Goal: Task Accomplishment & Management: Use online tool/utility

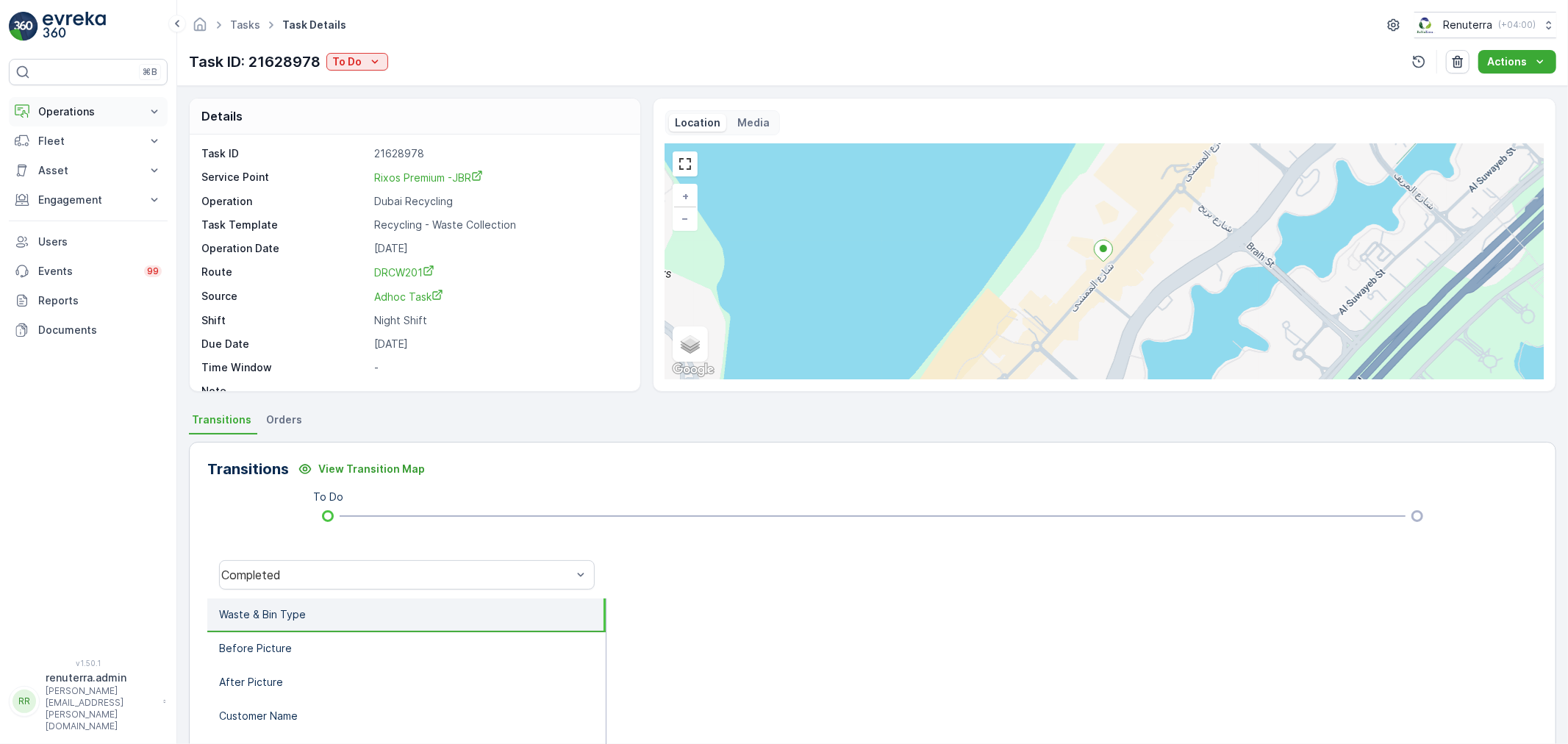
click at [60, 116] on p "Operations" at bounding box center [88, 112] width 100 height 15
drag, startPoint x: 72, startPoint y: 155, endPoint x: 173, endPoint y: 143, distance: 101.7
click at [72, 155] on p "Planning" at bounding box center [57, 158] width 41 height 15
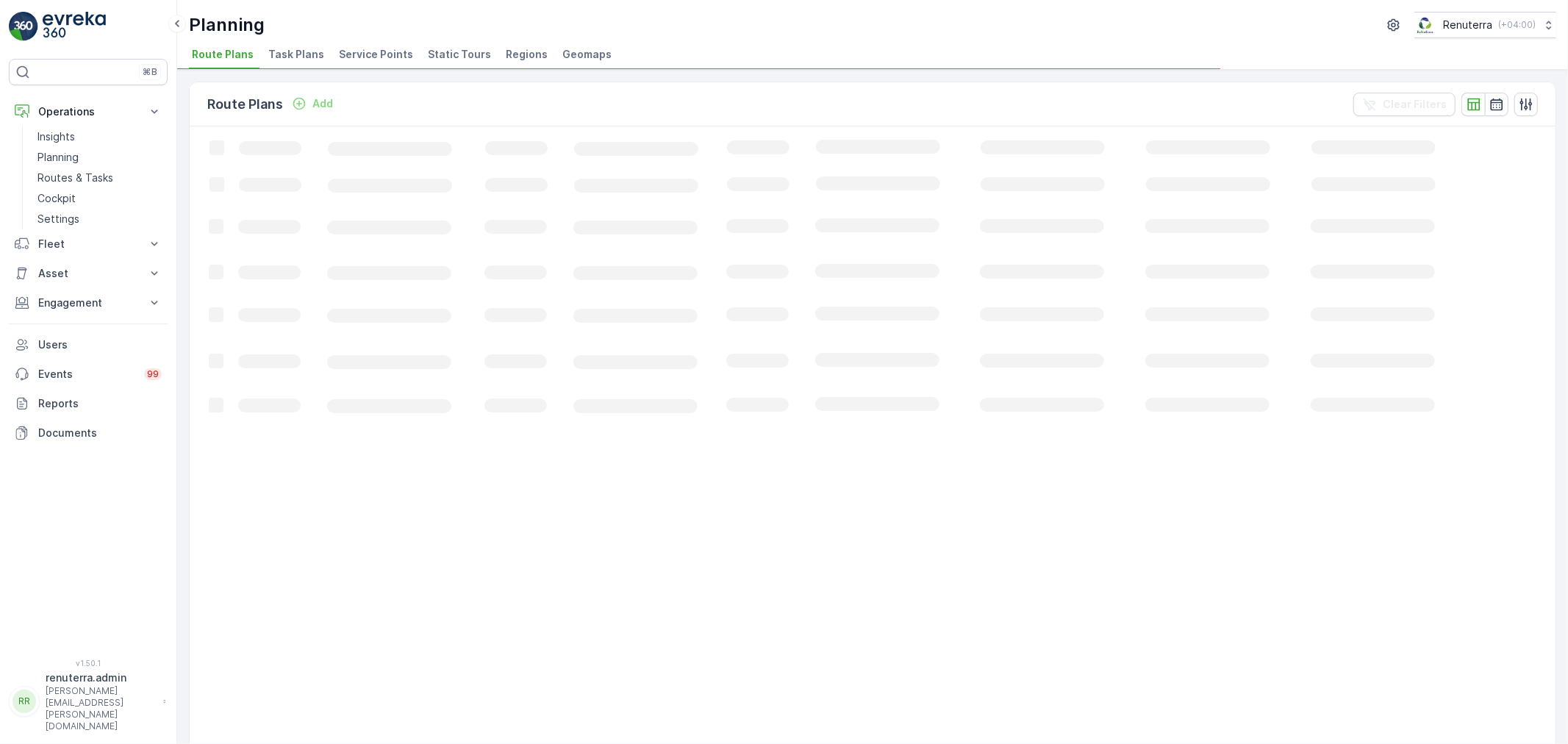
click at [357, 57] on span "Service Points" at bounding box center [376, 55] width 74 height 15
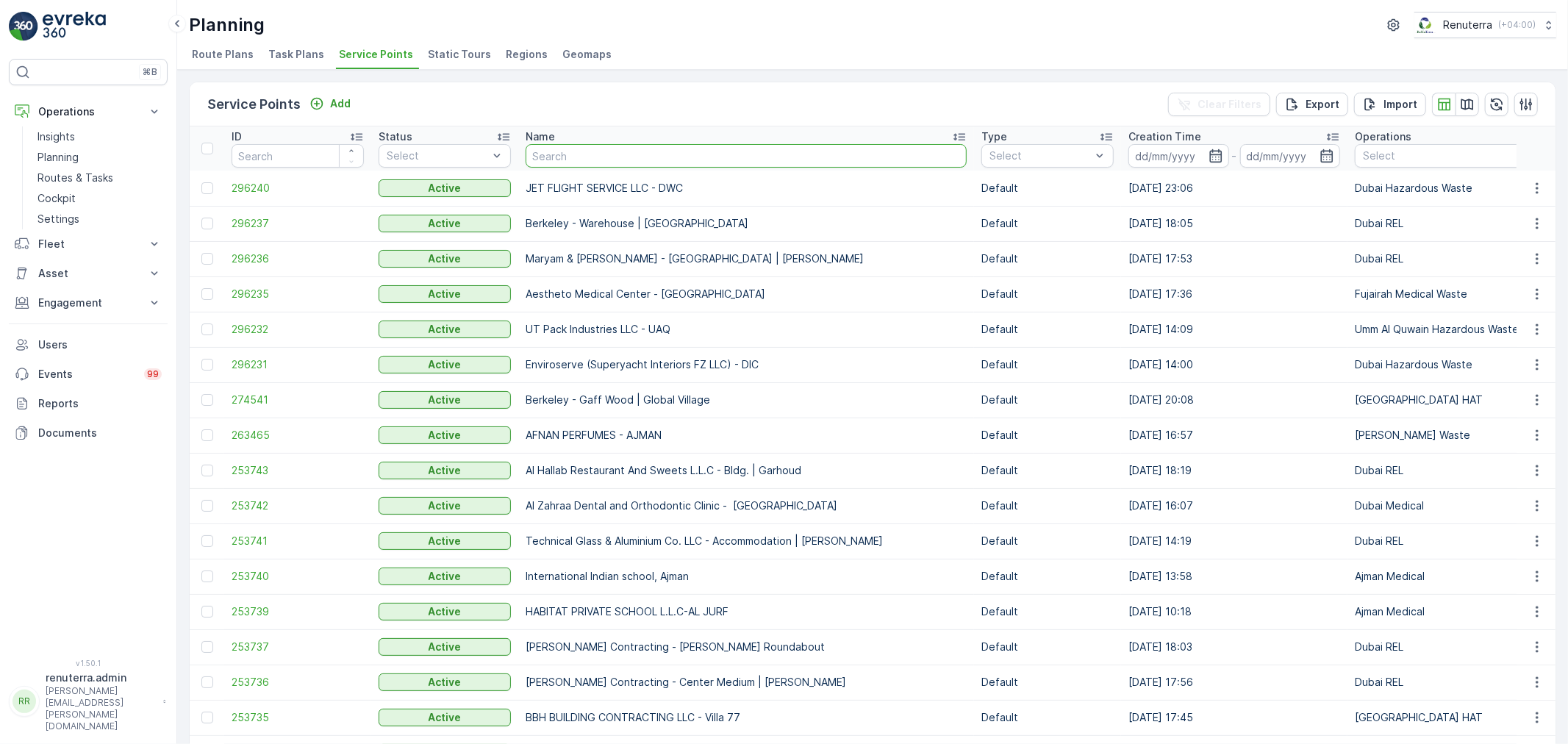
click at [567, 155] on input "text" at bounding box center [746, 155] width 441 height 23
paste input "Italian Planters L.L.C -Blue Water Residence"
type input "Italian Planters L.L.C -Blue Water Residence"
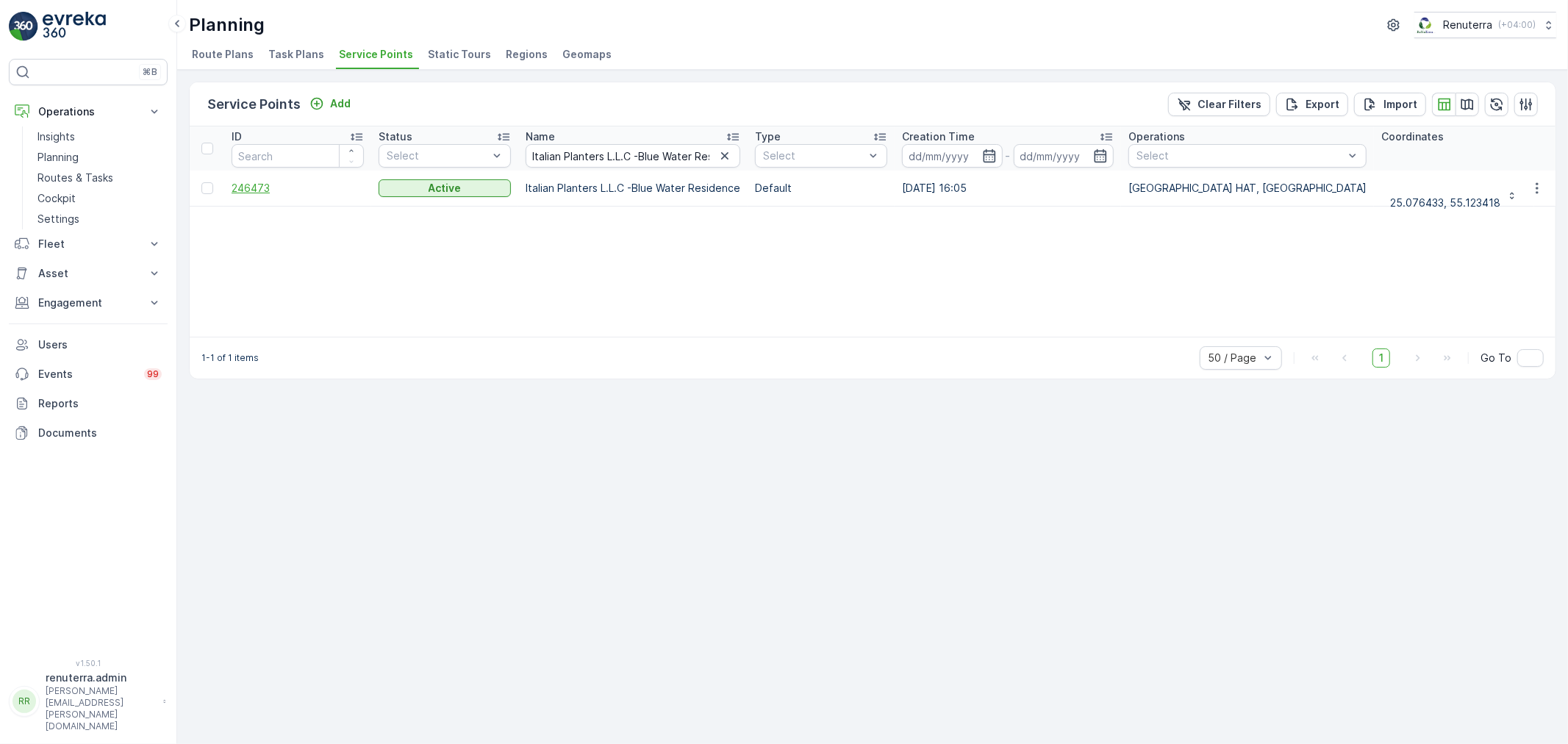
click at [239, 189] on span "246473" at bounding box center [297, 188] width 133 height 15
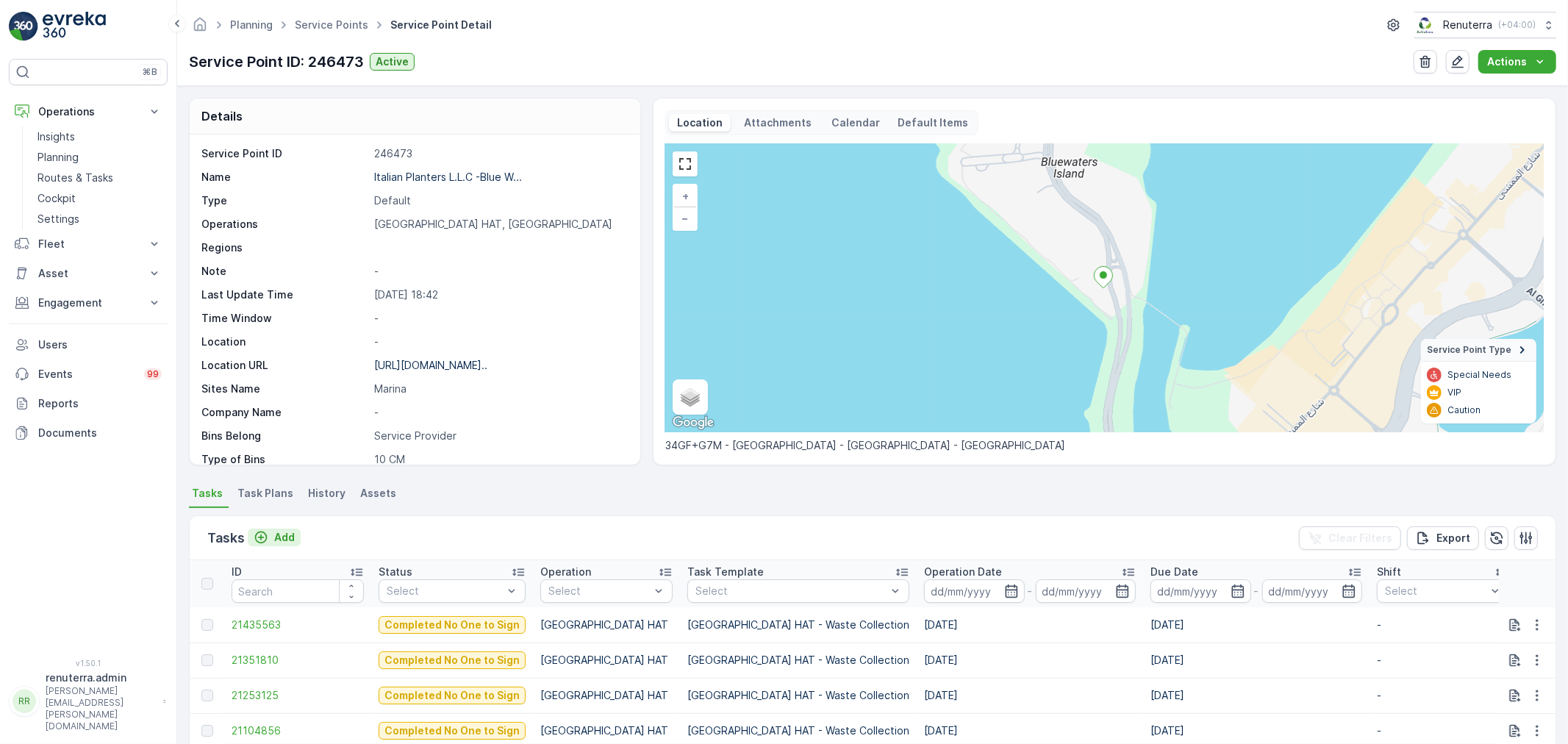
click at [283, 536] on p "Add" at bounding box center [285, 537] width 20 height 15
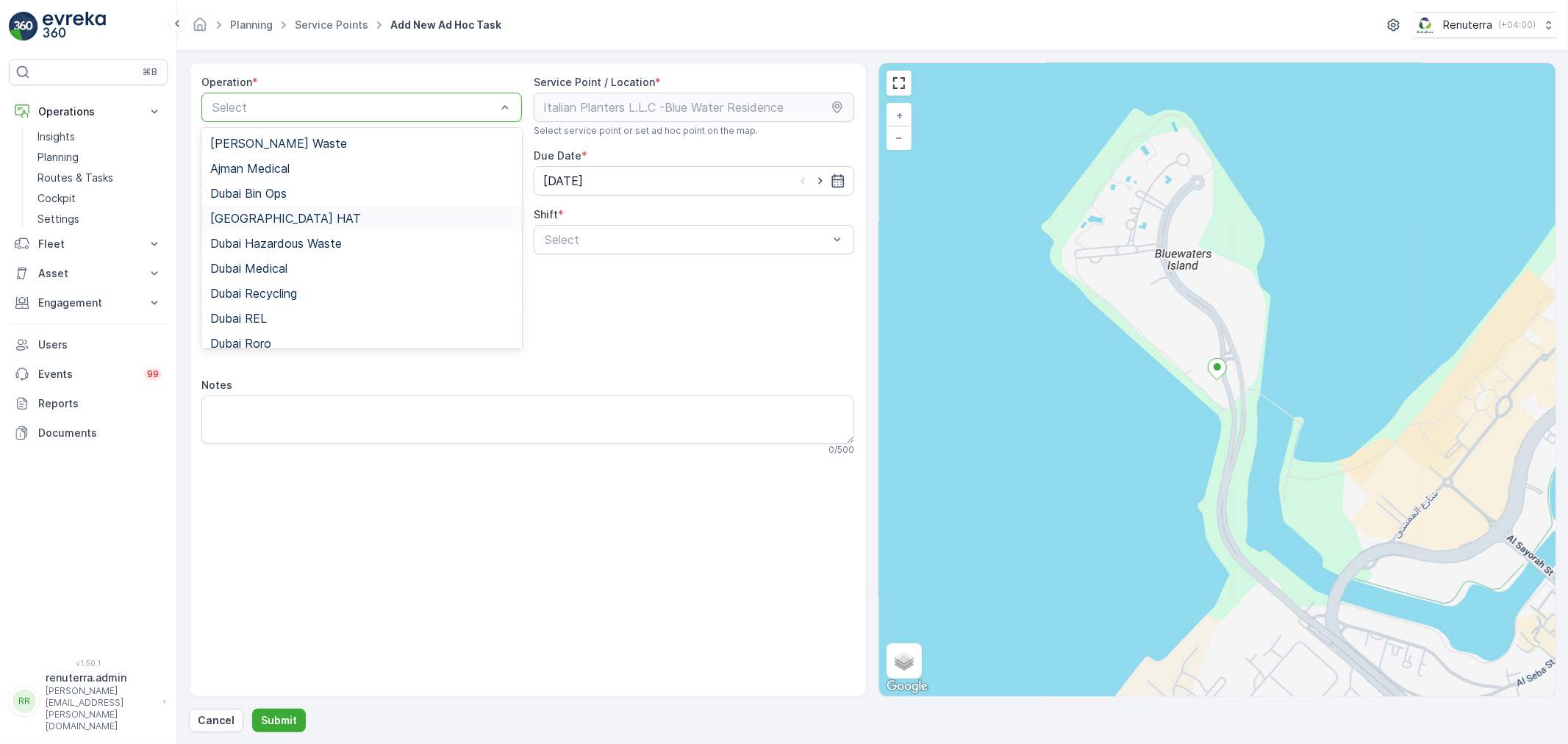
click at [271, 218] on div "[GEOGRAPHIC_DATA] HAT" at bounding box center [361, 218] width 303 height 13
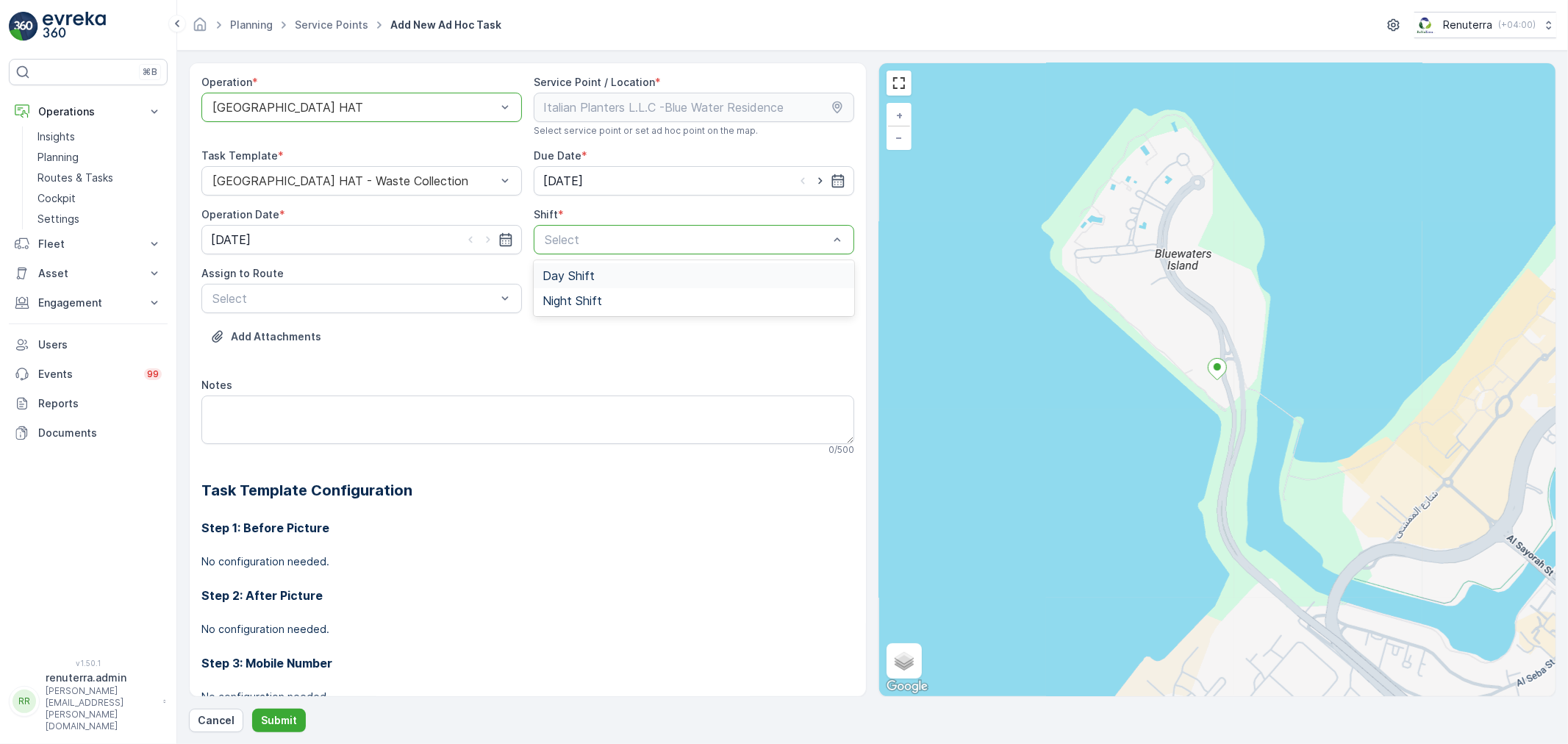
click at [567, 277] on span "Day Shift" at bounding box center [569, 275] width 52 height 13
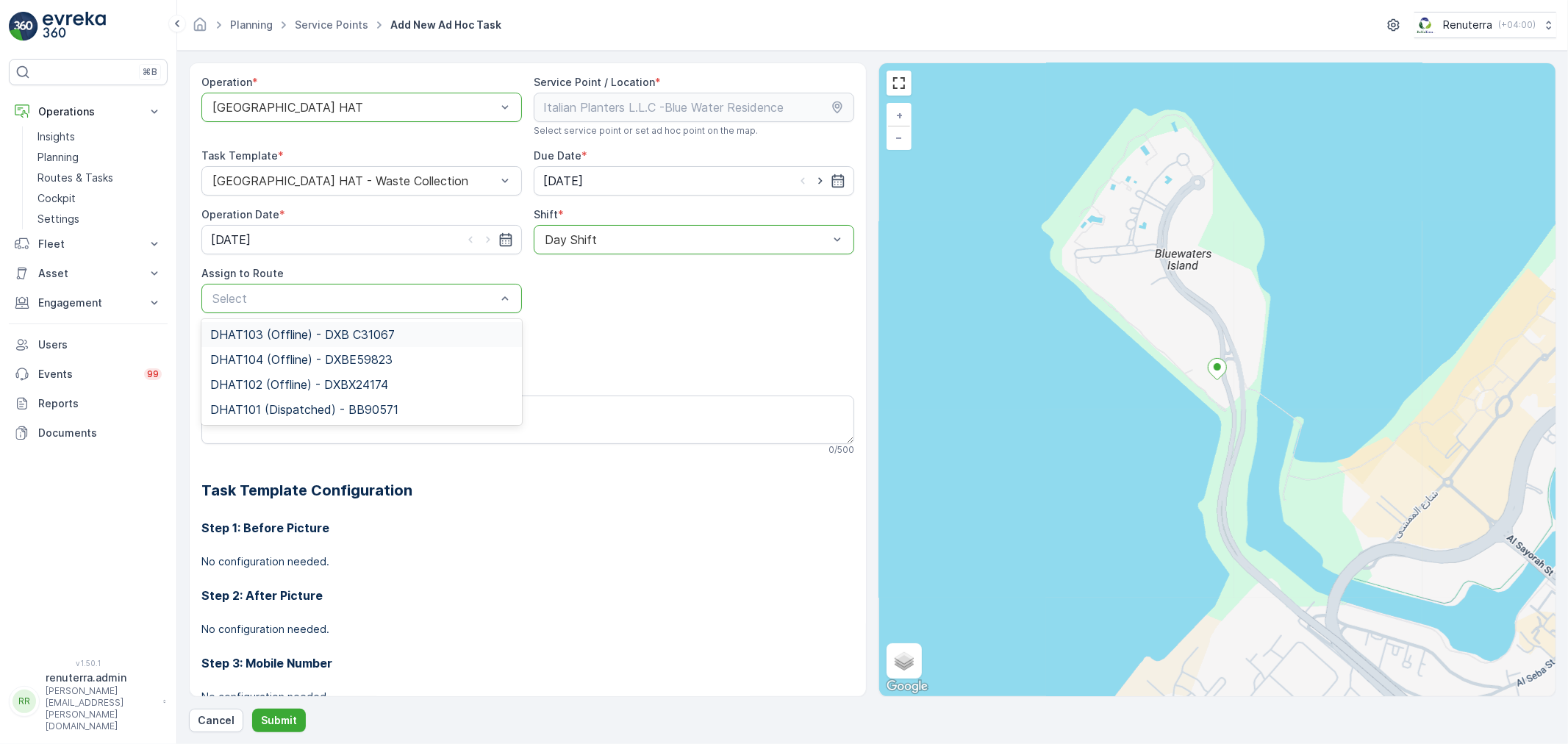
click at [261, 333] on span "DHAT103 (Offline) - DXB C31067" at bounding box center [302, 334] width 184 height 13
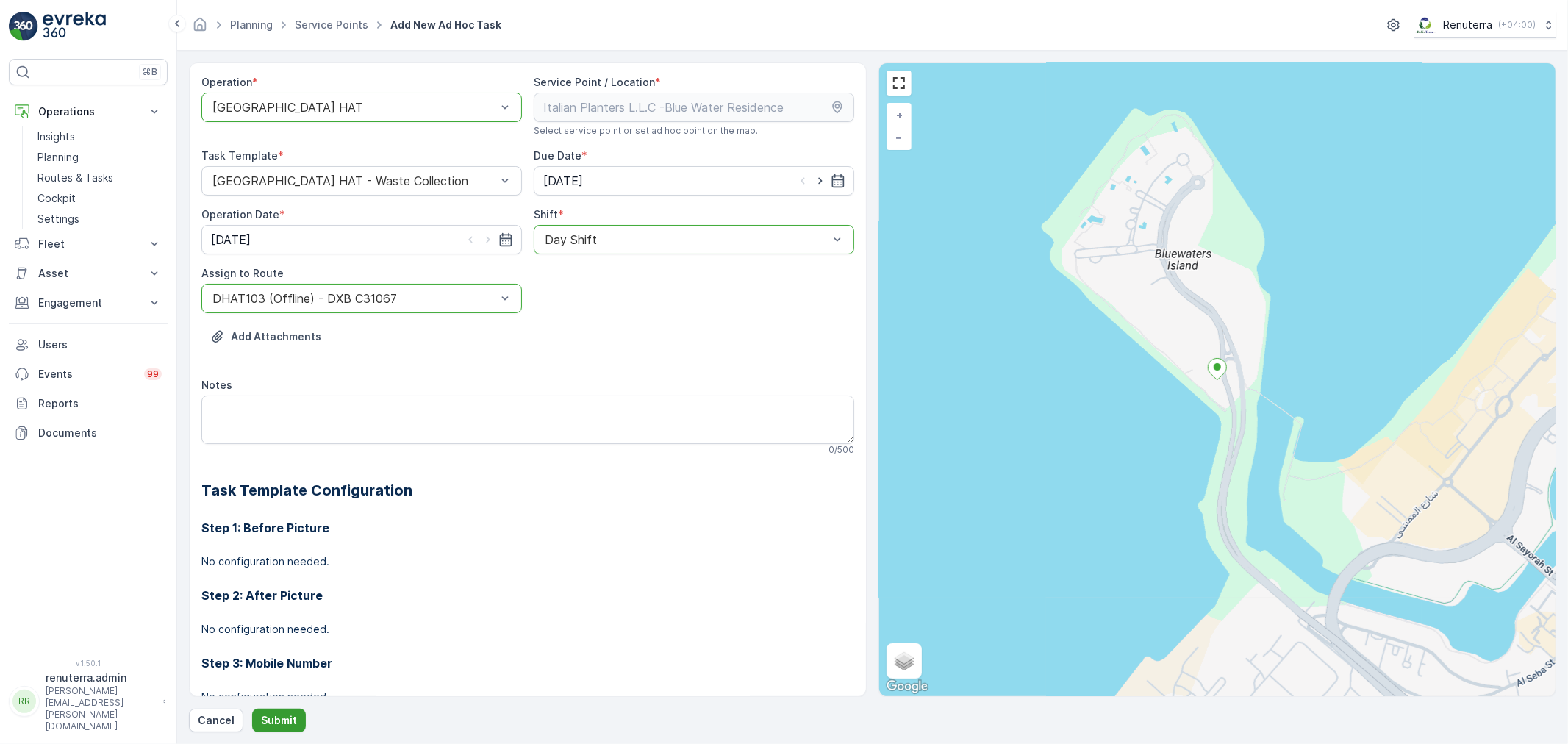
click at [279, 720] on p "Submit" at bounding box center [279, 721] width 36 height 15
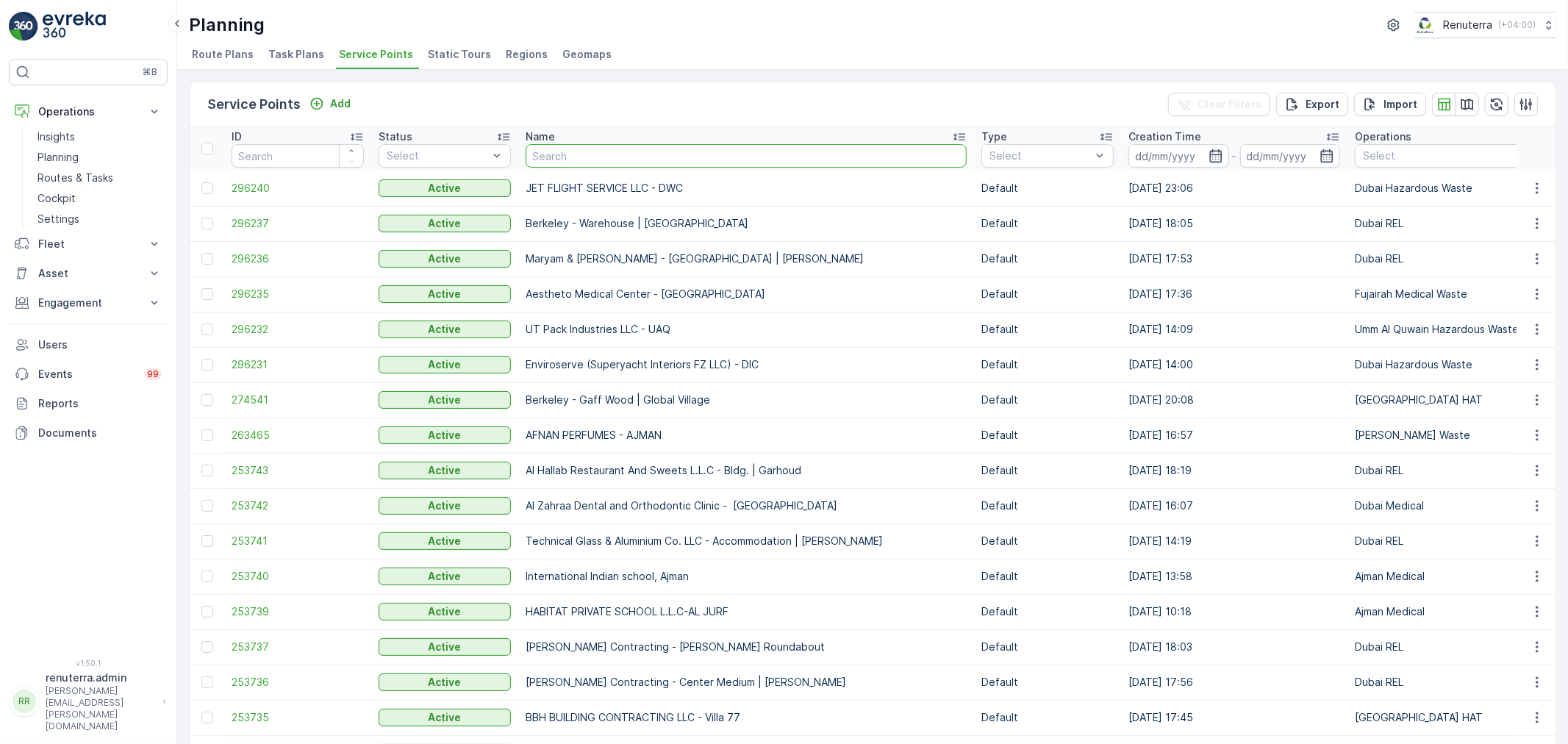
click at [603, 153] on input "text" at bounding box center [746, 155] width 441 height 23
type input "tor"
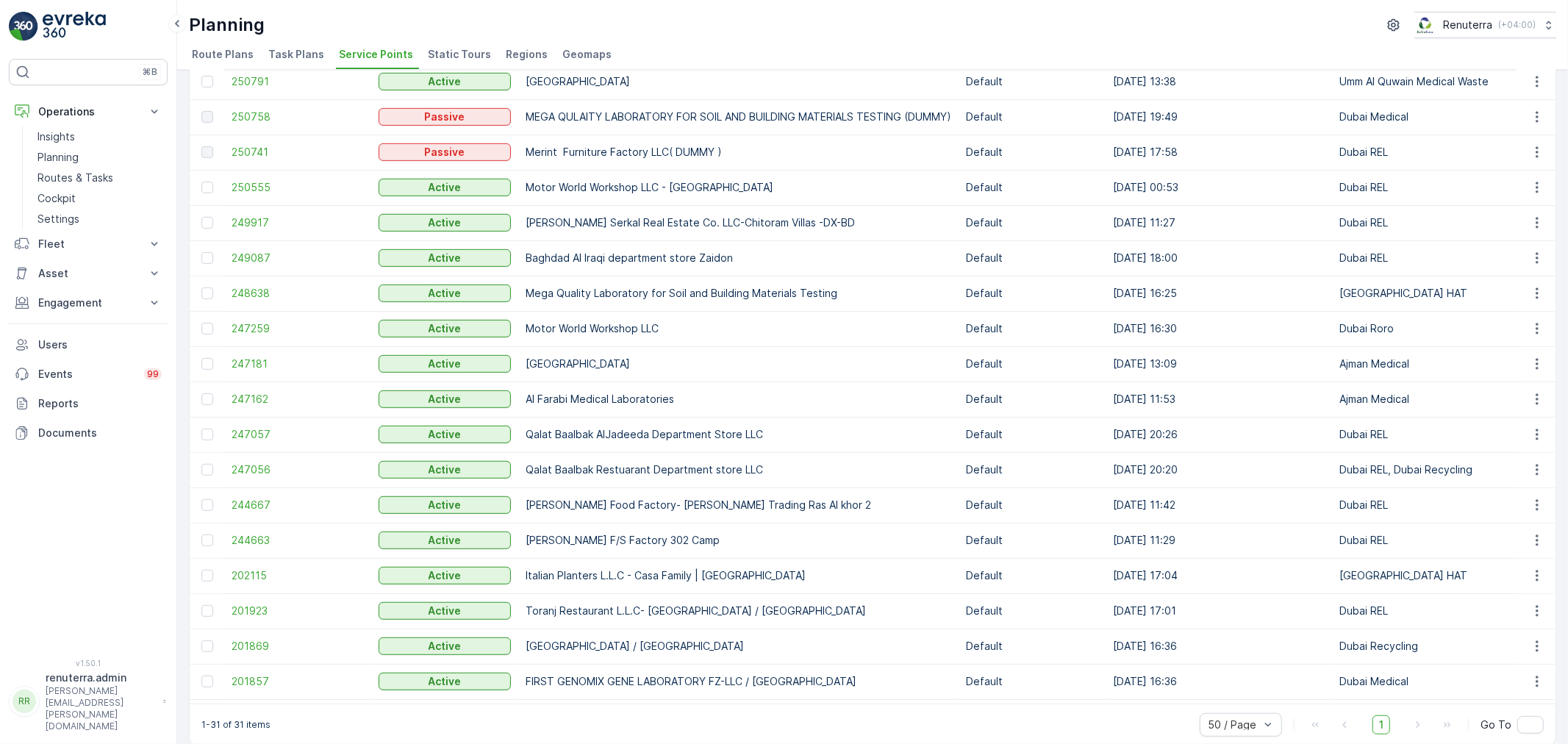
scroll to position [571, 0]
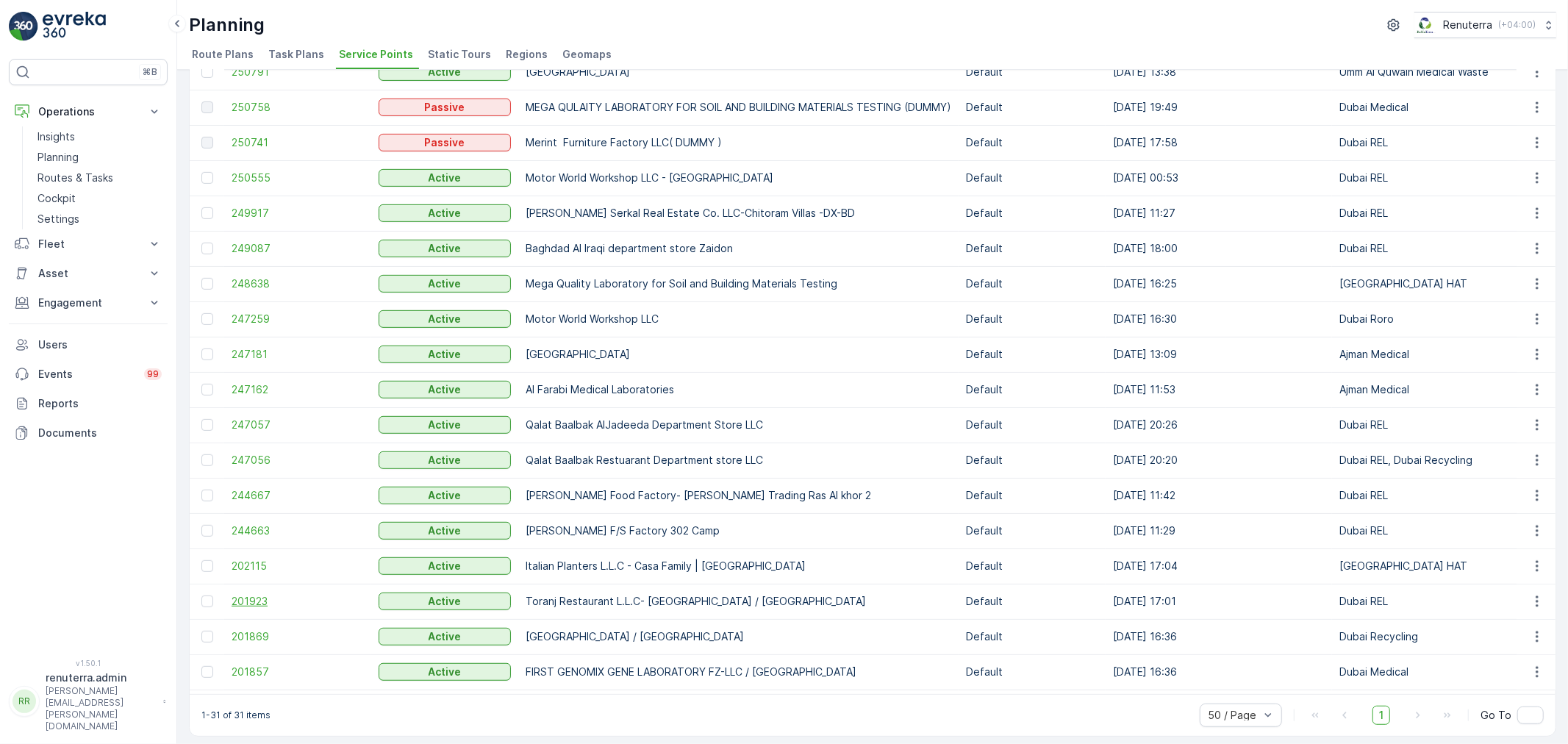
click at [255, 596] on span "201923" at bounding box center [297, 601] width 133 height 15
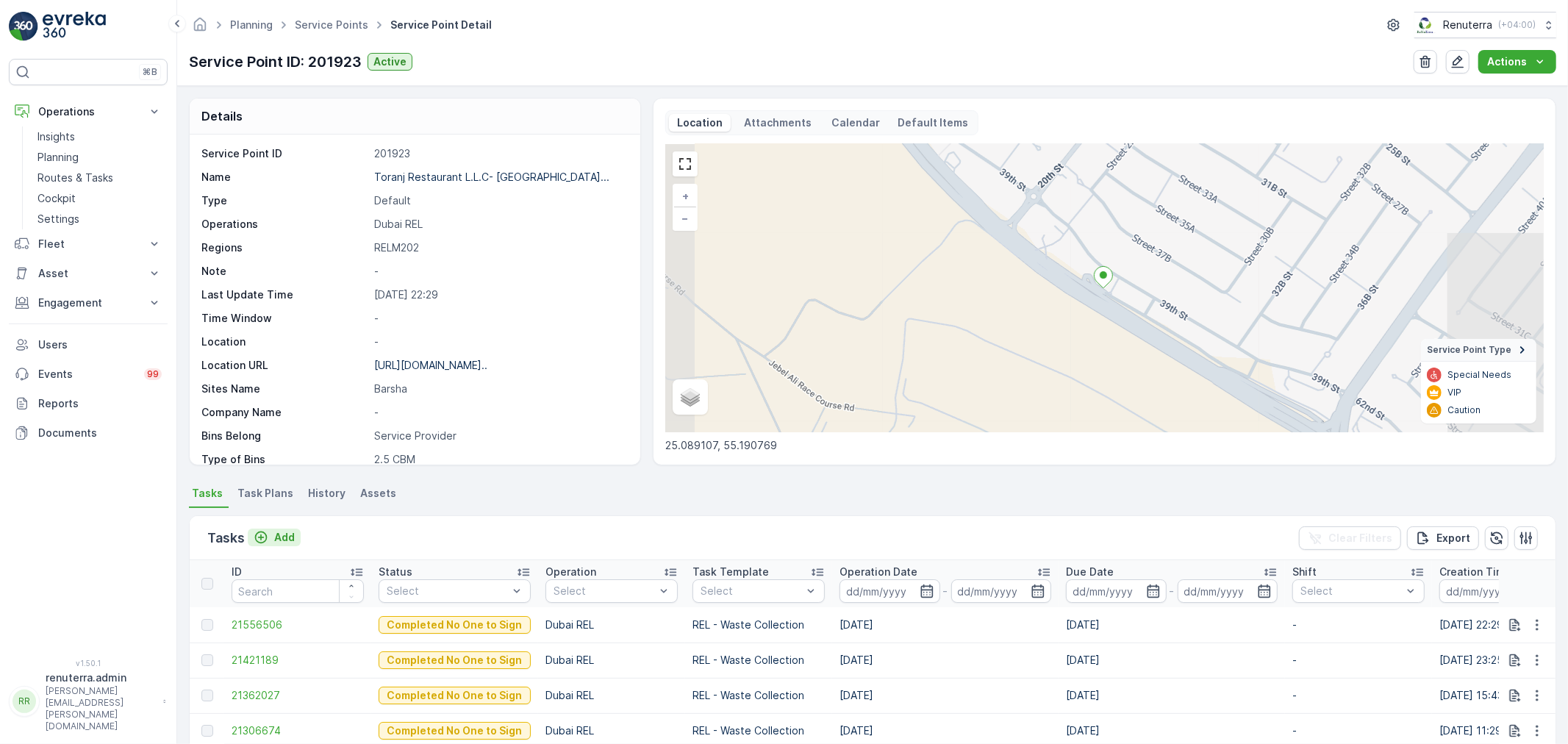
click at [281, 536] on p "Add" at bounding box center [285, 537] width 20 height 15
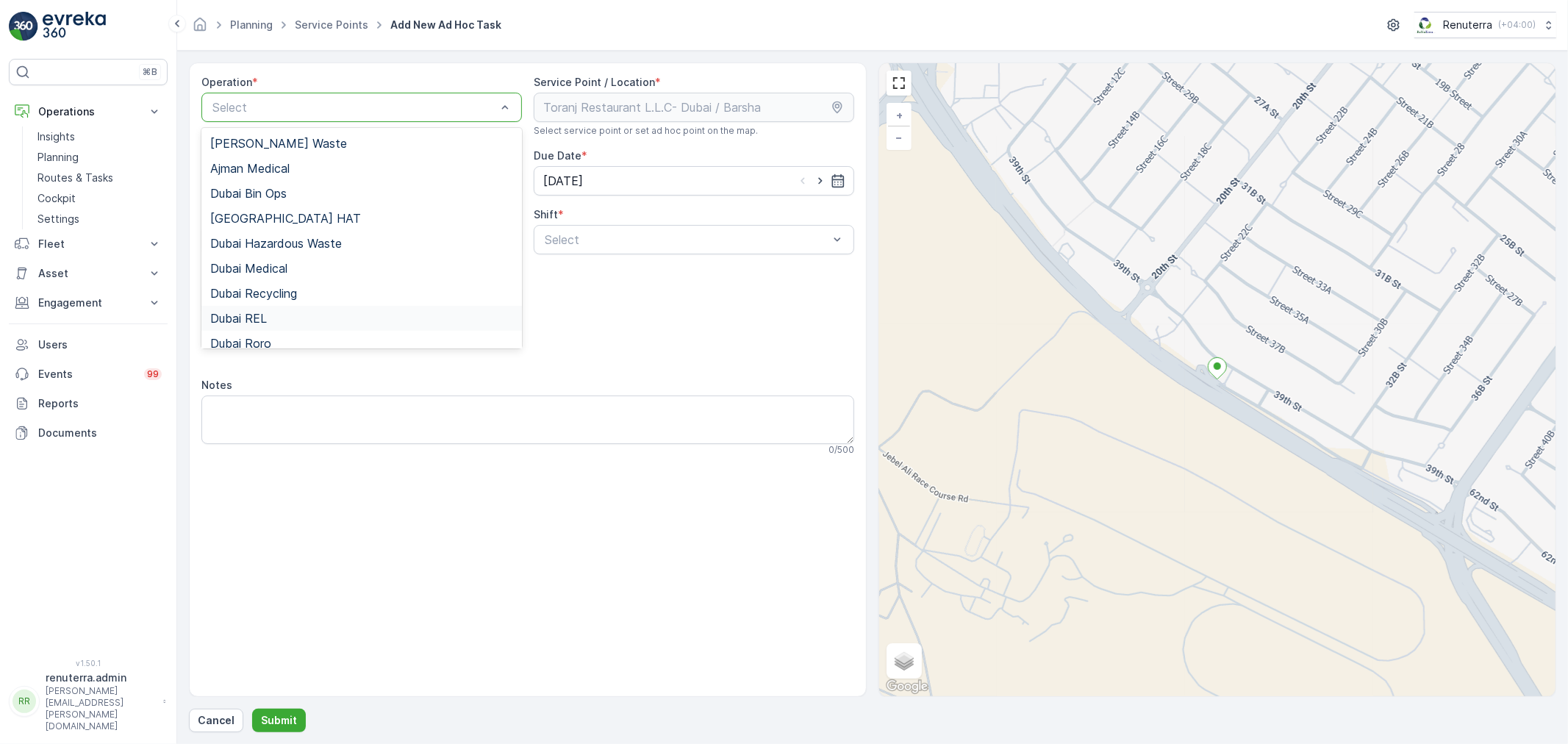
click at [262, 314] on span "Dubai REL" at bounding box center [238, 318] width 57 height 13
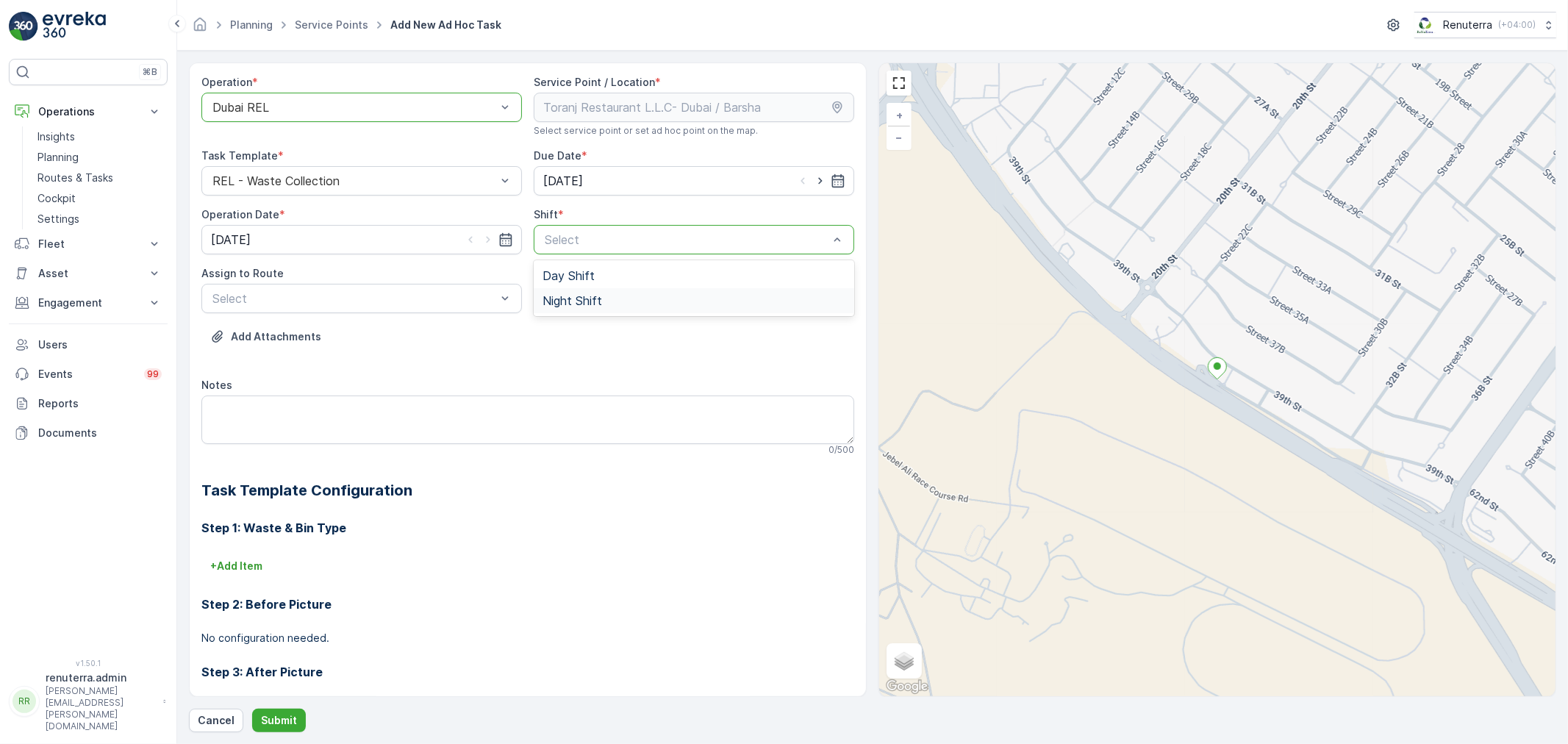
click at [554, 296] on span "Night Shift" at bounding box center [573, 300] width 59 height 13
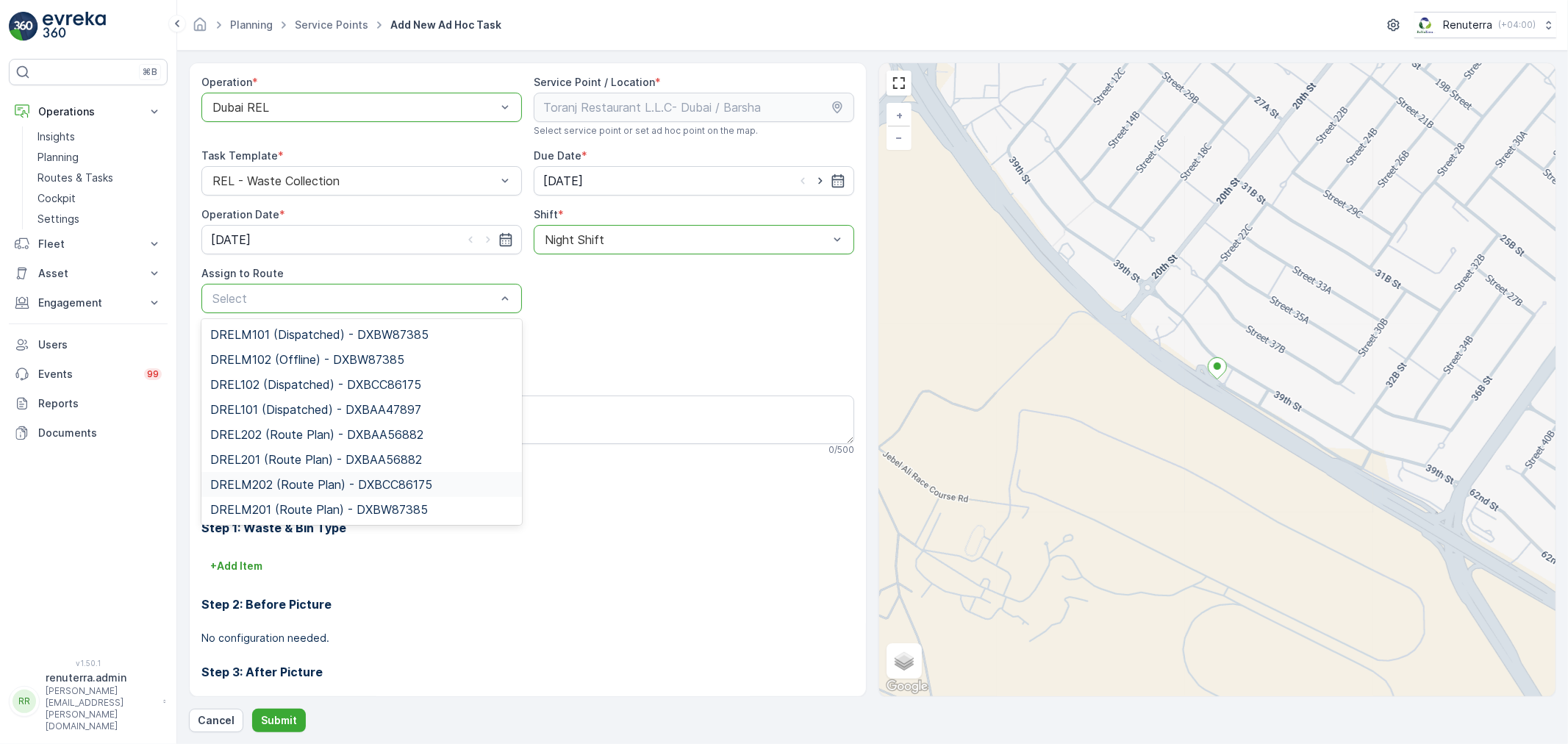
click at [285, 478] on span "DRELM202 (Route Plan) - DXBCC86175" at bounding box center [322, 485] width 222 height 13
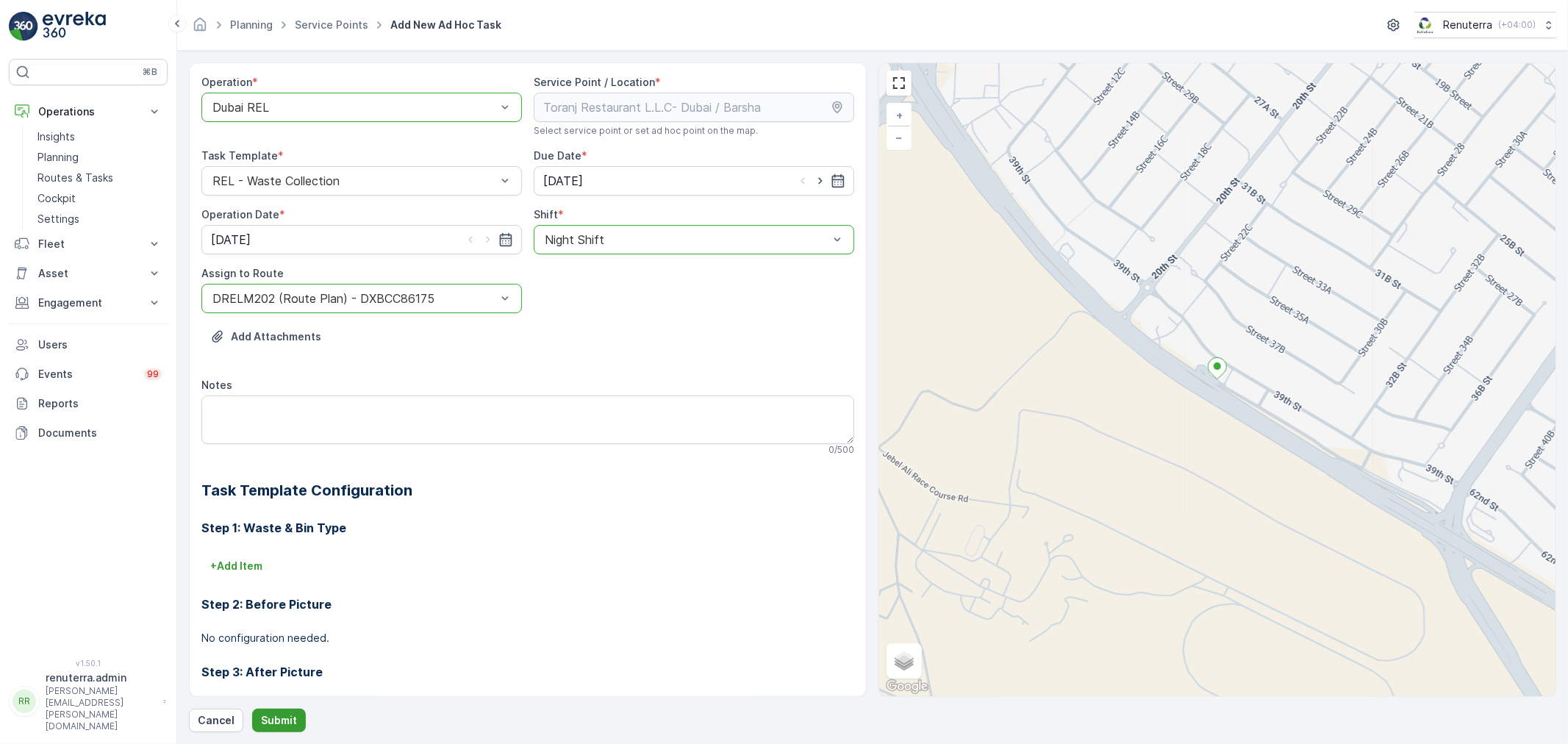
click at [280, 711] on button "Submit" at bounding box center [279, 720] width 54 height 23
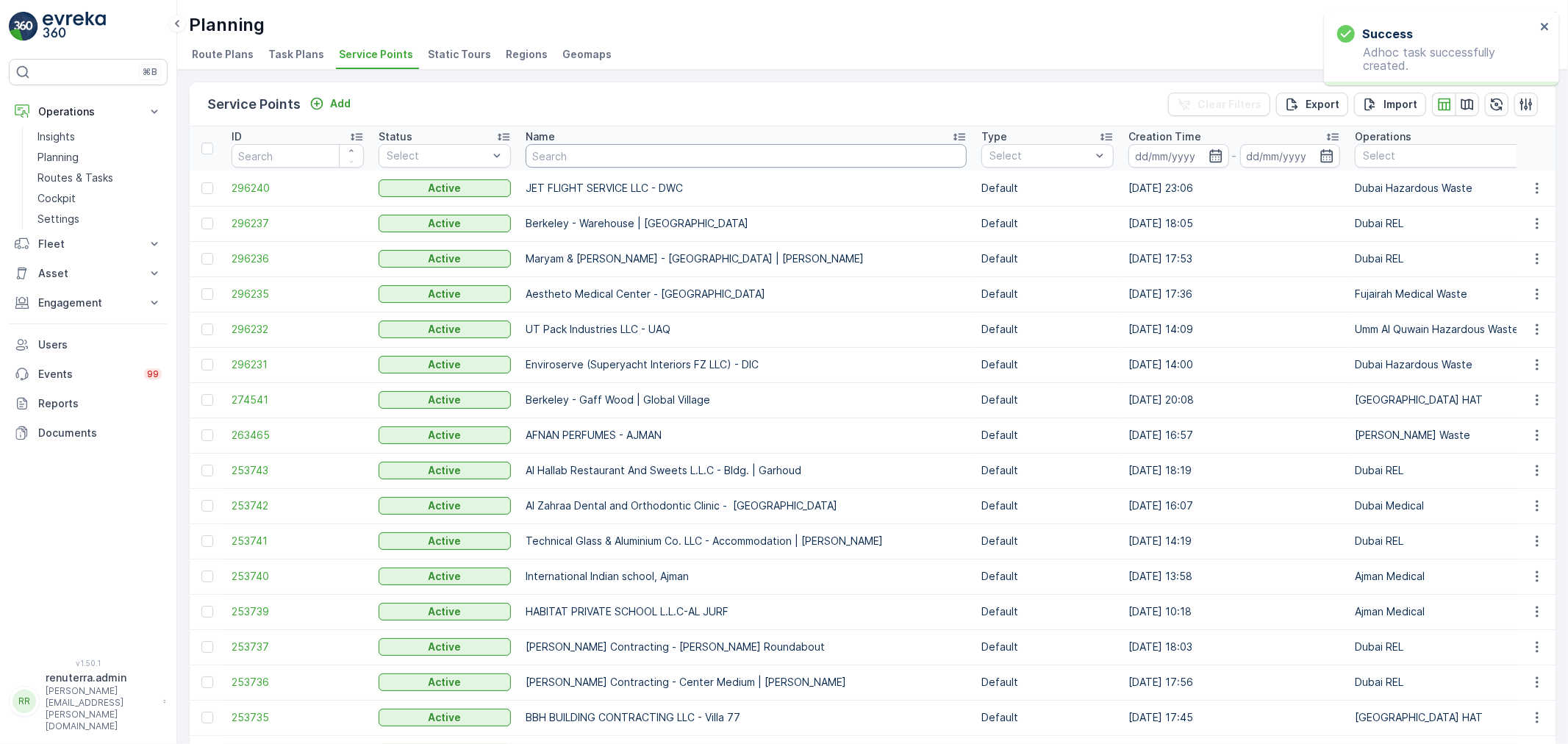
click at [562, 160] on input "text" at bounding box center [746, 155] width 441 height 23
type input "delta"
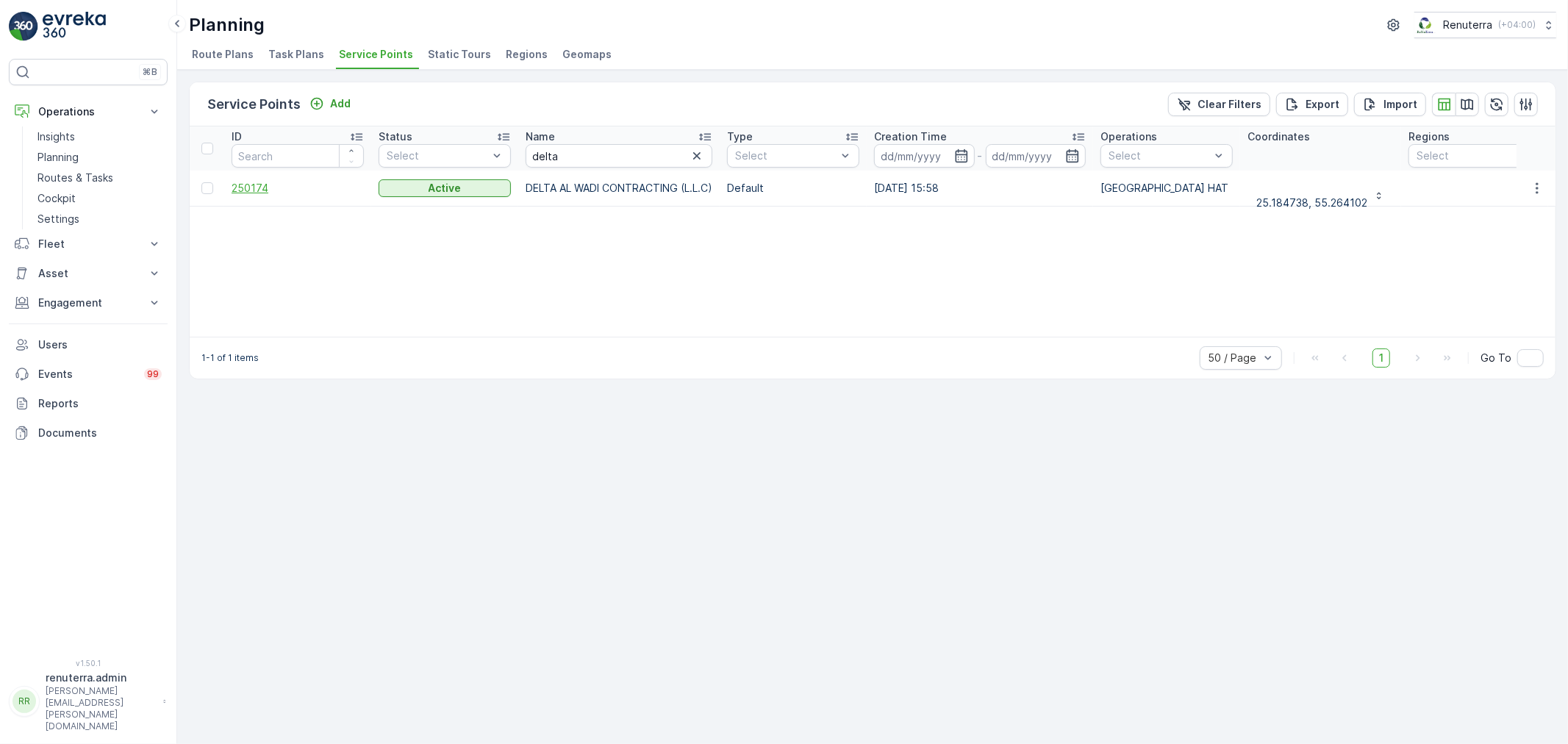
click at [240, 190] on span "250174" at bounding box center [297, 188] width 133 height 15
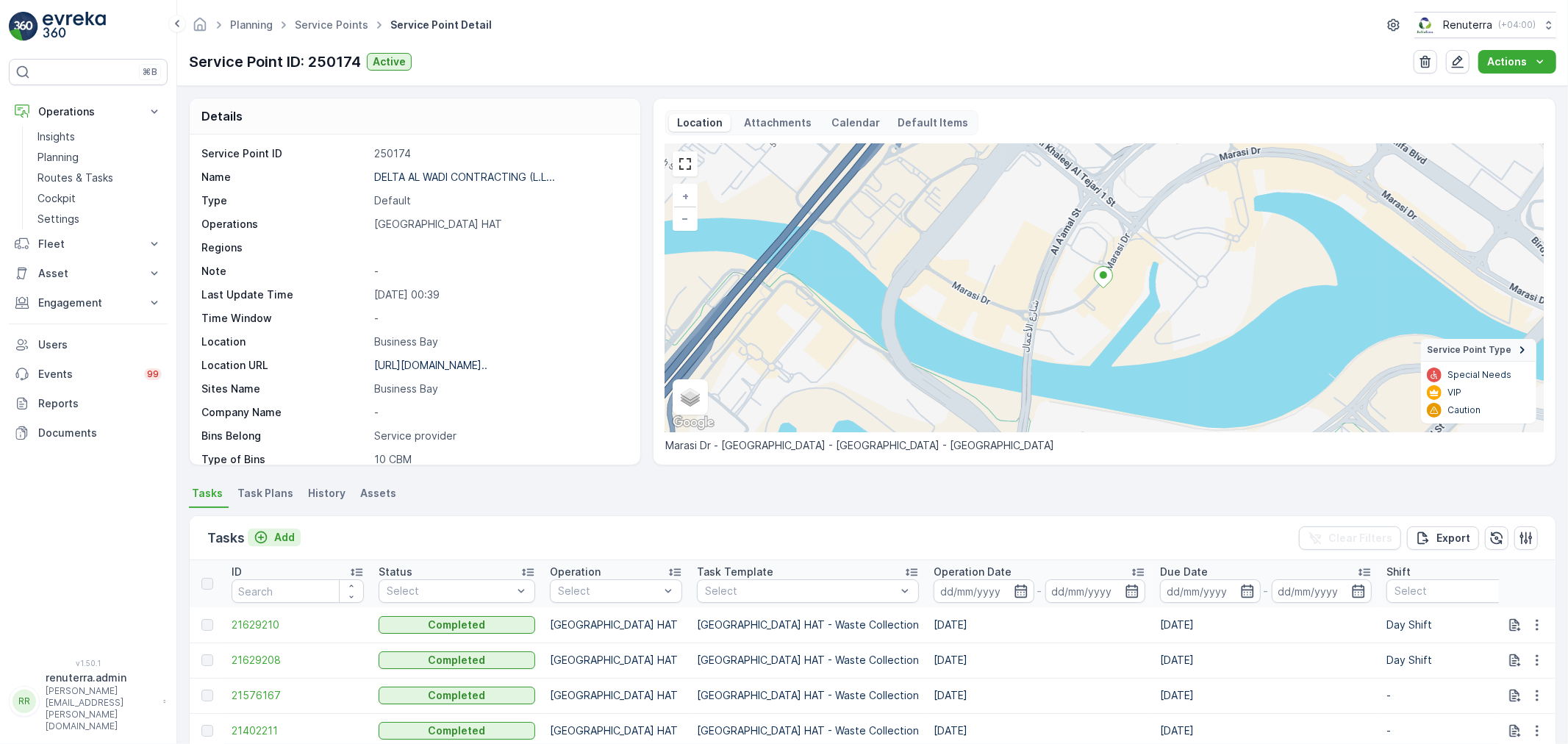
click at [284, 536] on p "Add" at bounding box center [285, 537] width 20 height 15
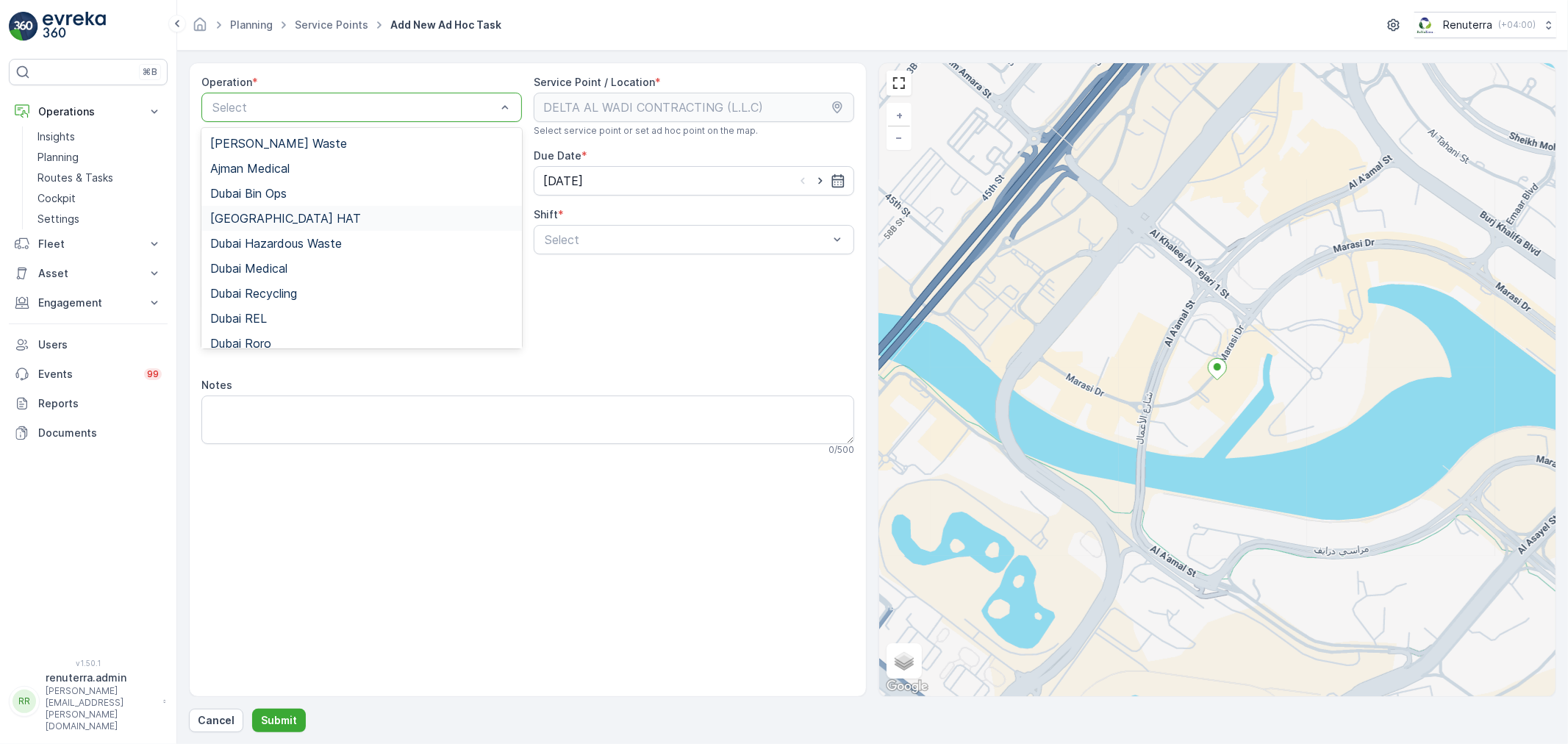
click at [259, 219] on span "[GEOGRAPHIC_DATA] HAT" at bounding box center [285, 218] width 151 height 13
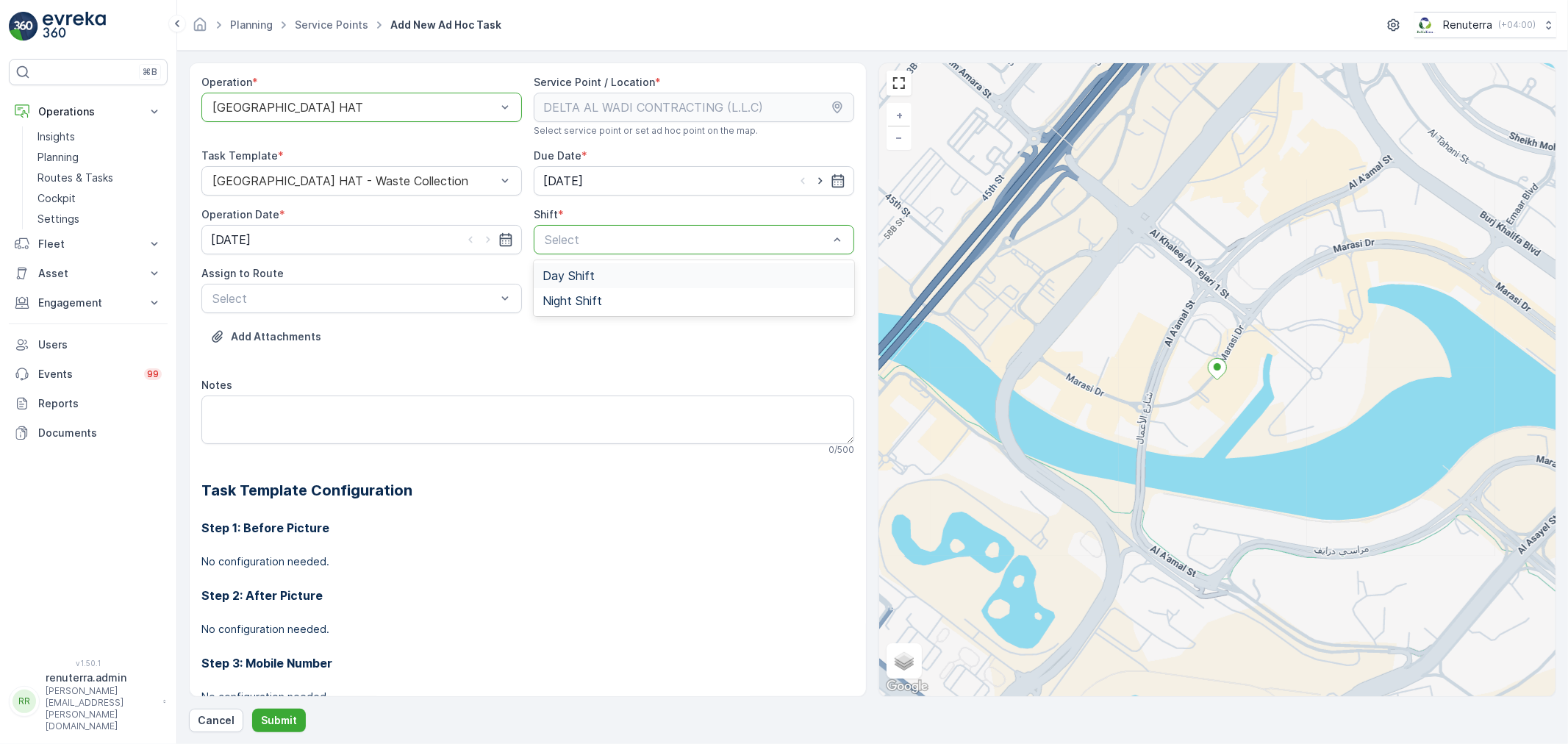
click at [578, 273] on span "Day Shift" at bounding box center [569, 275] width 52 height 13
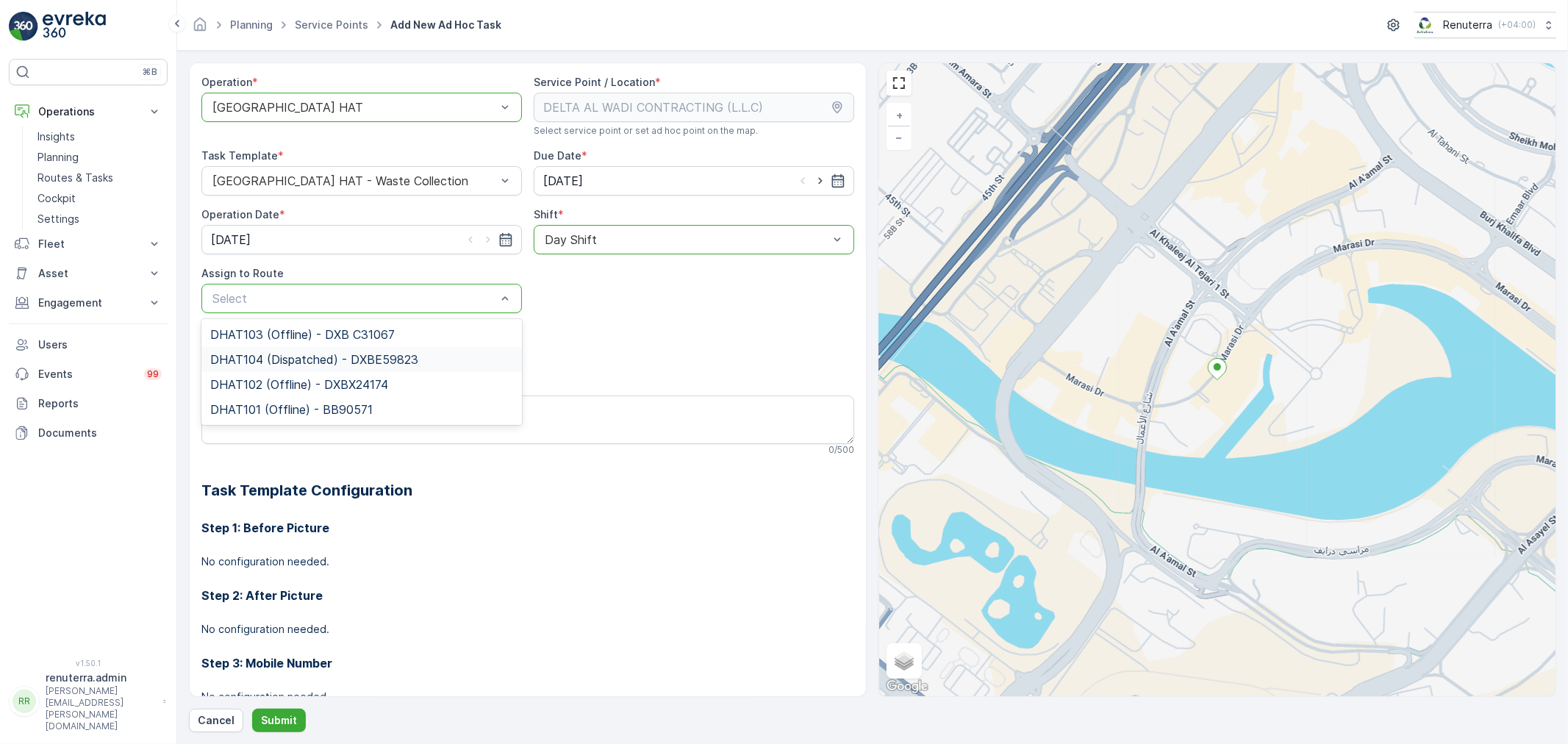
click at [256, 365] on span "DHAT104 (Dispatched) - DXBE59823" at bounding box center [314, 359] width 209 height 13
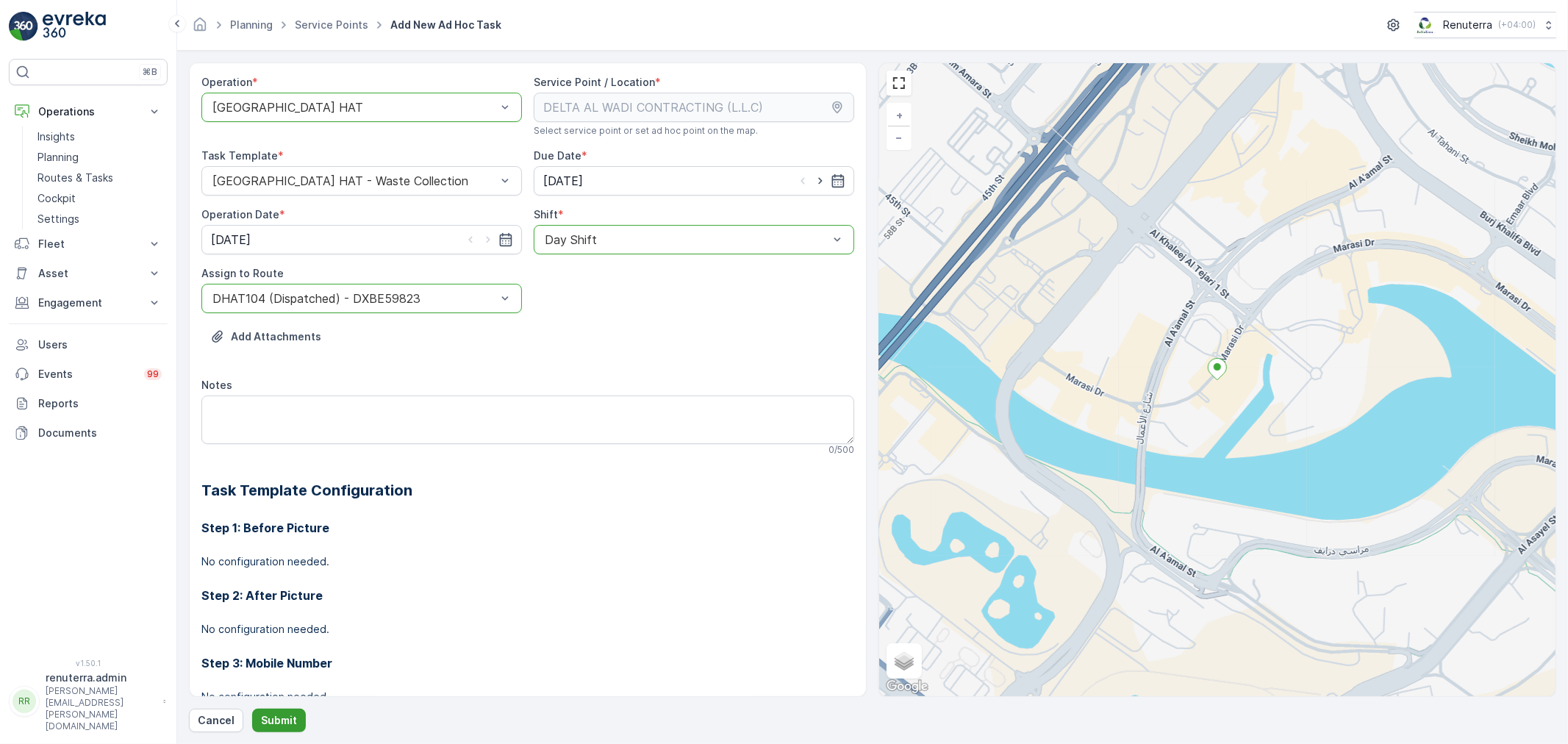
click at [276, 720] on p "Submit" at bounding box center [279, 721] width 36 height 15
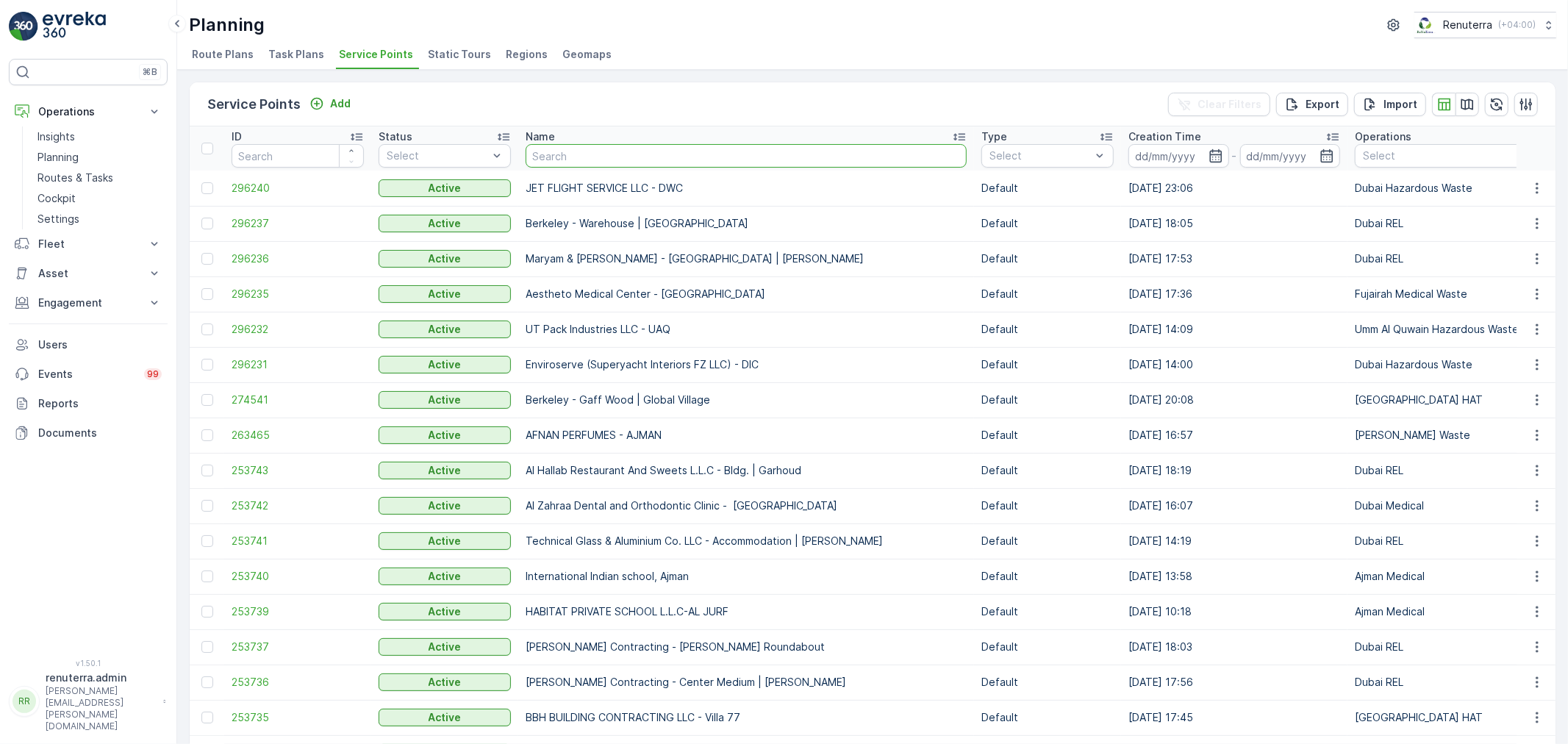
click at [562, 145] on input "text" at bounding box center [746, 155] width 441 height 23
type input "mas"
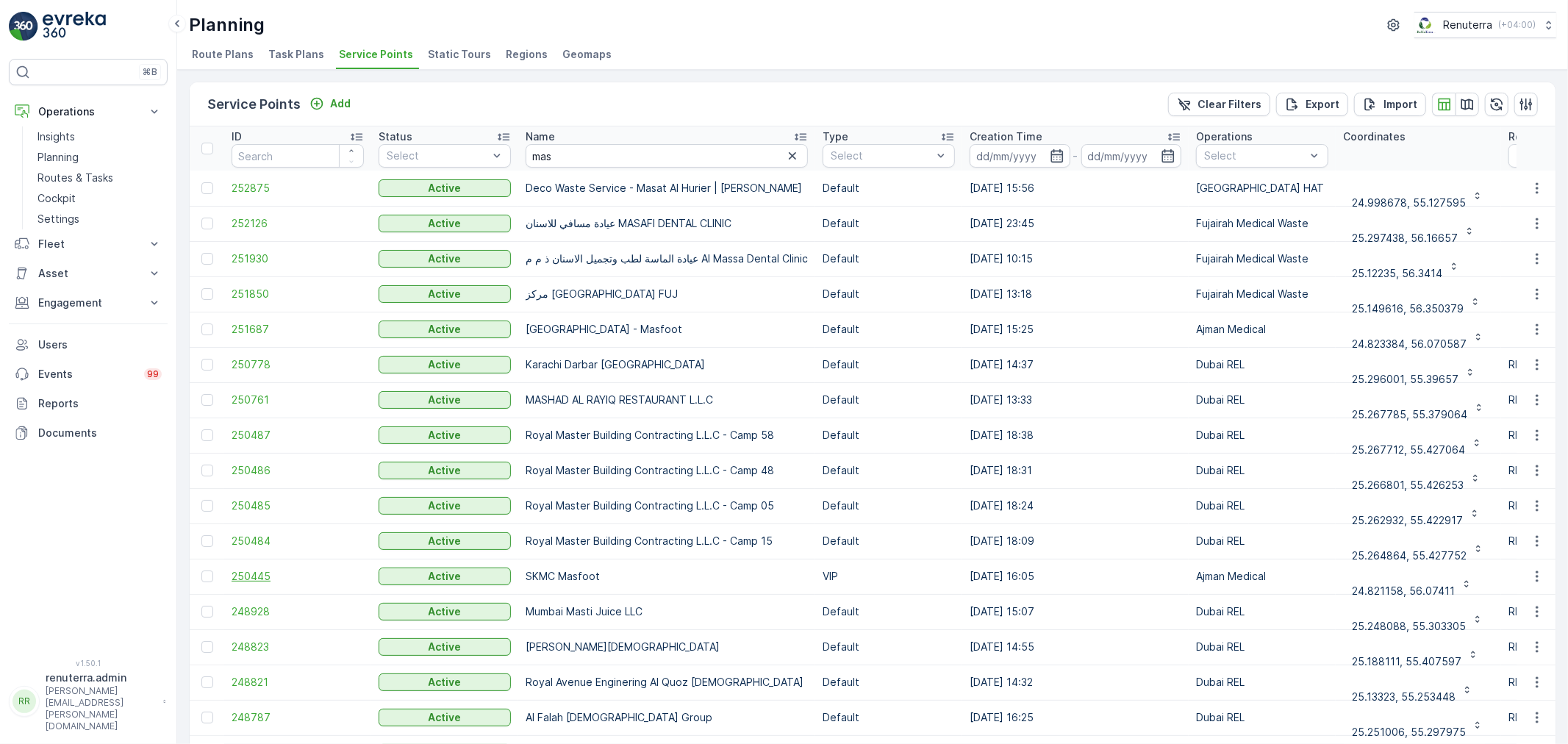
click at [255, 569] on span "250445" at bounding box center [297, 576] width 133 height 15
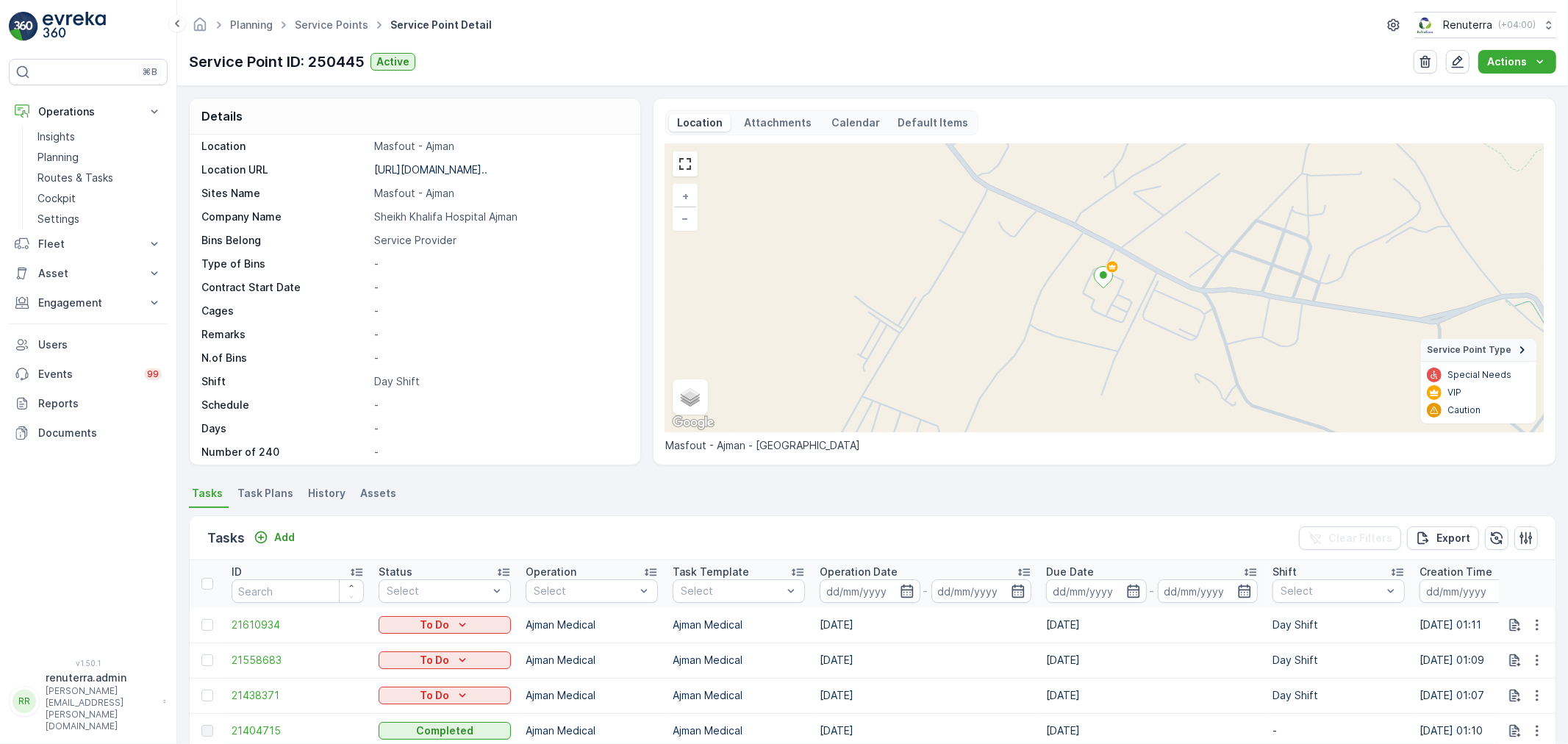
scroll to position [202, 0]
click at [1530, 693] on icon "button" at bounding box center [1537, 696] width 15 height 15
click at [1499, 626] on span "Change Route" at bounding box center [1499, 624] width 71 height 15
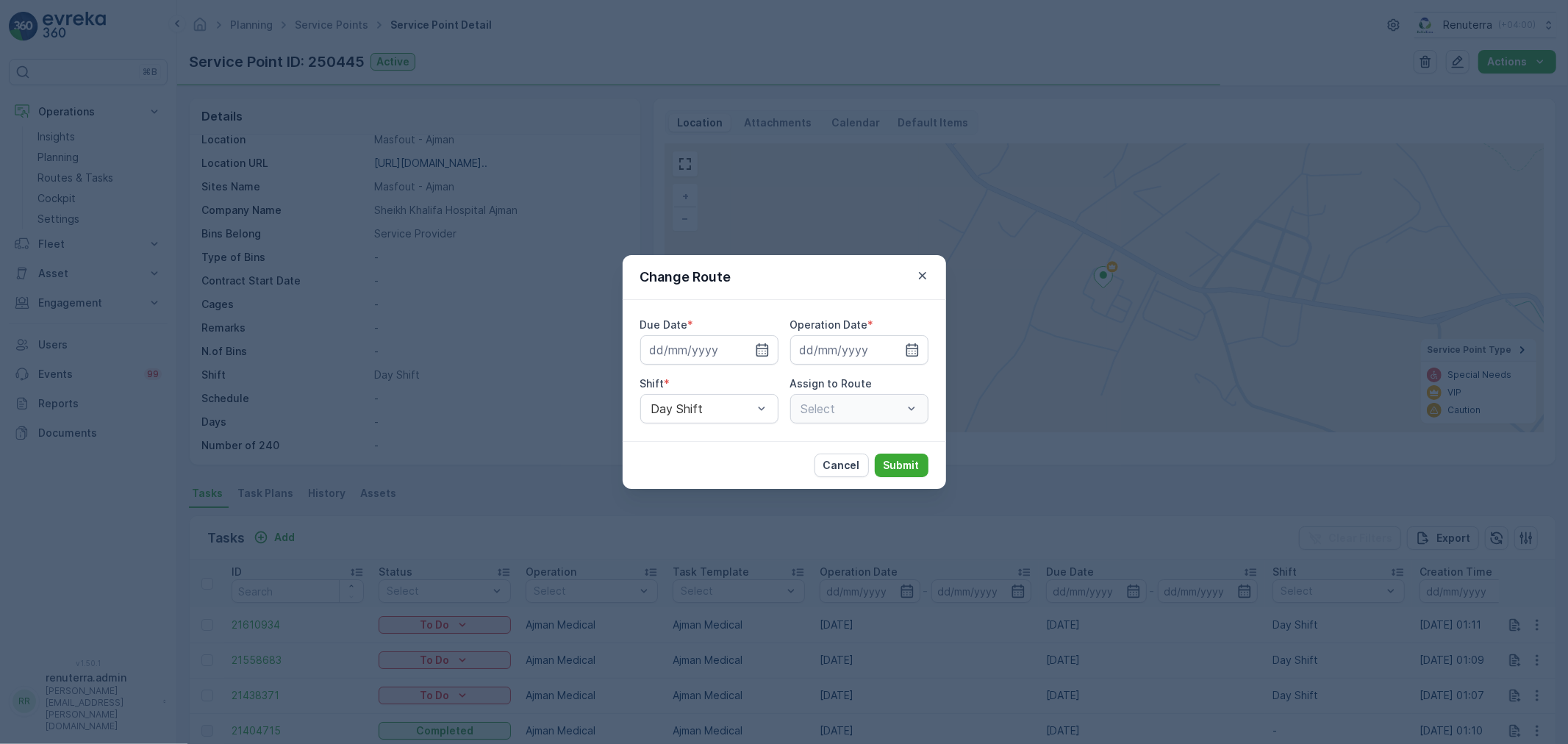
type input "[DATE]"
click at [853, 400] on div "AJMED102 (Offline) - A82571" at bounding box center [859, 409] width 138 height 30
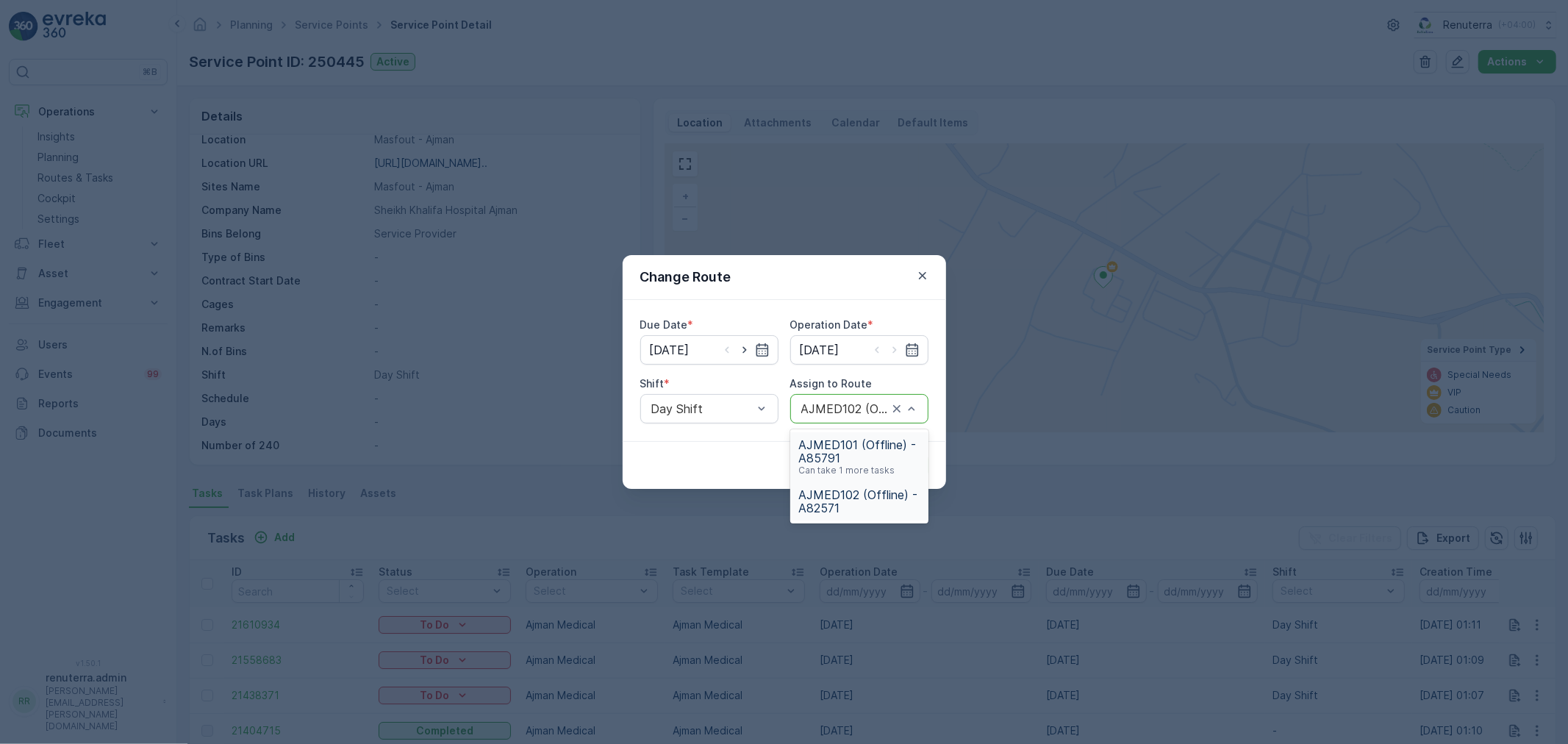
click at [855, 454] on span "AJMED101 (Offline) - A85791" at bounding box center [859, 451] width 120 height 27
click at [907, 466] on p "Submit" at bounding box center [902, 465] width 36 height 15
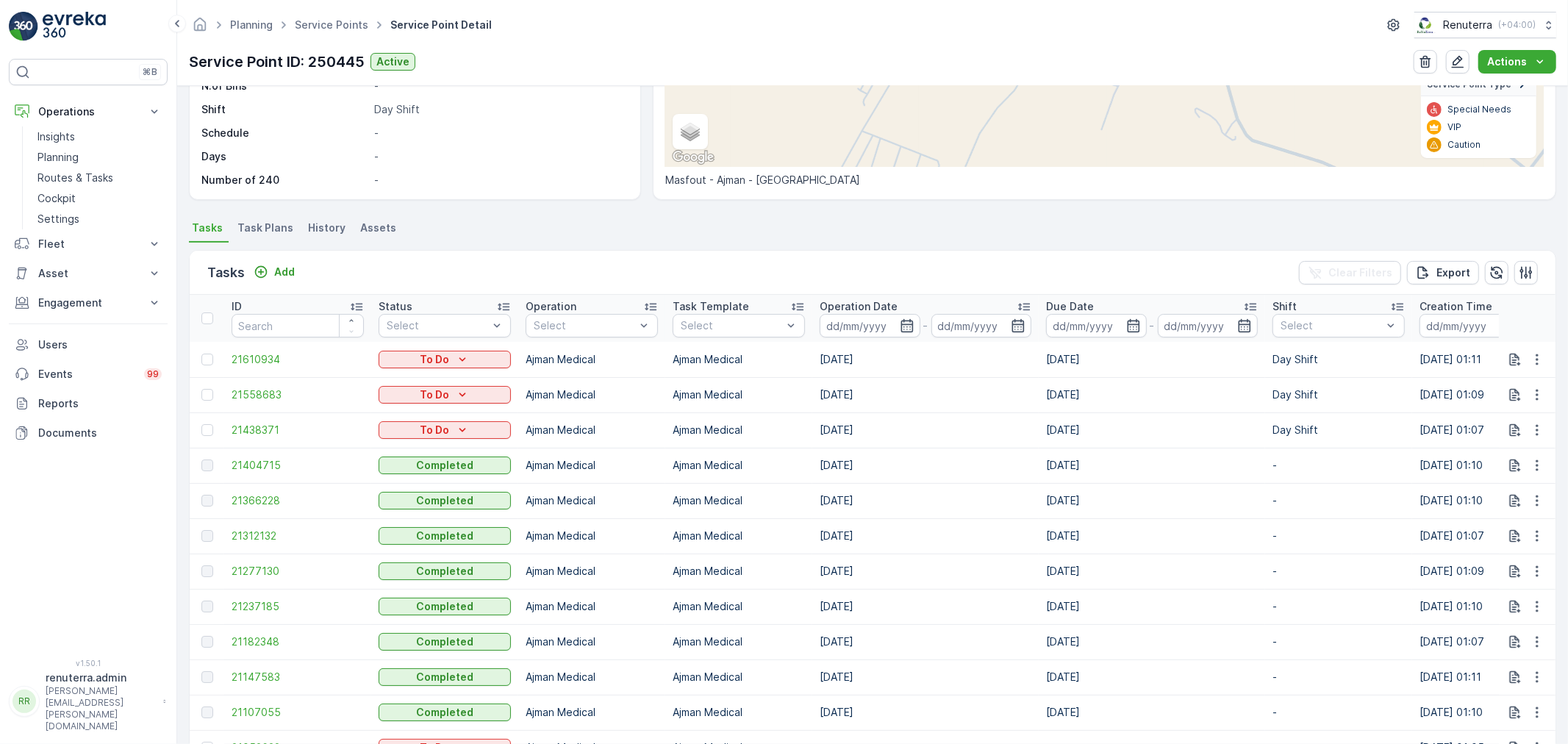
scroll to position [326, 0]
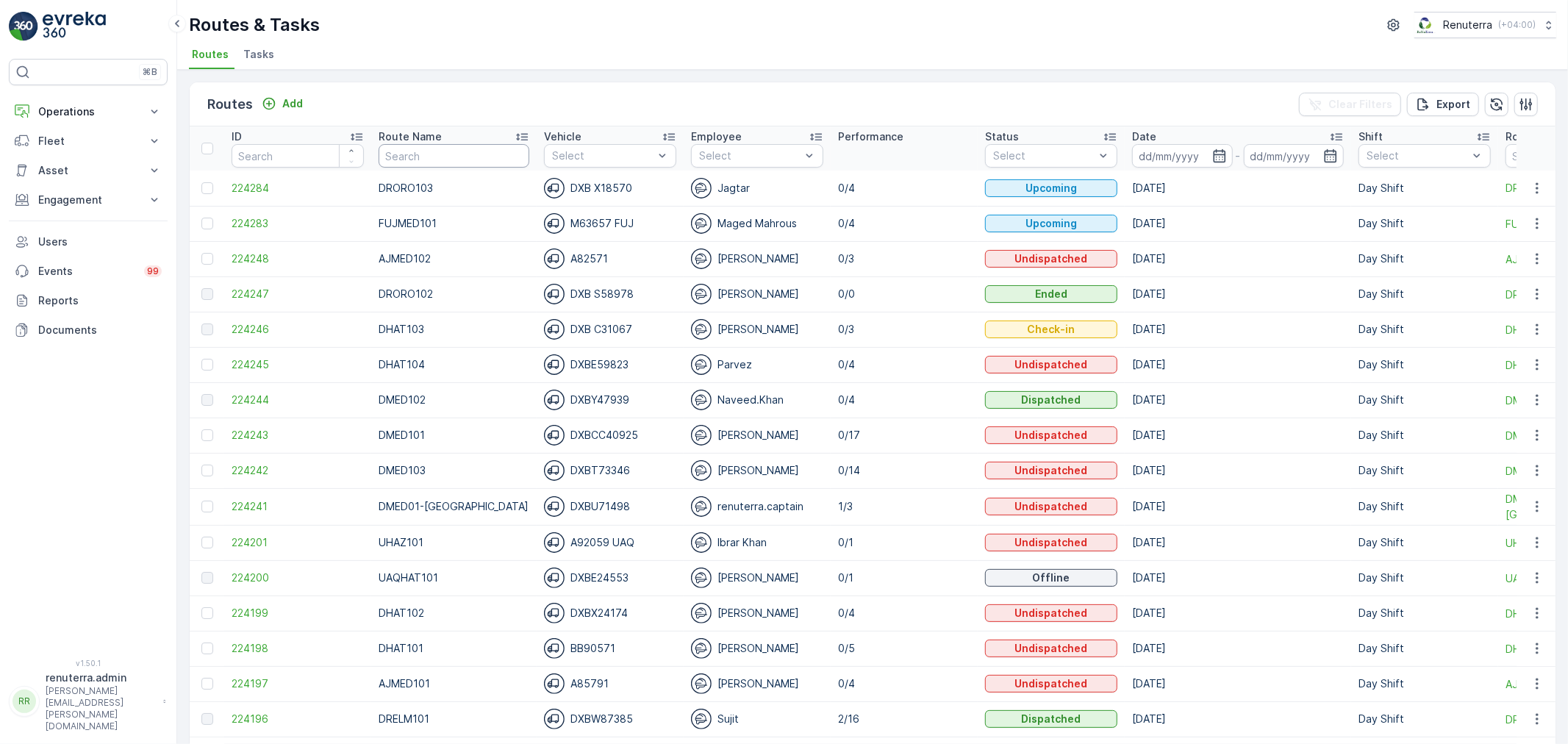
click at [443, 162] on input "text" at bounding box center [454, 155] width 151 height 23
type input "hat"
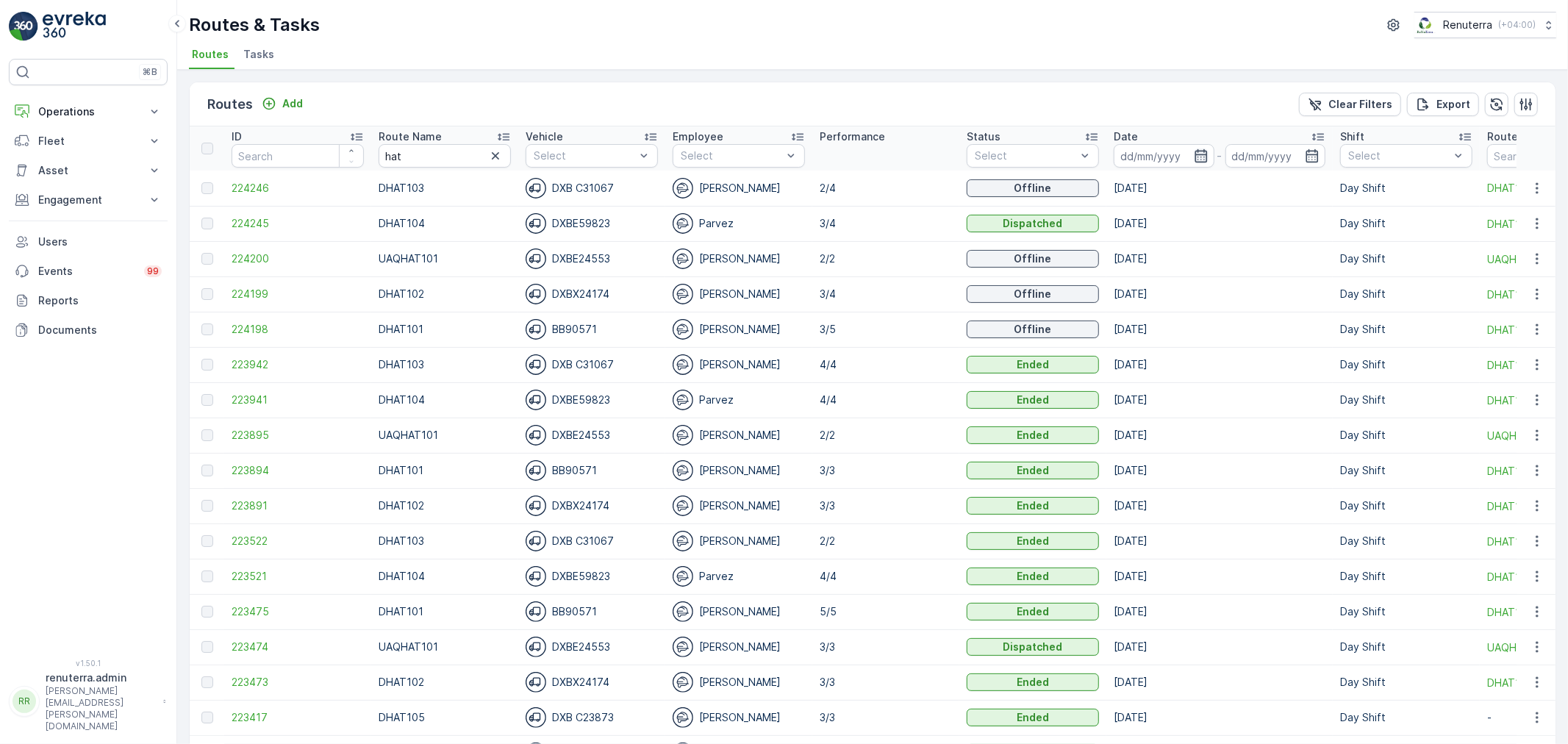
click at [1195, 153] on icon "button" at bounding box center [1200, 156] width 12 height 13
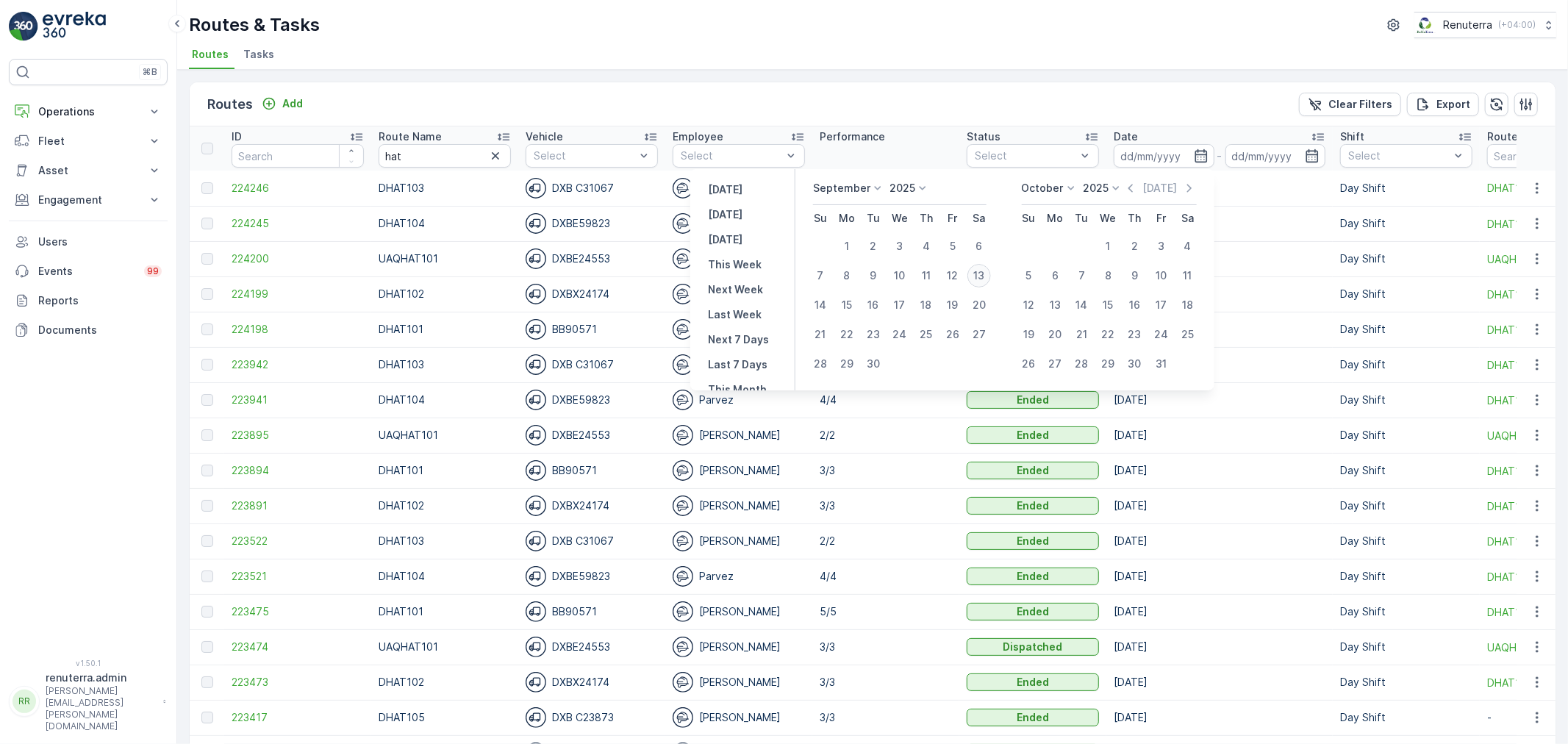
click at [980, 273] on div "13" at bounding box center [979, 275] width 23 height 23
type input "[DATE]"
click at [980, 273] on div "13" at bounding box center [979, 275] width 23 height 23
type input "[DATE]"
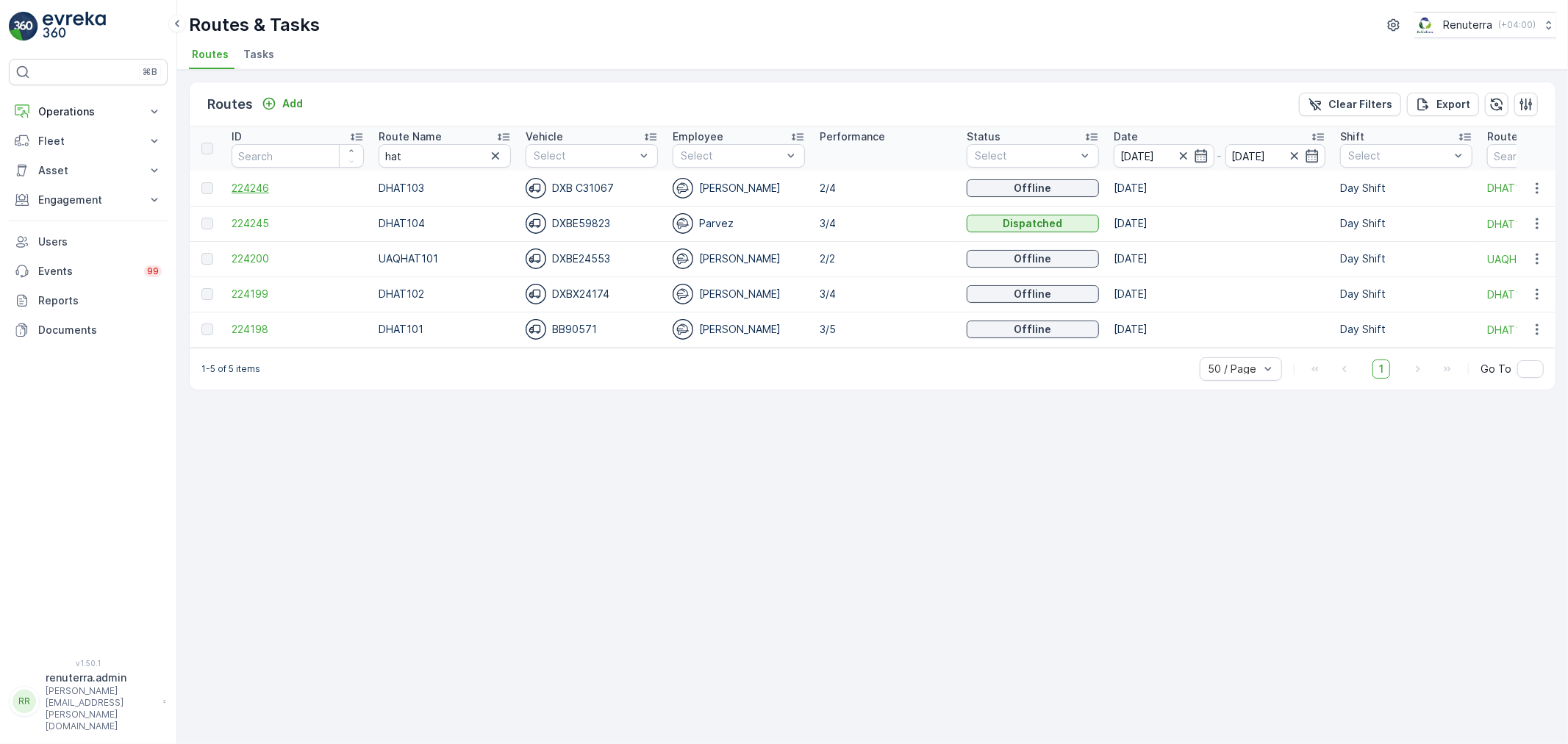
click at [261, 186] on span "224246" at bounding box center [297, 188] width 133 height 15
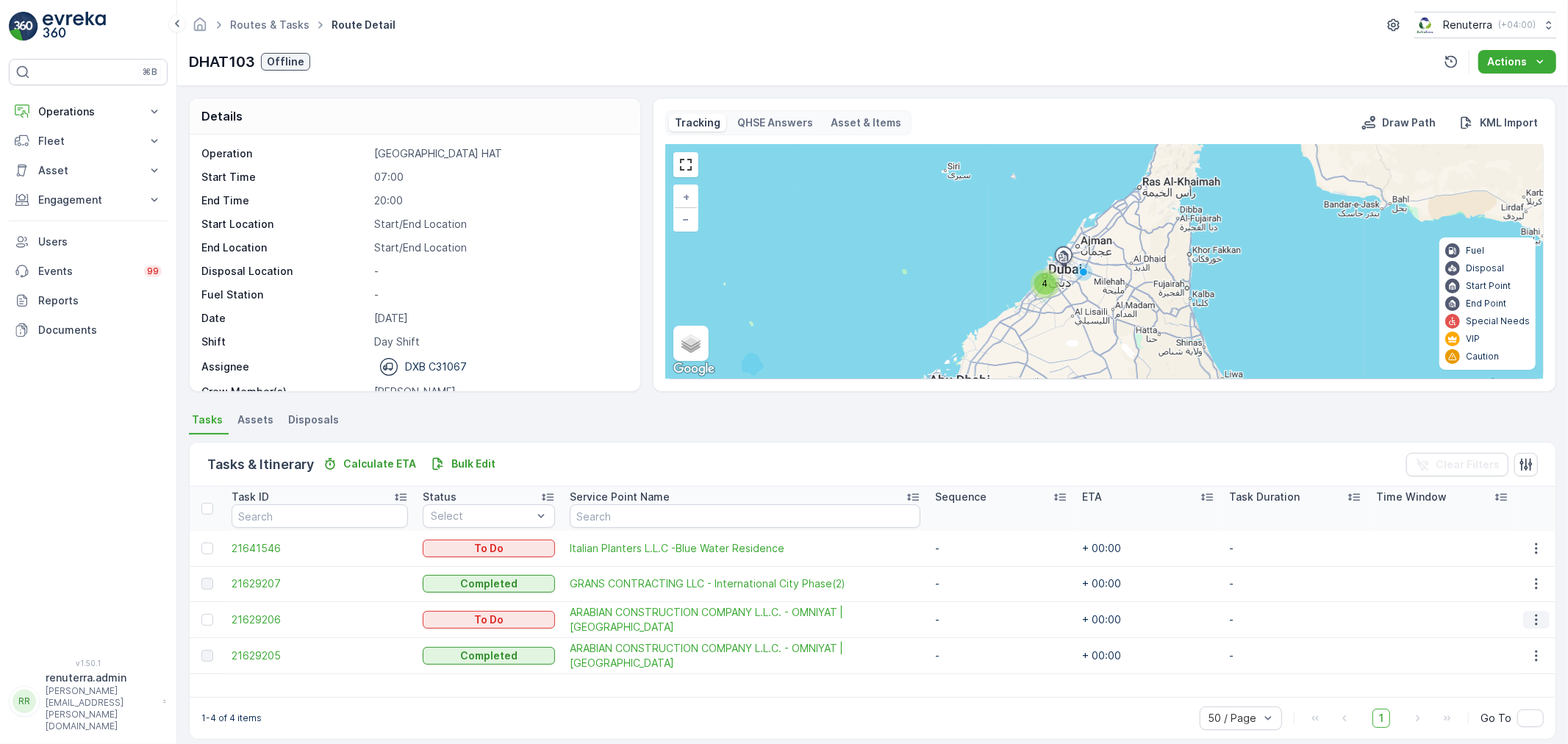
click at [1536, 617] on icon "button" at bounding box center [1536, 619] width 2 height 11
click at [1500, 687] on span "Change Route" at bounding box center [1499, 682] width 71 height 15
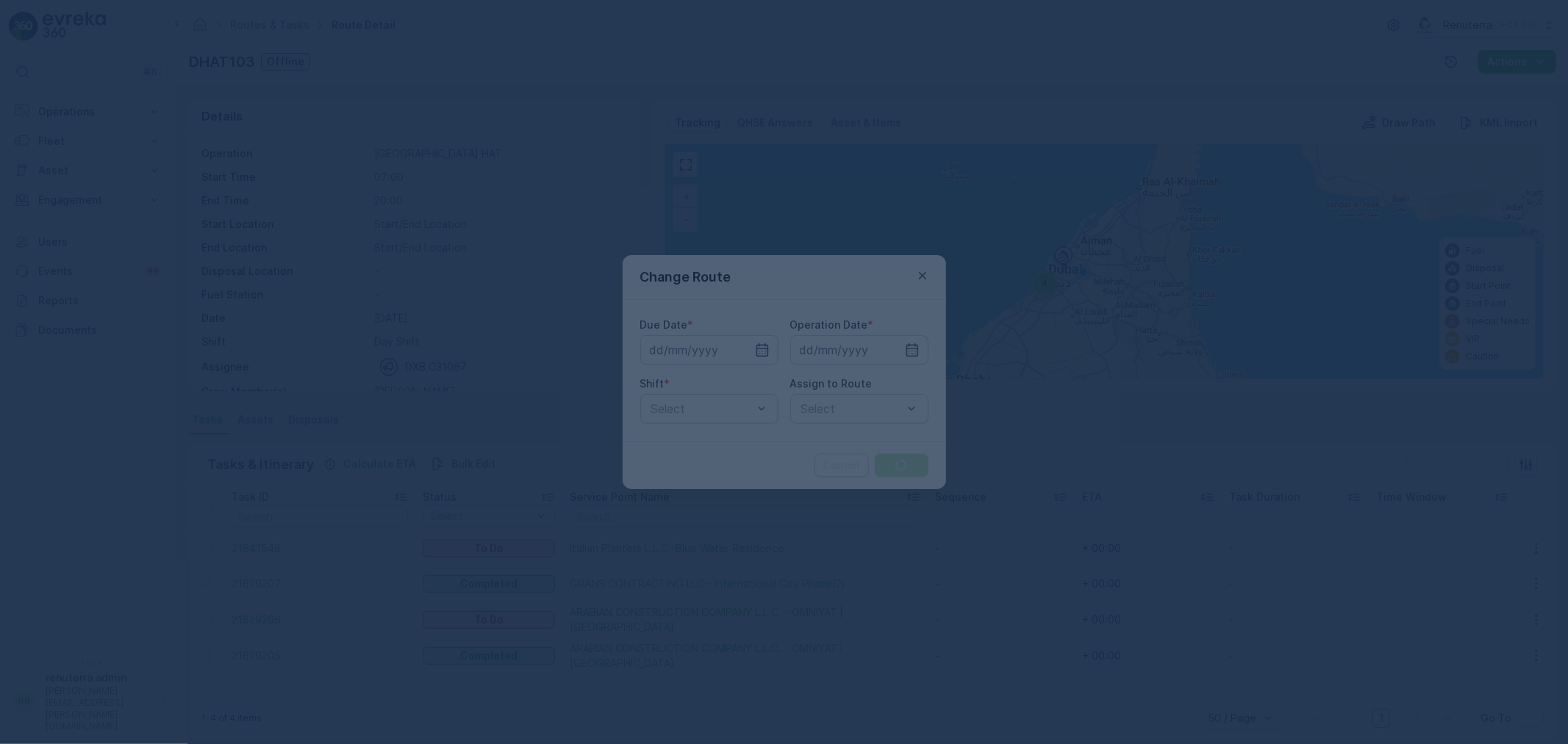
type input "[DATE]"
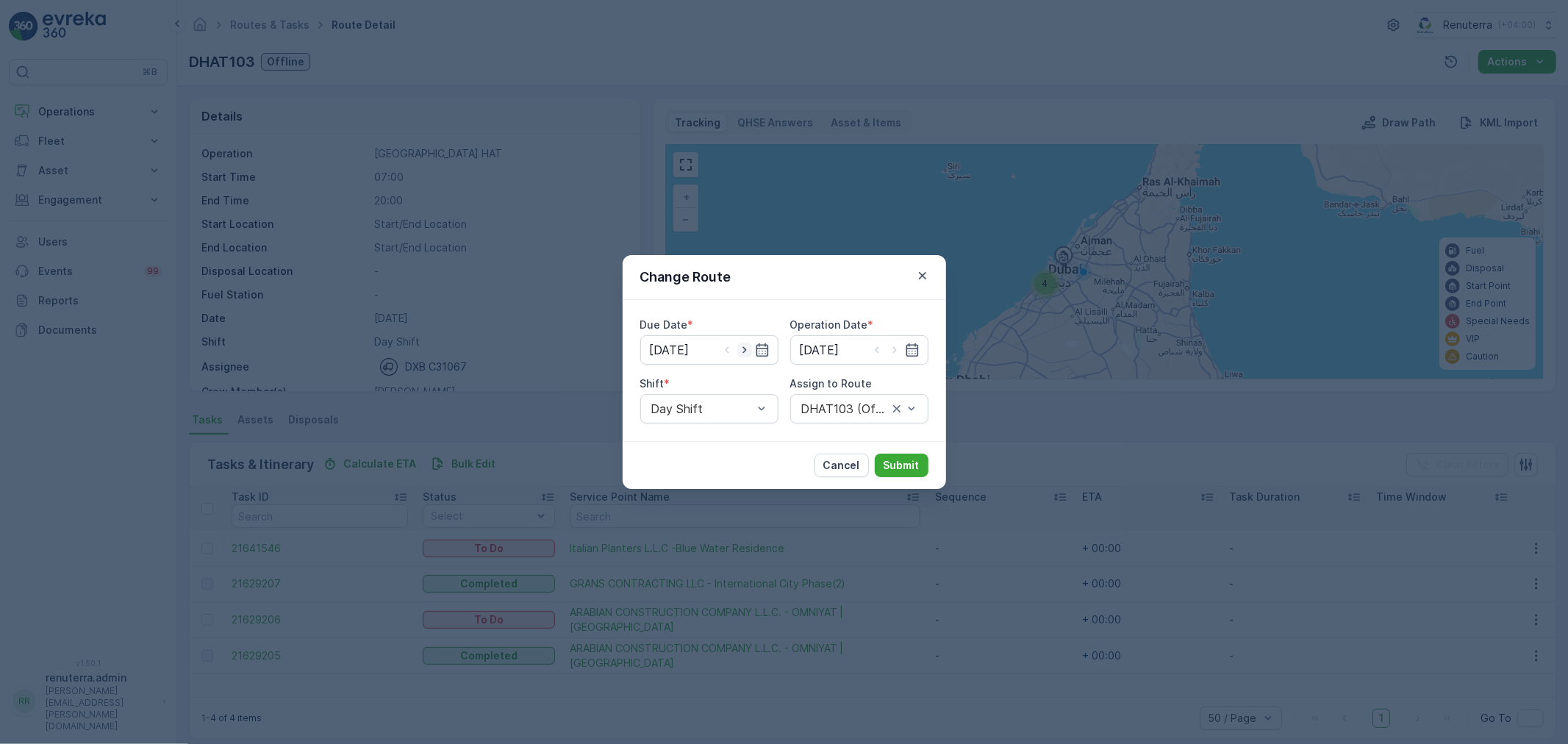
click at [745, 348] on icon "button" at bounding box center [745, 350] width 15 height 15
type input "[DATE]"
click at [895, 350] on icon "button" at bounding box center [894, 349] width 4 height 6
type input "[DATE]"
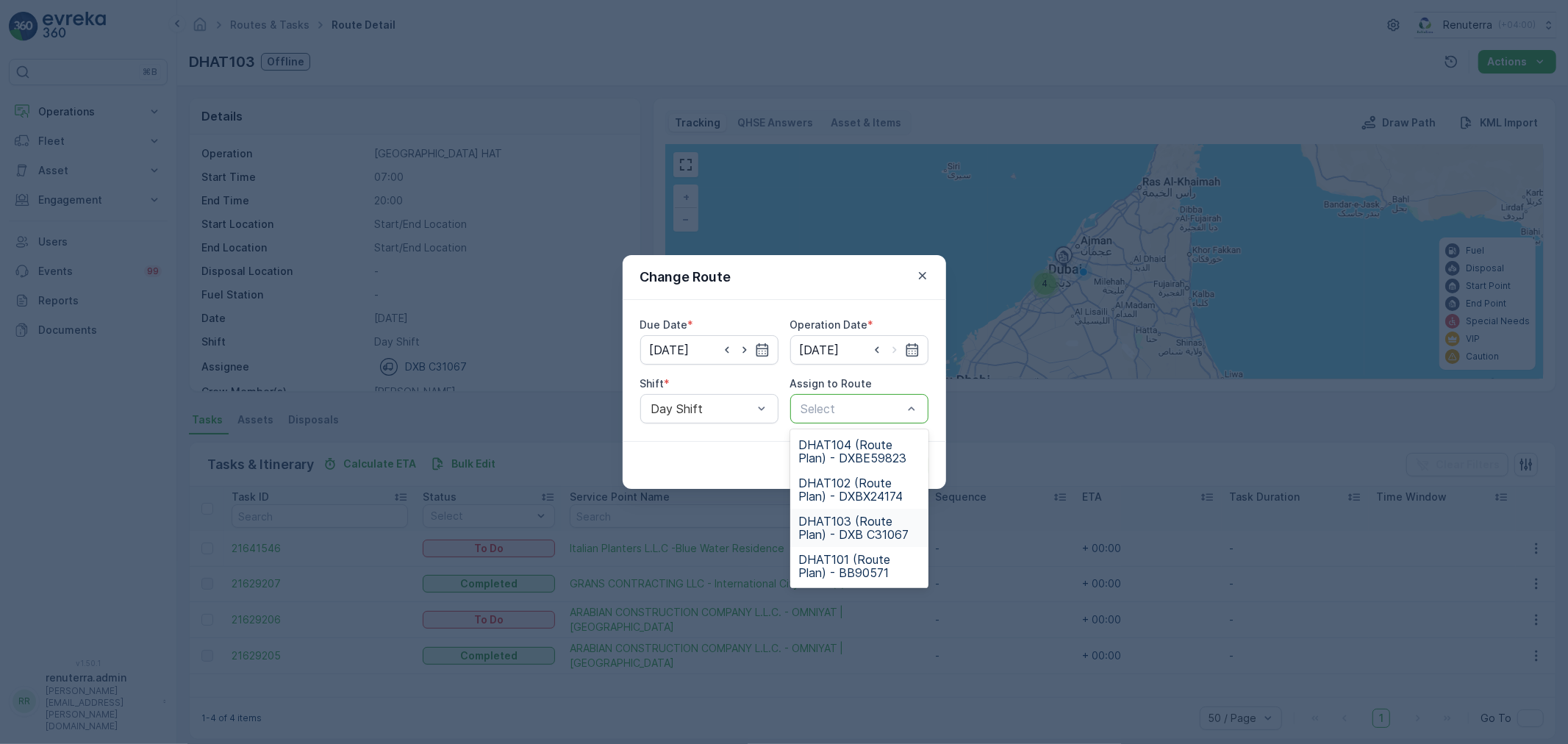
click at [851, 528] on span "DHAT103 (Route Plan) - DXB C31067" at bounding box center [859, 527] width 120 height 27
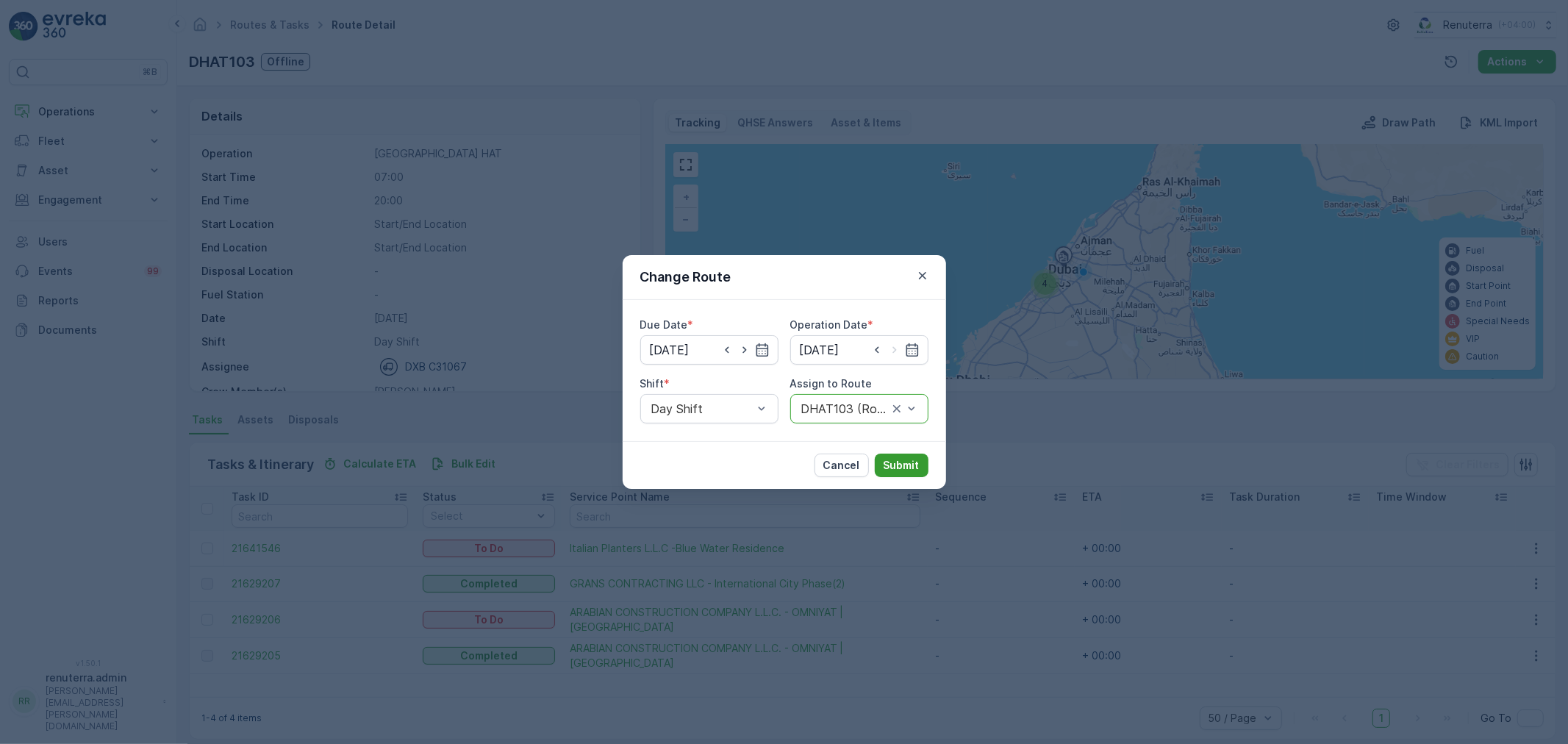
click at [894, 471] on p "Submit" at bounding box center [902, 465] width 36 height 15
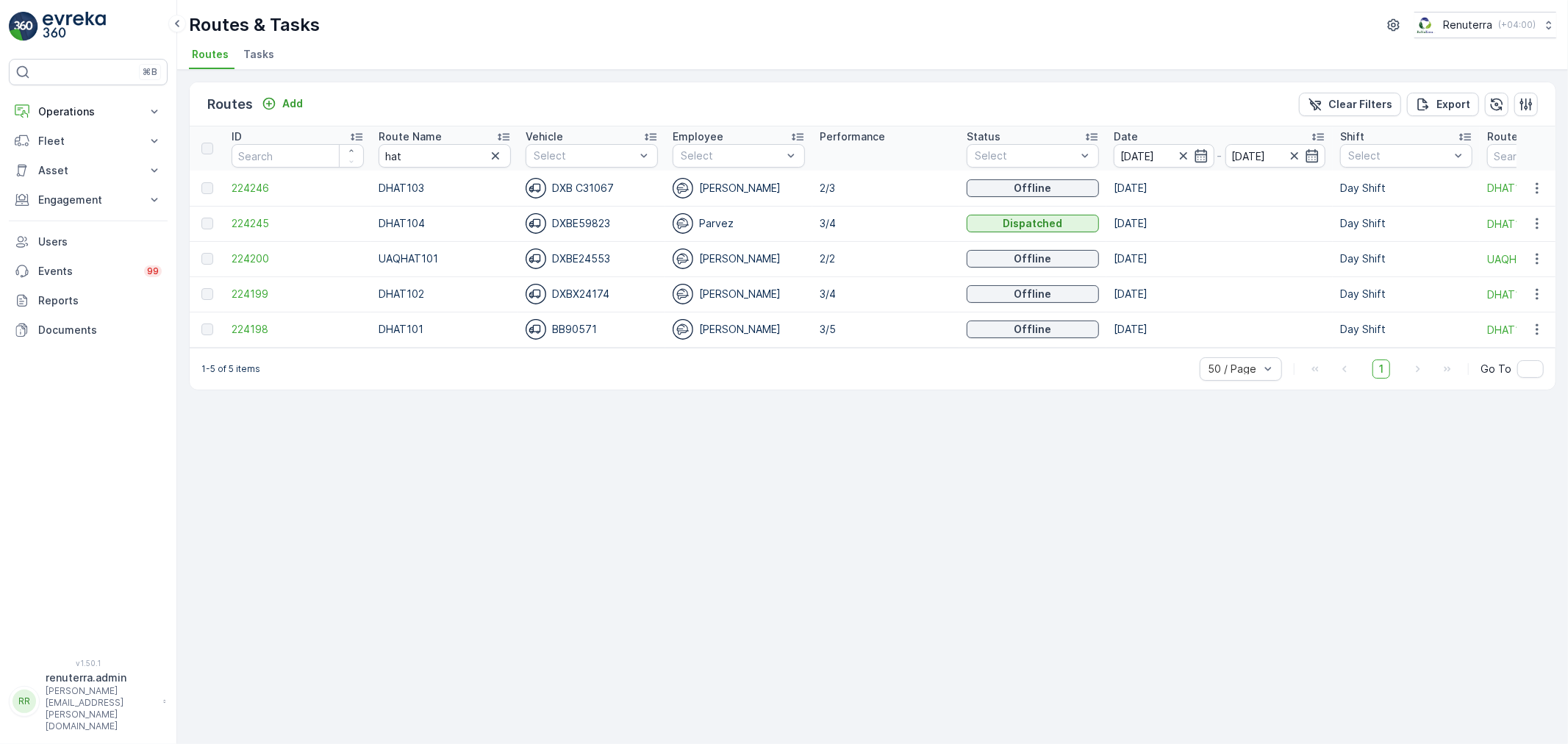
click at [502, 134] on icon at bounding box center [504, 137] width 15 height 15
click at [247, 183] on span "224198" at bounding box center [297, 188] width 133 height 15
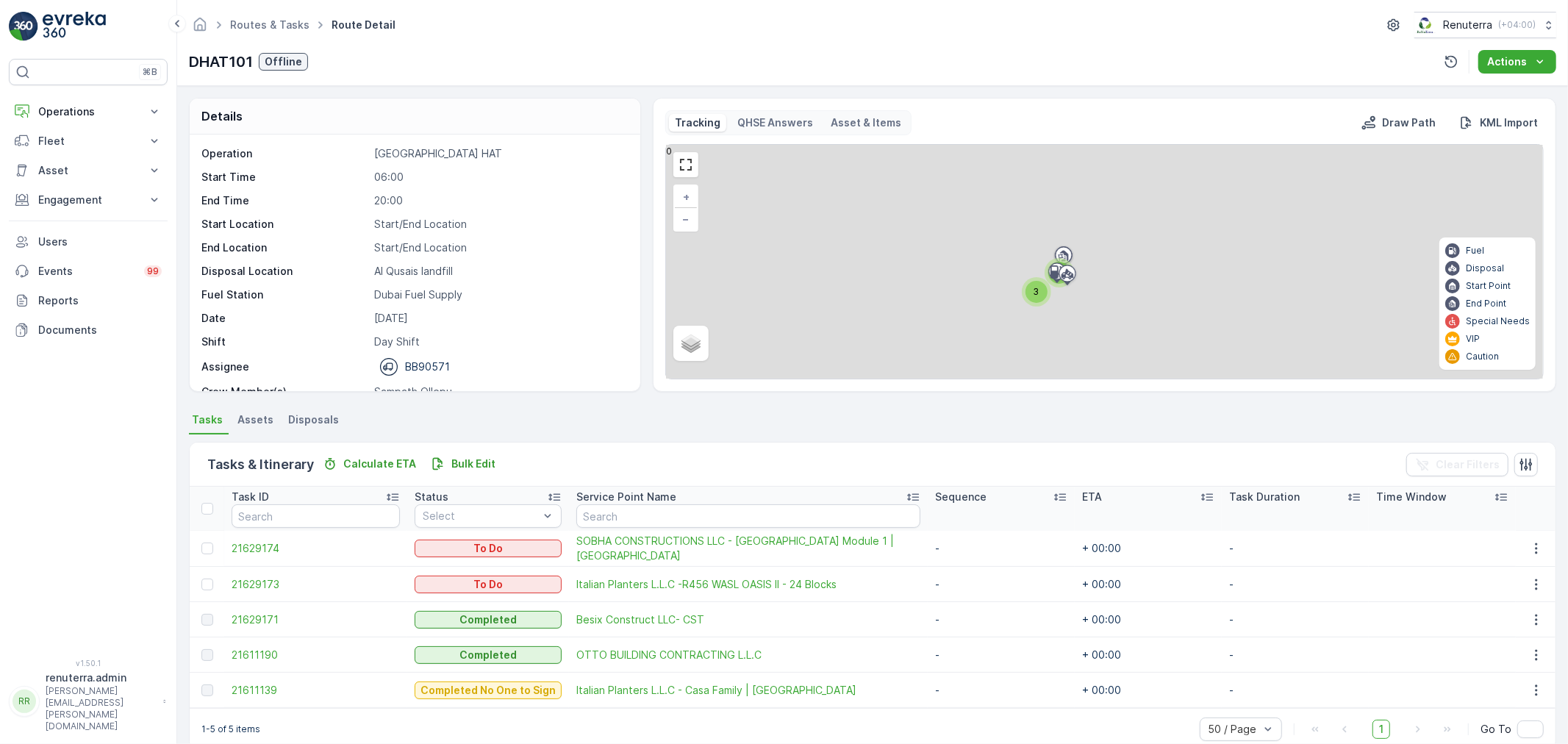
scroll to position [25, 0]
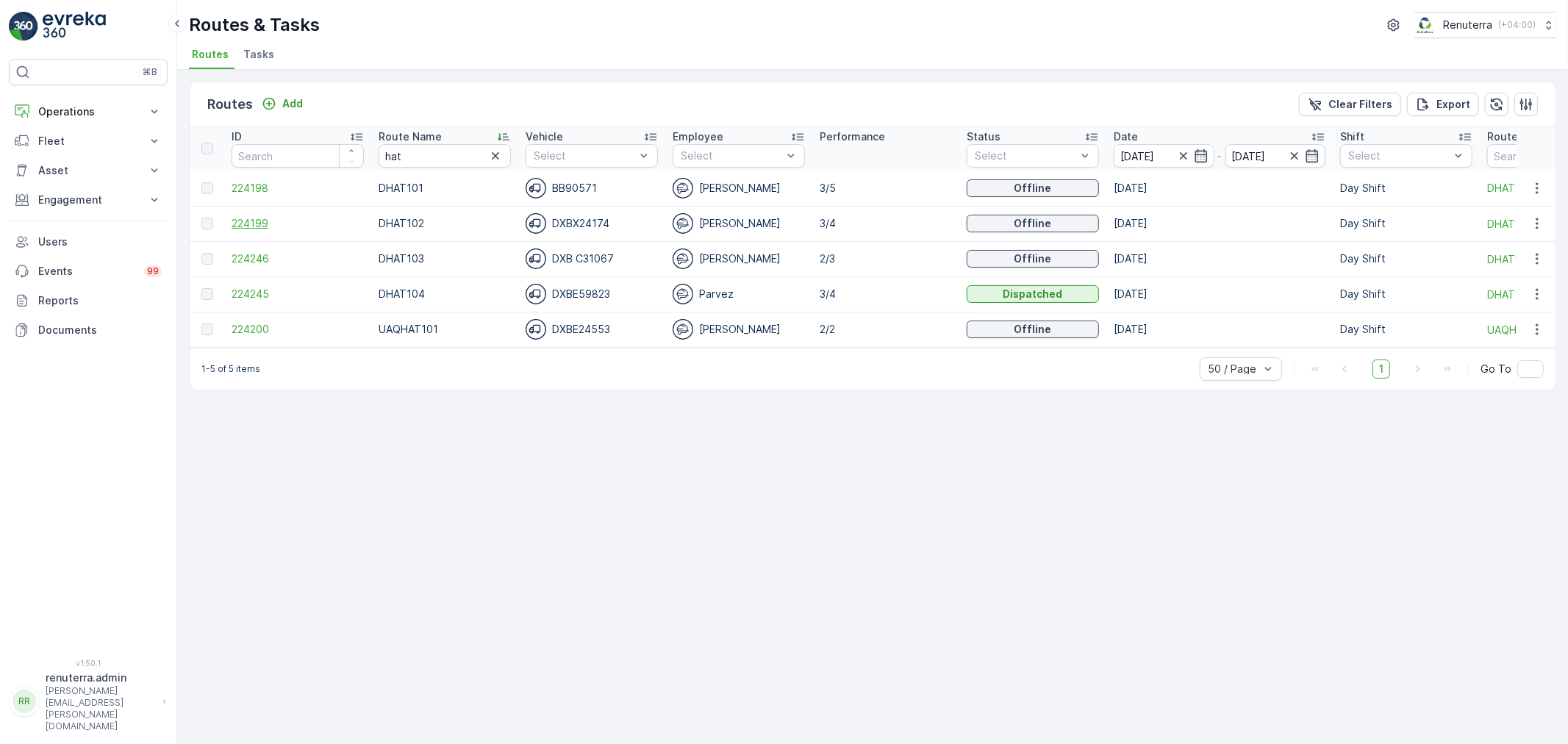
click at [246, 222] on span "224199" at bounding box center [297, 223] width 133 height 15
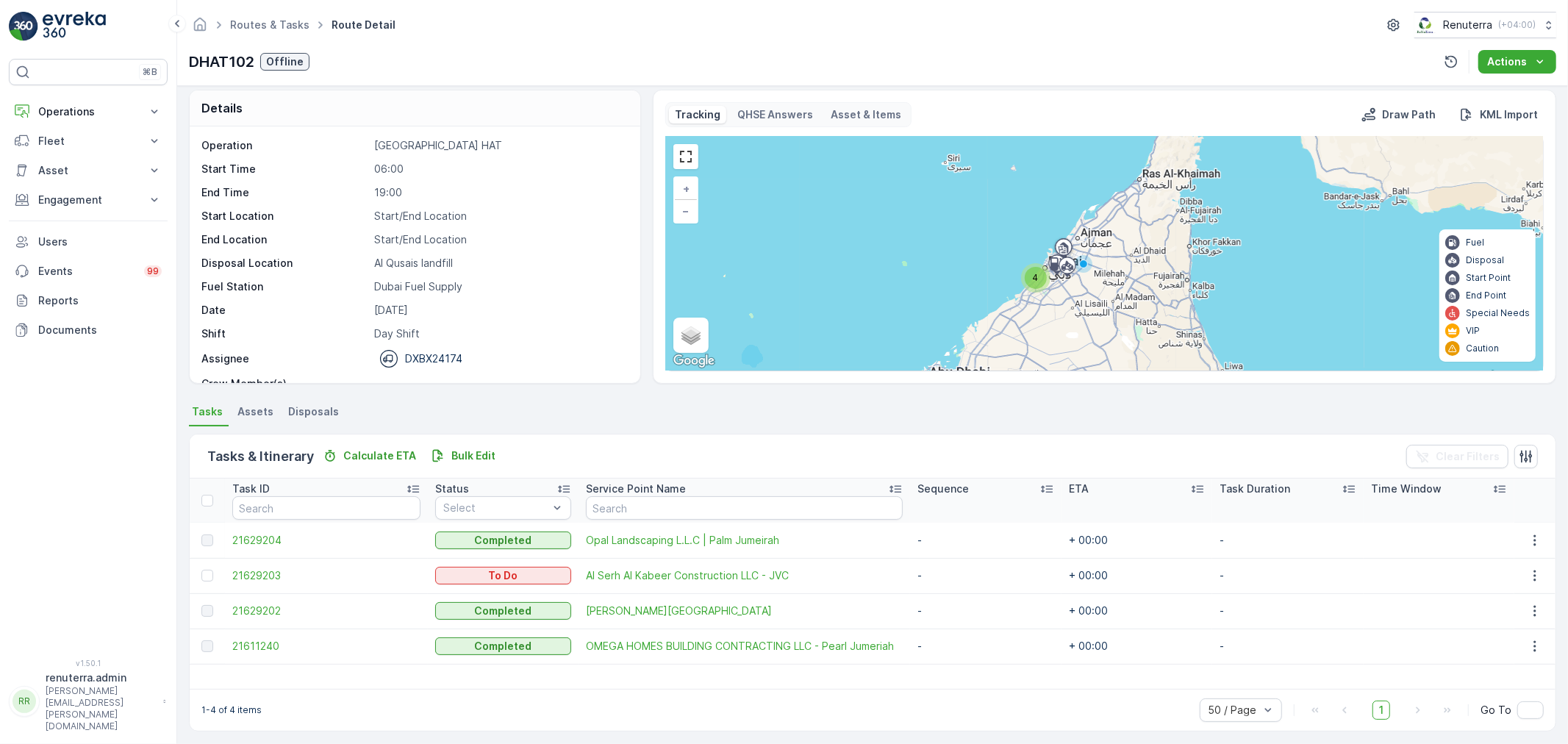
scroll to position [13, 0]
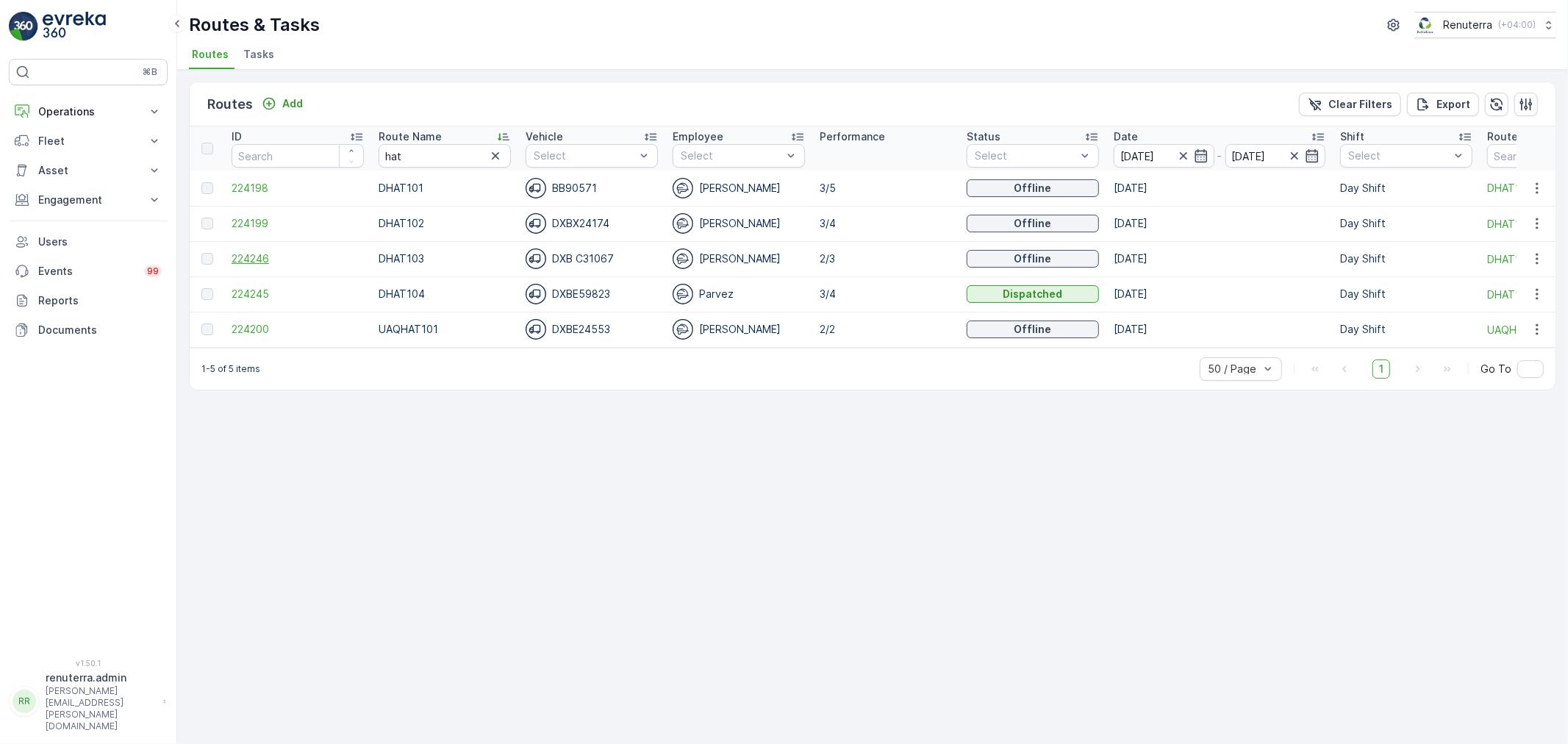
click at [258, 258] on span "224246" at bounding box center [297, 259] width 133 height 15
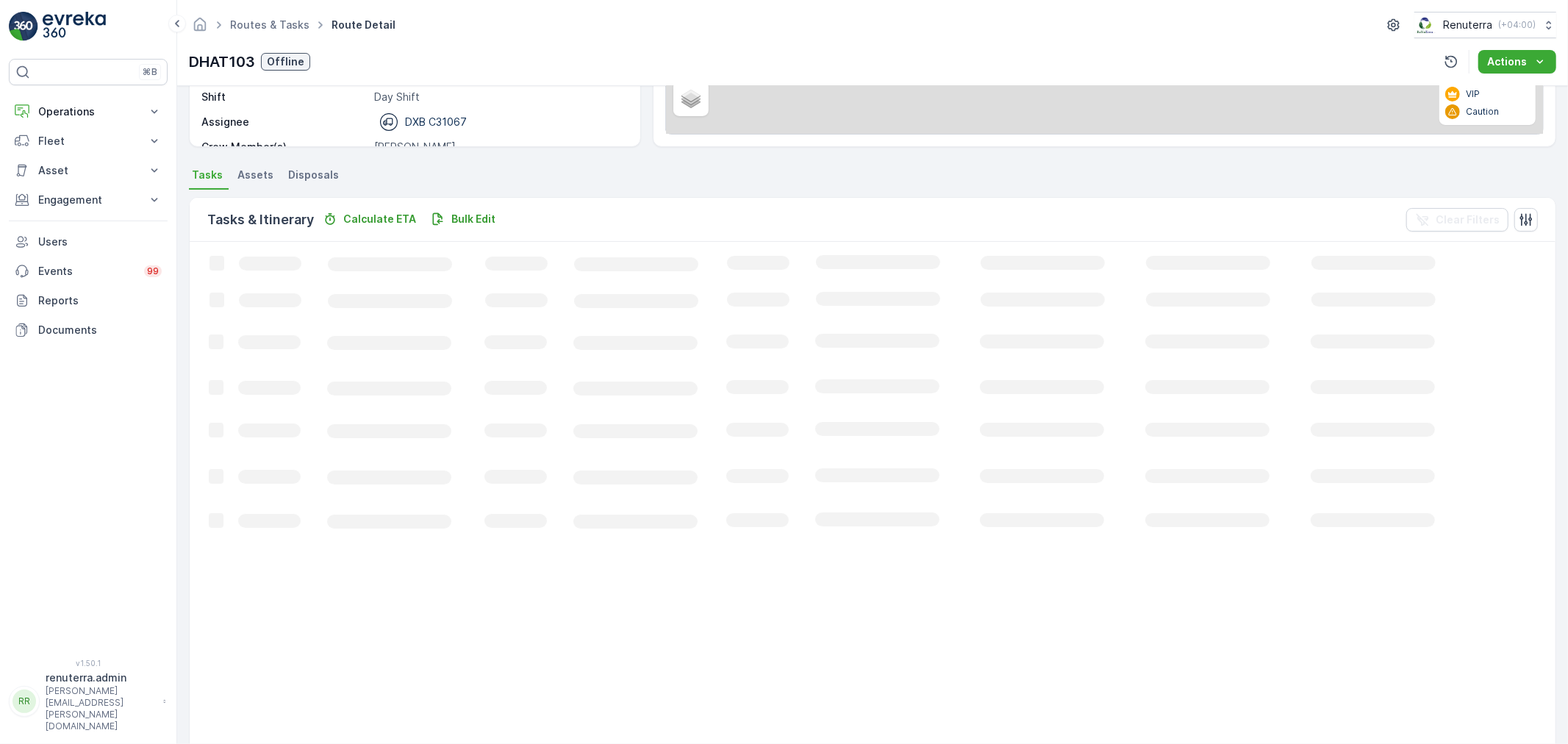
scroll to position [15, 0]
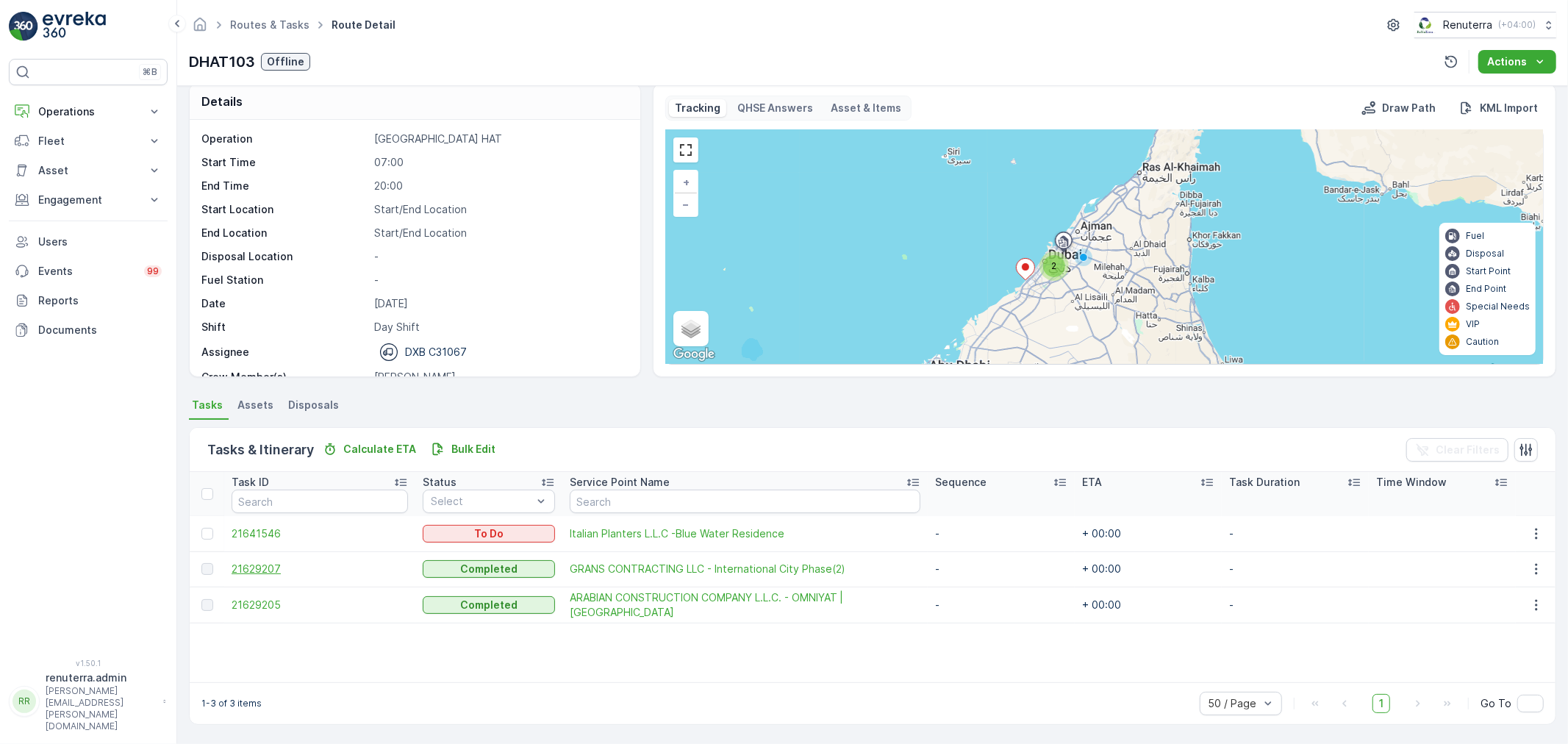
click at [272, 564] on span "21629207" at bounding box center [320, 569] width 176 height 15
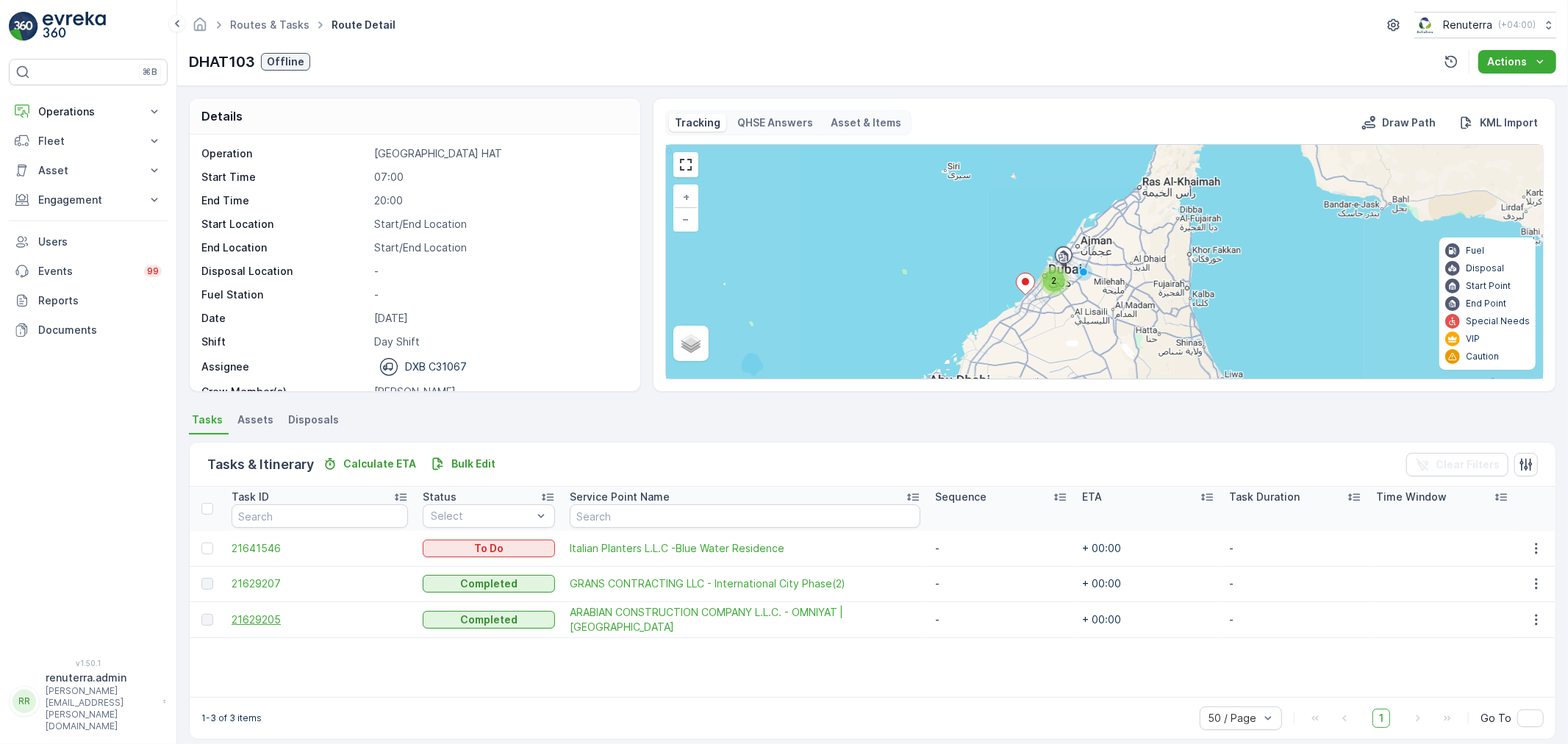
click at [256, 617] on span "21629205" at bounding box center [320, 620] width 176 height 15
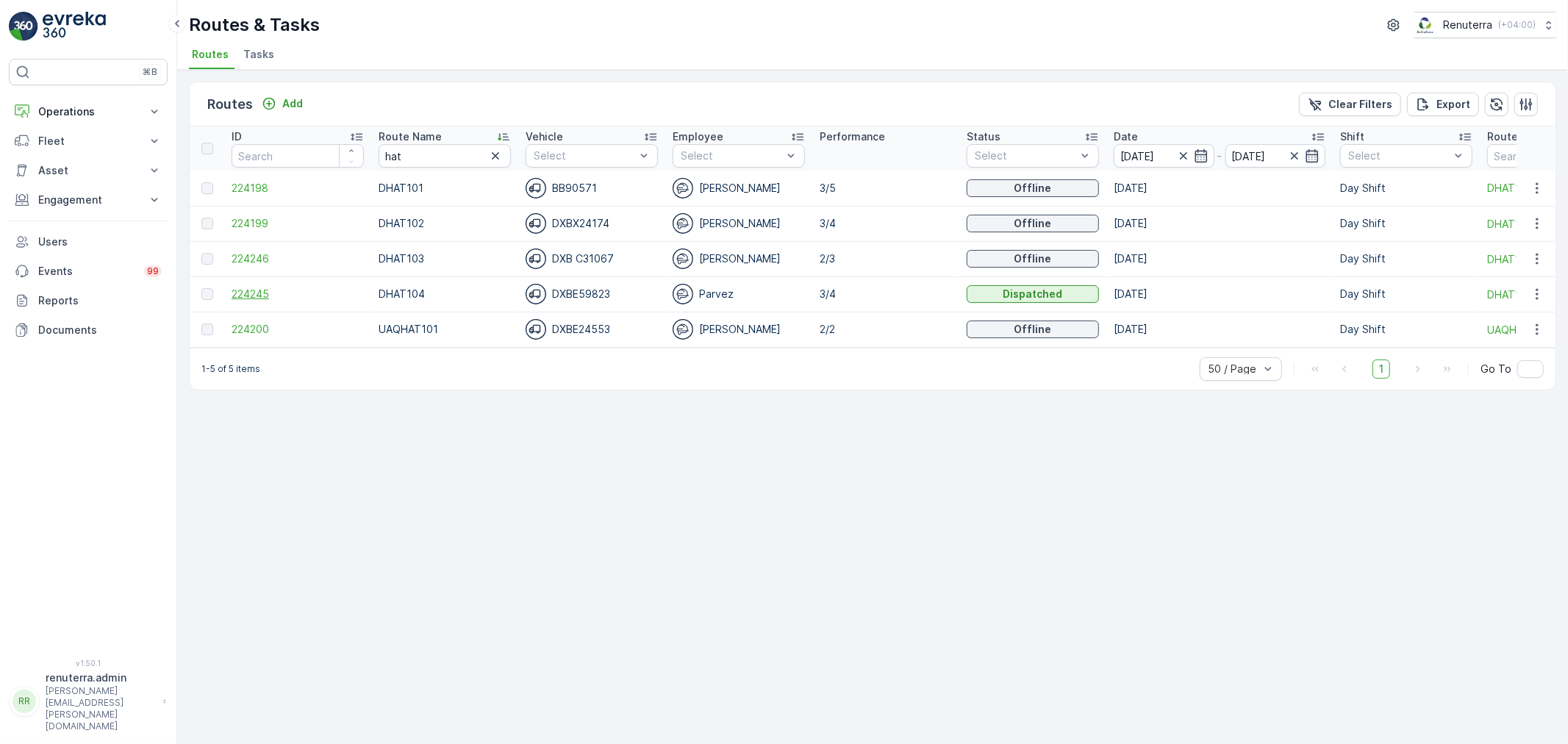
click at [259, 286] on span "224245" at bounding box center [297, 294] width 133 height 15
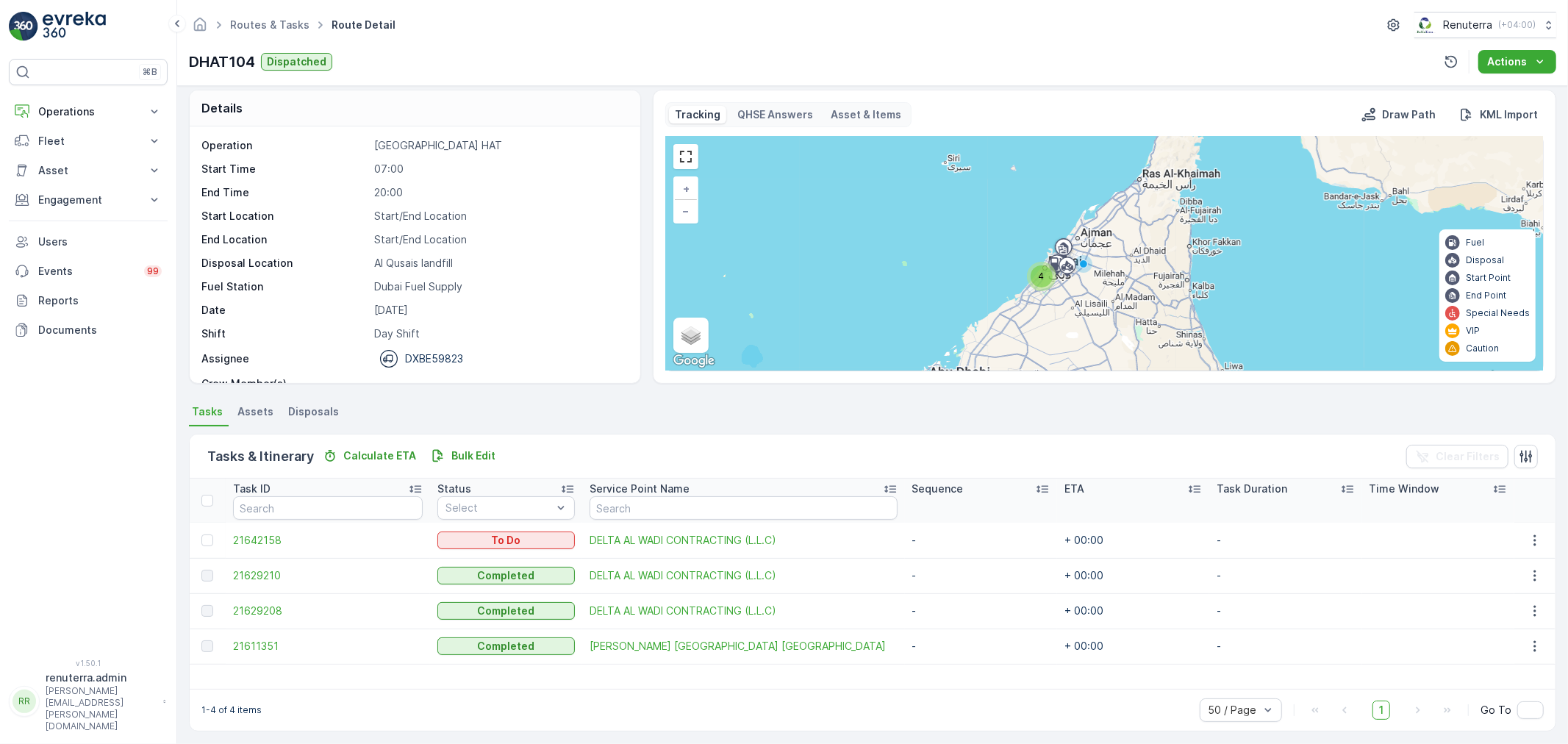
scroll to position [13, 0]
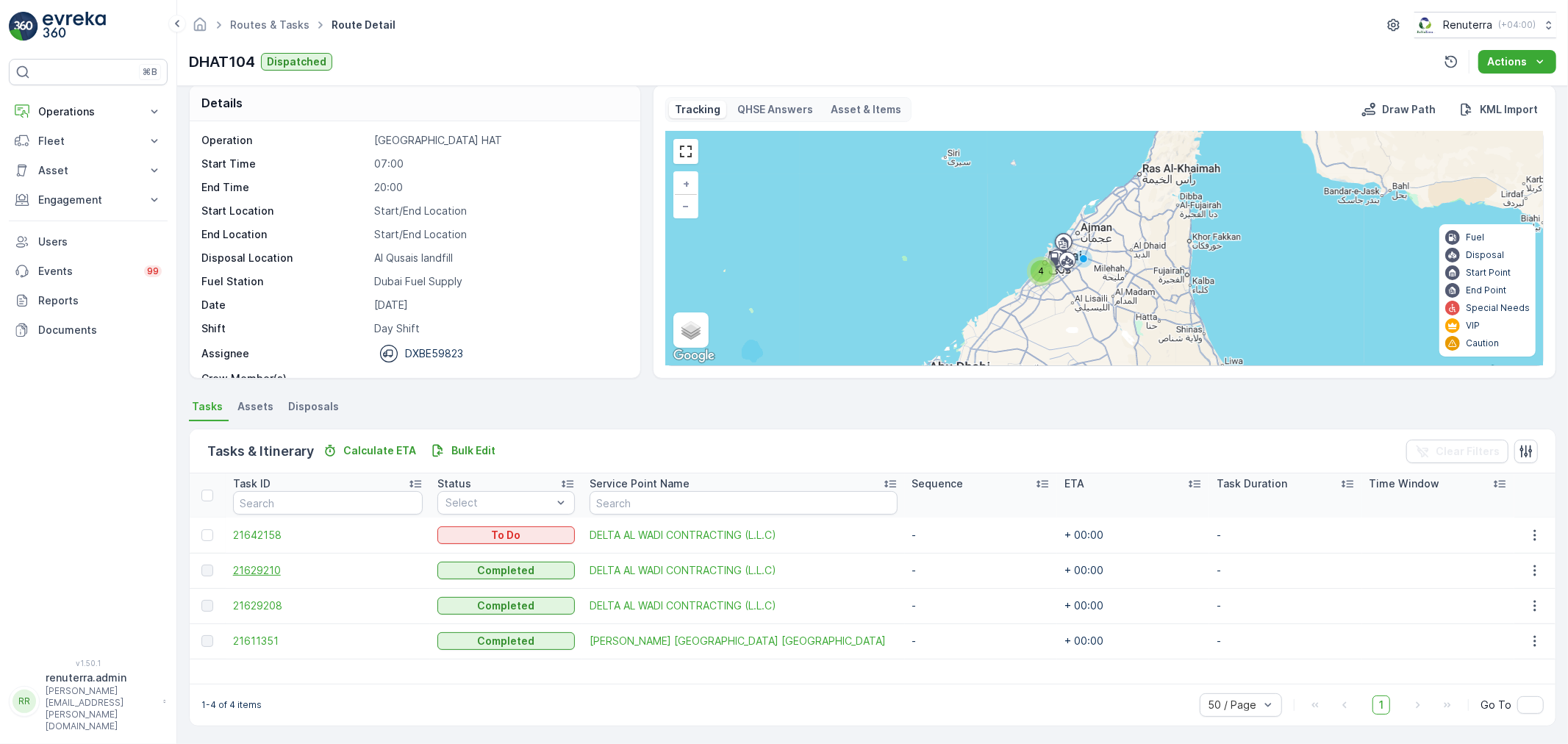
click at [276, 570] on span "21629210" at bounding box center [327, 571] width 190 height 15
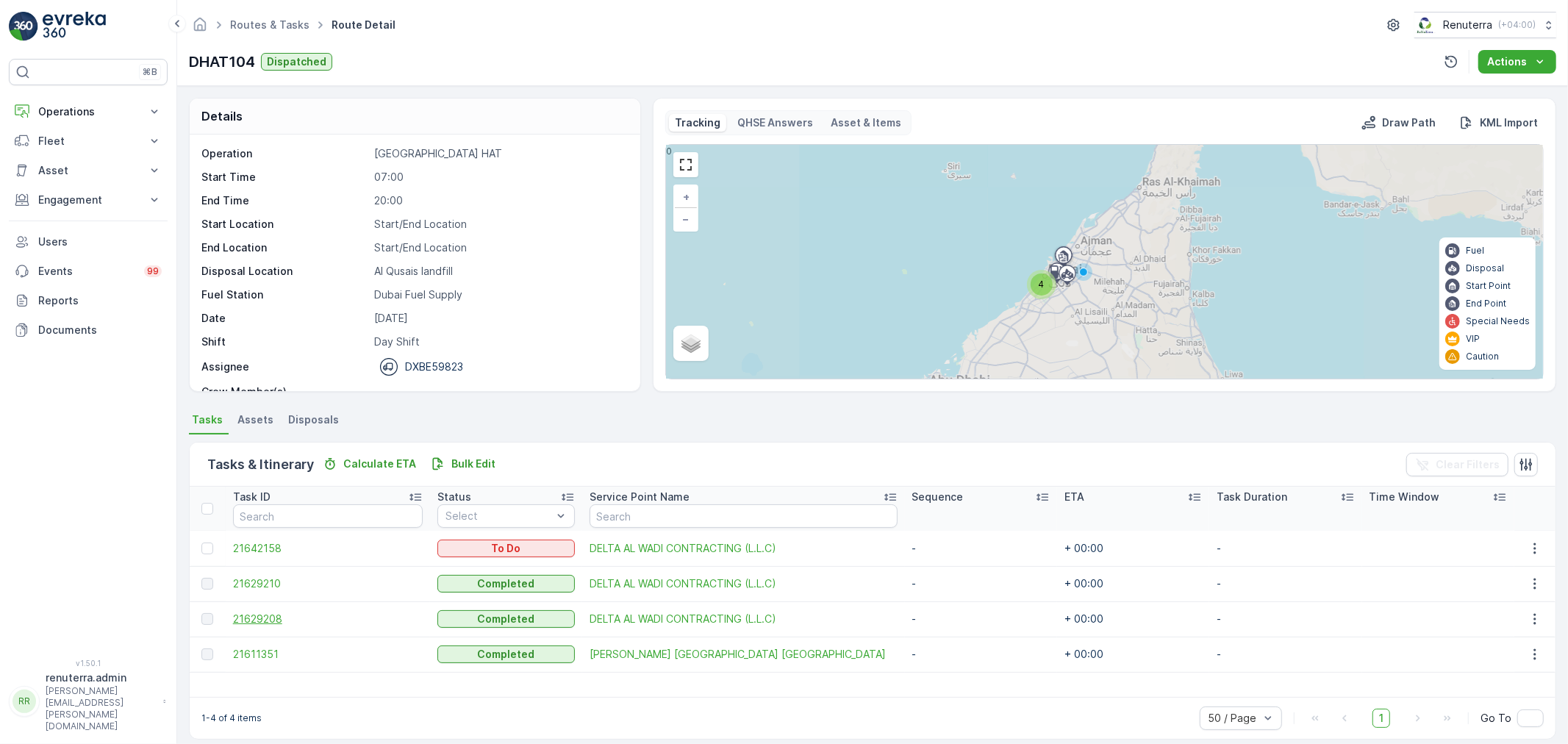
click at [261, 616] on span "21629208" at bounding box center [327, 619] width 190 height 15
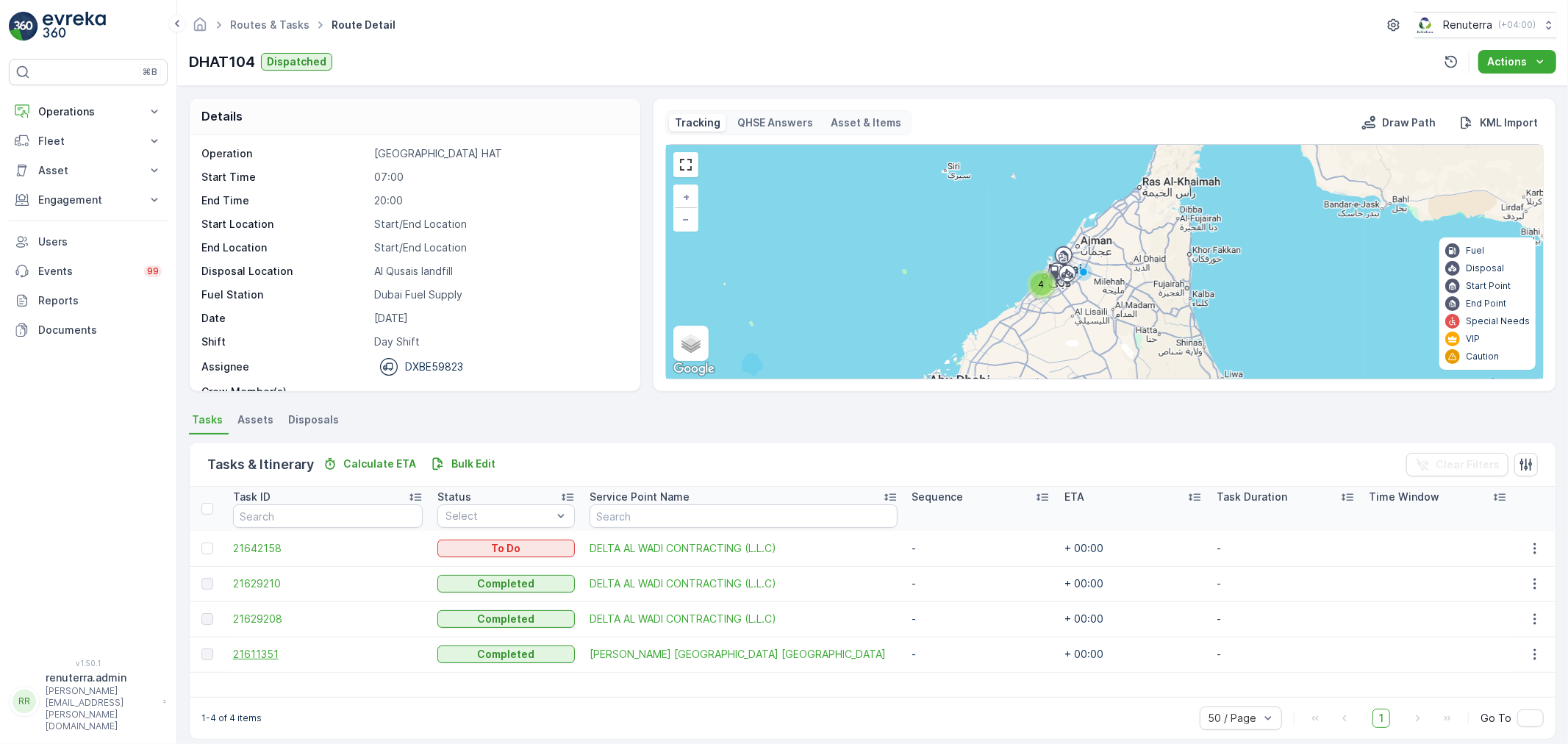
click at [254, 652] on span "21611351" at bounding box center [327, 654] width 190 height 15
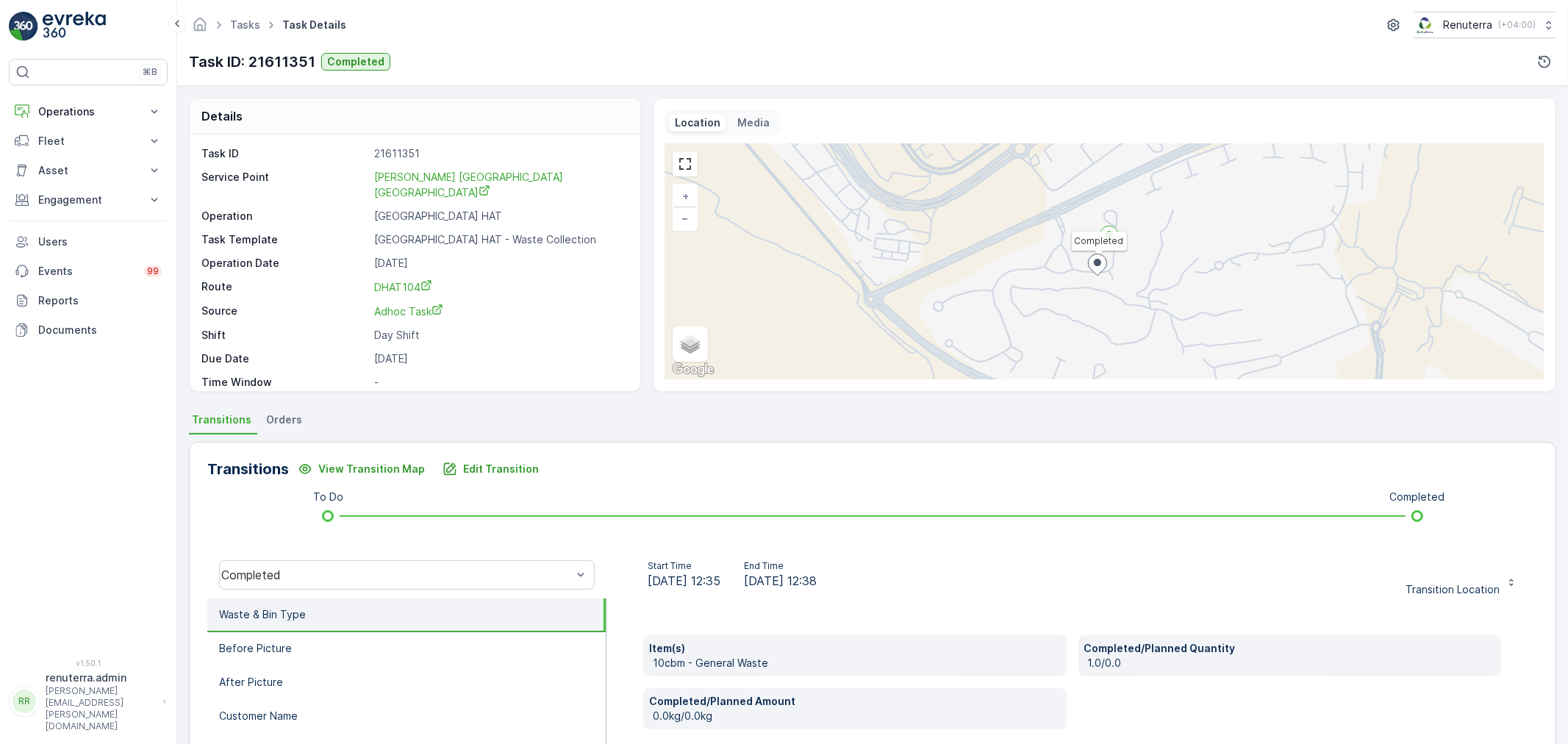
drag, startPoint x: 120, startPoint y: 4, endPoint x: 553, endPoint y: 333, distance: 543.8
click at [553, 333] on div "Task ID 21611351 Service Point Sasa Aleksic Dubai UAE Operation Dubai HAT Task …" at bounding box center [412, 280] width 424 height 267
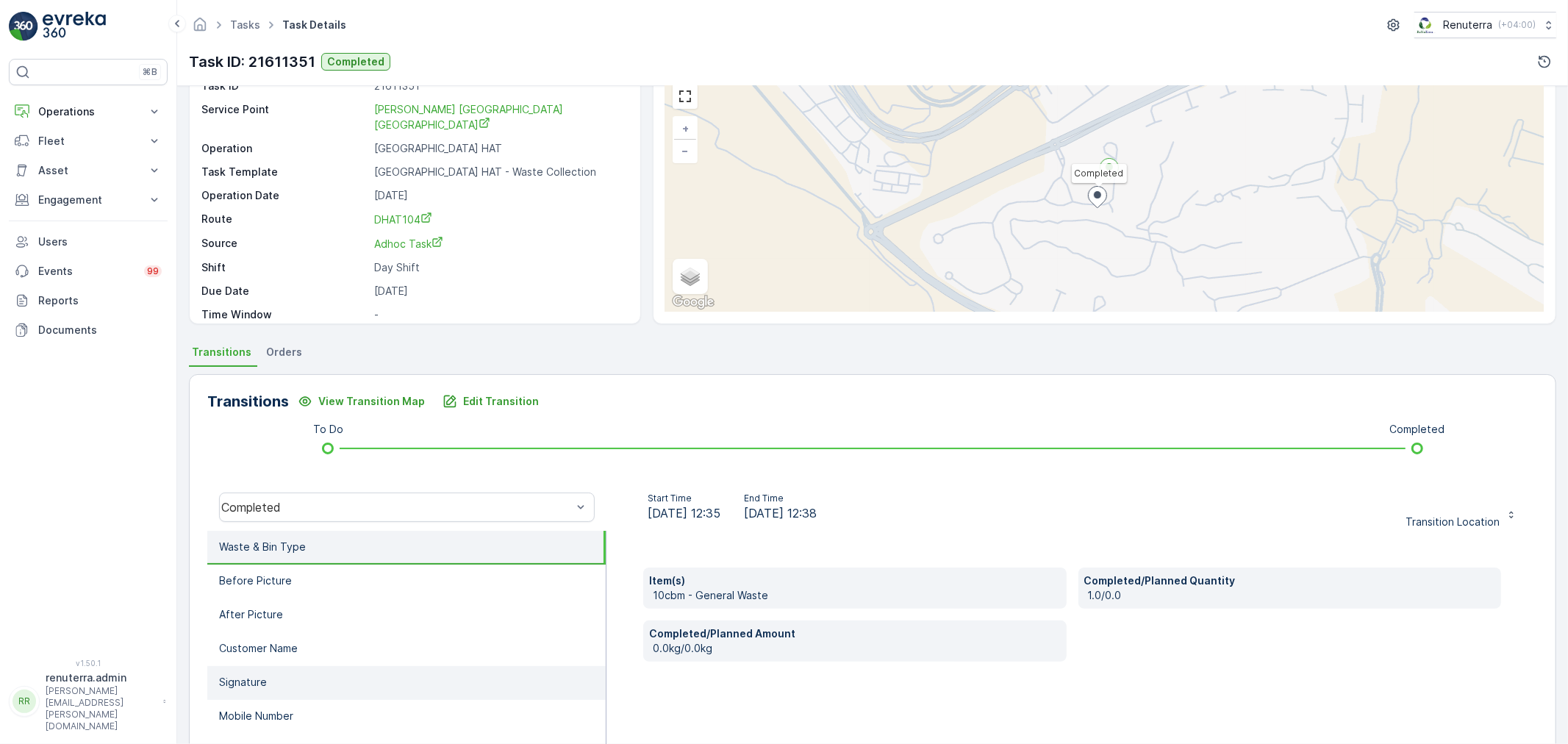
scroll to position [82, 0]
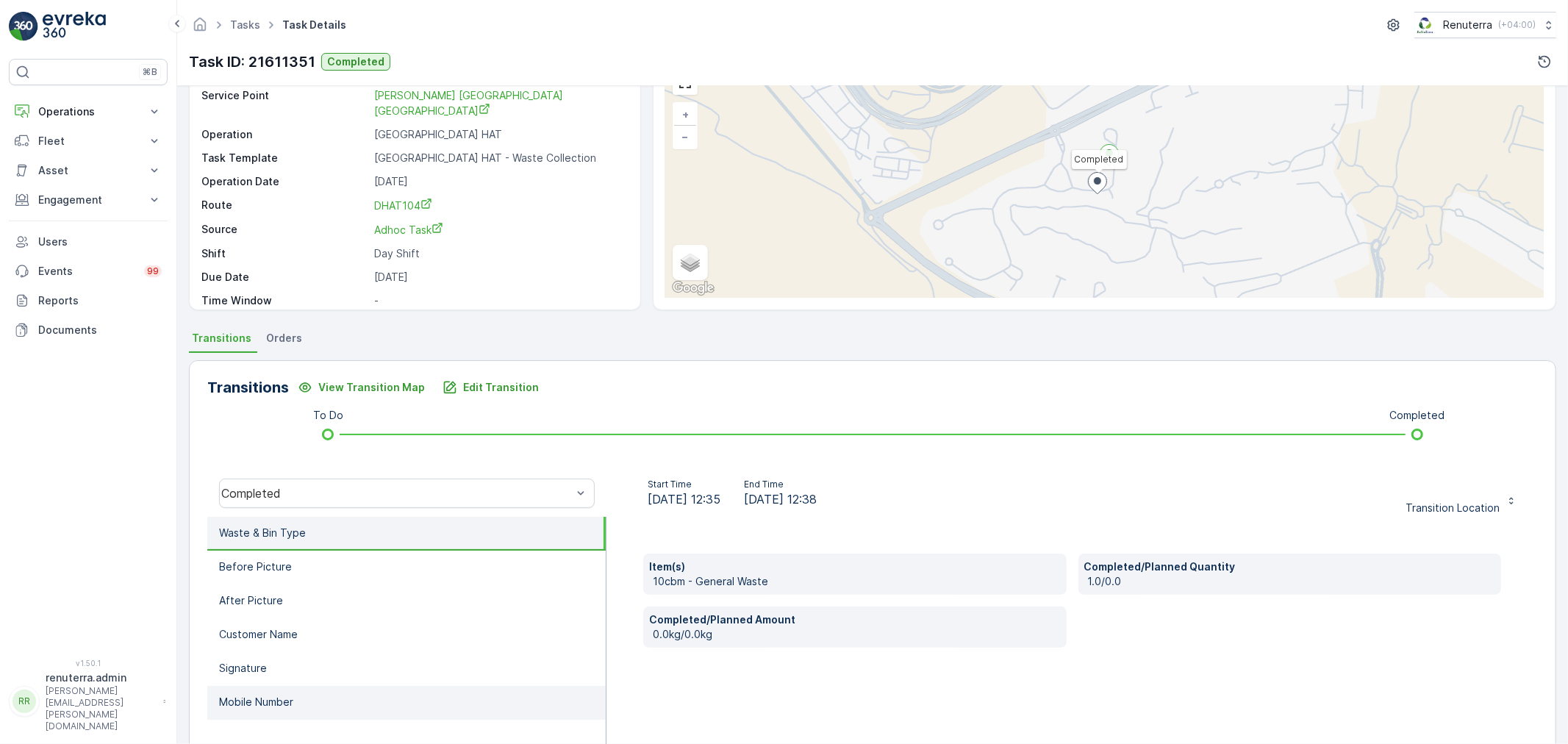
click at [287, 695] on p "Mobile Number" at bounding box center [256, 702] width 74 height 15
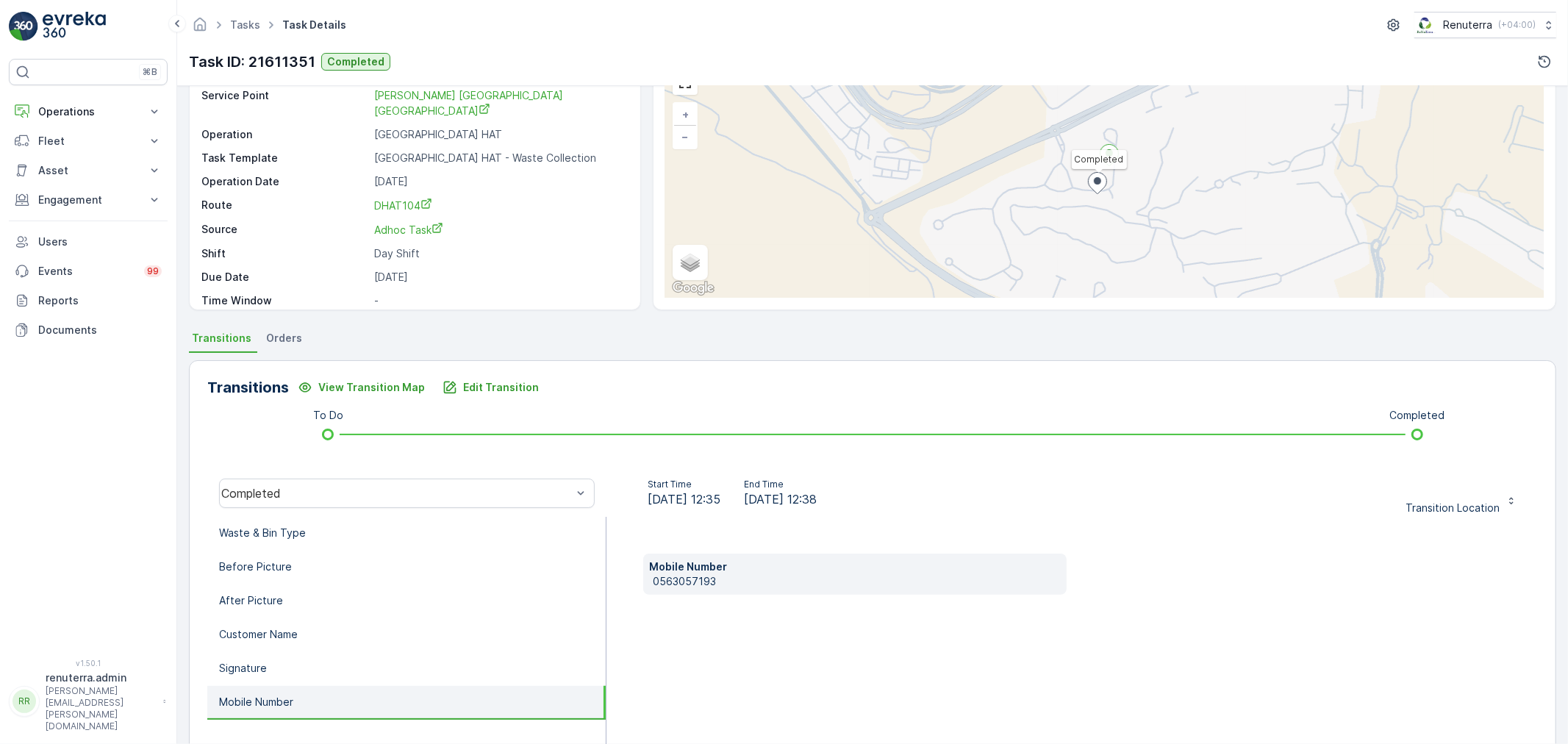
click at [678, 579] on p "0563057193" at bounding box center [857, 582] width 408 height 15
copy p "0563057193"
click at [478, 381] on p "Edit Transition" at bounding box center [501, 387] width 76 height 15
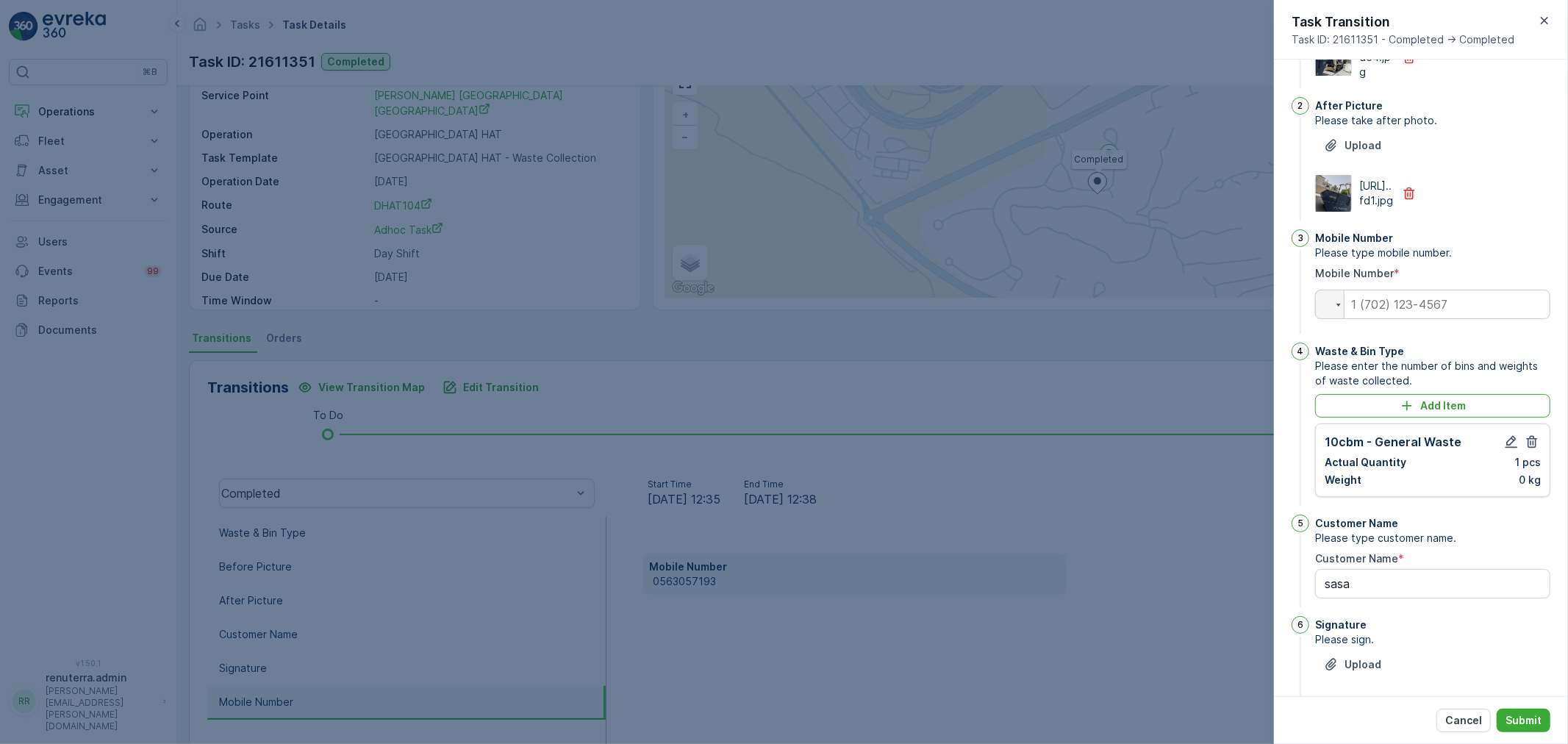
scroll to position [122, 0]
click at [1513, 447] on icon "button" at bounding box center [1511, 439] width 15 height 15
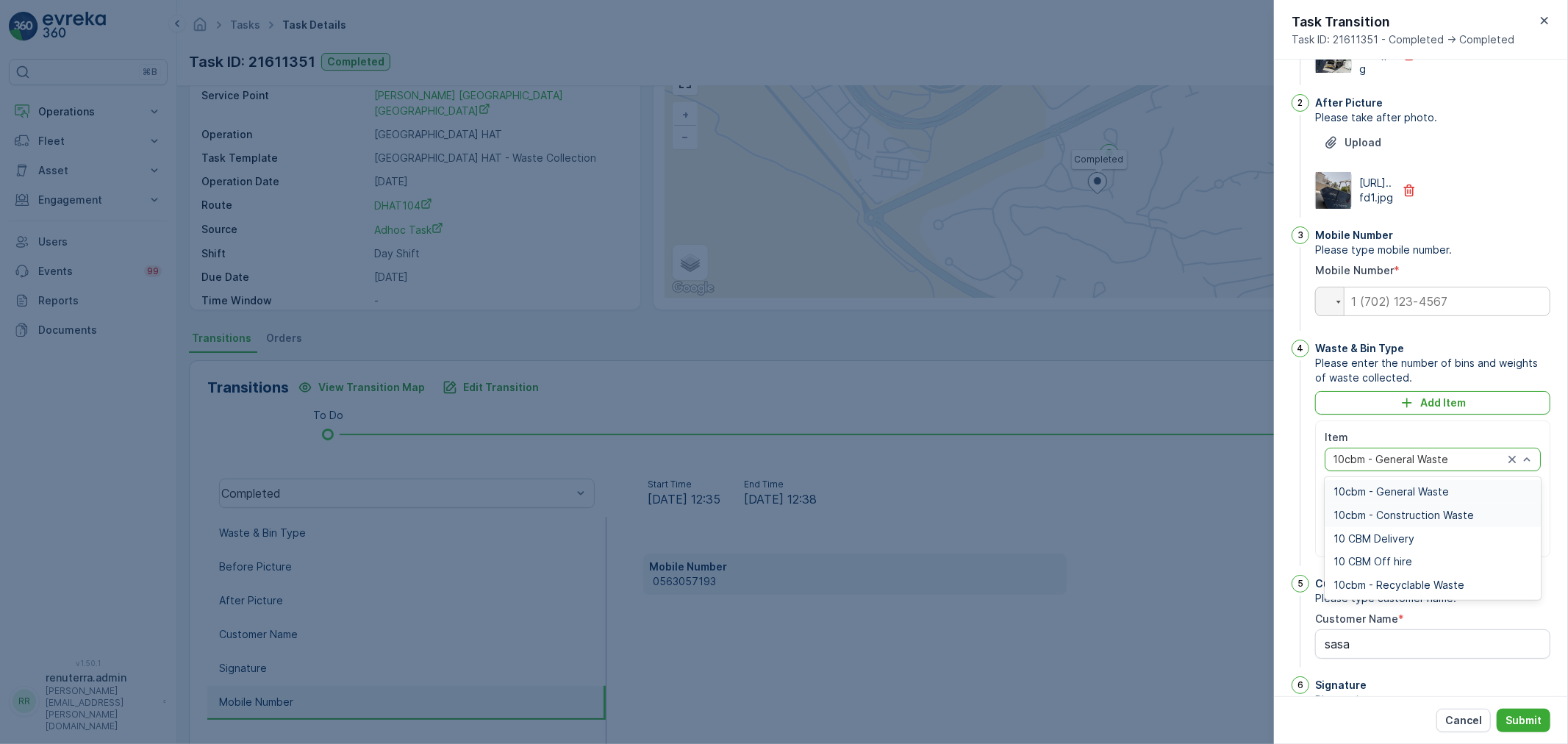
click at [1397, 521] on span "10cbm - Construction Waste" at bounding box center [1404, 515] width 141 height 12
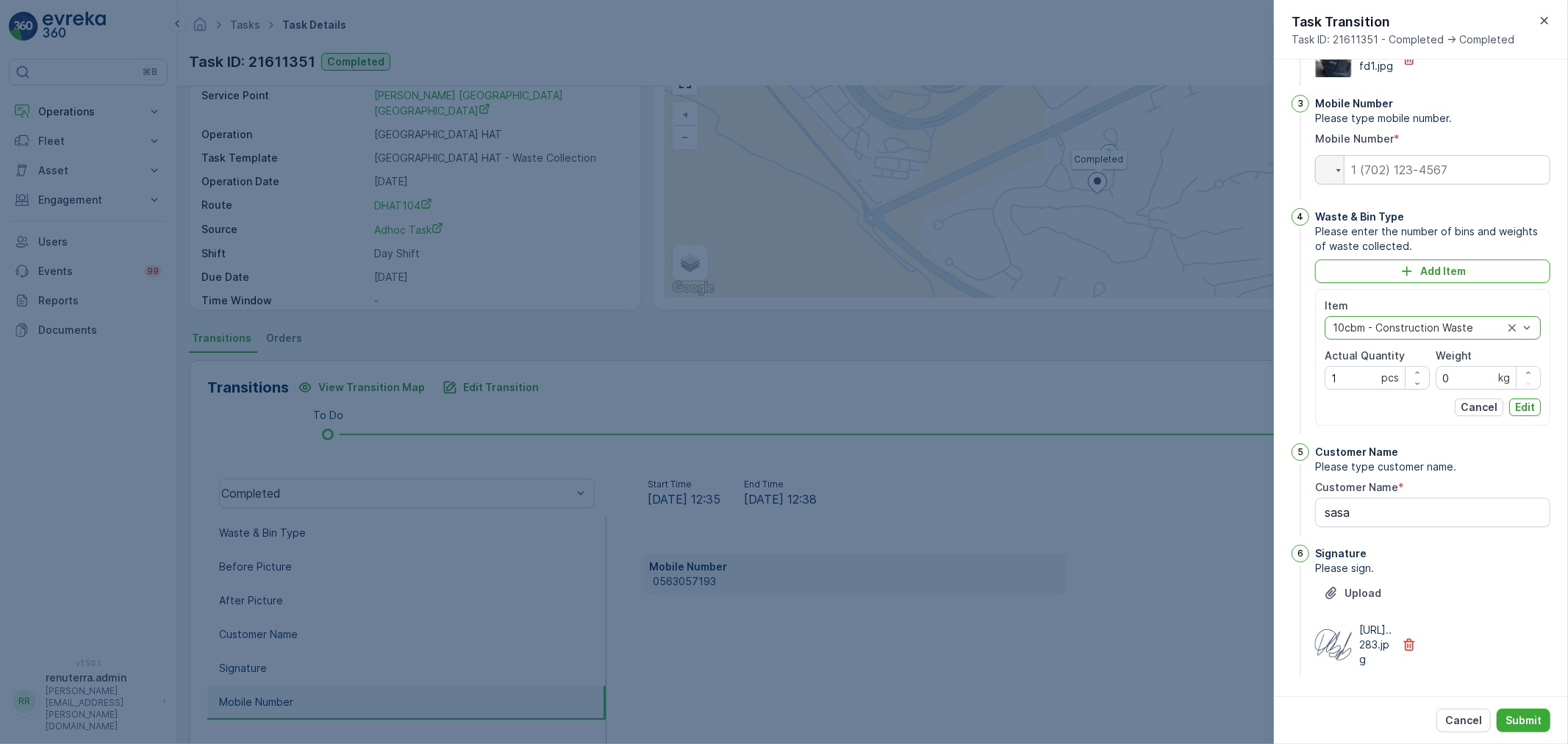
scroll to position [350, 0]
click at [1517, 400] on p "Edit" at bounding box center [1524, 408] width 19 height 15
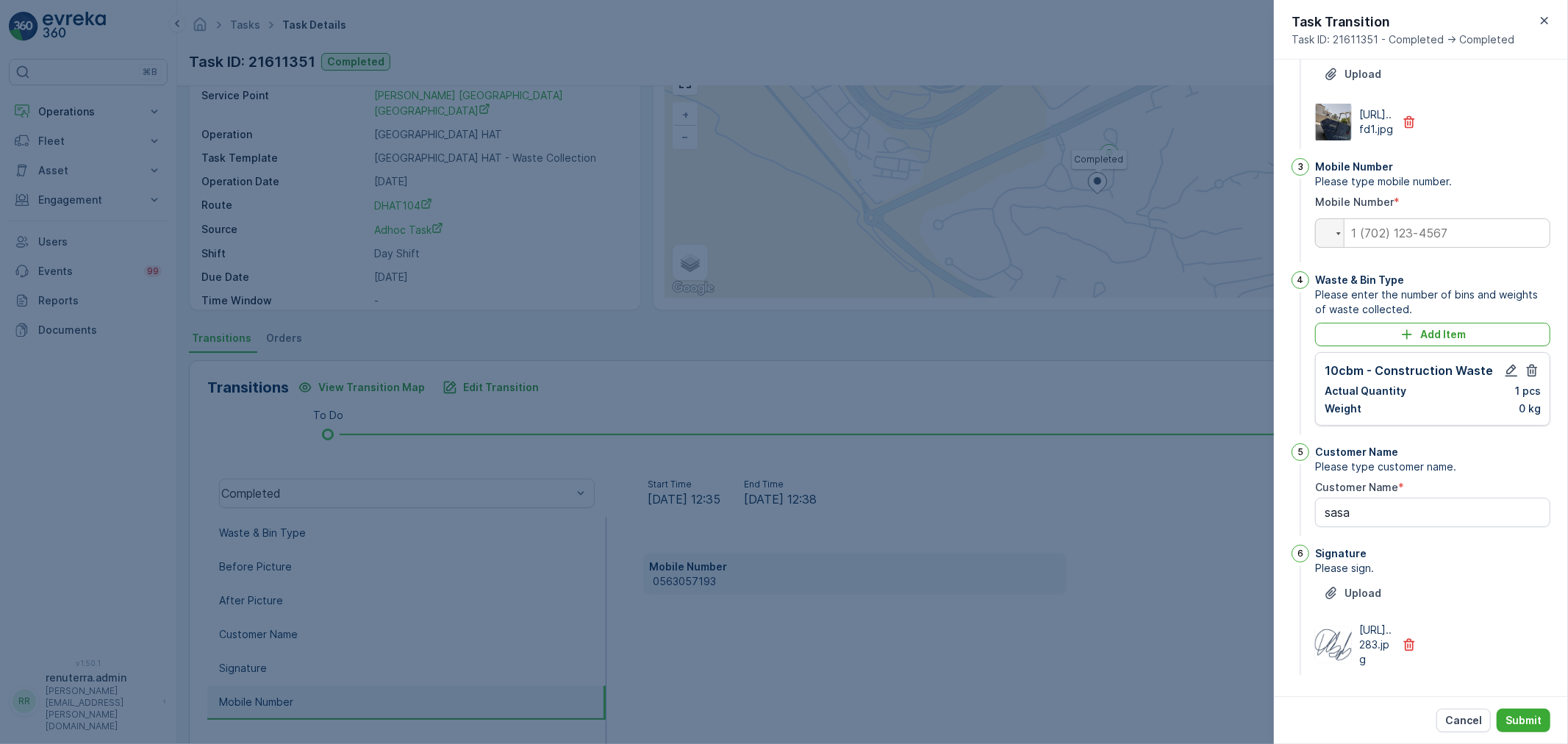
scroll to position [286, 0]
click at [1408, 219] on input "tel" at bounding box center [1433, 233] width 235 height 30
paste input "0563057193"
type input "0563057193"
click at [1522, 719] on p "Submit" at bounding box center [1524, 721] width 36 height 15
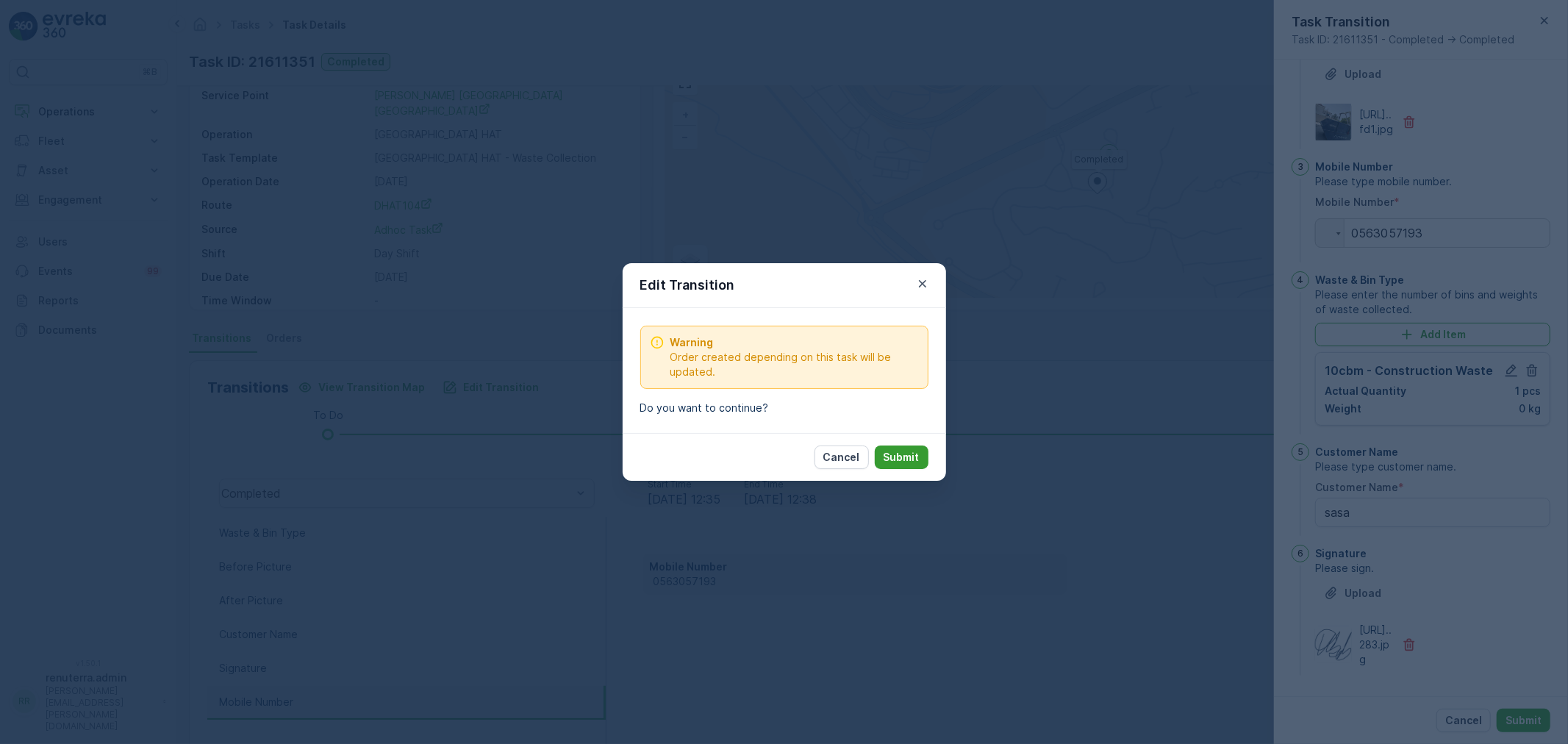
click at [915, 450] on p "Submit" at bounding box center [902, 458] width 36 height 15
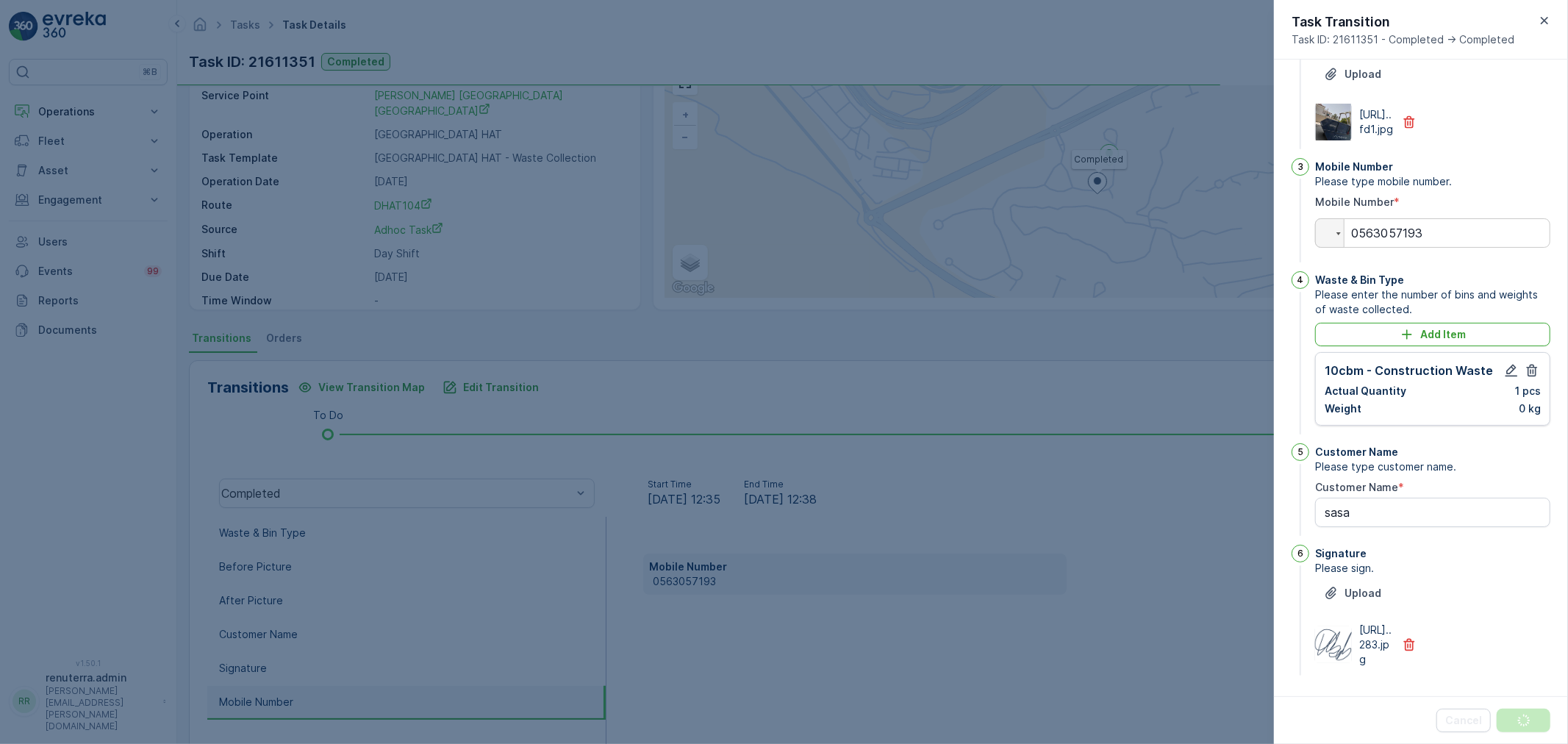
scroll to position [0, 0]
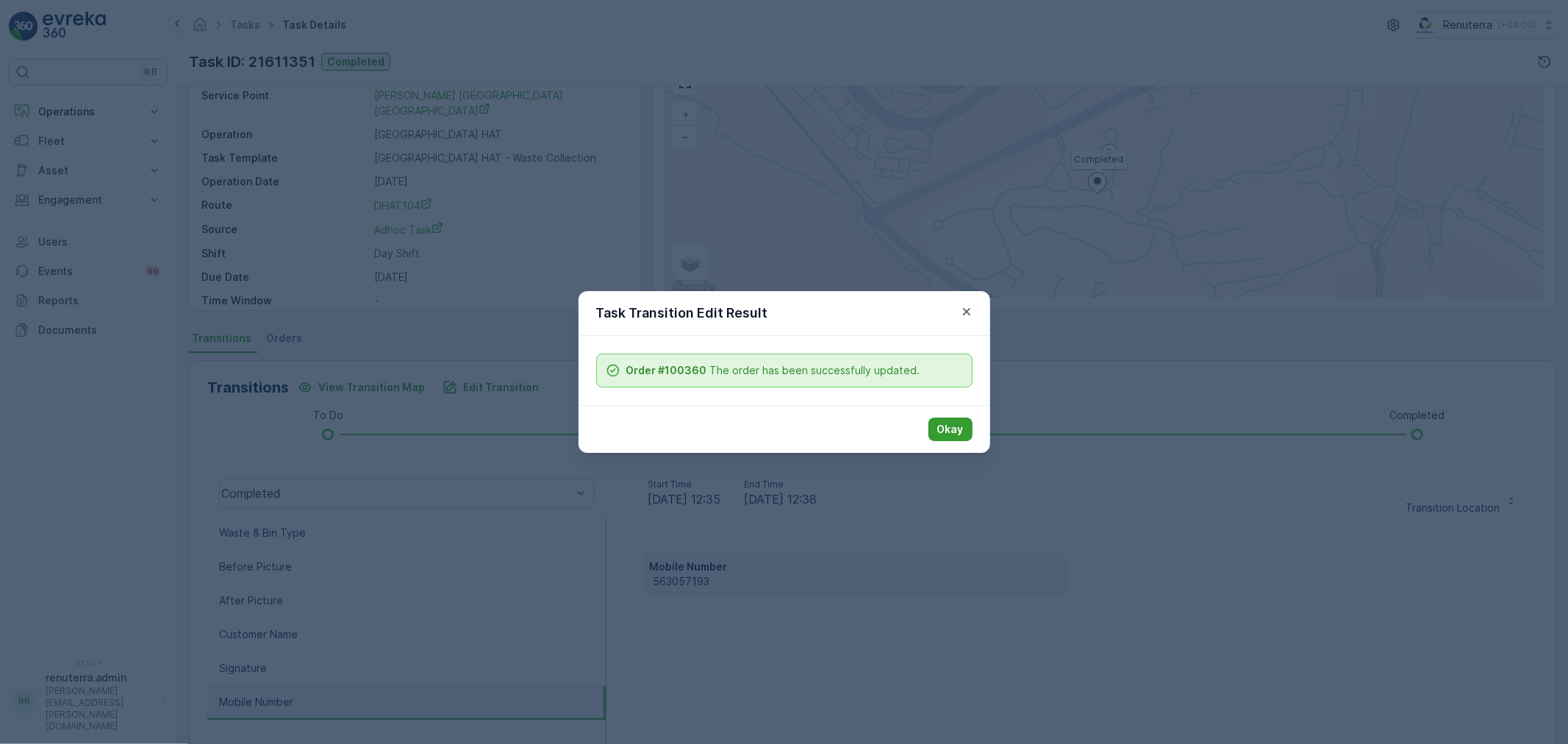
click at [958, 422] on p "Okay" at bounding box center [951, 429] width 27 height 15
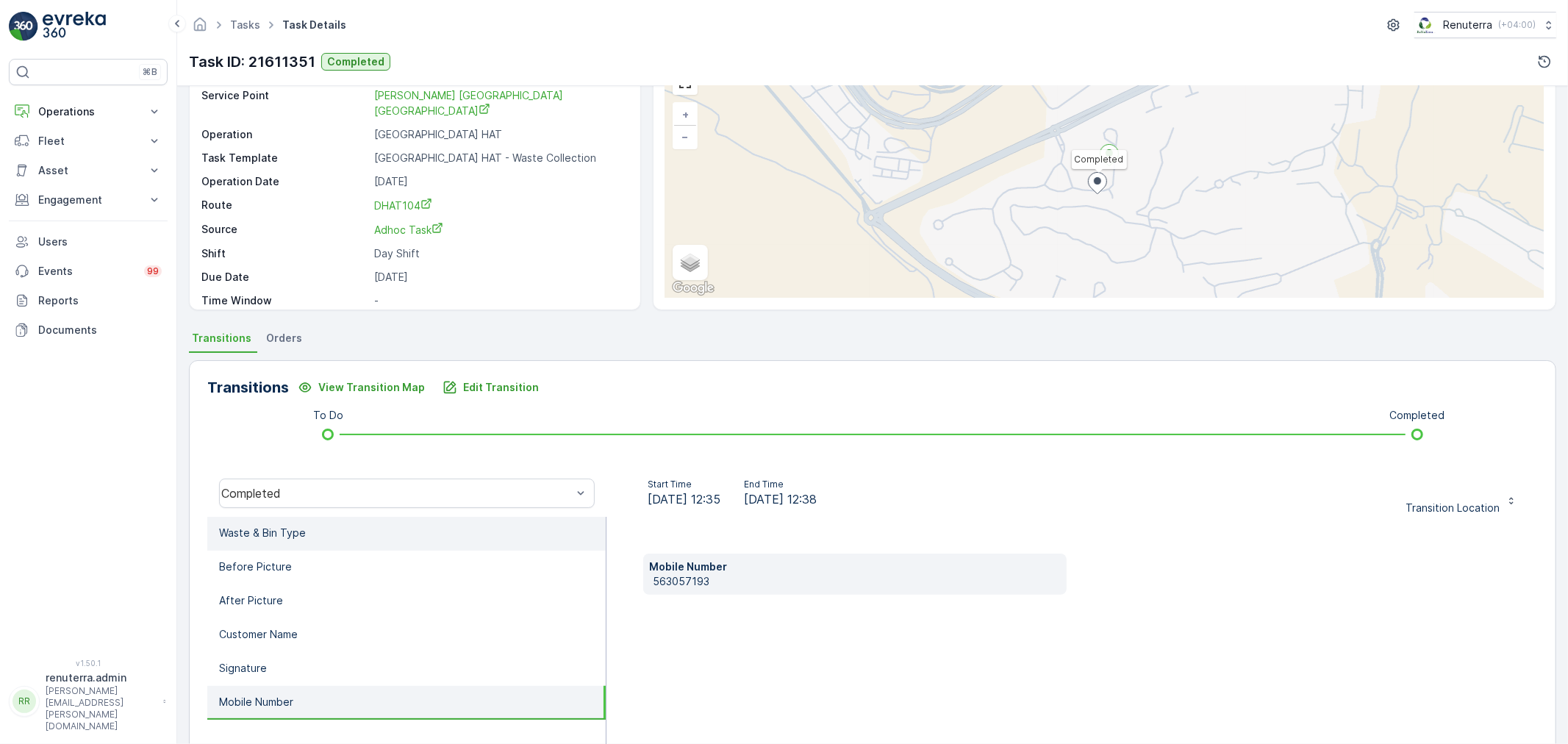
click at [290, 525] on p "Waste & Bin Type" at bounding box center [262, 533] width 87 height 15
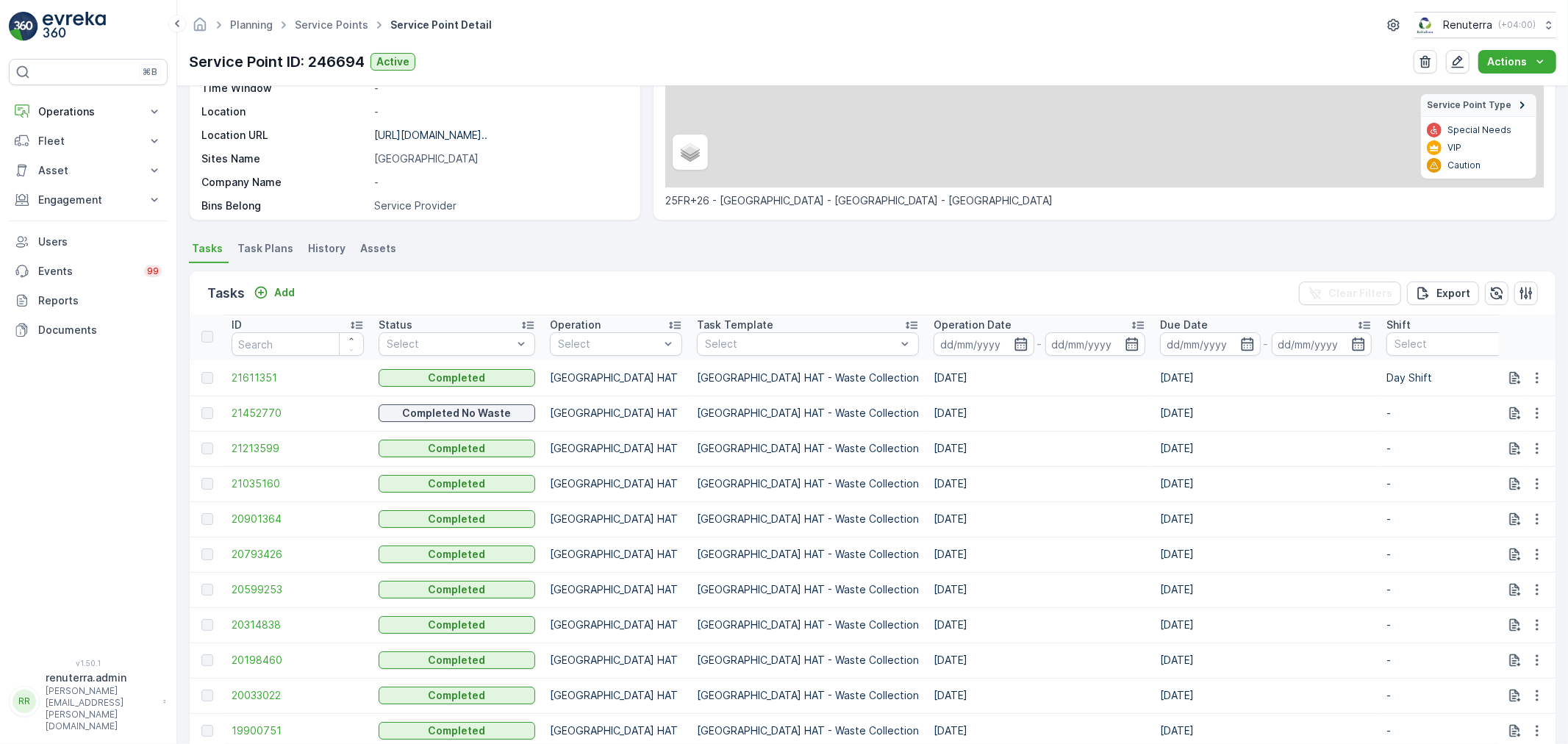
scroll to position [4, 0]
click at [255, 447] on span "21213599" at bounding box center [297, 447] width 133 height 15
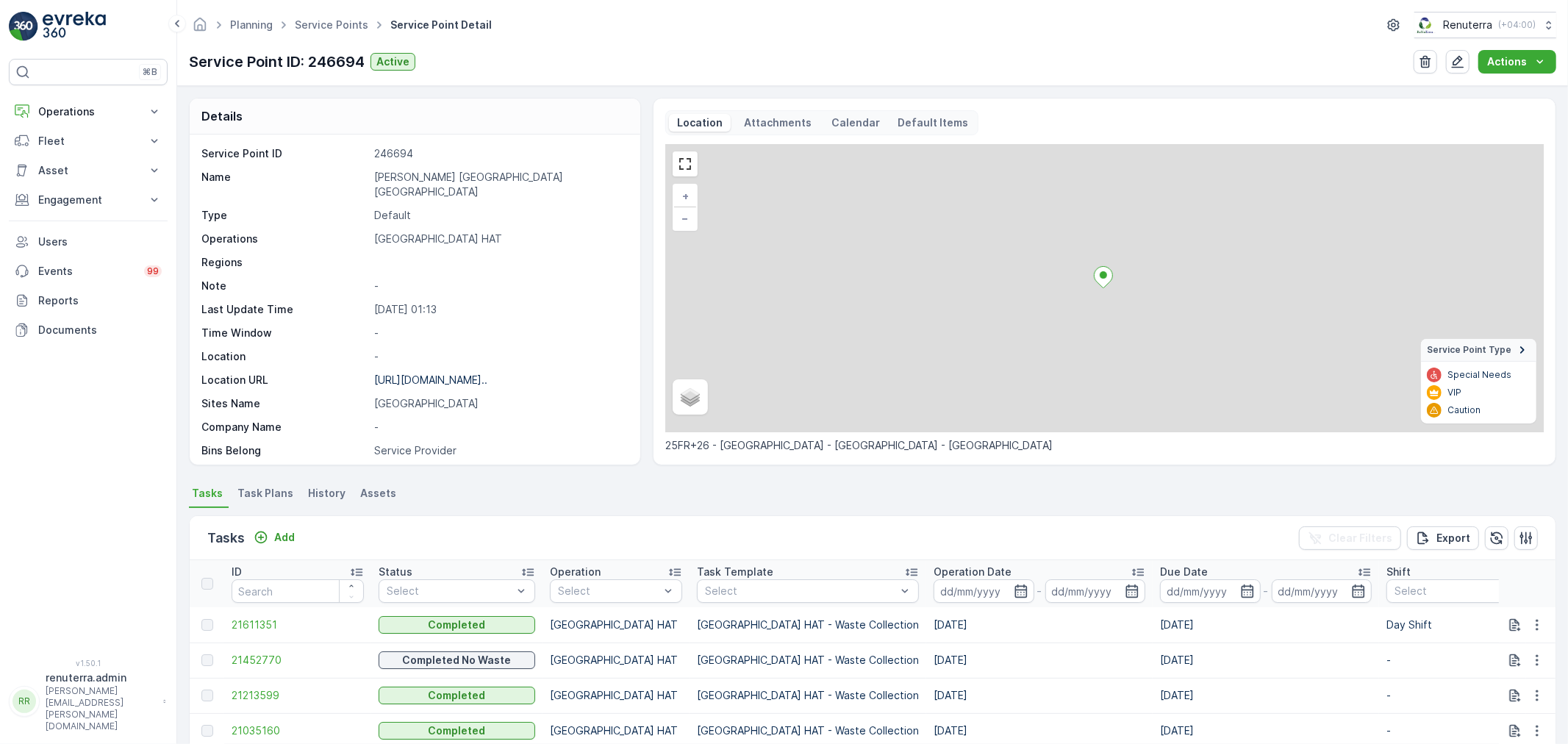
scroll to position [4, 0]
click at [248, 725] on span "21035160" at bounding box center [297, 727] width 133 height 15
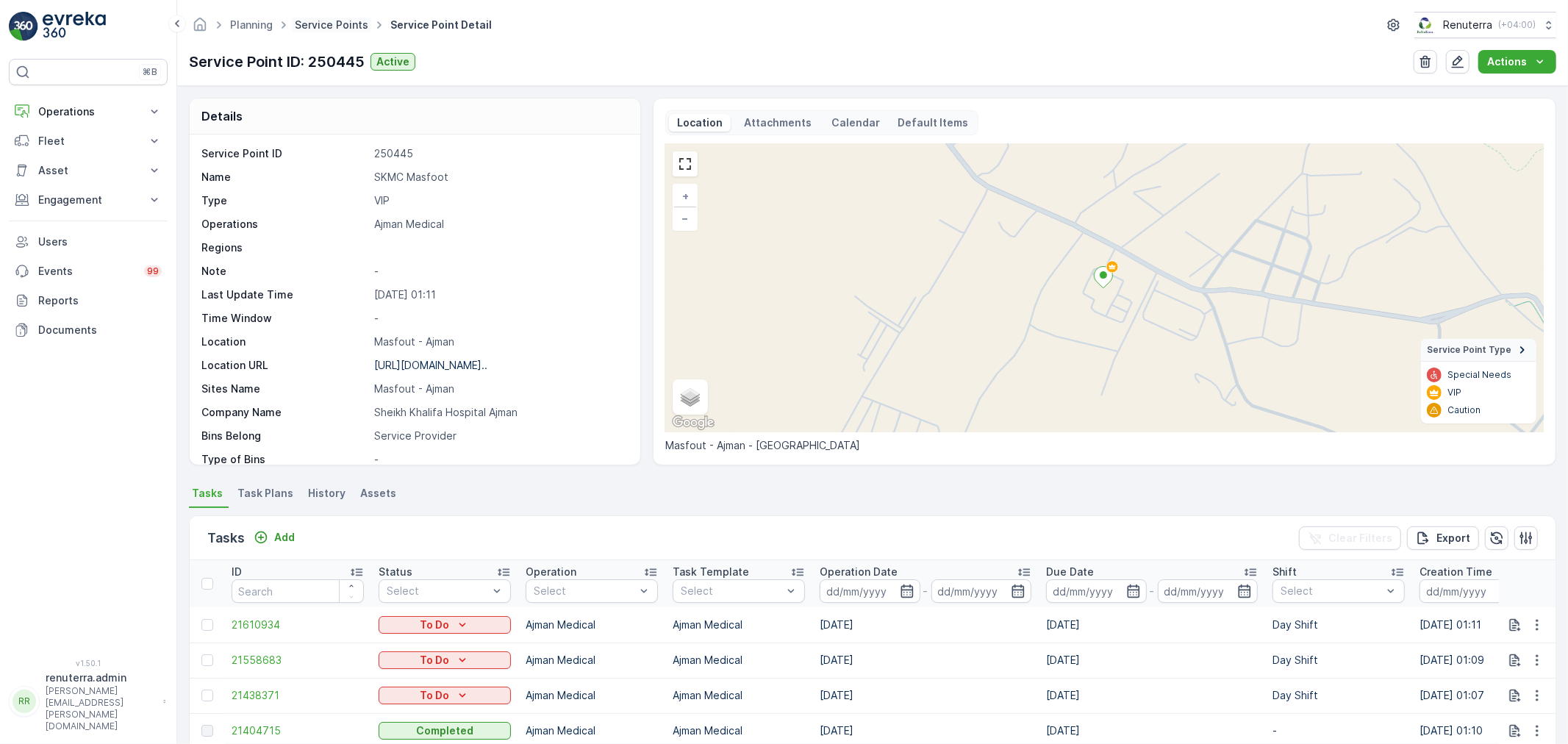
click at [308, 22] on link "Service Points" at bounding box center [331, 24] width 73 height 12
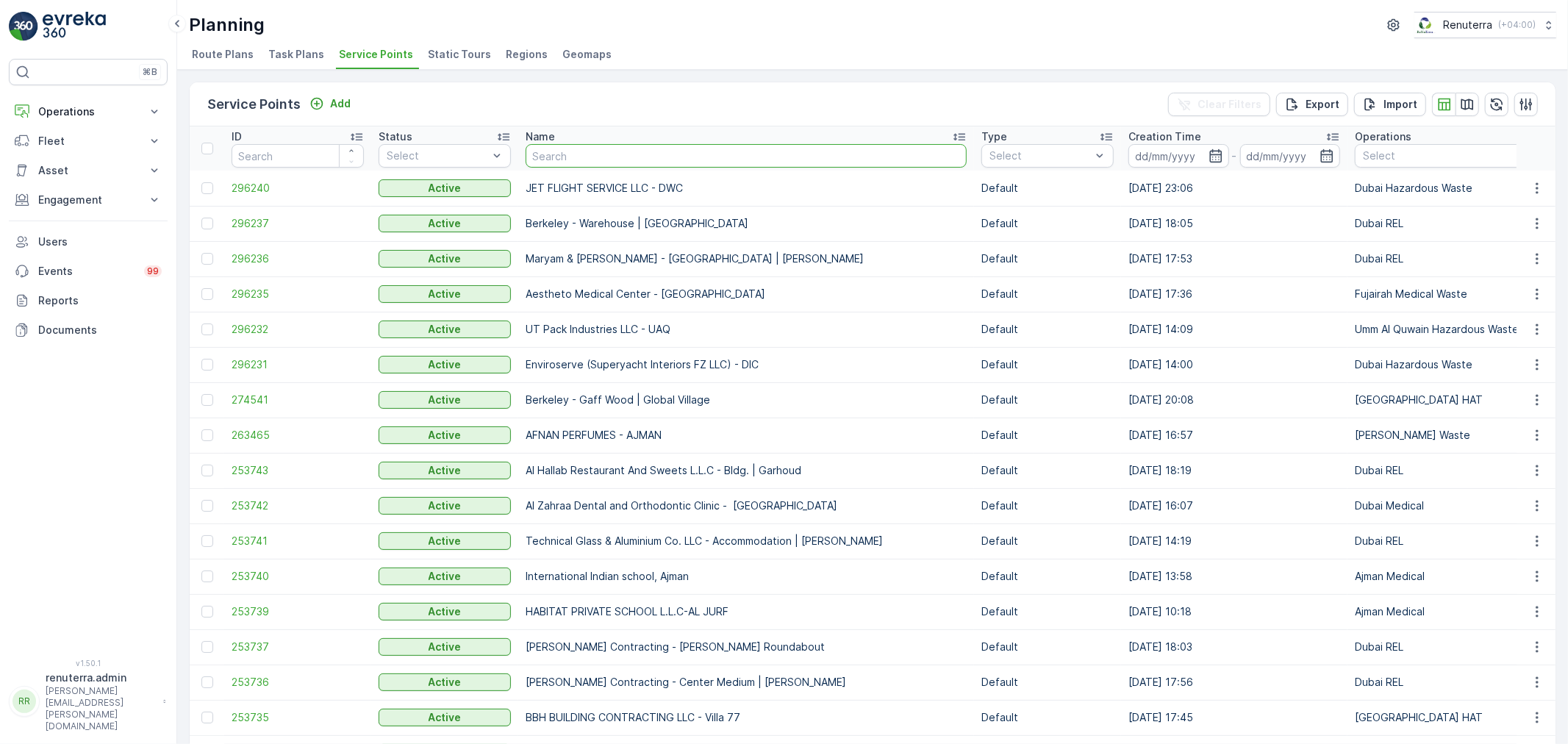
click at [596, 151] on input "text" at bounding box center [746, 155] width 441 height 23
type input "[PERSON_NAME]"
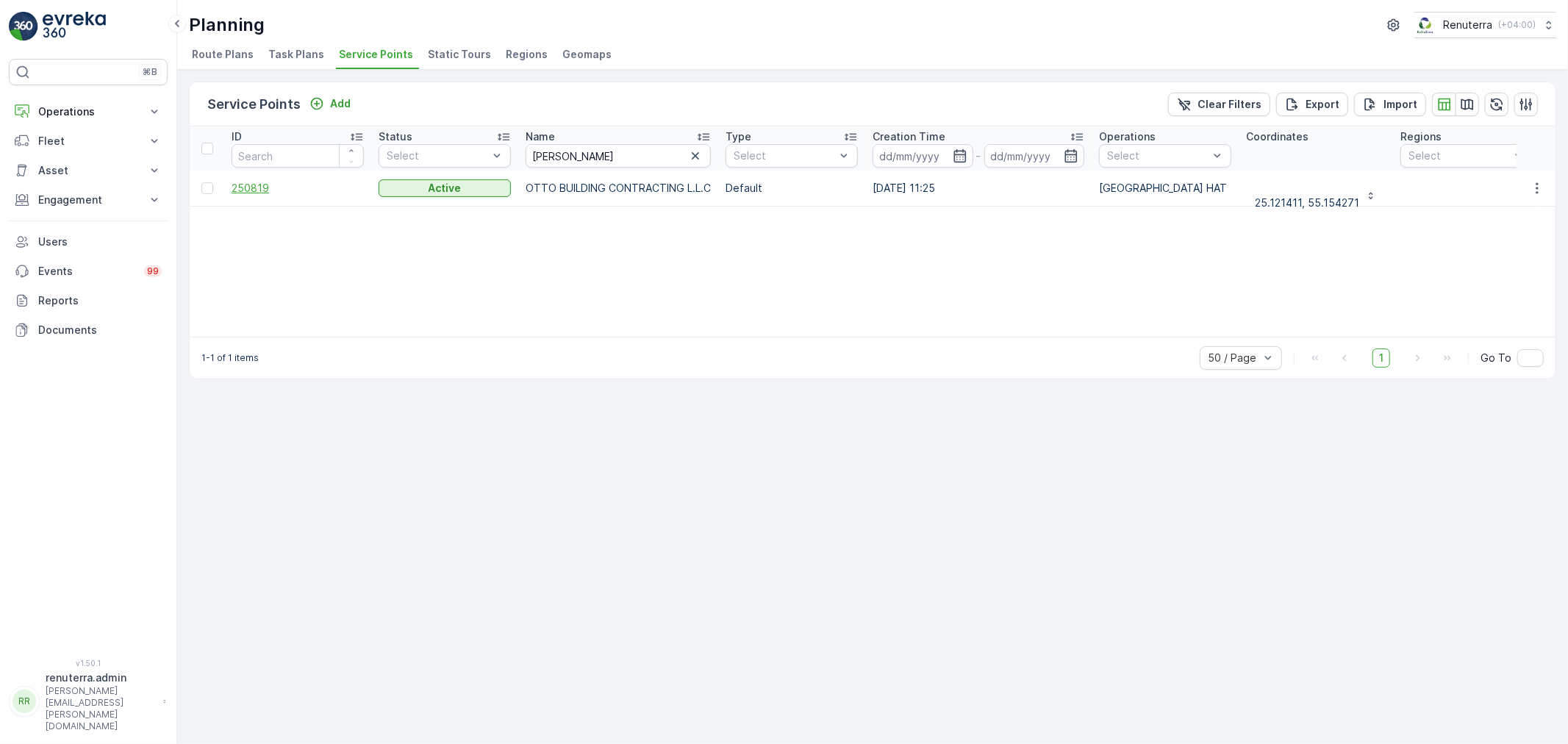
click at [236, 184] on span "250819" at bounding box center [297, 188] width 133 height 15
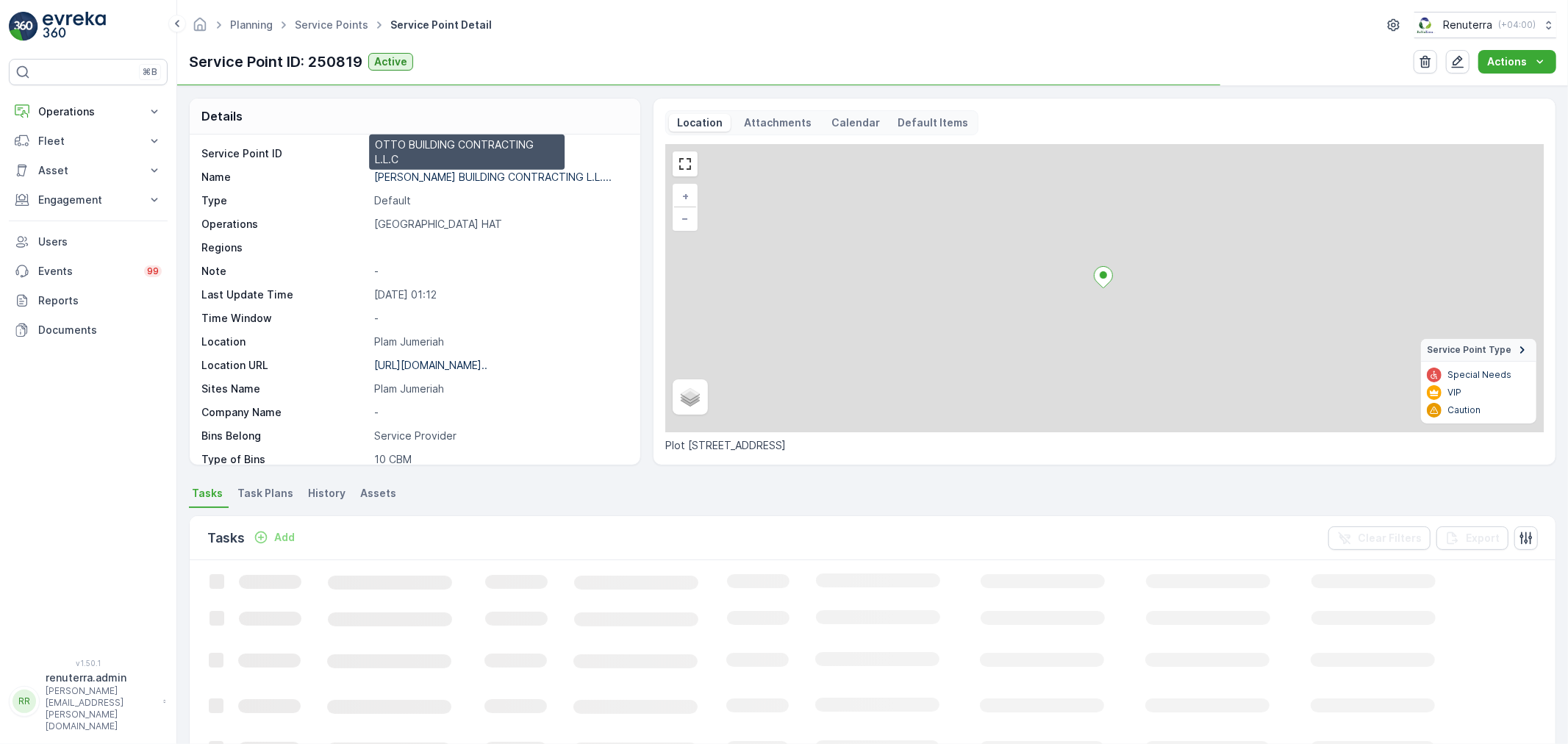
click at [434, 177] on p "[PERSON_NAME] BUILDING CONTRACTING L.L...." at bounding box center [493, 176] width 237 height 12
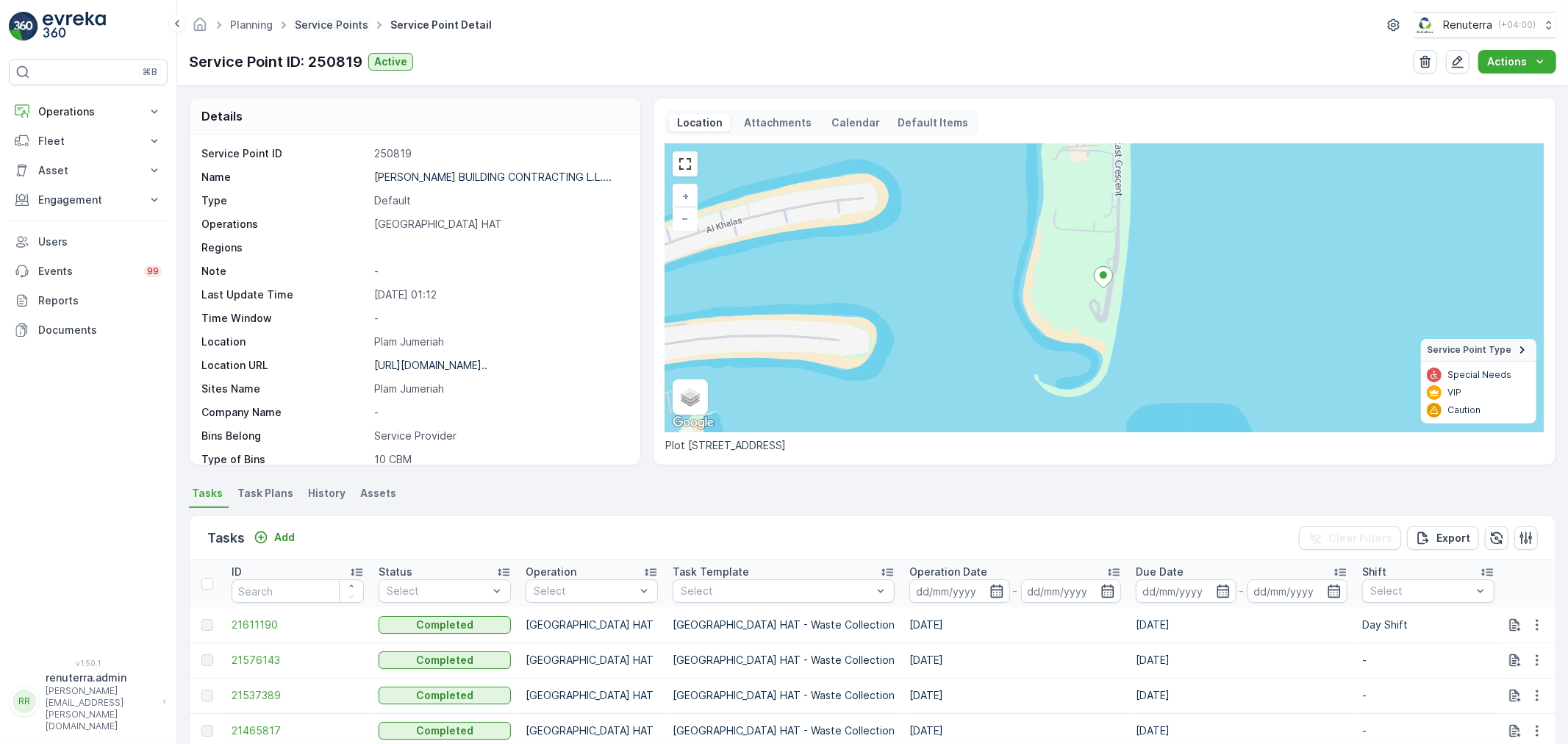
click at [319, 20] on link "Service Points" at bounding box center [331, 24] width 73 height 12
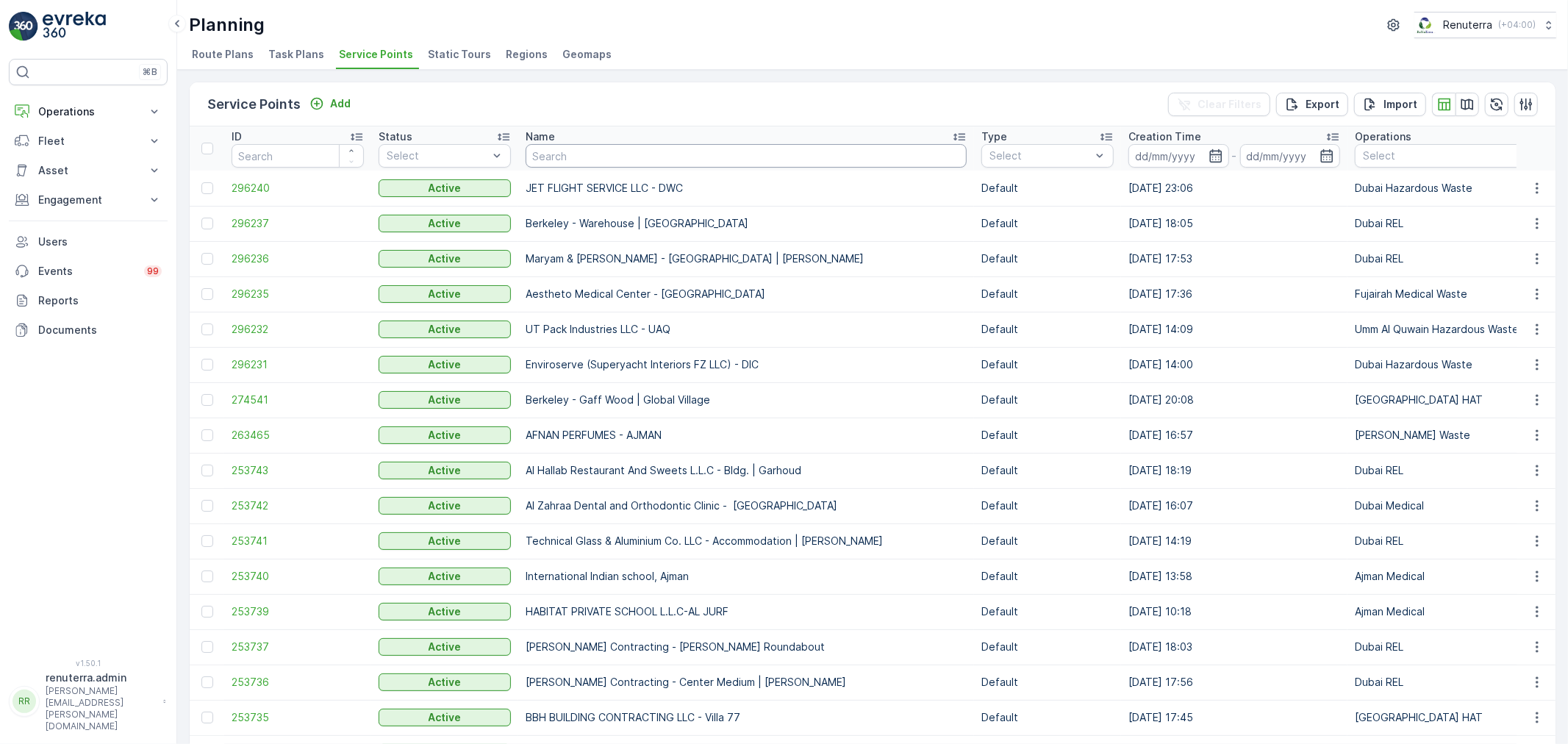
click at [575, 155] on input "text" at bounding box center [746, 155] width 441 height 23
paste input "Al Serh Al Kabeer Construction LLC - [GEOGRAPHIC_DATA]"
type input "Al Serh Al Kabeer Construction LLC - [GEOGRAPHIC_DATA]"
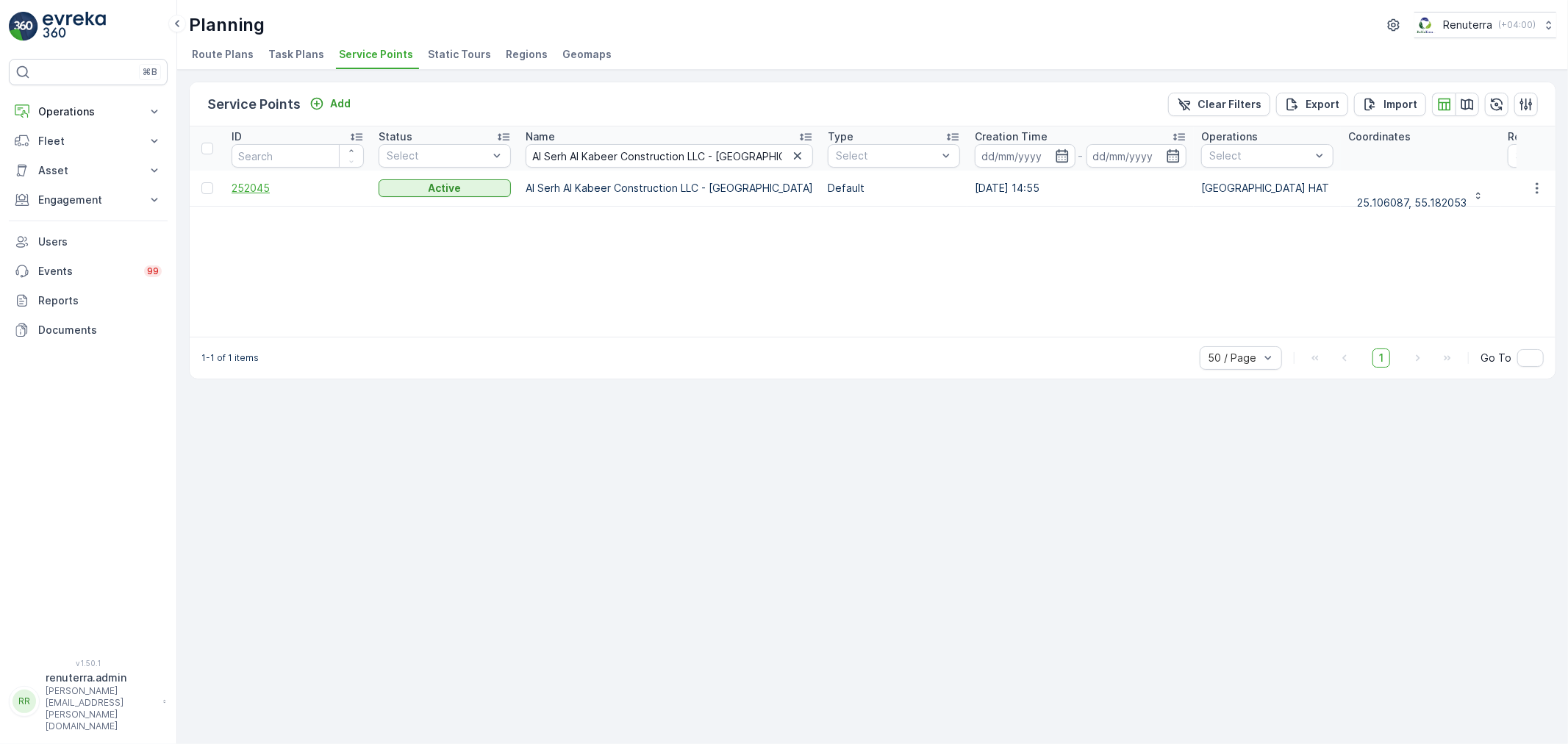
click at [232, 188] on span "252045" at bounding box center [297, 188] width 133 height 15
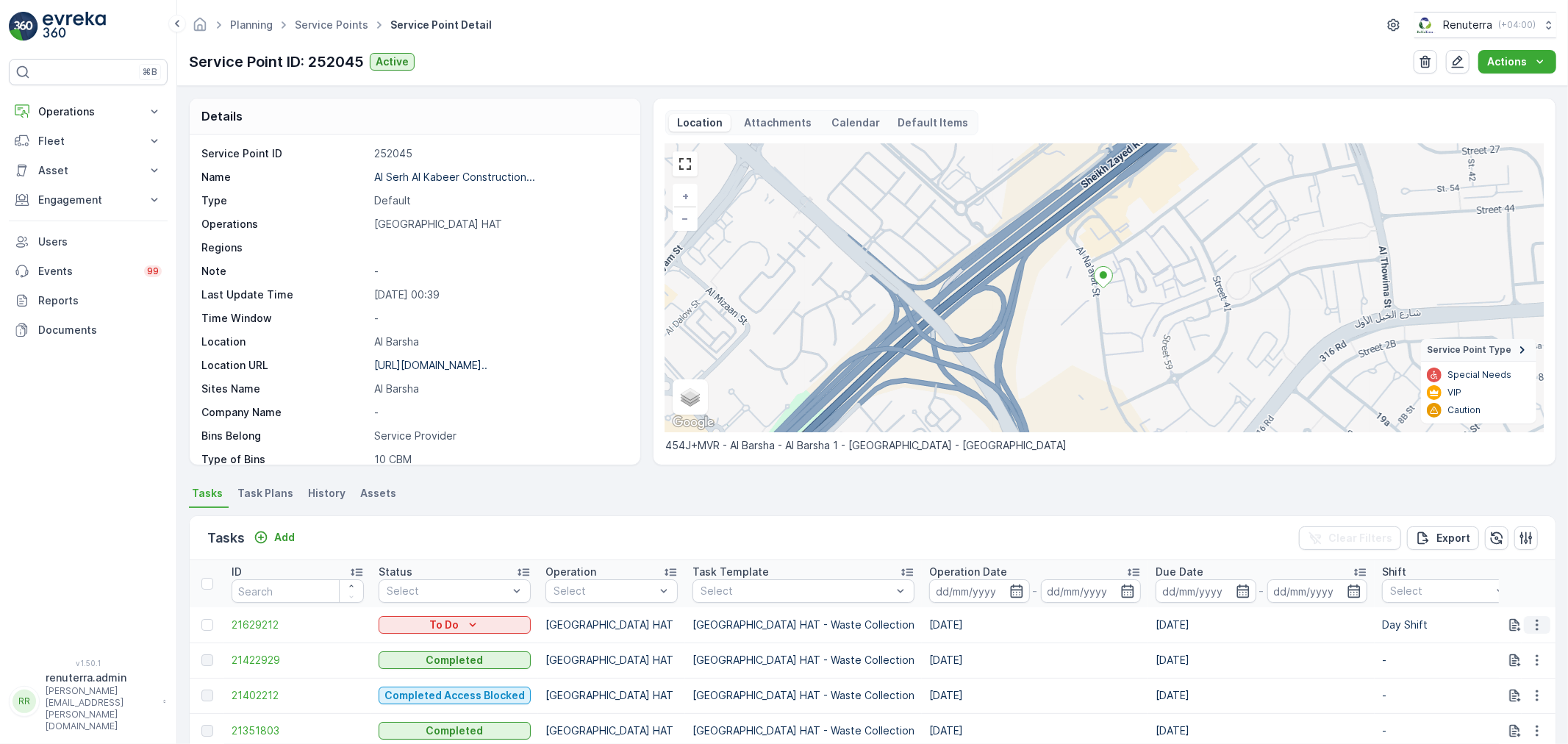
click at [1530, 627] on icon "button" at bounding box center [1537, 624] width 15 height 15
click at [1498, 552] on span "Change Route" at bounding box center [1499, 554] width 71 height 15
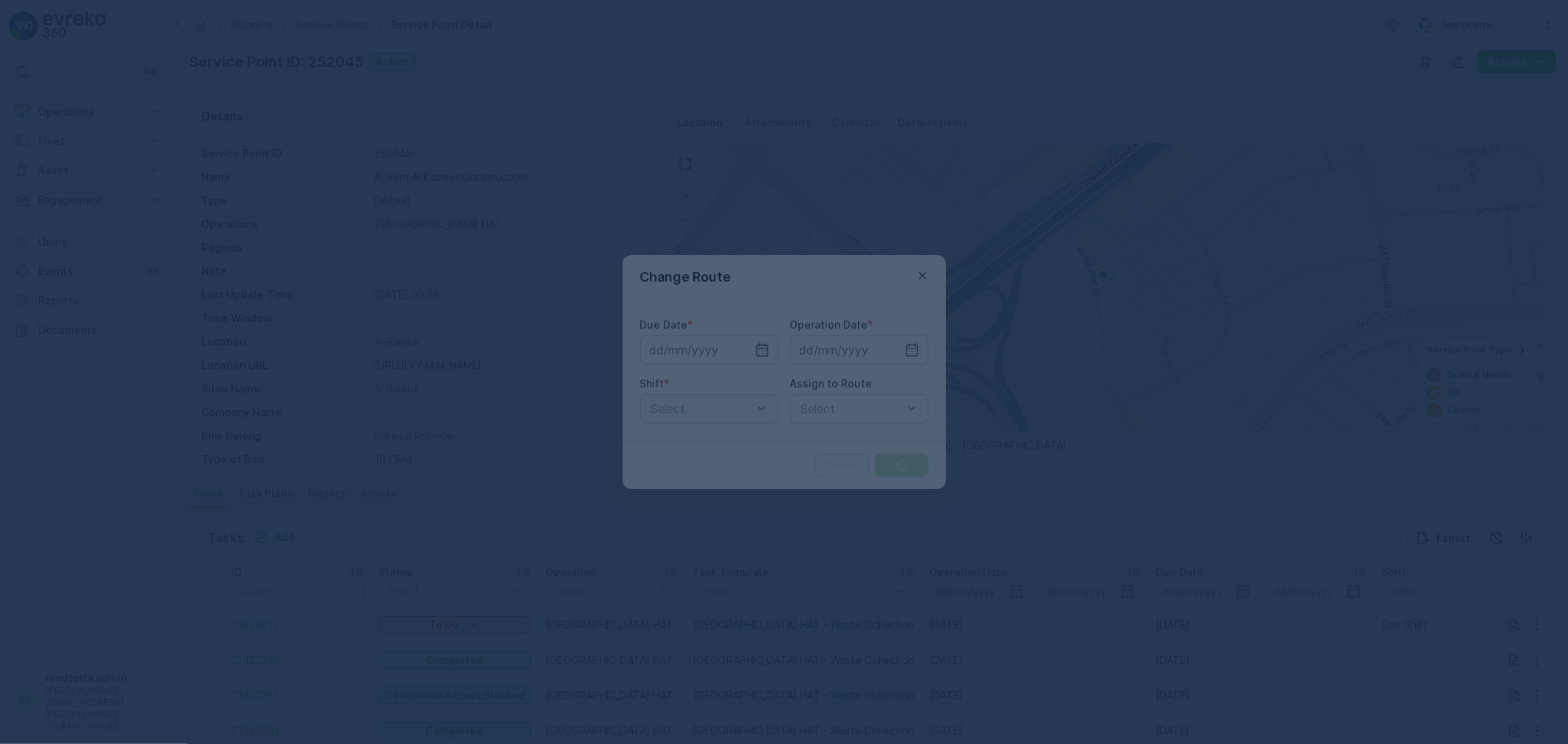
type input "[DATE]"
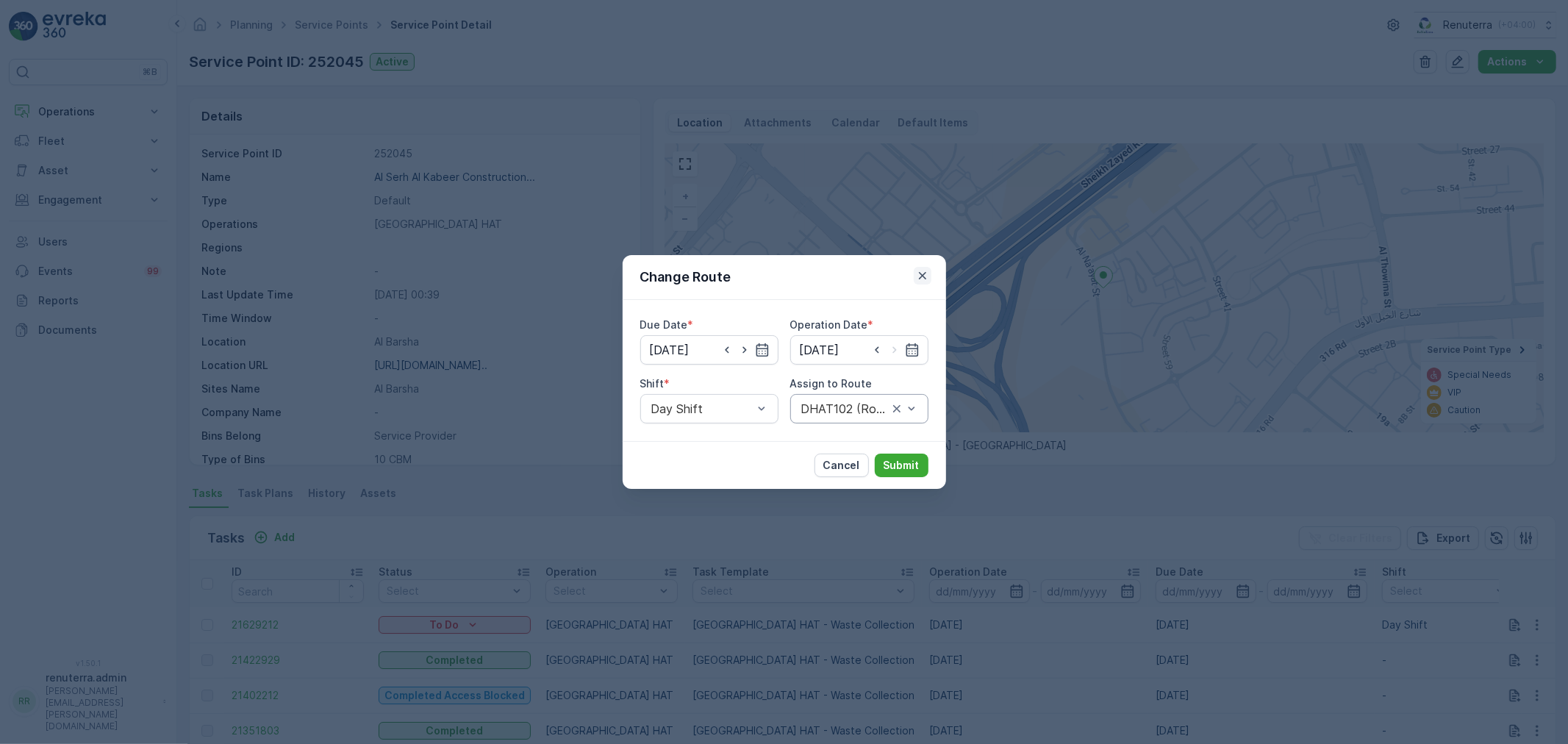
click at [927, 274] on icon "button" at bounding box center [923, 276] width 15 height 15
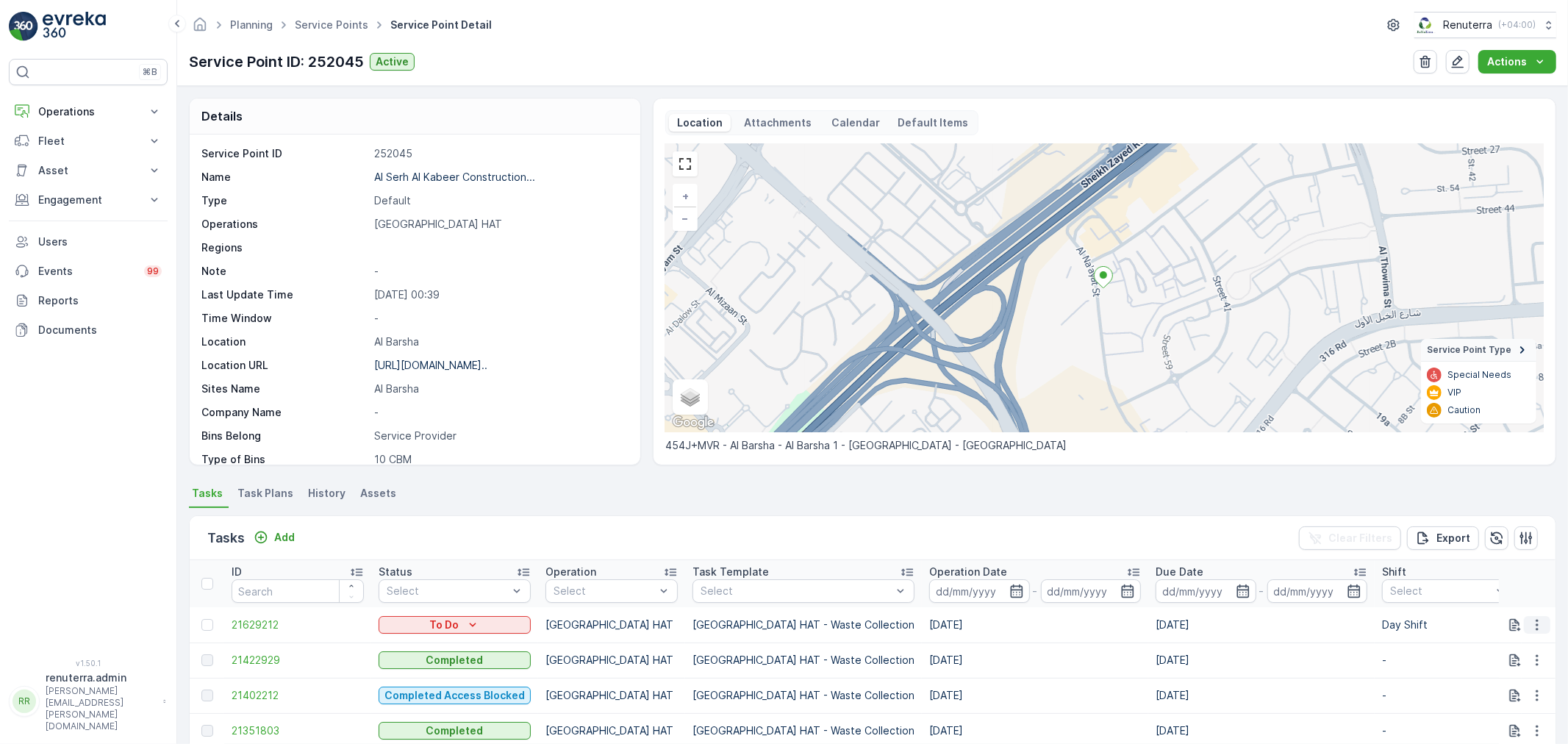
click at [1532, 622] on icon "button" at bounding box center [1537, 624] width 15 height 15
click at [1489, 552] on span "Change Route" at bounding box center [1499, 554] width 71 height 15
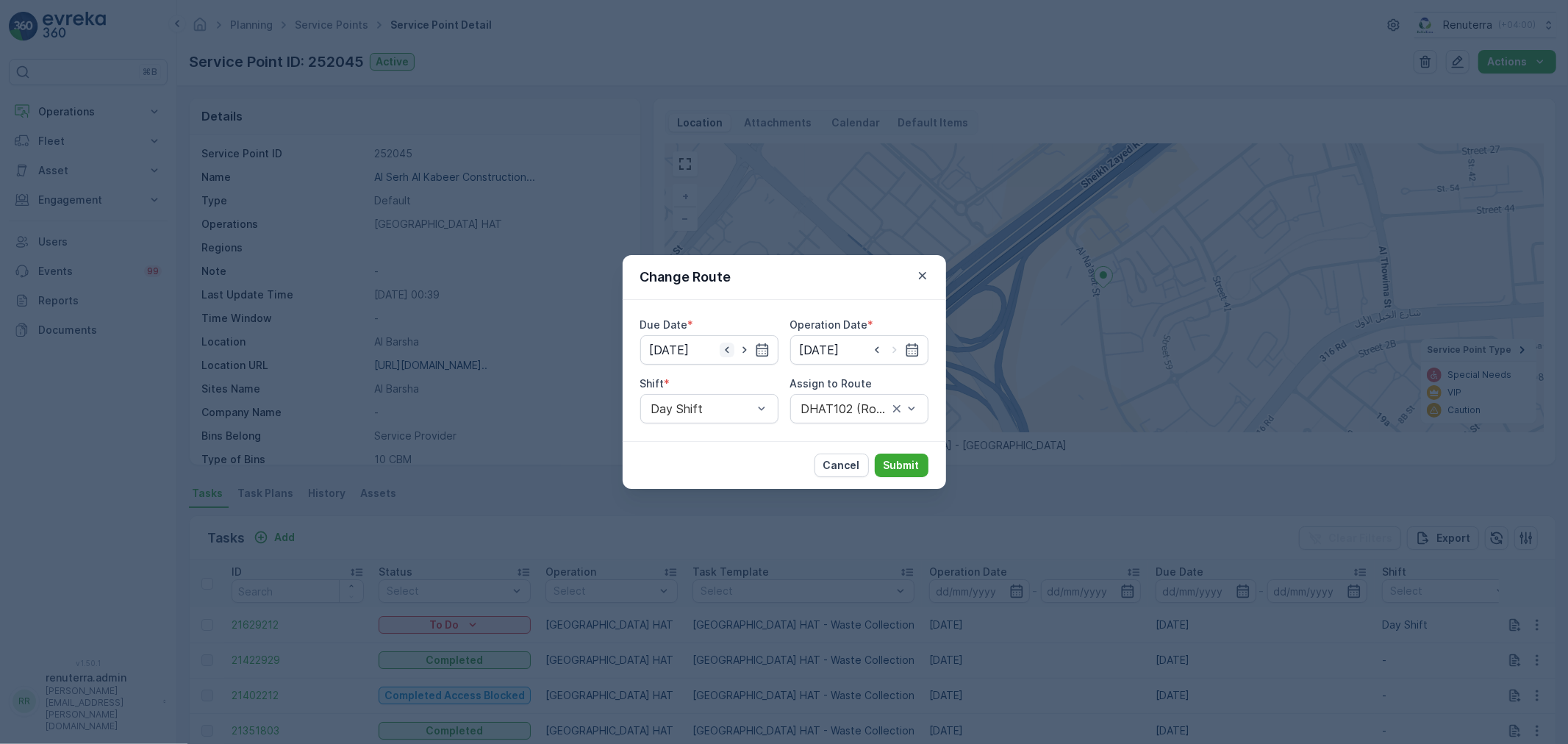
click at [730, 350] on icon "button" at bounding box center [727, 350] width 15 height 15
type input "[DATE]"
click at [876, 347] on input at bounding box center [859, 350] width 138 height 30
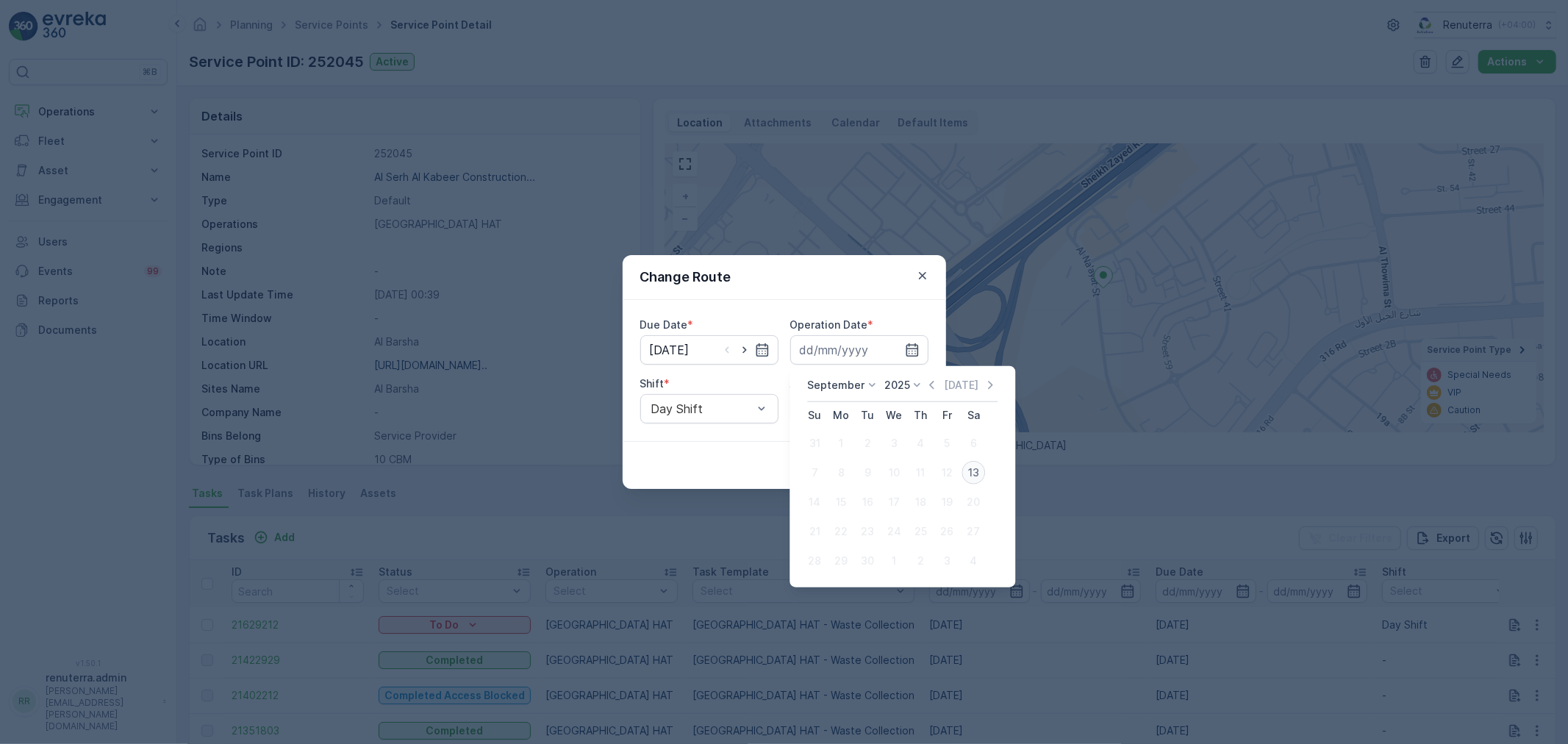
click at [980, 468] on div "13" at bounding box center [973, 472] width 23 height 23
type input "[DATE]"
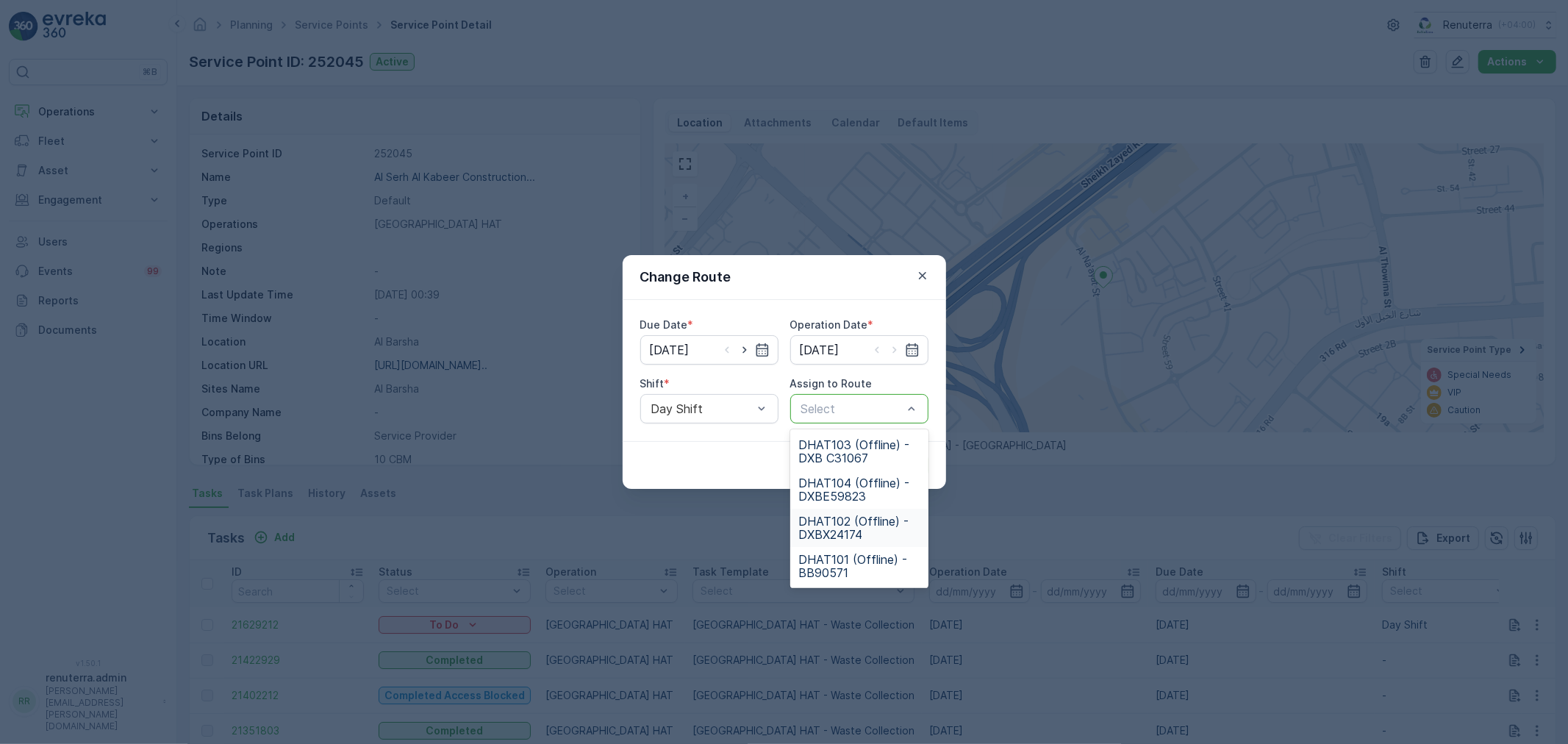
click at [847, 527] on span "DHAT102 (Offline) - DXBX24174" at bounding box center [859, 527] width 120 height 27
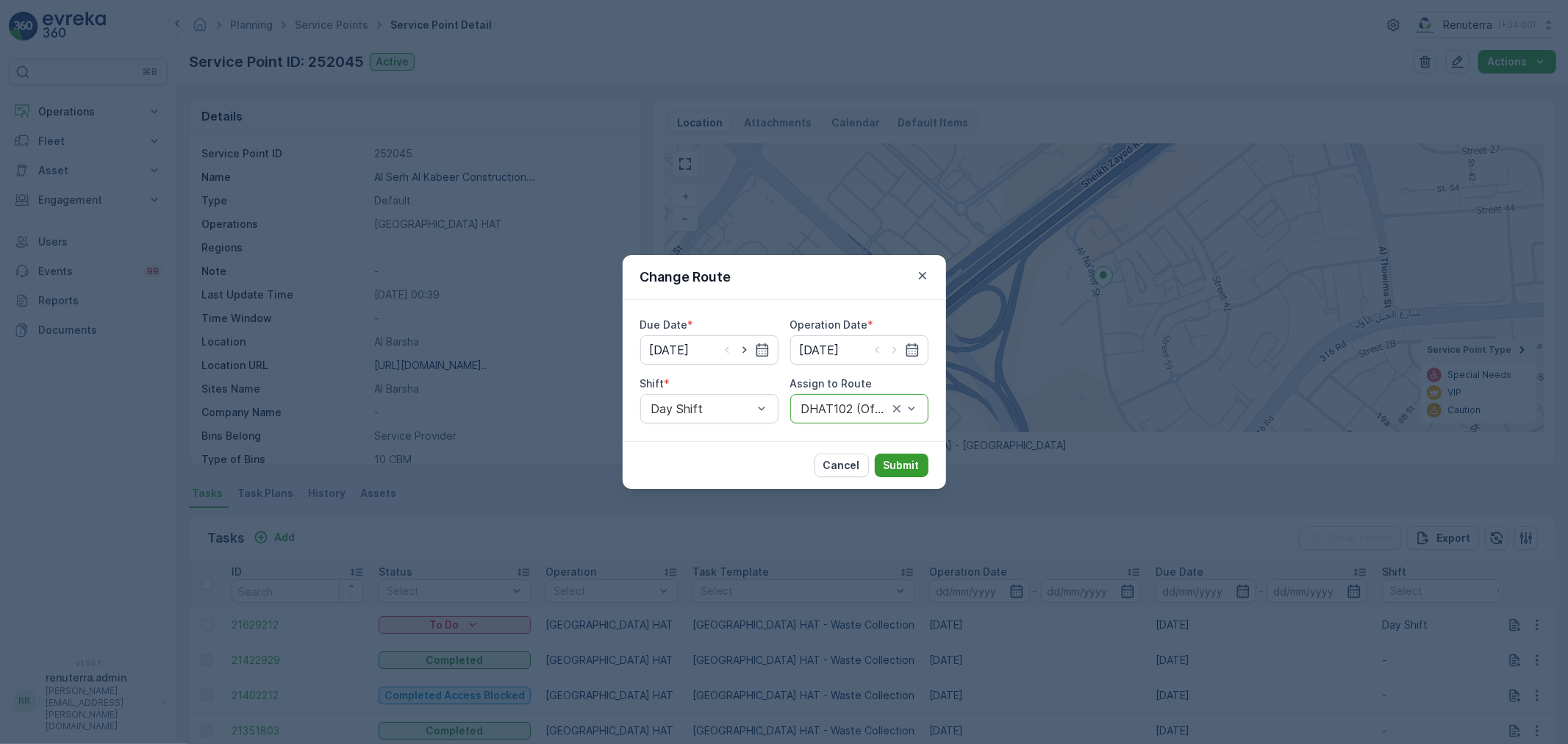
click at [908, 454] on button "Submit" at bounding box center [902, 465] width 54 height 23
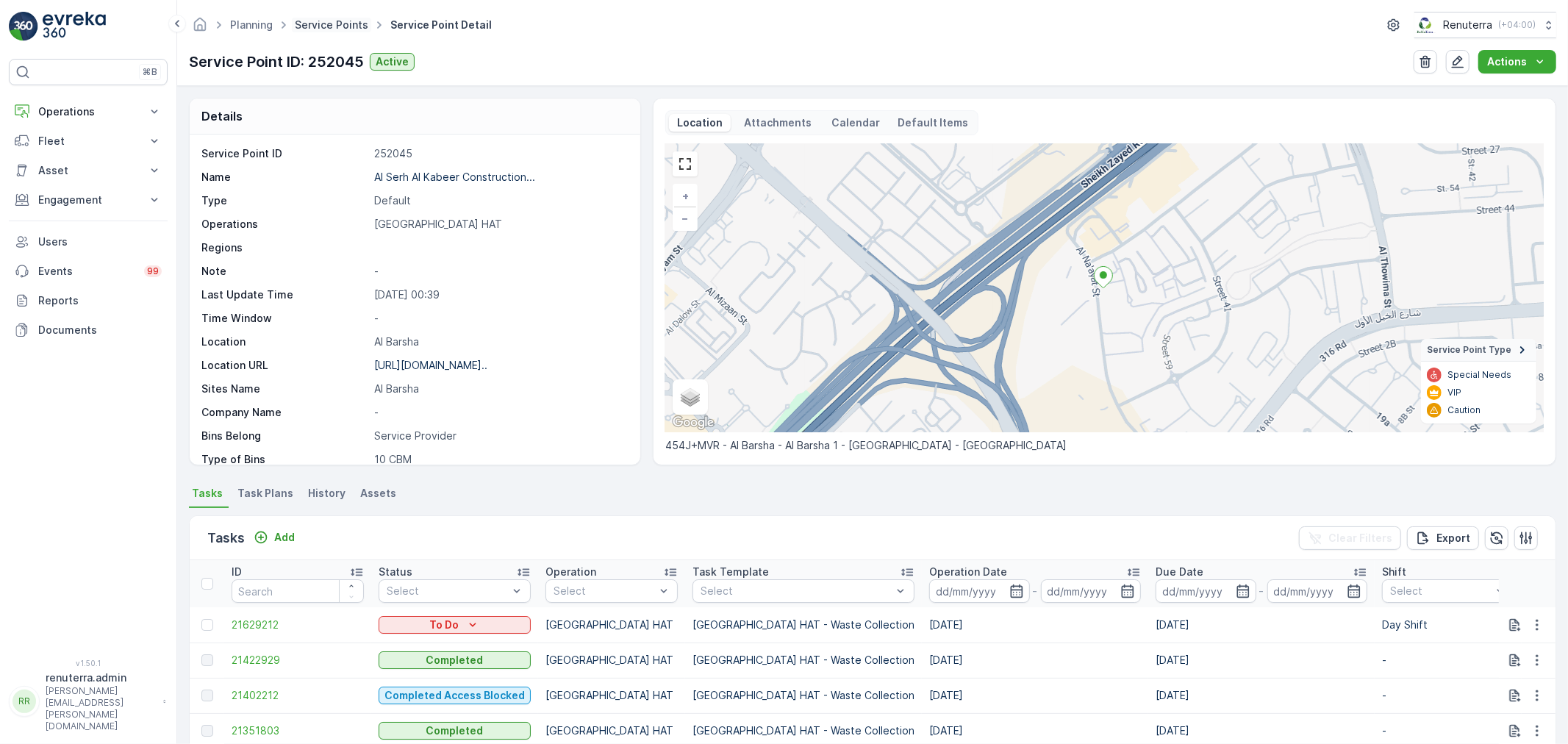
click at [355, 23] on link "Service Points" at bounding box center [331, 24] width 73 height 12
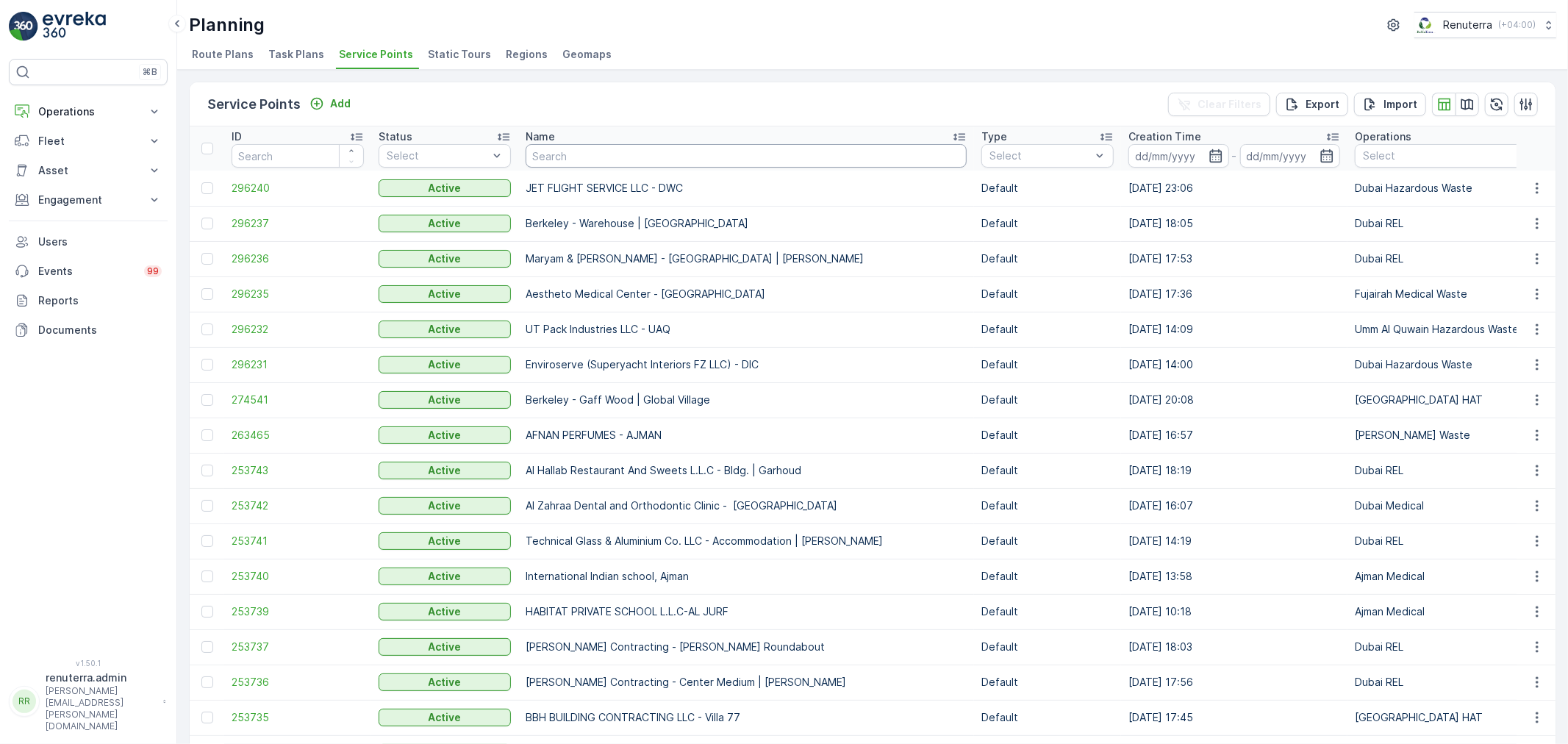
click at [592, 155] on input "text" at bounding box center [746, 155] width 441 height 23
type input "khk"
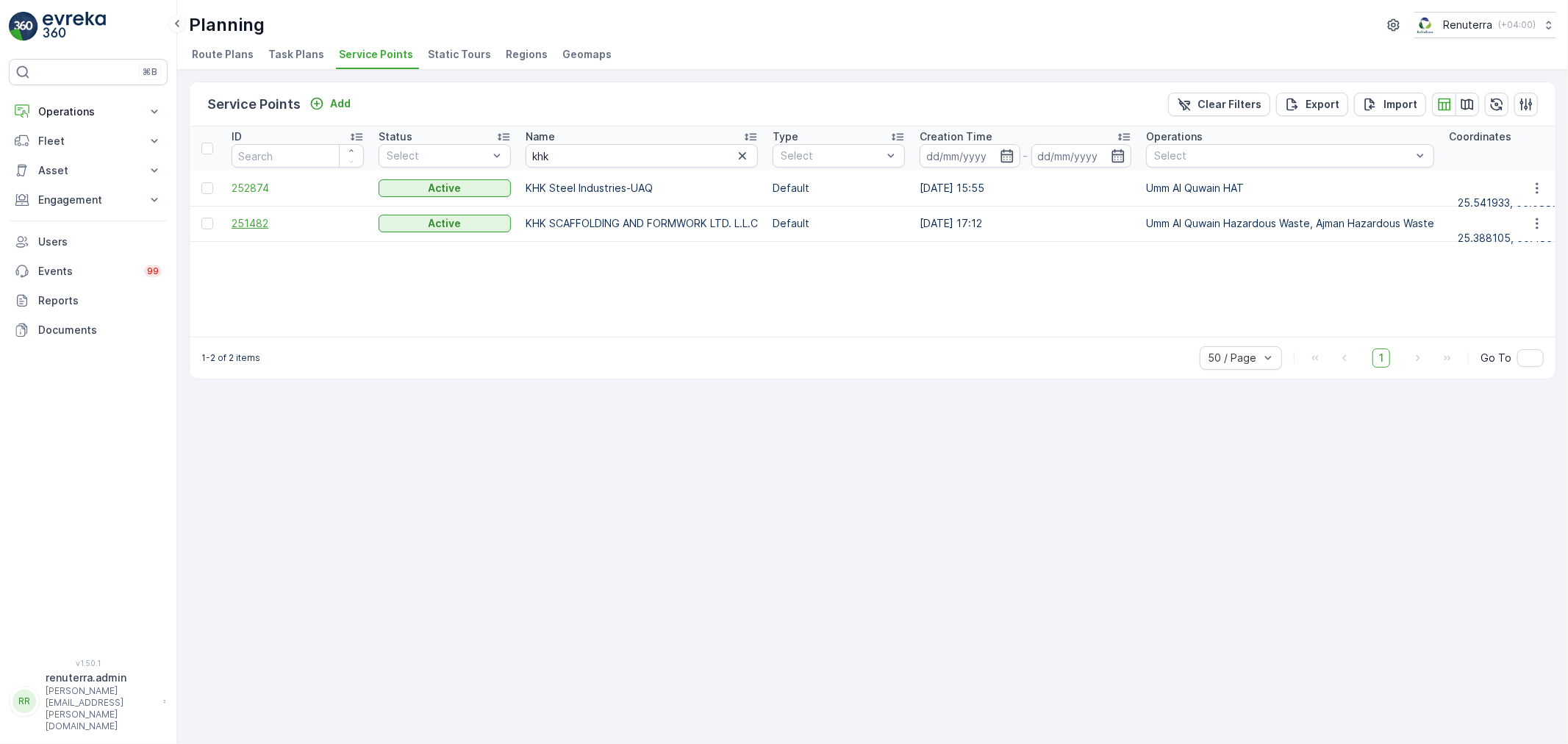
click at [255, 217] on span "251482" at bounding box center [297, 223] width 133 height 15
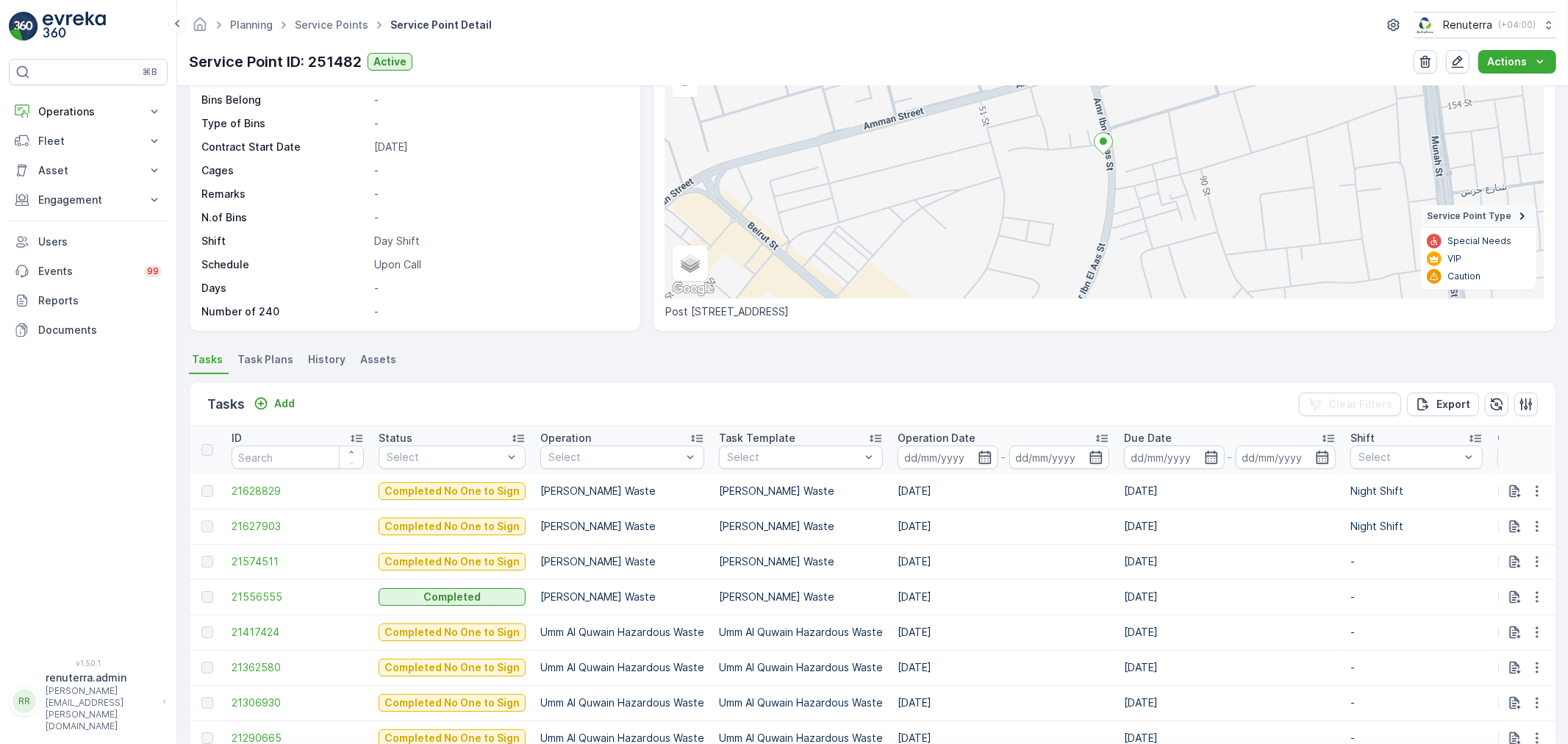
scroll to position [163, 0]
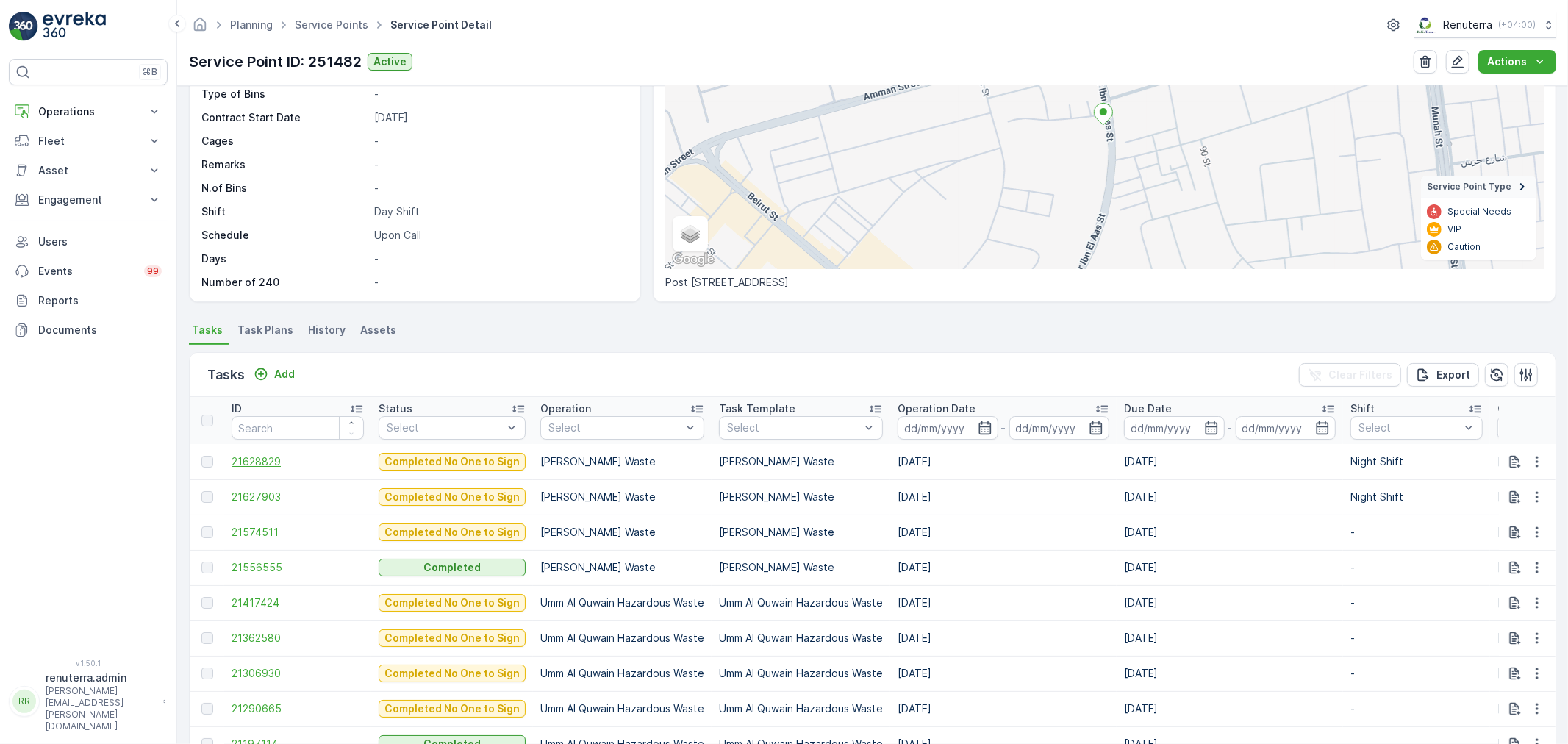
click at [247, 459] on span "21628829" at bounding box center [297, 461] width 133 height 15
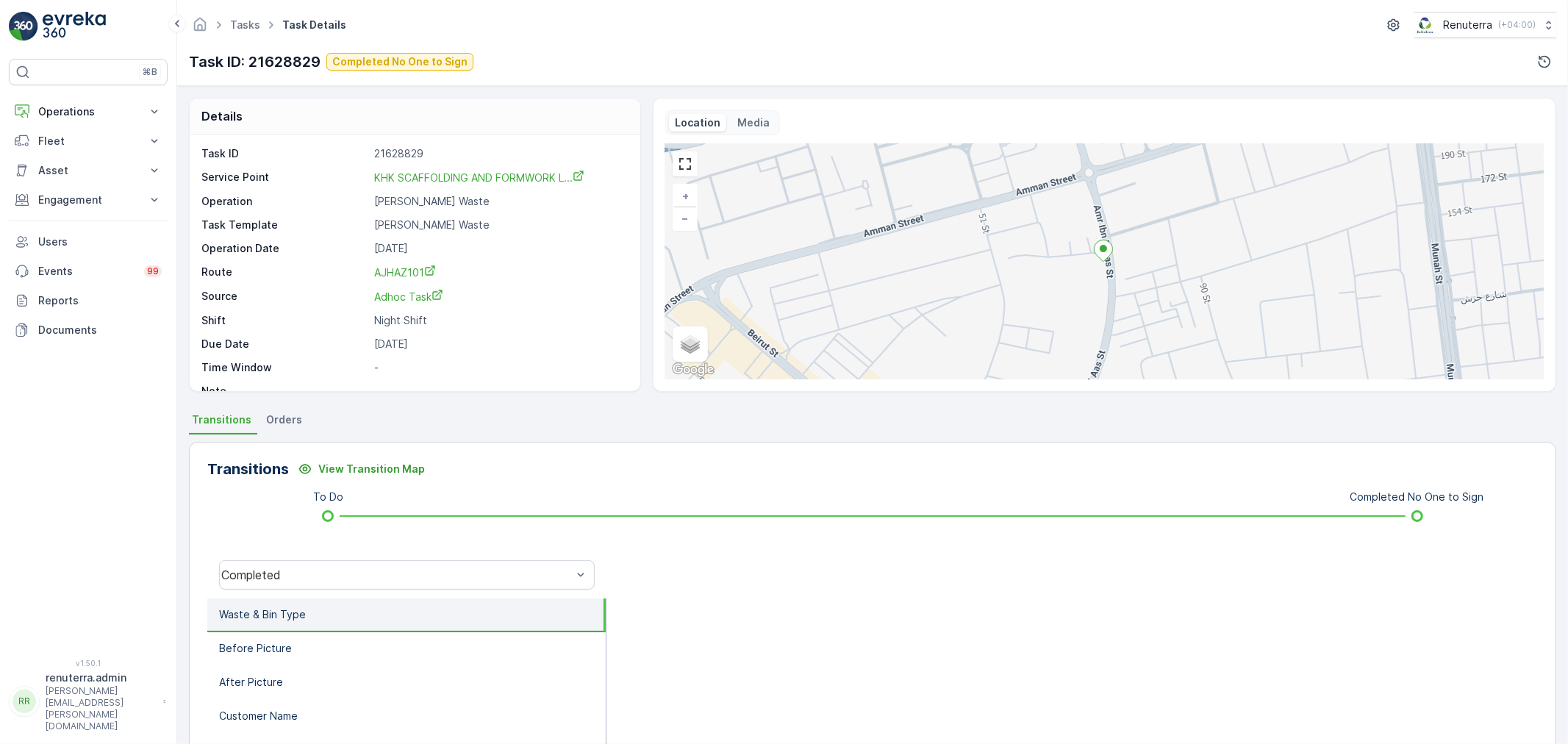
scroll to position [19, 0]
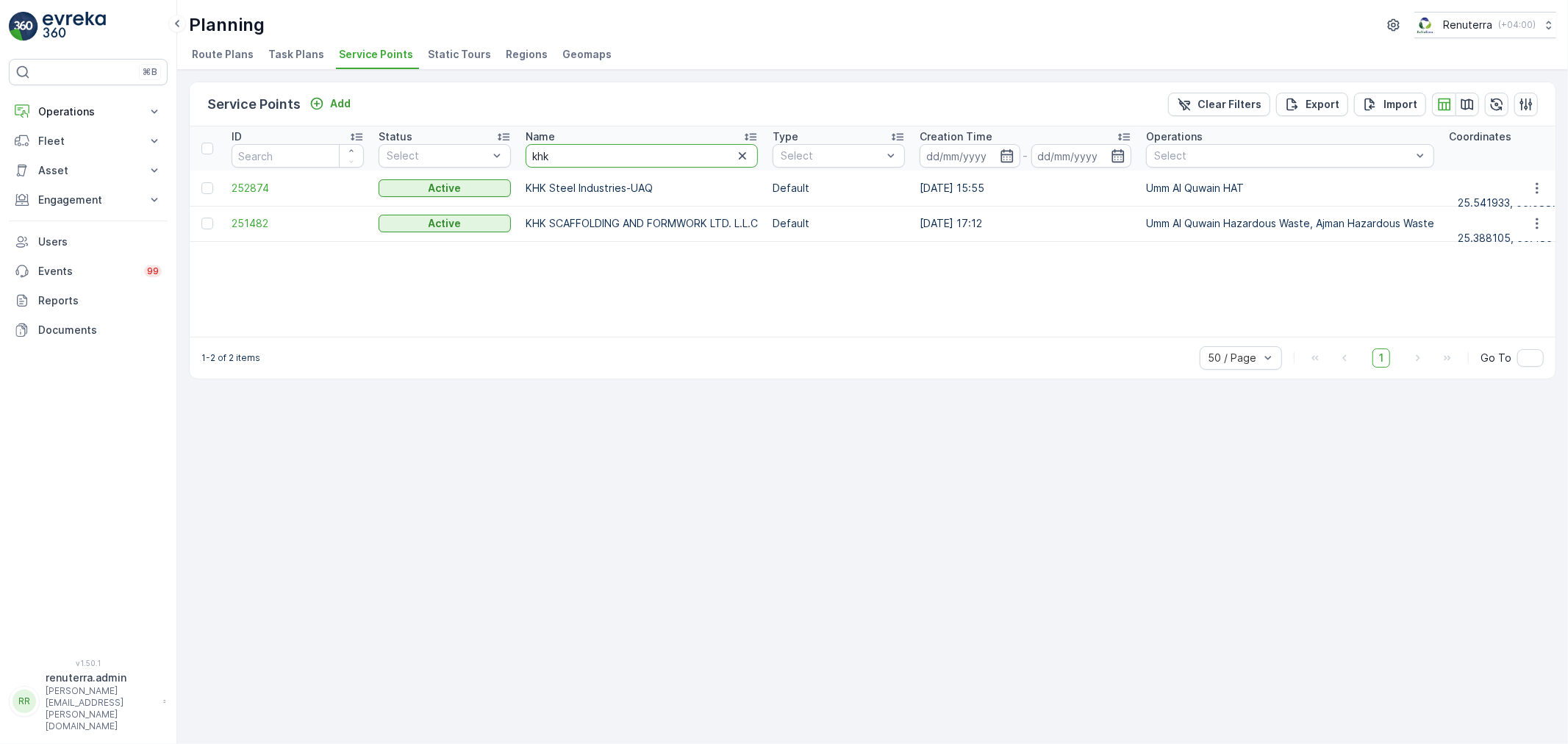
drag, startPoint x: 579, startPoint y: 157, endPoint x: 531, endPoint y: 157, distance: 48.0
click at [531, 157] on input "khk" at bounding box center [641, 155] width 233 height 23
type input "al mar"
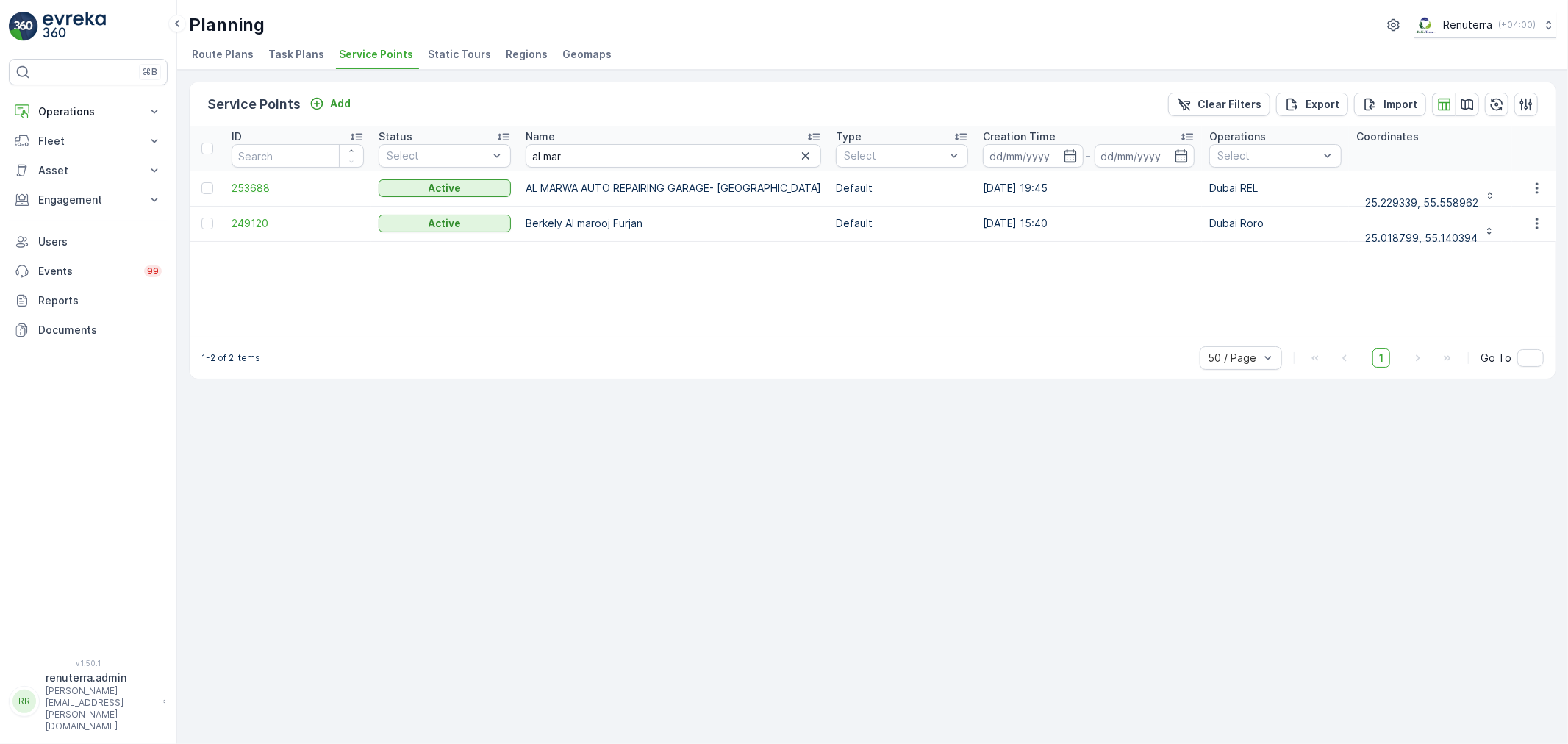
click at [251, 187] on span "253688" at bounding box center [297, 188] width 133 height 15
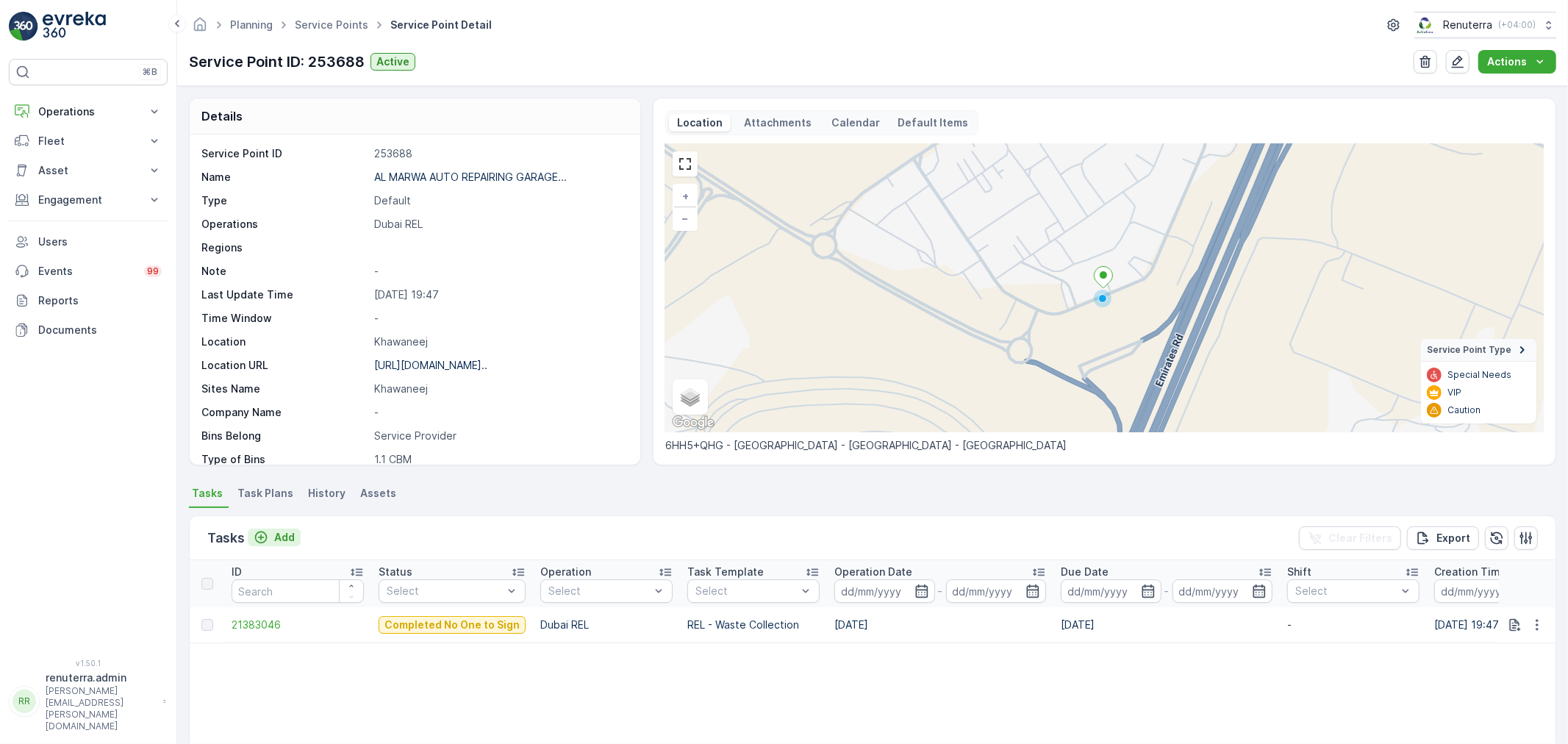
click at [285, 537] on p "Add" at bounding box center [285, 537] width 20 height 15
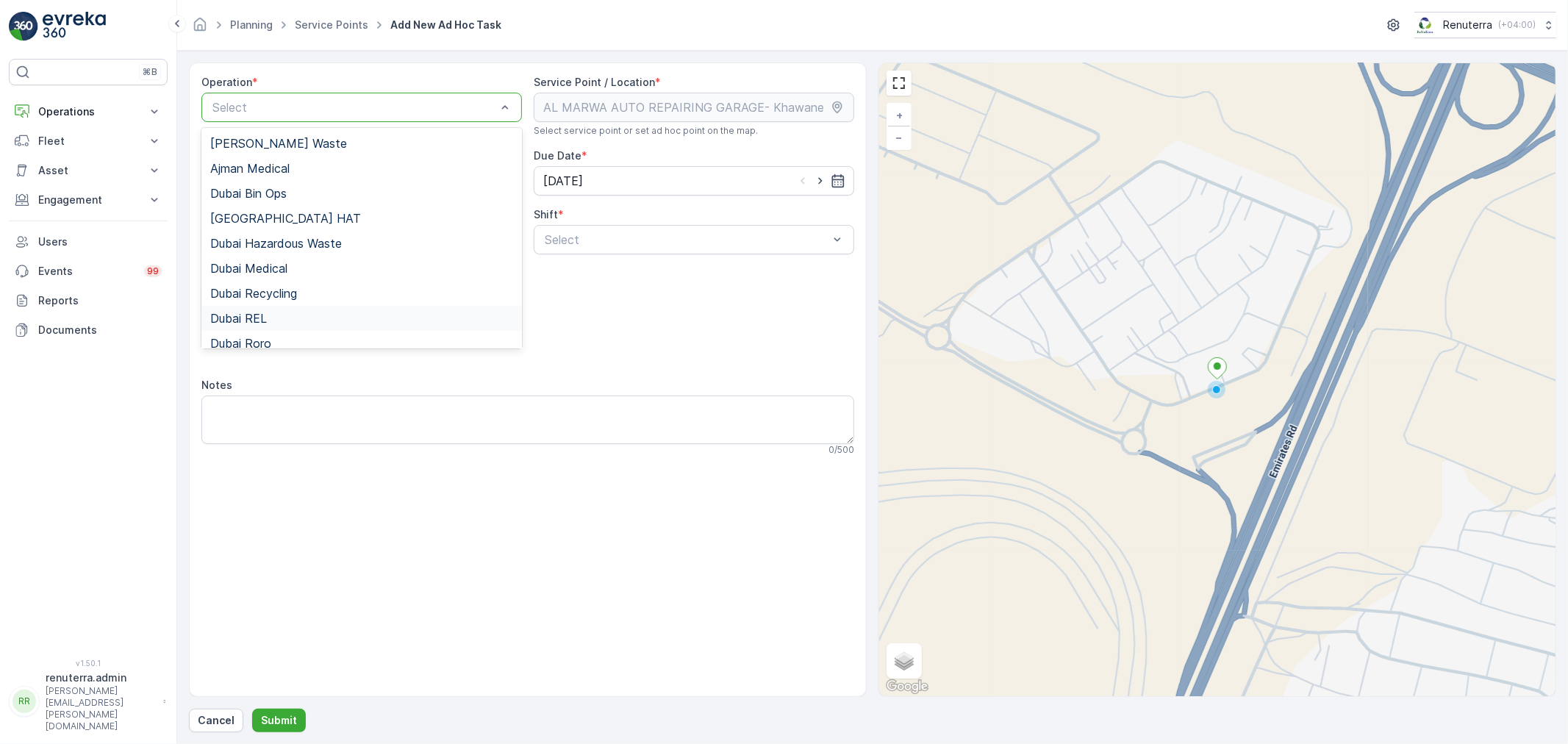
click at [262, 317] on span "Dubai REL" at bounding box center [238, 318] width 57 height 13
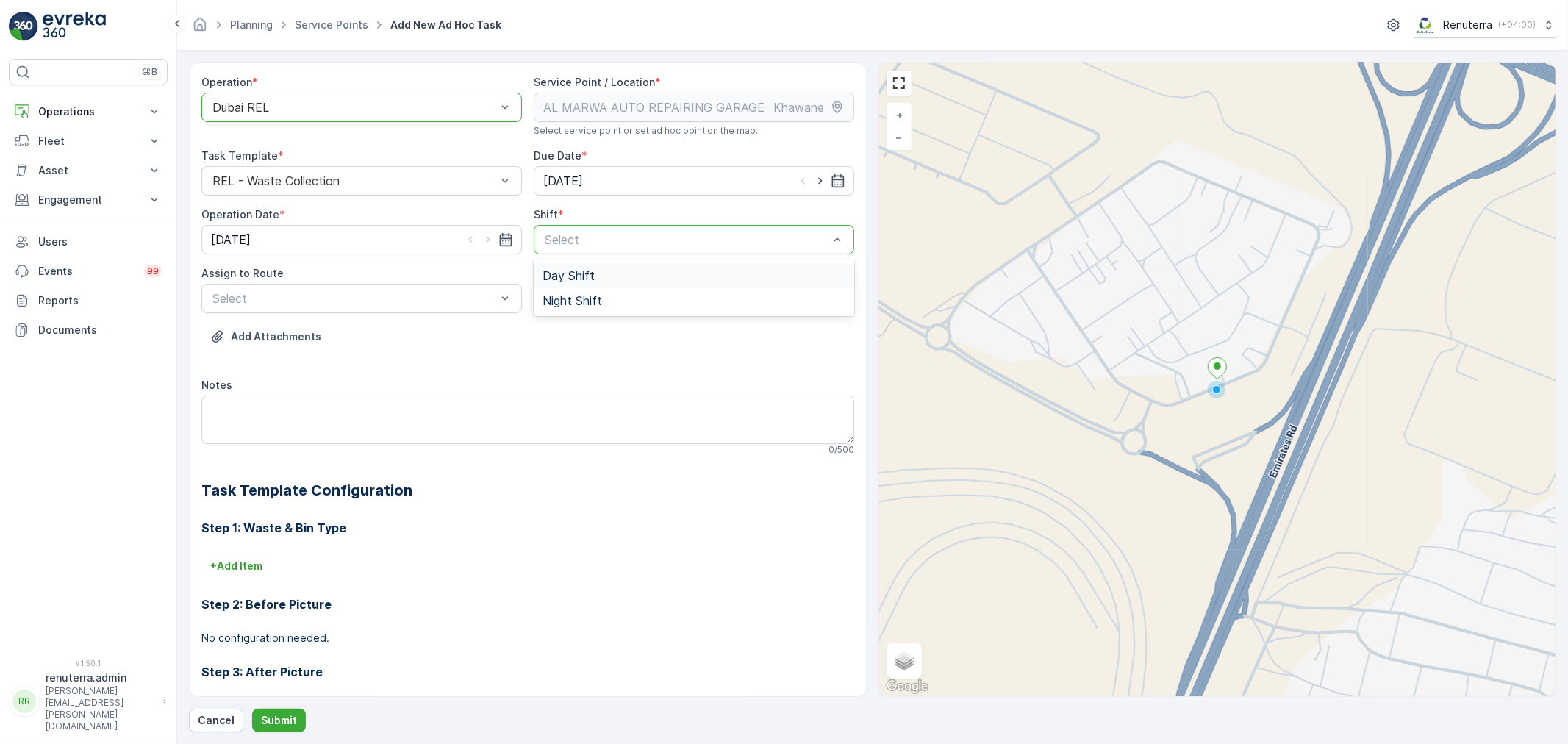
click at [548, 272] on span "Day Shift" at bounding box center [569, 275] width 52 height 13
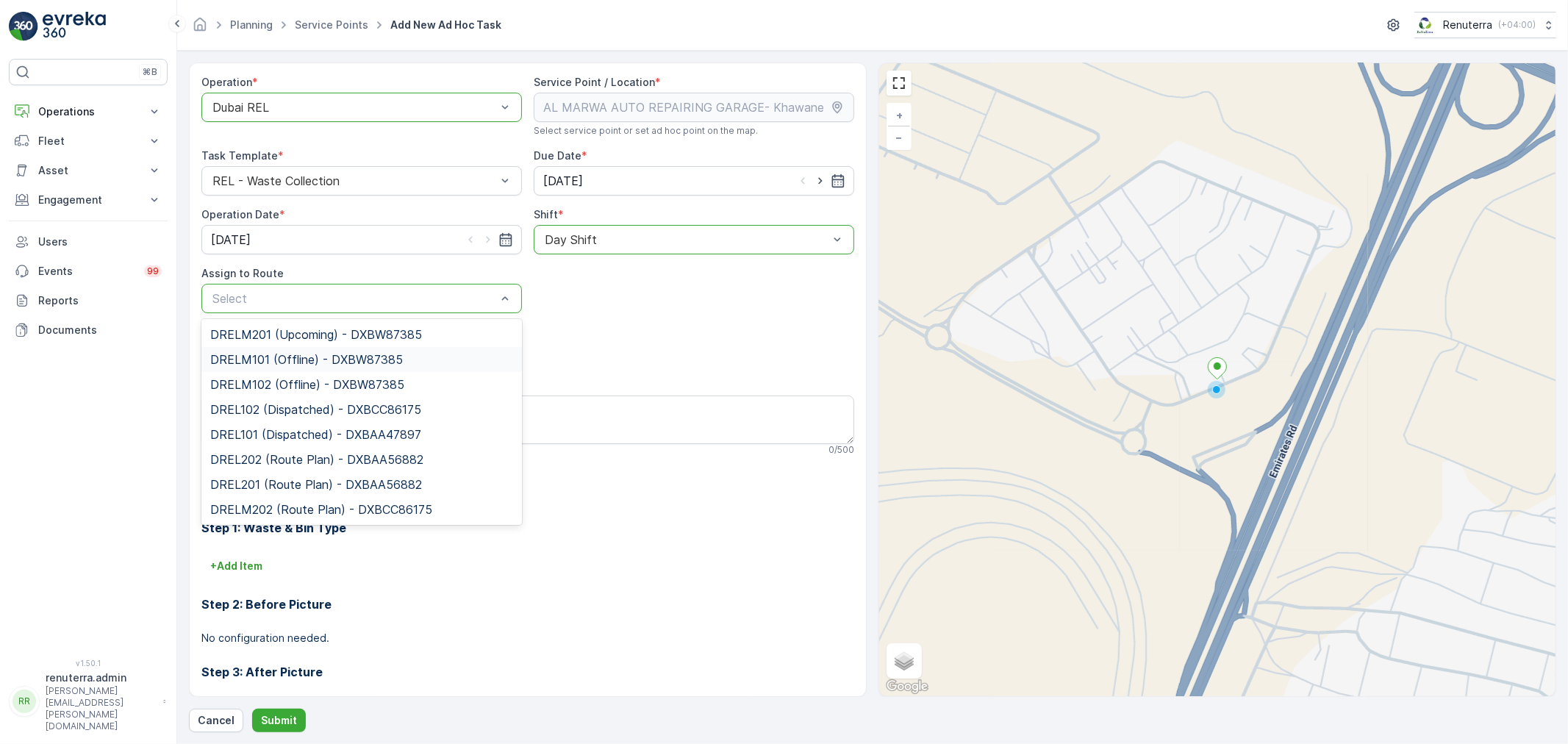
click at [348, 350] on div "DRELM101 (Offline) - DXBW87385" at bounding box center [361, 359] width 321 height 25
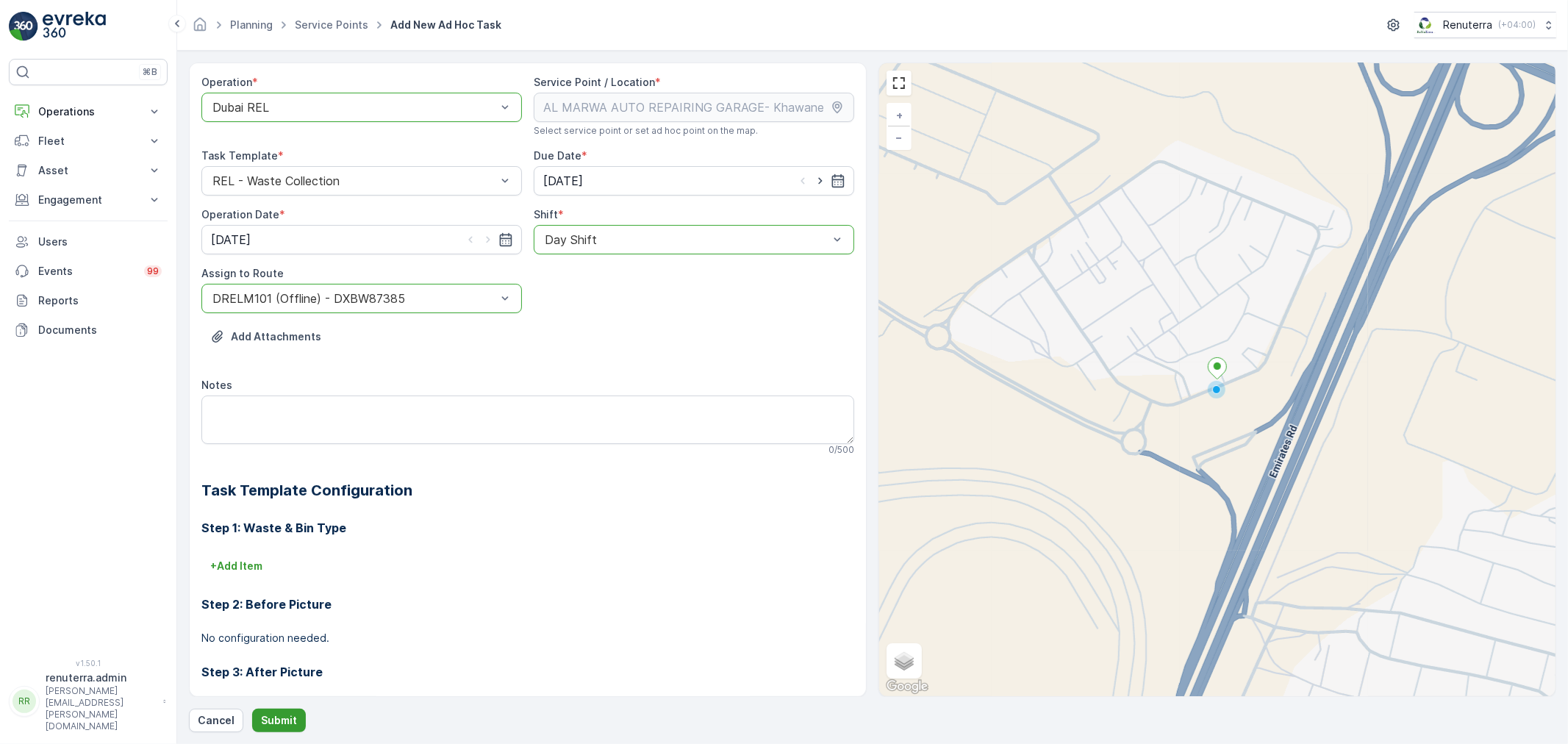
click at [279, 716] on p "Submit" at bounding box center [279, 721] width 36 height 15
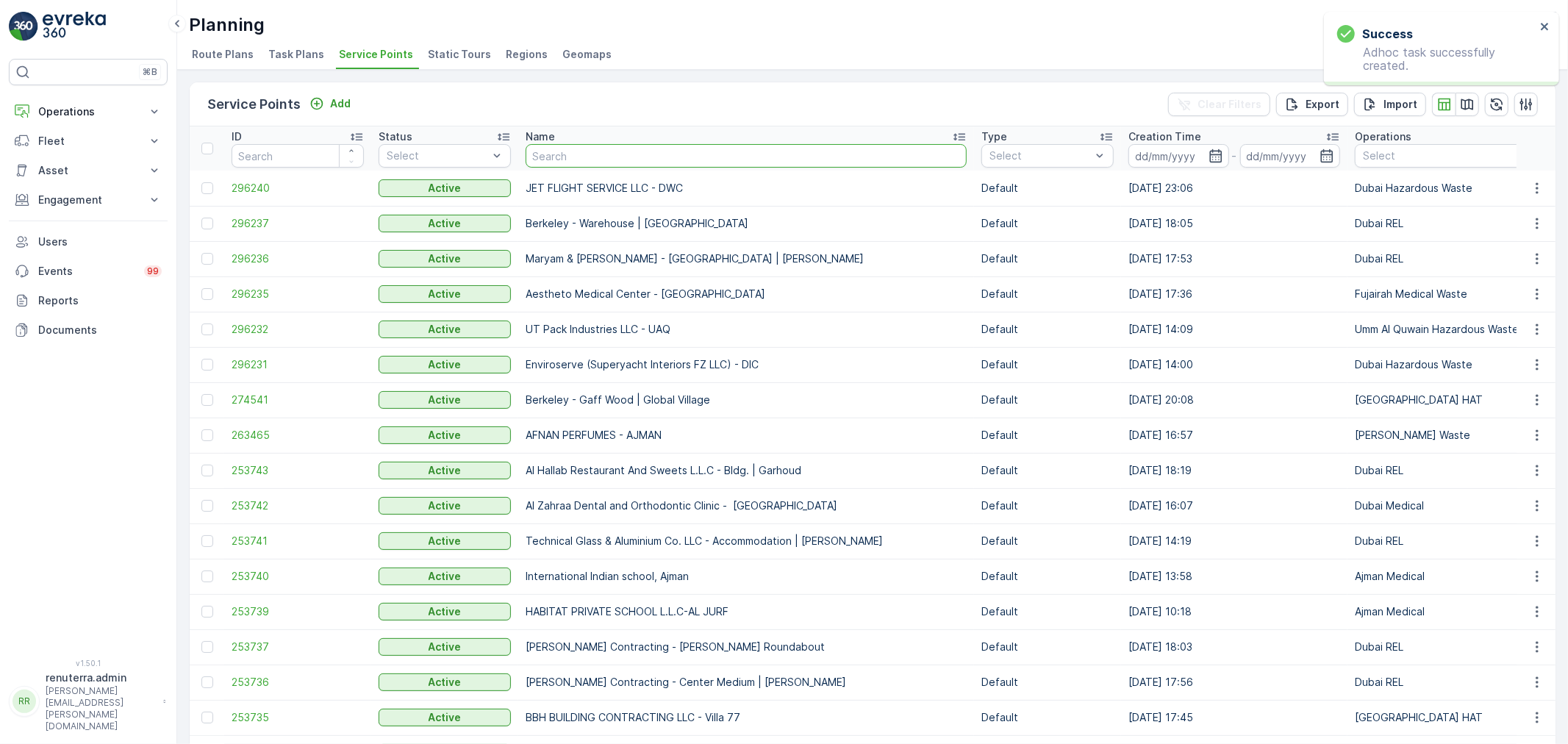
click at [557, 157] on input "text" at bounding box center [746, 155] width 441 height 23
type input "vaah"
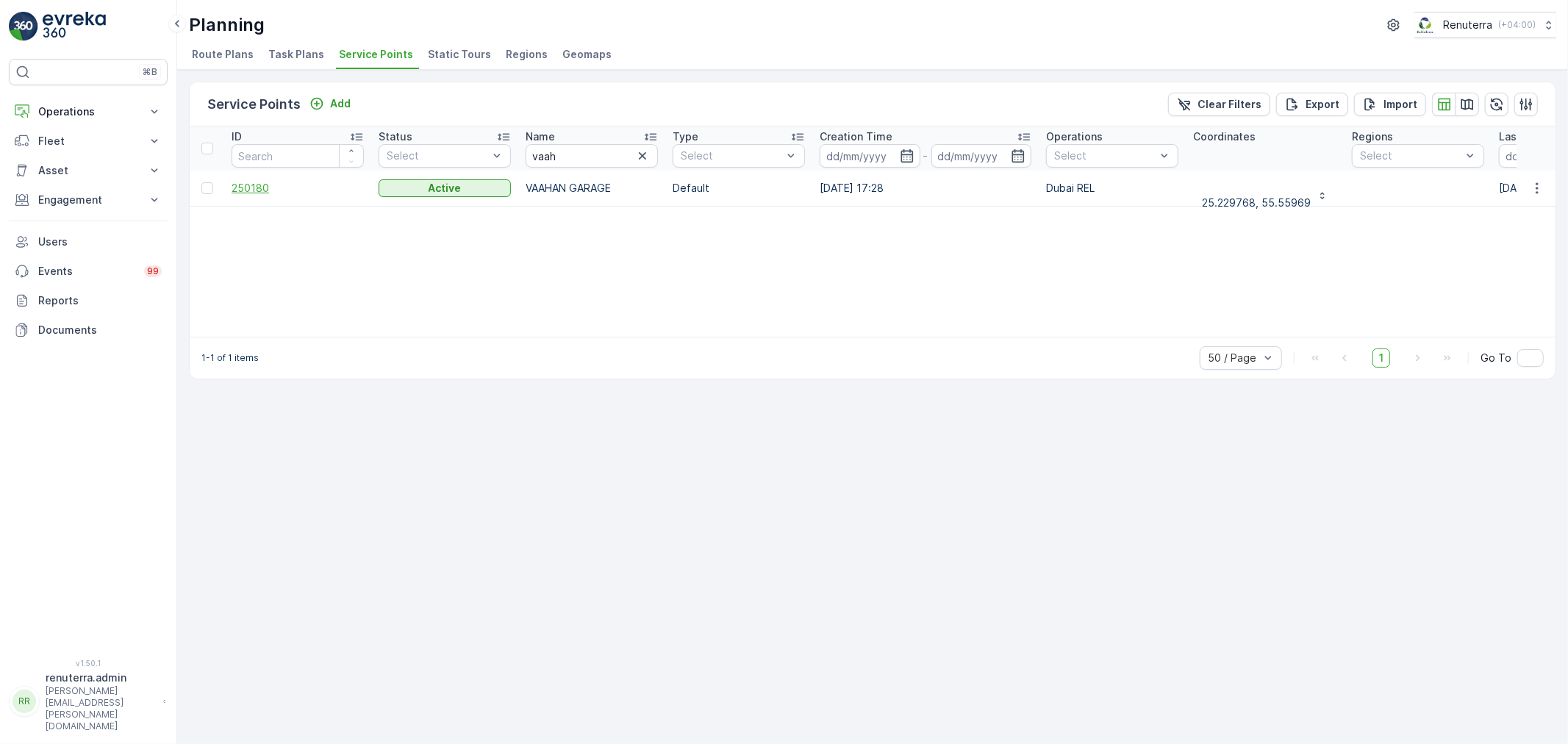
click at [254, 188] on span "250180" at bounding box center [297, 188] width 133 height 15
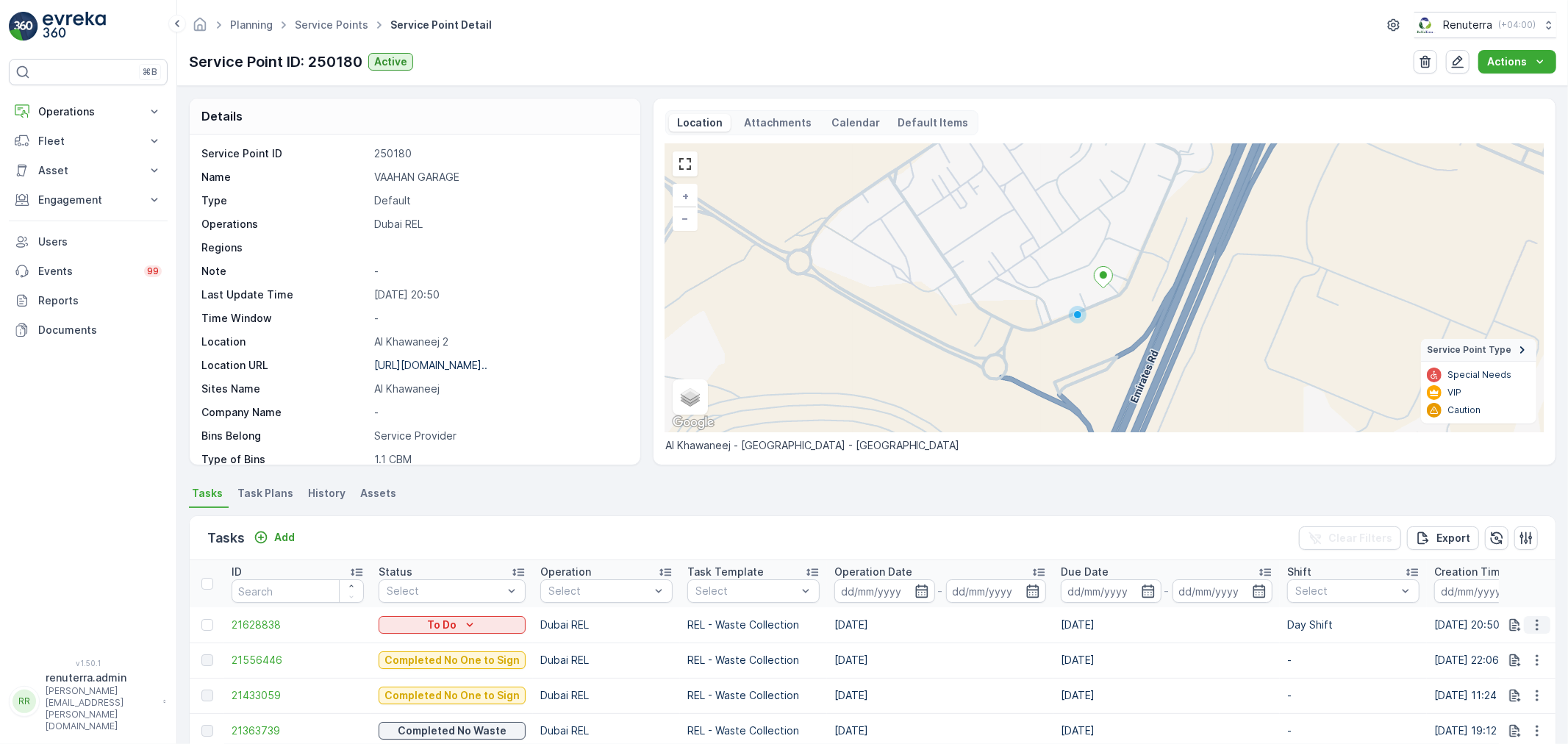
click at [1530, 620] on icon "button" at bounding box center [1537, 624] width 15 height 15
click at [1499, 547] on span "Change Route" at bounding box center [1499, 554] width 71 height 15
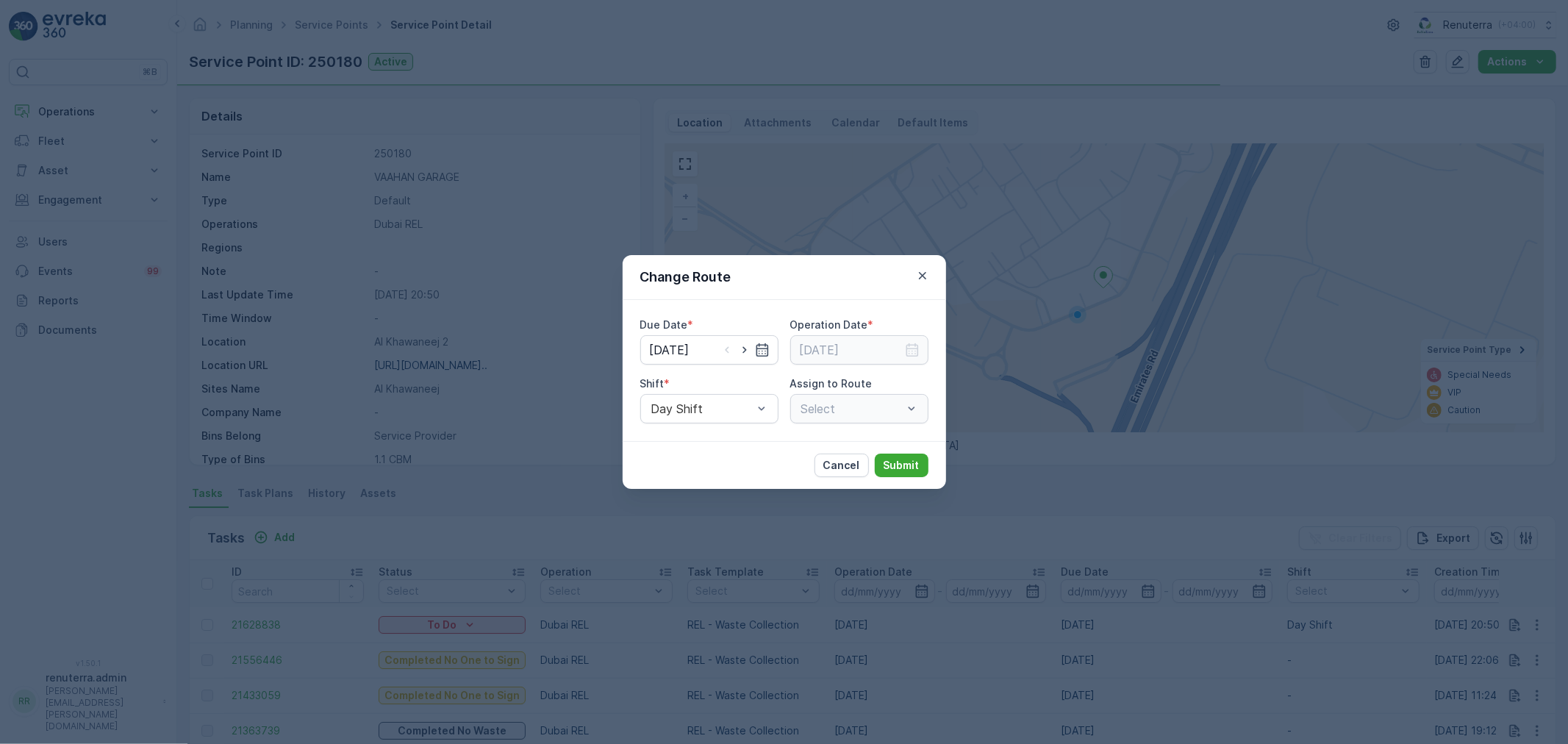
type input "12.09.2025"
click at [742, 347] on icon "button" at bounding box center [745, 350] width 15 height 15
type input "[DATE]"
click at [902, 347] on input at bounding box center [859, 350] width 138 height 30
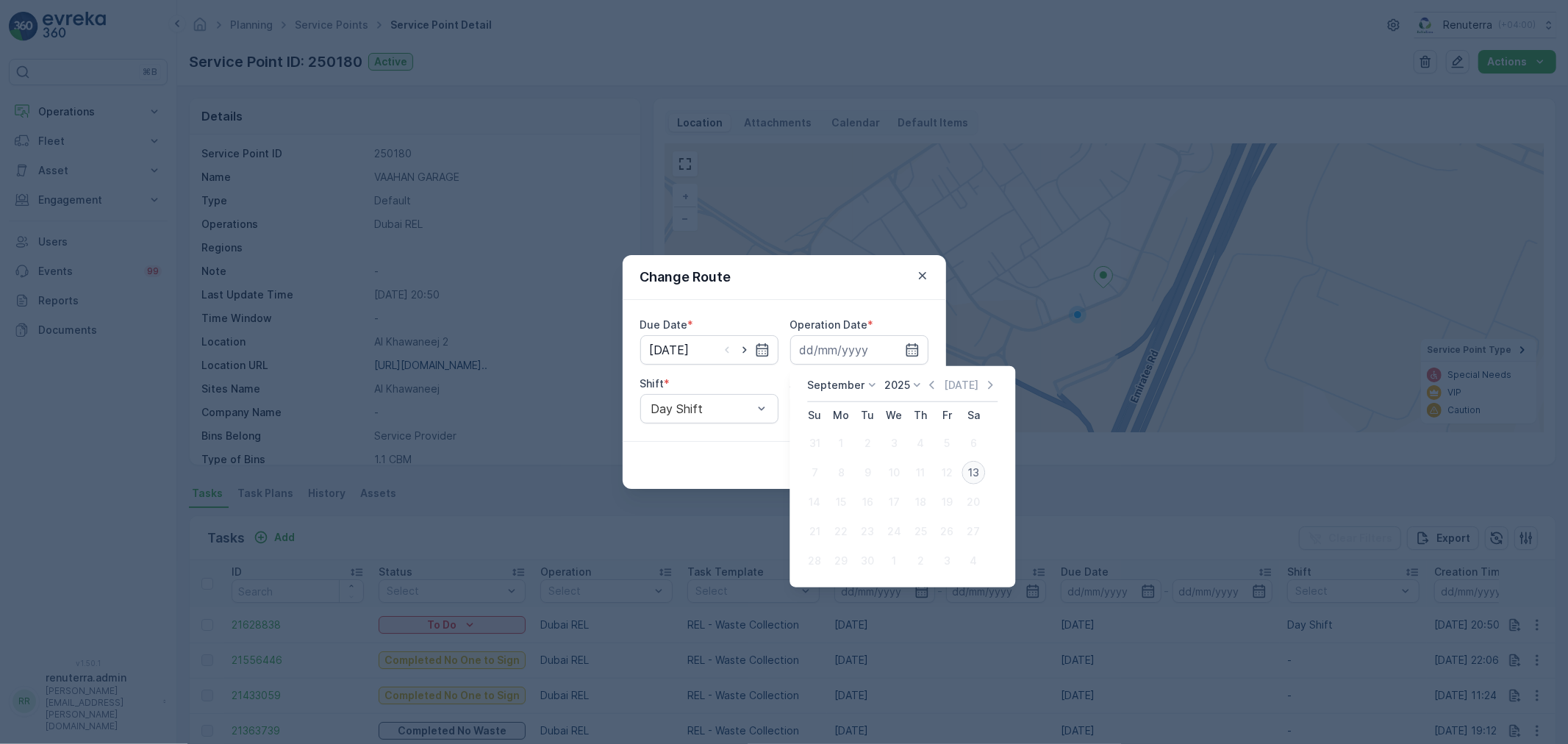
click at [973, 471] on div "13" at bounding box center [973, 472] width 23 height 23
type input "[DATE]"
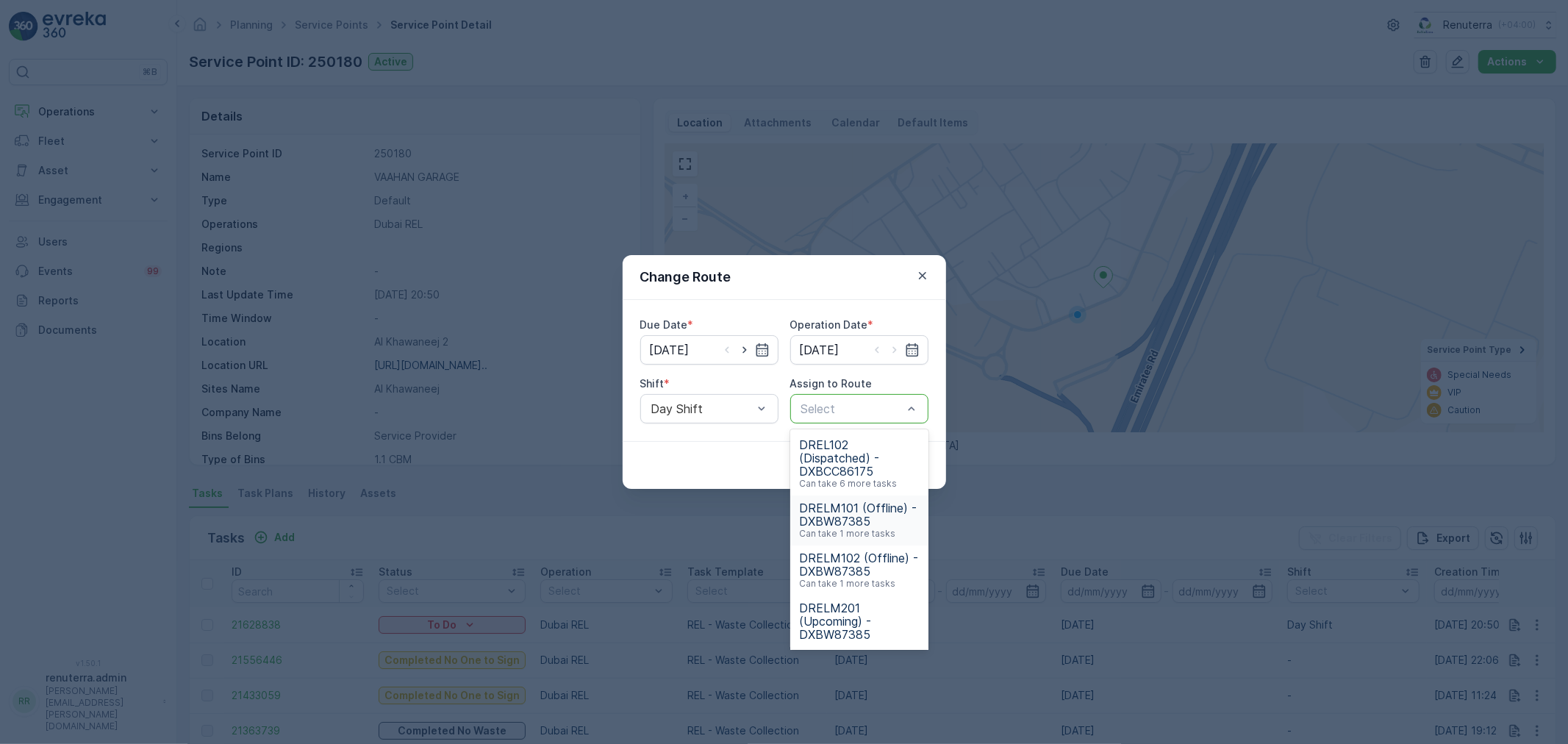
click at [861, 508] on span "DRELM101 (Offline) - DXBW87385" at bounding box center [859, 514] width 120 height 27
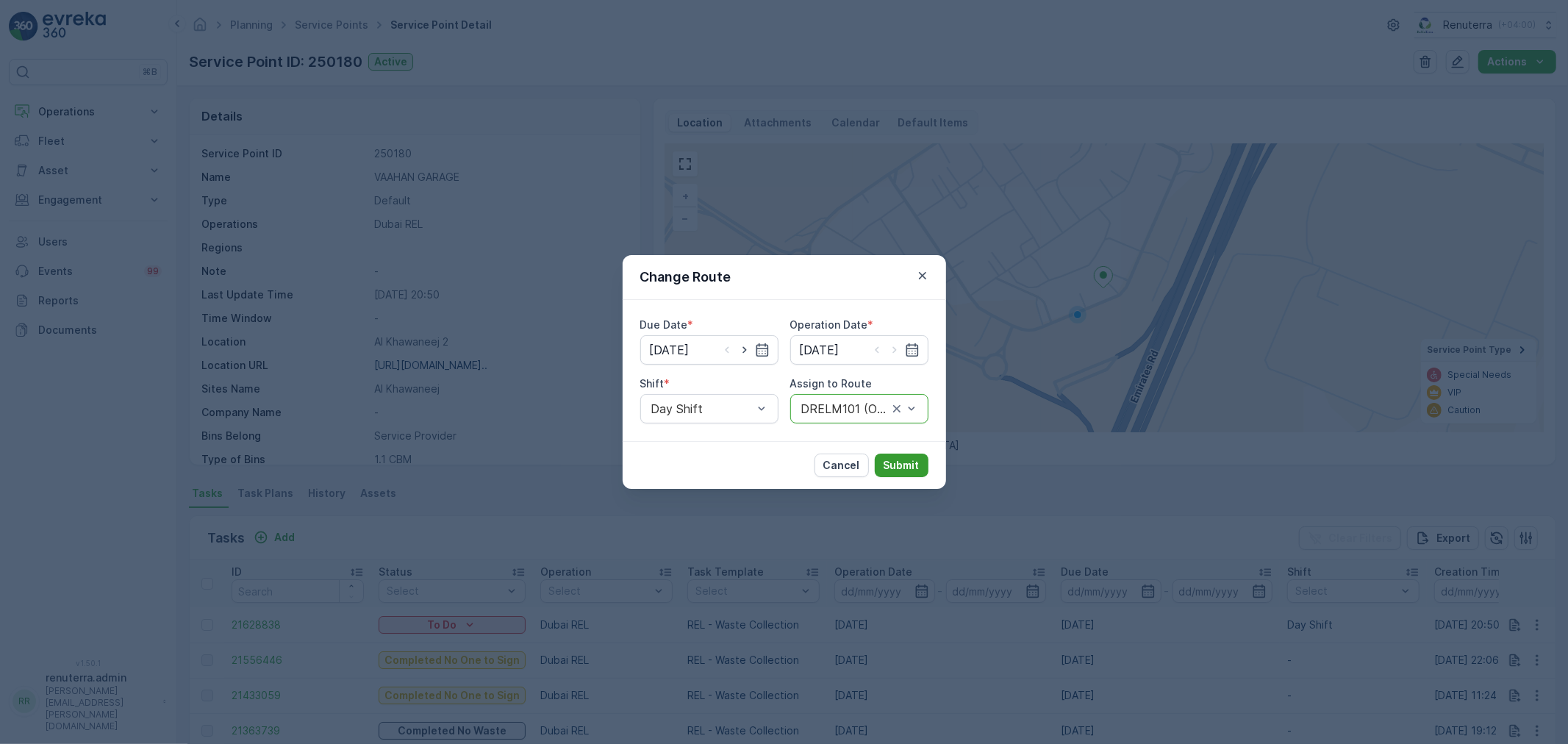
click at [901, 468] on p "Submit" at bounding box center [902, 465] width 36 height 15
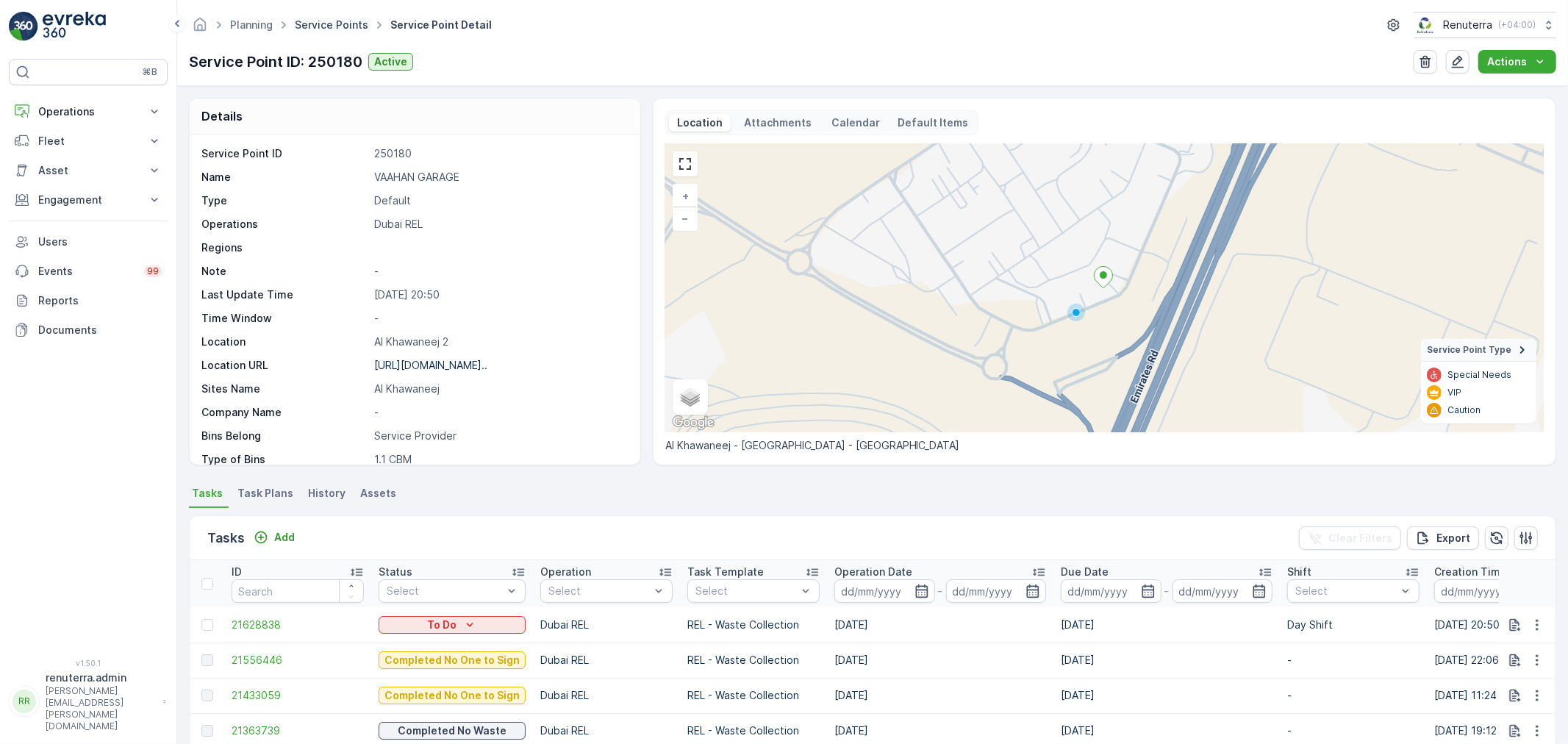
click at [314, 19] on link "Service Points" at bounding box center [331, 24] width 73 height 12
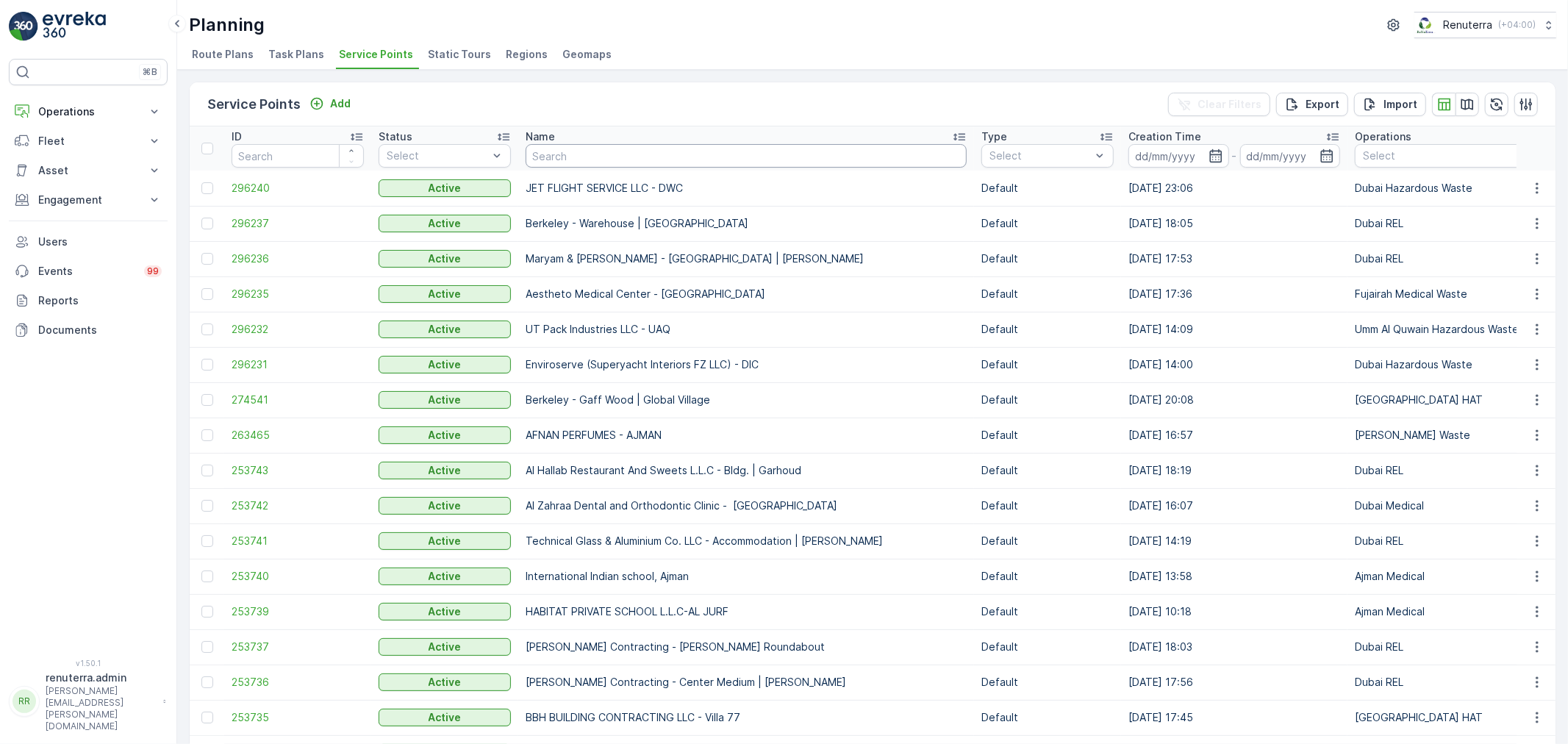
click at [570, 160] on input "text" at bounding box center [746, 155] width 441 height 23
type input "al mar"
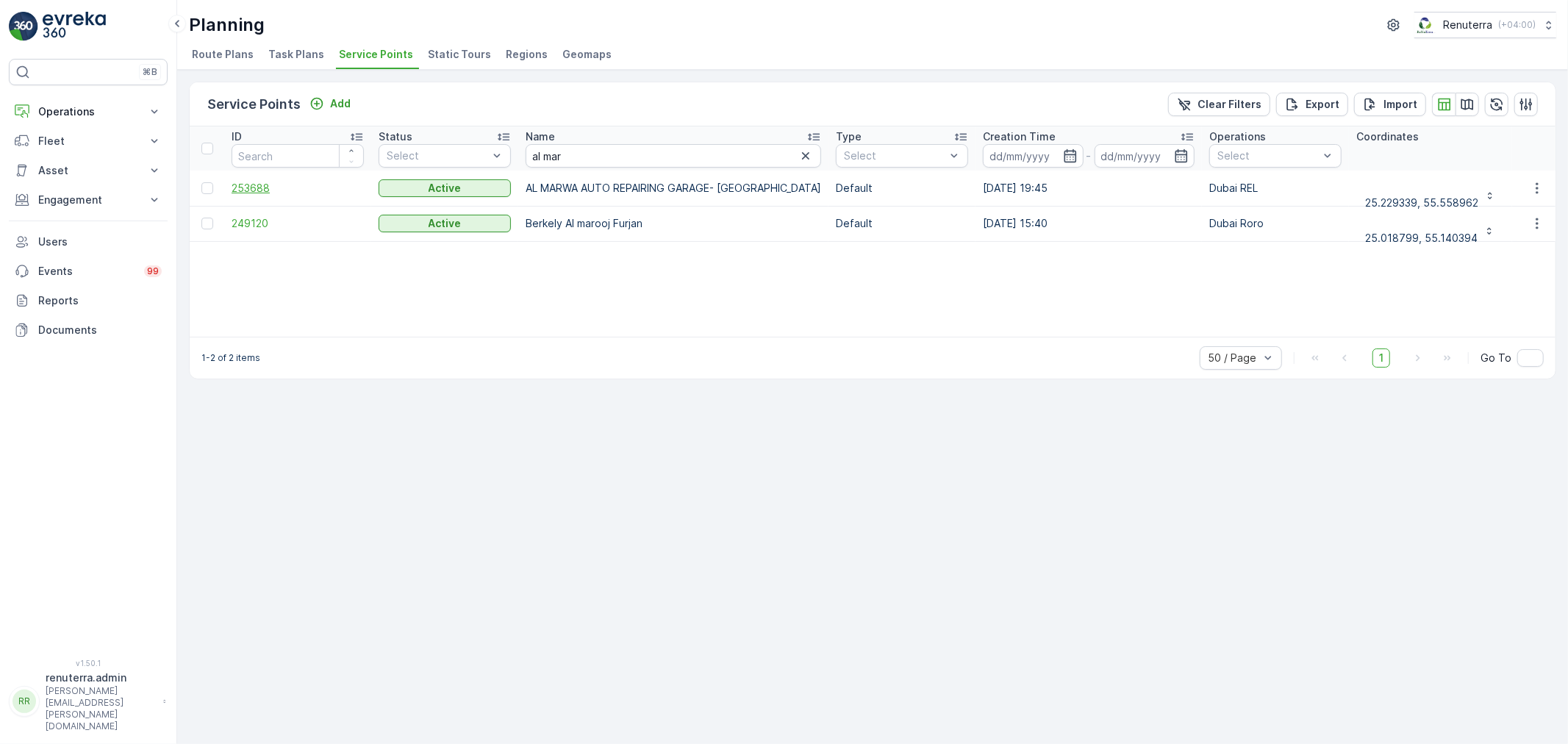
click at [269, 184] on span "253688" at bounding box center [297, 188] width 133 height 15
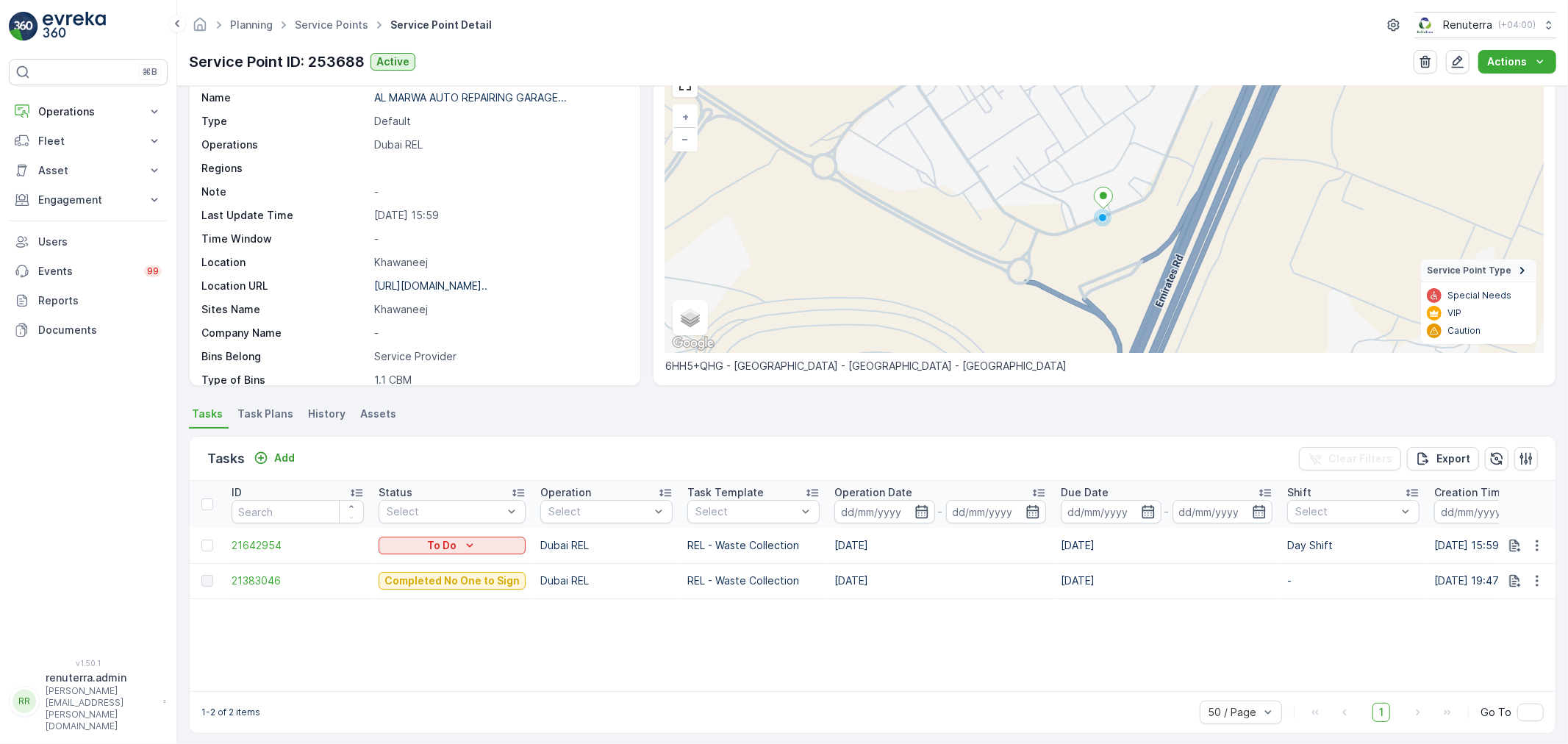
scroll to position [87, 0]
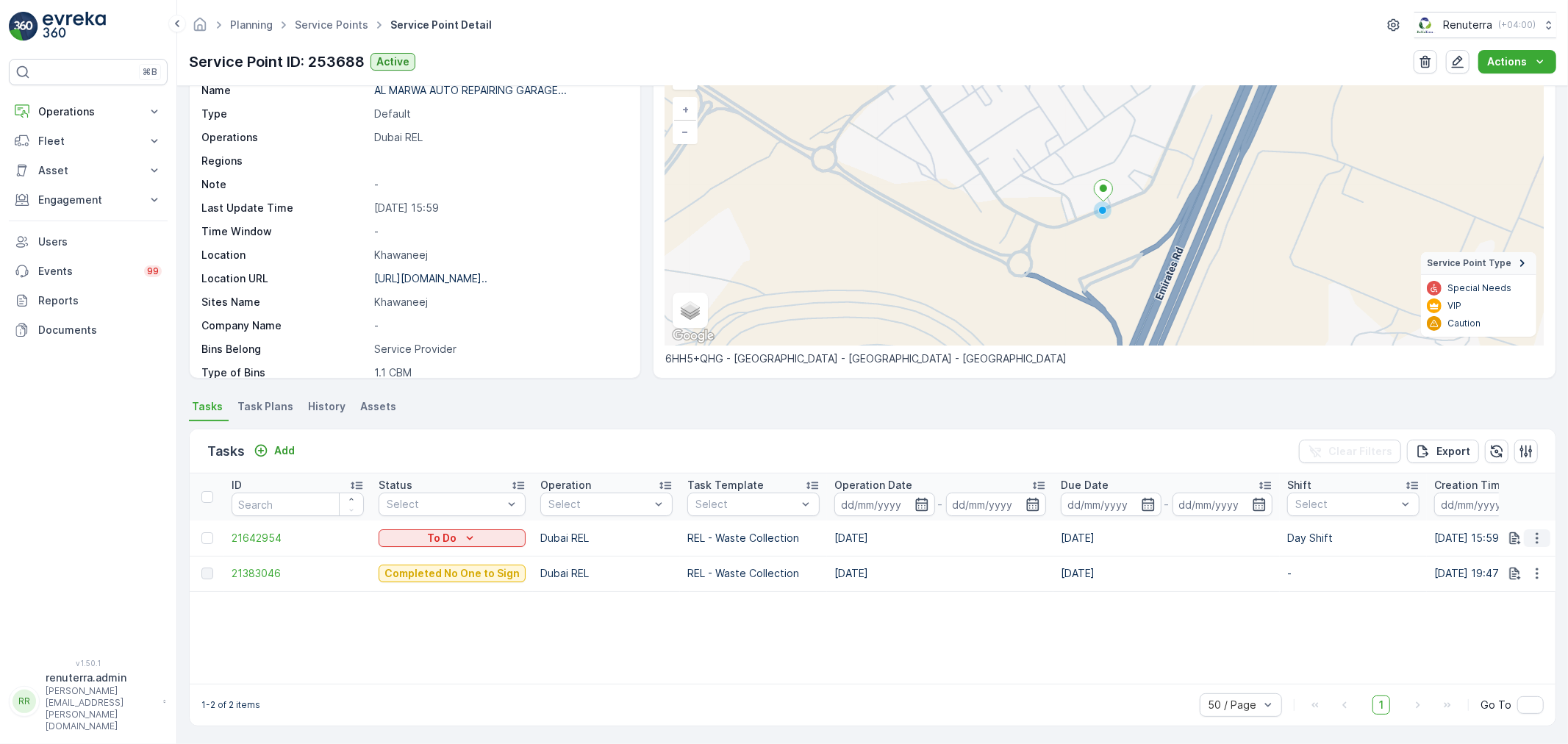
click at [1540, 536] on icon "button" at bounding box center [1537, 538] width 15 height 15
click at [1538, 539] on icon "button" at bounding box center [1537, 538] width 15 height 15
click at [1495, 603] on span "Change Route" at bounding box center [1499, 599] width 71 height 15
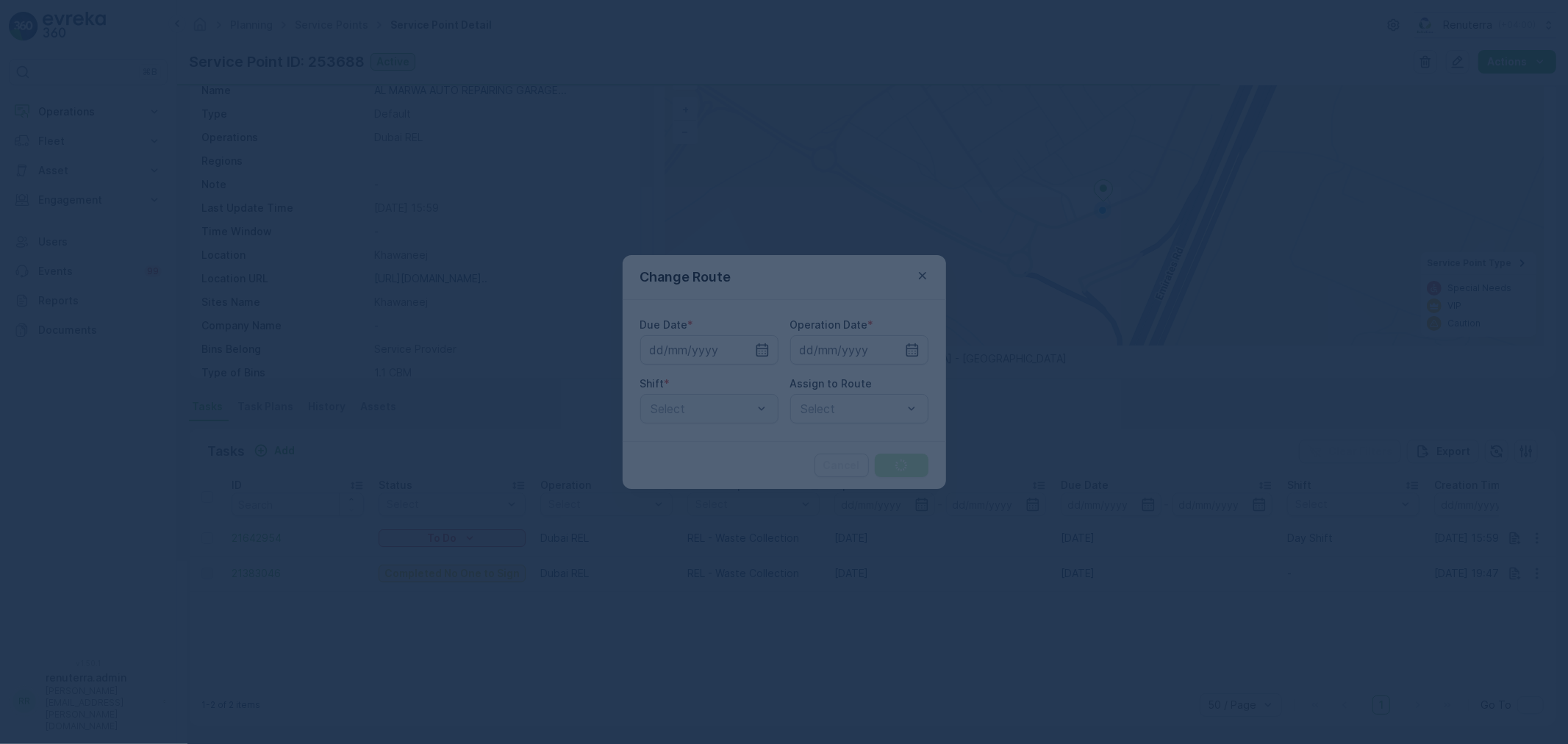
type input "[DATE]"
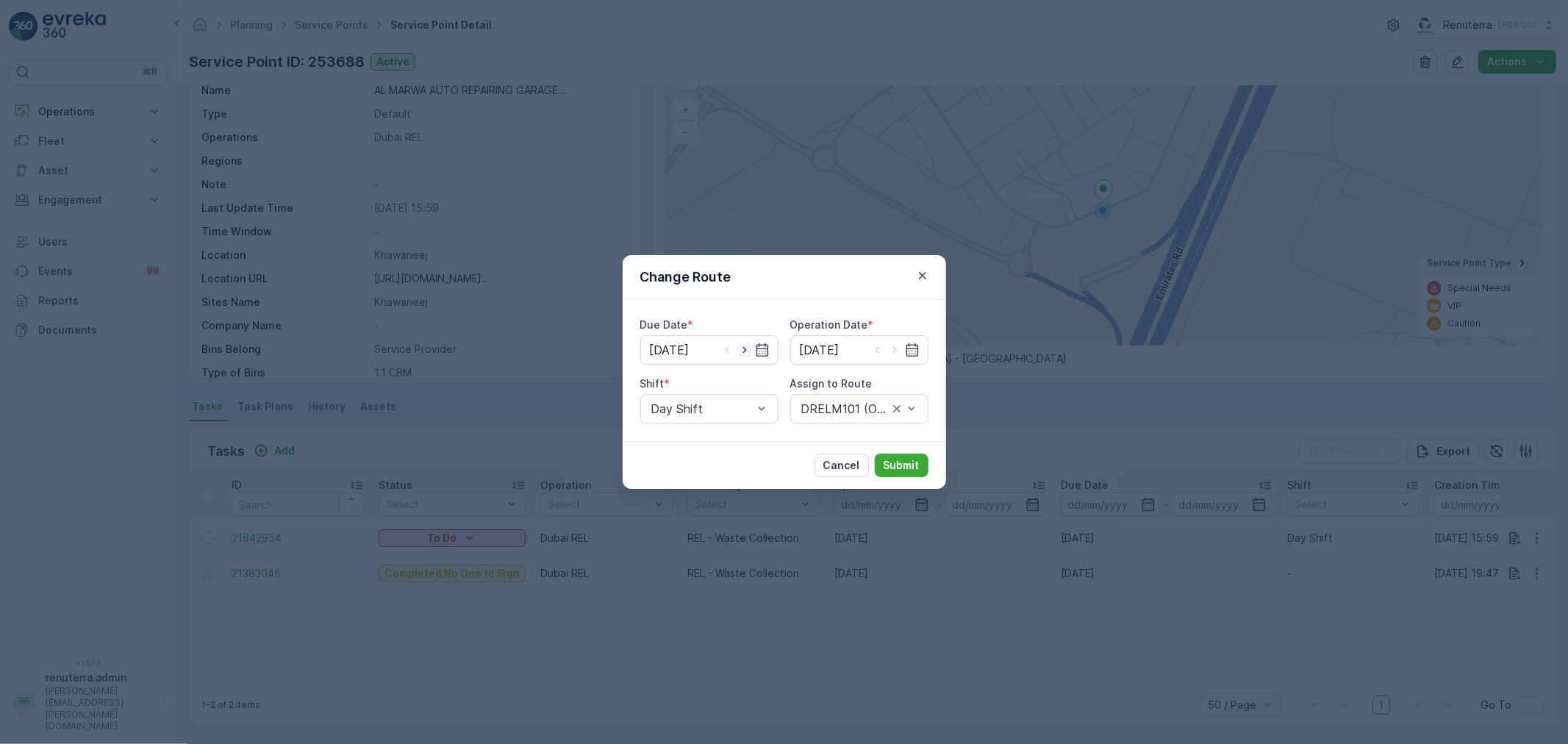
click at [745, 347] on icon "button" at bounding box center [745, 350] width 15 height 15
type input "15.09.2025"
click at [909, 350] on icon "button" at bounding box center [913, 350] width 15 height 15
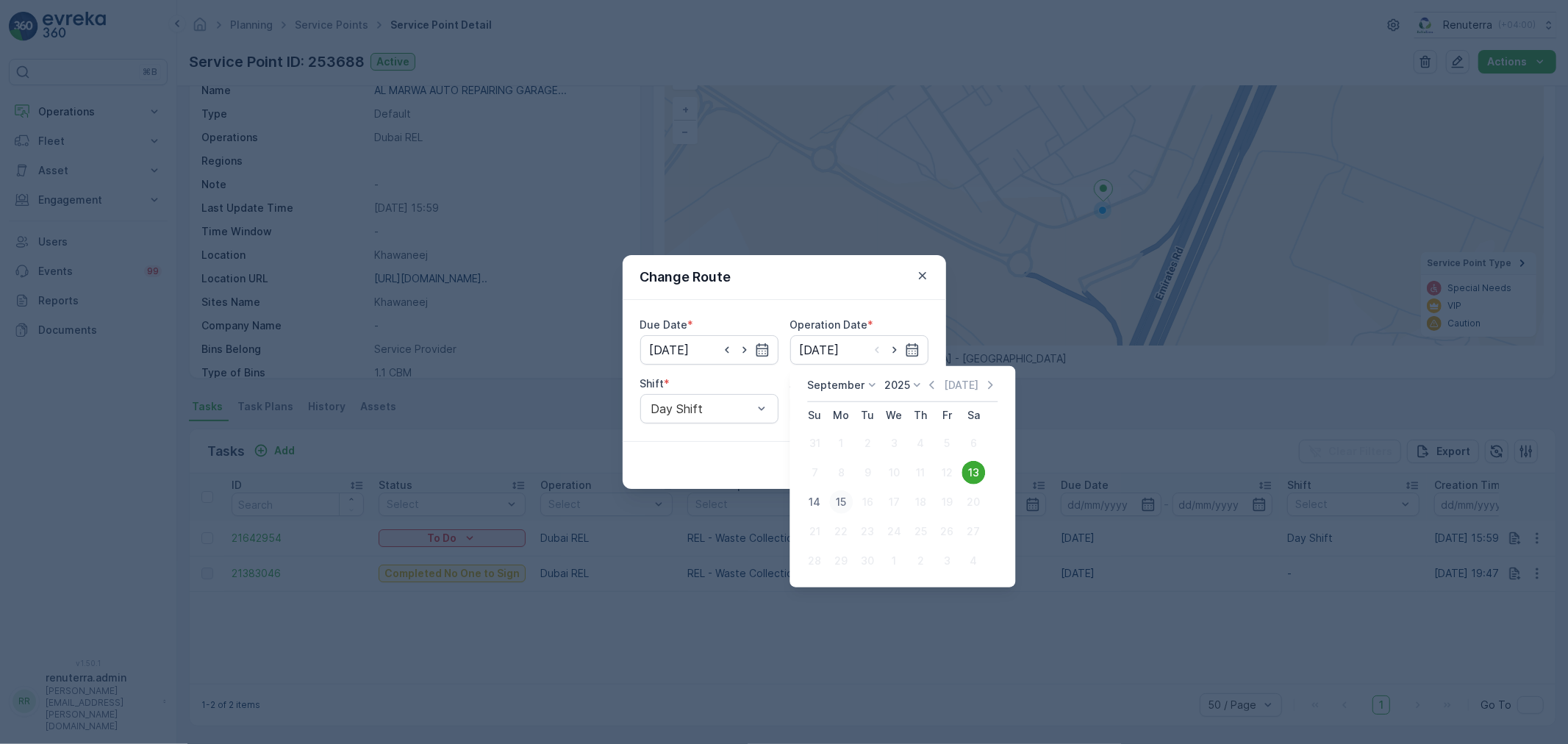
click at [836, 497] on div "15" at bounding box center [841, 501] width 23 height 23
type input "15.09.2025"
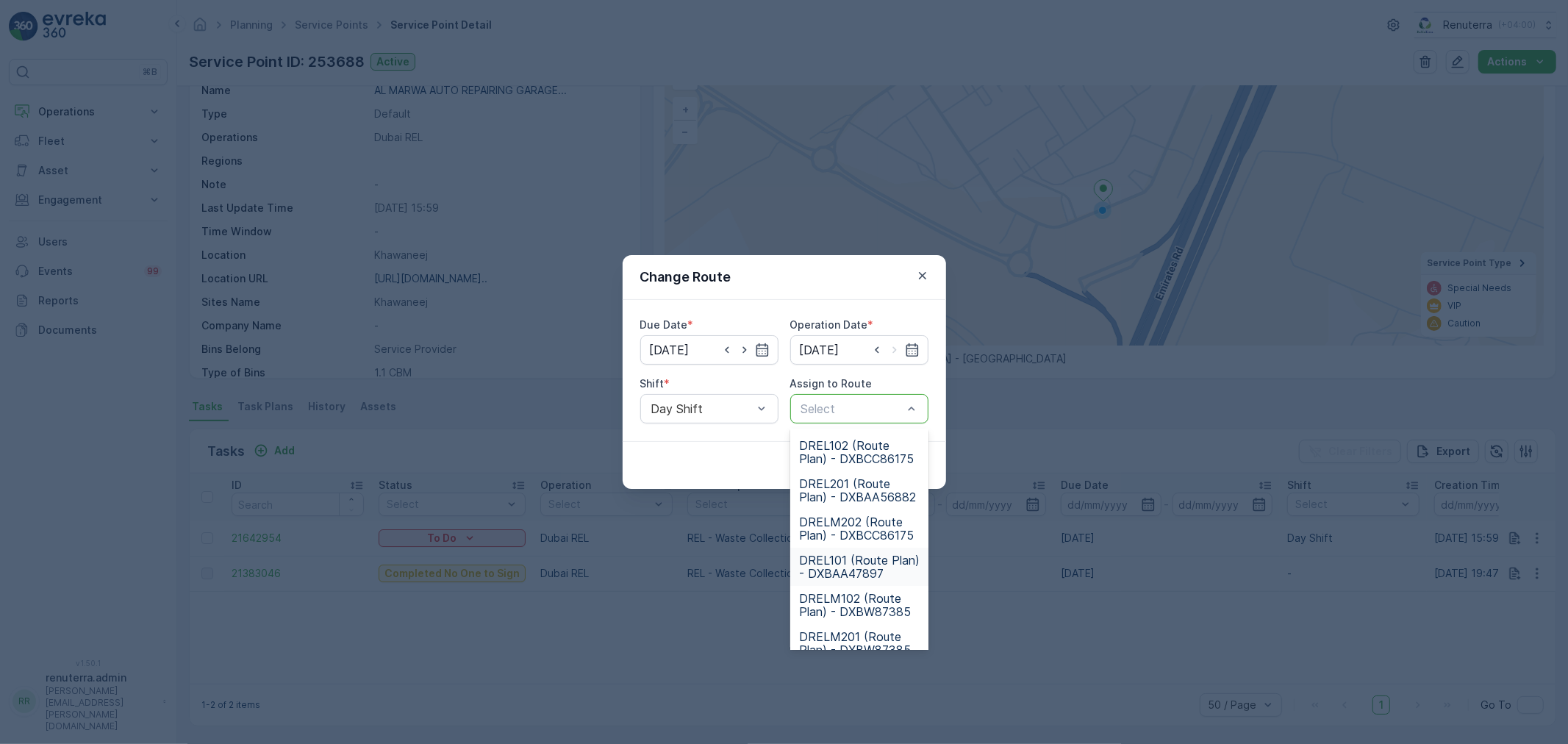
scroll to position [0, 0]
click at [863, 485] on span "DRELM101 (Route Plan) - DXBW87385" at bounding box center [859, 489] width 120 height 27
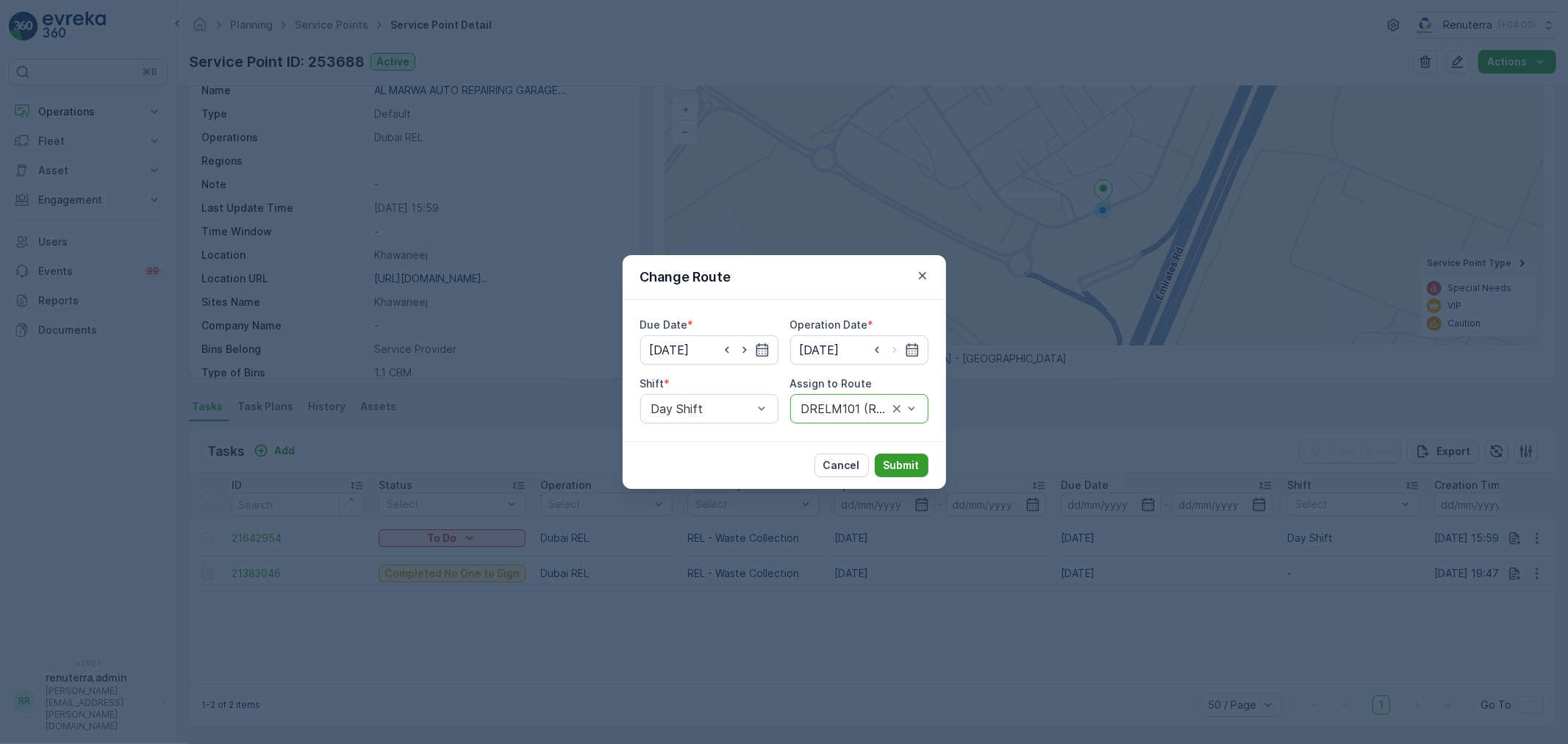
click at [913, 471] on p "Submit" at bounding box center [902, 465] width 36 height 15
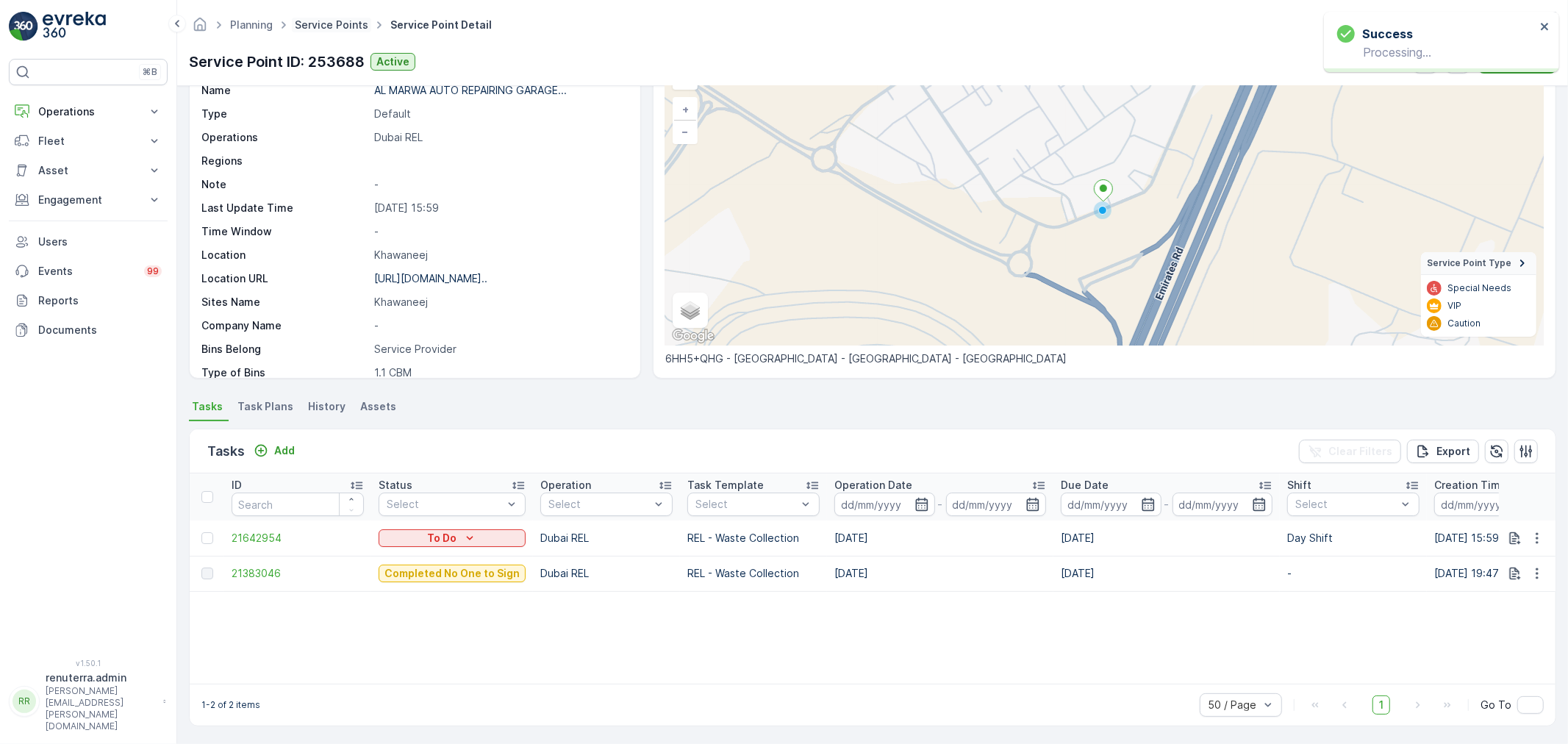
click at [336, 22] on link "Service Points" at bounding box center [331, 24] width 73 height 12
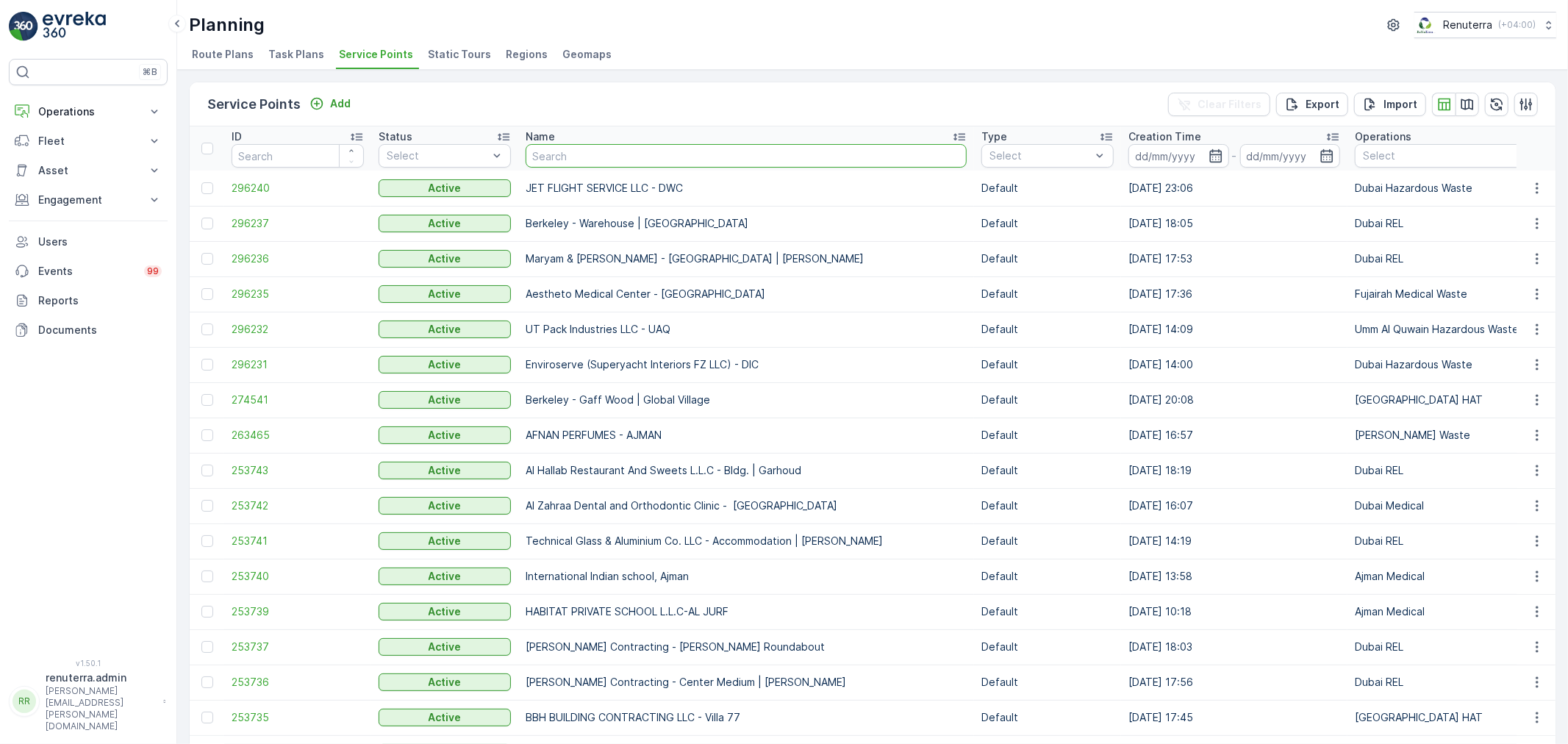
click at [592, 152] on input "text" at bounding box center [746, 155] width 441 height 23
type input "vaah"
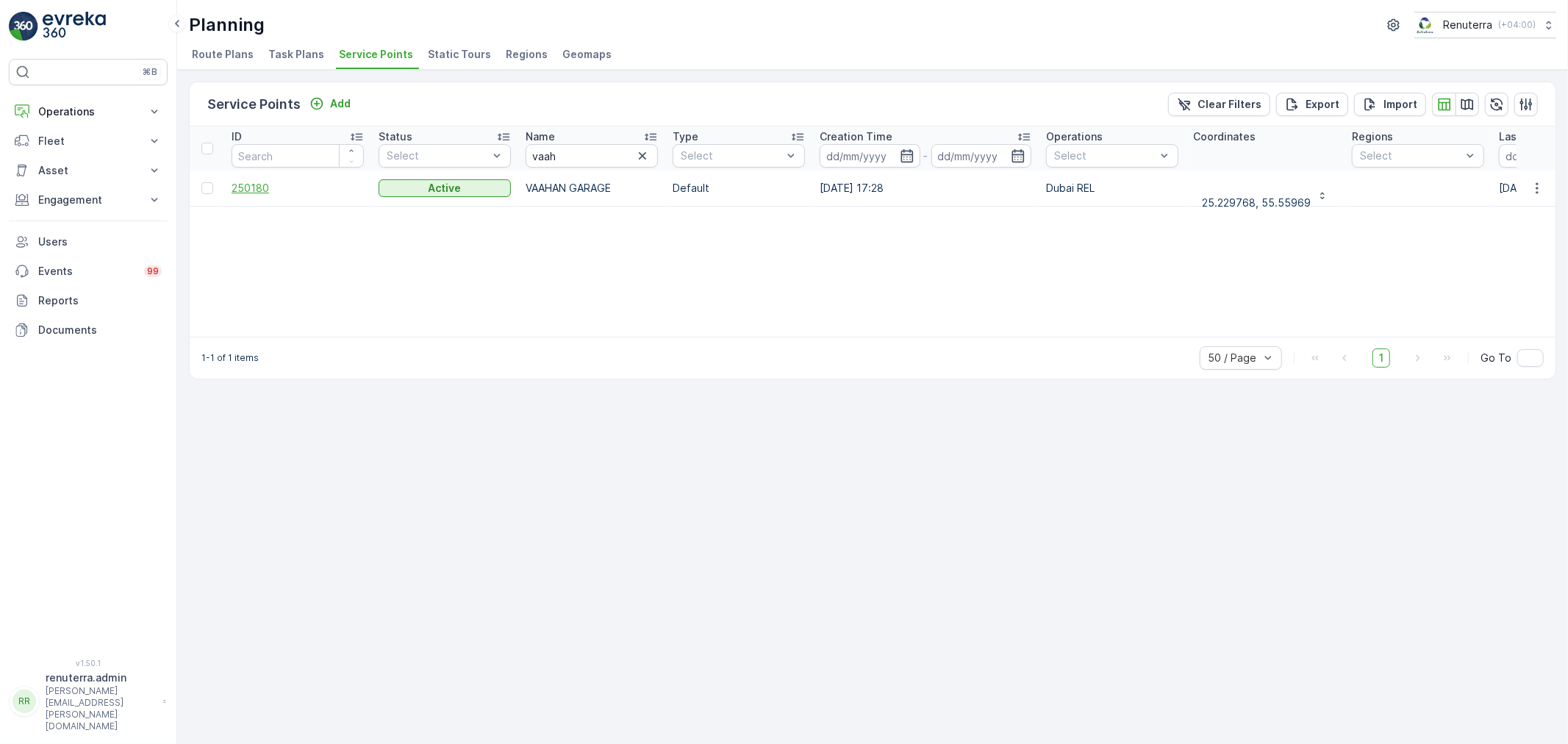
click at [245, 187] on span "250180" at bounding box center [297, 188] width 133 height 15
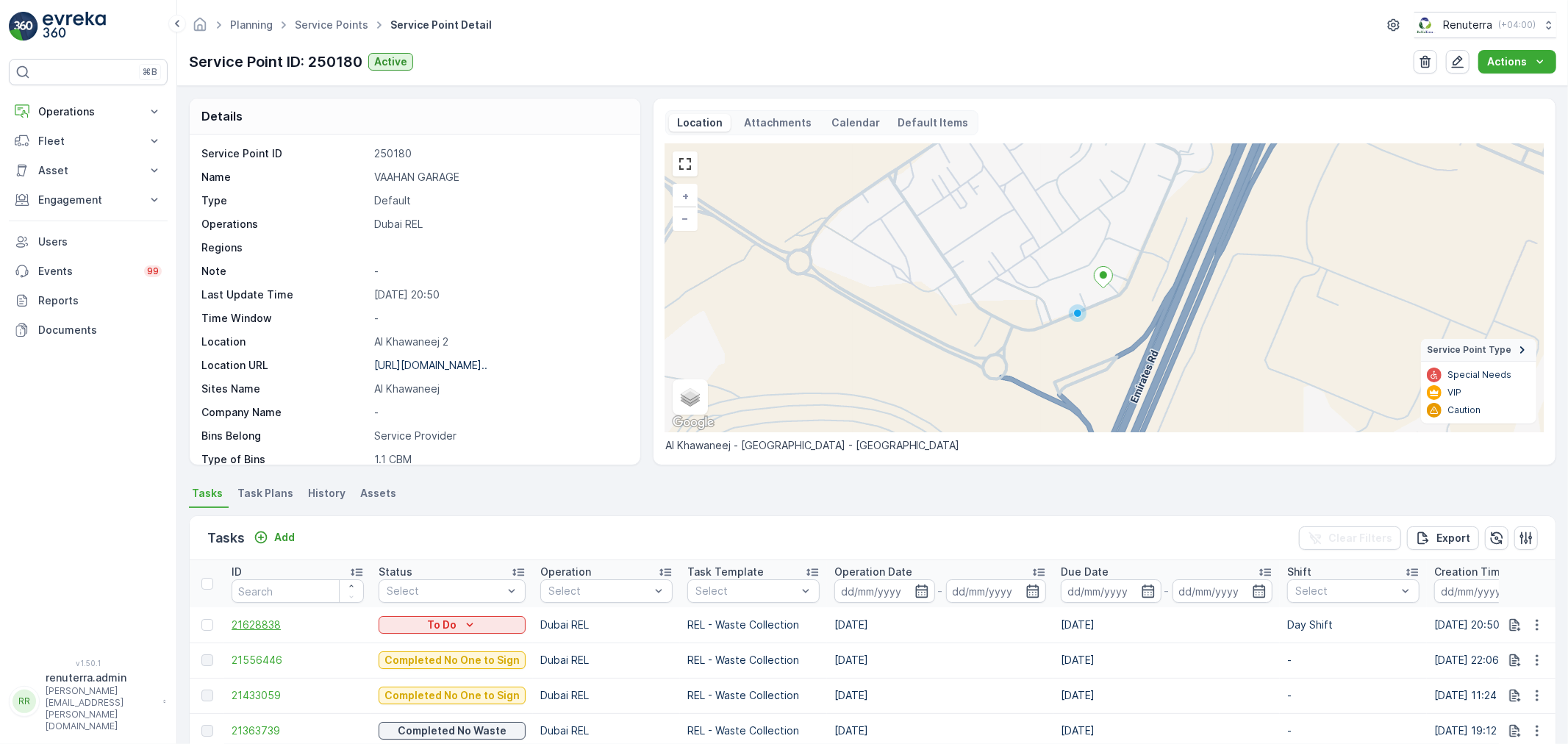
click at [273, 621] on span "21628838" at bounding box center [297, 624] width 133 height 15
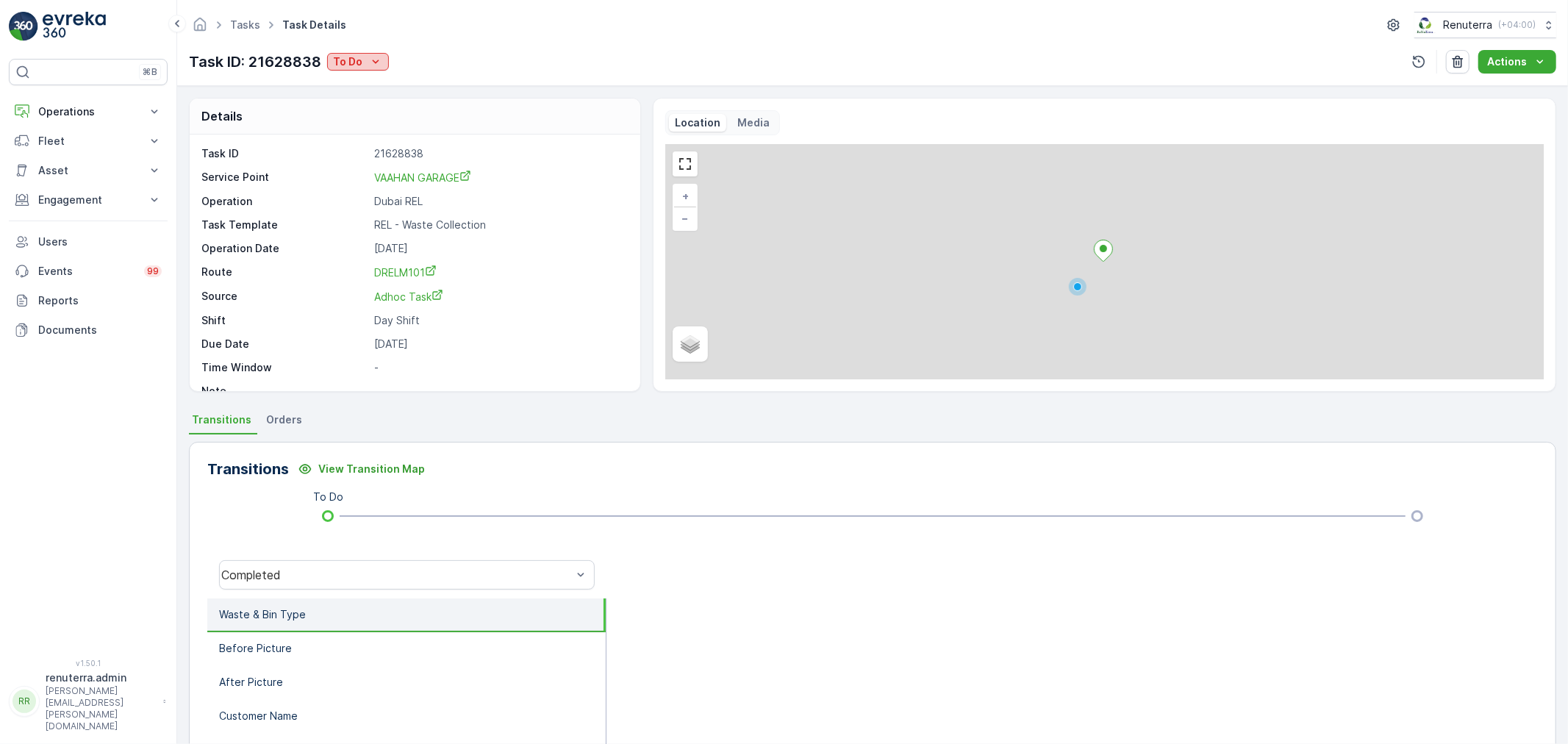
click at [373, 53] on button "To Do" at bounding box center [358, 61] width 62 height 18
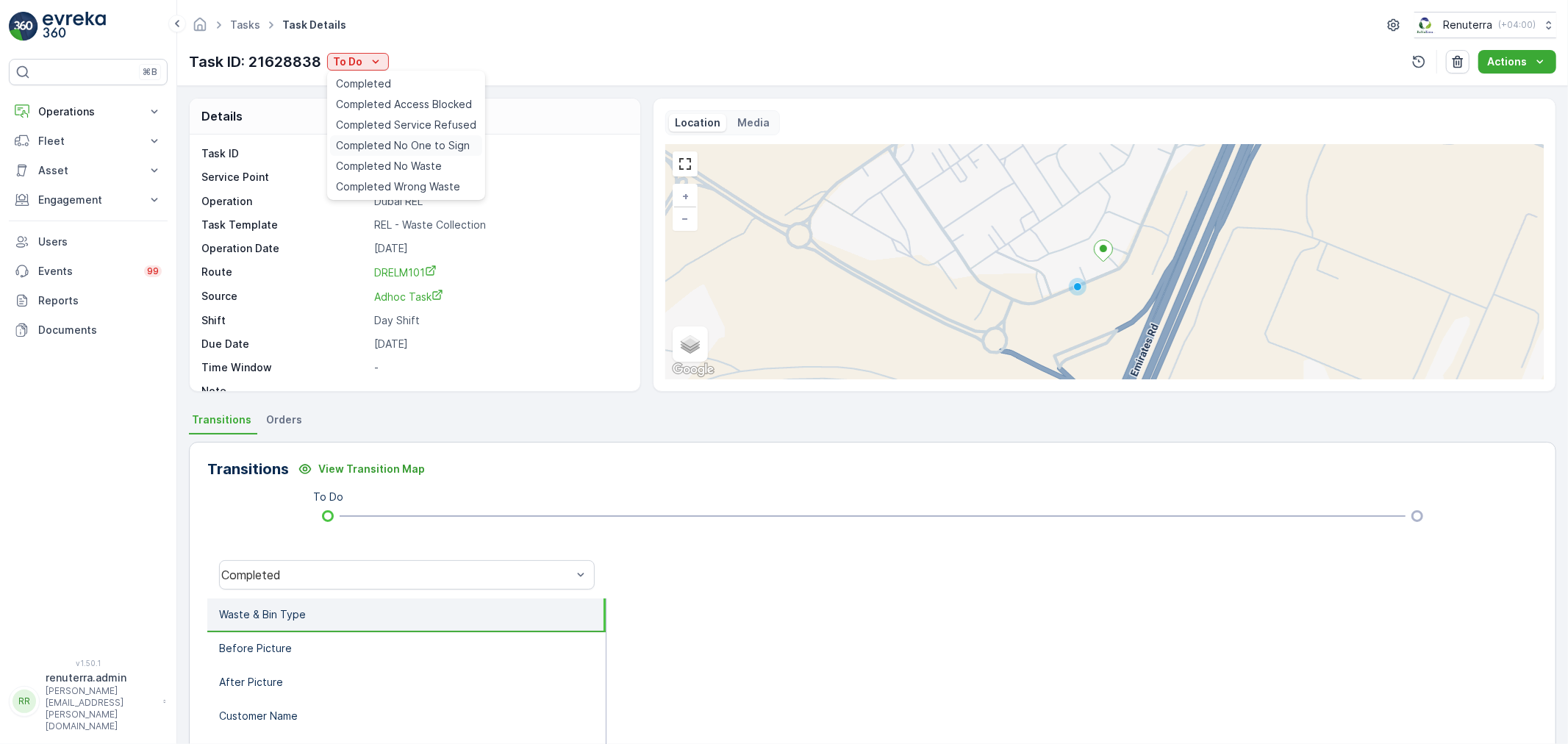
click at [428, 141] on span "Completed No One to Sign" at bounding box center [403, 145] width 133 height 15
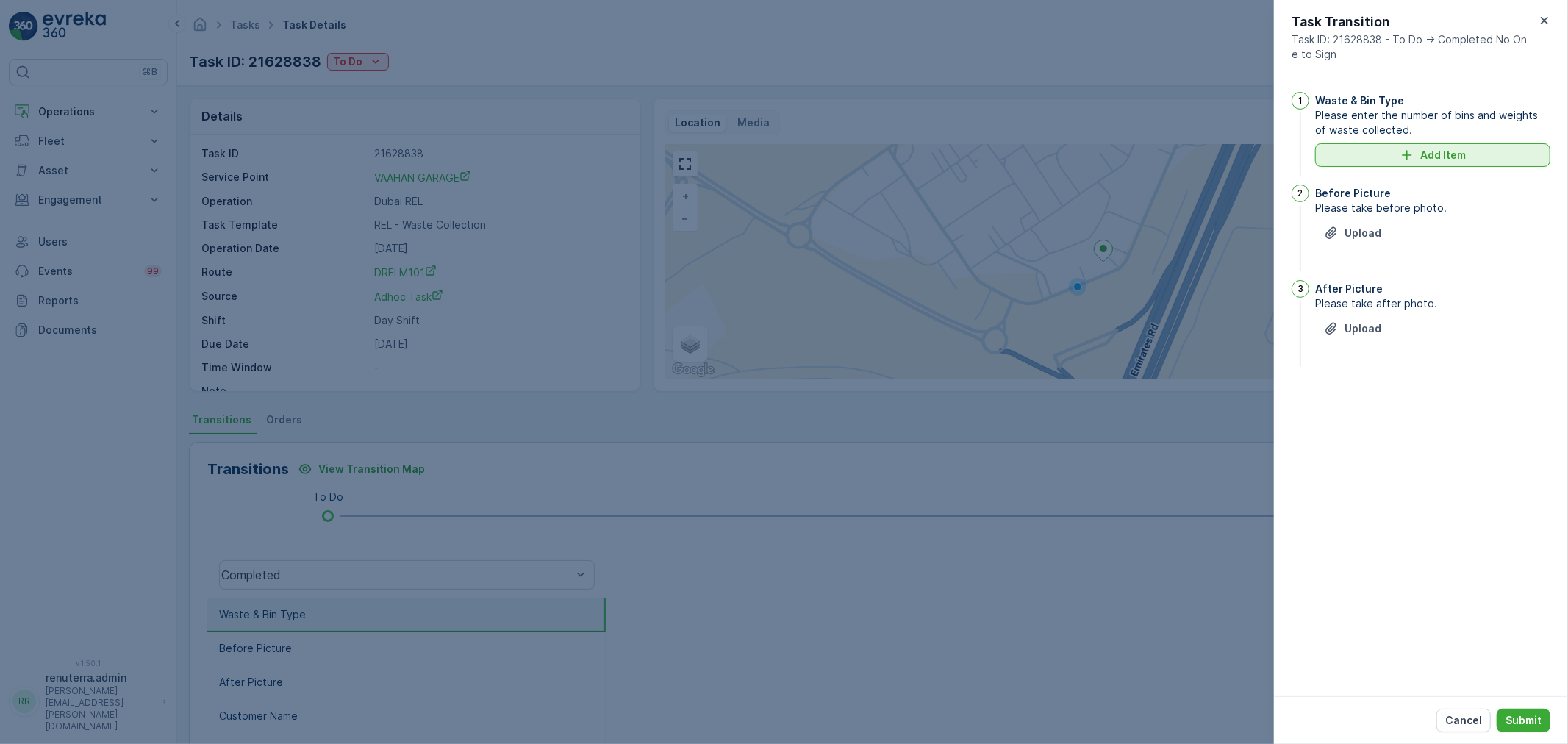
click at [1376, 159] on div "Add Item" at bounding box center [1433, 155] width 218 height 15
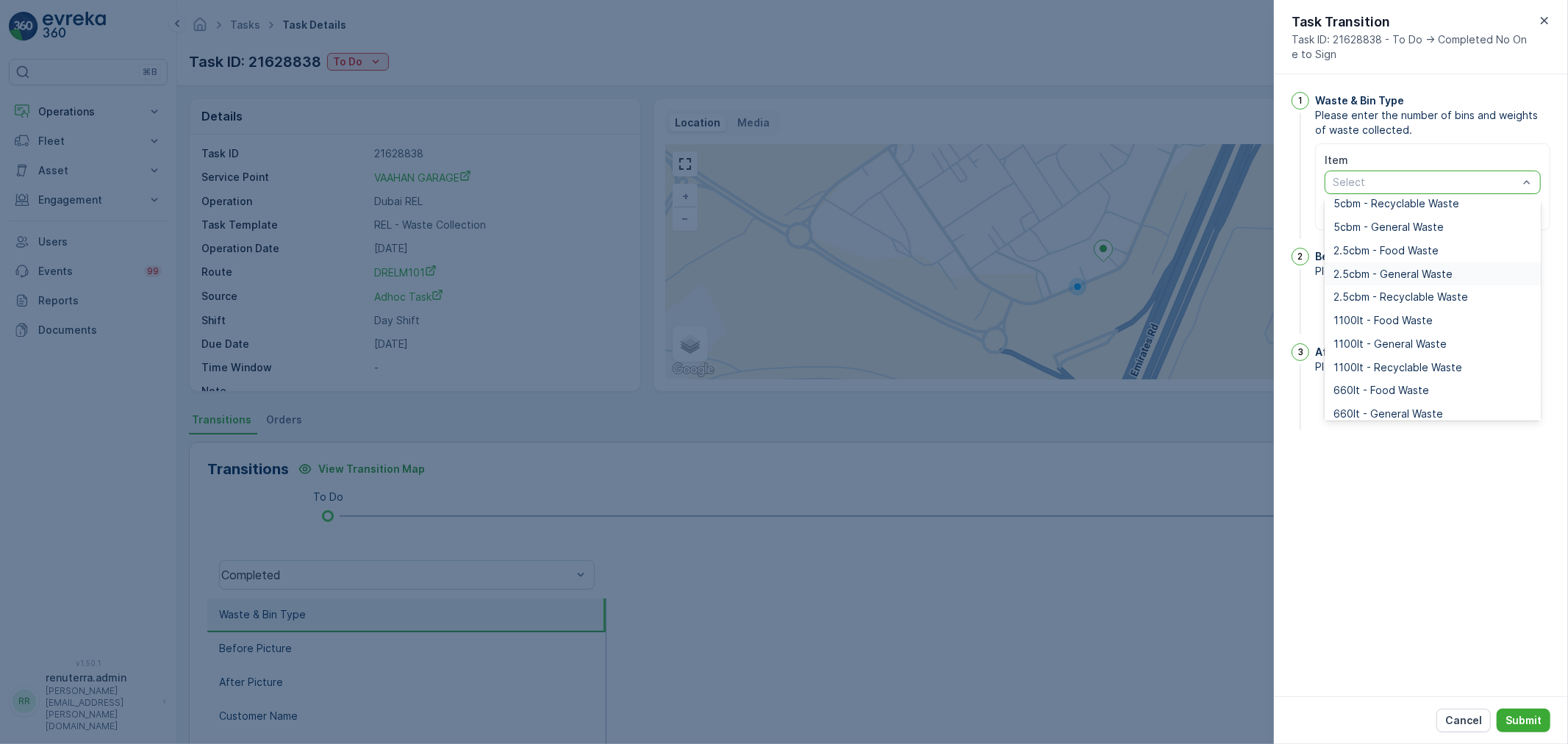
scroll to position [82, 0]
click at [1397, 343] on span "1100lt - General Waste" at bounding box center [1390, 343] width 113 height 12
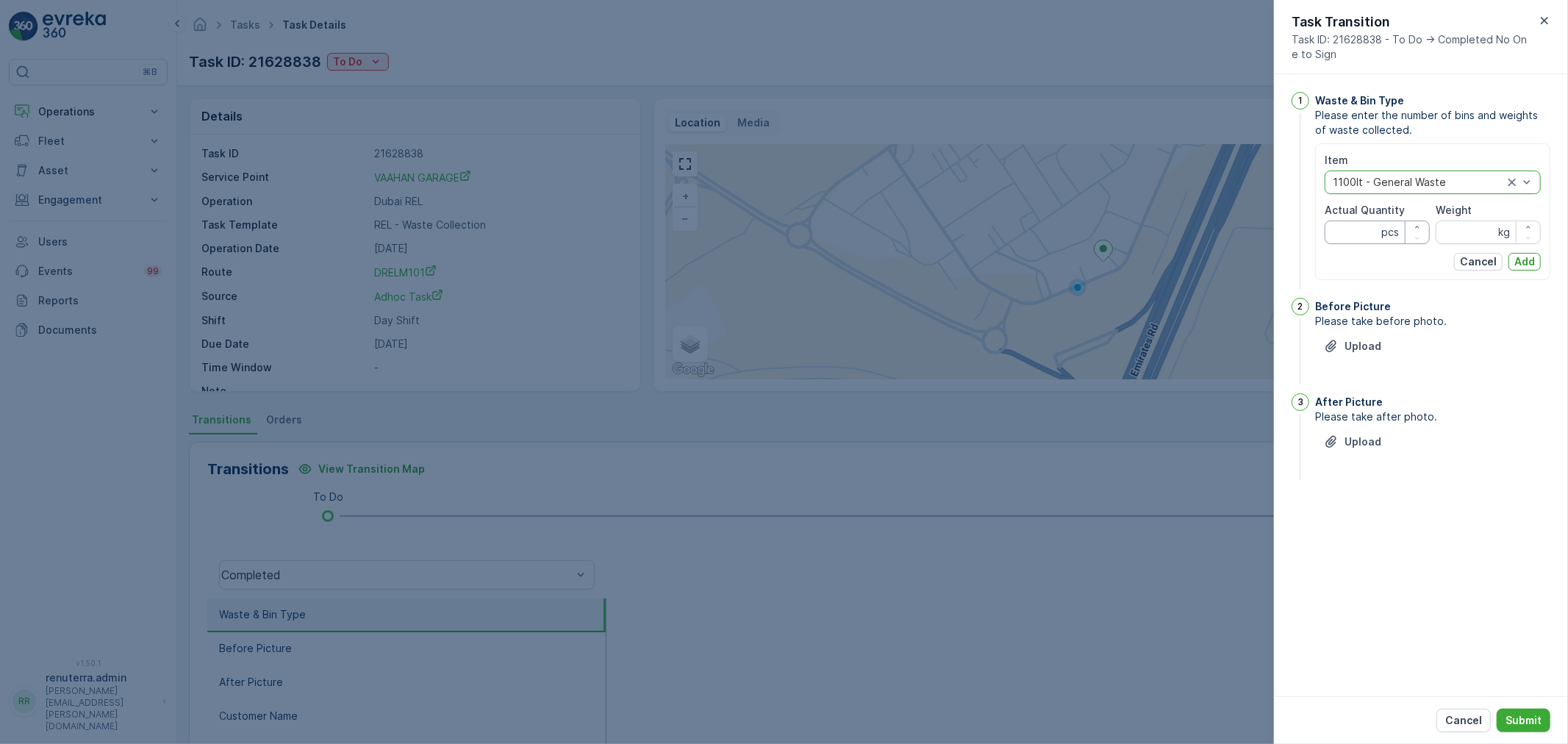
click at [1372, 233] on Quantity "Actual Quantity" at bounding box center [1377, 232] width 105 height 23
type Quantity "2"
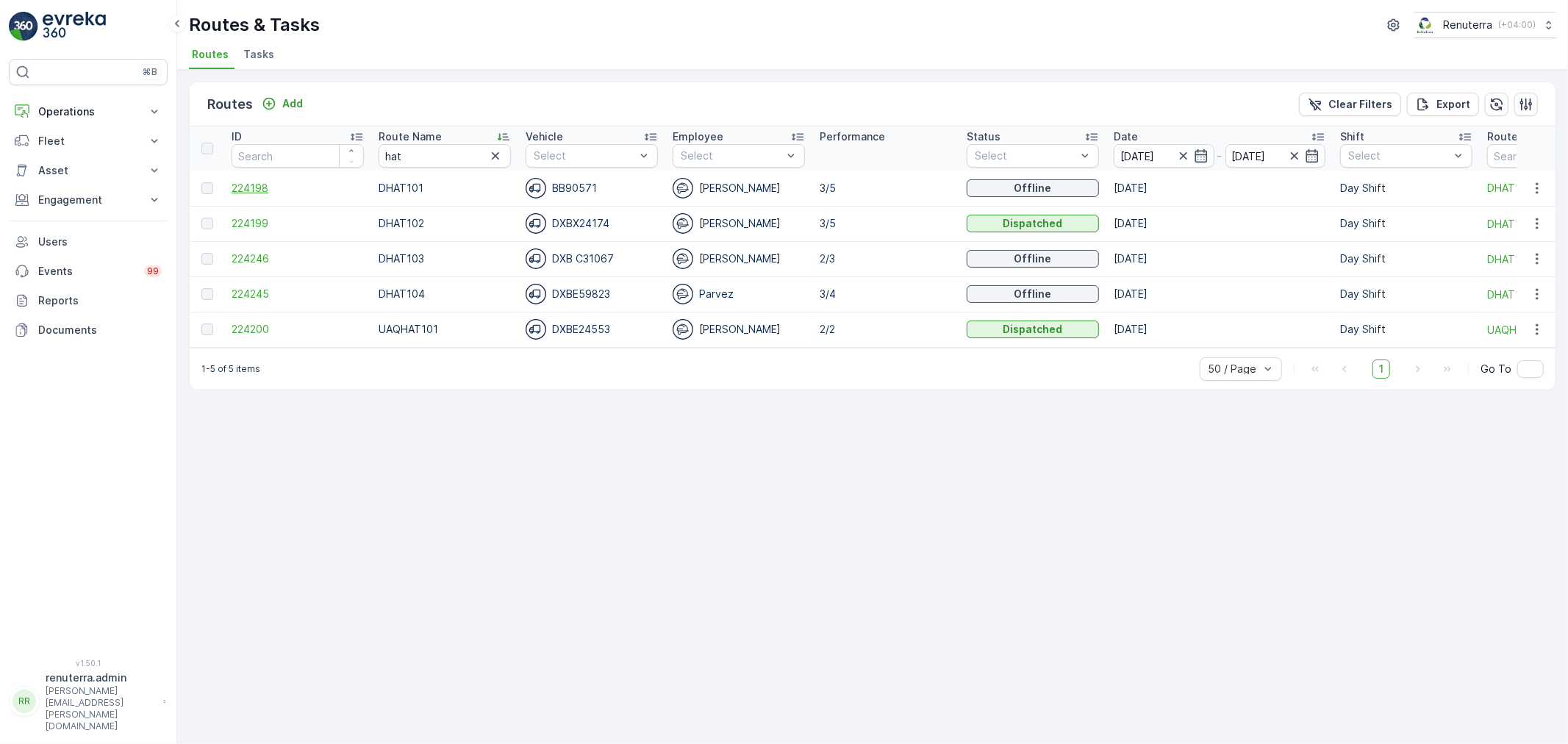
click at [253, 183] on span "224198" at bounding box center [297, 188] width 133 height 15
click at [261, 217] on span "224199" at bounding box center [297, 223] width 133 height 15
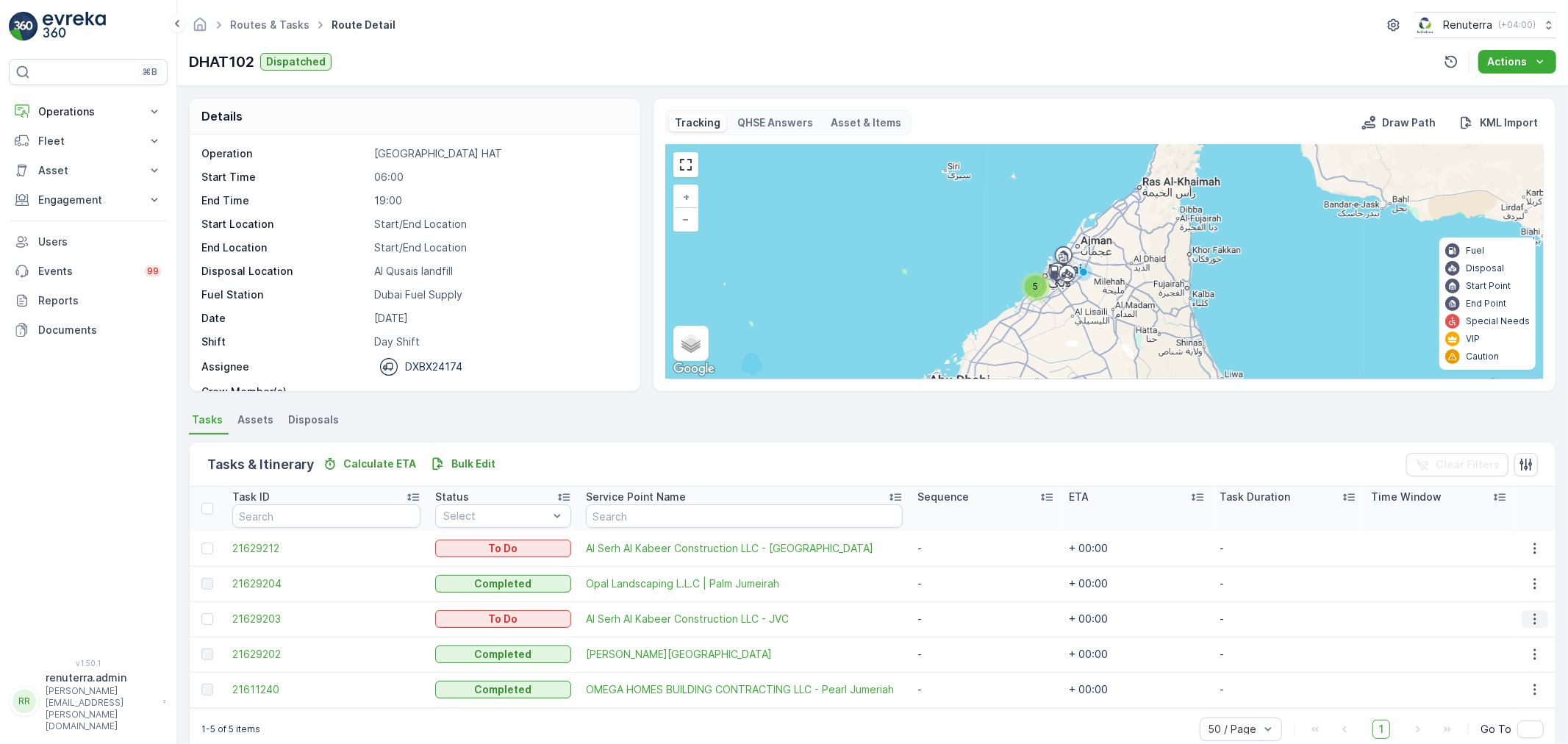
click at [1530, 613] on icon "button" at bounding box center [1536, 619] width 15 height 15
click at [1503, 681] on span "Change Route" at bounding box center [1499, 682] width 71 height 15
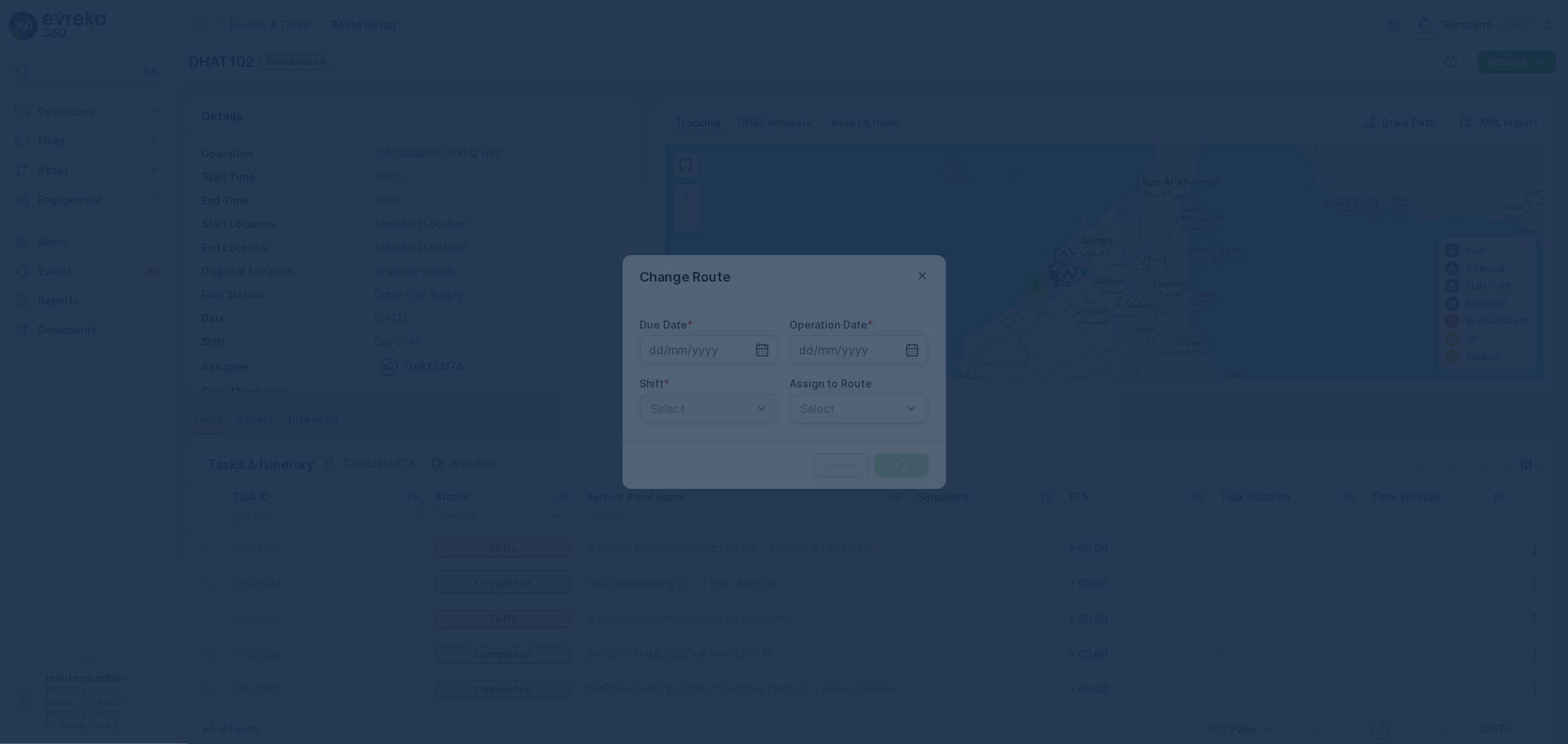
type input "[DATE]"
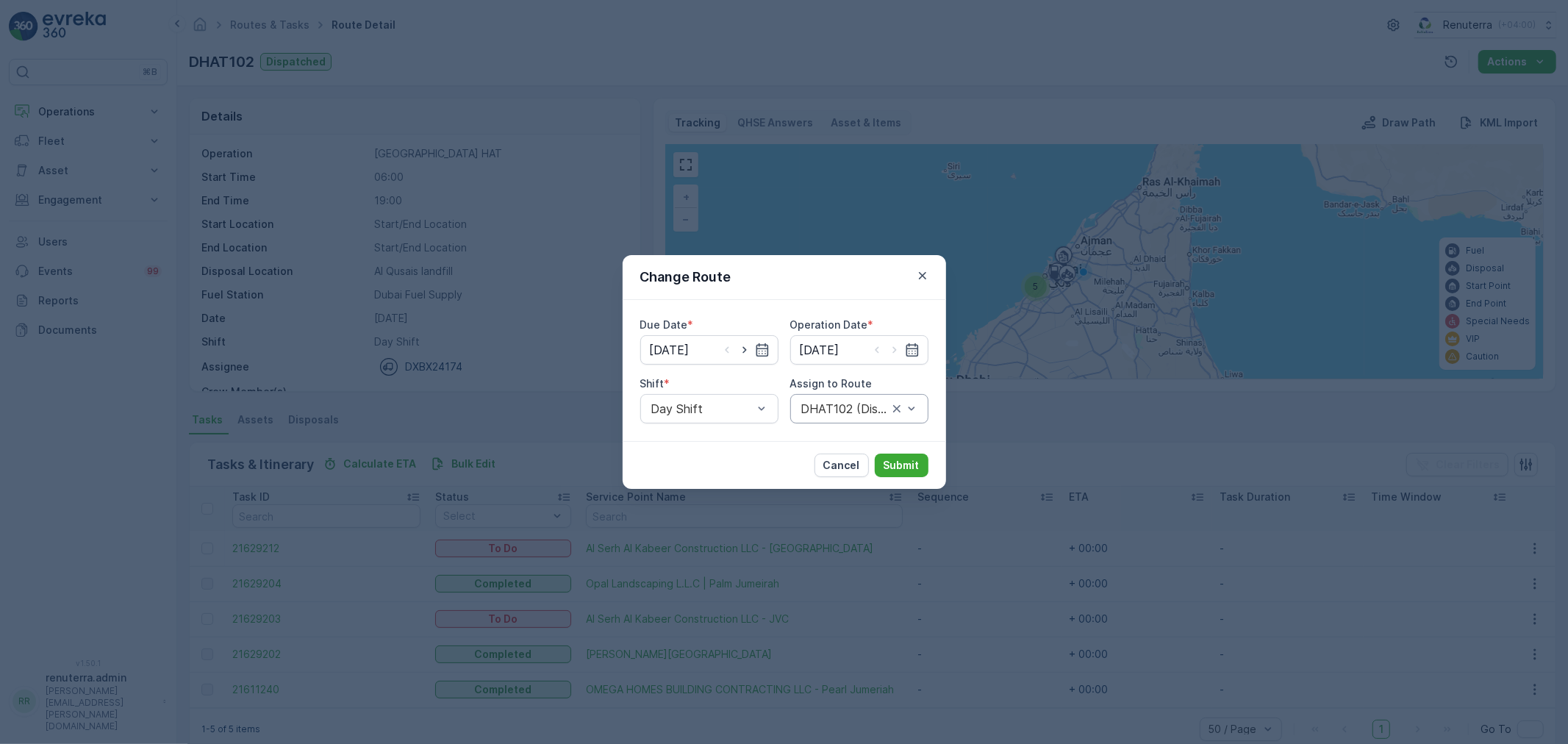
drag, startPoint x: 745, startPoint y: 350, endPoint x: 842, endPoint y: 366, distance: 98.3
click at [752, 350] on icon "button" at bounding box center [745, 350] width 15 height 15
type input "[DATE]"
click at [894, 347] on icon "button" at bounding box center [895, 350] width 15 height 15
type input "[DATE]"
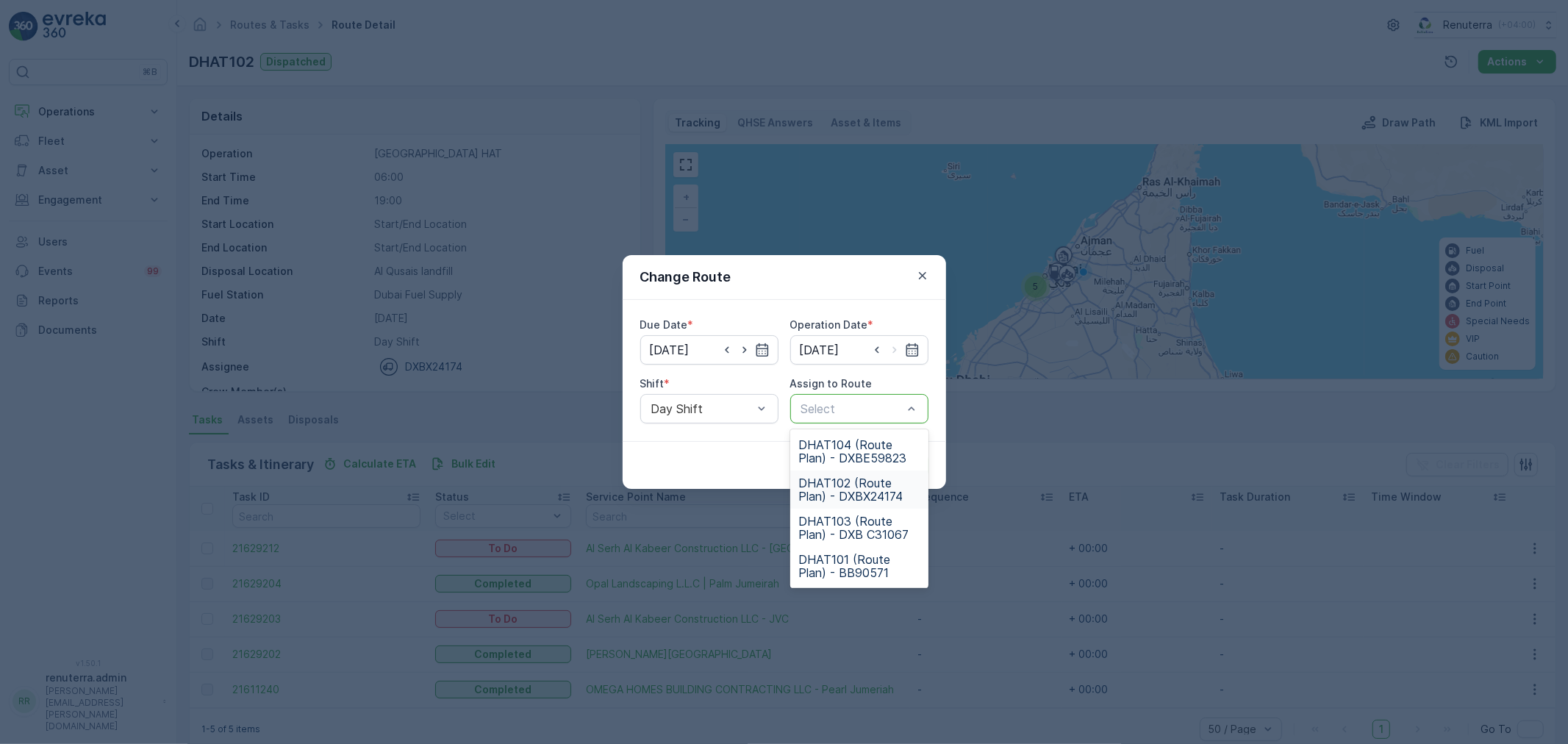
click at [841, 485] on span "DHAT102 (Route Plan) - DXBX24174" at bounding box center [859, 489] width 120 height 27
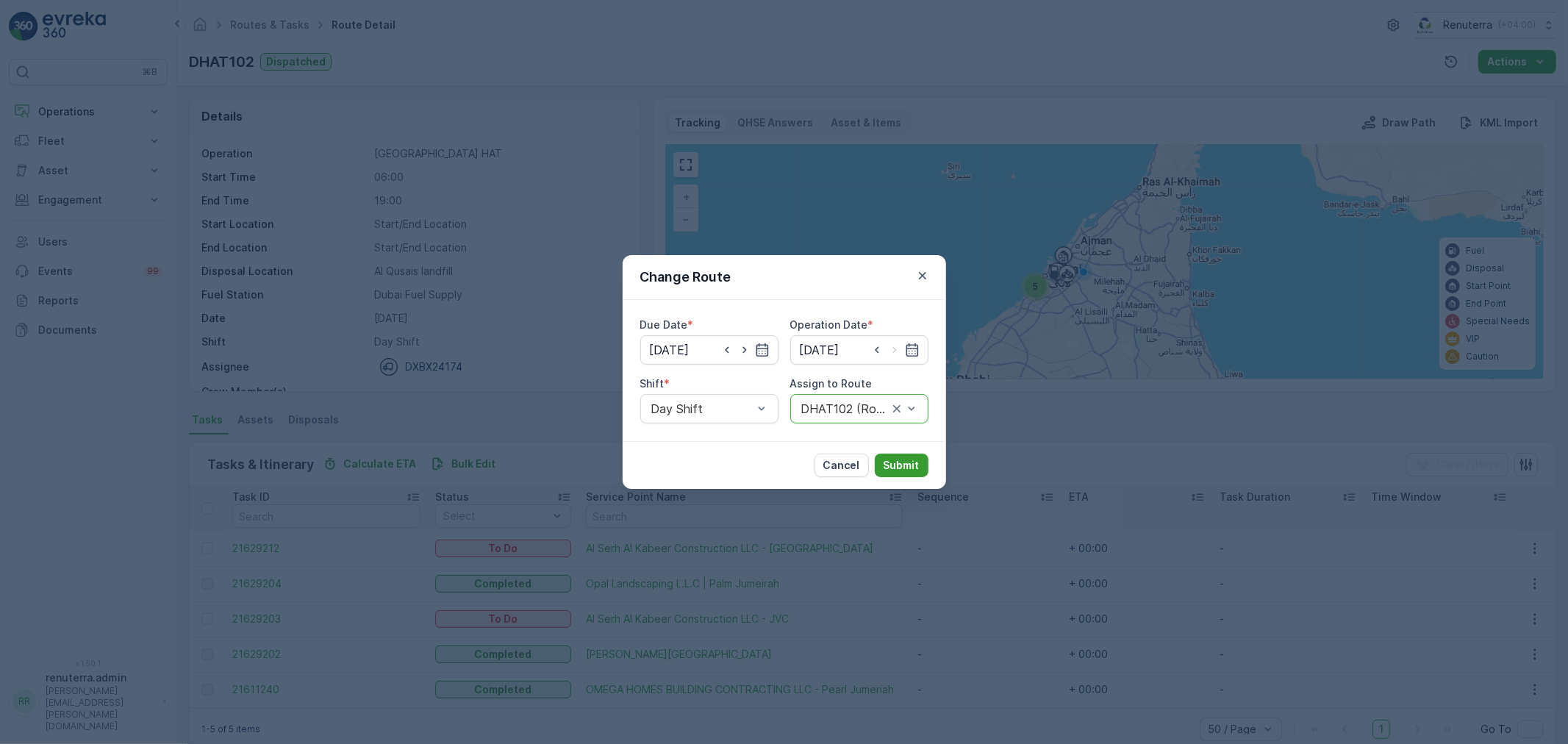
click at [898, 463] on p "Submit" at bounding box center [902, 465] width 36 height 15
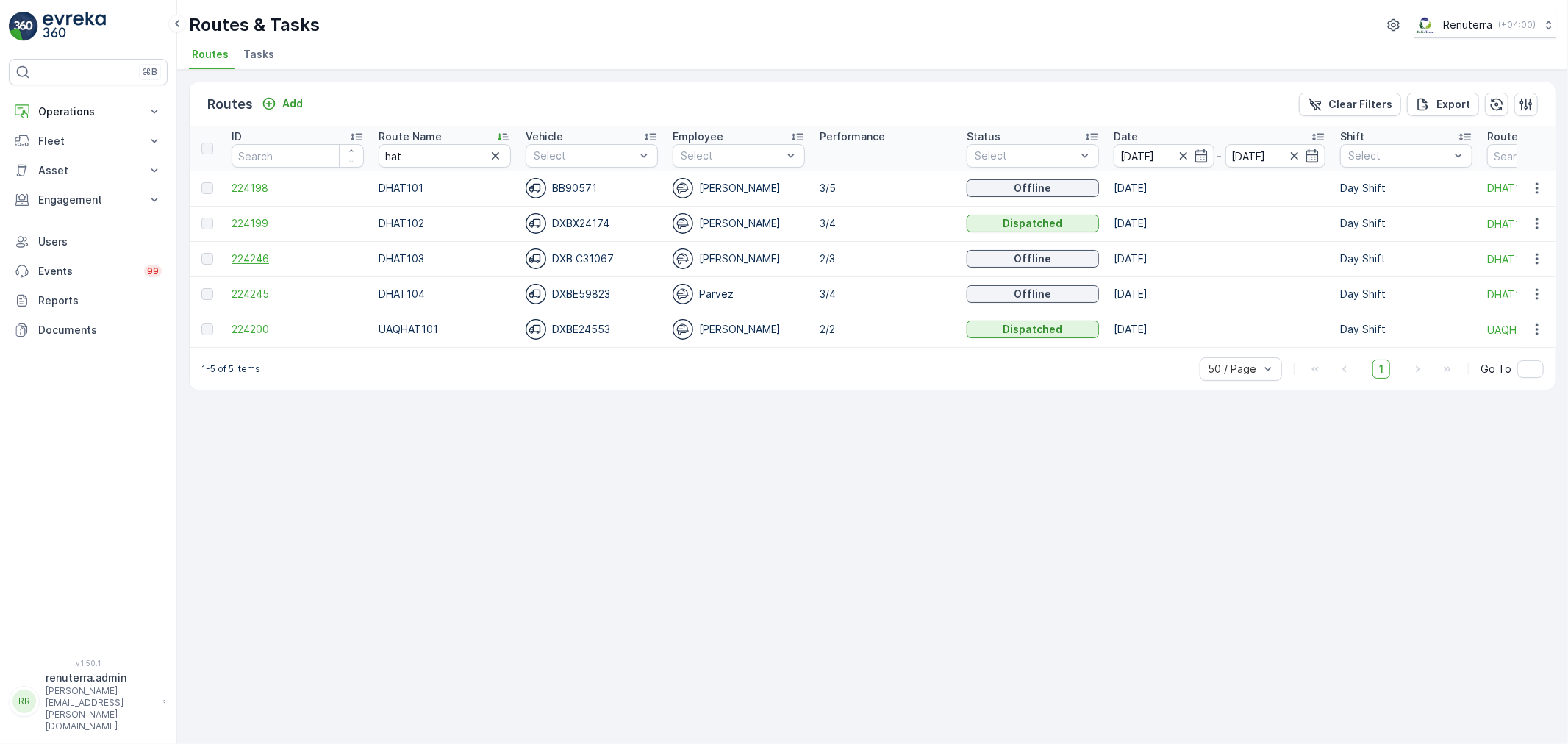
click at [237, 258] on span "224246" at bounding box center [297, 259] width 133 height 15
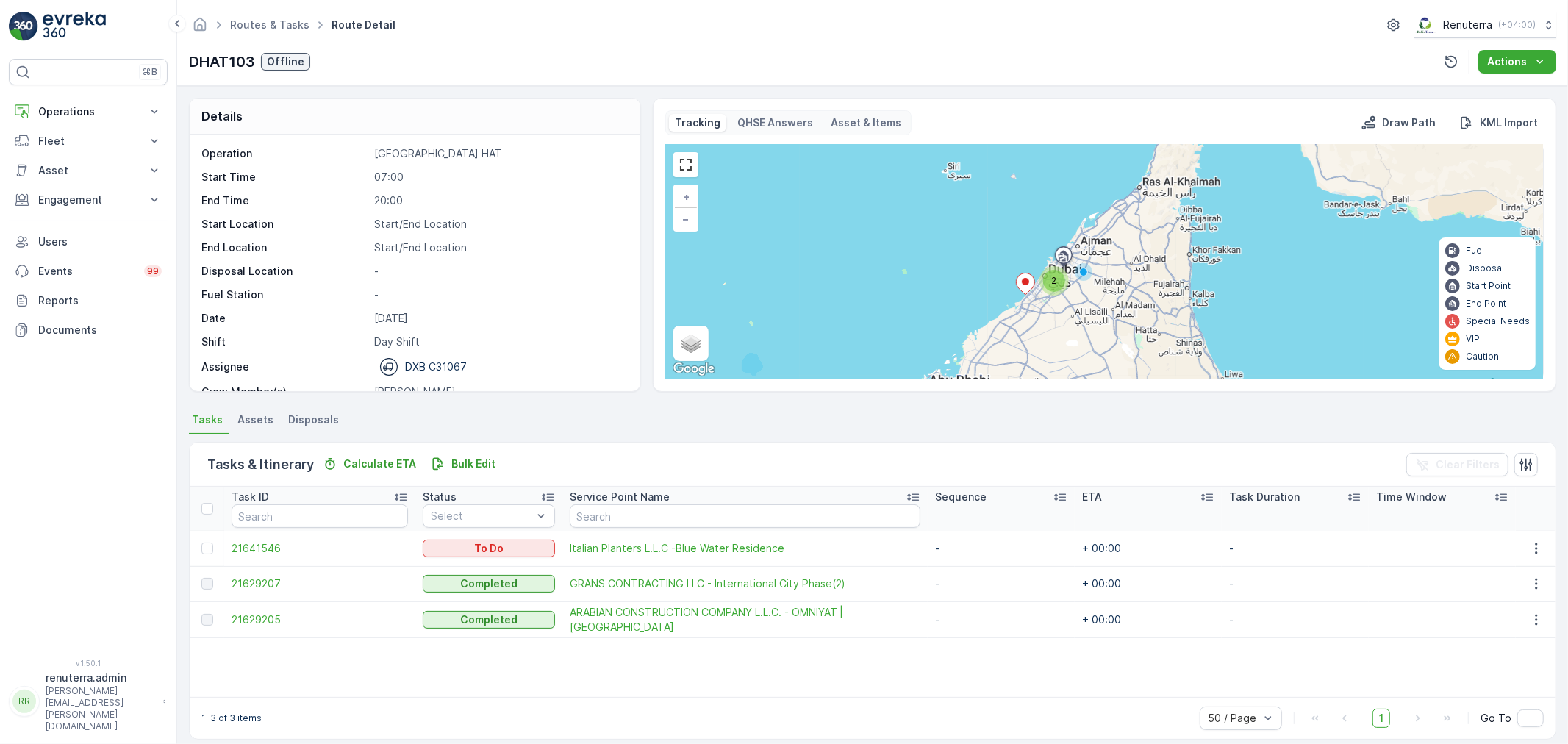
scroll to position [13, 0]
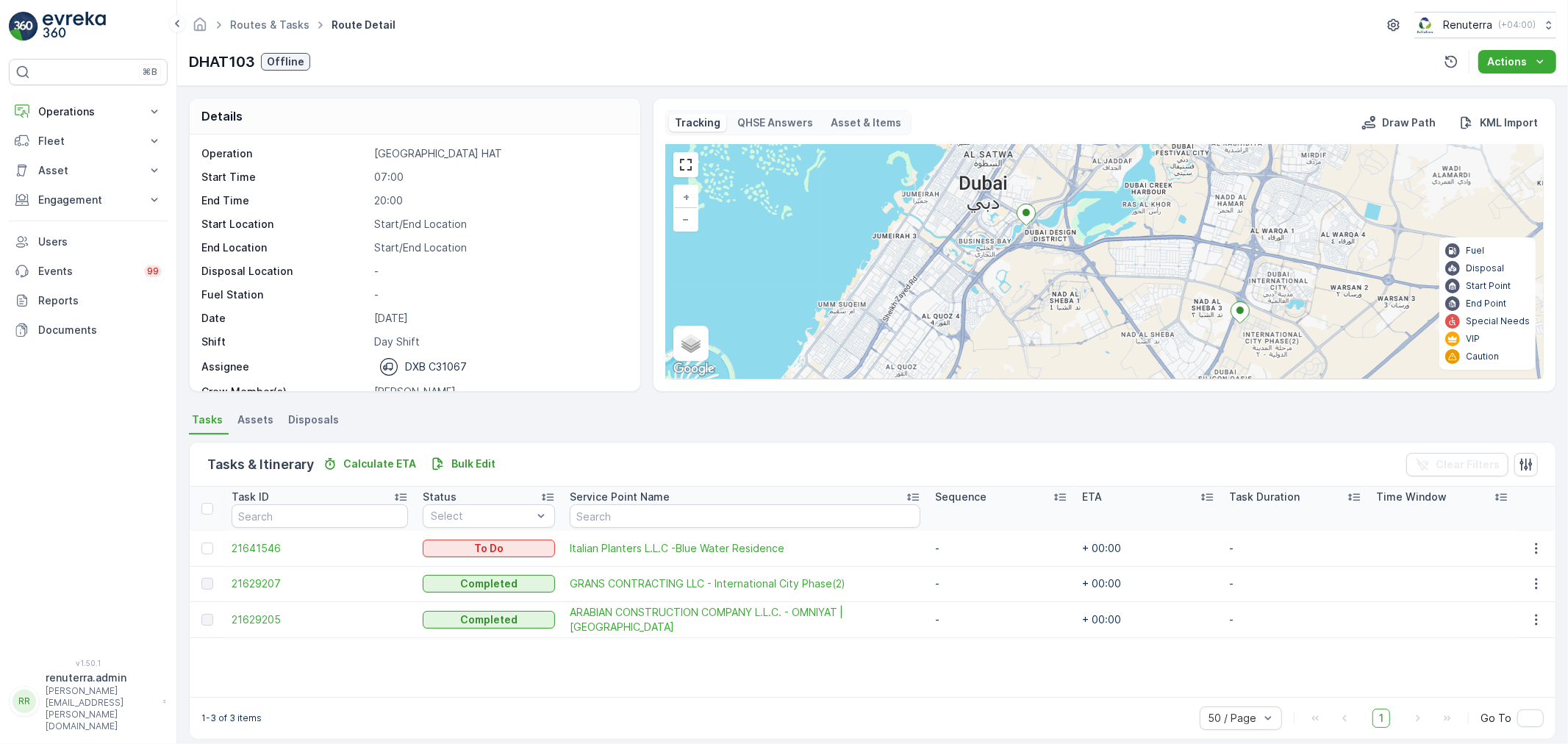
click at [1024, 211] on ellipse at bounding box center [1027, 212] width 7 height 7
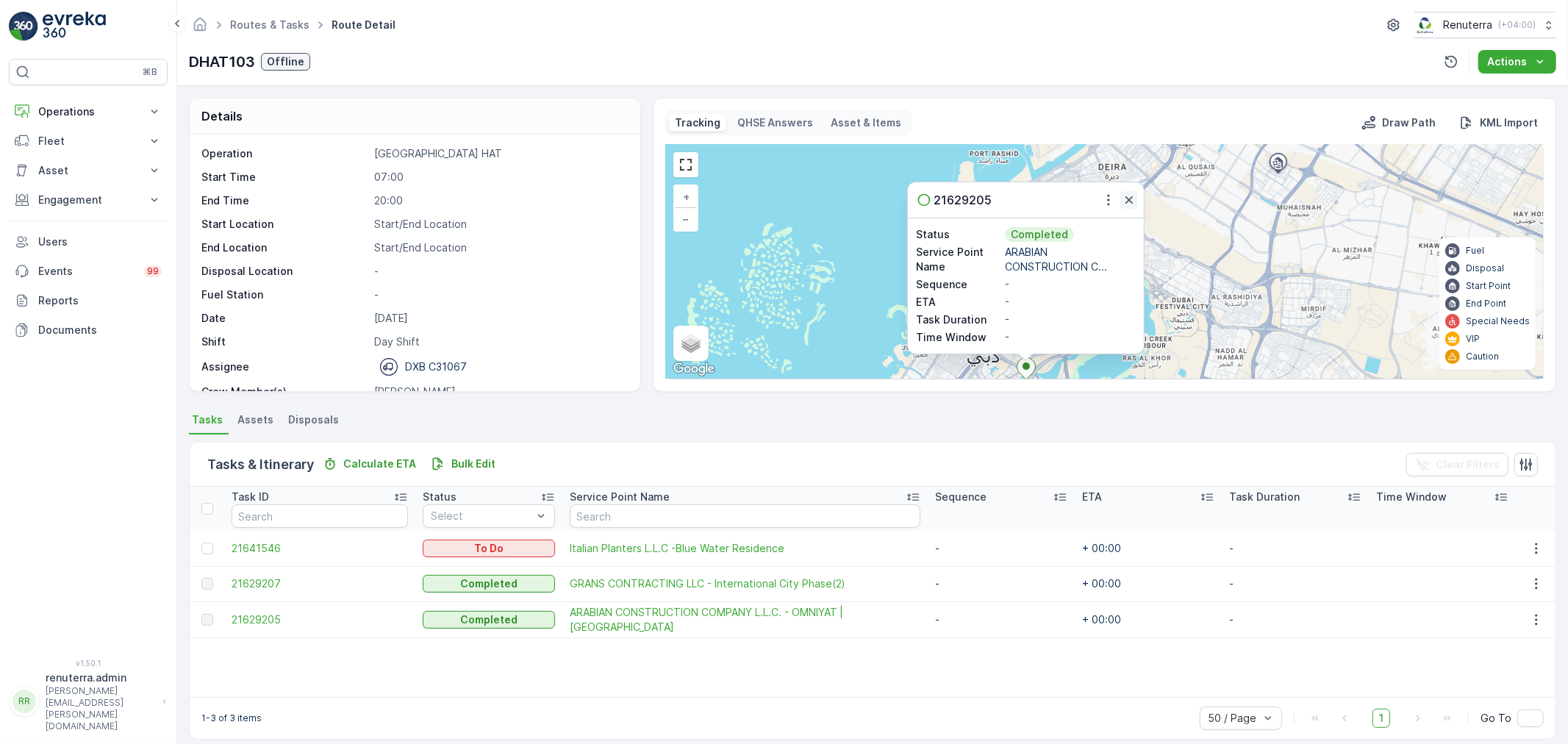
click at [1122, 199] on icon "button" at bounding box center [1130, 200] width 15 height 15
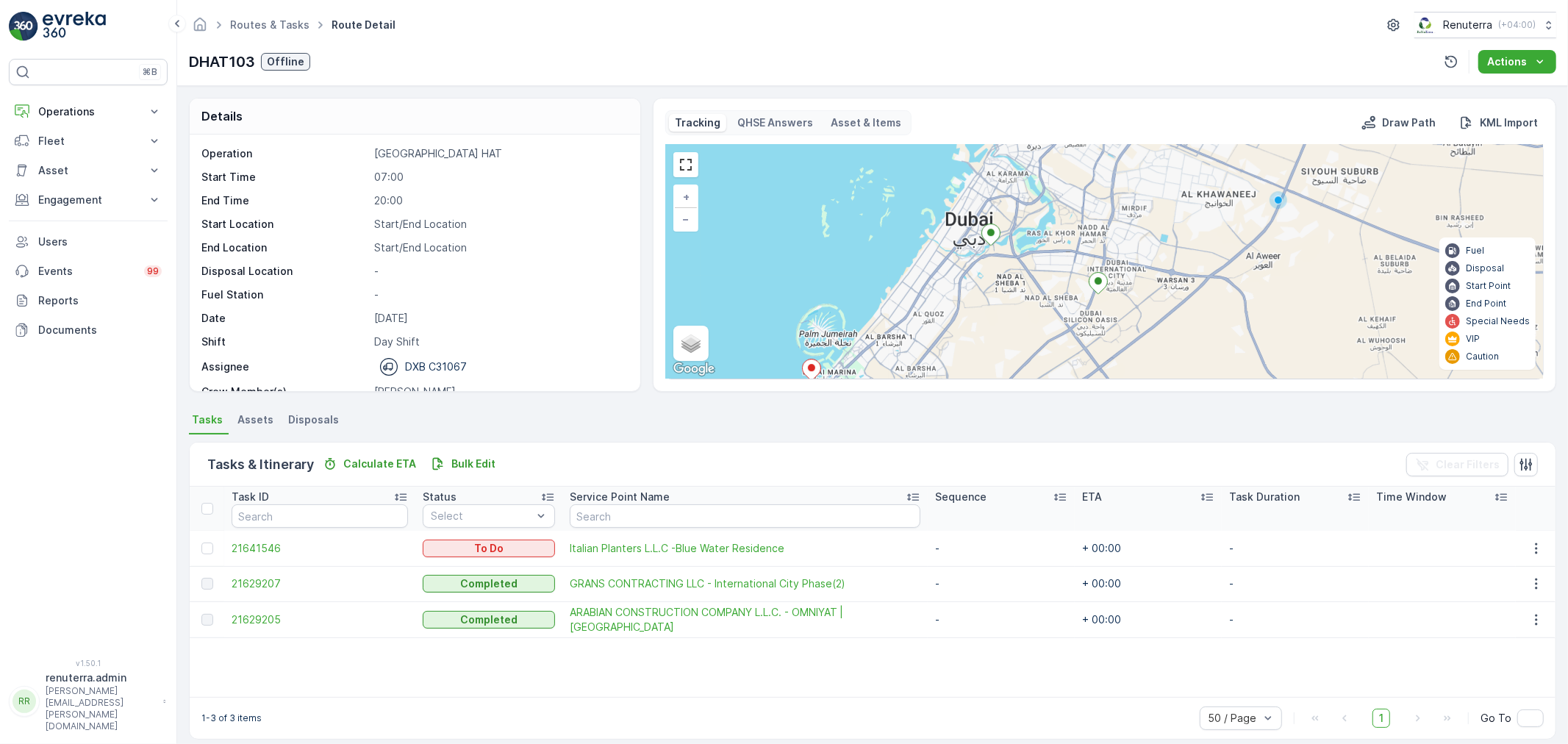
drag, startPoint x: 1007, startPoint y: 339, endPoint x: 978, endPoint y: 241, distance: 102.2
click at [978, 241] on div "+ − Satellite Roadmap Terrain Hybrid Leaflet Keyboard shortcuts Map Data Map da…" at bounding box center [1105, 261] width 877 height 233
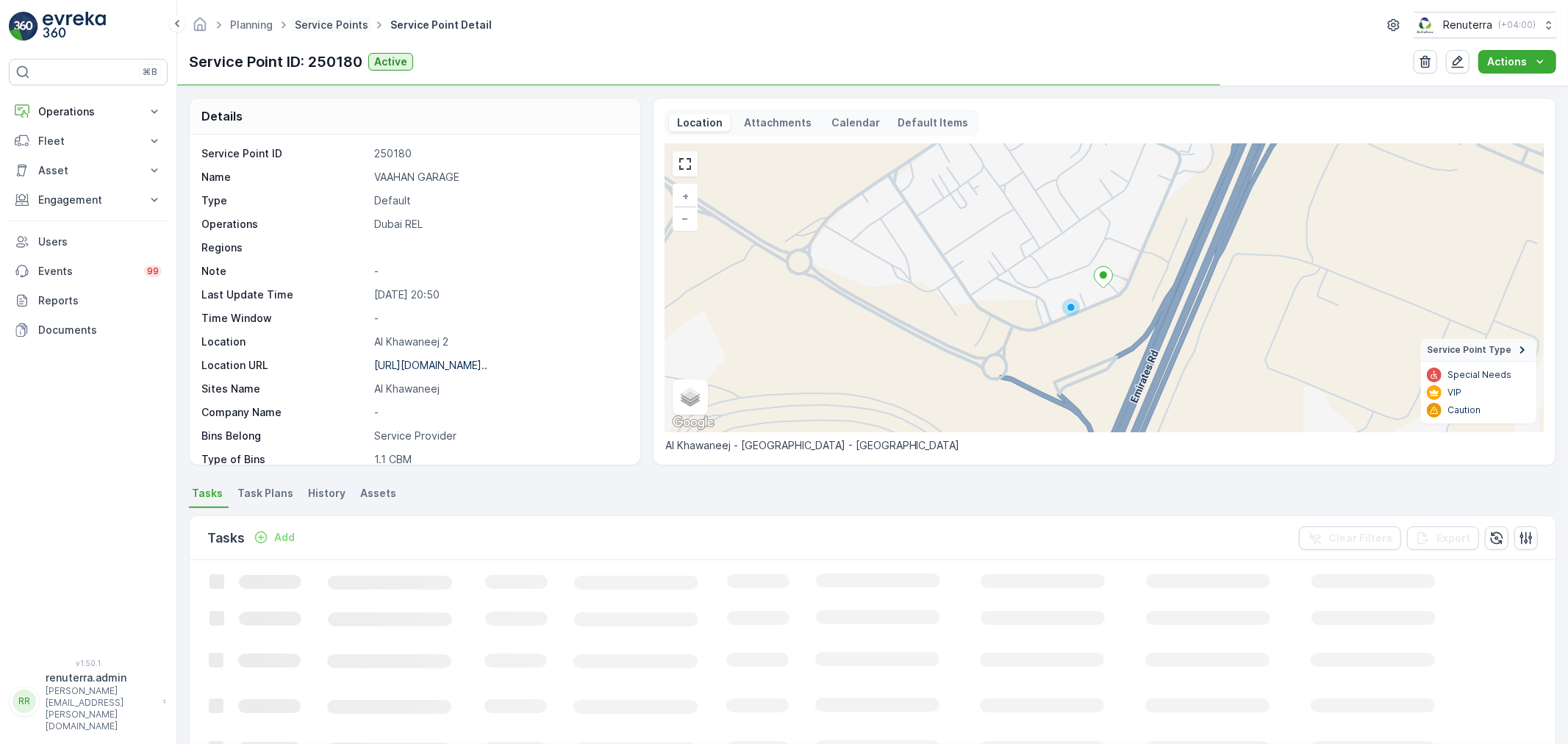
click at [334, 19] on link "Service Points" at bounding box center [331, 24] width 73 height 12
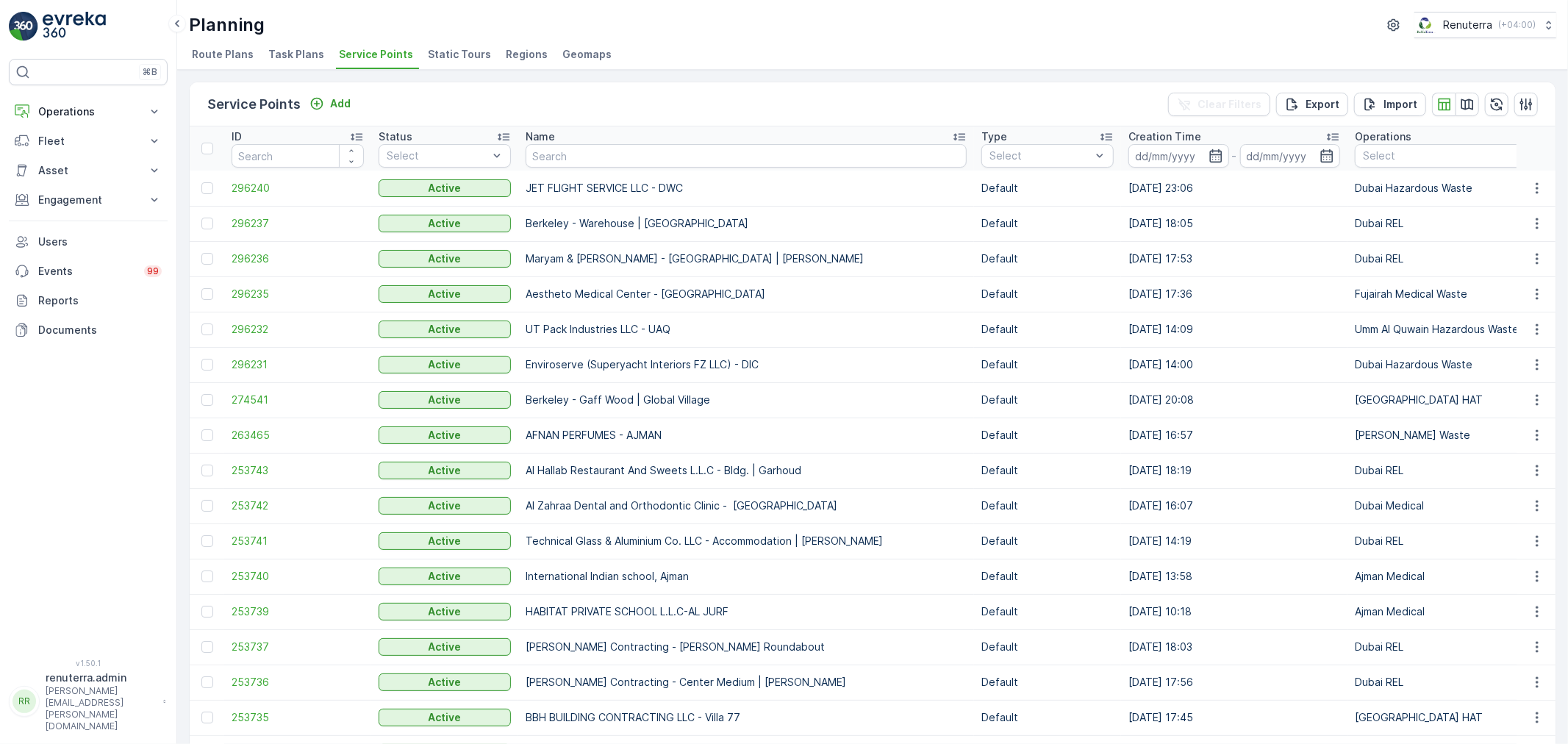
click at [586, 159] on input "text" at bounding box center [746, 155] width 441 height 23
type input "uni"
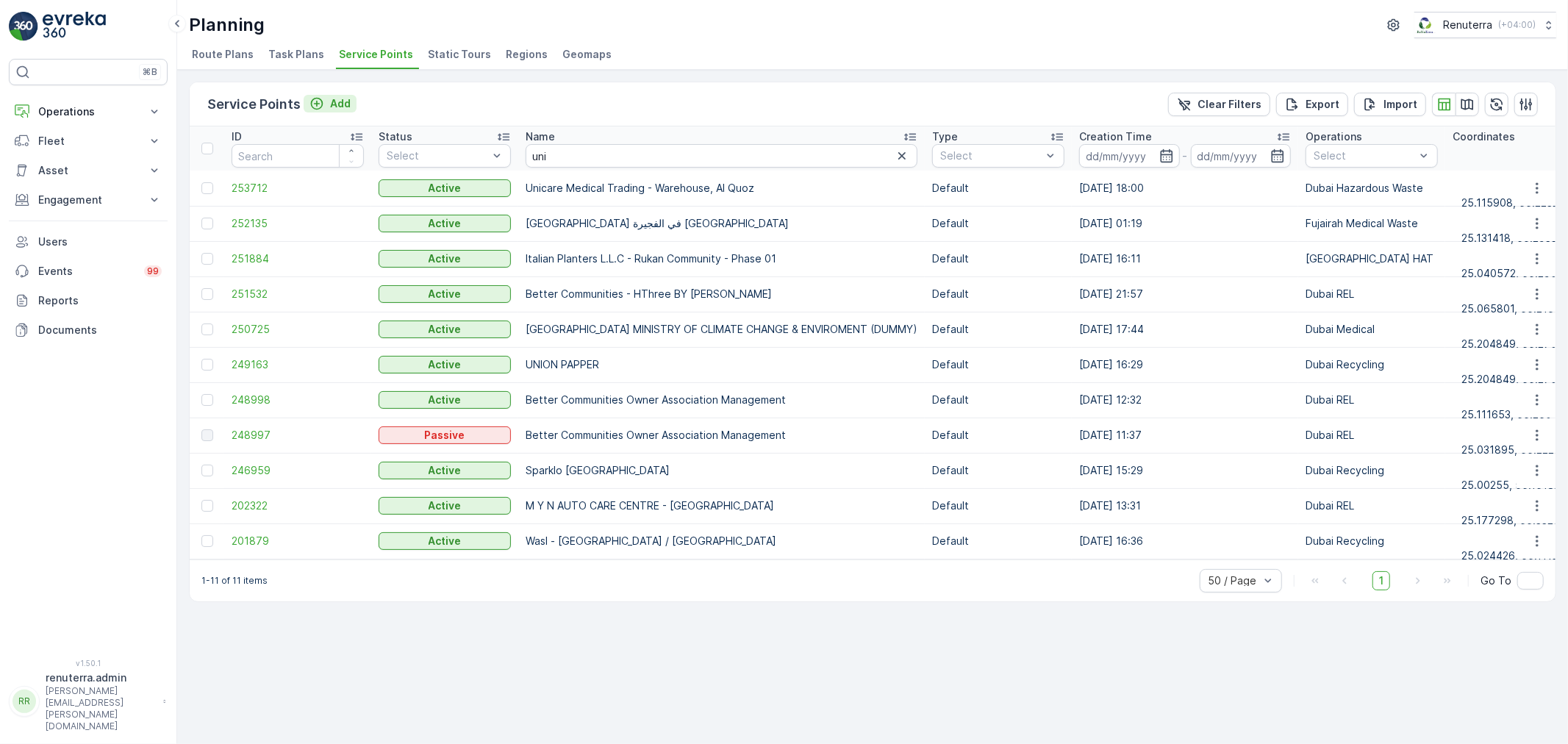
click at [331, 98] on p "Add" at bounding box center [340, 104] width 20 height 15
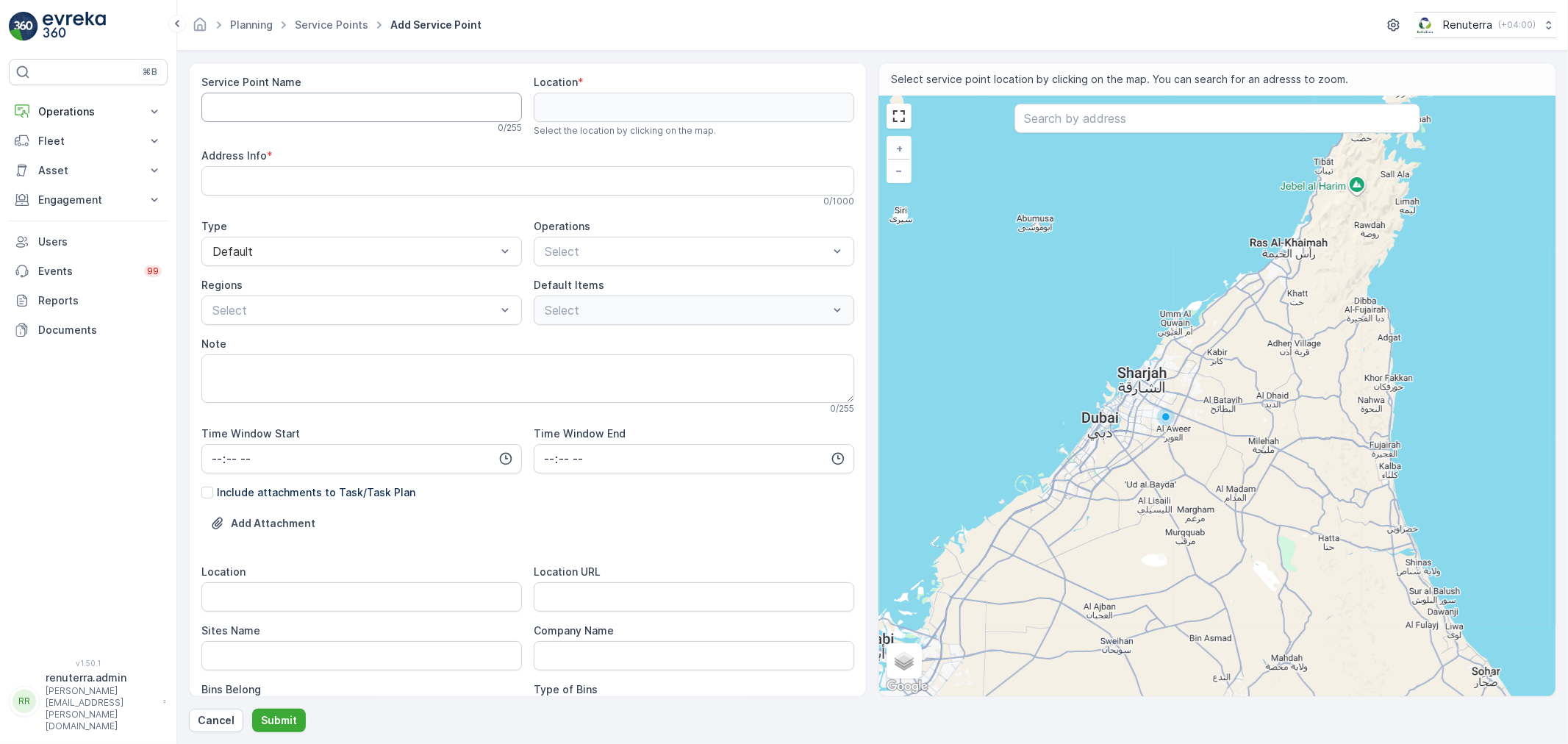
click at [377, 107] on Name "Service Point Name" at bounding box center [361, 107] width 321 height 30
paste Name "Unilabs Dubai Central Lab"
type Name "Unilabs Dubai Central Lab - Al Hudaiba"
click at [386, 98] on Name "Unilabs Dubai Central Lab - Al Hudaiba" at bounding box center [361, 107] width 321 height 30
click at [353, 107] on Name "Unilabs Dubai Central Lab - Al Hudaiba" at bounding box center [361, 107] width 321 height 30
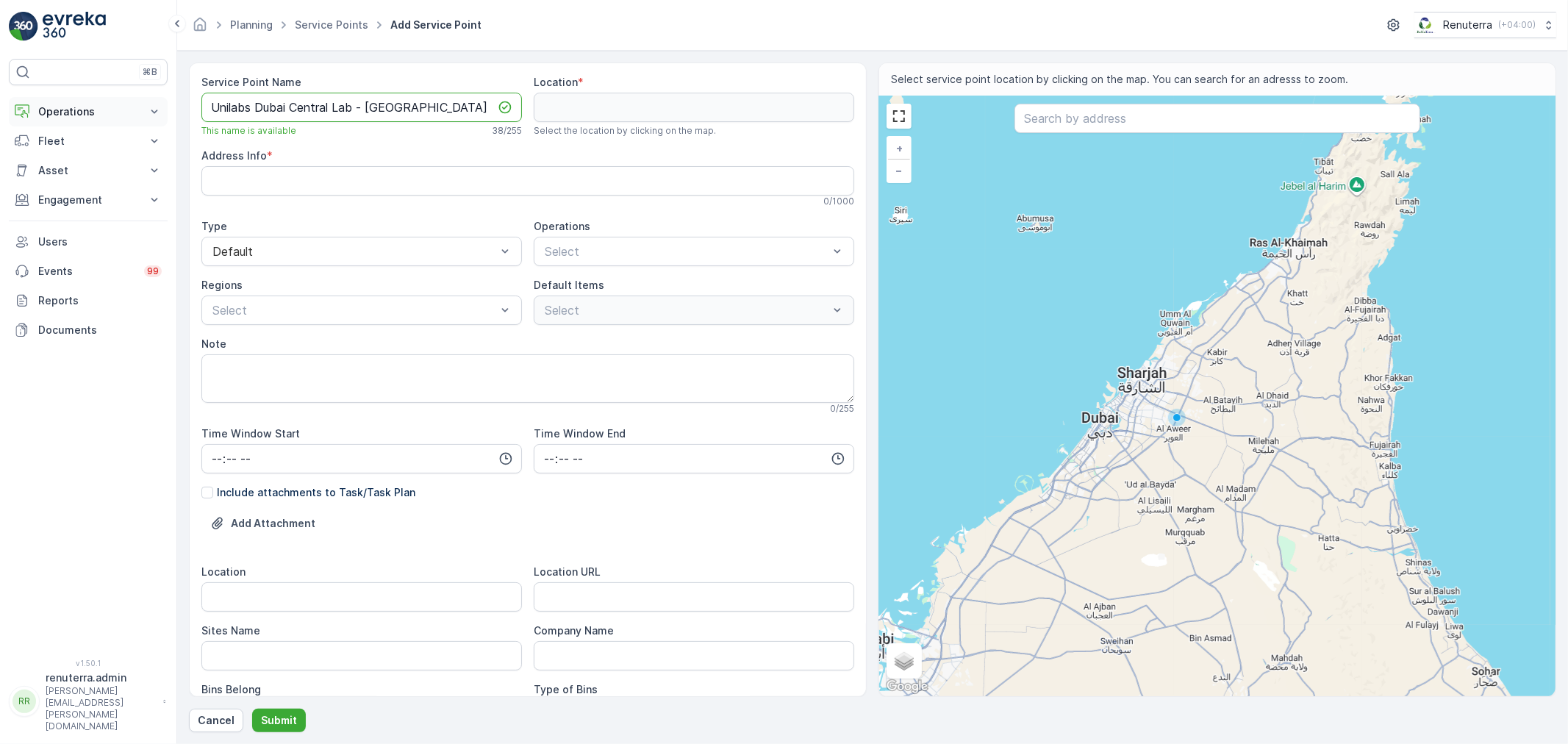
drag, startPoint x: 351, startPoint y: 107, endPoint x: 162, endPoint y: 103, distance: 189.0
click at [162, 103] on div "⌘B Operations Insights Planning Routes & Tasks Cockpit Settings Fleet Live Trac…" at bounding box center [784, 372] width 1568 height 744
click at [1094, 126] on input "text" at bounding box center [1218, 119] width 406 height 30
paste input "Unilabs Dubai Central Lab"
type input "Unilabs Dubai Central Lab"
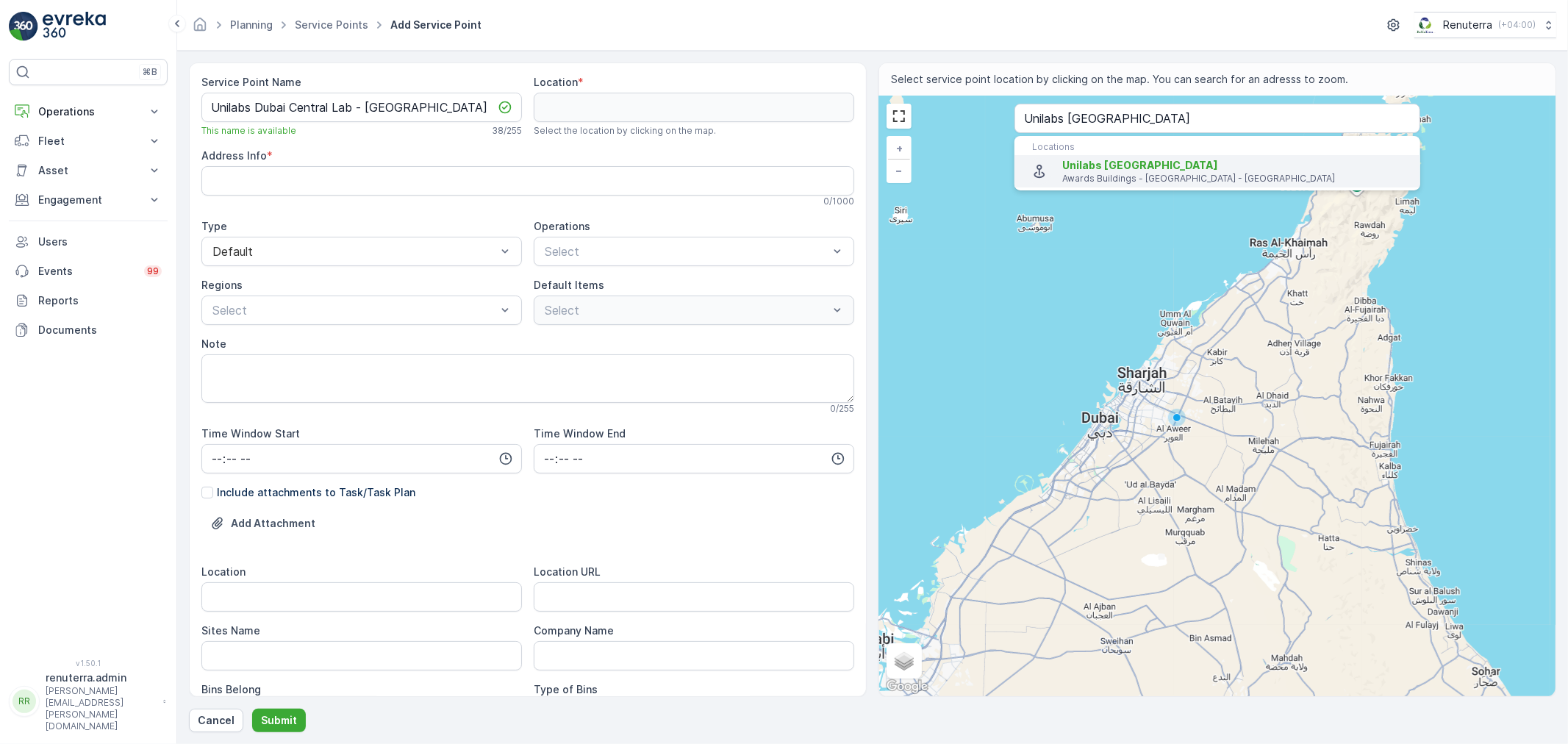
click at [1113, 158] on span "Unilabs Dubai Central Lab" at bounding box center [1140, 164] width 156 height 12
type input "25.2407974,55.2723051"
type Info "Awards Buildings - 111 - 1st Floor, Block B - Al Hudaiba - Dubai - United Arab …"
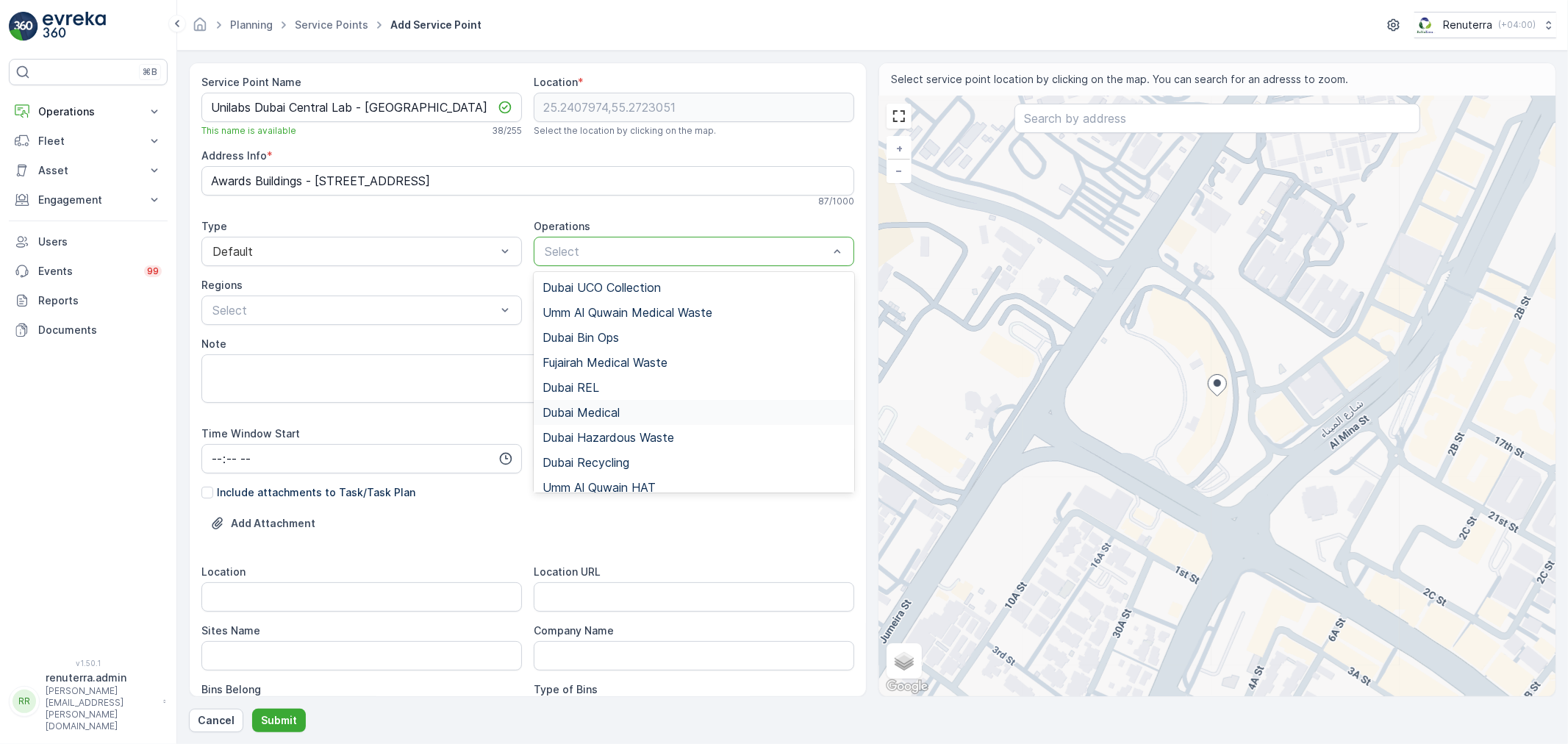
click at [618, 408] on span "Dubai Medical" at bounding box center [581, 412] width 77 height 13
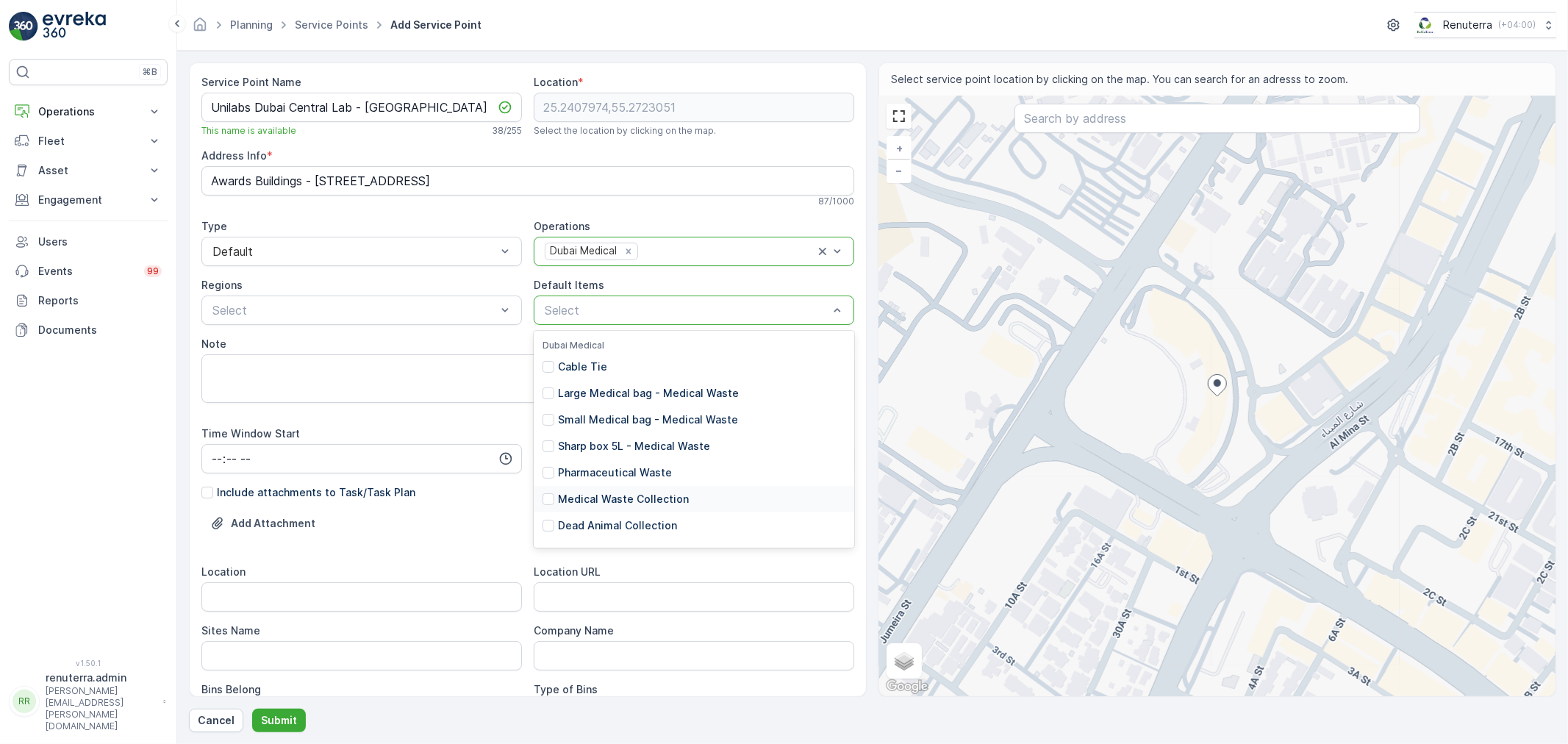
click at [596, 503] on p "Medical Waste Collection" at bounding box center [623, 499] width 131 height 15
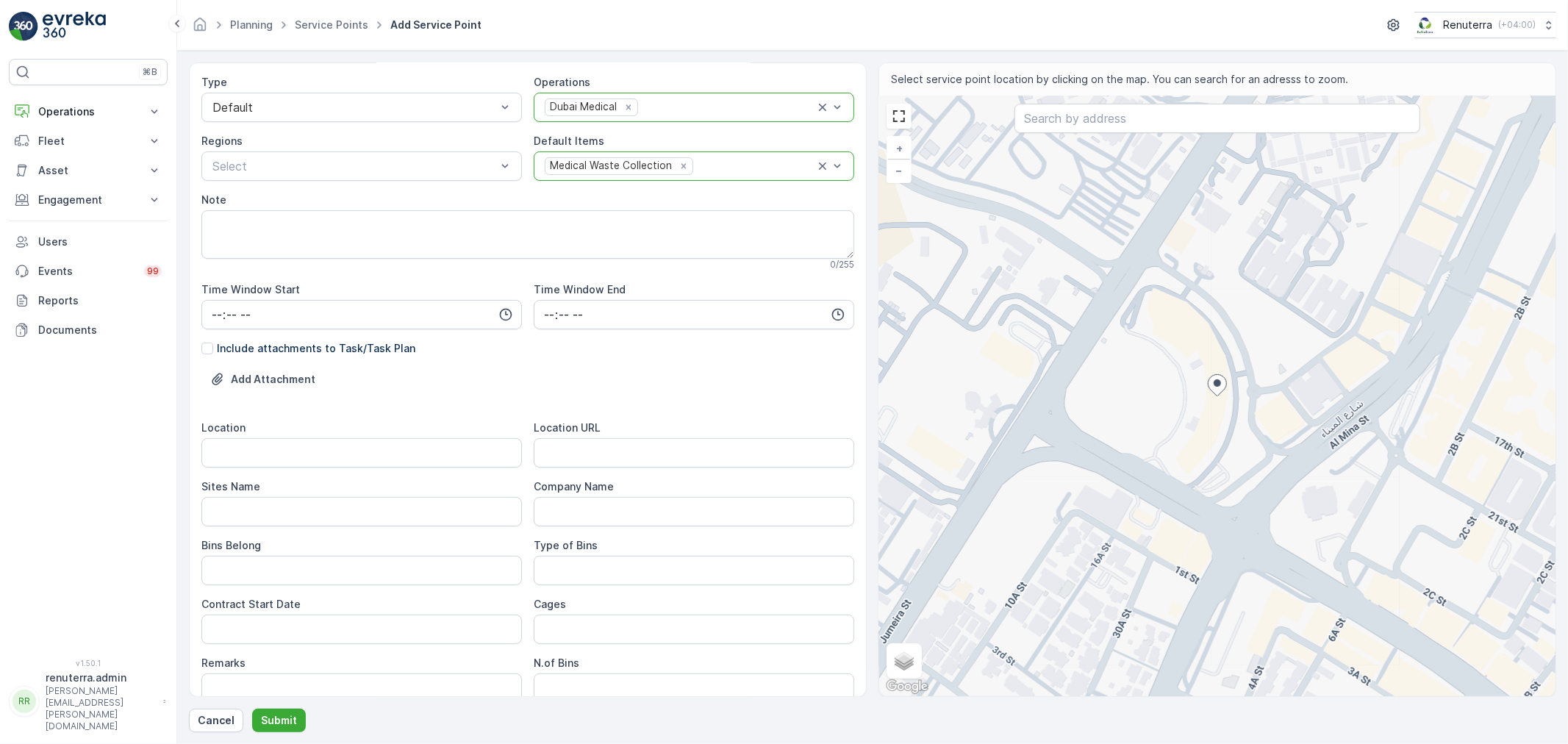
scroll to position [163, 0]
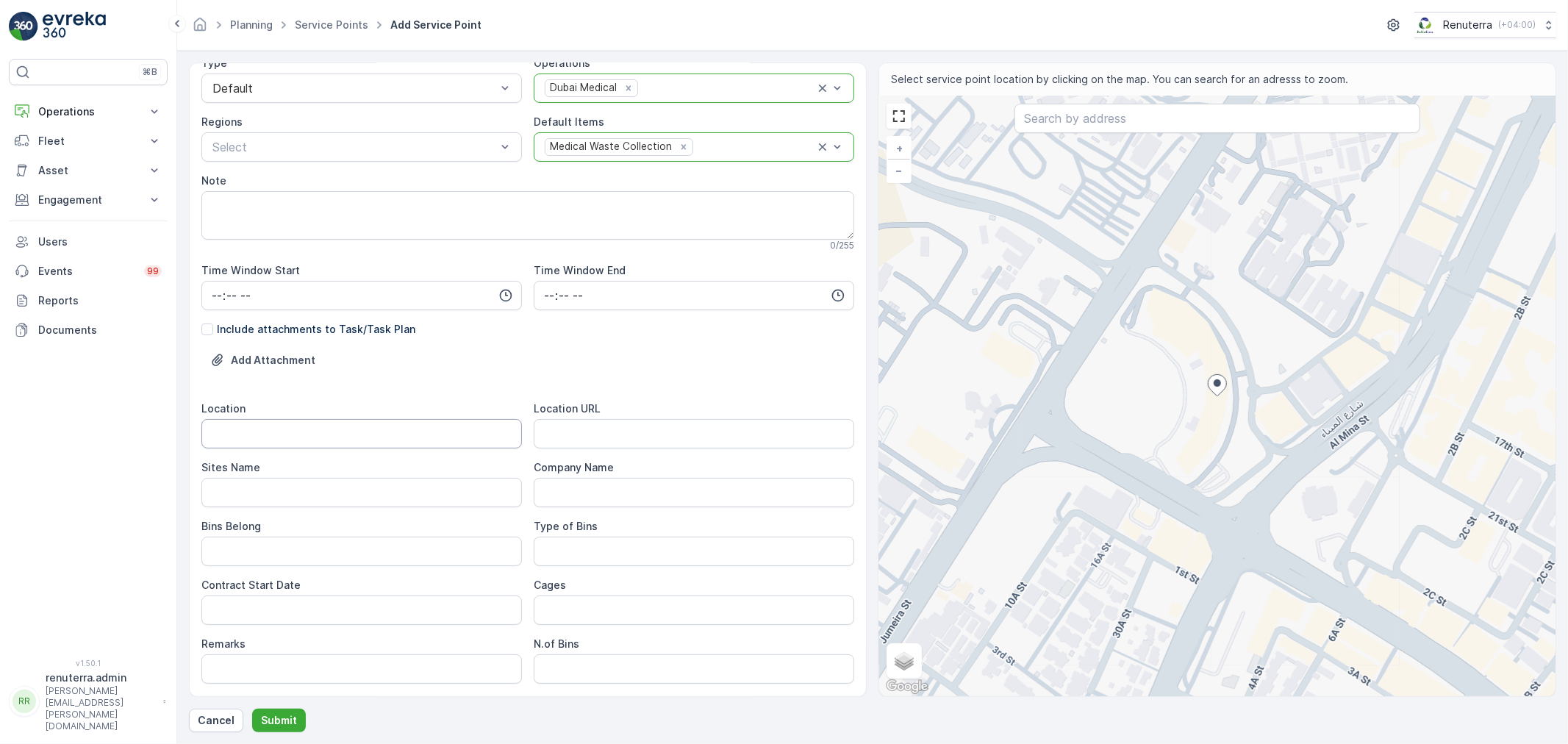
click at [277, 438] on input "Location" at bounding box center [361, 434] width 321 height 30
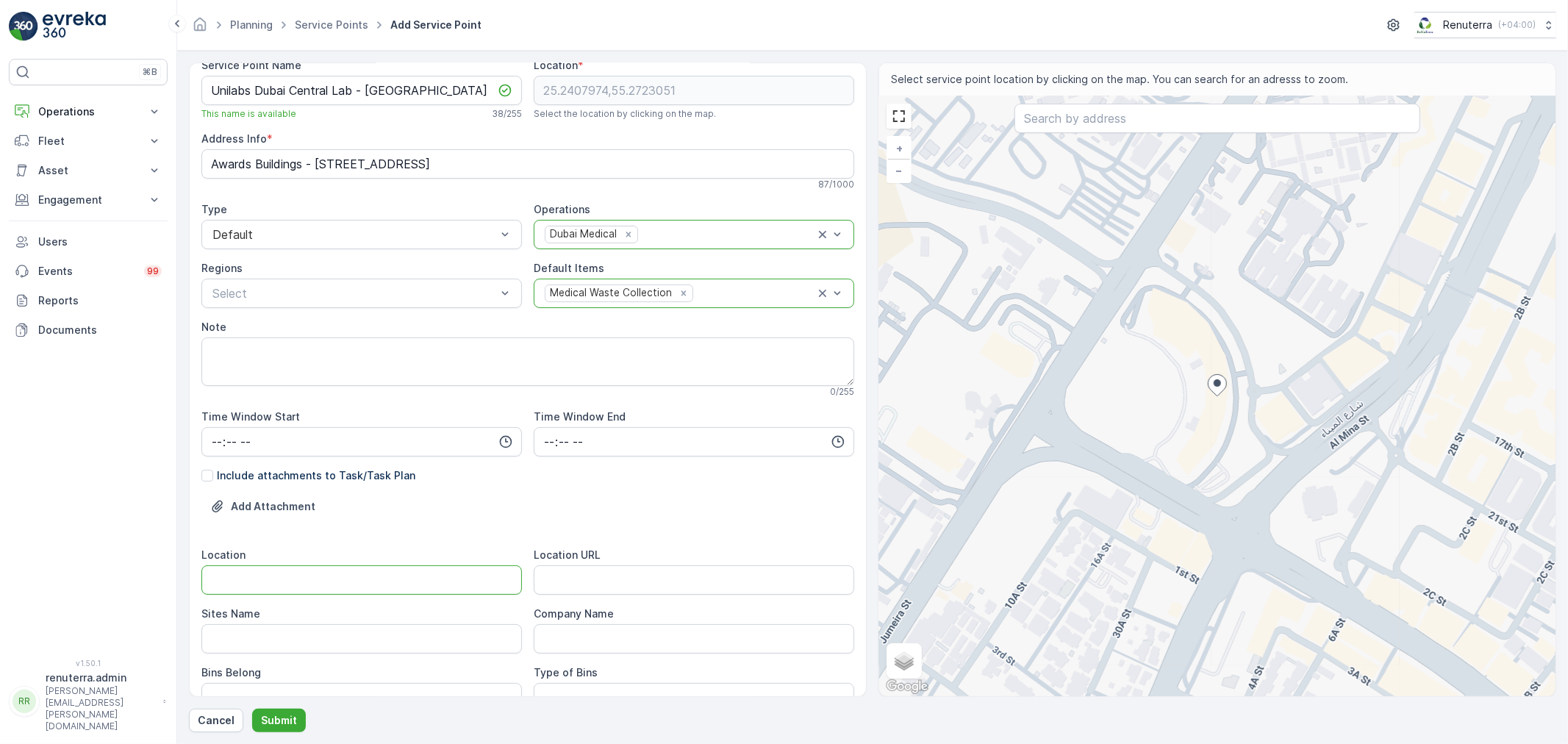
scroll to position [0, 0]
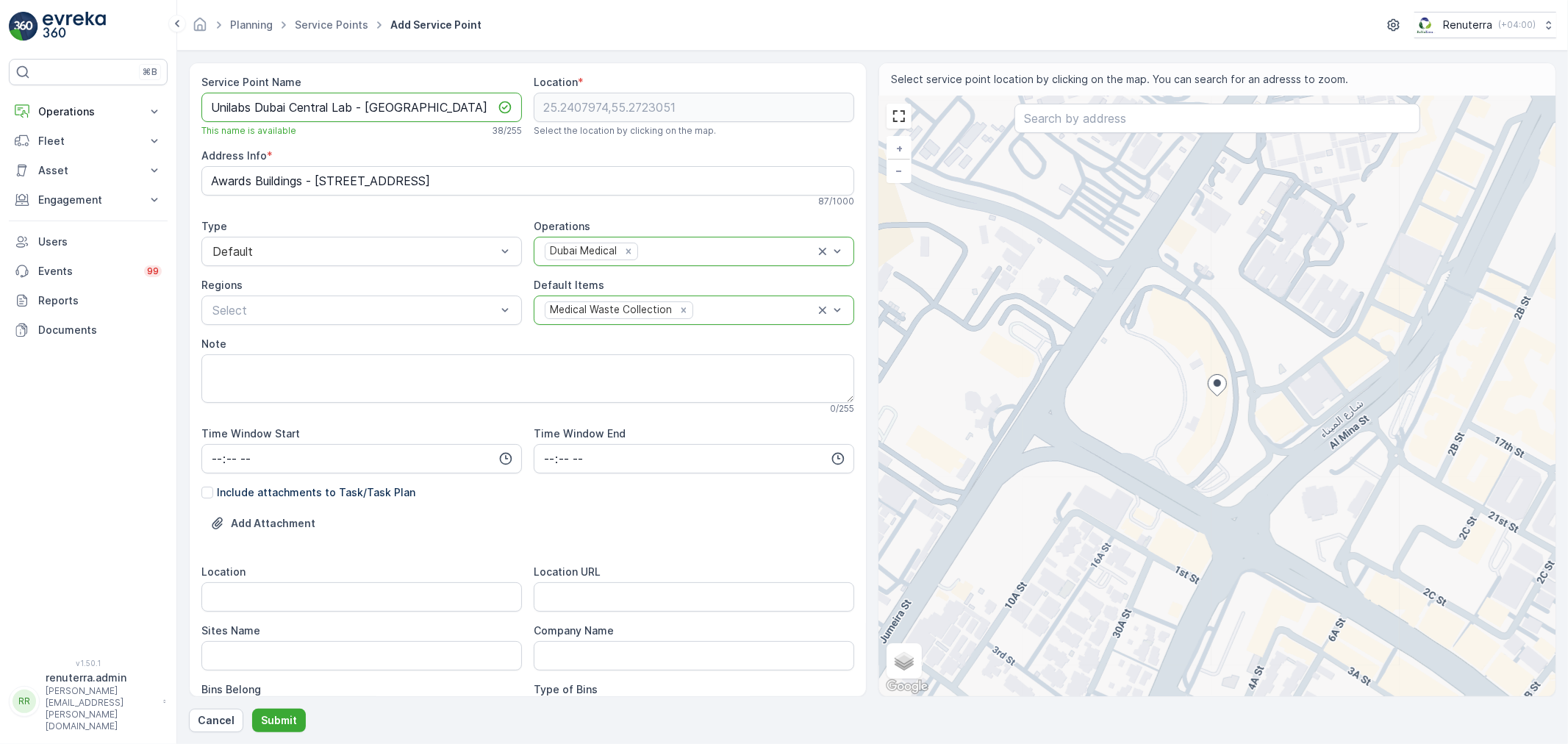
drag, startPoint x: 369, startPoint y: 107, endPoint x: 461, endPoint y: 107, distance: 92.0
click at [461, 107] on Name "Unilabs Dubai Central Lab - Al Hudaiba" at bounding box center [361, 107] width 321 height 30
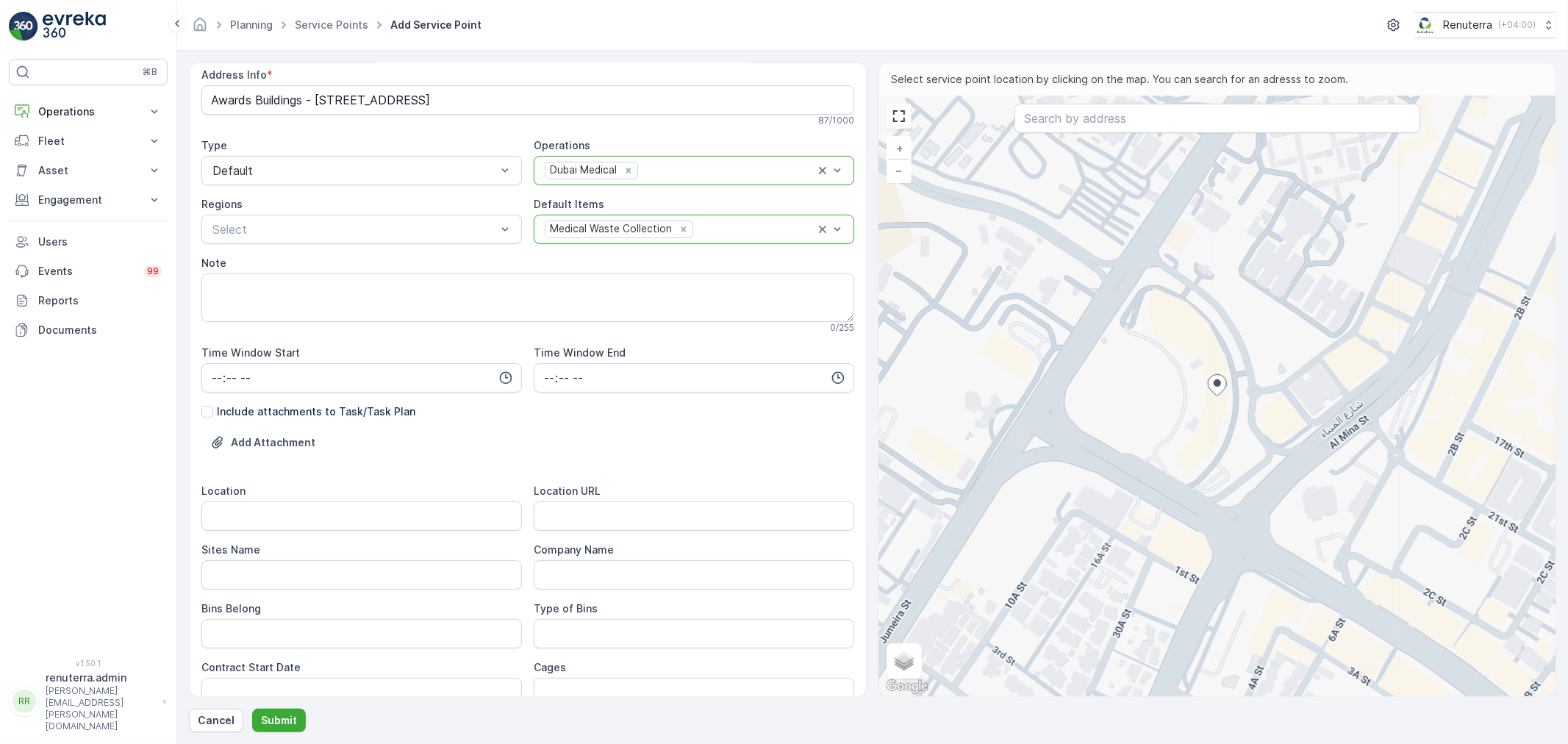
scroll to position [82, 0]
click at [269, 512] on input "Location" at bounding box center [361, 515] width 321 height 30
paste input "Al Hudaiba"
type input "Al Hudaiba"
click at [276, 574] on Name "Sites Name" at bounding box center [361, 574] width 321 height 30
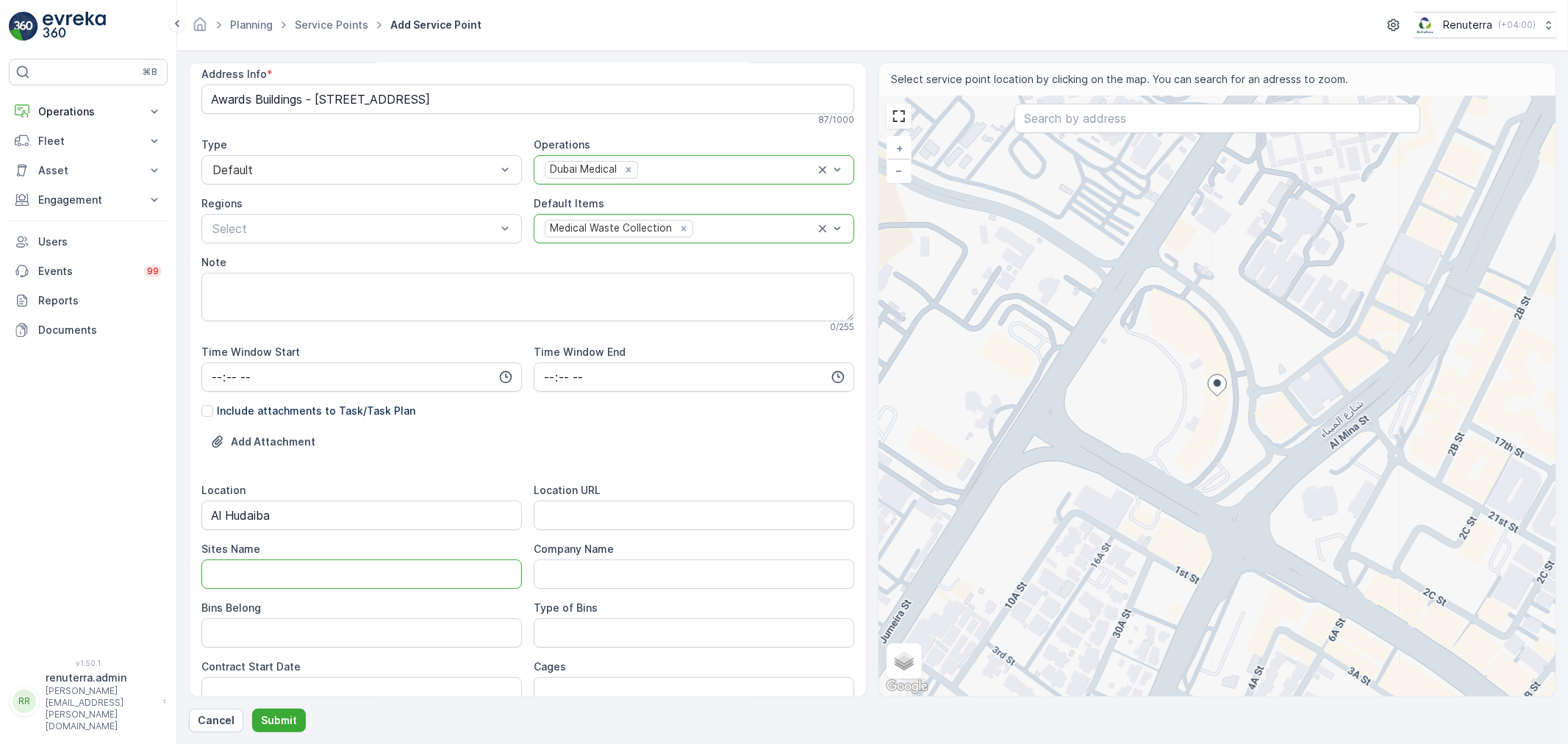
paste Name "Al Hudaiba"
type Name "Al Hudaiba"
click at [576, 522] on URL "Location URL" at bounding box center [694, 515] width 321 height 30
paste URL "https://maps.app.goo.gl/MHMyW7TKjAJbEcs66"
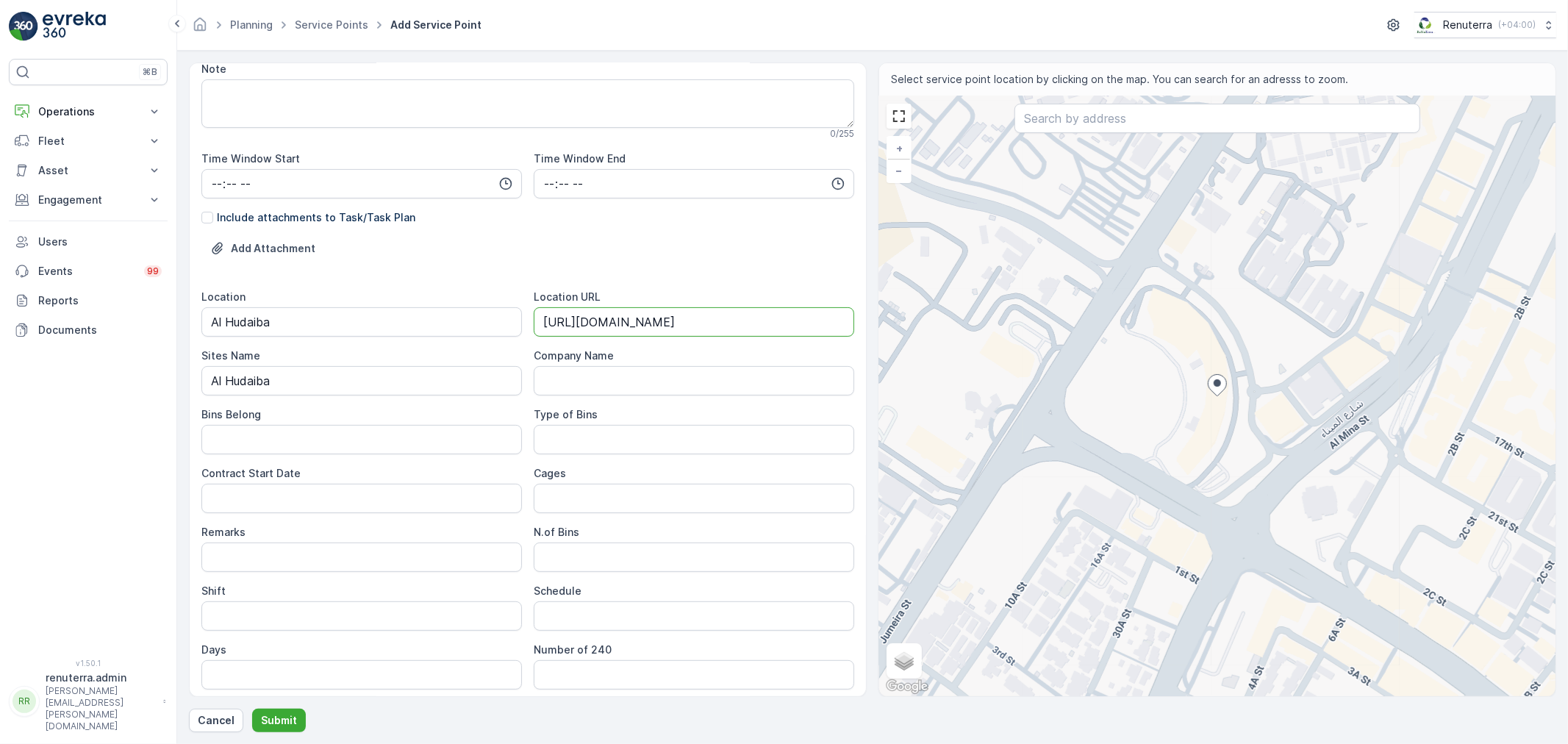
scroll to position [327, 0]
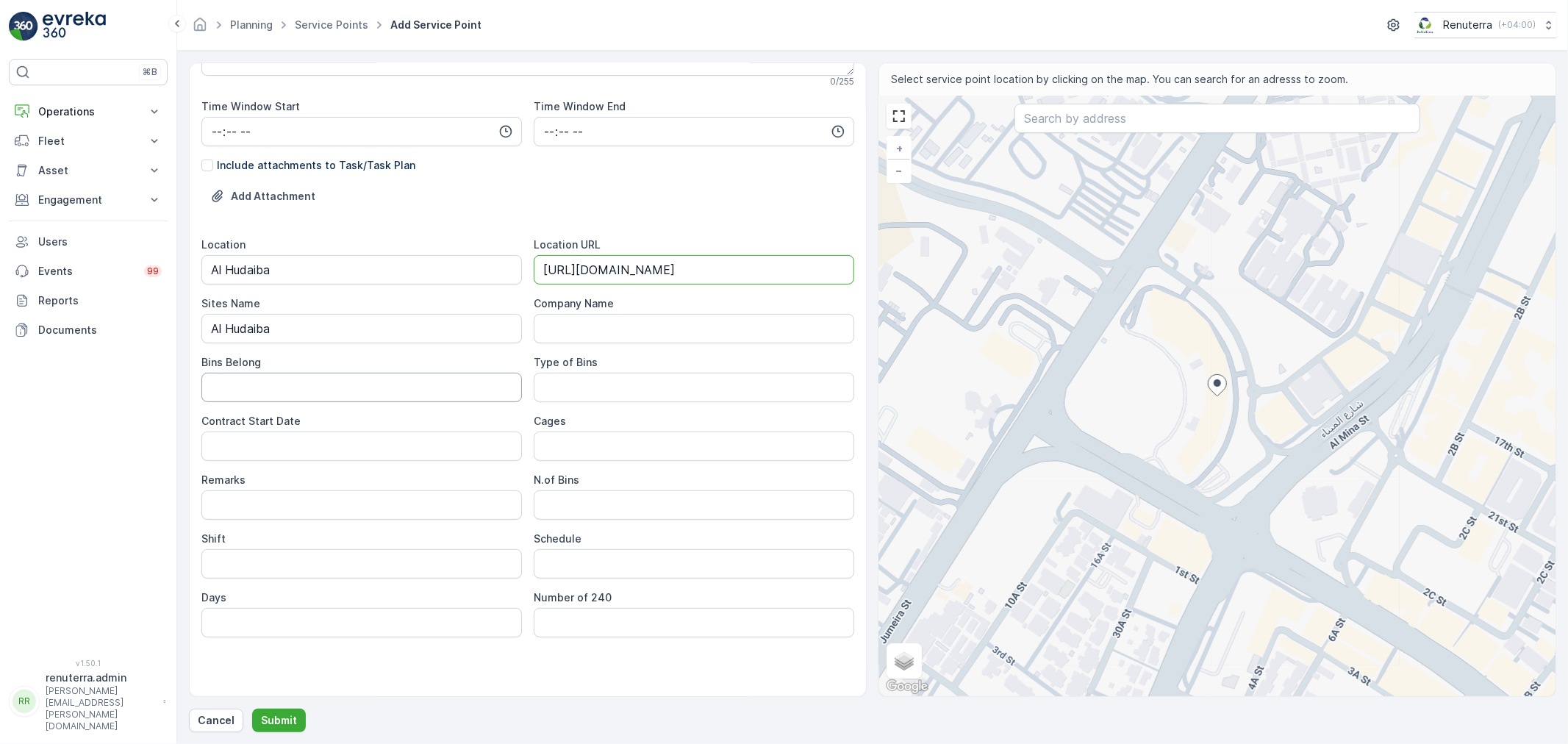
type URL "https://maps.app.goo.gl/MHMyW7TKjAJbEcs66"
click at [300, 396] on Belong "Bins Belong" at bounding box center [361, 387] width 321 height 30
type Belong "Service Provider"
click at [570, 388] on Bins "Type of Bins" at bounding box center [694, 387] width 321 height 30
type Bins "240 LTRS"
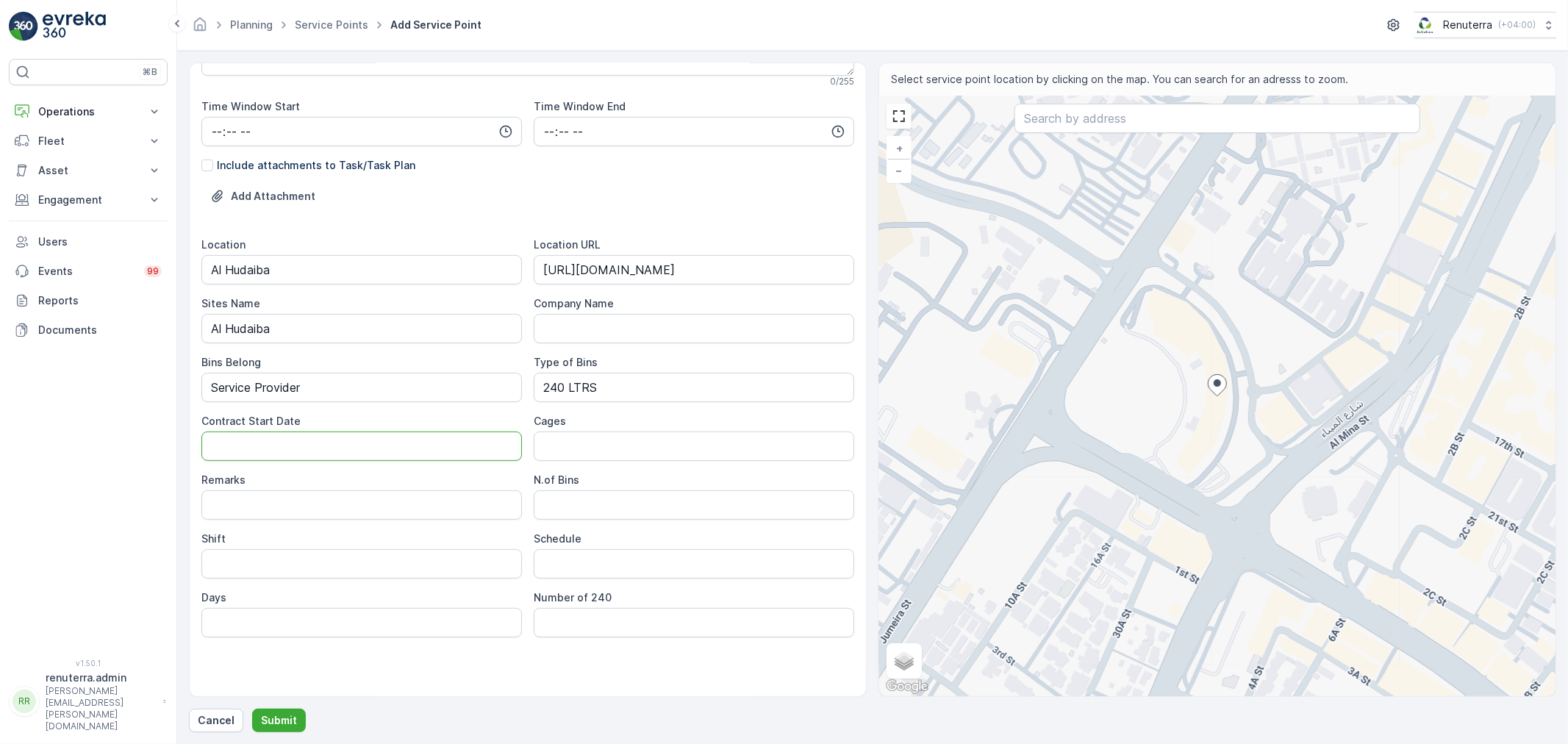
click at [281, 443] on Date "Contract Start Date" at bounding box center [361, 447] width 321 height 30
type Date "15-09-2025"
click at [581, 508] on Bins "N.of Bins" at bounding box center [694, 505] width 321 height 30
type Bins "3"
click at [349, 567] on input "Shift" at bounding box center [361, 564] width 321 height 30
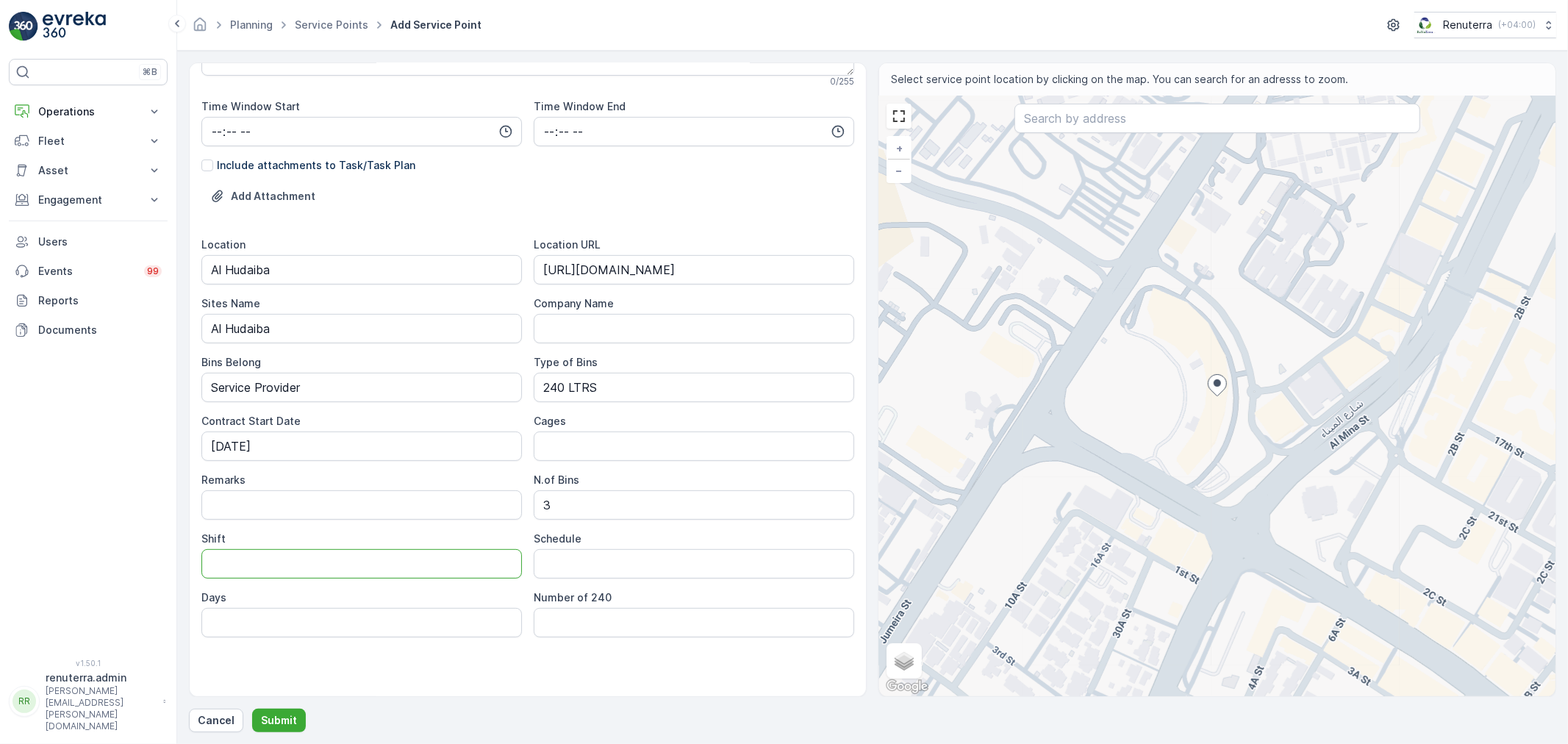
type input "Day Shift"
click at [581, 561] on input "Schedule" at bounding box center [694, 564] width 321 height 30
type input "On Call Basis"
click at [925, 626] on span "Satellite" at bounding box center [920, 626] width 37 height 12
click at [902, 626] on input "Satellite" at bounding box center [897, 626] width 9 height 9
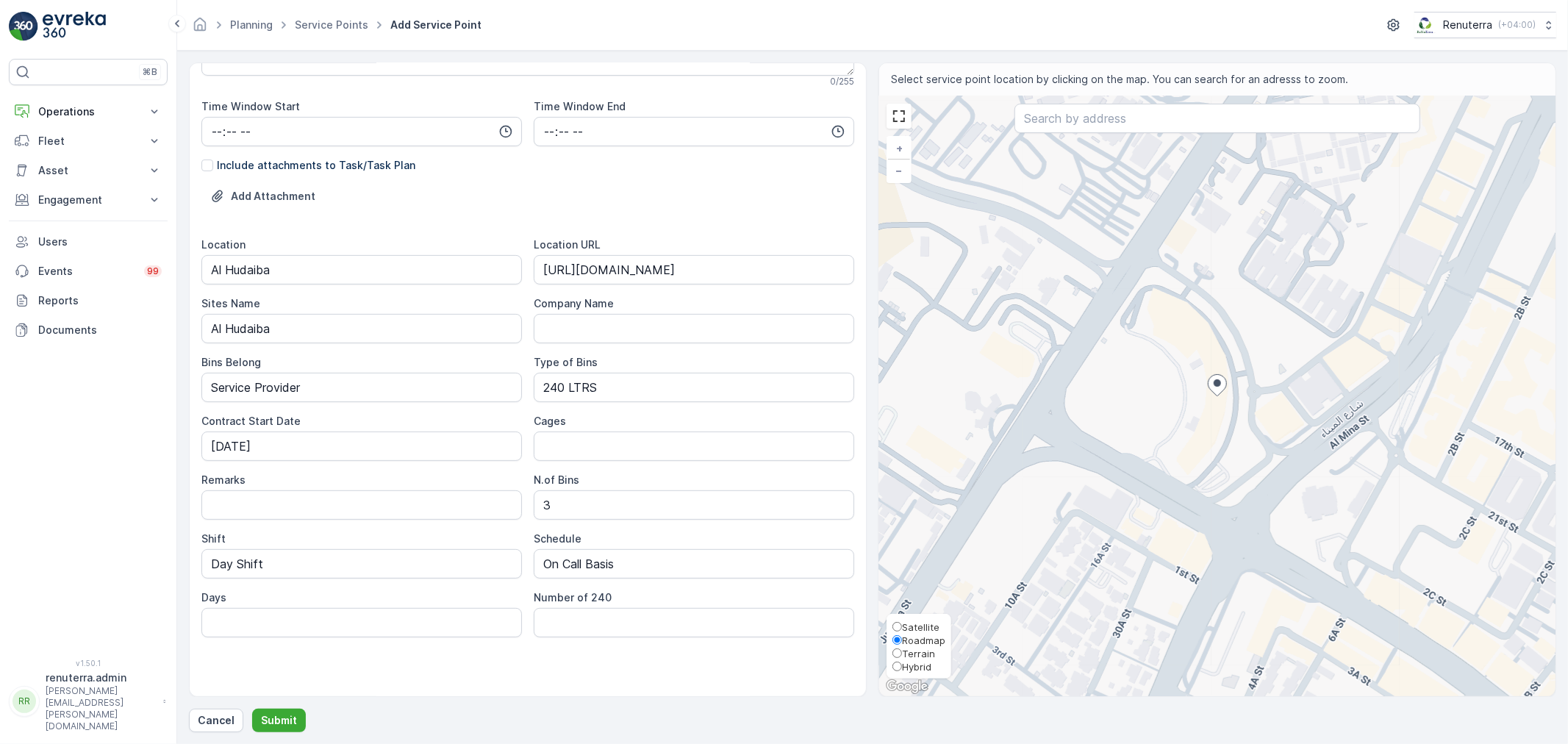
radio input "true"
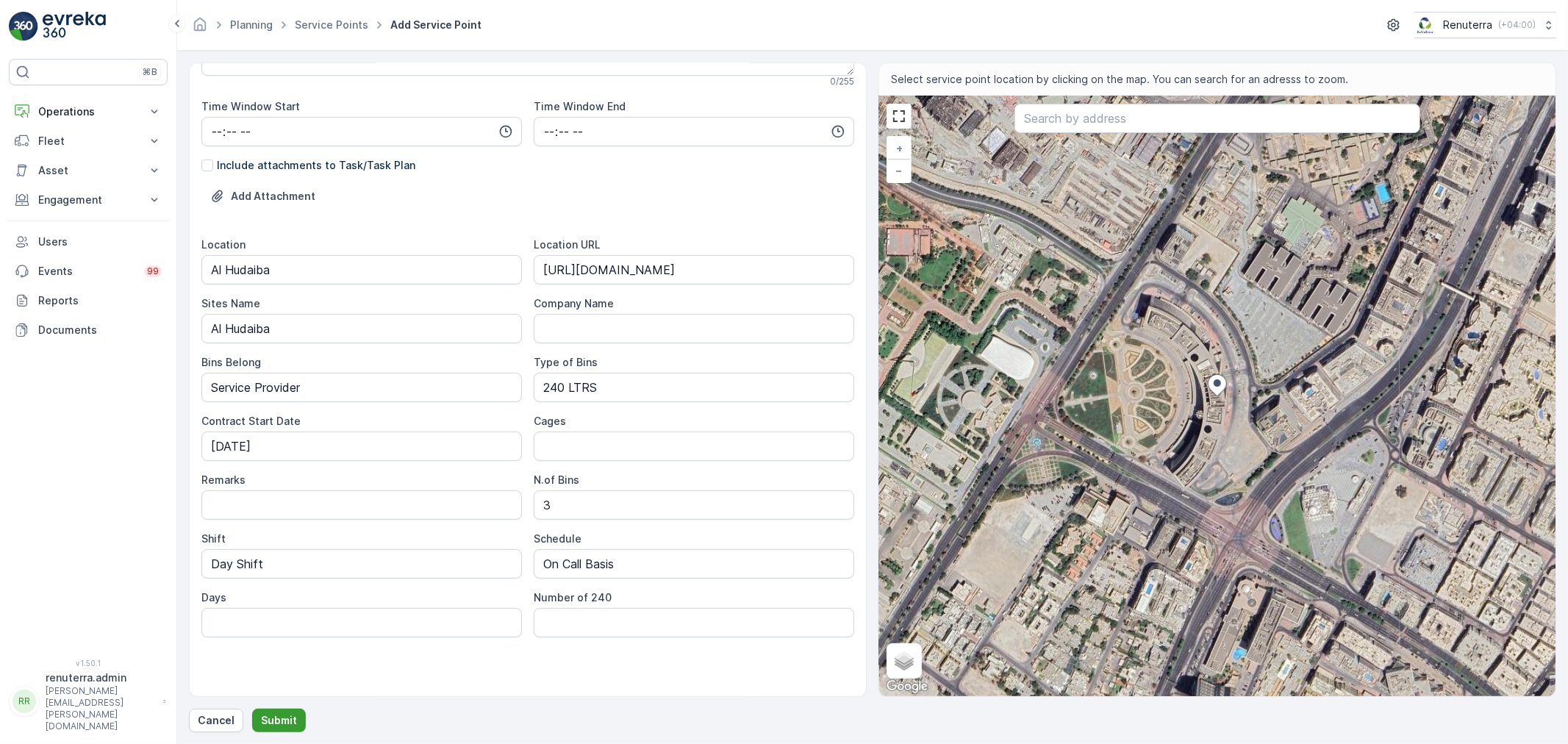
click at [285, 713] on p "Submit" at bounding box center [279, 721] width 36 height 15
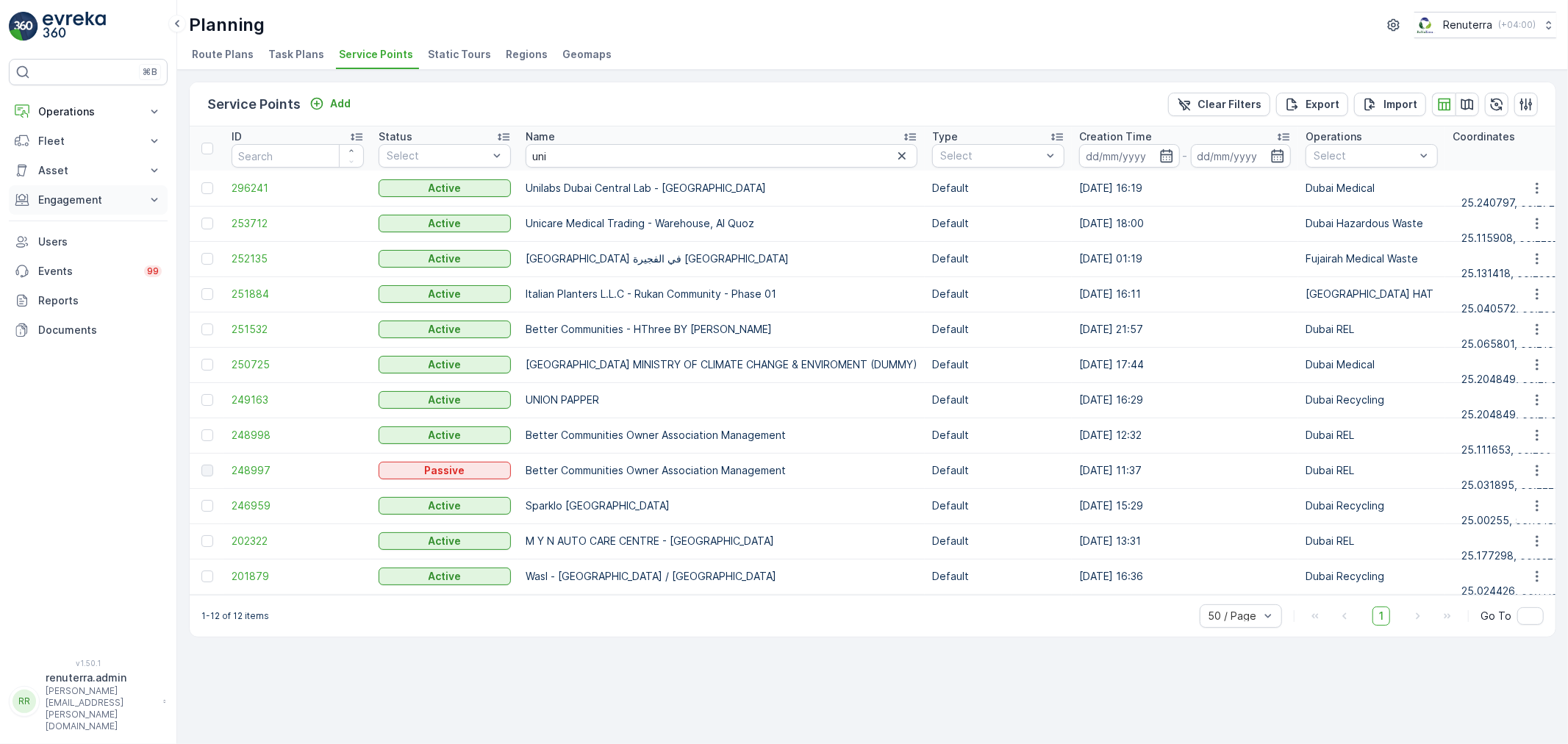
click at [105, 200] on p "Engagement" at bounding box center [88, 200] width 100 height 15
click at [85, 240] on link "Entities" at bounding box center [99, 246] width 136 height 20
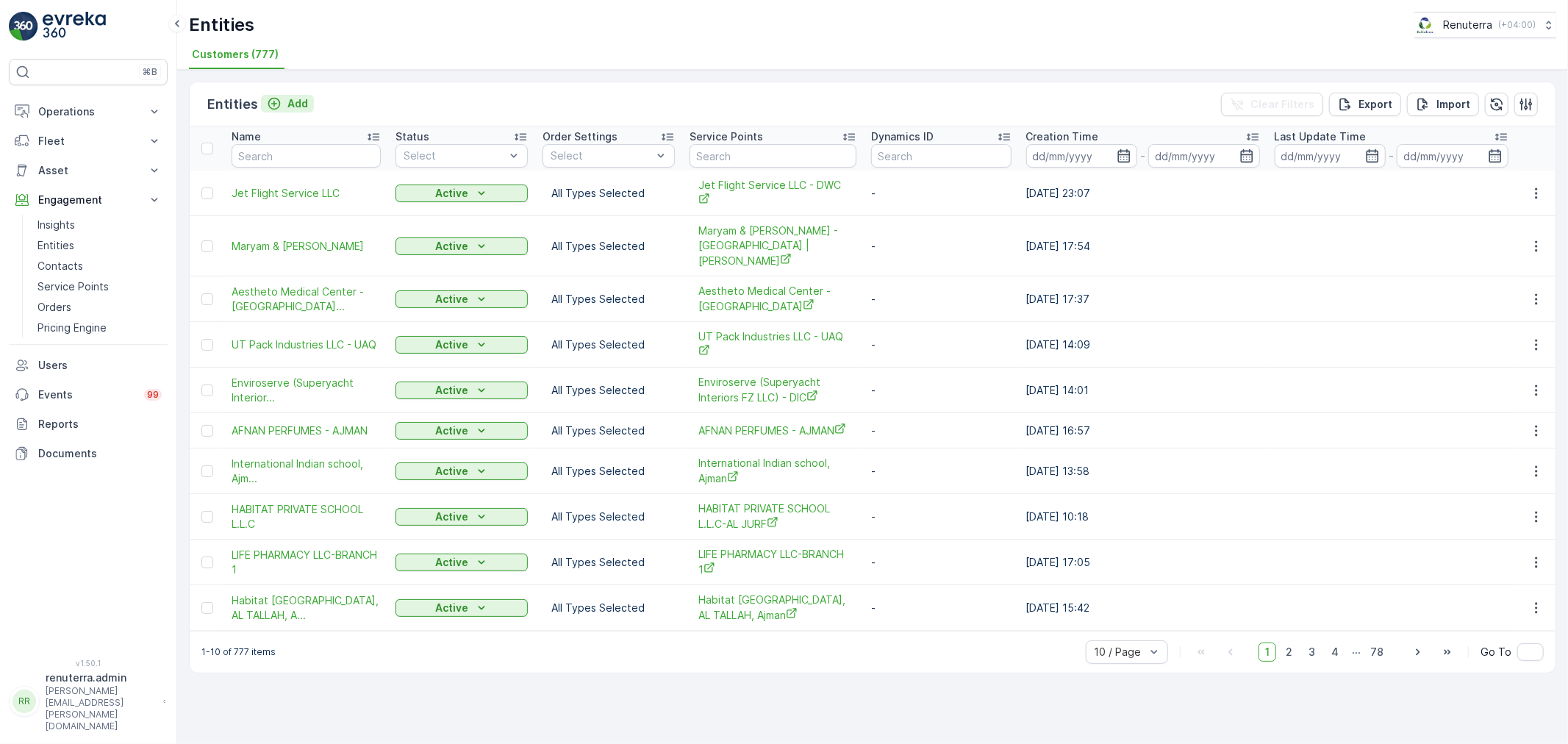
click at [295, 103] on p "Add" at bounding box center [297, 104] width 20 height 15
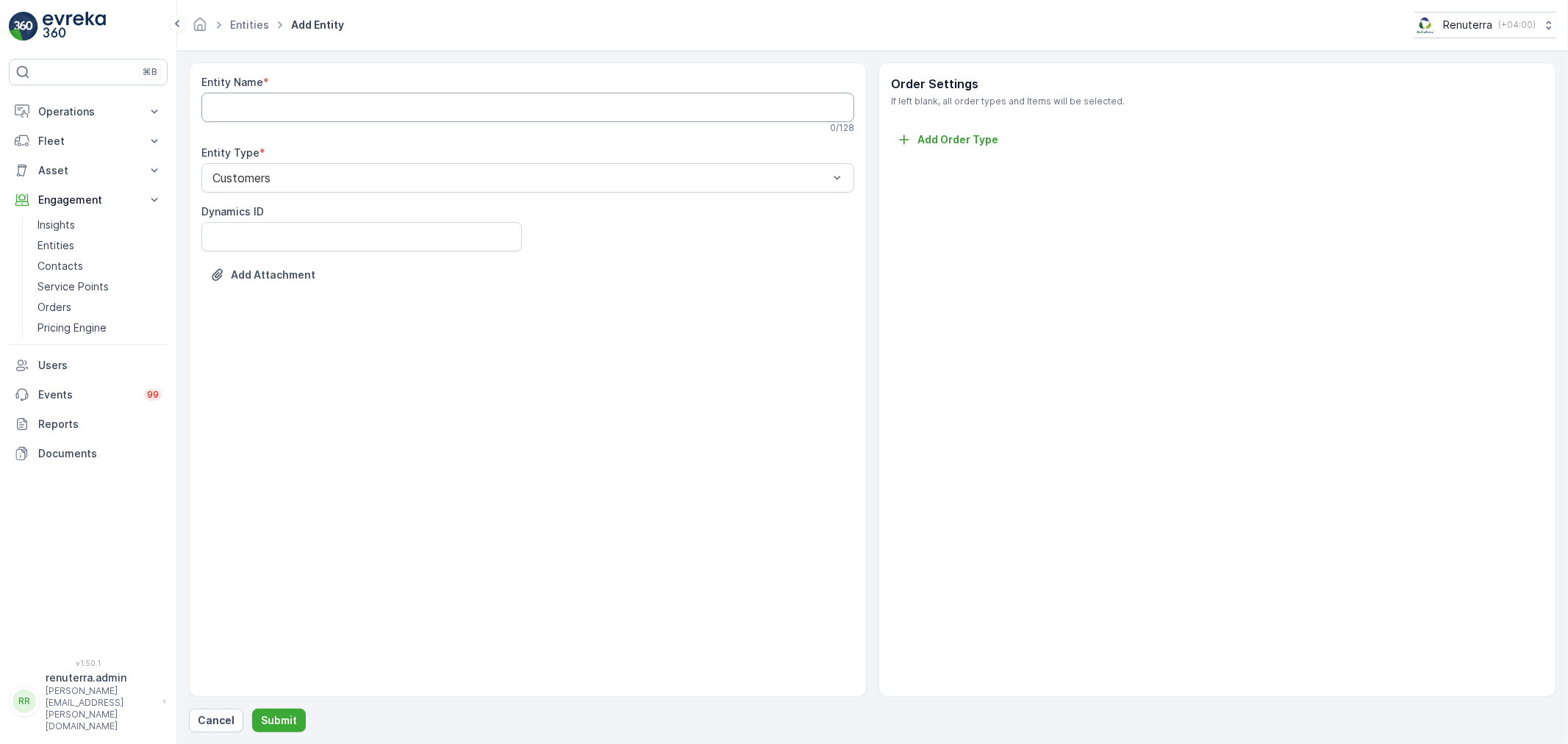
click at [334, 101] on Name "Entity Name" at bounding box center [527, 107] width 653 height 30
paste Name "https://maps.app.goo.gl/MHMyW7TKjAJbEcs66"
drag, startPoint x: 511, startPoint y: 113, endPoint x: 98, endPoint y: 105, distance: 413.1
click at [98, 105] on div "⌘B Operations Insights Planning Routes & Tasks Cockpit Settings Fleet Live Trac…" at bounding box center [784, 372] width 1568 height 744
paste Name "Unilabs Dubai Central Lab"
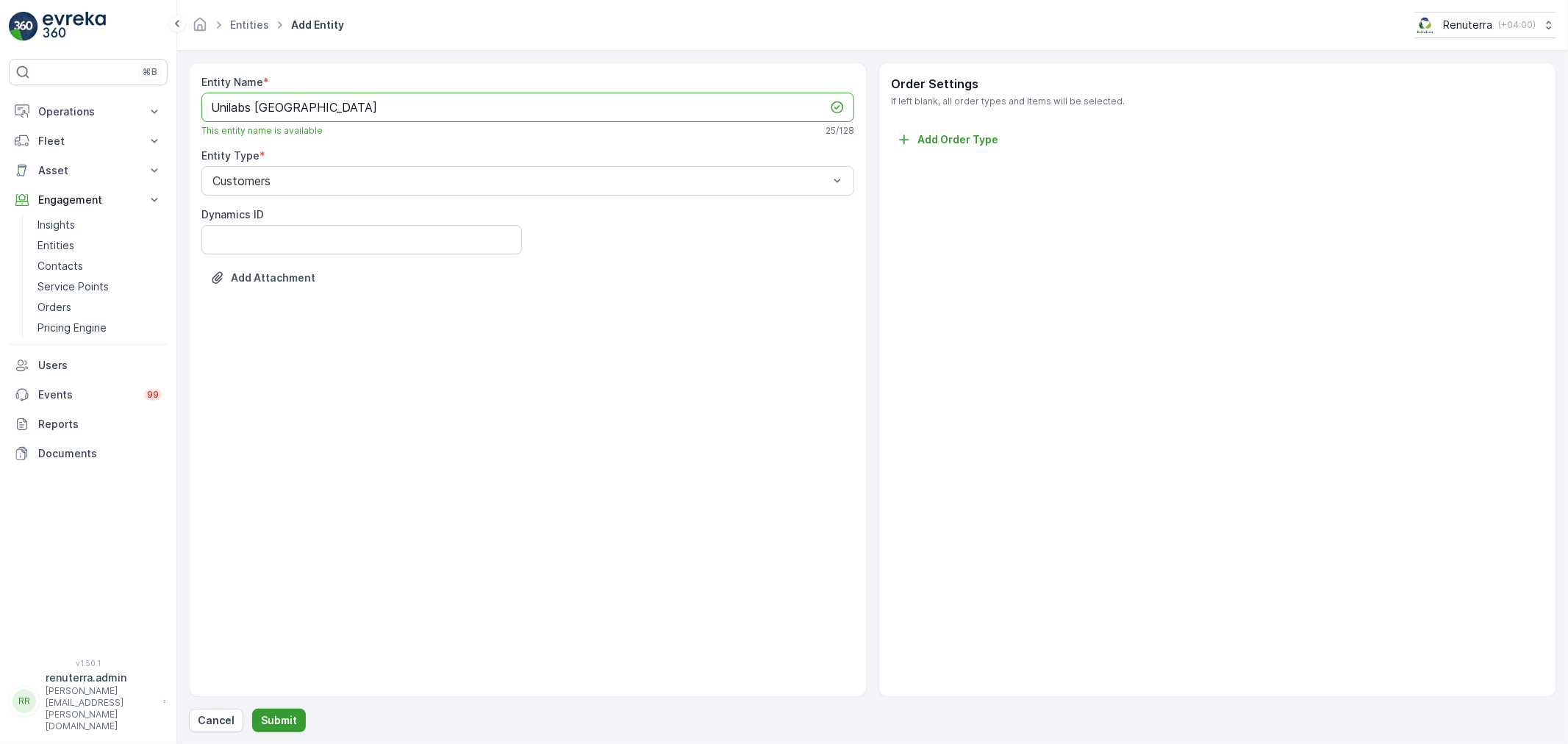
type Name "Unilabs Dubai Central Lab"
click at [284, 716] on p "Submit" at bounding box center [279, 721] width 36 height 15
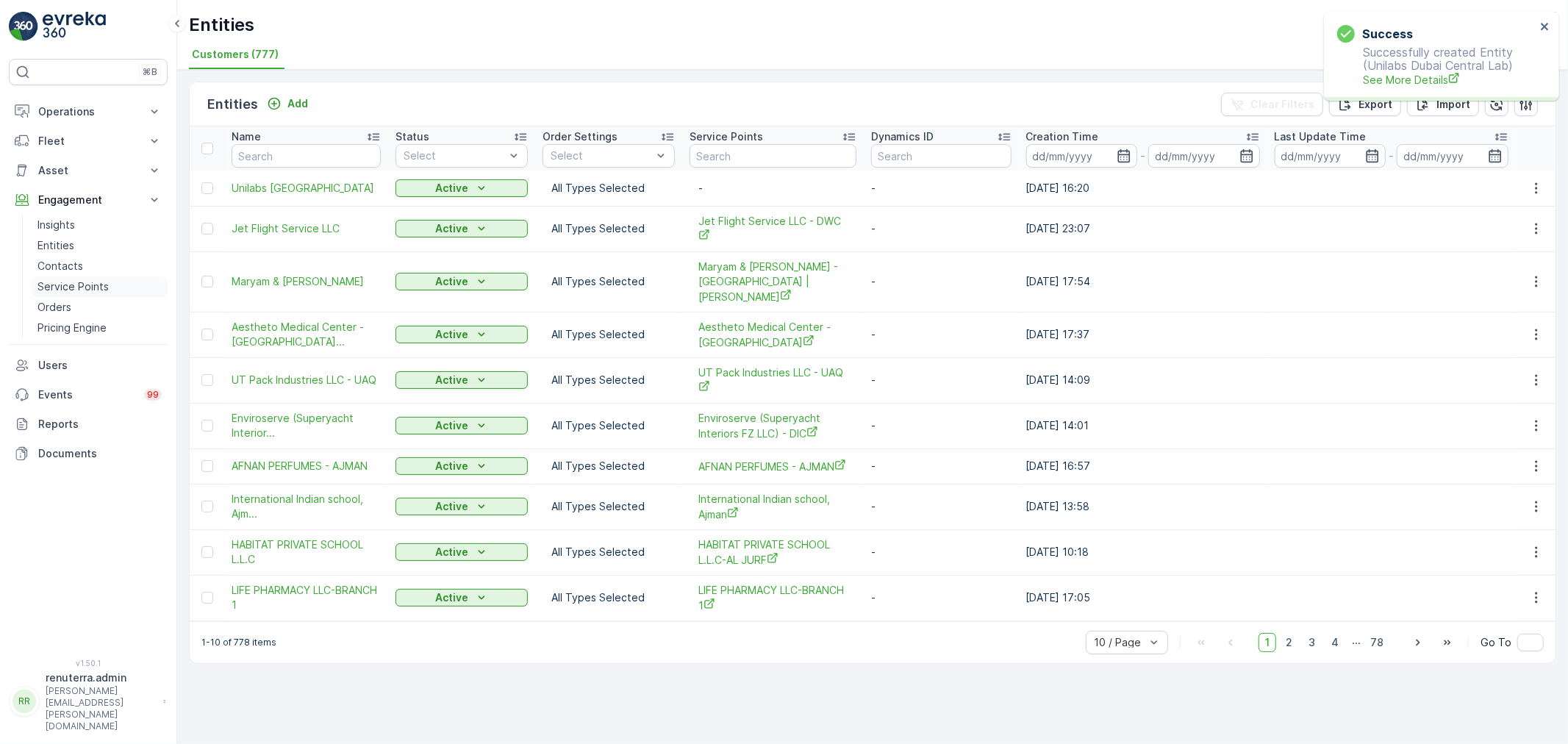
click at [87, 284] on p "Service Points" at bounding box center [72, 286] width 71 height 15
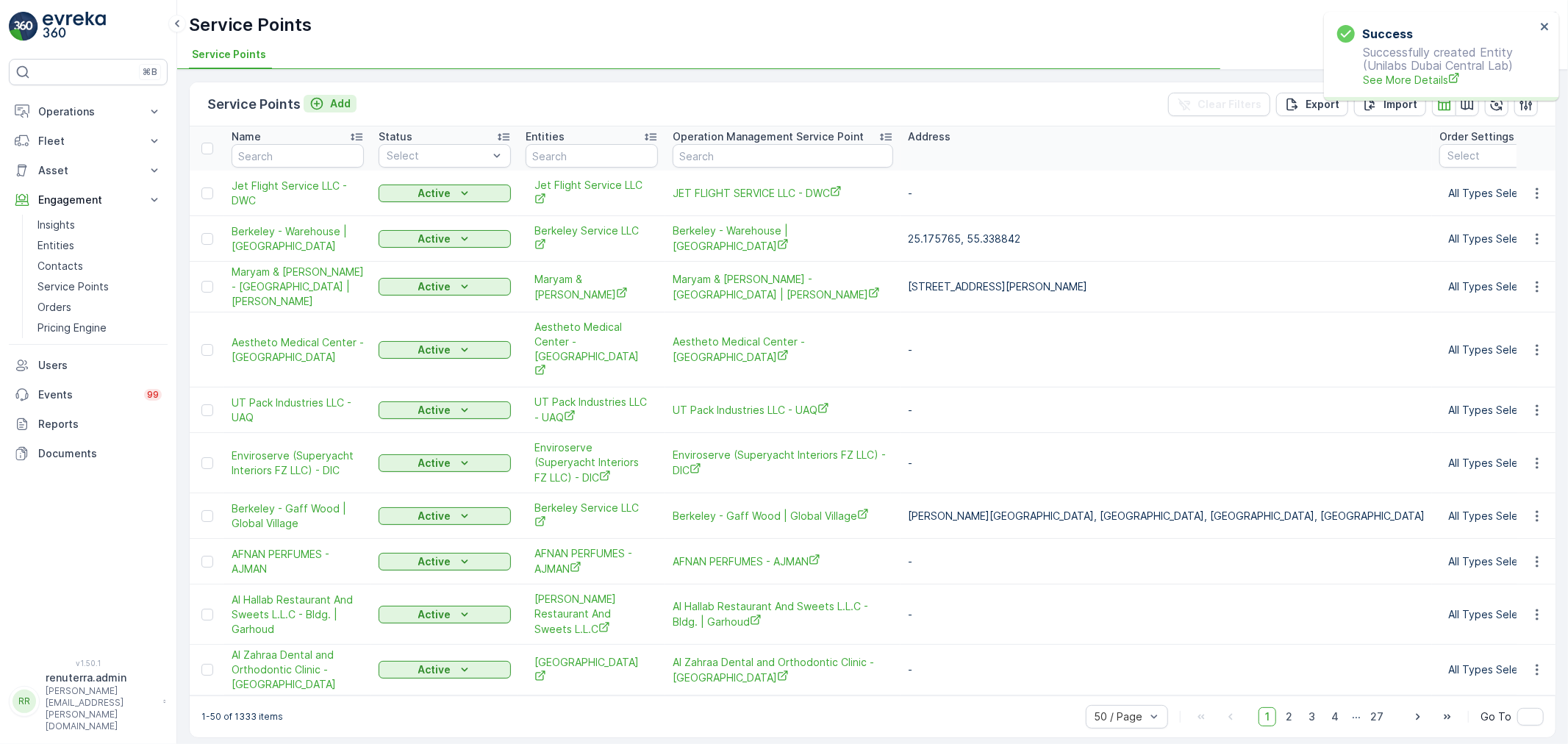
click at [325, 104] on div "Add" at bounding box center [330, 104] width 41 height 15
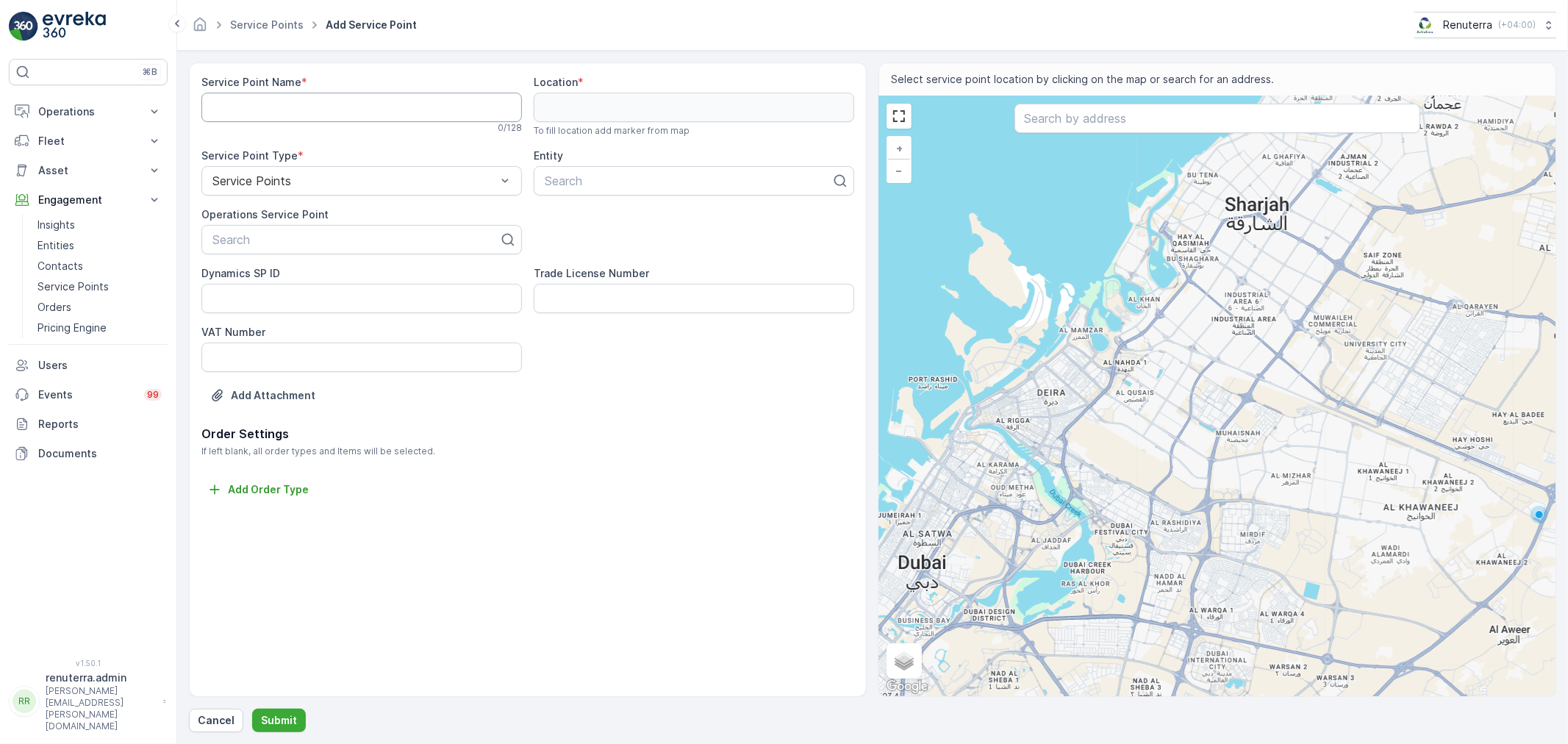
click at [334, 93] on Name "Service Point Name" at bounding box center [361, 107] width 321 height 30
paste Name "Unilabs Dubai Central Lab - Al Hudaiba"
type Name "Unilabs Dubai Central Lab - Al Hudaiba"
paste input "Unilabs Dubai Central Lab - Al Hudaiba"
type input "Unilabs Dubai Central Lab - Al Hudaiba"
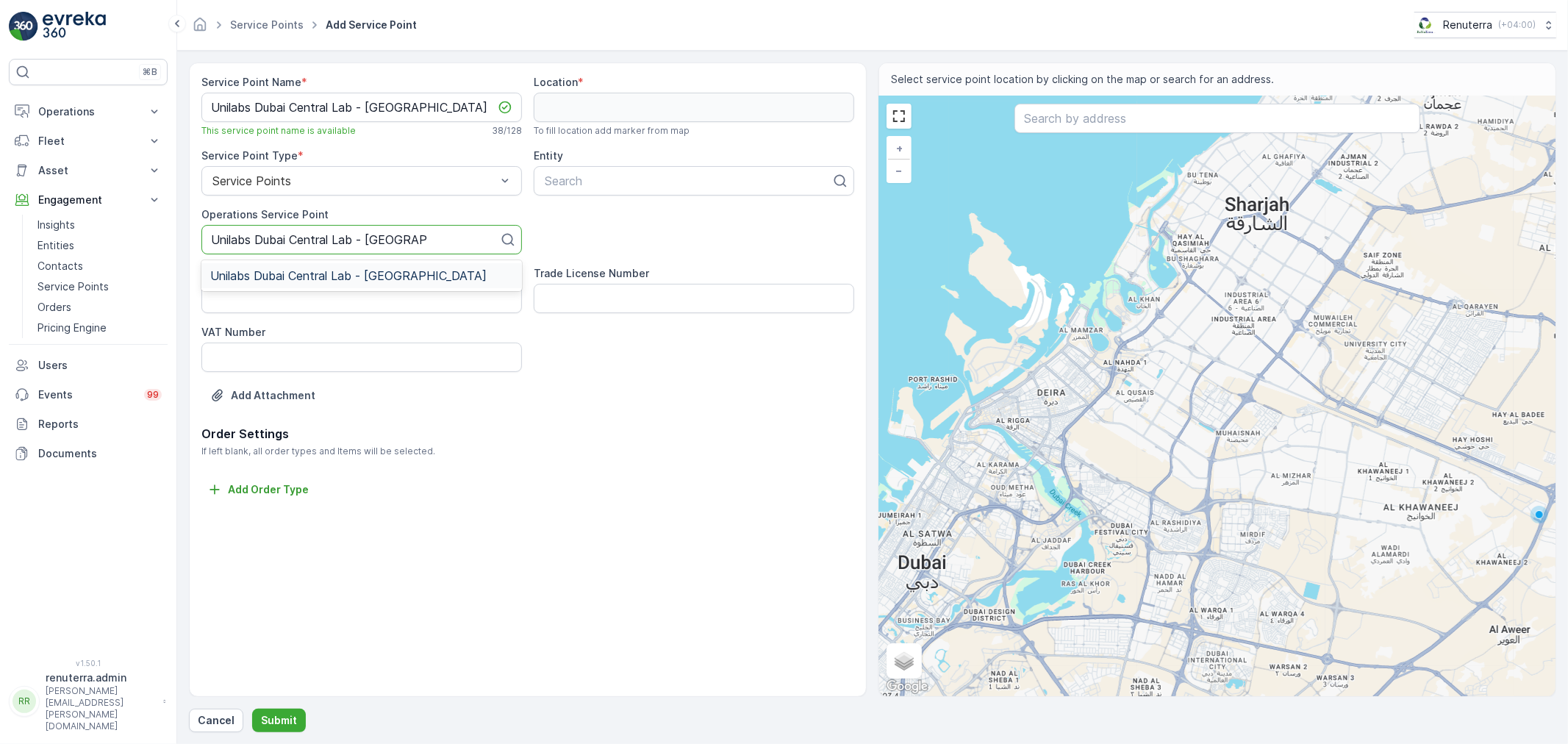
click at [317, 276] on span "Unilabs Dubai Central Lab - Al Hudaiba" at bounding box center [348, 275] width 276 height 13
click at [566, 177] on div at bounding box center [688, 181] width 290 height 13
type input "unil"
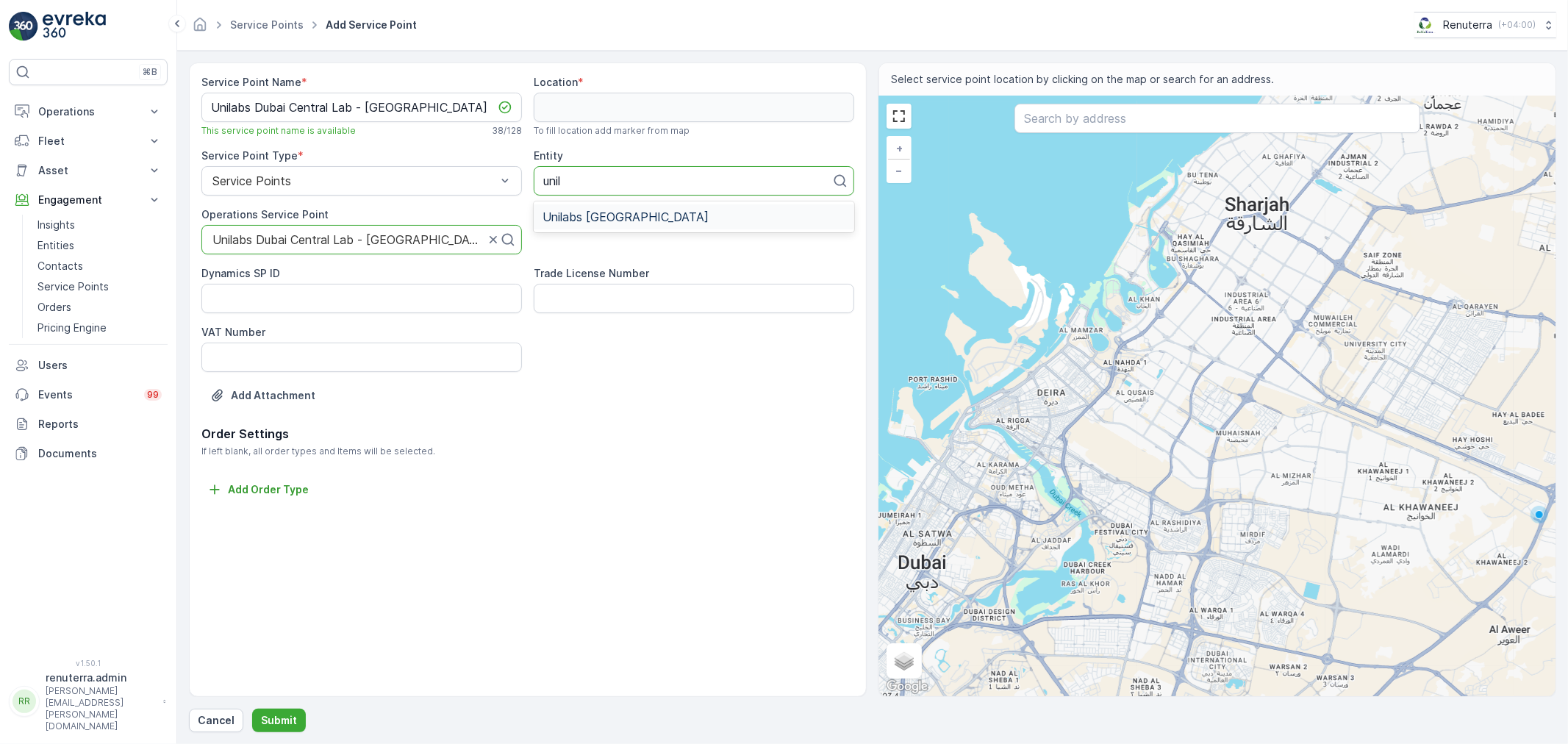
click at [596, 222] on span "Unilabs Dubai Central Lab" at bounding box center [626, 217] width 166 height 13
click at [1123, 119] on input "text" at bounding box center [1218, 119] width 406 height 30
paste input "Unilabs Dubai Central Lab"
type input "Unilabs Dubai Central Lab"
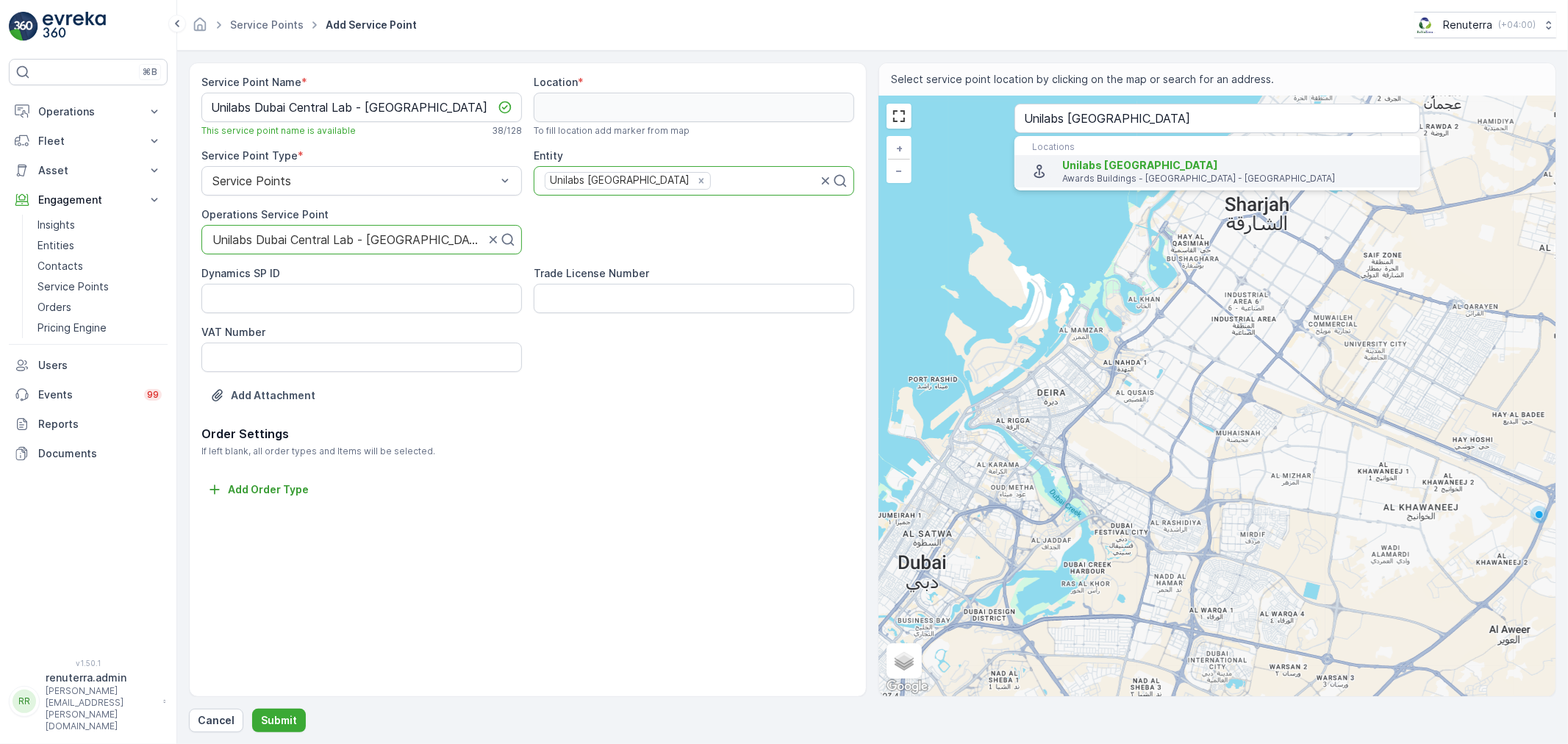
click at [1098, 164] on span "Unilabs Dubai Central Lab" at bounding box center [1140, 164] width 156 height 12
type input "25.2407974,55.2723051"
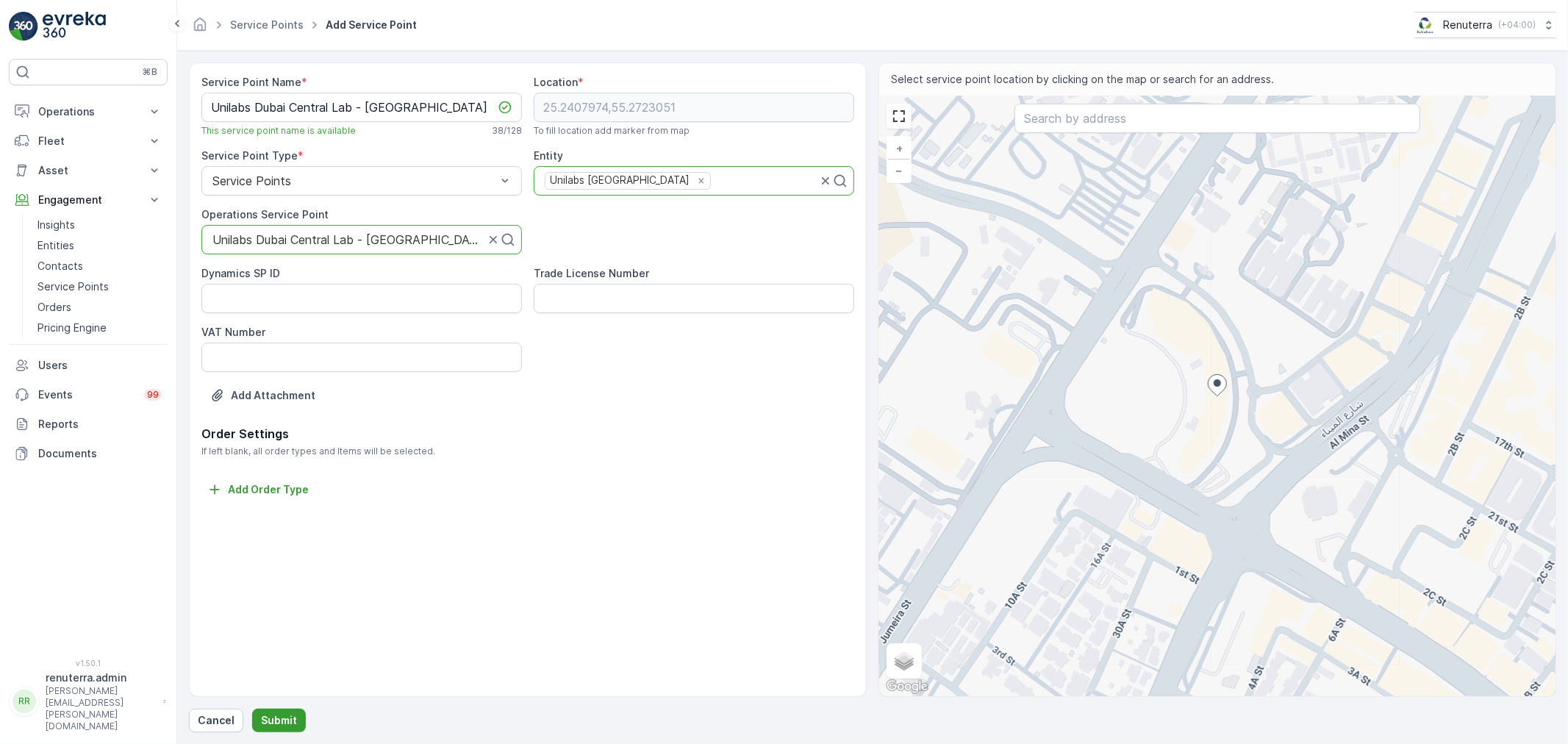
click at [262, 713] on p "Submit" at bounding box center [279, 721] width 36 height 15
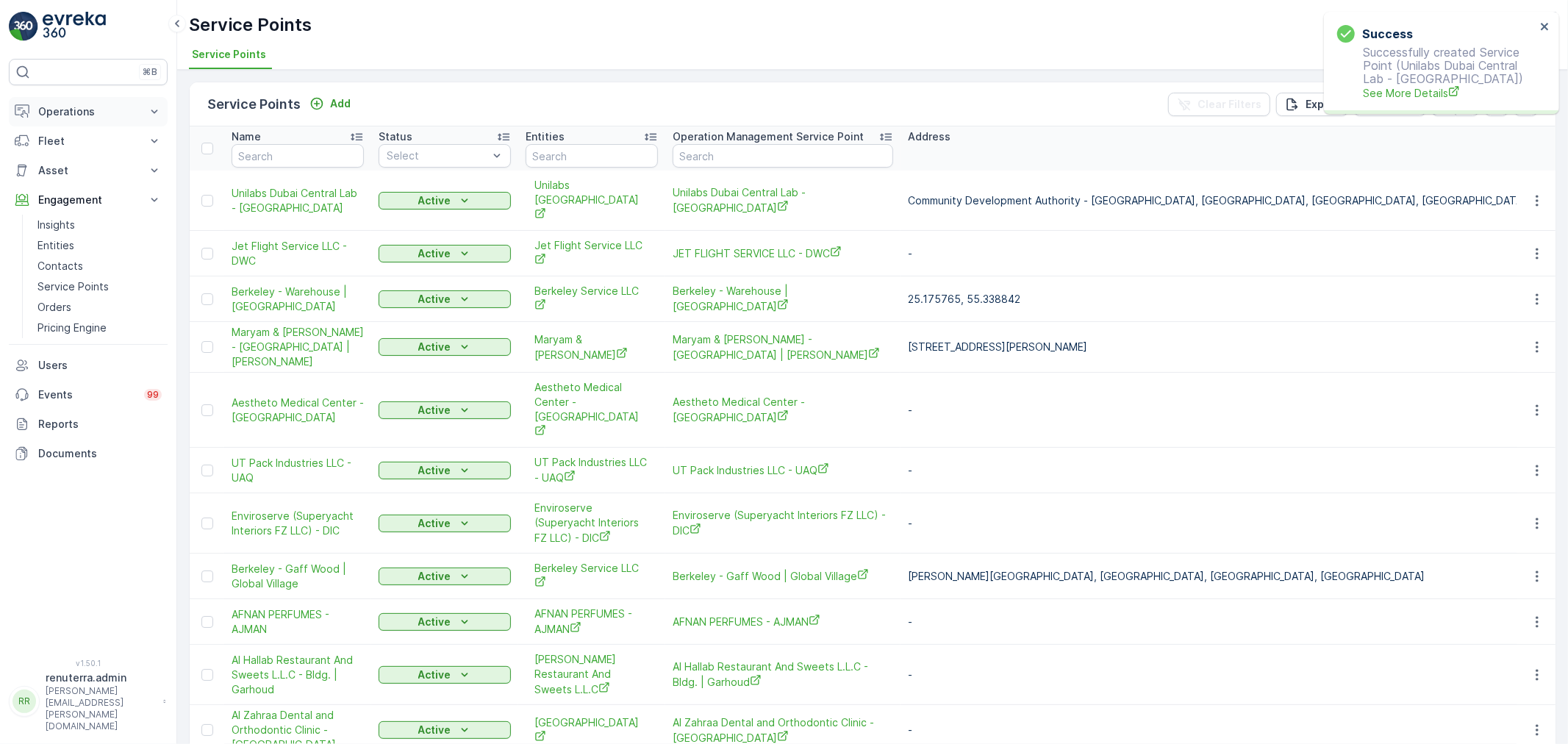
click at [66, 114] on p "Operations" at bounding box center [88, 112] width 100 height 15
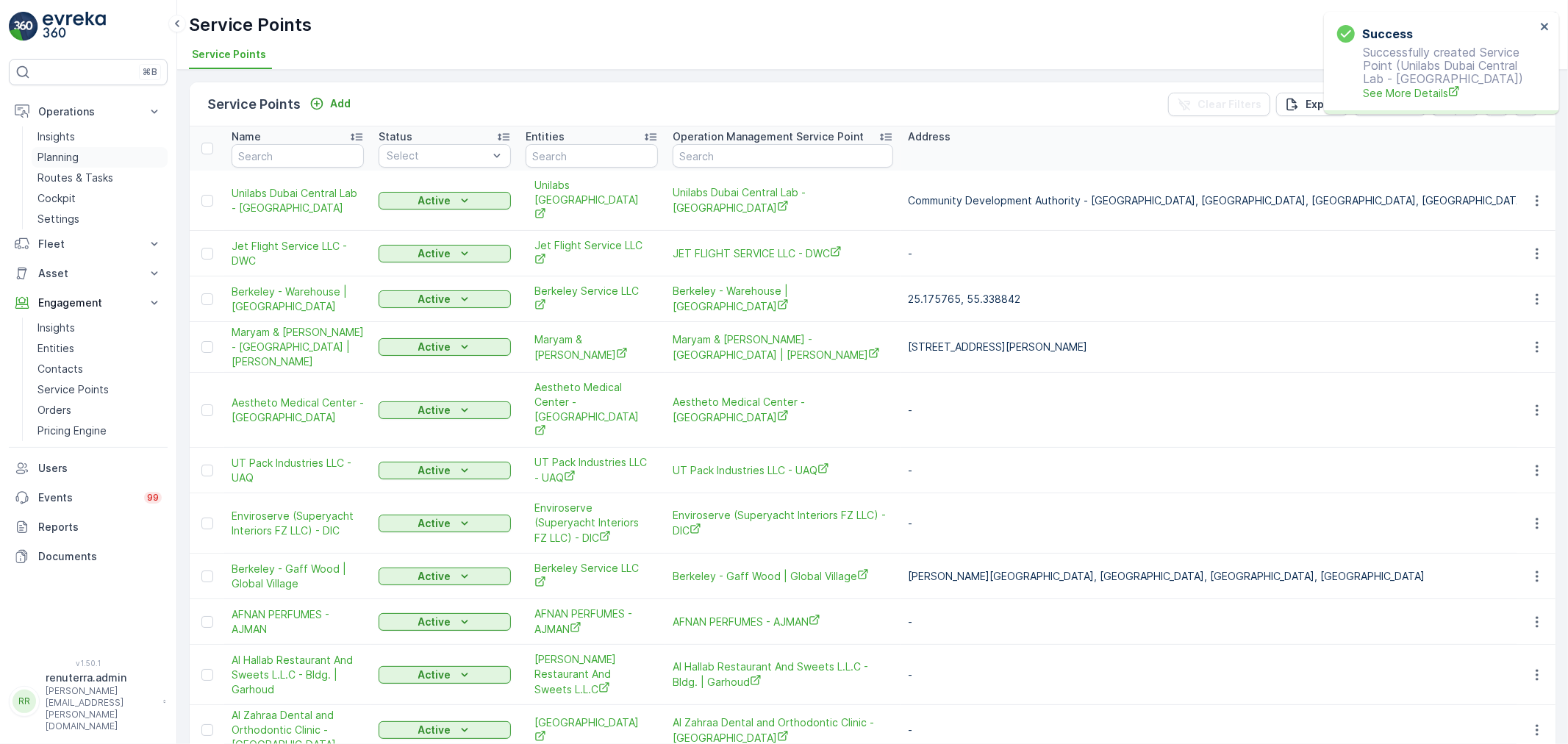
click at [72, 158] on p "Planning" at bounding box center [57, 158] width 41 height 15
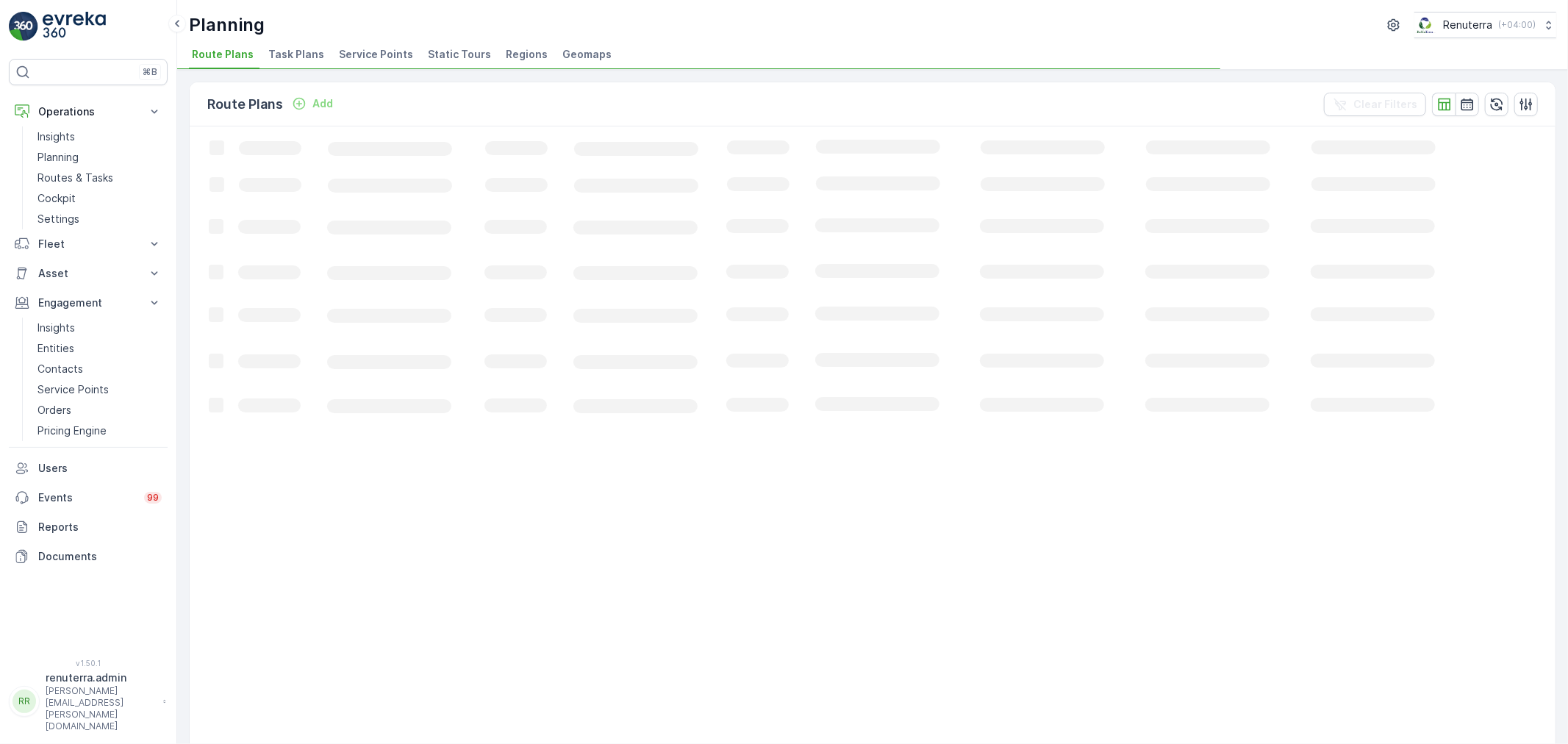
click at [360, 53] on span "Service Points" at bounding box center [376, 55] width 74 height 15
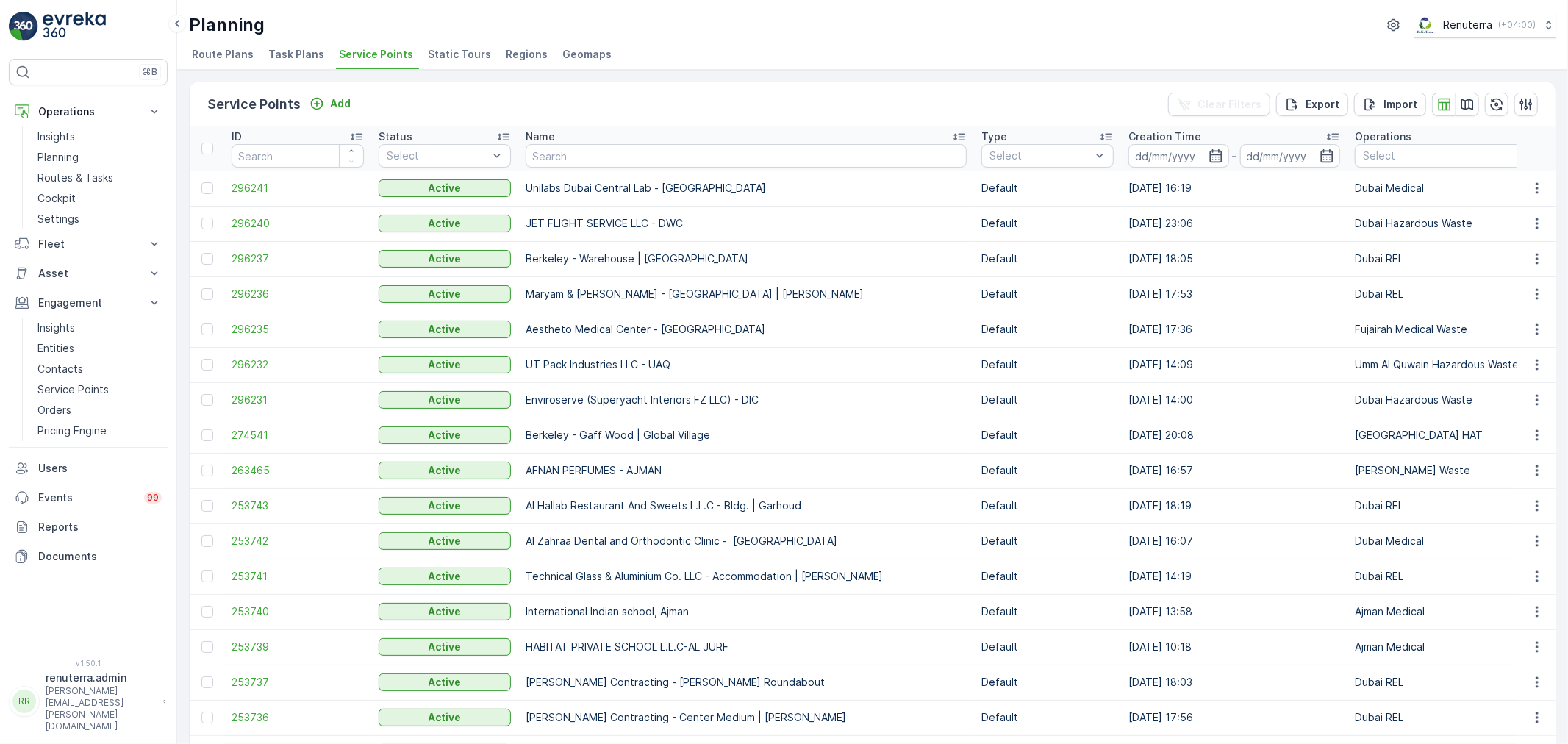
click at [252, 186] on span "296241" at bounding box center [297, 188] width 133 height 15
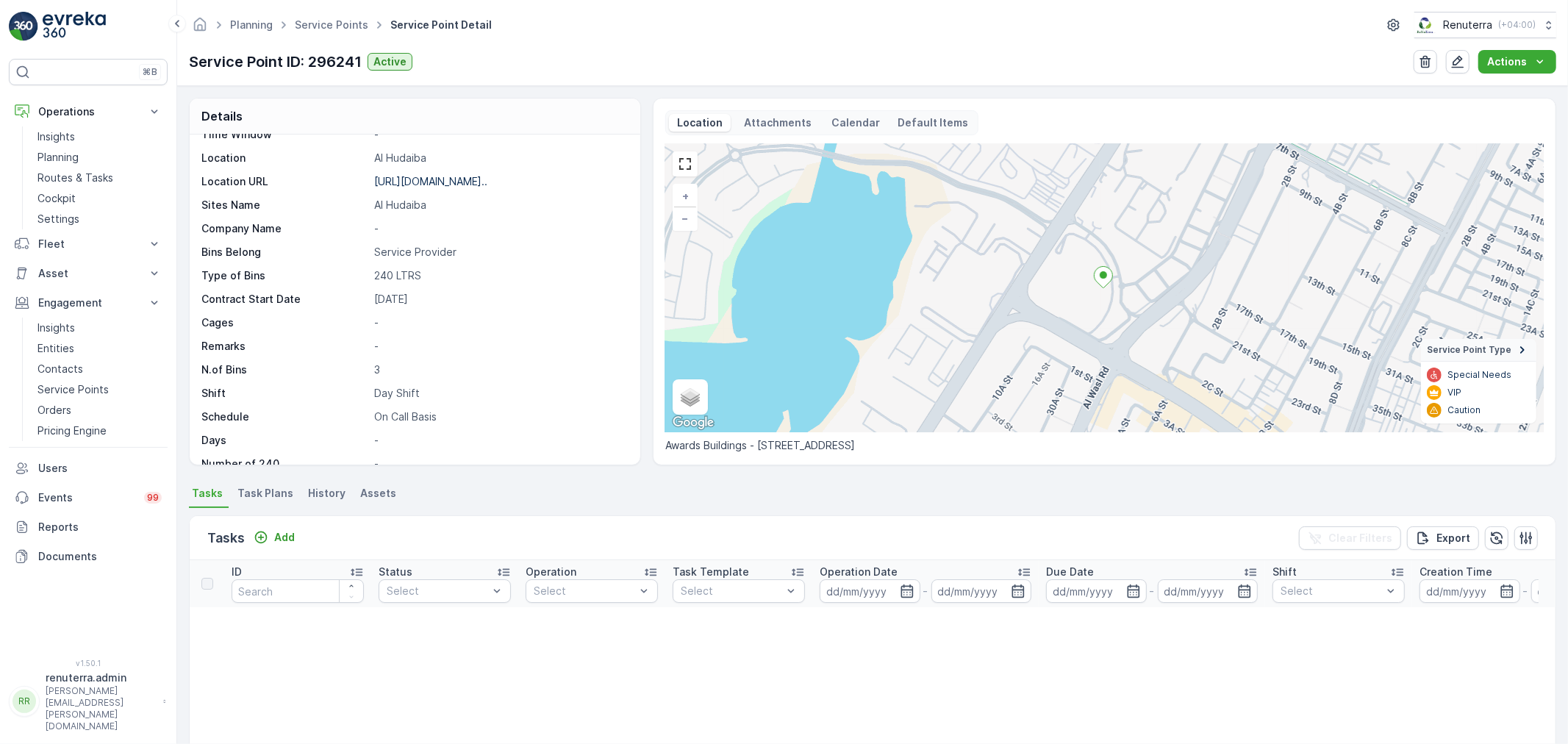
scroll to position [202, 0]
click at [258, 495] on span "Task Plans" at bounding box center [265, 493] width 56 height 15
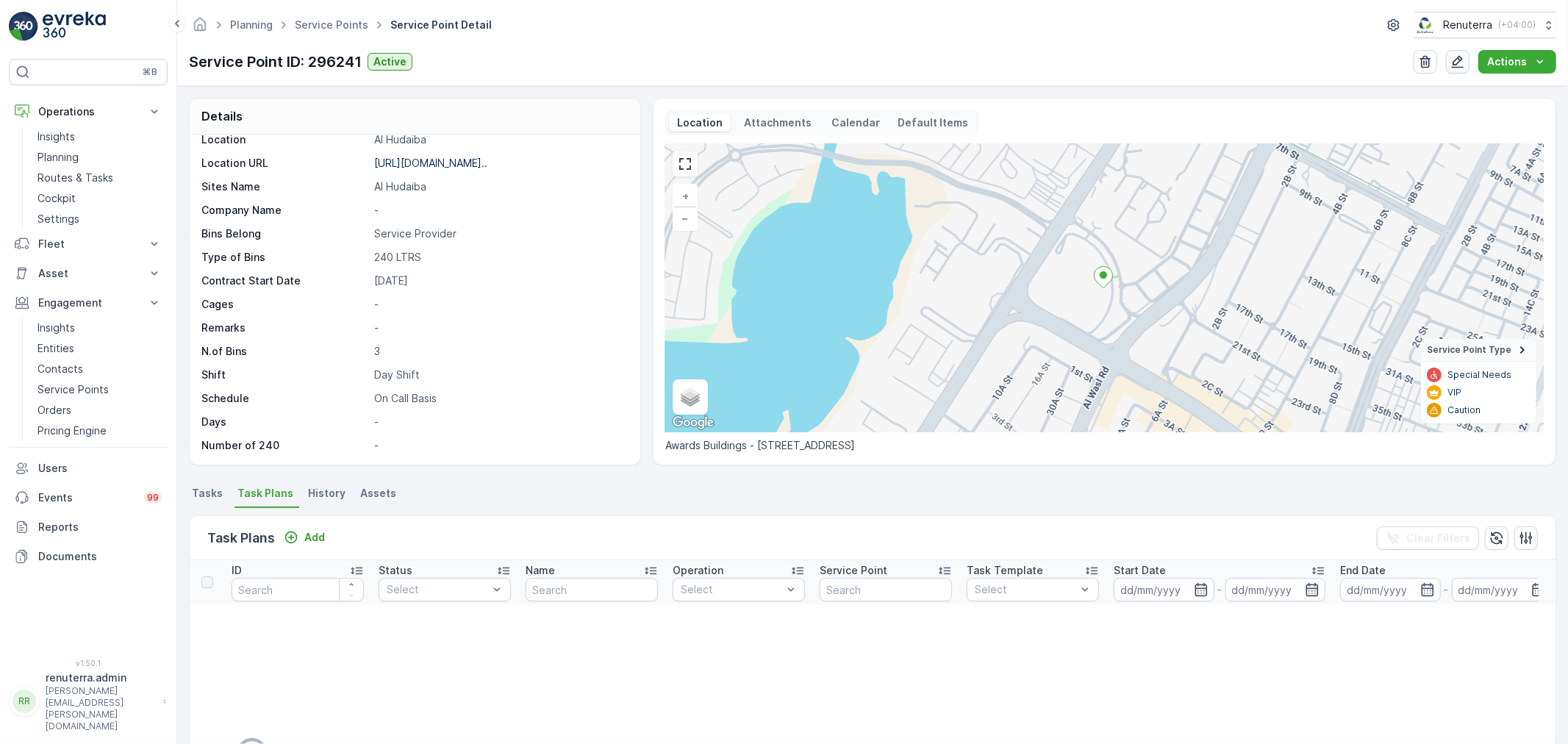
click at [1464, 57] on icon "button" at bounding box center [1458, 62] width 15 height 15
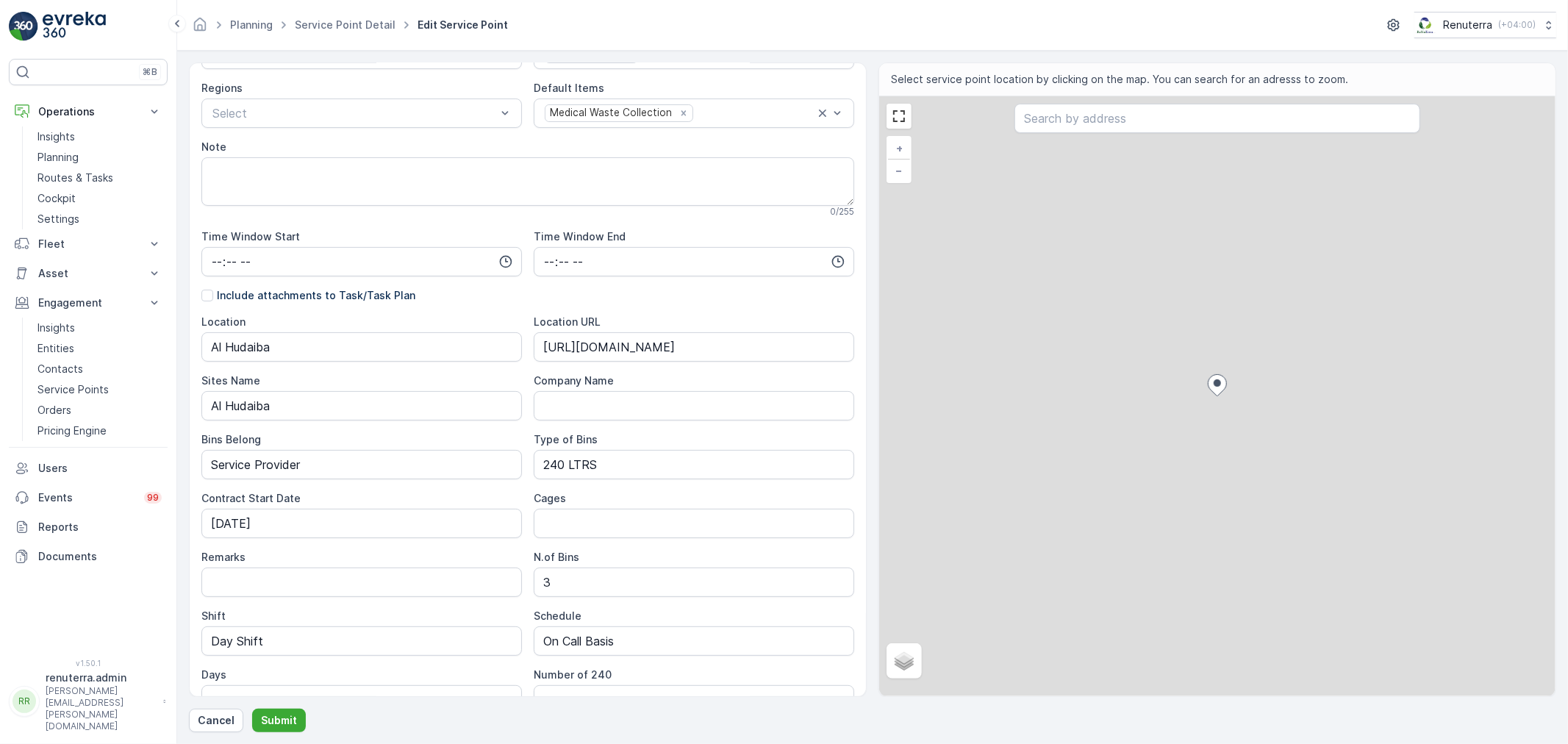
scroll to position [274, 0]
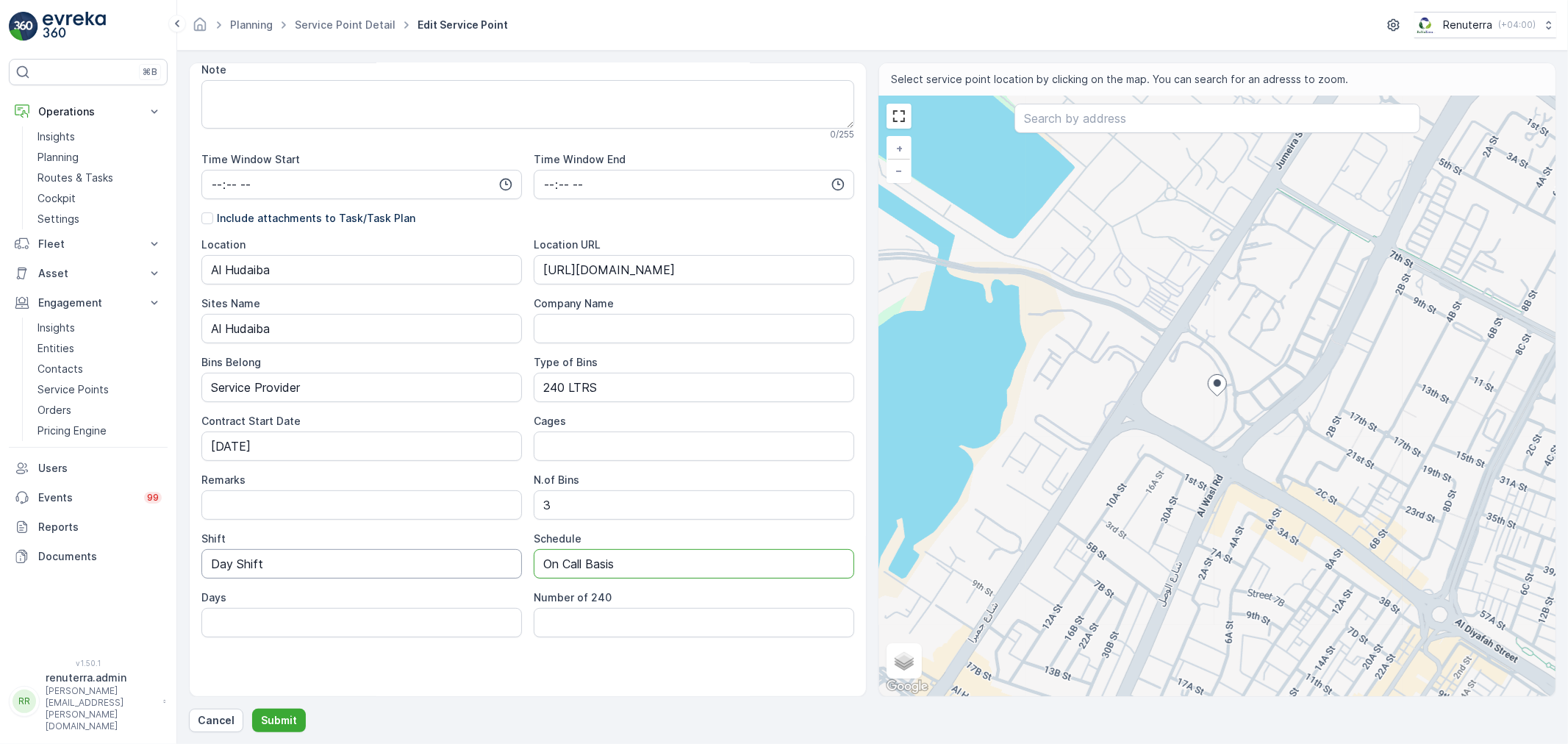
drag, startPoint x: 640, startPoint y: 574, endPoint x: 493, endPoint y: 557, distance: 148.0
click at [493, 557] on div "Location Al Hudaiba Location URL https://maps.app.goo.gl/MHMyW7TKjAJbEcs66 Site…" at bounding box center [527, 437] width 653 height 400
type input "Daily"
click at [272, 717] on p "Submit" at bounding box center [279, 721] width 36 height 15
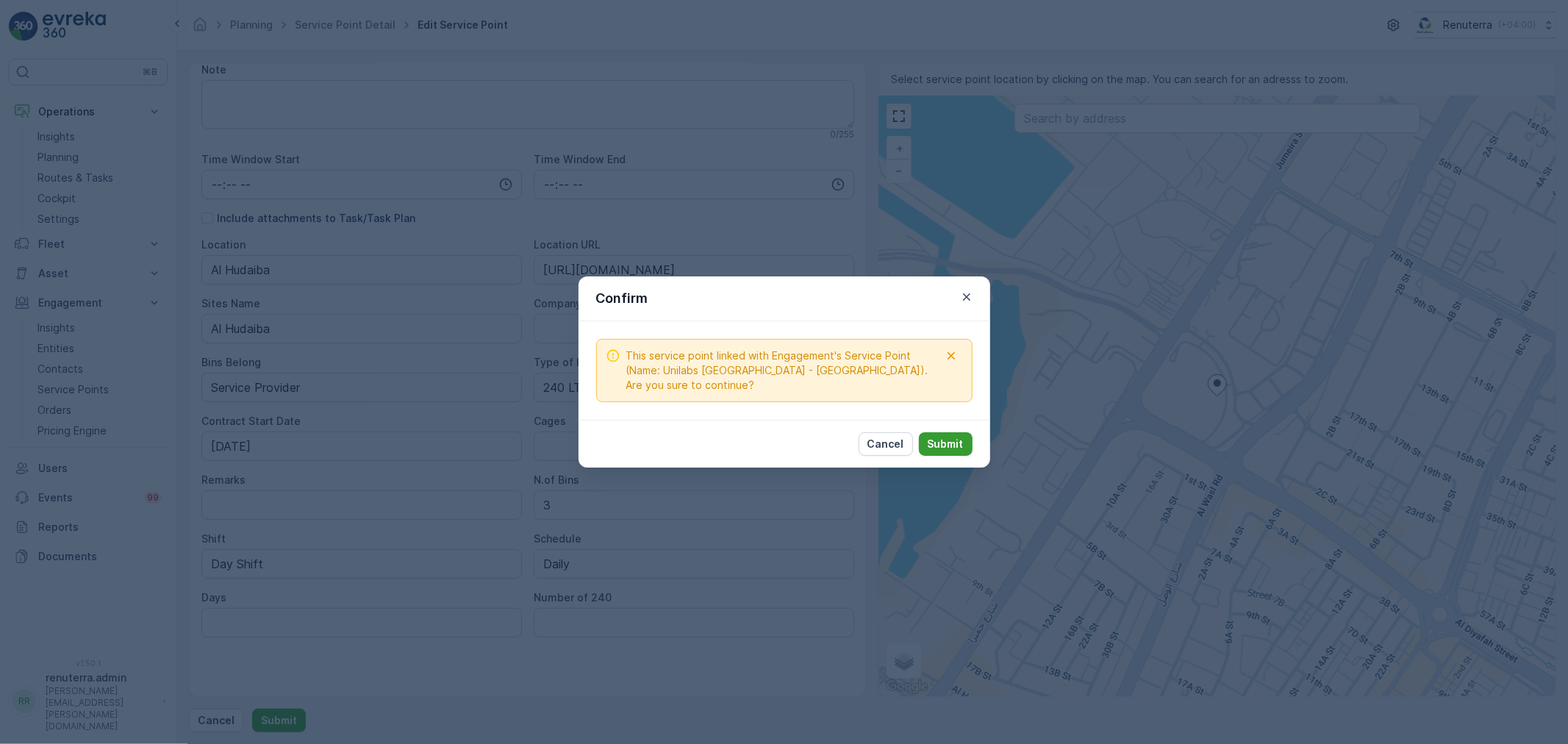
click at [929, 442] on p "Submit" at bounding box center [945, 444] width 36 height 15
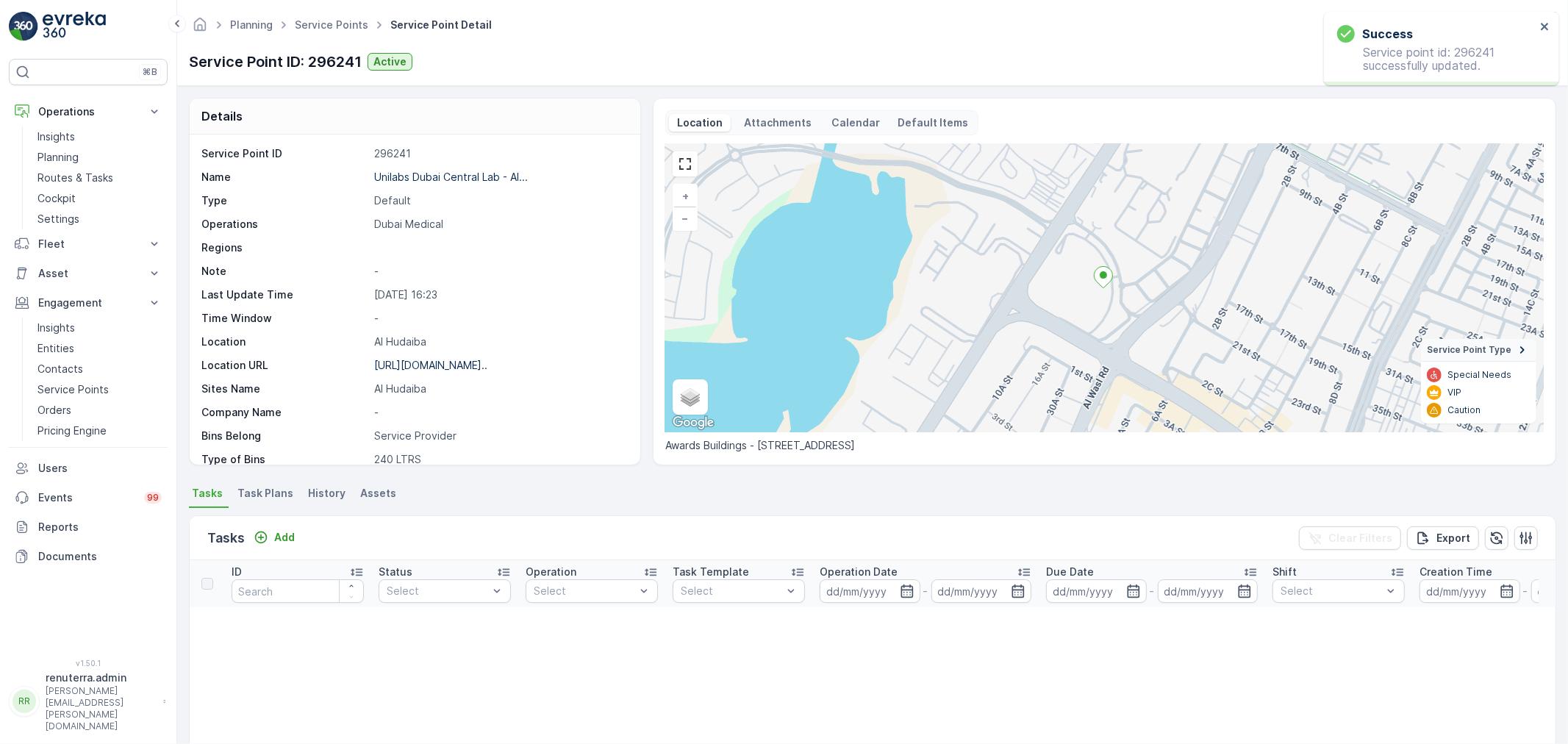
click at [258, 493] on span "Task Plans" at bounding box center [265, 493] width 56 height 15
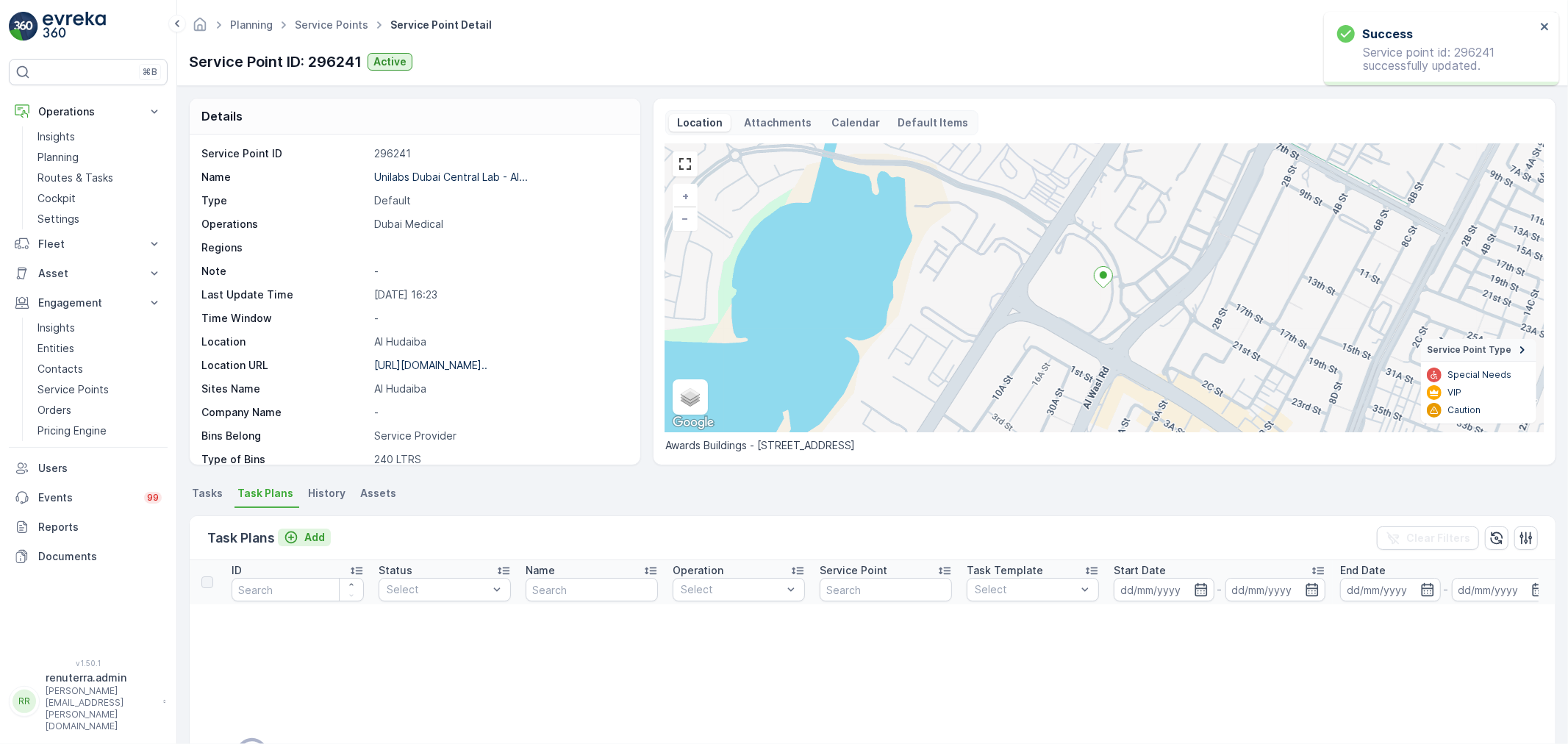
click at [309, 532] on p "Add" at bounding box center [314, 537] width 20 height 15
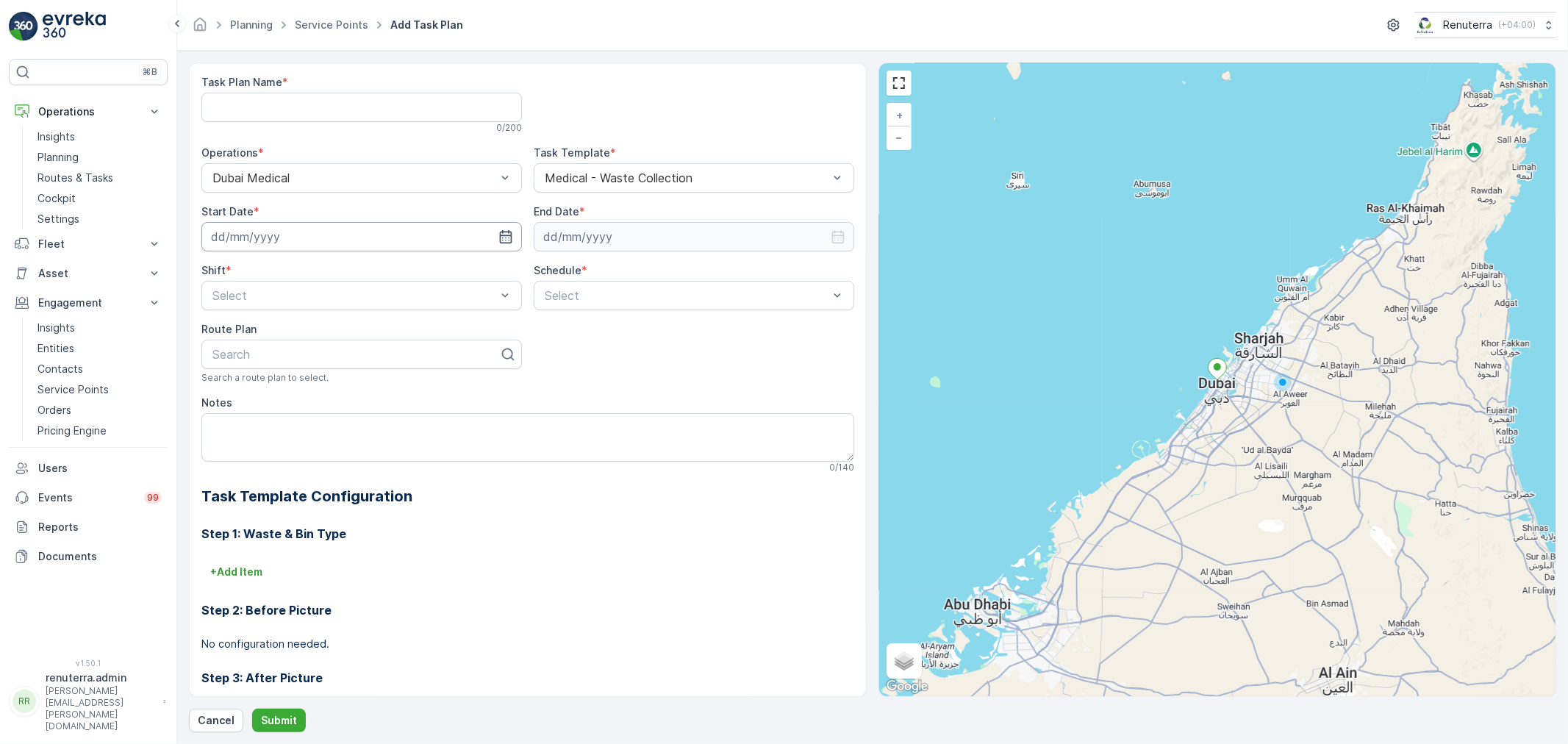
click at [348, 240] on input at bounding box center [361, 237] width 321 height 30
click at [258, 386] on div "15" at bounding box center [252, 388] width 23 height 23
type input "15.09.2025"
click at [637, 245] on input at bounding box center [694, 237] width 321 height 30
click at [582, 270] on p "September" at bounding box center [578, 272] width 57 height 15
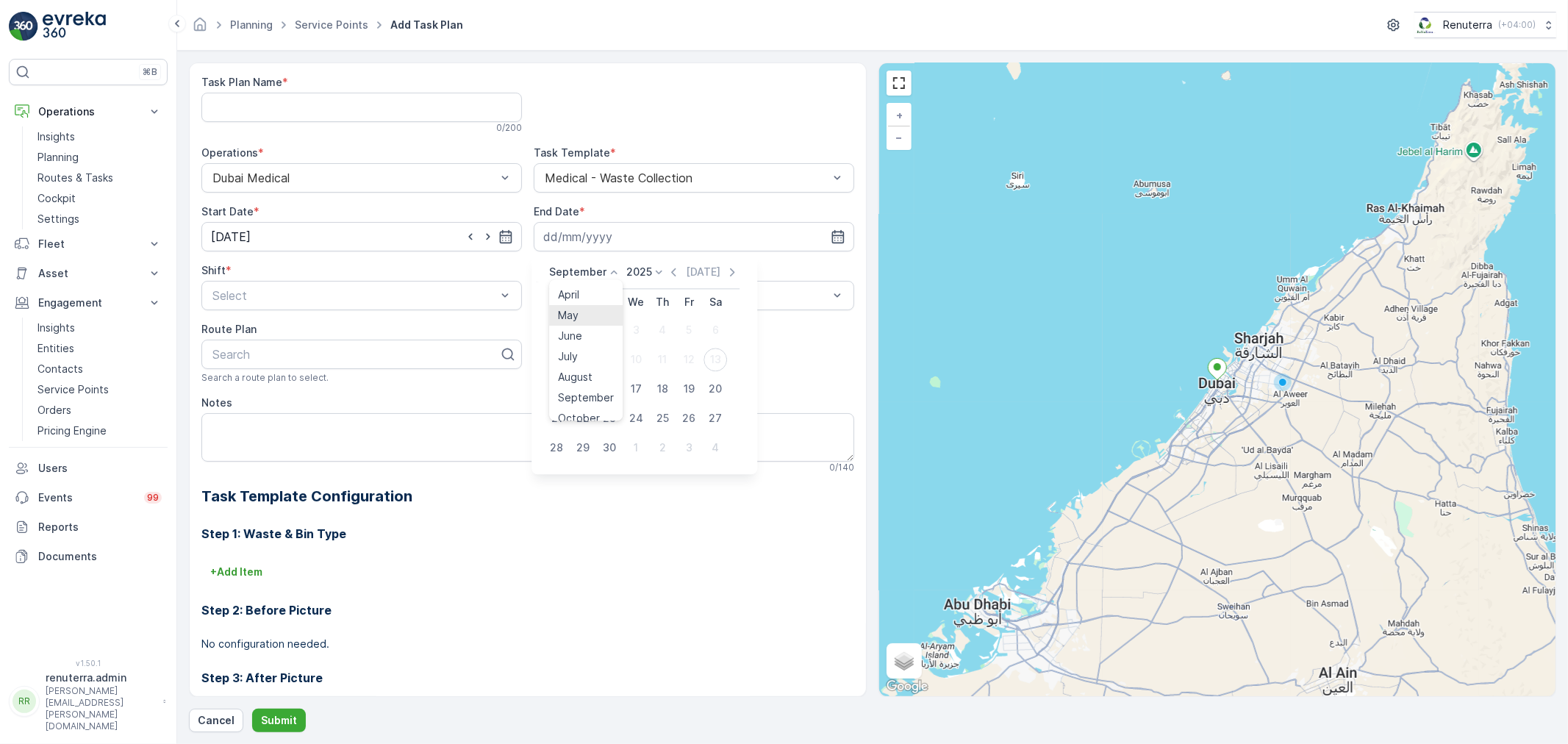
scroll to position [111, 0]
click at [589, 404] on span "December" at bounding box center [584, 408] width 52 height 15
click at [637, 443] on div "31" at bounding box center [636, 447] width 23 height 23
click at [607, 237] on input "31.12.2025" at bounding box center [694, 237] width 321 height 30
click at [641, 265] on p "2025" at bounding box center [635, 272] width 26 height 15
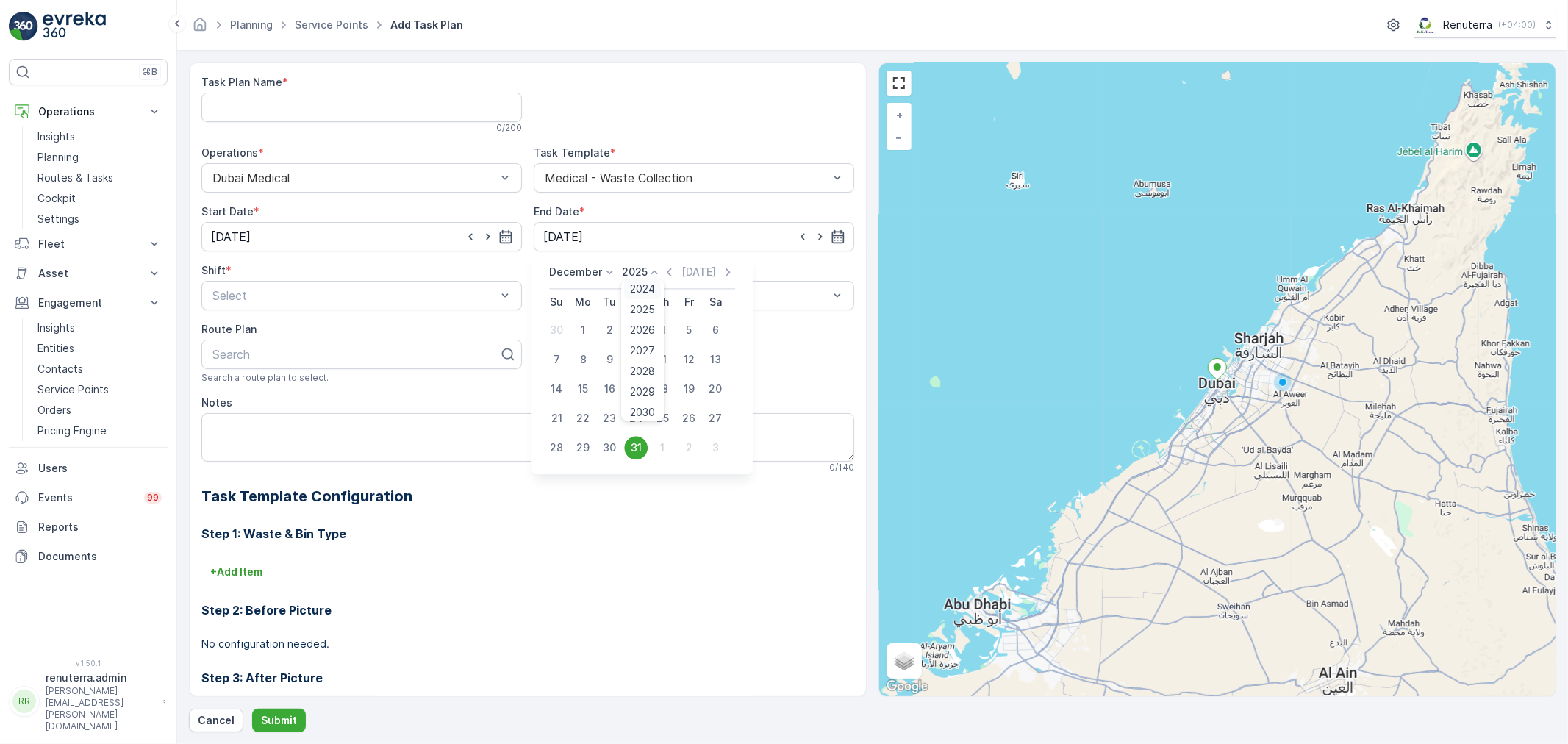
scroll to position [91, 0]
click at [638, 323] on span "2026" at bounding box center [643, 326] width 25 height 15
click at [656, 442] on div "31" at bounding box center [662, 447] width 23 height 23
type input "31.12.2026"
click at [575, 331] on div "Daily" at bounding box center [694, 332] width 303 height 13
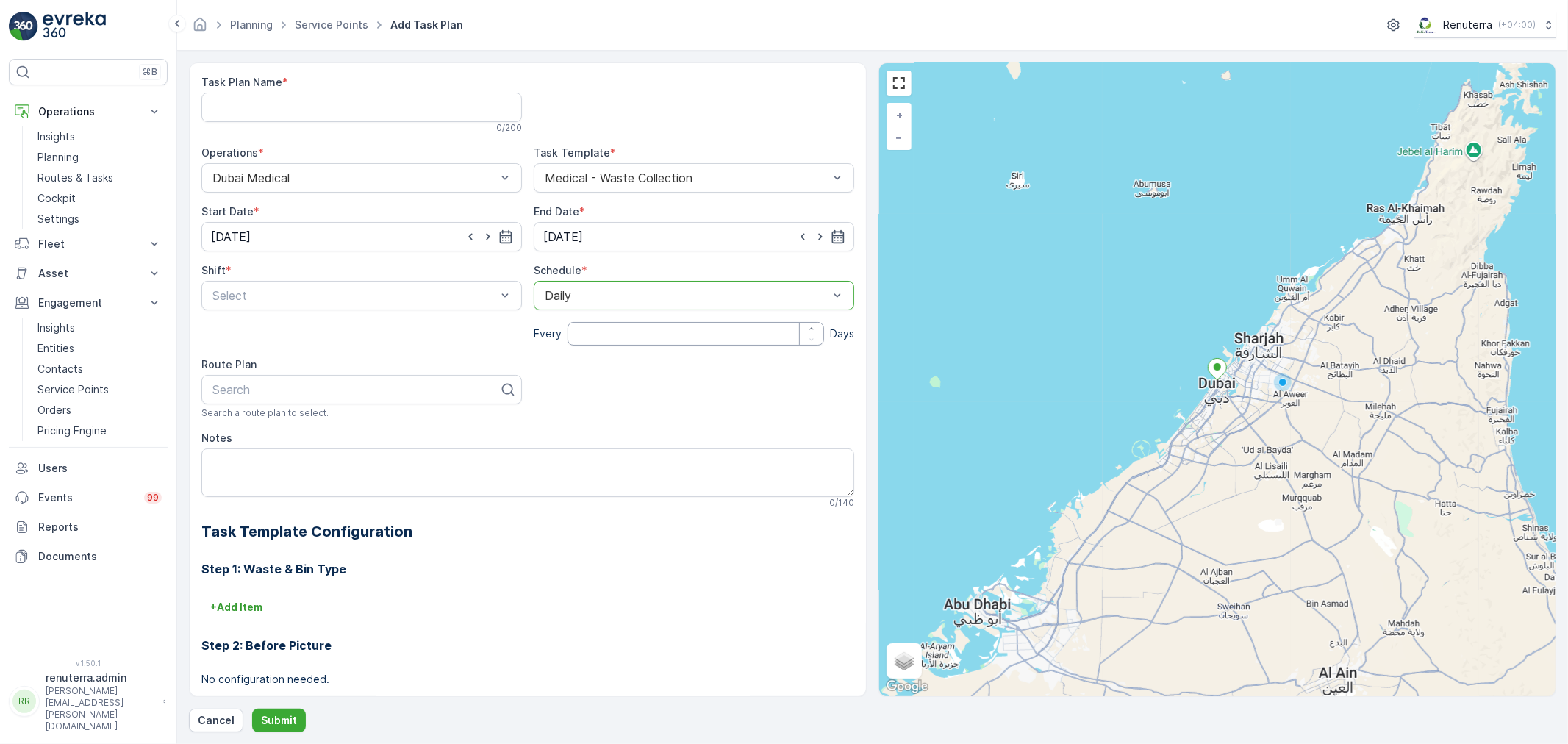
click at [575, 331] on input "number" at bounding box center [695, 333] width 257 height 23
type input "1"
click at [245, 334] on span "Day Shift" at bounding box center [236, 332] width 52 height 13
click at [276, 386] on div at bounding box center [356, 389] width 290 height 13
type input "103"
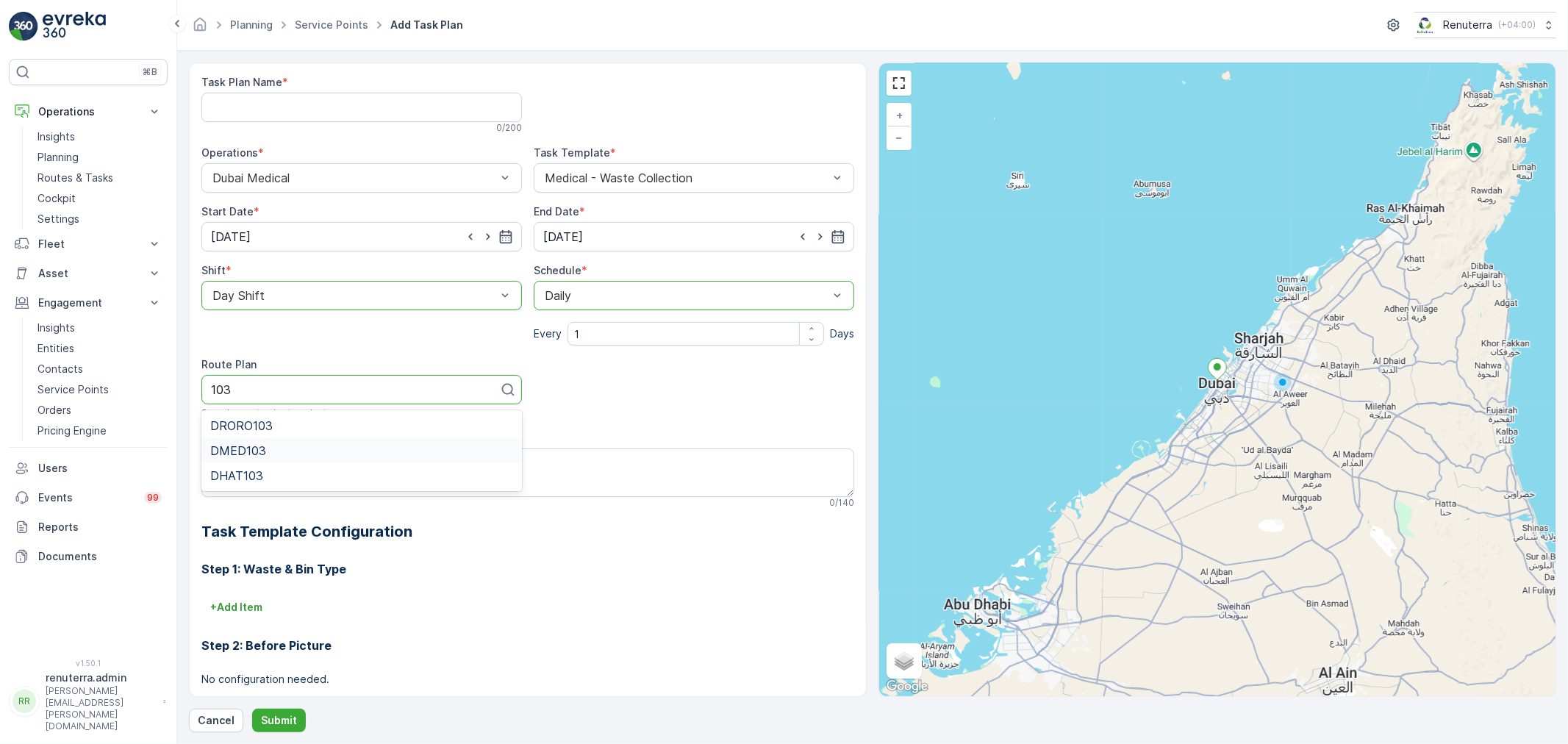
click at [265, 447] on span "DMED103" at bounding box center [238, 450] width 56 height 13
click at [302, 107] on Name "Task Plan Name" at bounding box center [361, 107] width 321 height 30
type Name "DMED003"
click at [393, 475] on textarea "Notes" at bounding box center [527, 473] width 653 height 48
paste textarea "Anthony Unilabs +971554509538"
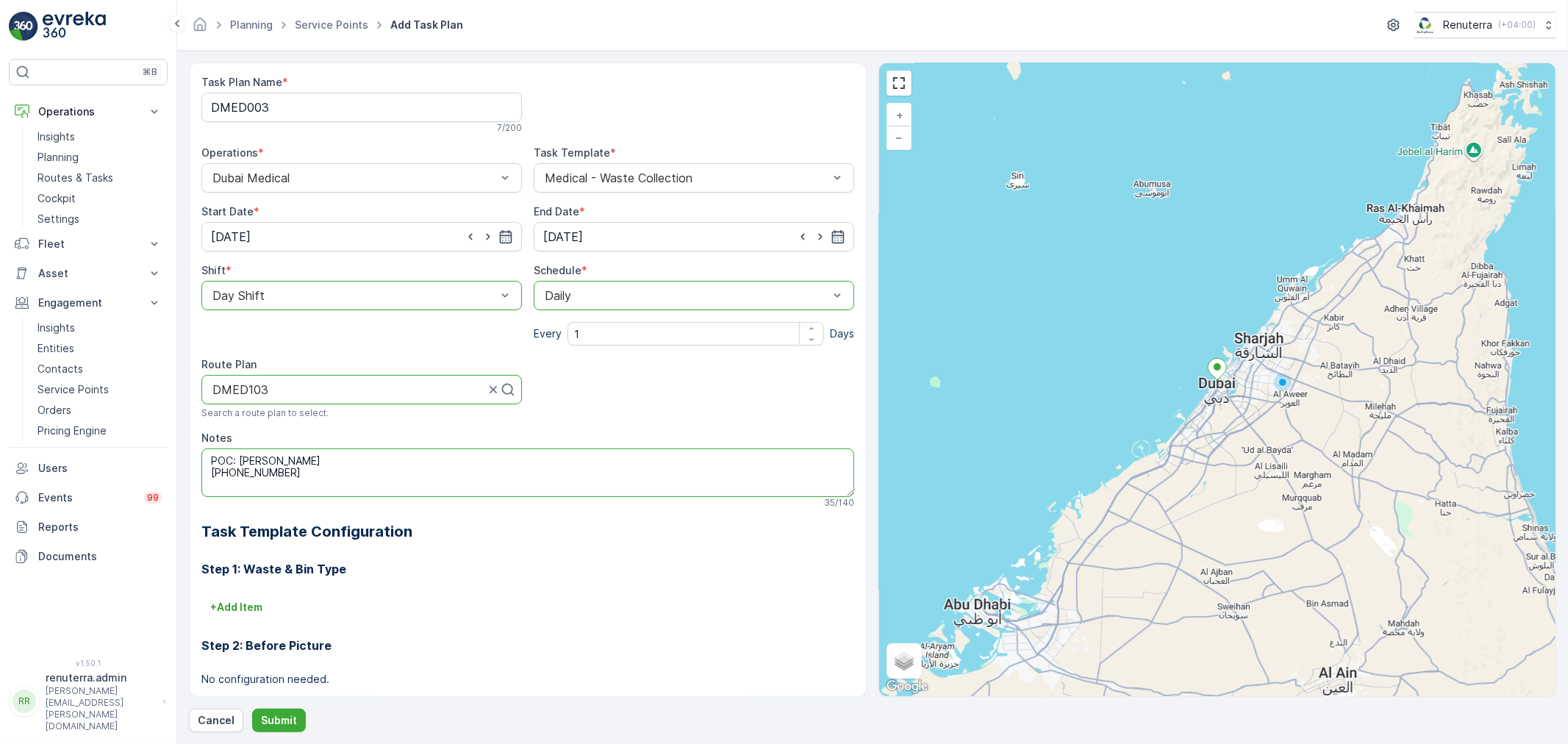
click at [209, 472] on textarea "POC: Anthony Unilabs +971554509538" at bounding box center [527, 473] width 653 height 48
type textarea "POC: Anthony Unilabs +971554509538"
click at [280, 717] on p "Submit" at bounding box center [279, 721] width 36 height 15
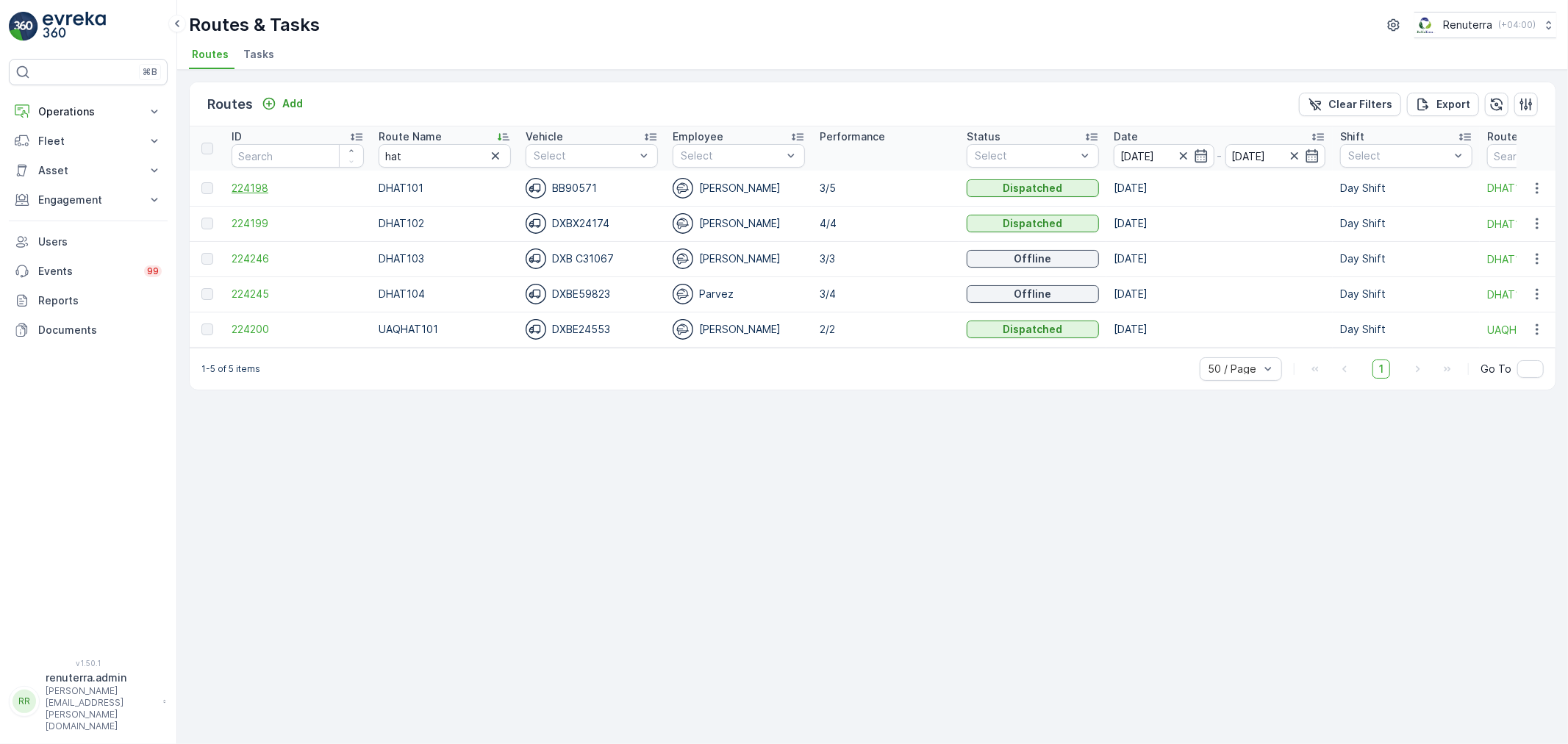
click at [256, 187] on span "224198" at bounding box center [297, 188] width 133 height 15
click at [252, 219] on span "224199" at bounding box center [297, 223] width 133 height 15
click at [260, 258] on span "224246" at bounding box center [297, 259] width 133 height 15
click at [250, 297] on span "224245" at bounding box center [297, 294] width 133 height 15
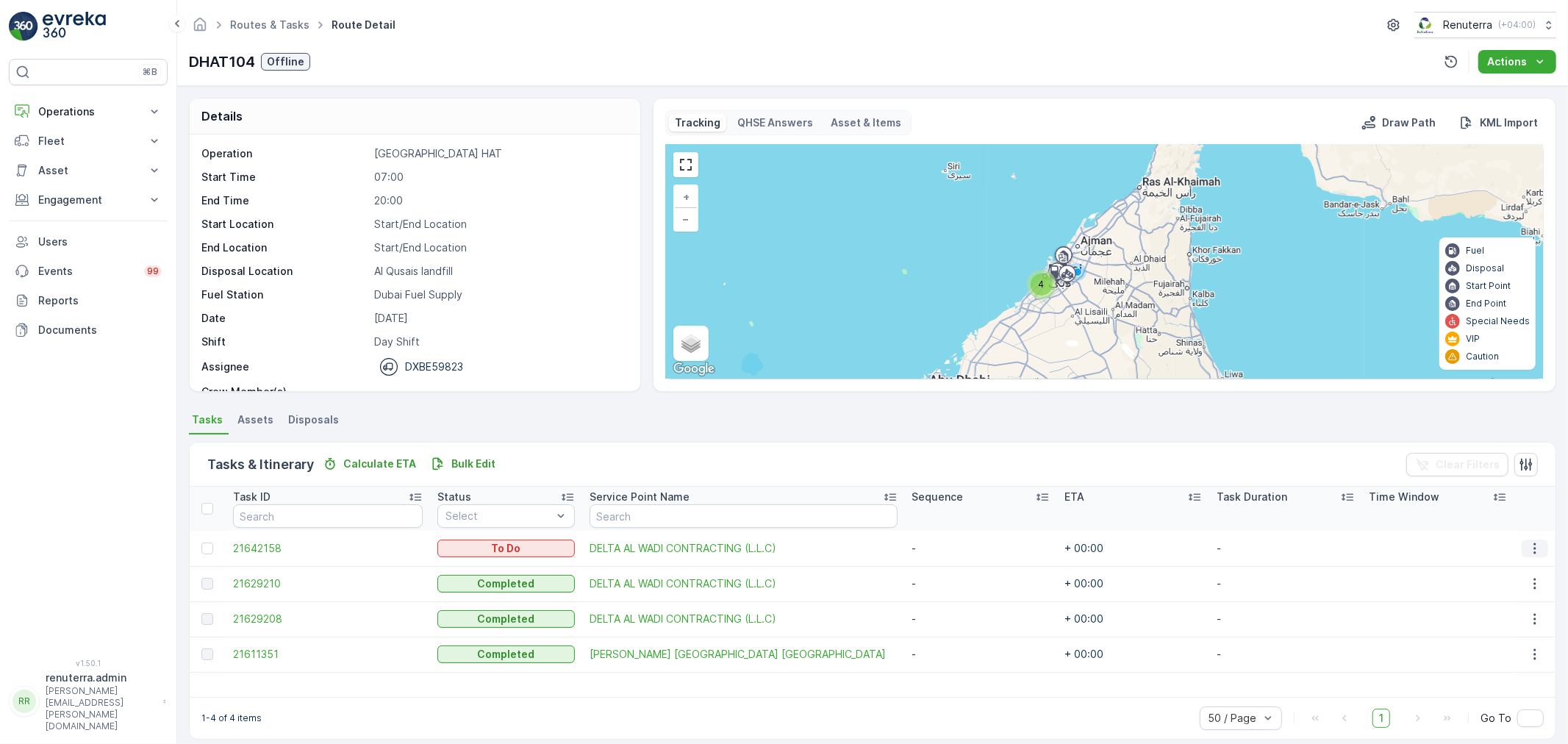
click at [1535, 542] on icon "button" at bounding box center [1536, 549] width 15 height 15
click at [1511, 623] on div "Remove from Route" at bounding box center [1513, 631] width 111 height 20
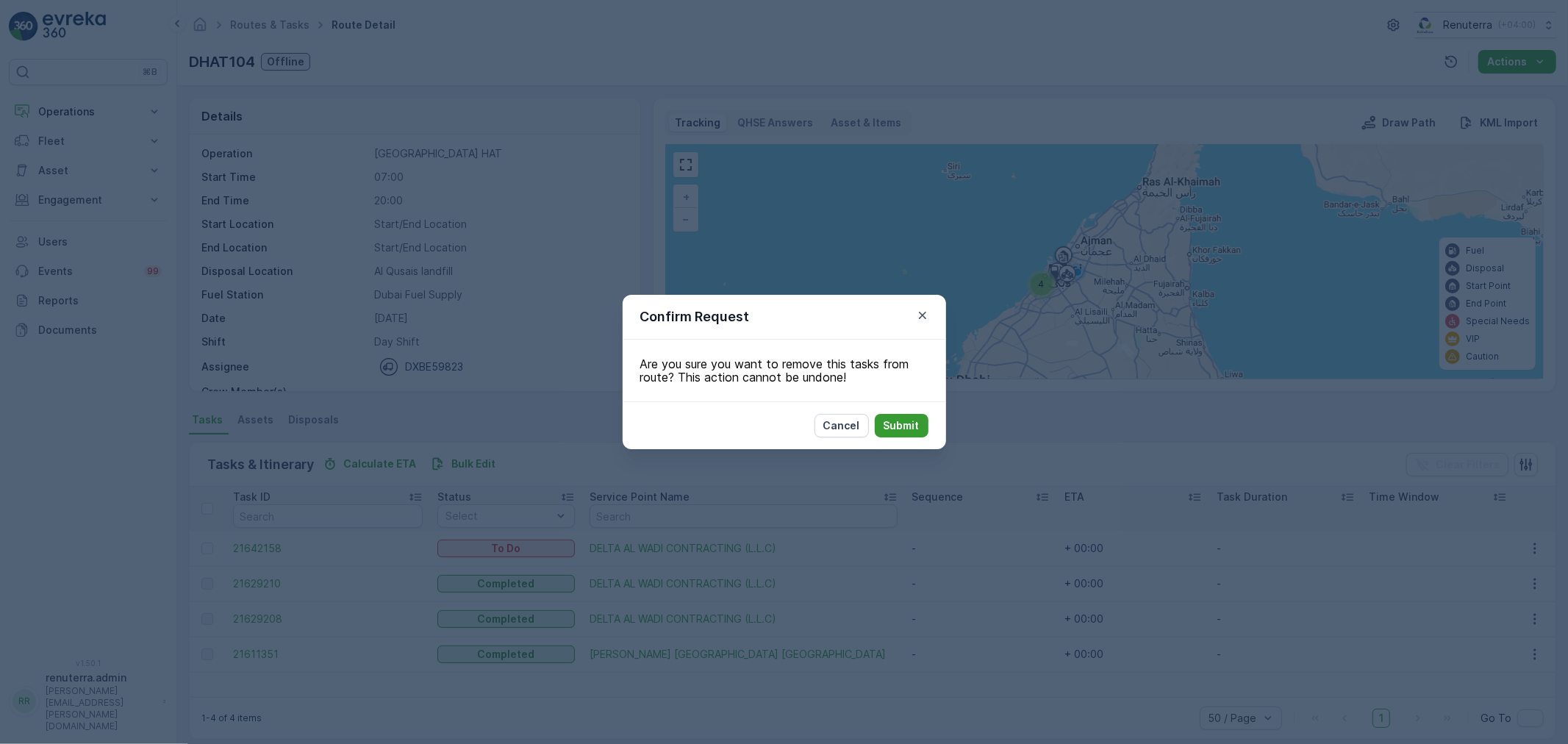
click at [903, 424] on p "Submit" at bounding box center [902, 425] width 36 height 15
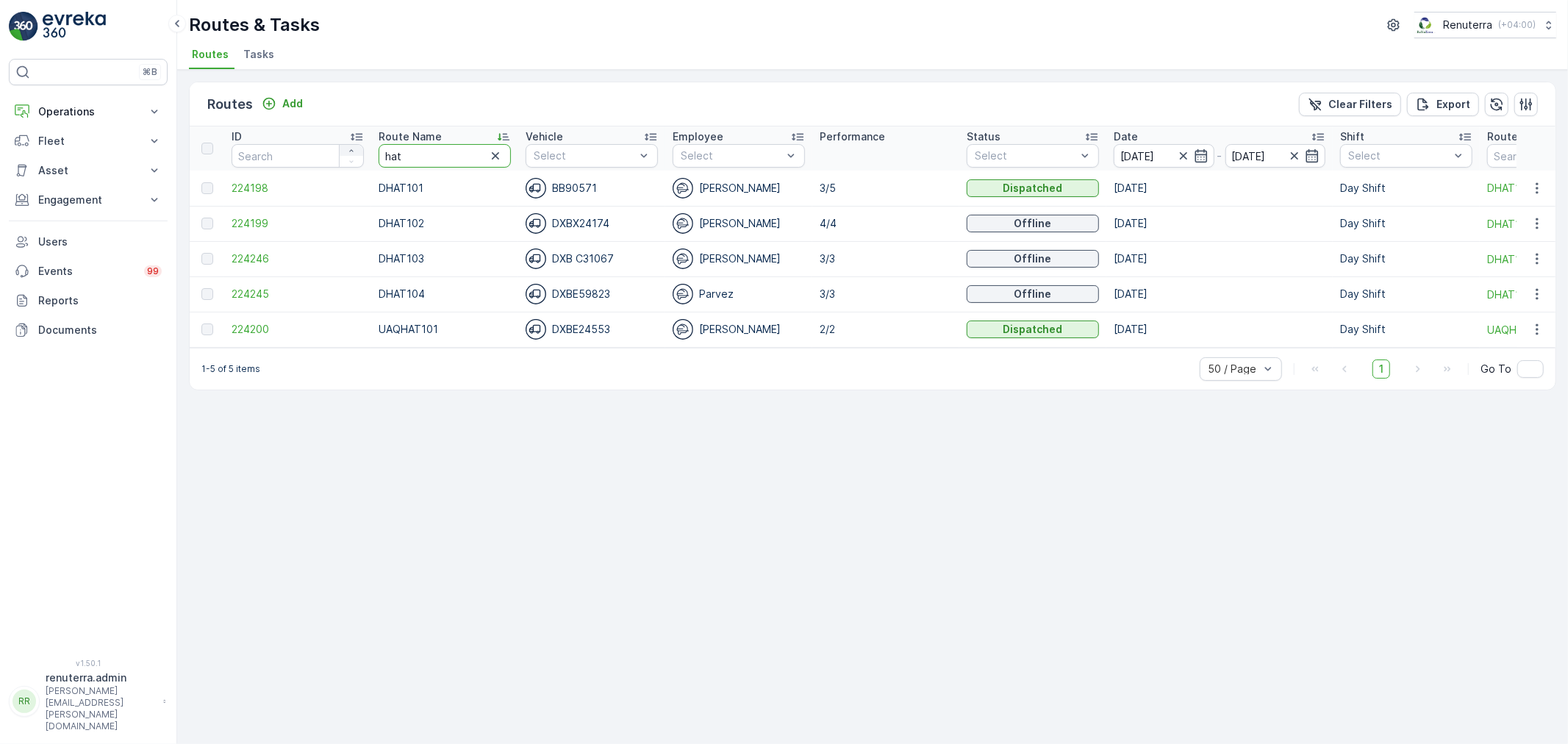
drag, startPoint x: 434, startPoint y: 152, endPoint x: 348, endPoint y: 148, distance: 86.1
click at [348, 148] on tr "ID Route Name hat Vehicle Select Employee Select Performance Status Select Date…" at bounding box center [929, 148] width 1477 height 44
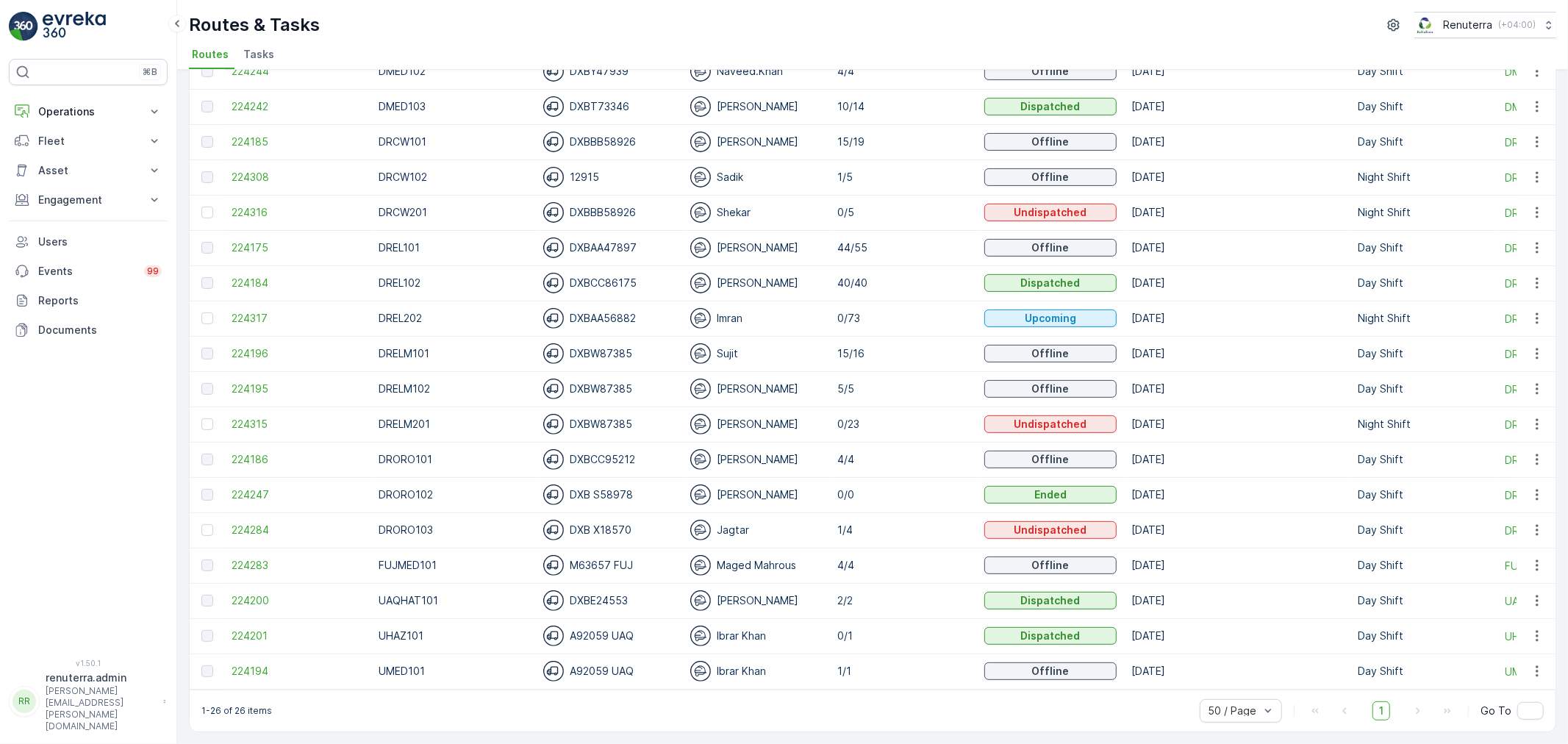
scroll to position [408, 0]
click at [256, 628] on span "224201" at bounding box center [297, 636] width 133 height 15
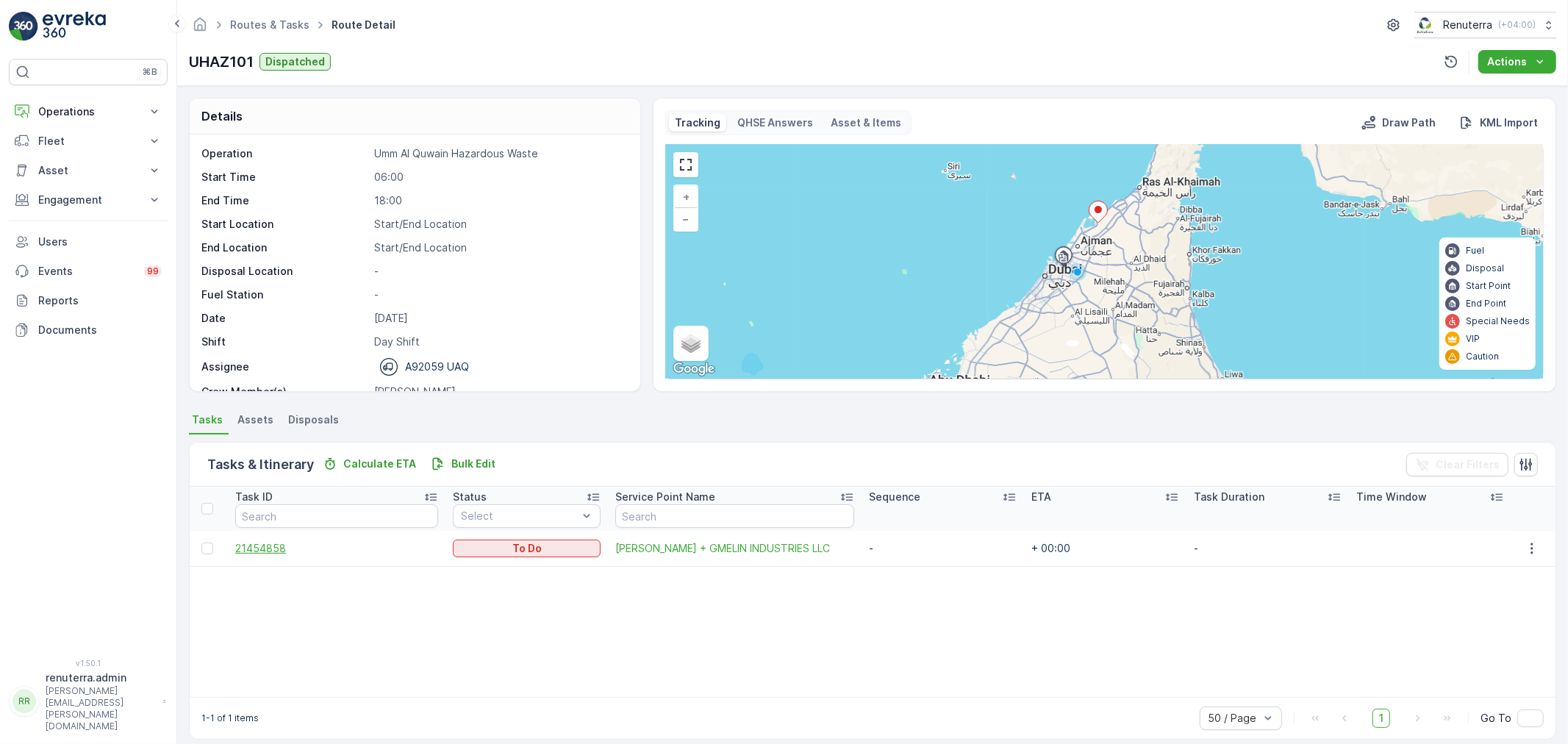
click at [274, 548] on span "21454858" at bounding box center [336, 549] width 203 height 15
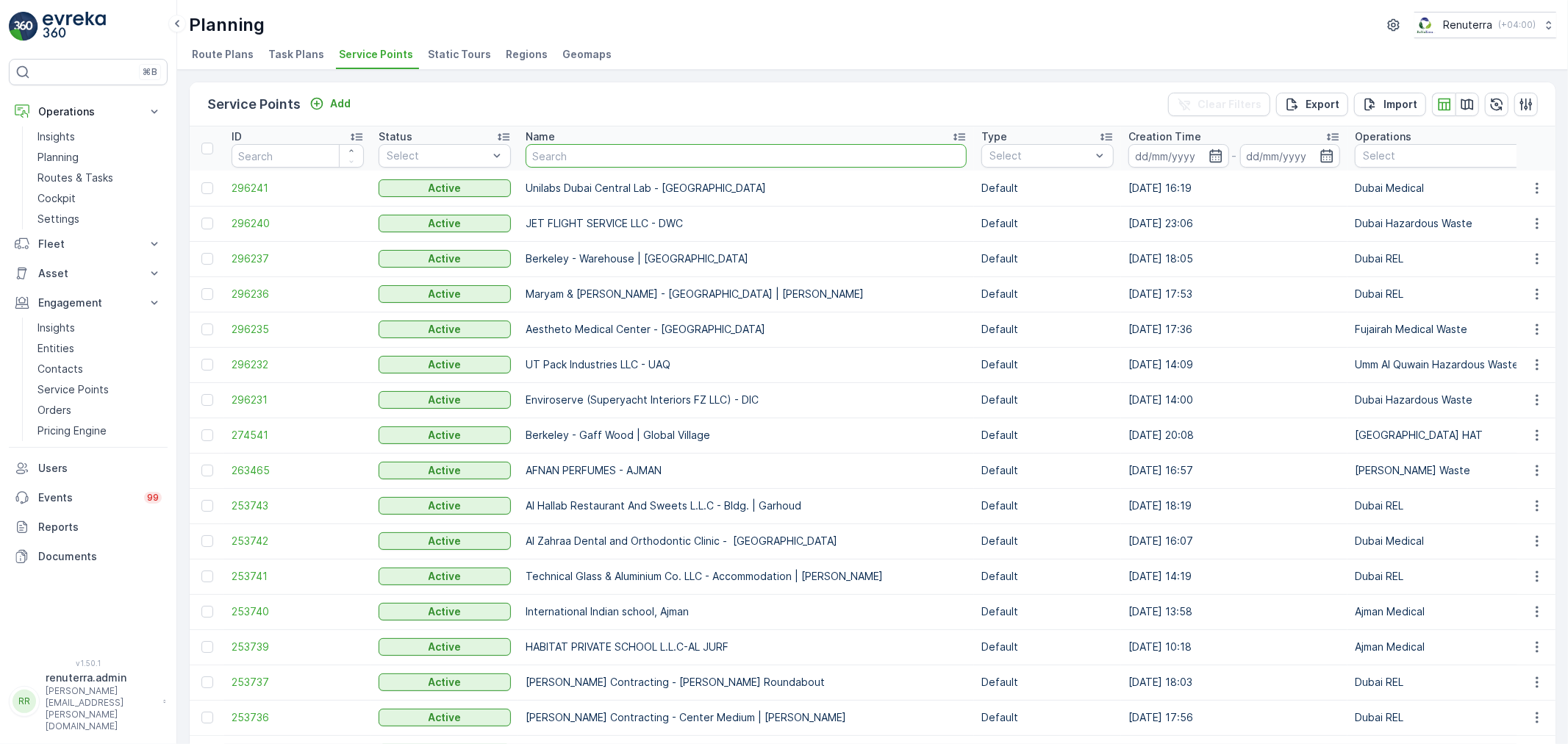
click at [588, 155] on input "text" at bounding box center [746, 155] width 441 height 23
type input "besix"
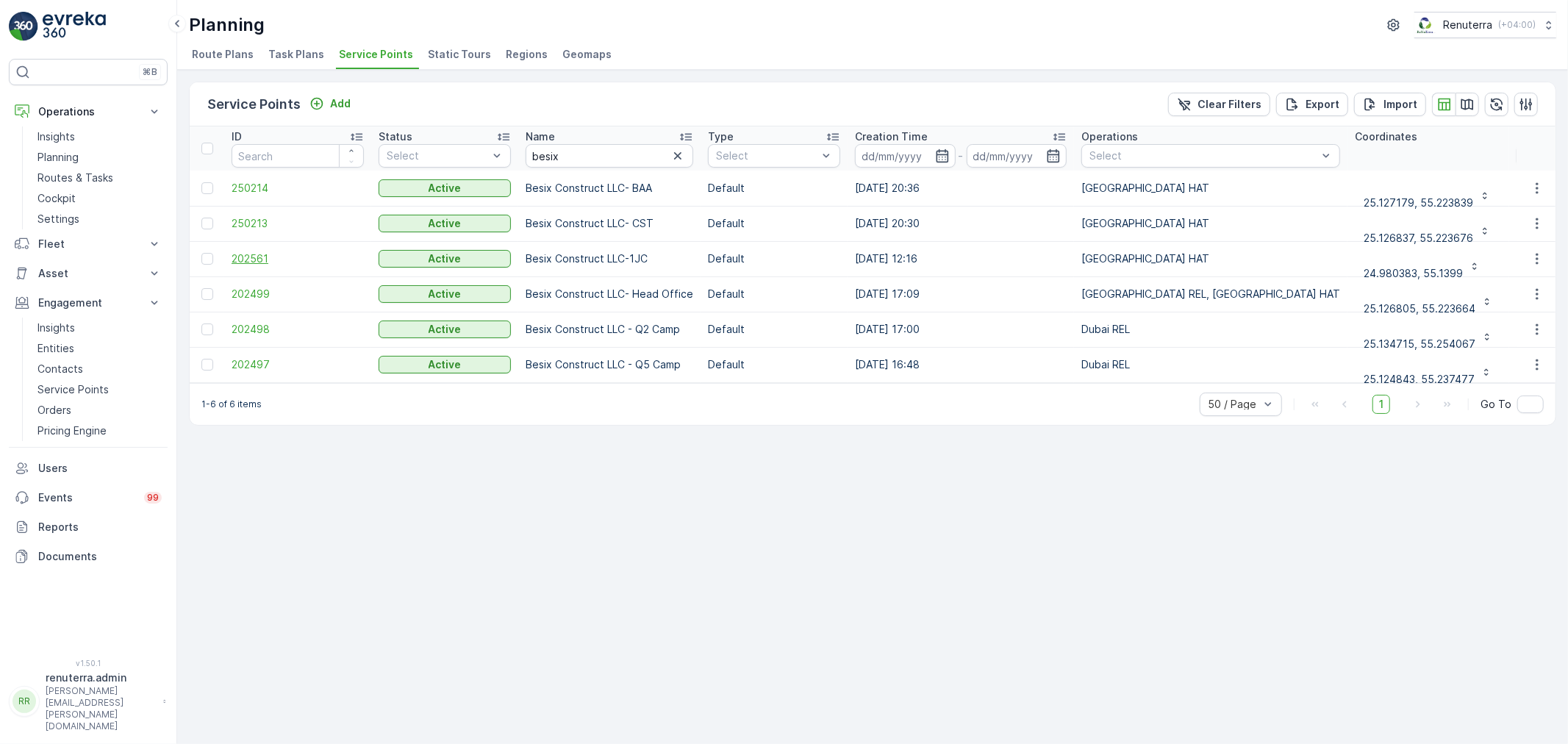
click at [266, 259] on span "202561" at bounding box center [297, 259] width 133 height 15
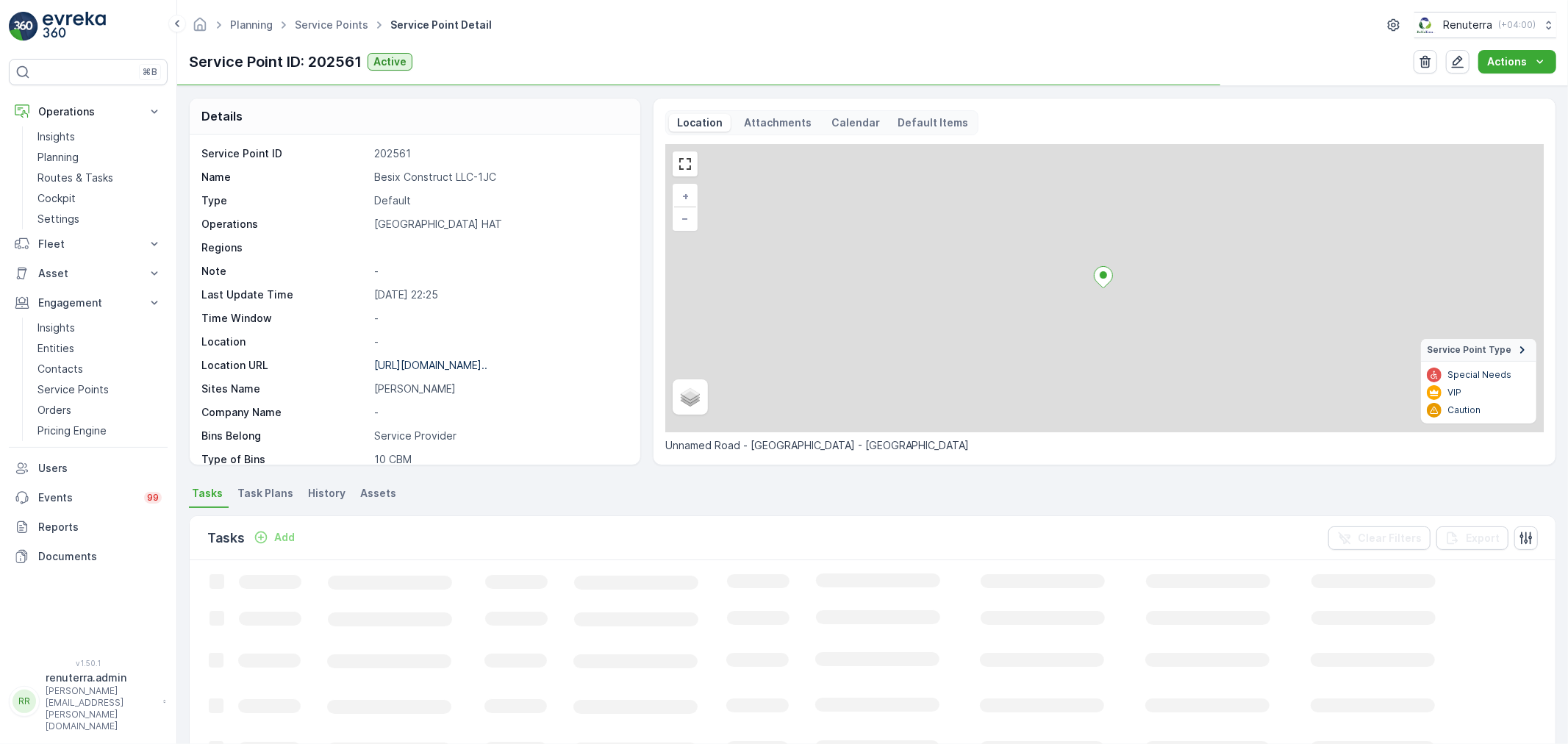
click at [419, 176] on p "Besix Construct LLC-1JC" at bounding box center [499, 177] width 251 height 15
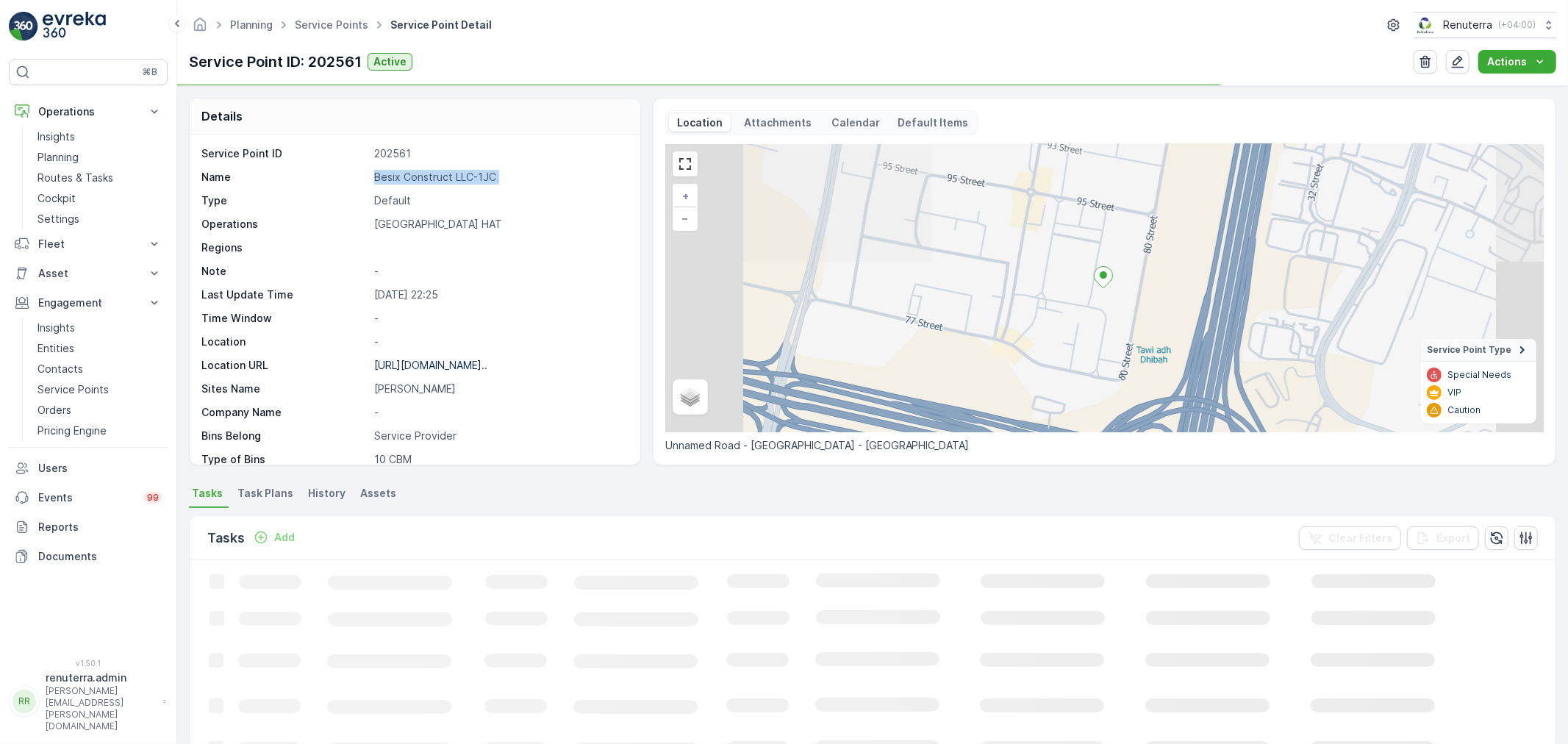
copy p "Besix Construct LLC-1JC"
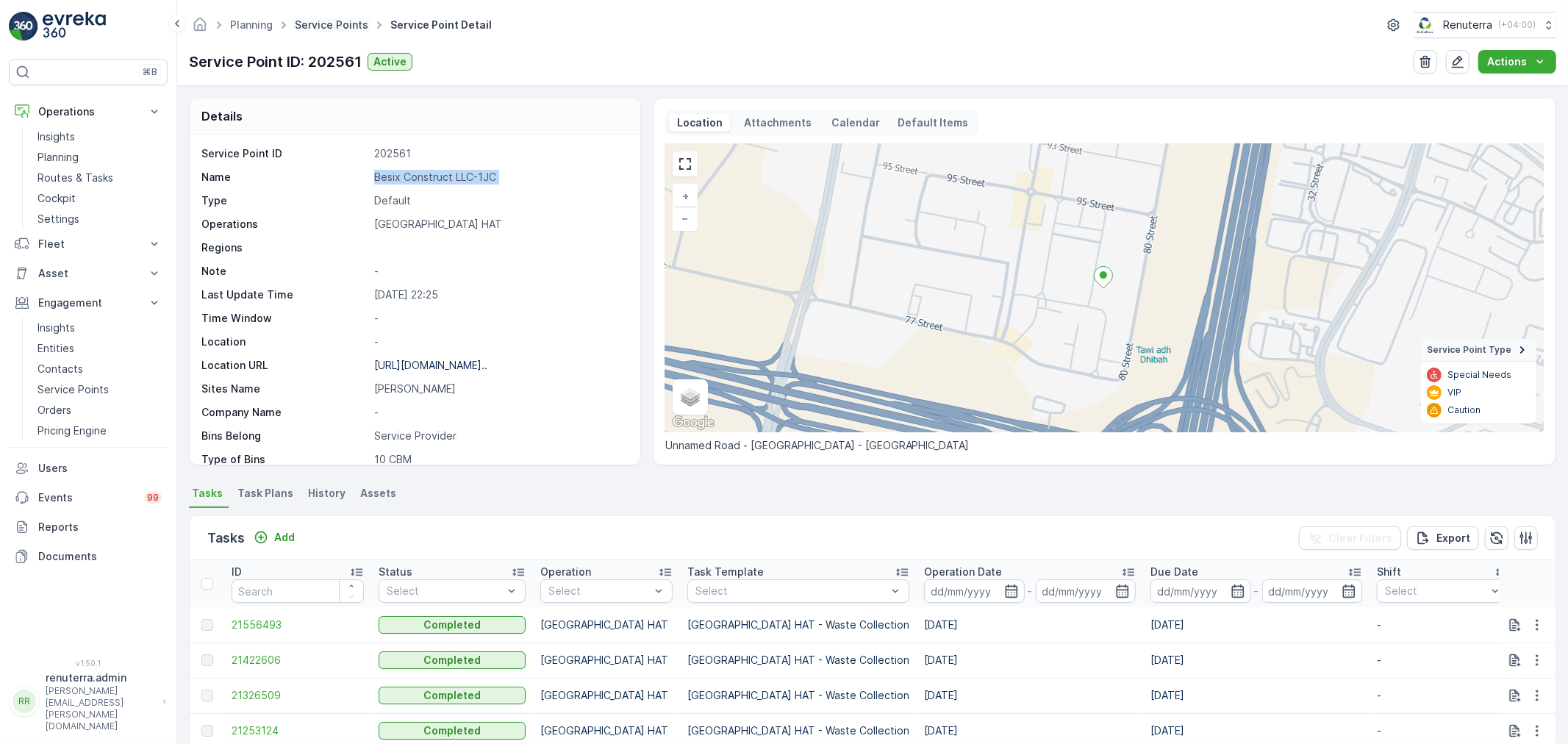
click at [328, 19] on link "Service Points" at bounding box center [331, 24] width 73 height 12
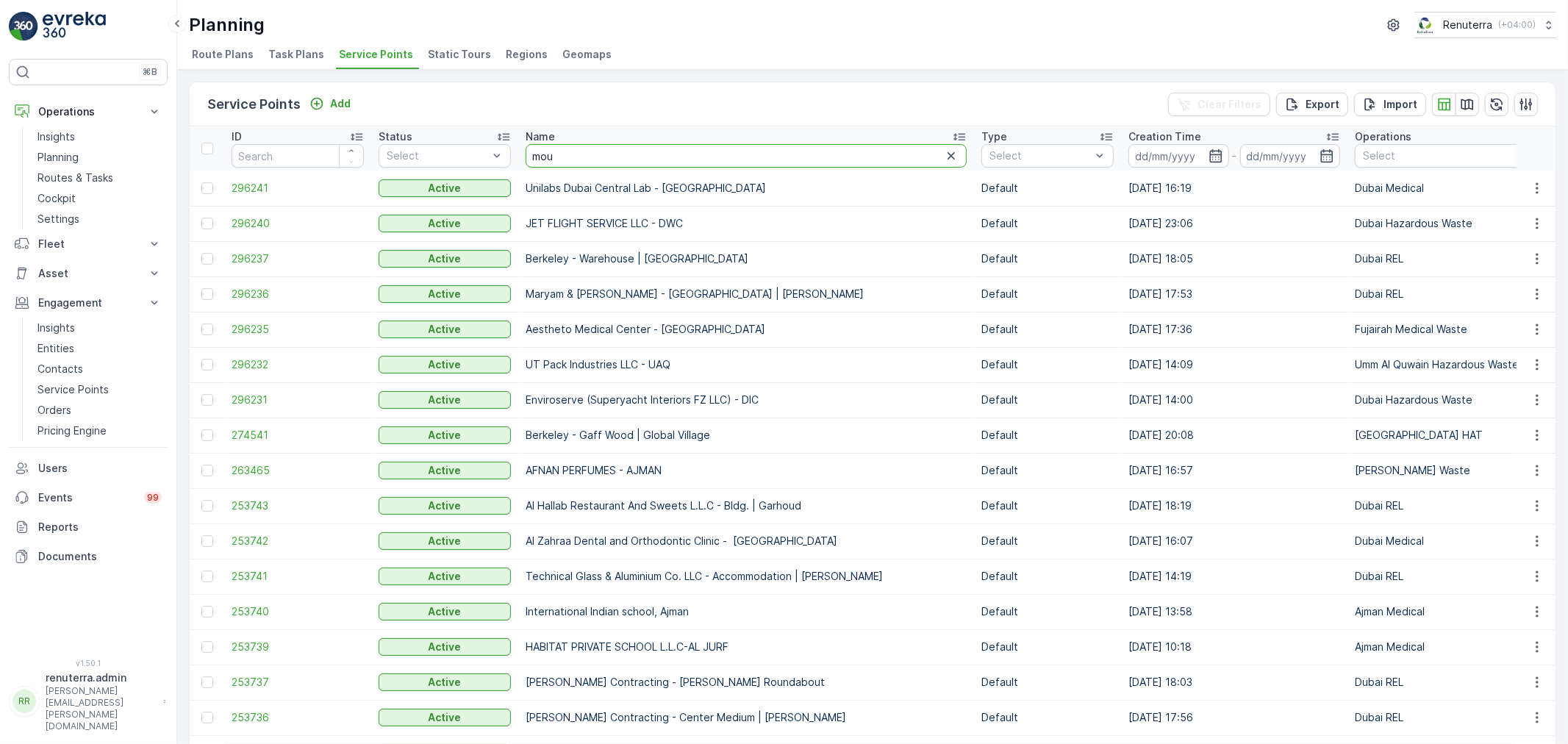
type input "mouj"
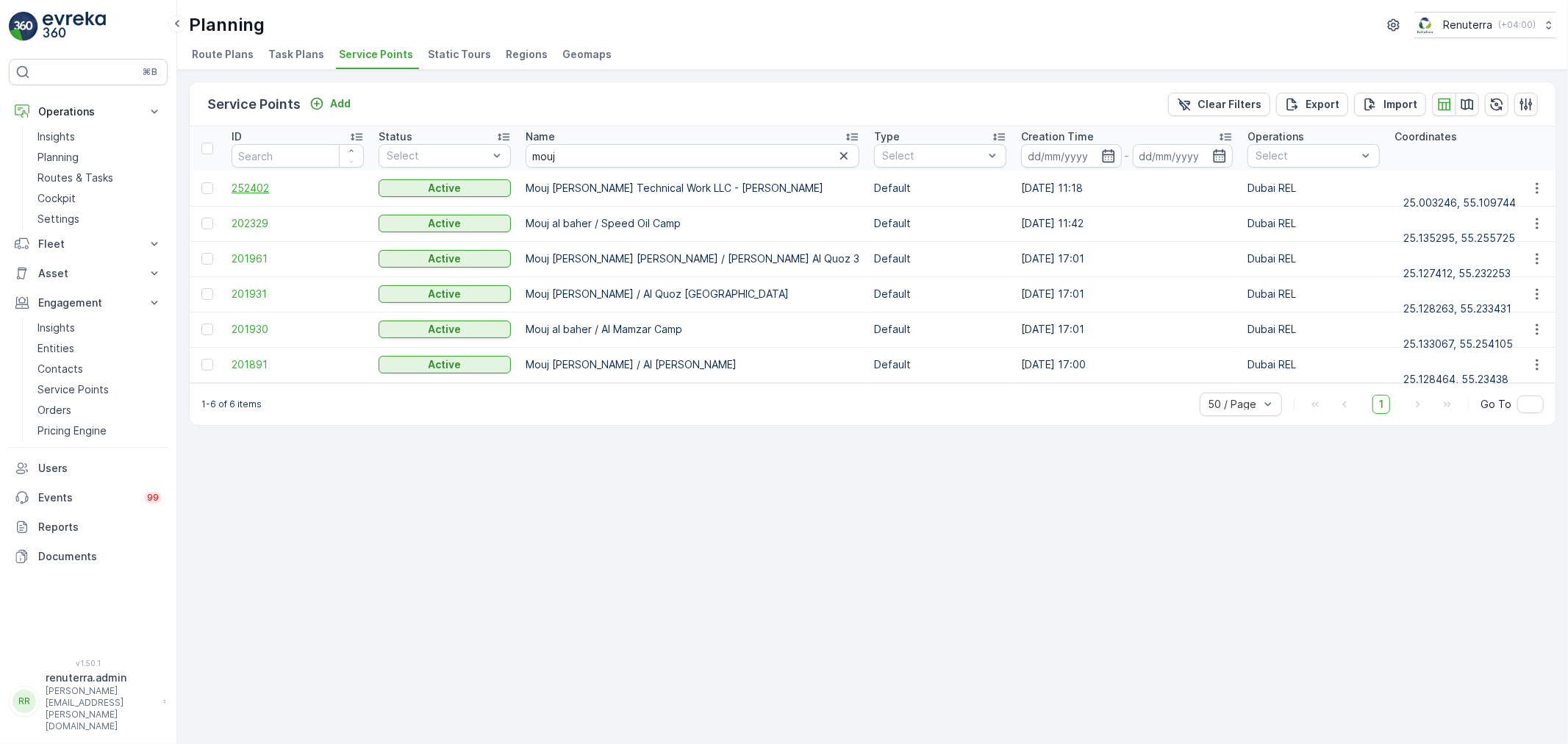
click at [259, 183] on span "252402" at bounding box center [297, 188] width 133 height 15
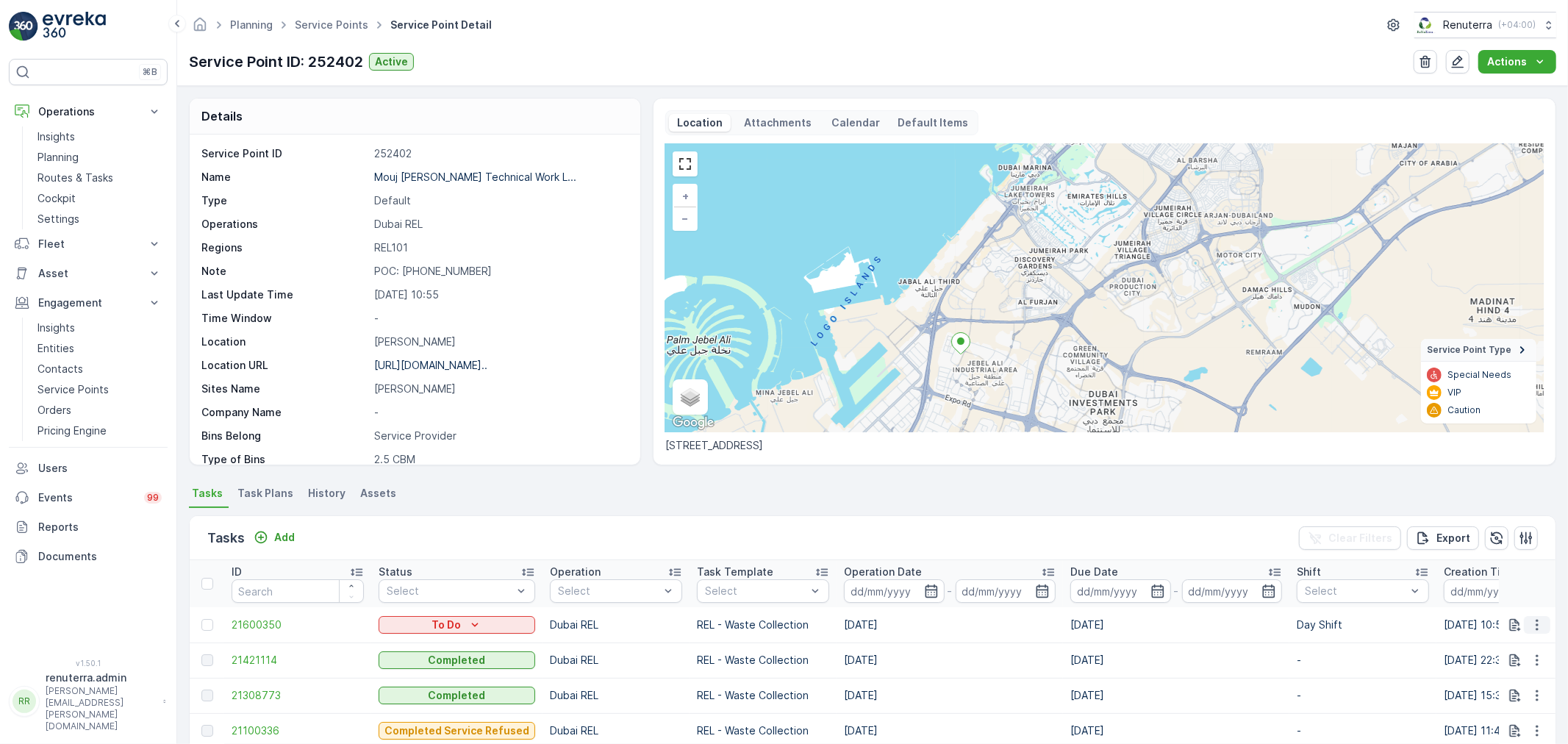
click at [1530, 621] on icon "button" at bounding box center [1537, 624] width 15 height 15
click at [1503, 553] on span "Change Route" at bounding box center [1499, 554] width 71 height 15
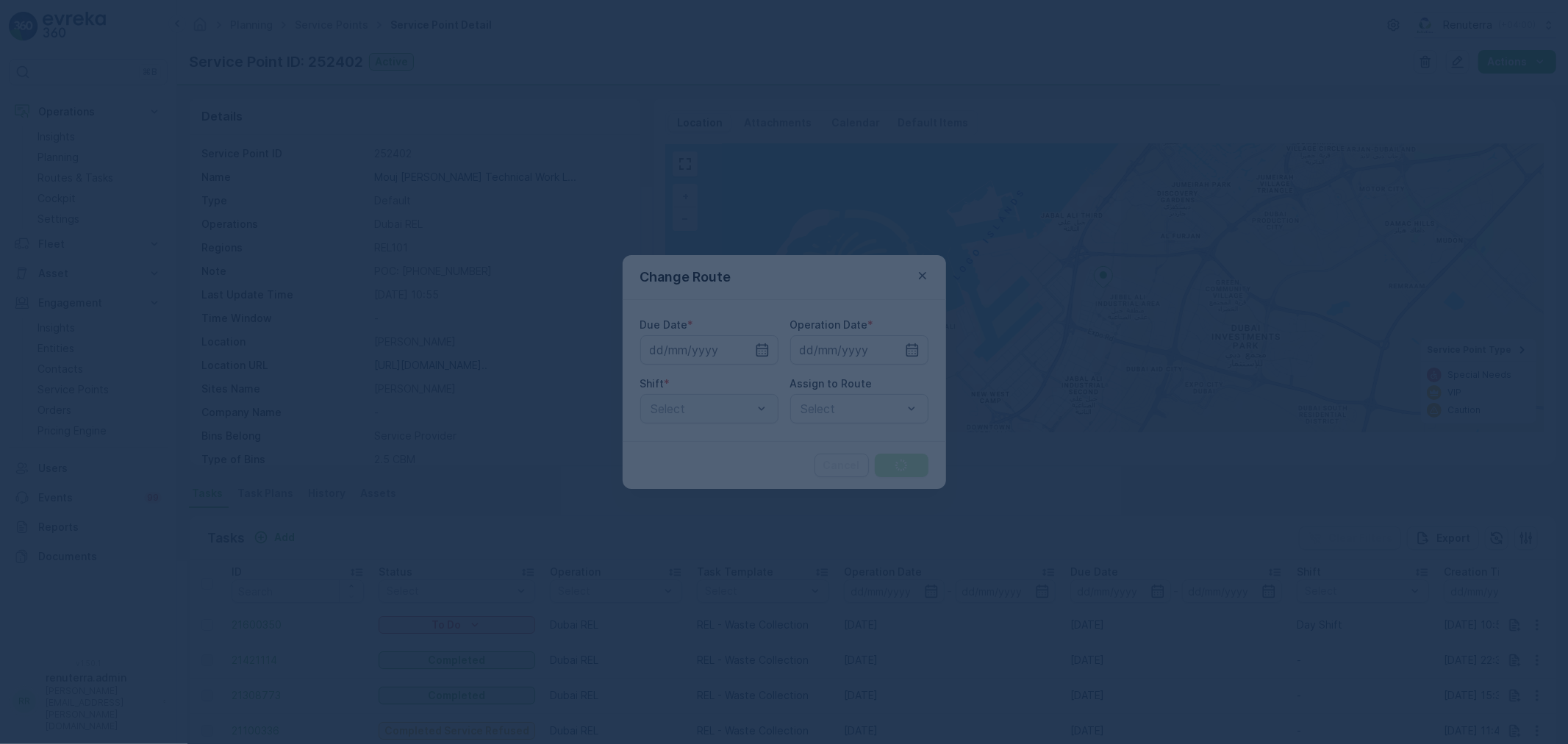
type input "12.09.2025"
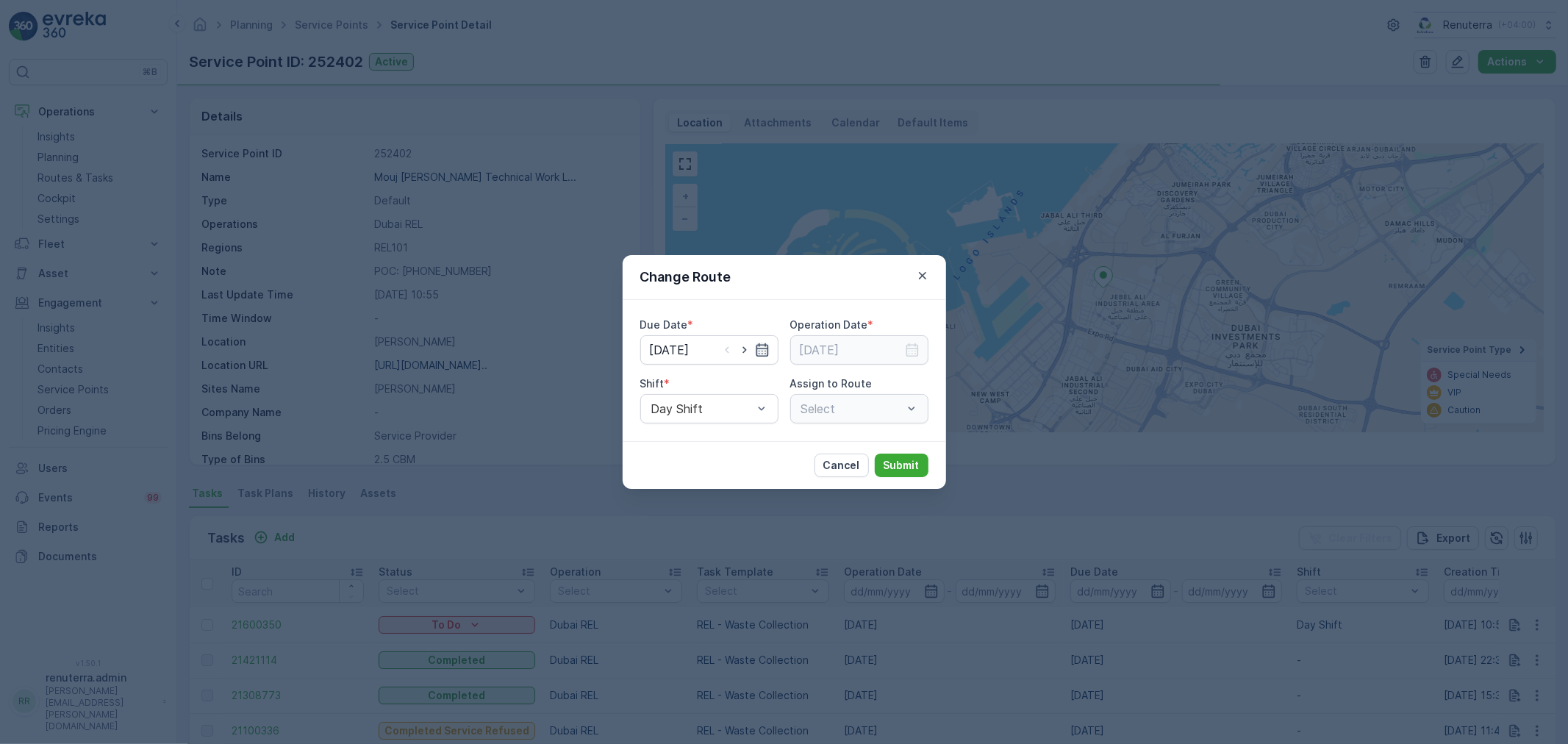
click at [765, 349] on icon "button" at bounding box center [763, 350] width 15 height 15
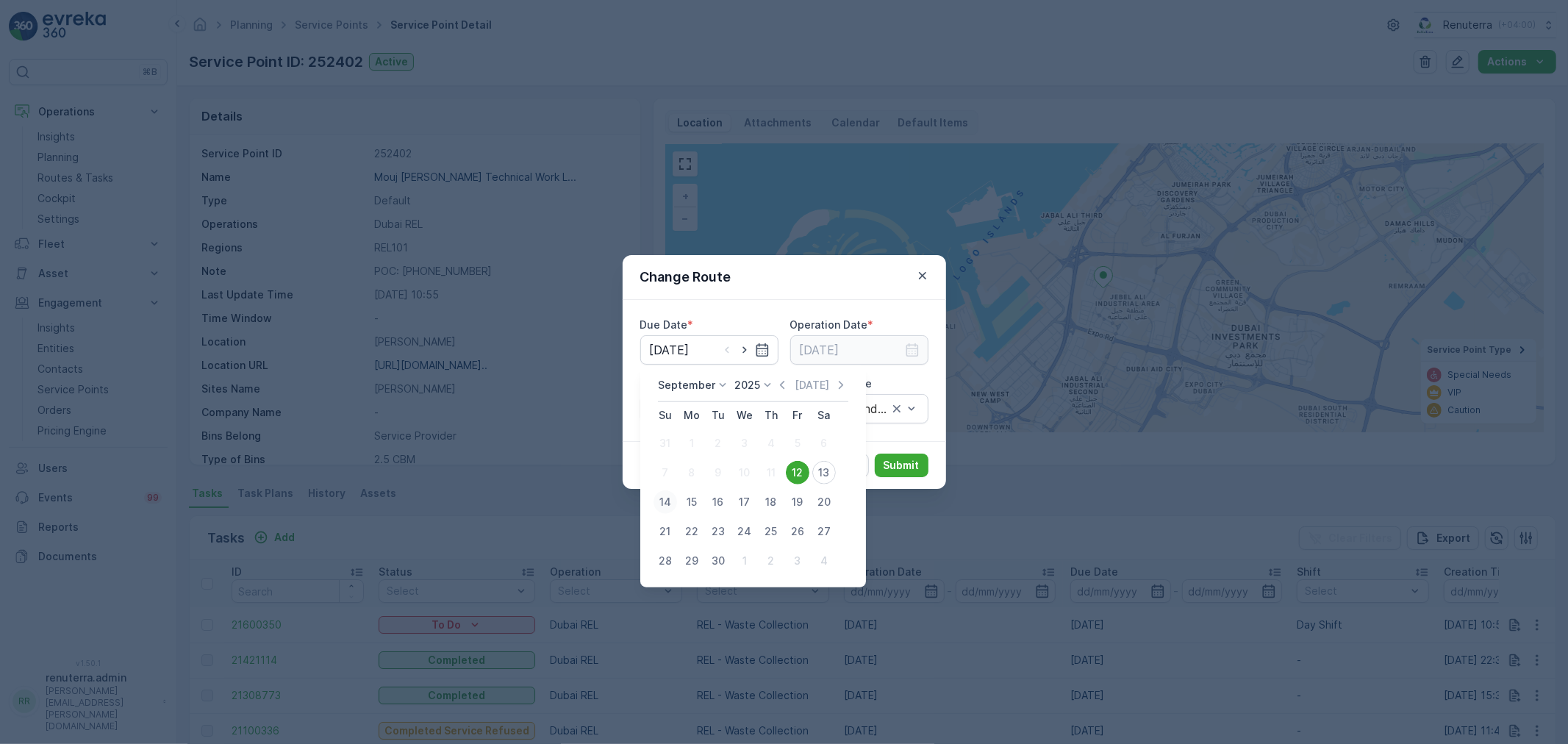
click at [667, 504] on div "14" at bounding box center [664, 501] width 23 height 23
type input "[DATE]"
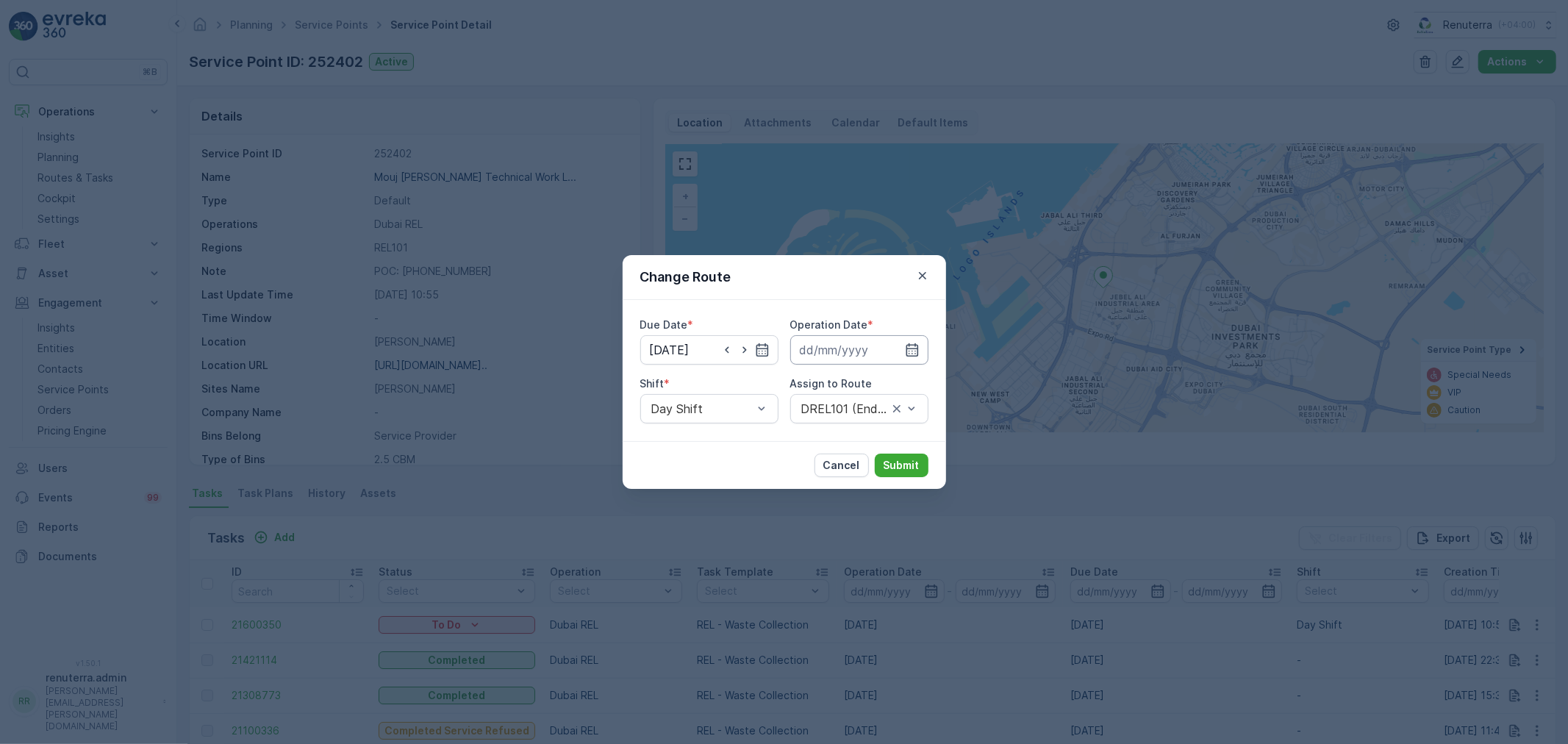
click at [876, 346] on input at bounding box center [859, 350] width 138 height 30
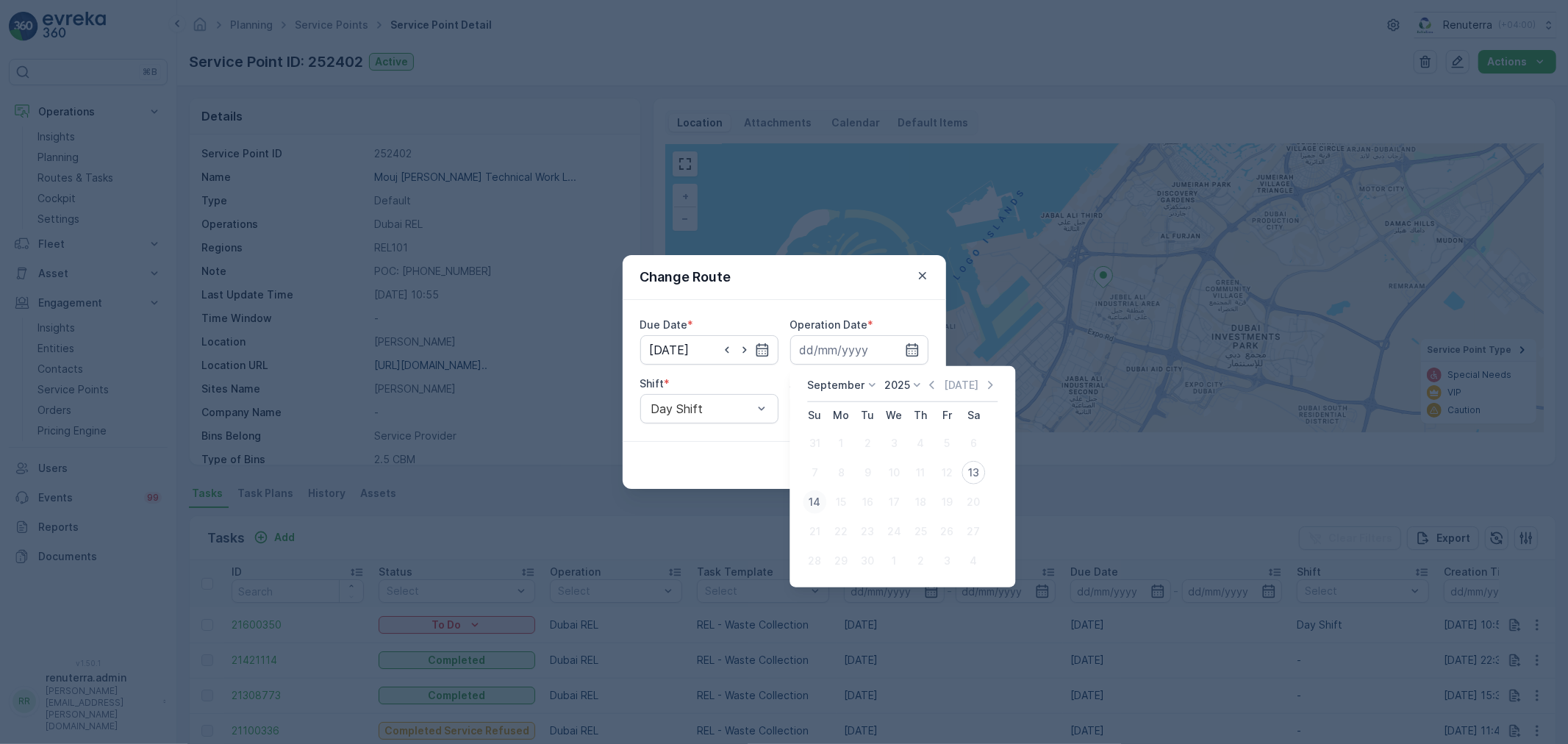
click at [812, 501] on div "14" at bounding box center [814, 501] width 23 height 23
type input "[DATE]"
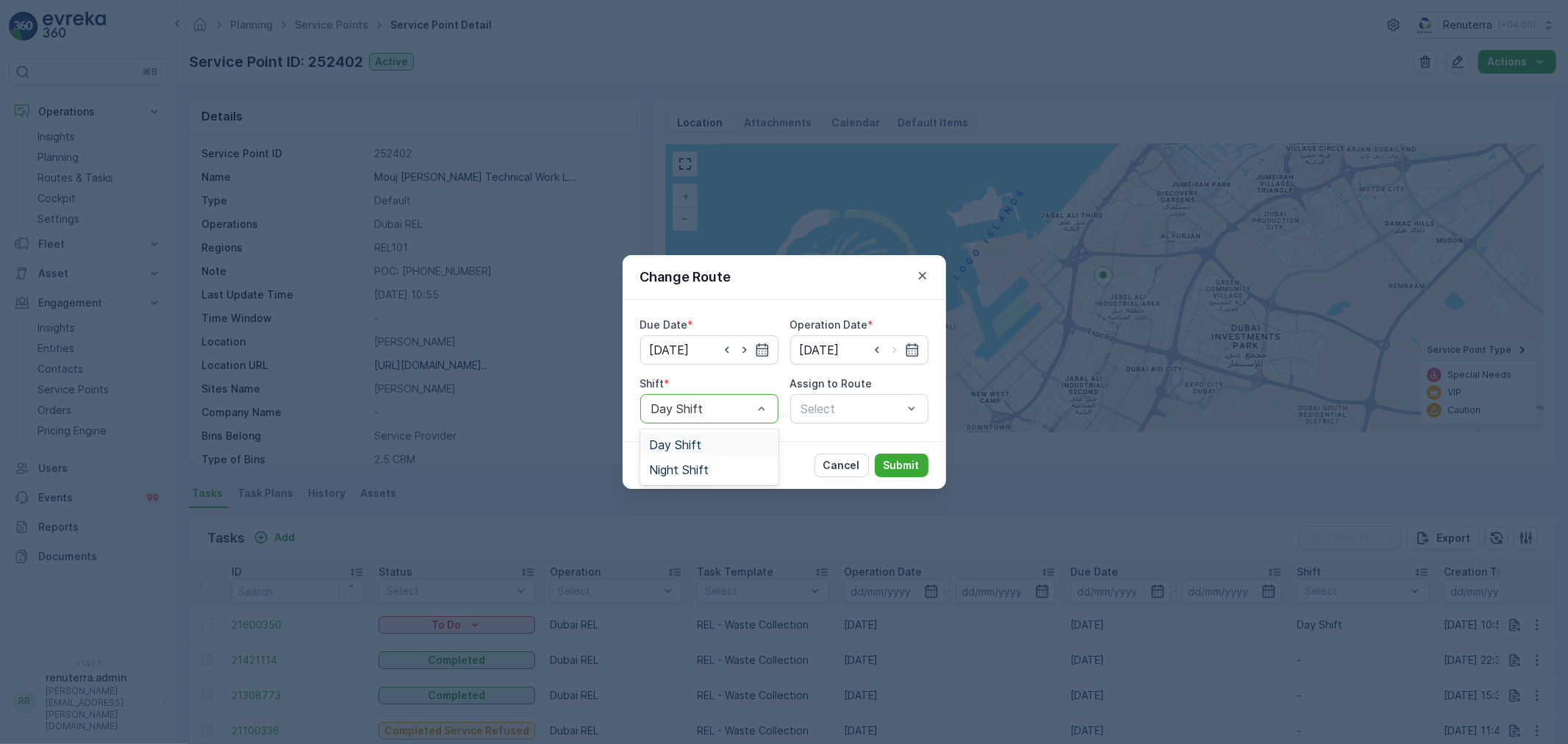
click at [687, 444] on span "Day Shift" at bounding box center [676, 445] width 52 height 13
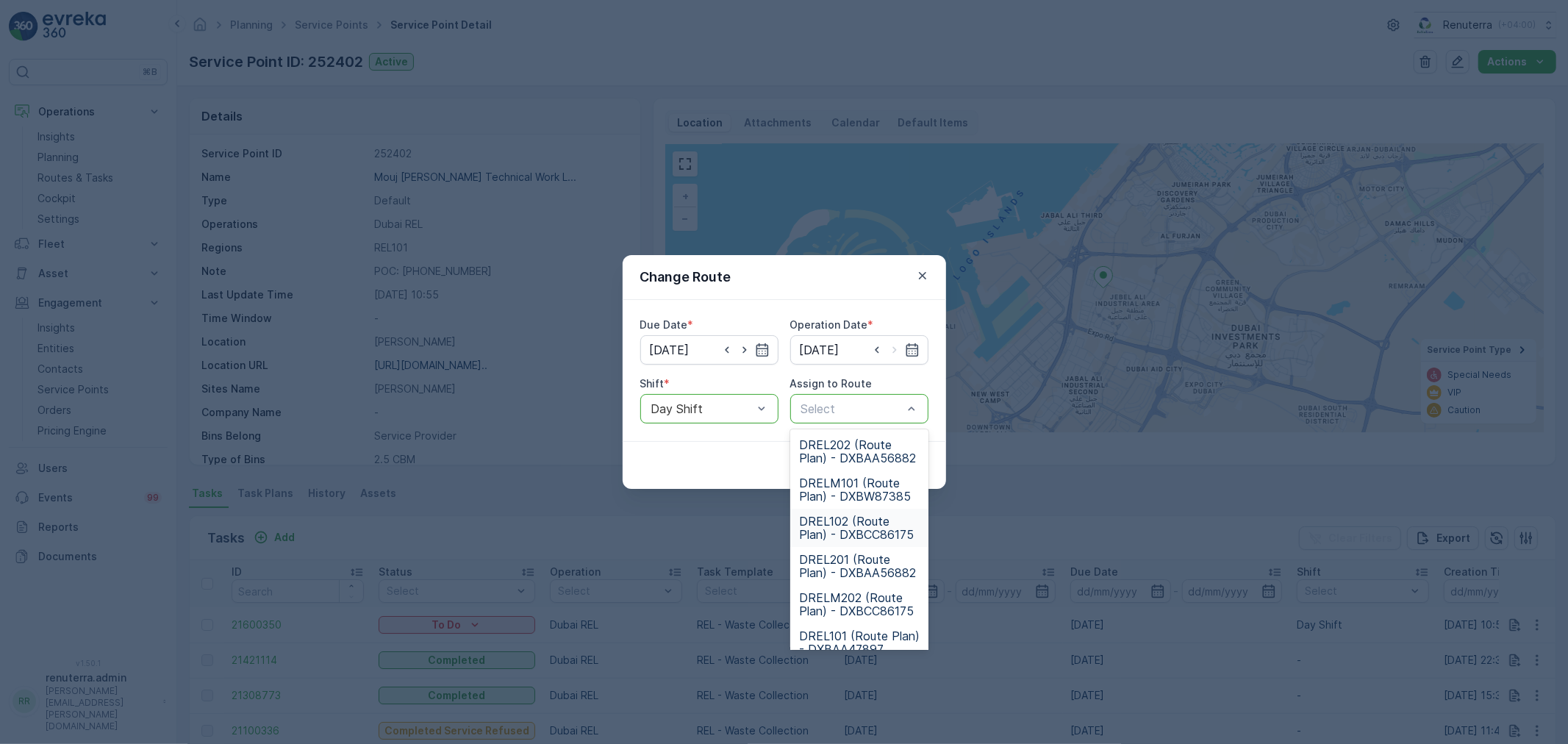
scroll to position [82, 0]
click at [862, 553] on span "DREL101 (Route Plan) - DXBAA47897" at bounding box center [859, 561] width 120 height 27
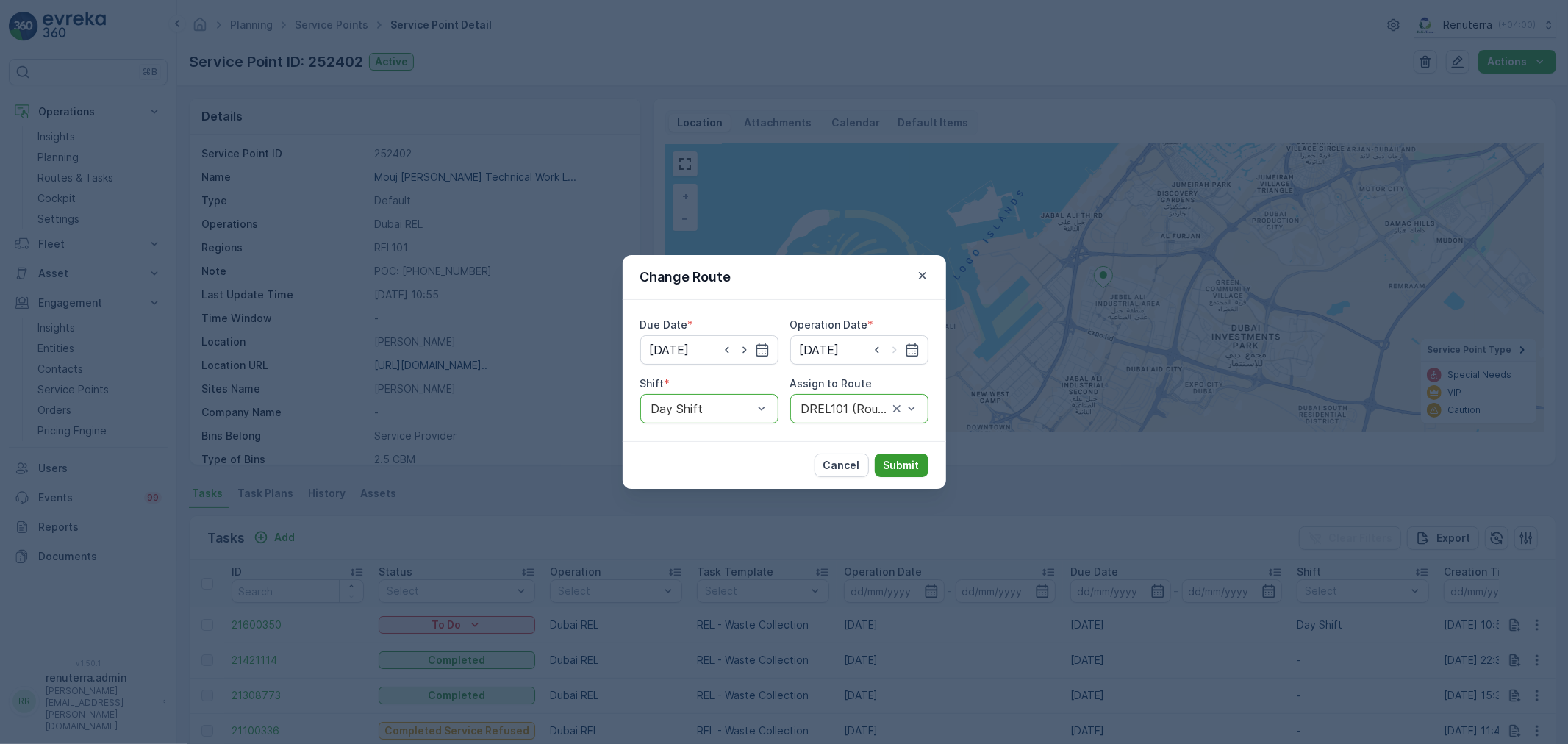
click at [907, 461] on p "Submit" at bounding box center [902, 465] width 36 height 15
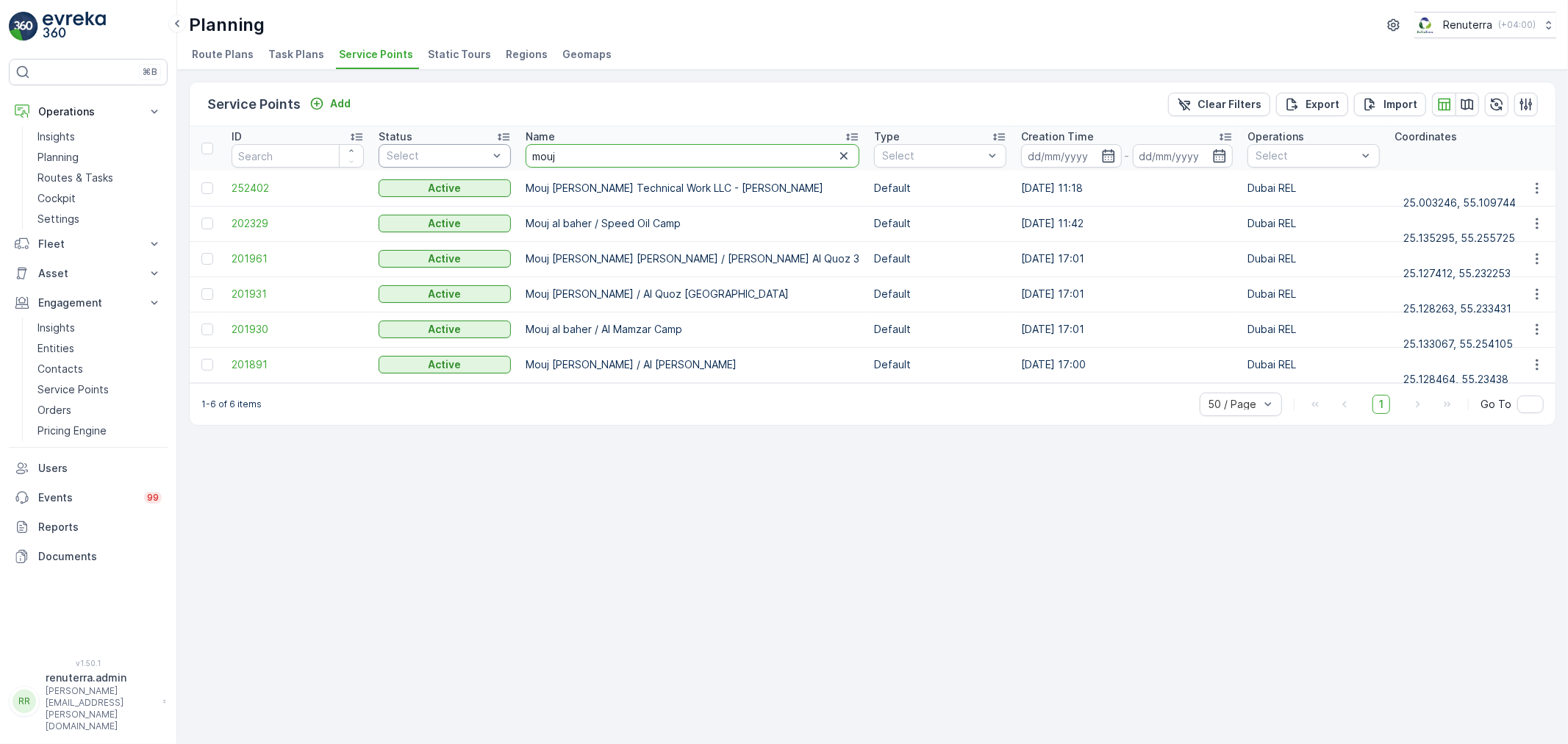
drag, startPoint x: 582, startPoint y: 160, endPoint x: 500, endPoint y: 159, distance: 82.0
type input "italian"
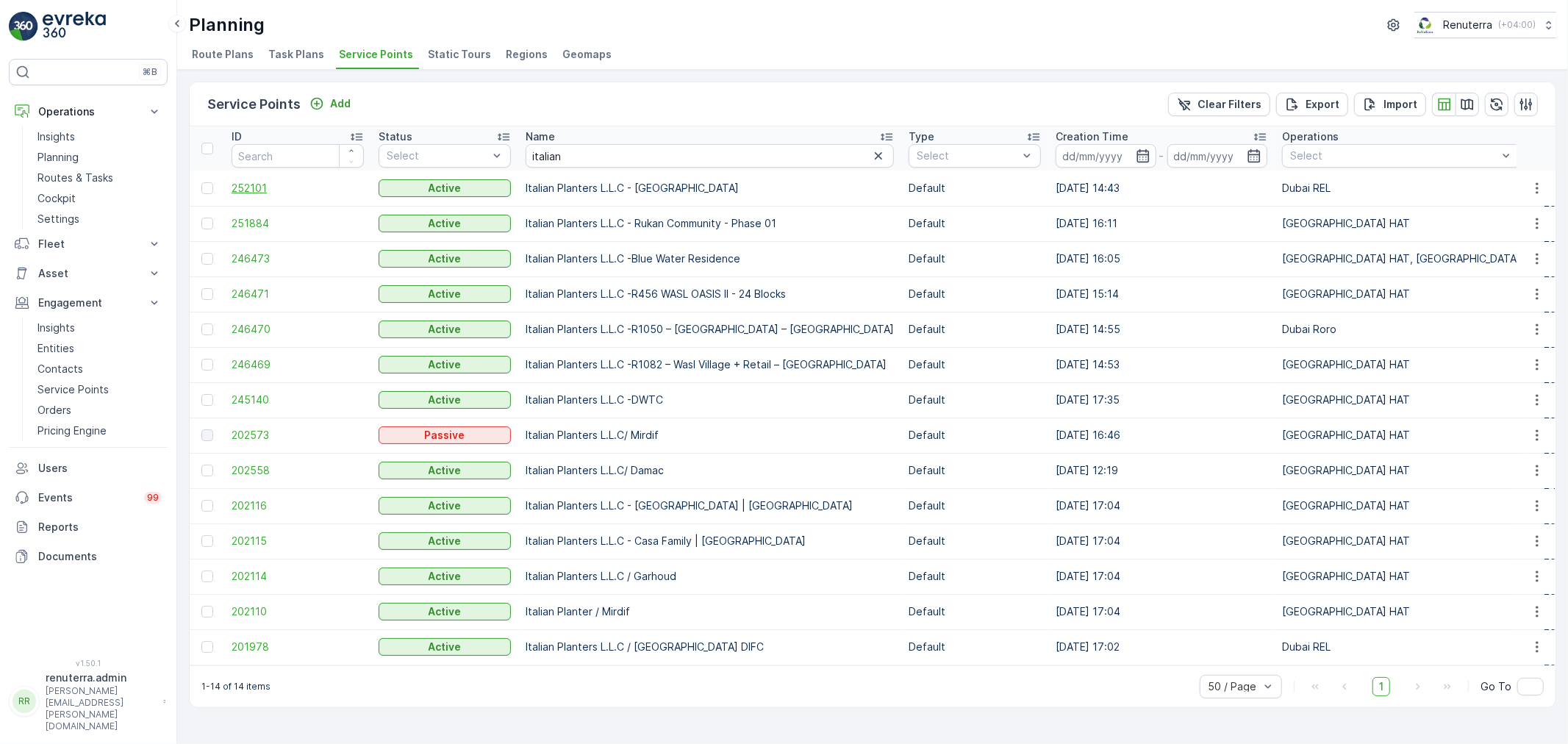
click at [251, 185] on span "252101" at bounding box center [297, 188] width 133 height 15
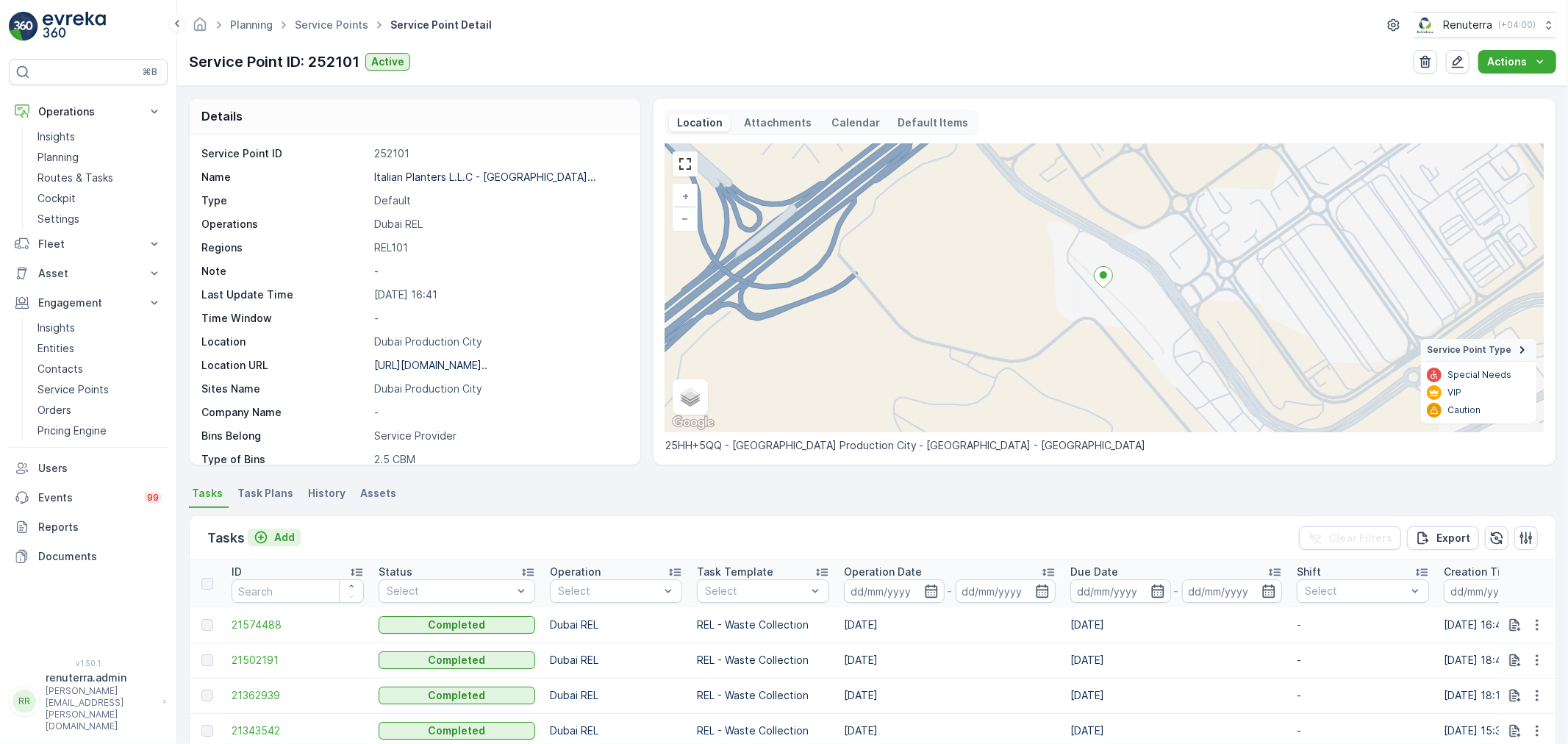
click at [276, 535] on p "Add" at bounding box center [285, 537] width 20 height 15
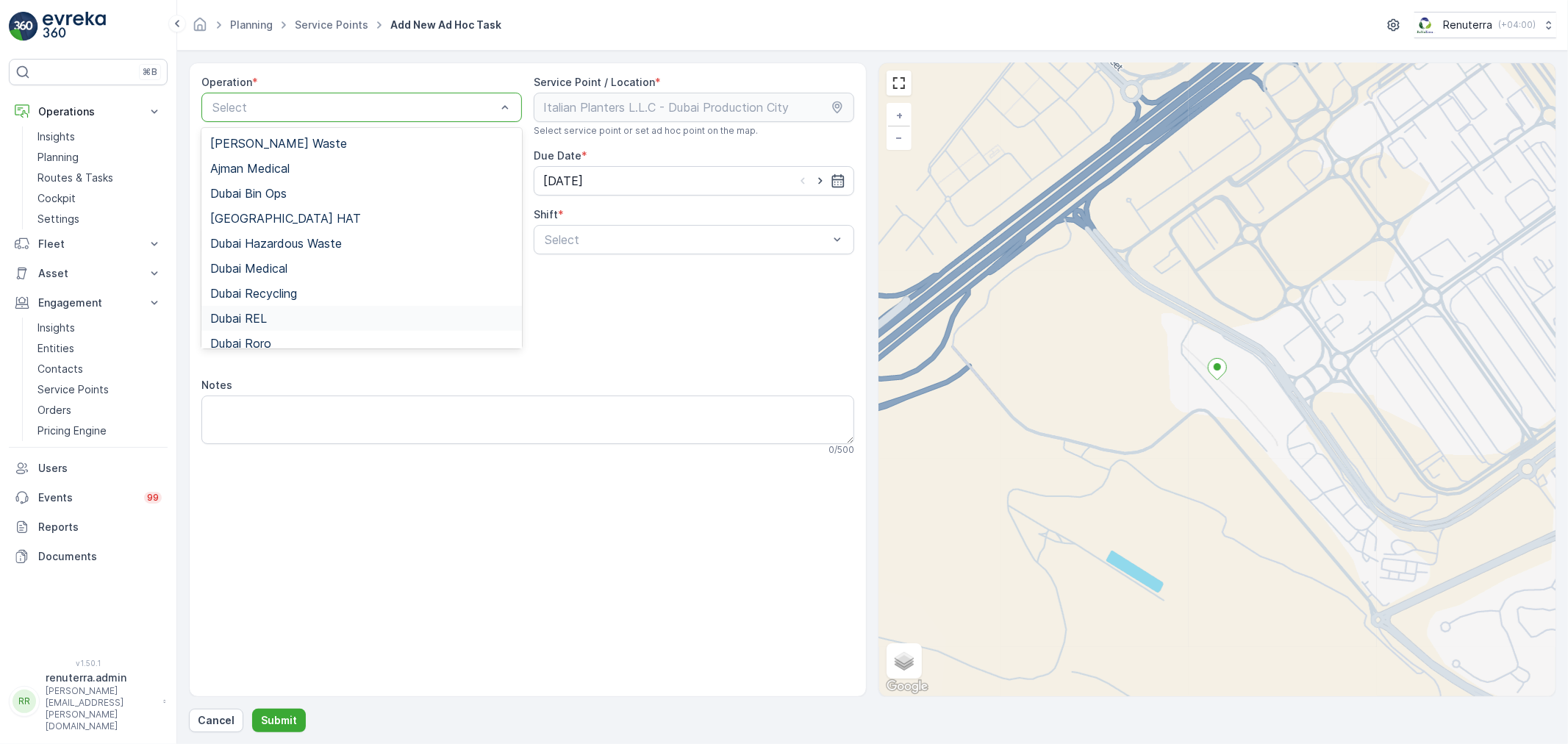
click at [281, 310] on div "Dubai REL" at bounding box center [361, 318] width 321 height 25
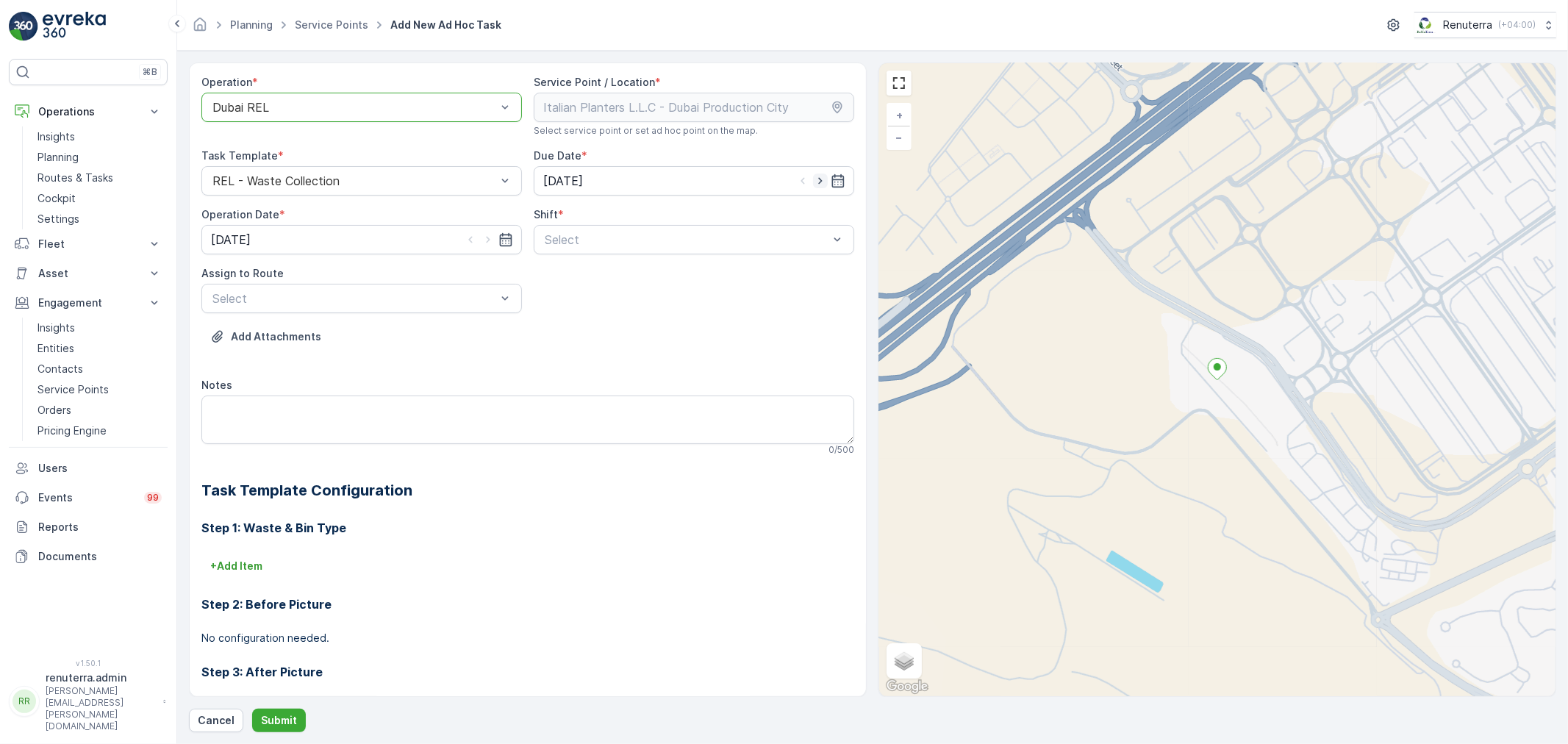
click at [817, 179] on icon "button" at bounding box center [820, 181] width 15 height 15
type input "[DATE]"
click at [486, 237] on icon "button" at bounding box center [487, 239] width 4 height 6
type input "[DATE]"
click at [574, 278] on span "Day Shift" at bounding box center [569, 275] width 52 height 13
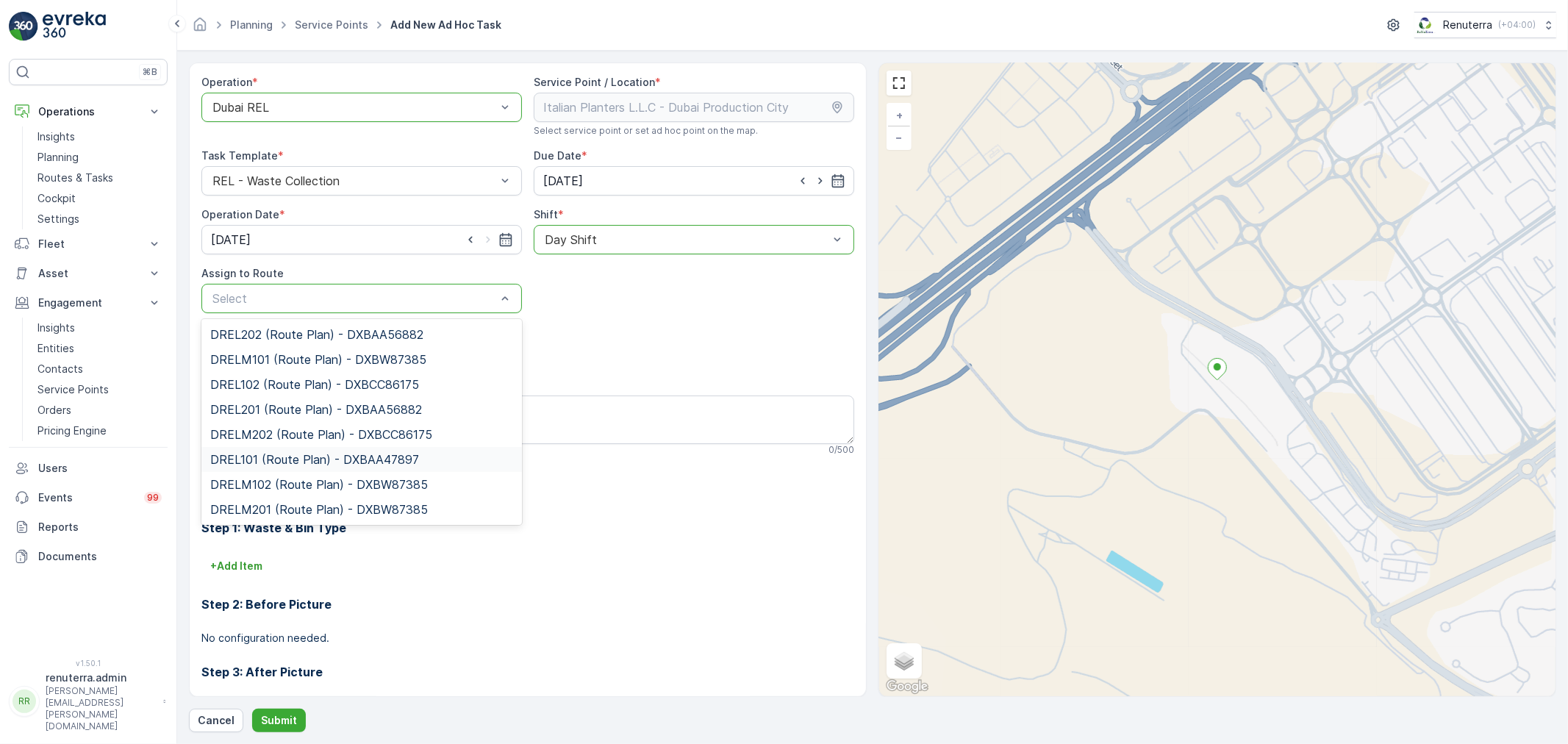
click at [280, 458] on span "DREL101 (Route Plan) - DXBAA47897" at bounding box center [314, 460] width 209 height 13
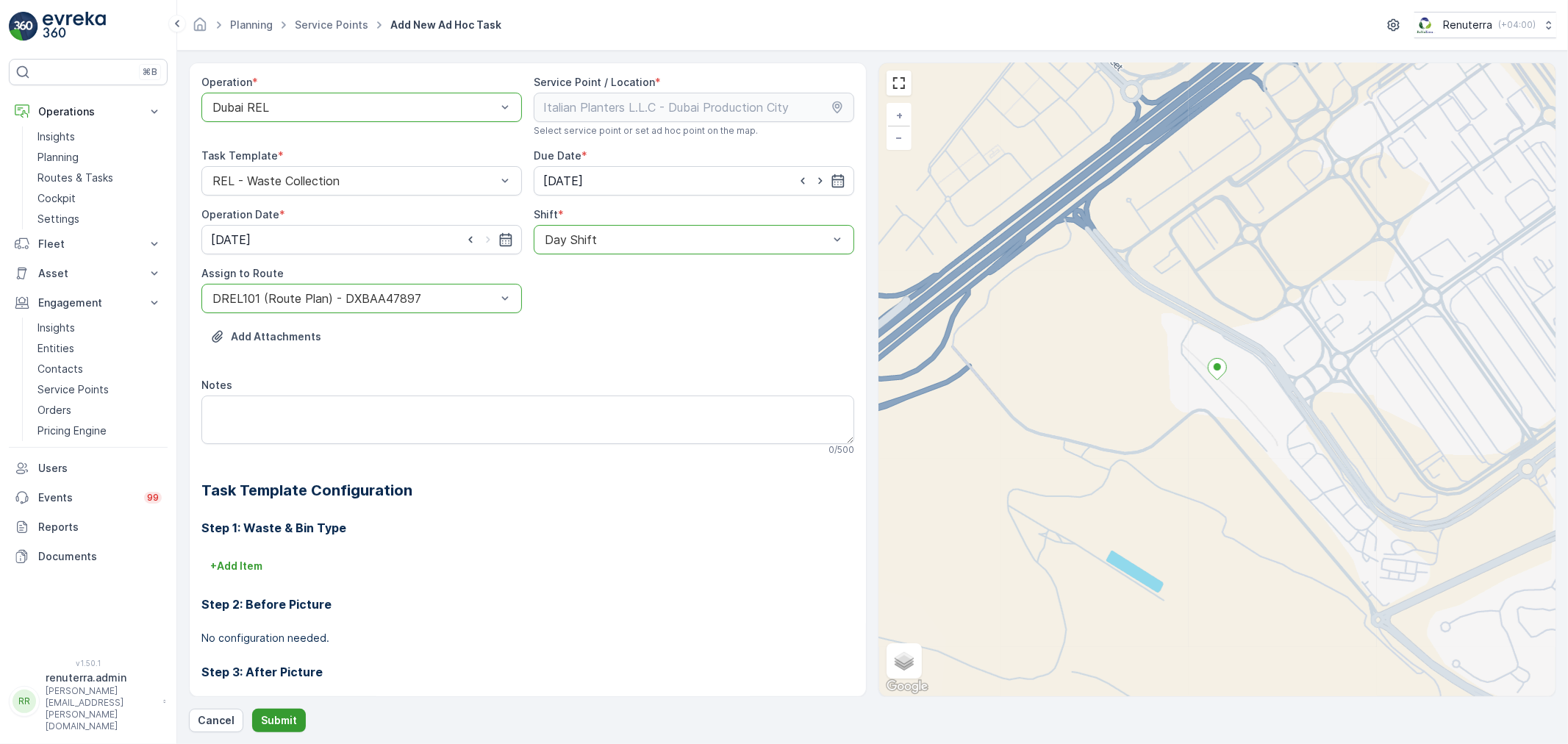
click at [274, 721] on p "Submit" at bounding box center [279, 721] width 36 height 15
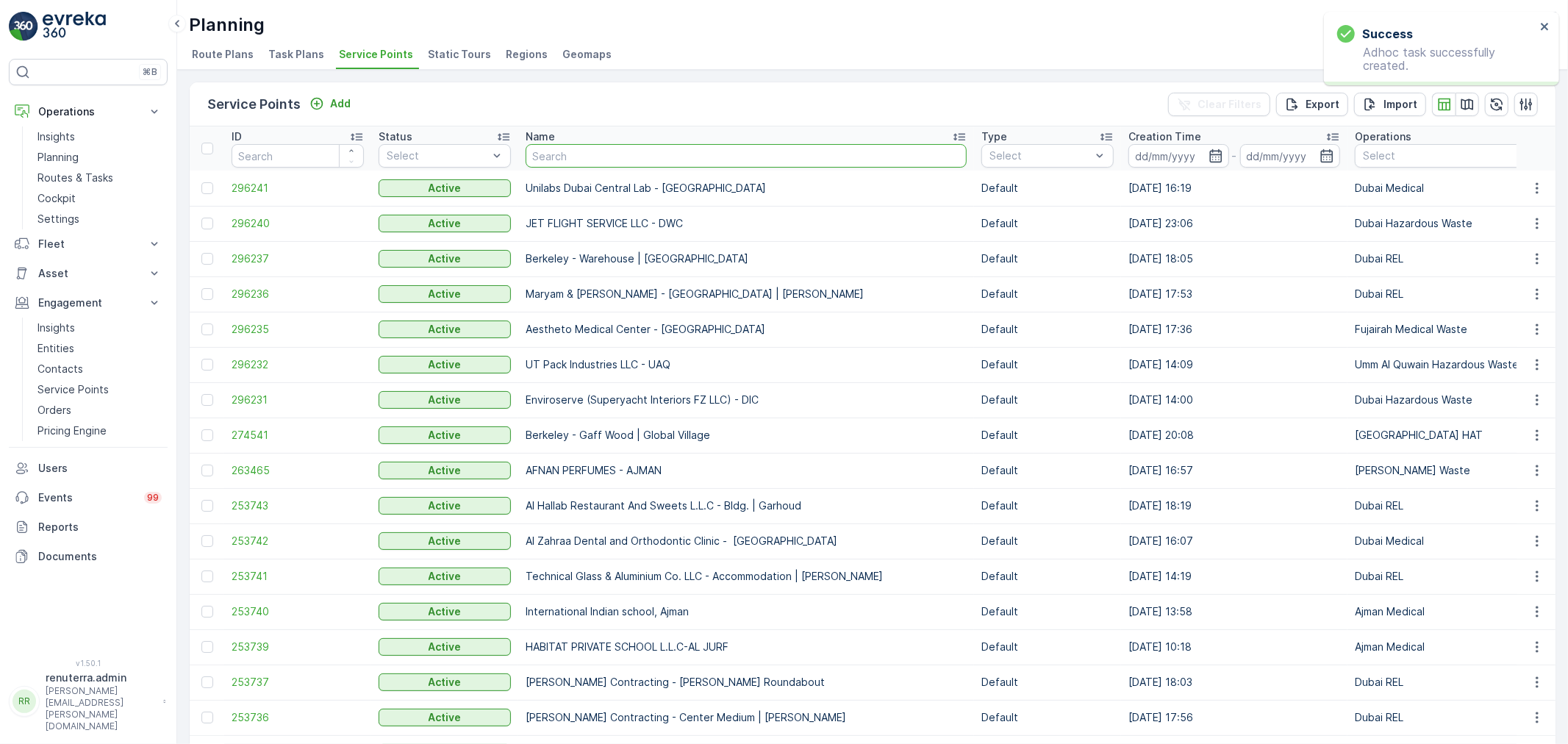
click at [592, 148] on input "text" at bounding box center [746, 155] width 441 height 23
type input "al tay"
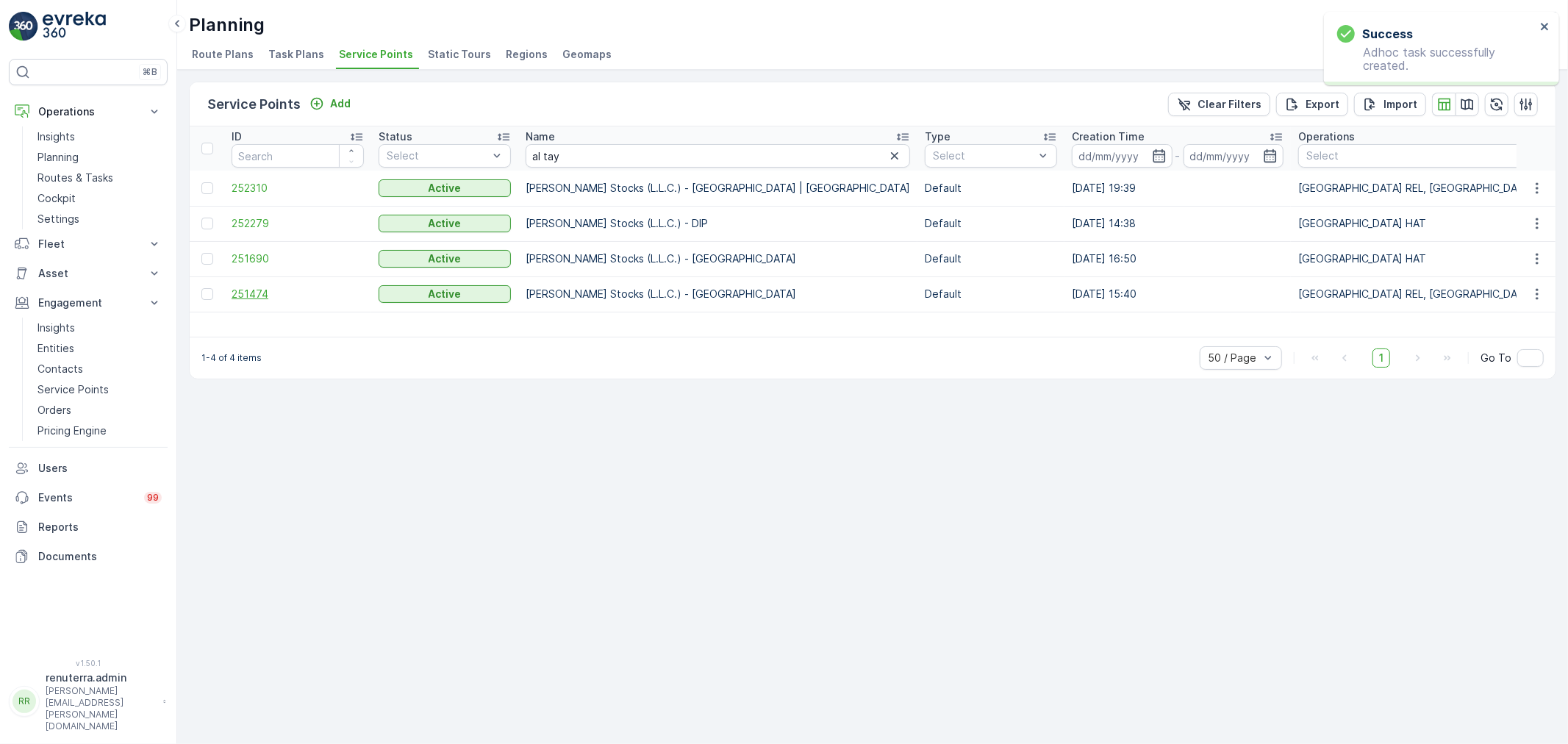
click at [251, 290] on span "251474" at bounding box center [297, 294] width 133 height 15
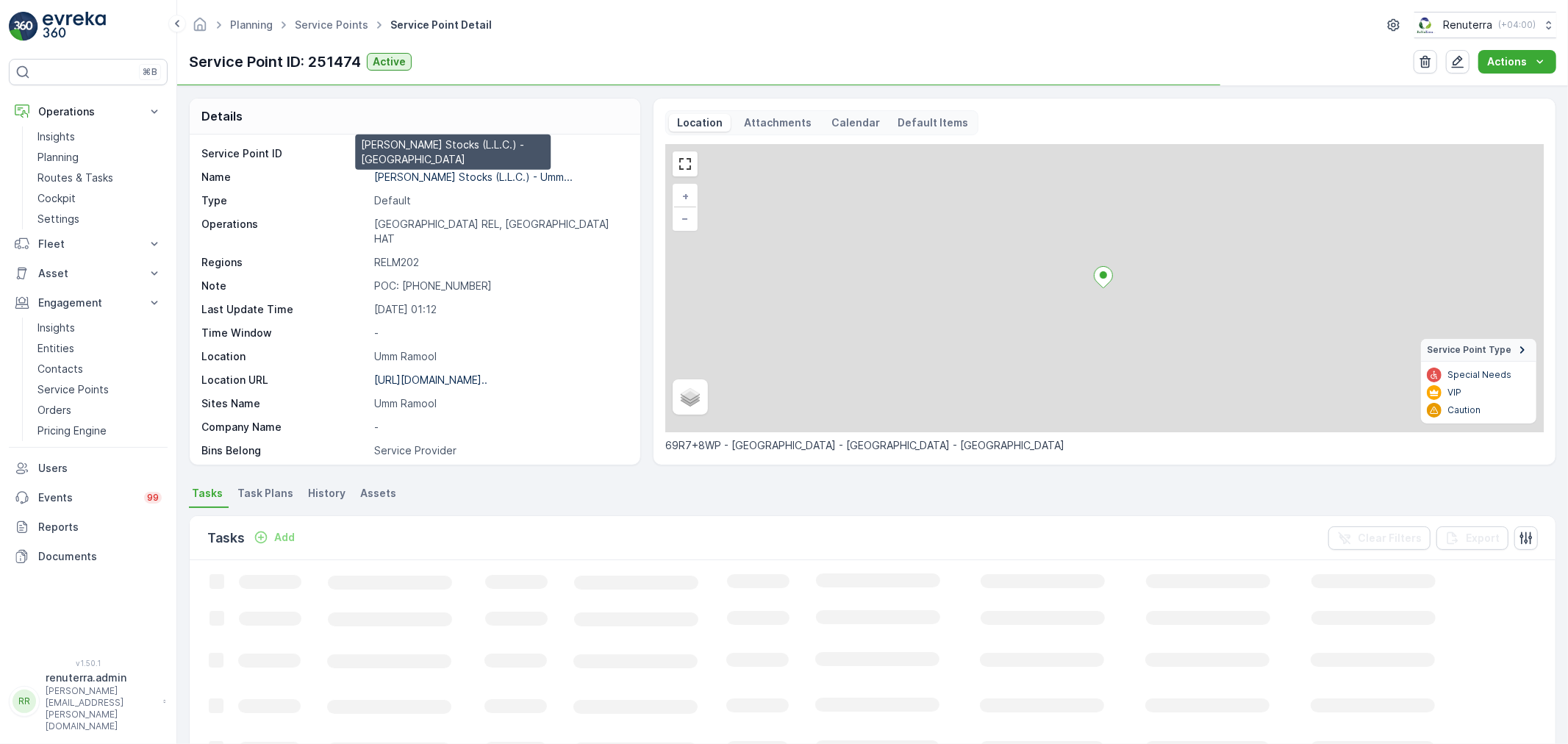
click at [426, 176] on p "Al Tayer Stocks (L.L.C.) - Umm..." at bounding box center [474, 176] width 198 height 12
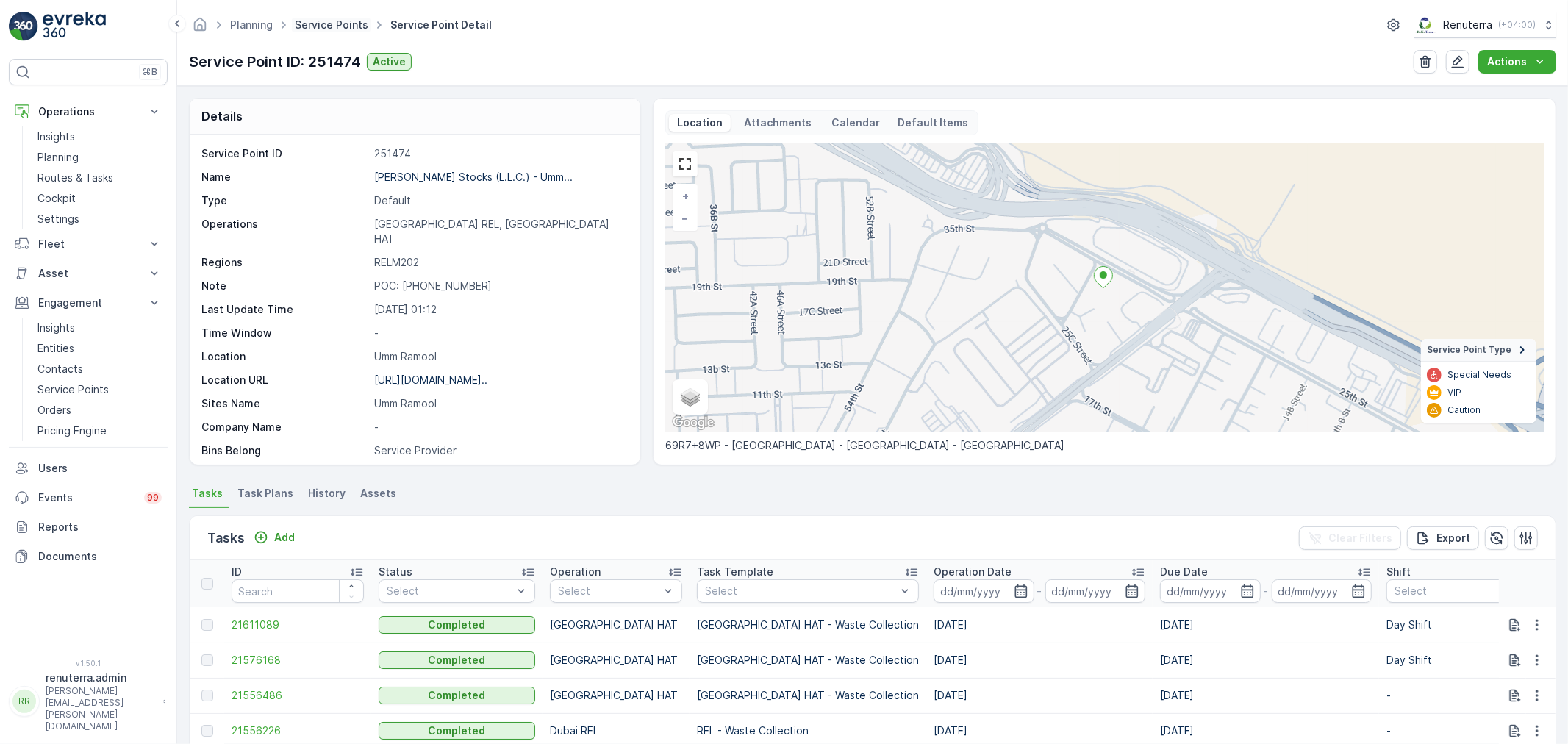
click at [327, 27] on link "Service Points" at bounding box center [331, 24] width 73 height 12
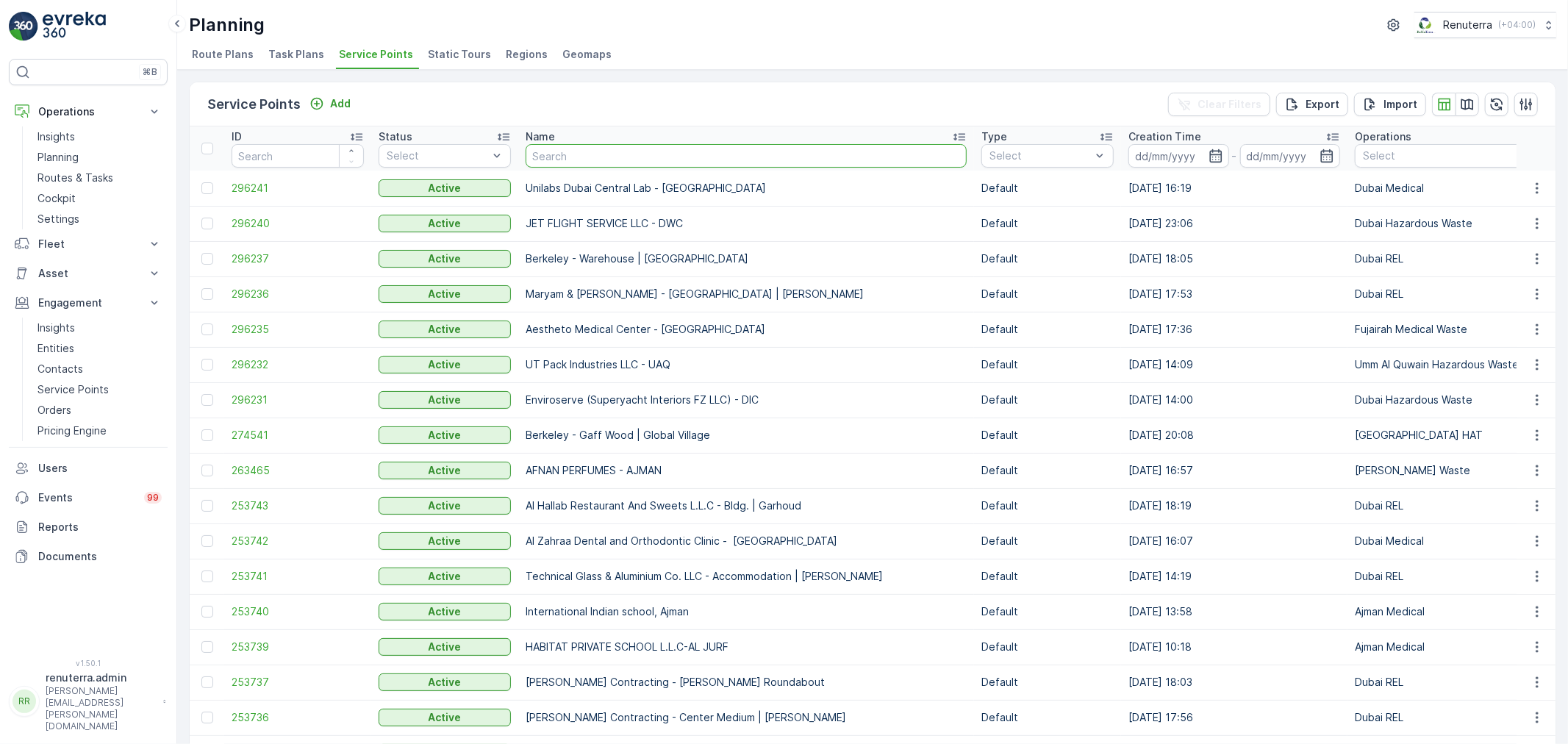
click at [561, 151] on input "text" at bounding box center [746, 155] width 441 height 23
type input "pak"
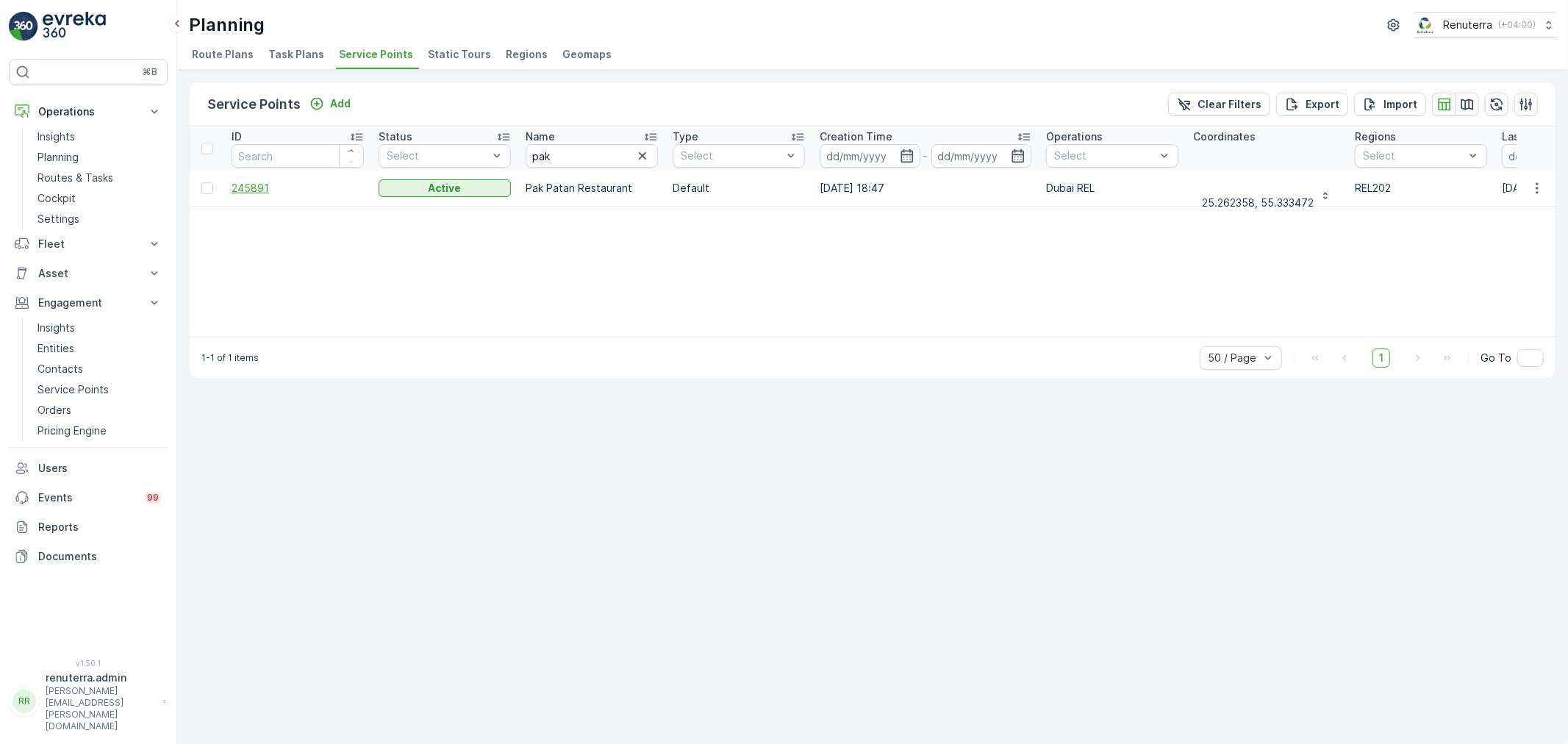
click at [254, 191] on span "245891" at bounding box center [297, 188] width 133 height 15
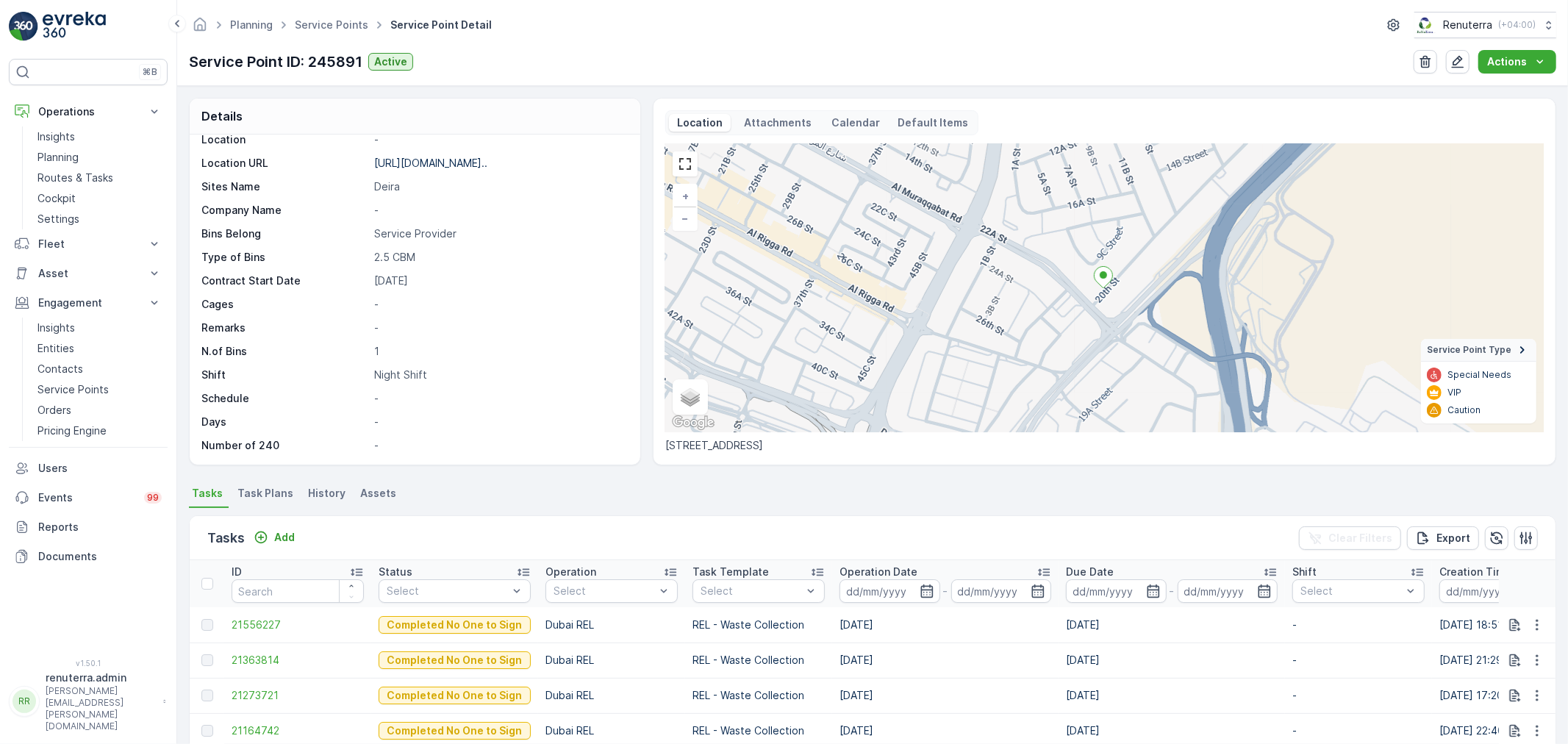
scroll to position [82, 0]
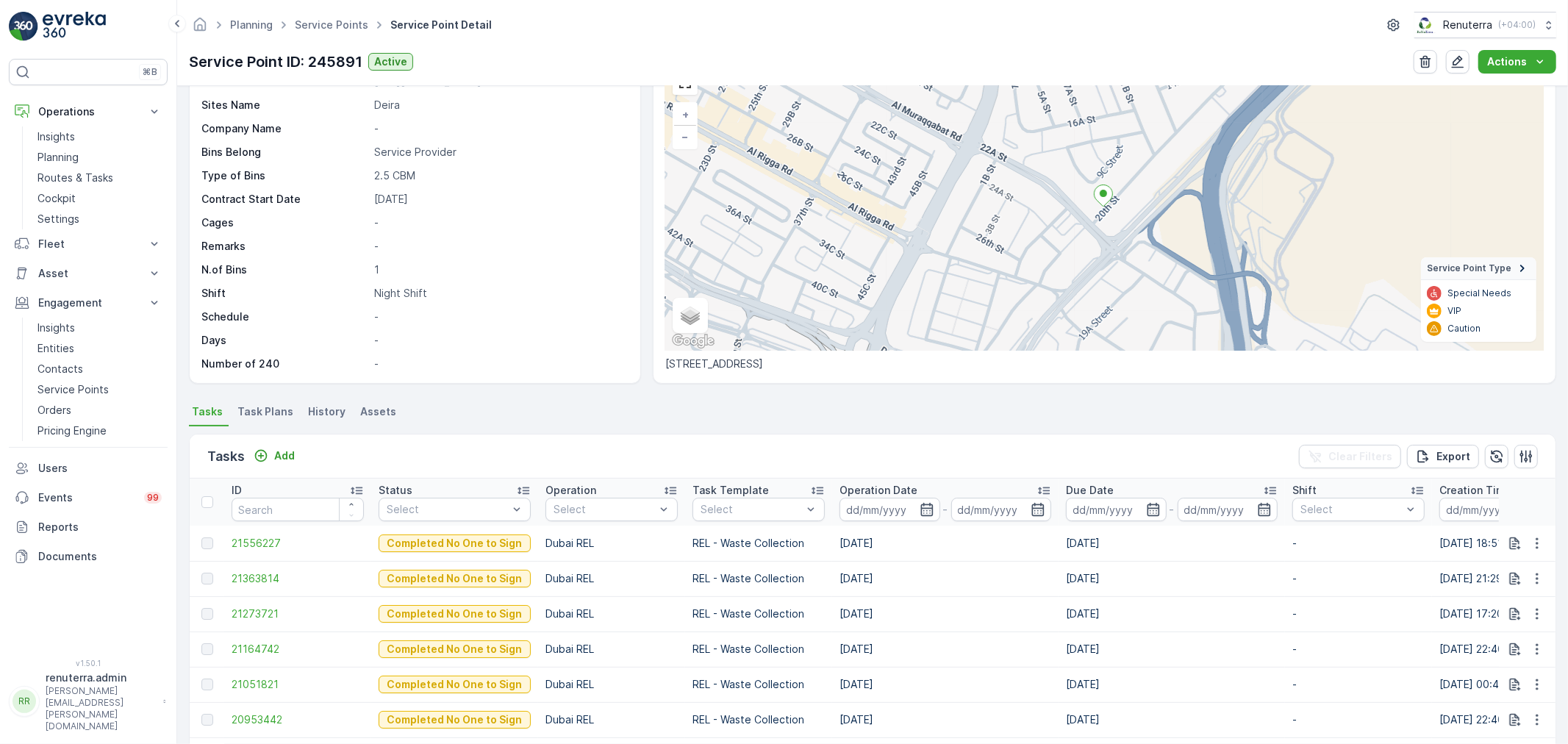
click at [258, 408] on span "Task Plans" at bounding box center [265, 411] width 56 height 15
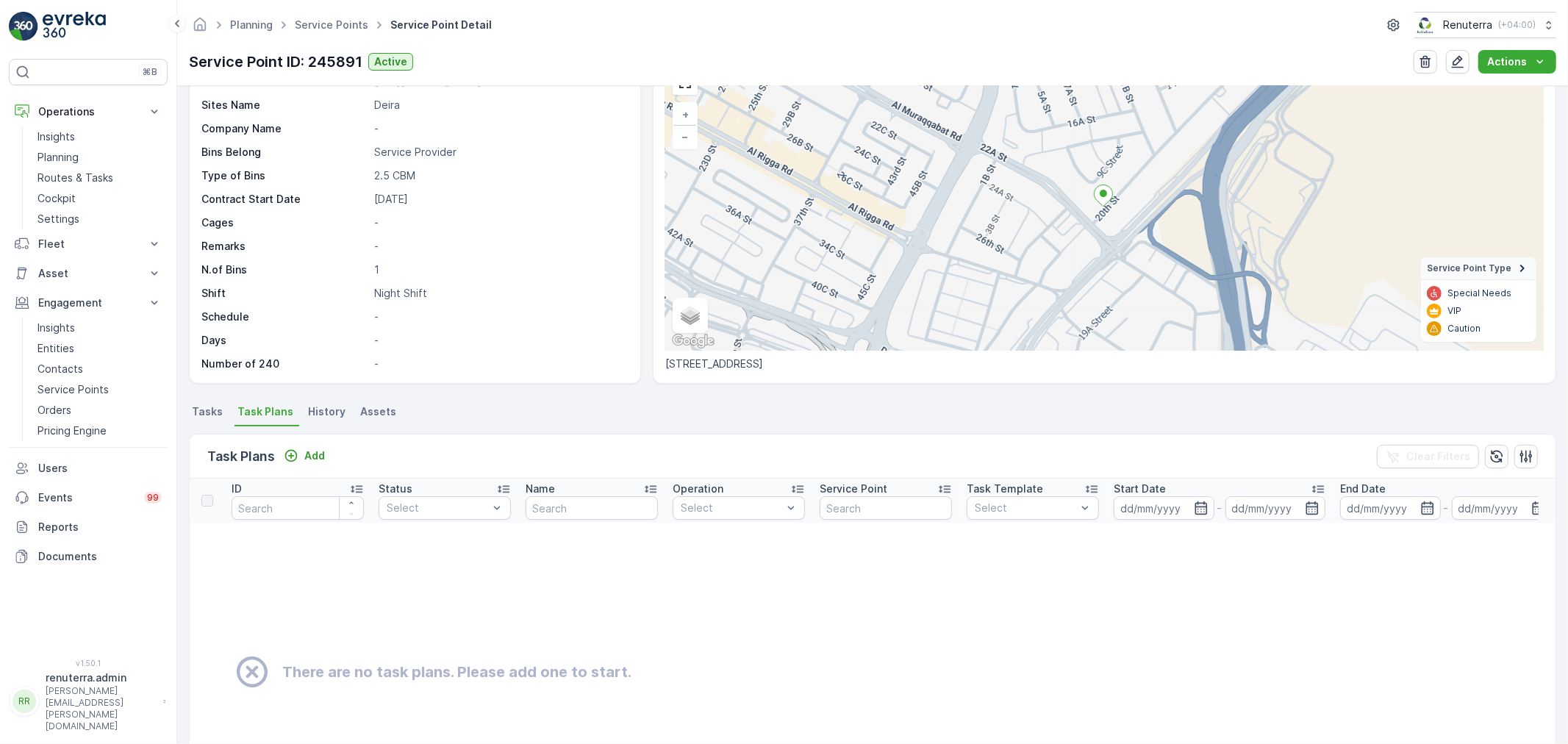
click at [202, 409] on span "Tasks" at bounding box center [207, 411] width 31 height 15
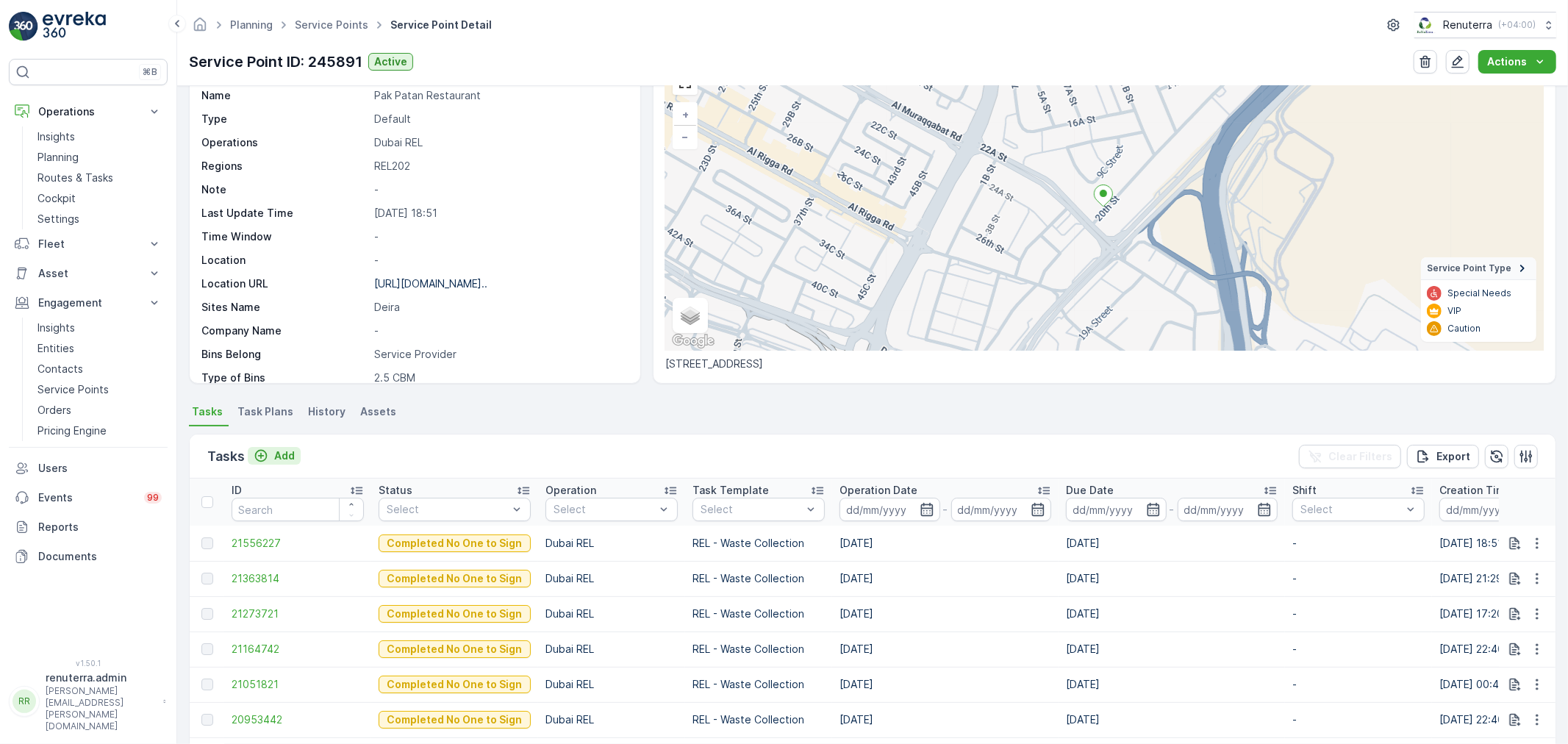
click at [280, 451] on p "Add" at bounding box center [285, 456] width 20 height 15
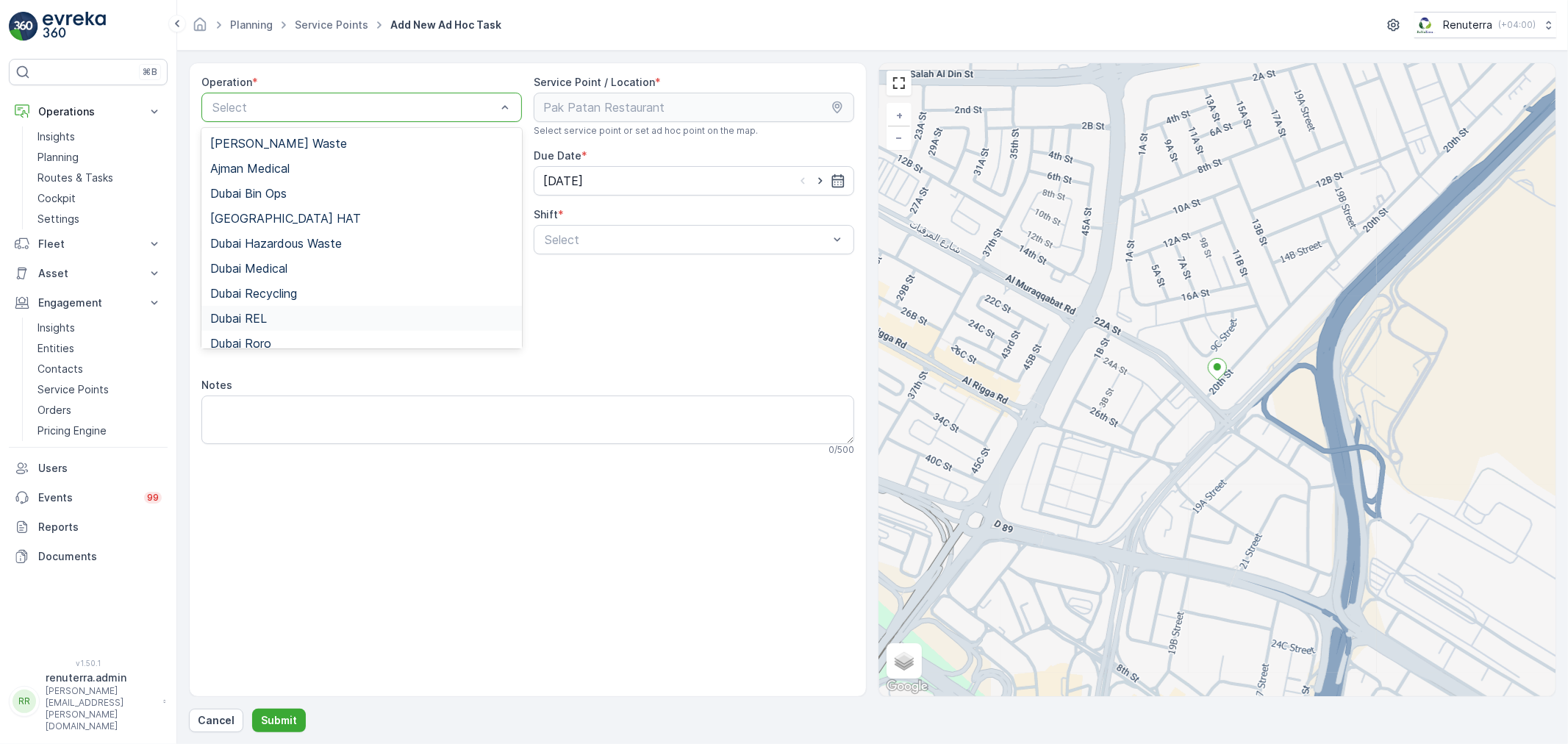
click at [259, 309] on div "Dubai REL" at bounding box center [361, 318] width 321 height 25
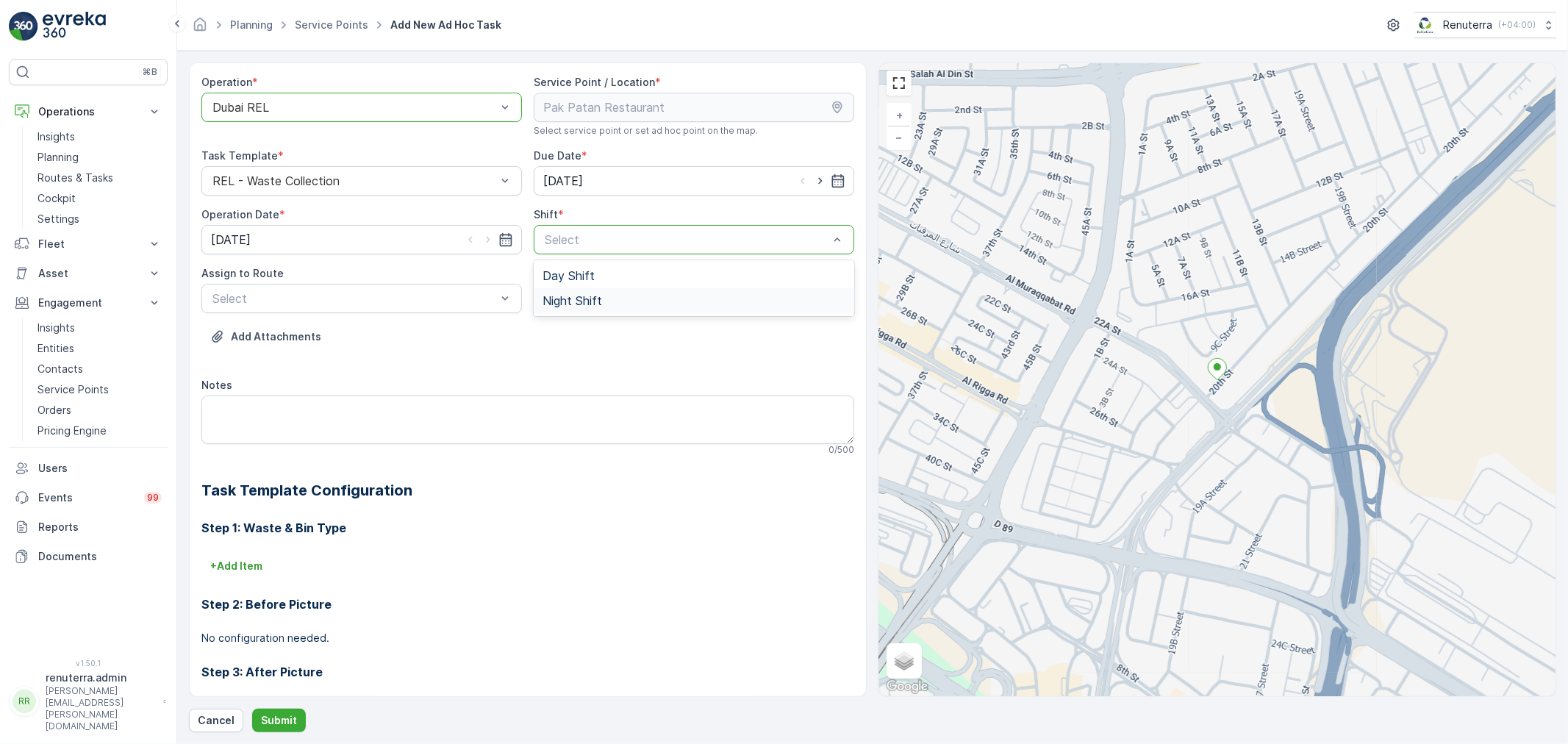
drag, startPoint x: 575, startPoint y: 275, endPoint x: 578, endPoint y: 299, distance: 24.2
click at [578, 299] on span "Night Shift" at bounding box center [573, 300] width 59 height 13
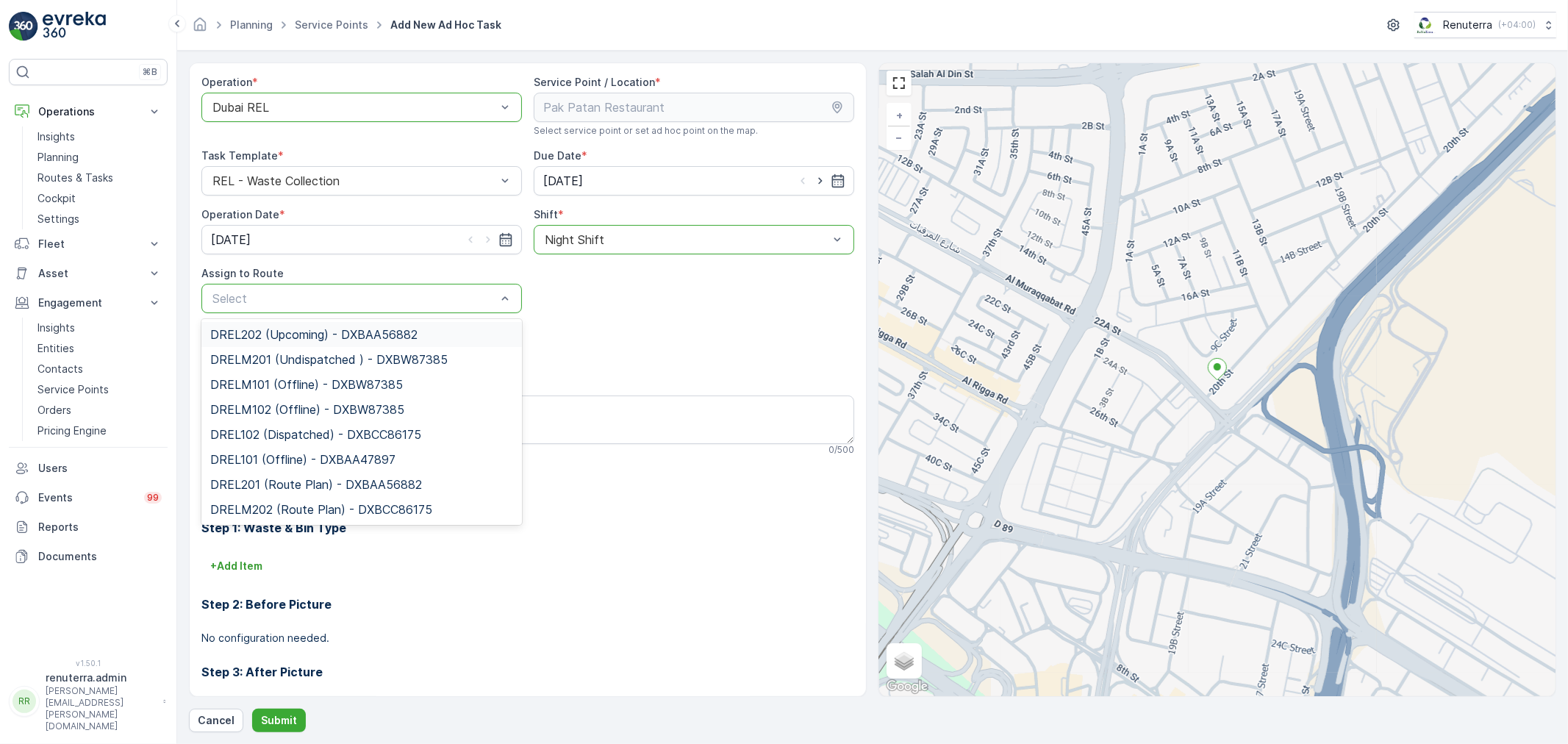
click at [268, 331] on span "DREL202 (Upcoming) - DXBAA56882" at bounding box center [314, 334] width 208 height 13
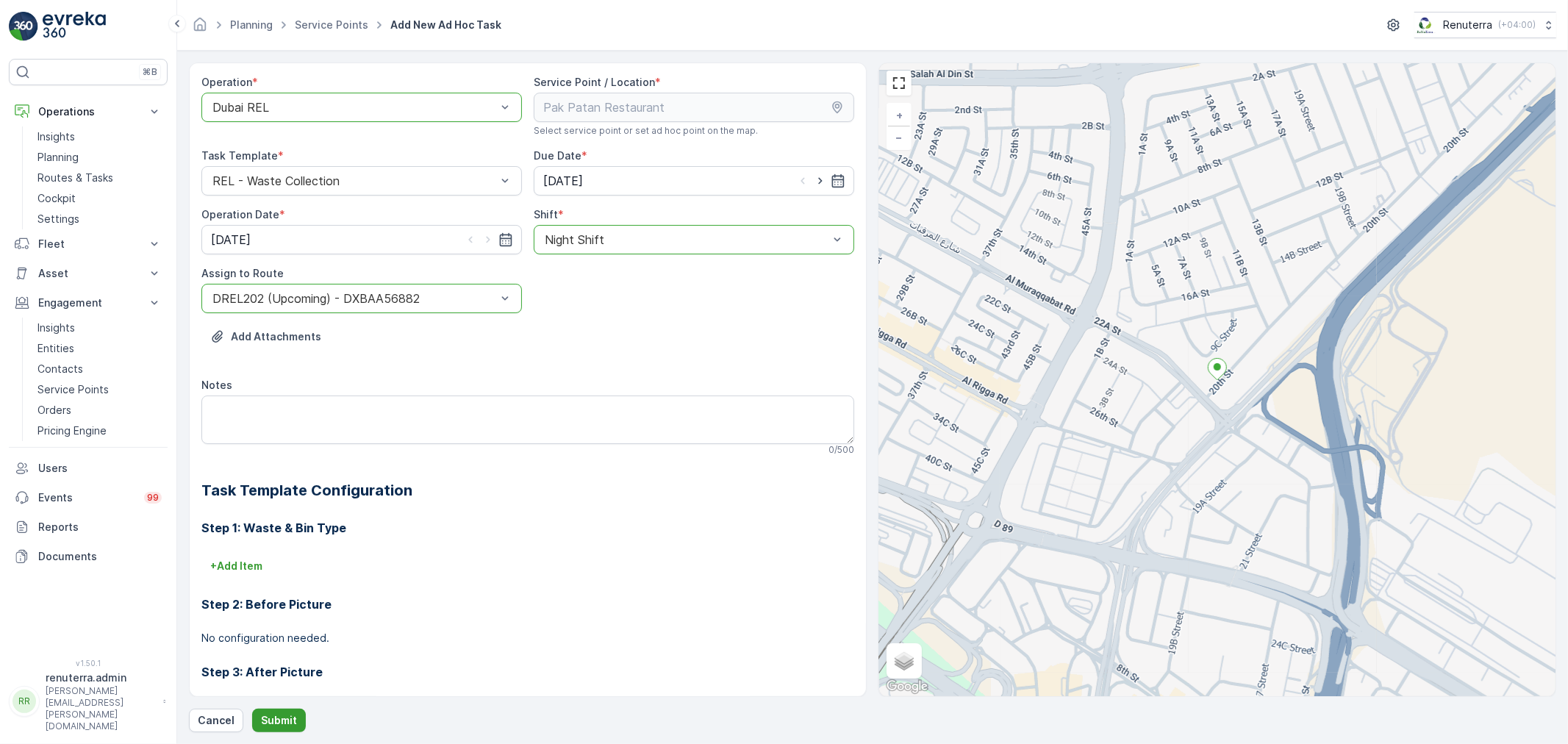
click at [279, 715] on p "Submit" at bounding box center [279, 721] width 36 height 15
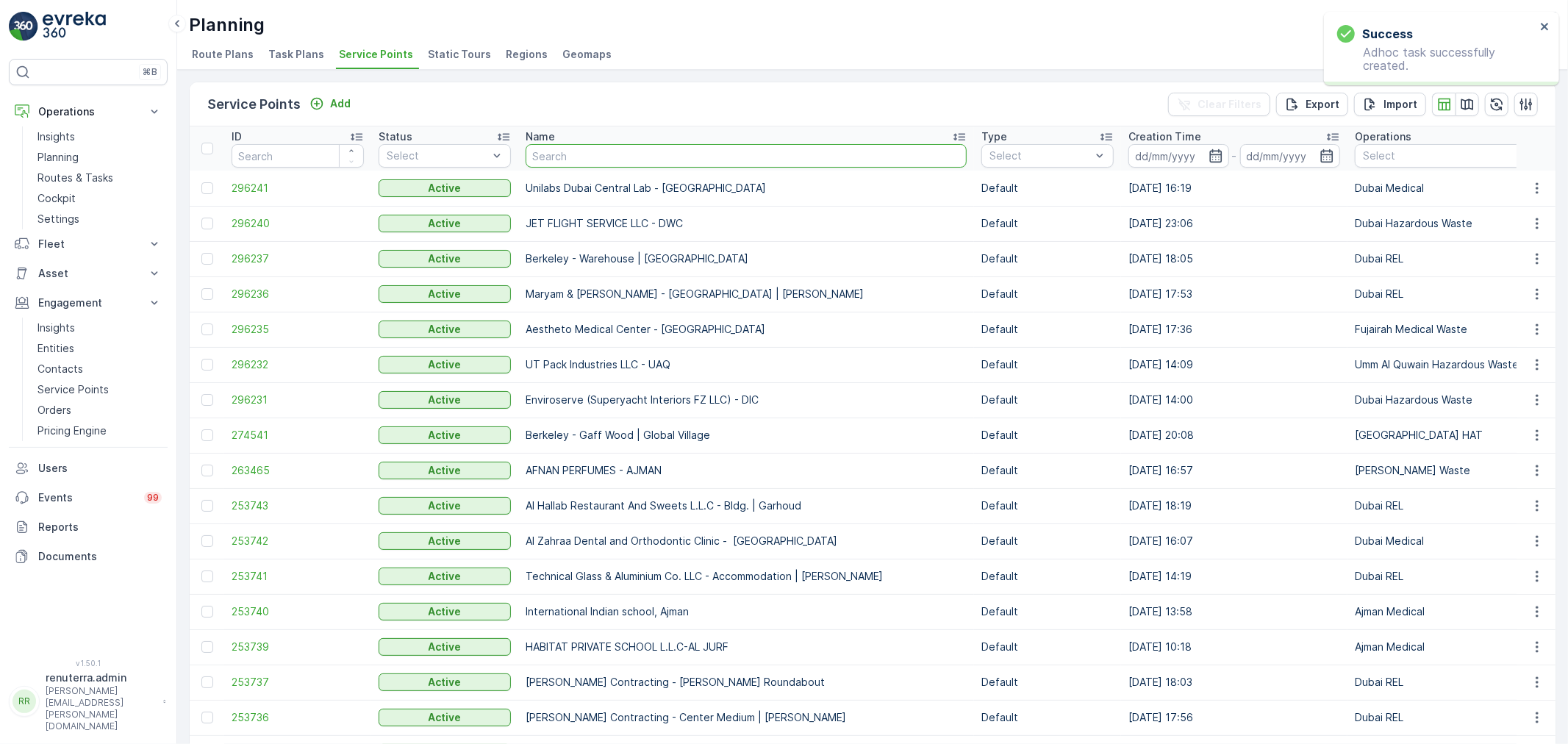
click at [584, 147] on input "text" at bounding box center [746, 155] width 441 height 23
type input "neph"
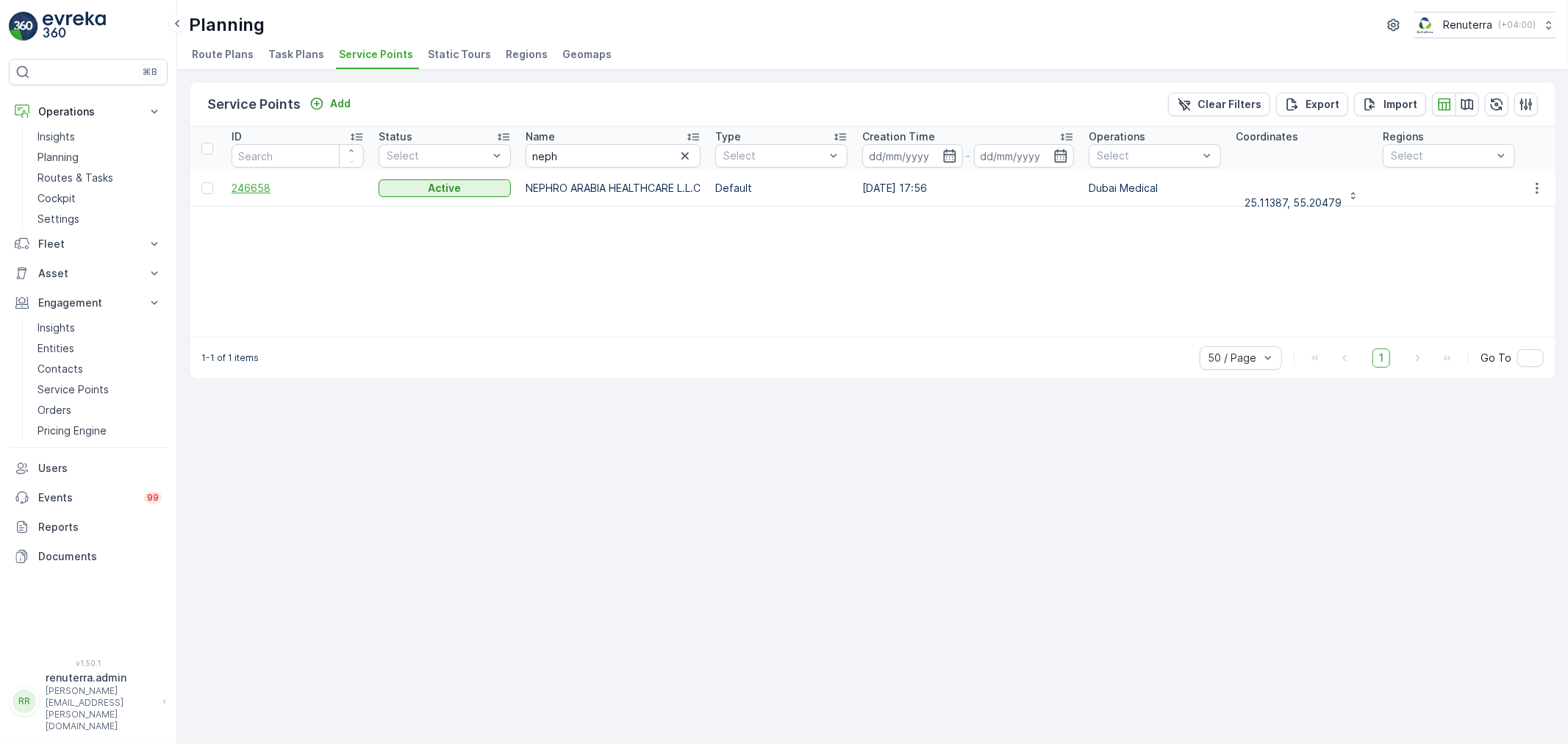
click at [252, 182] on span "246658" at bounding box center [297, 188] width 133 height 15
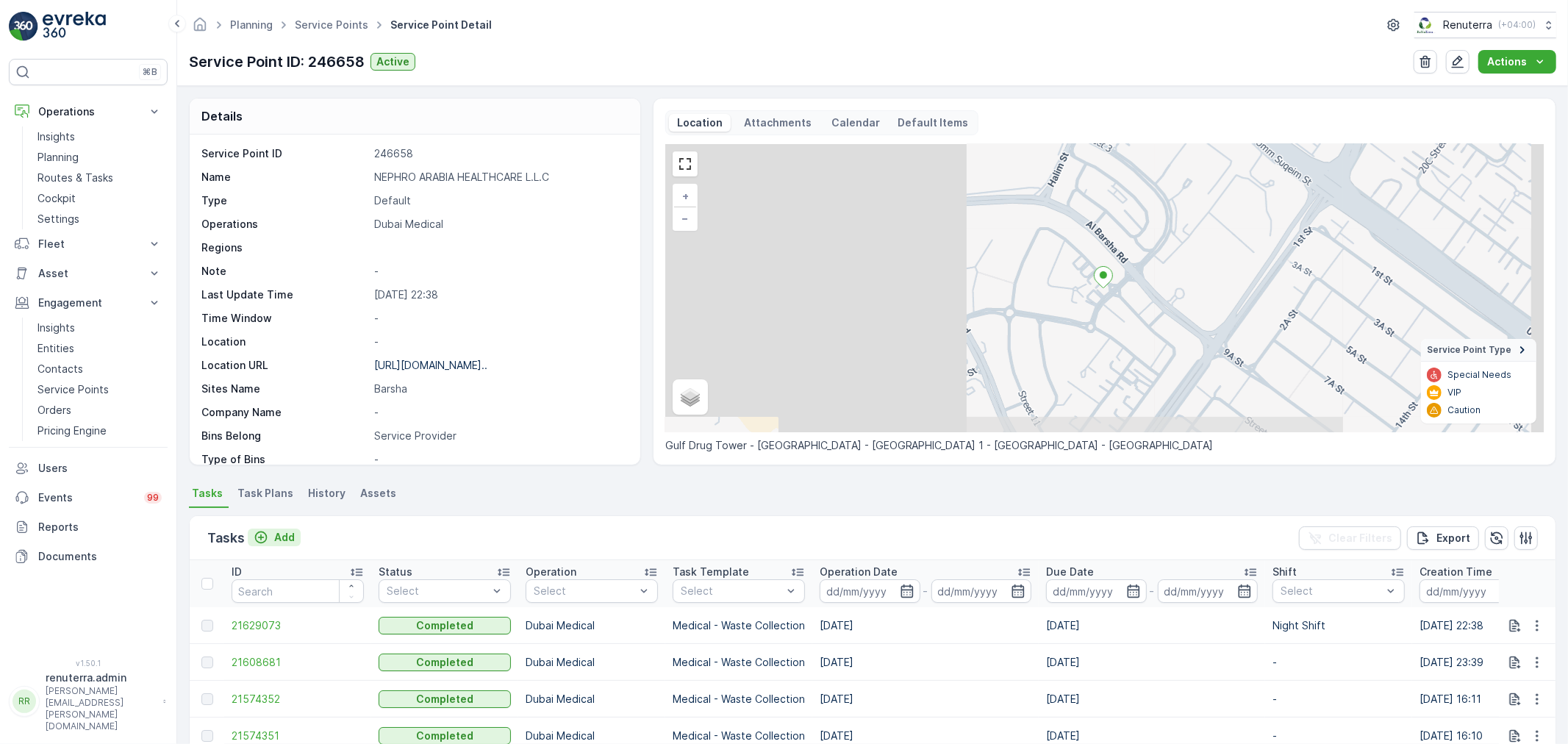
click at [283, 539] on p "Add" at bounding box center [285, 537] width 20 height 15
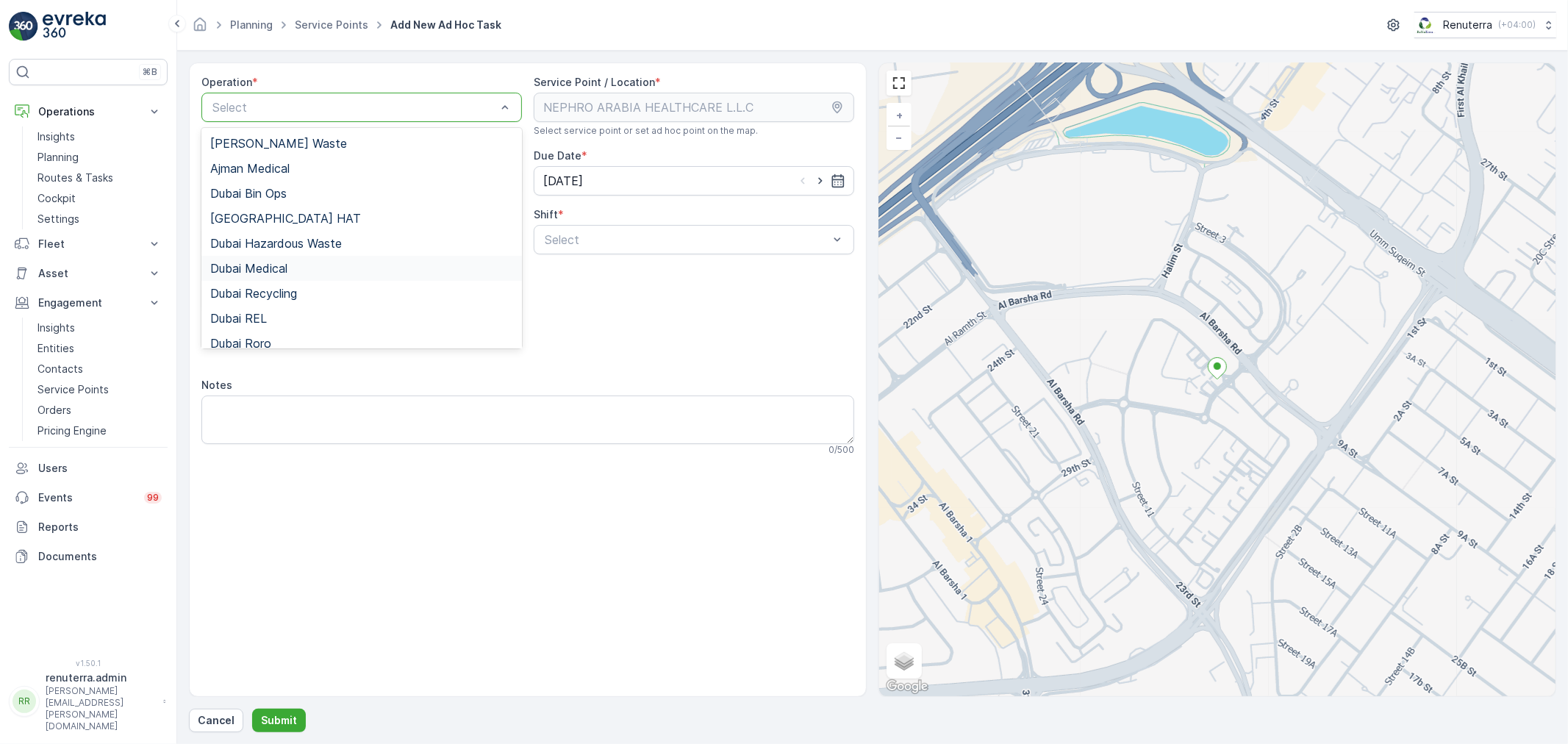
click at [272, 269] on span "Dubai Medical" at bounding box center [248, 268] width 77 height 13
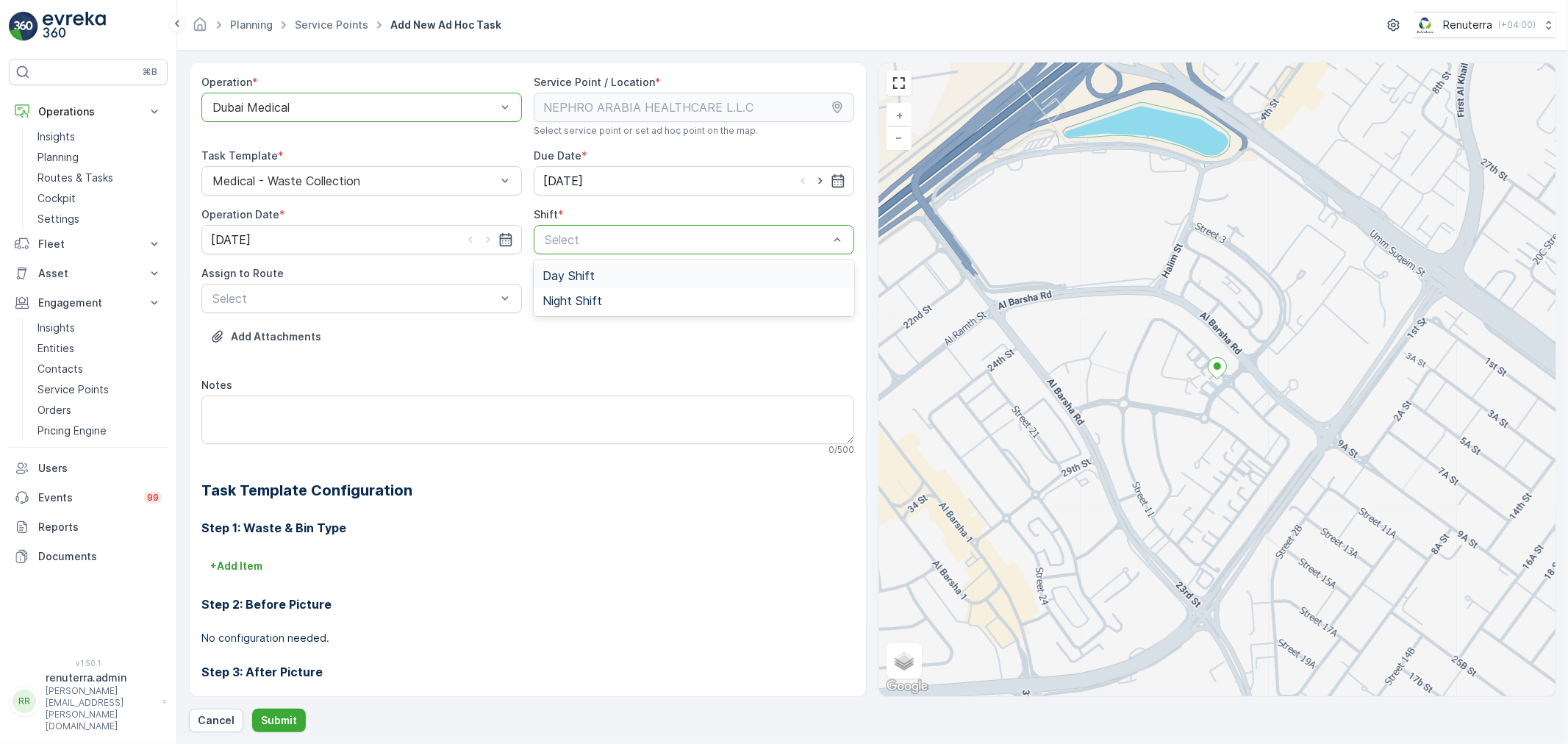
click at [544, 272] on span "Day Shift" at bounding box center [569, 275] width 52 height 13
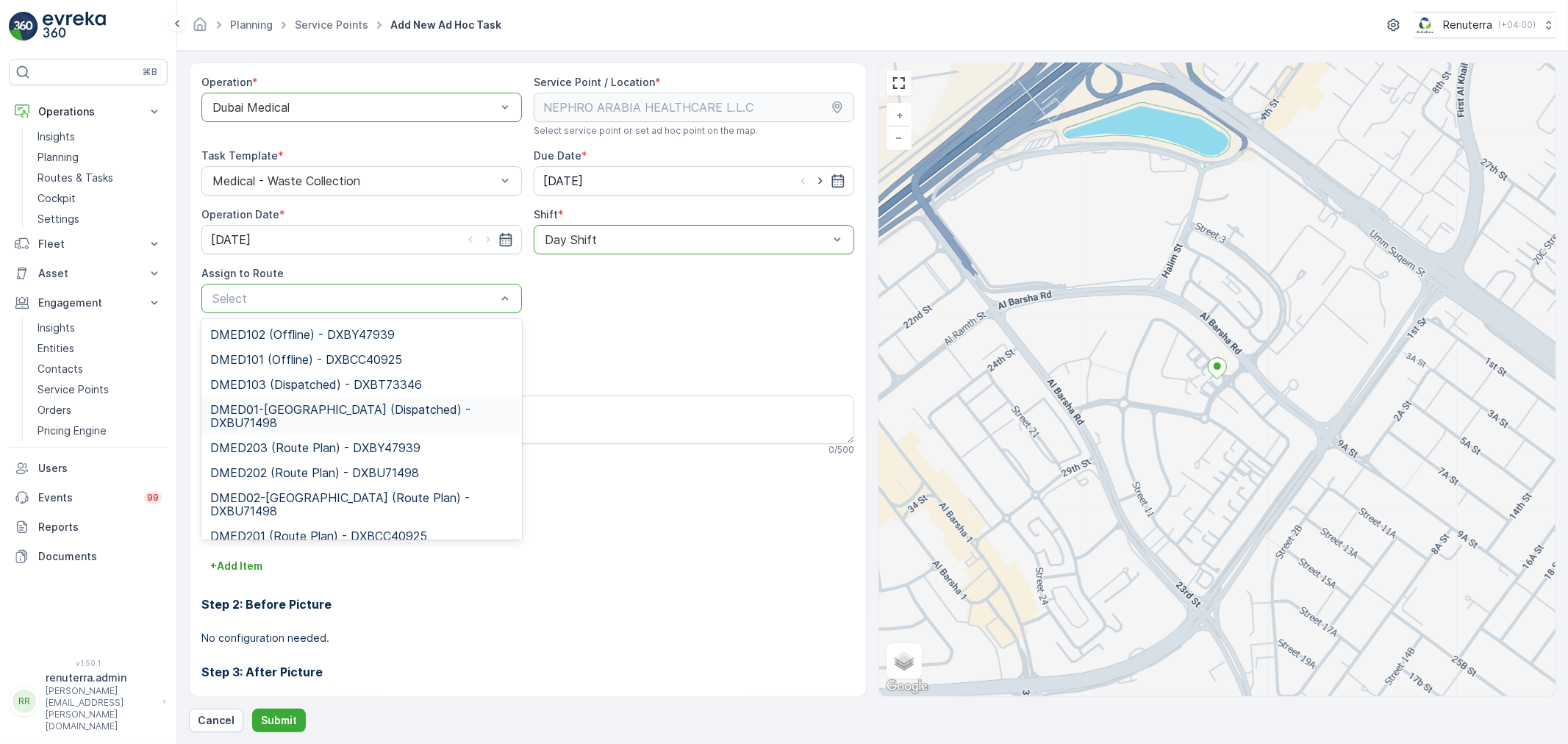
click at [325, 407] on span "DMED01-Khawaneej Yard (Dispatched) - DXBU71498" at bounding box center [361, 416] width 303 height 27
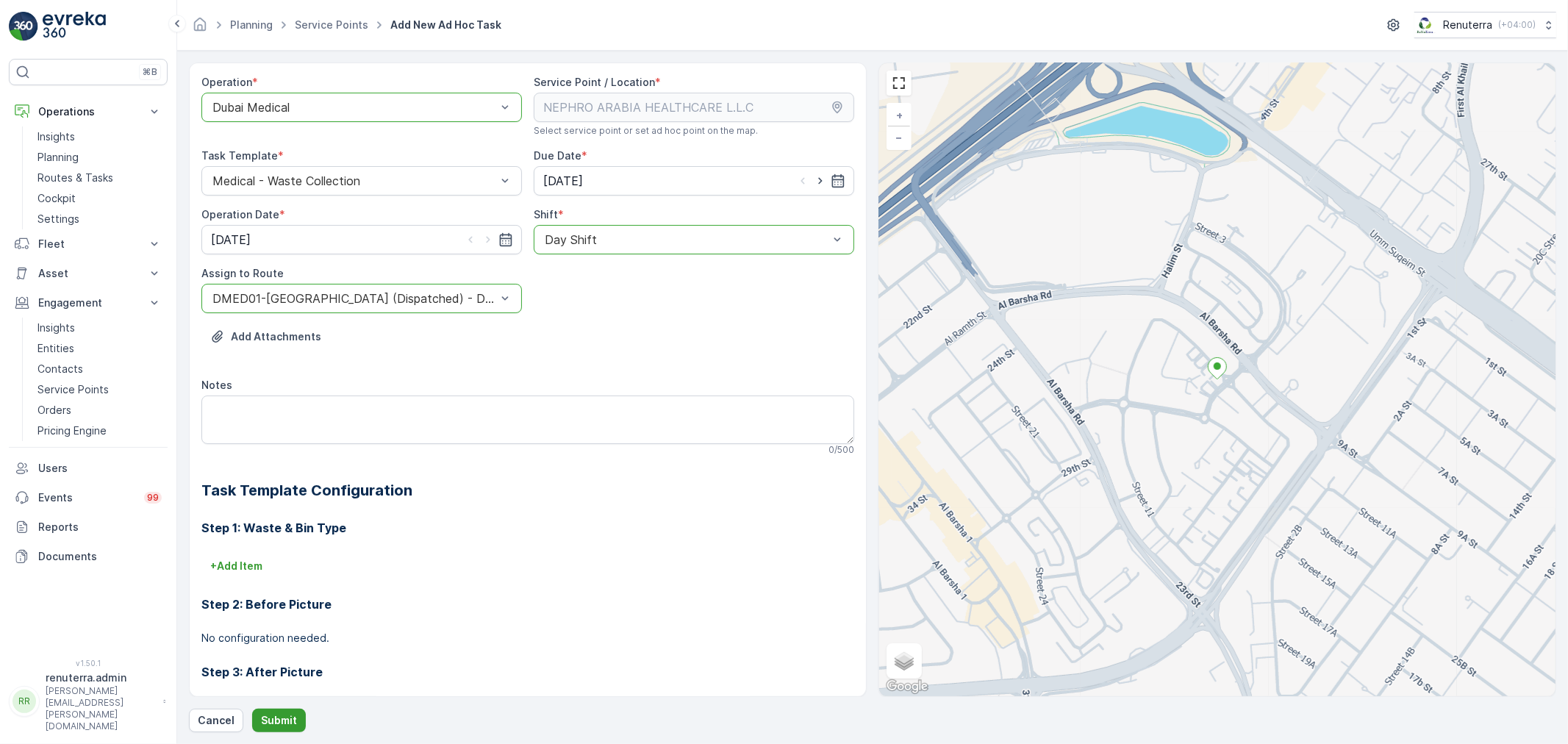
click at [275, 719] on p "Submit" at bounding box center [279, 721] width 36 height 15
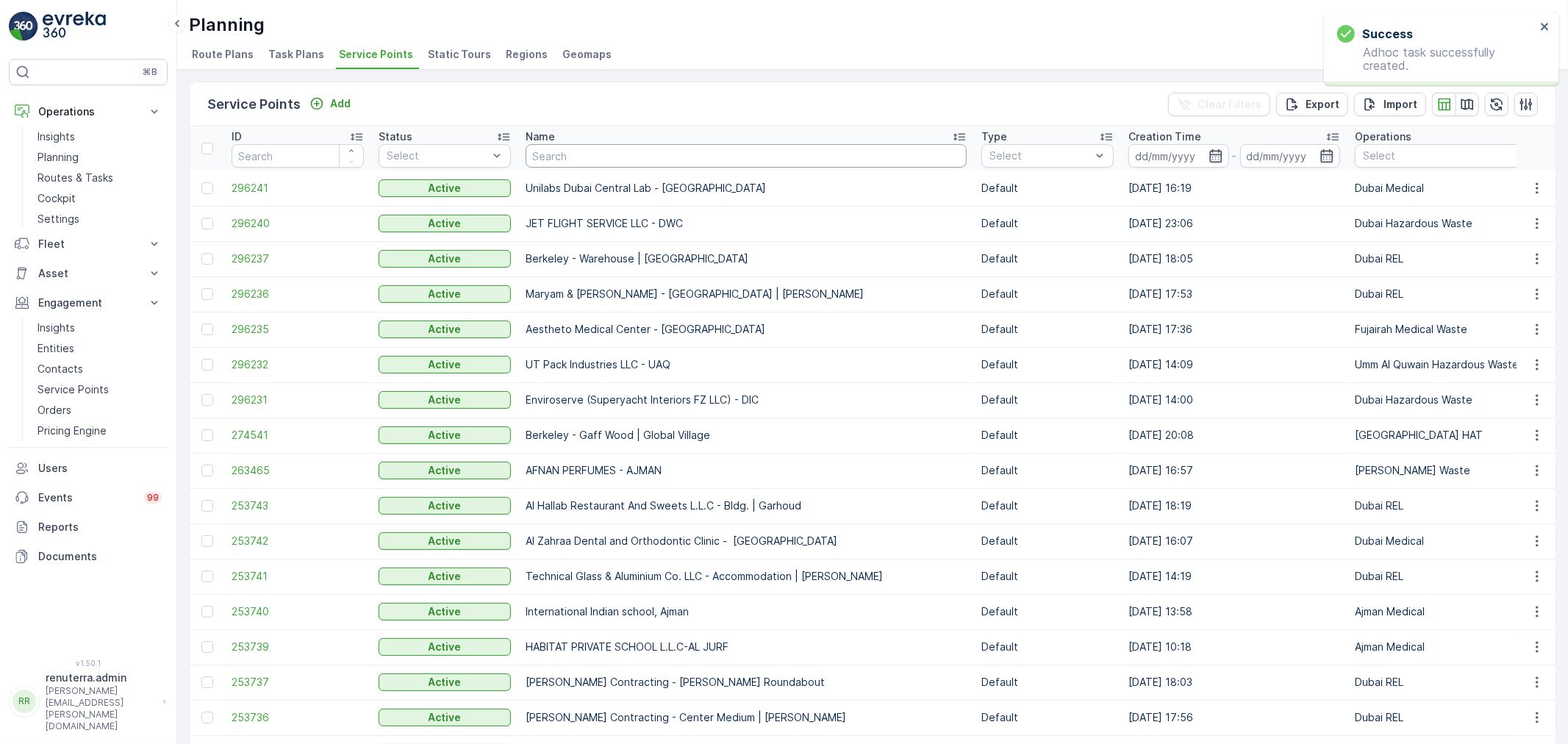
click at [628, 162] on input "text" at bounding box center [746, 155] width 441 height 23
type input "duls"
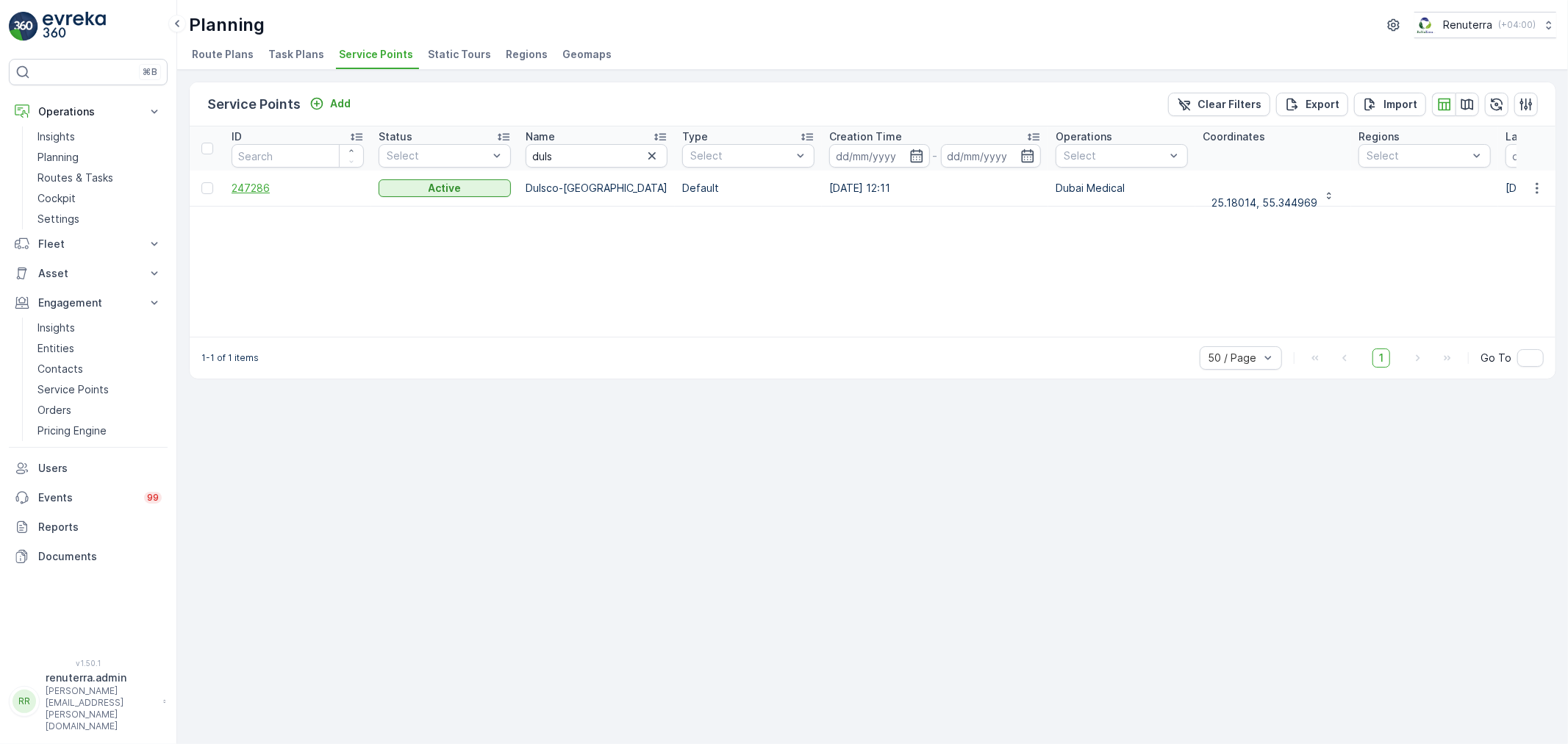
click at [262, 189] on span "247286" at bounding box center [297, 188] width 133 height 15
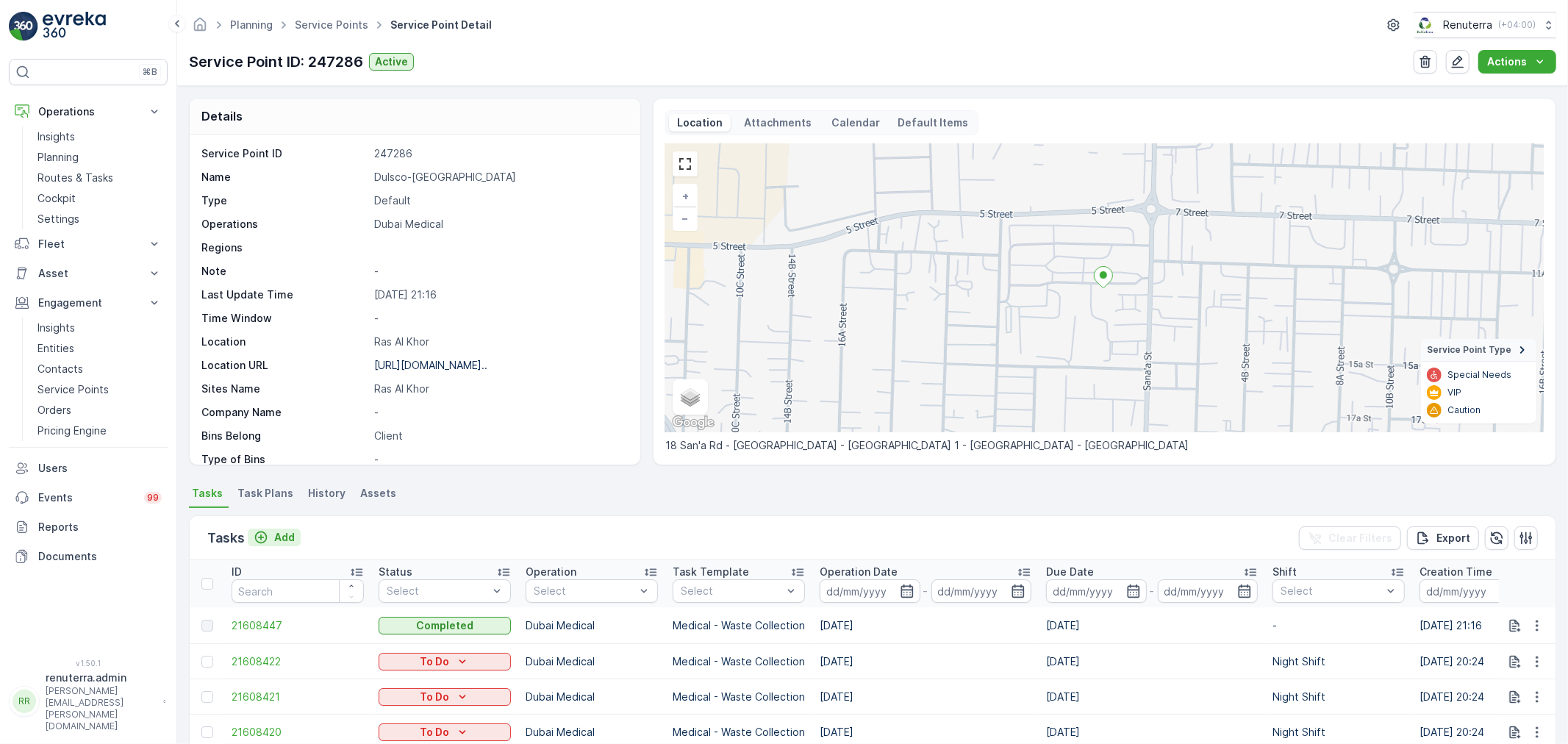
click at [278, 536] on p "Add" at bounding box center [285, 537] width 20 height 15
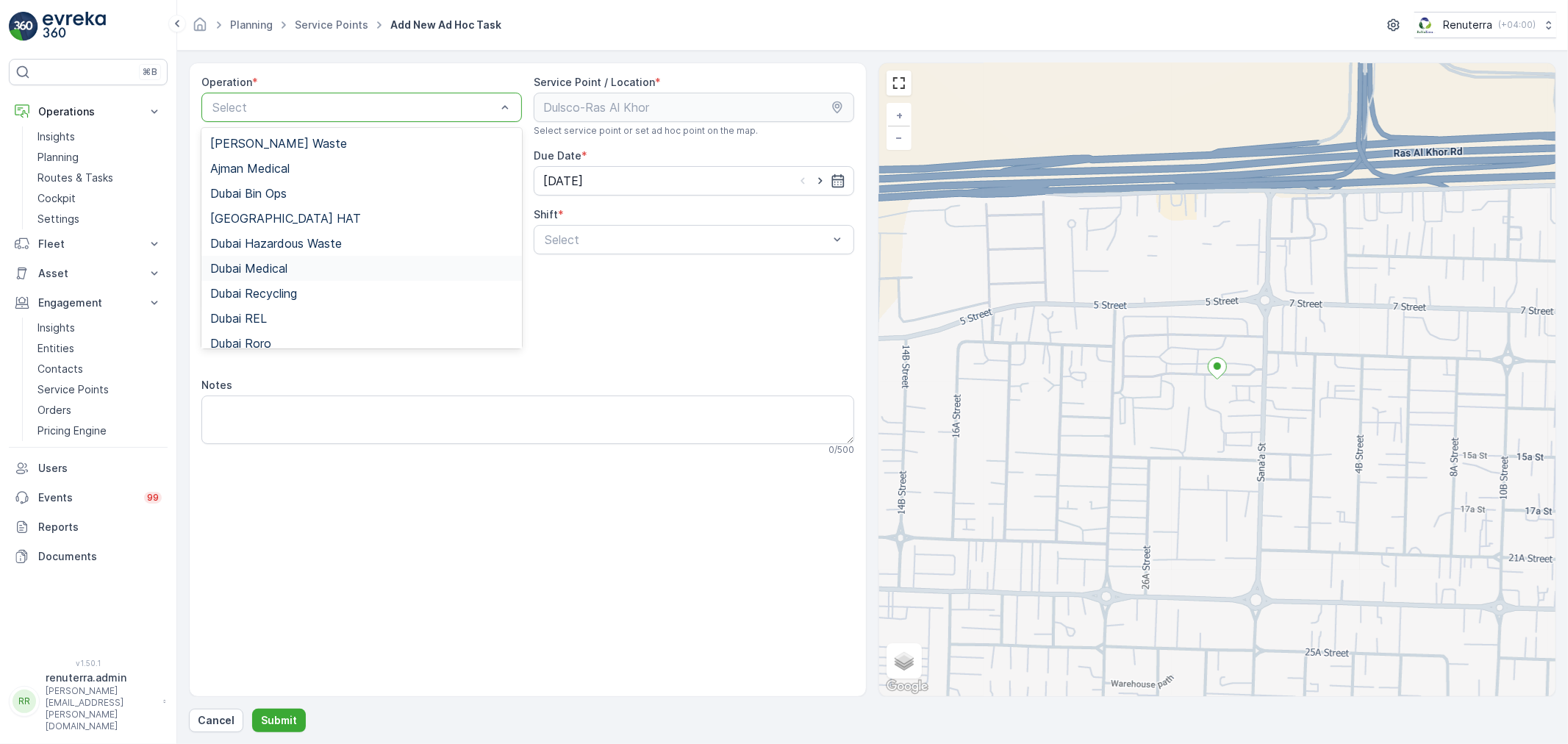
click at [272, 261] on span "Dubai Medical" at bounding box center [248, 268] width 77 height 13
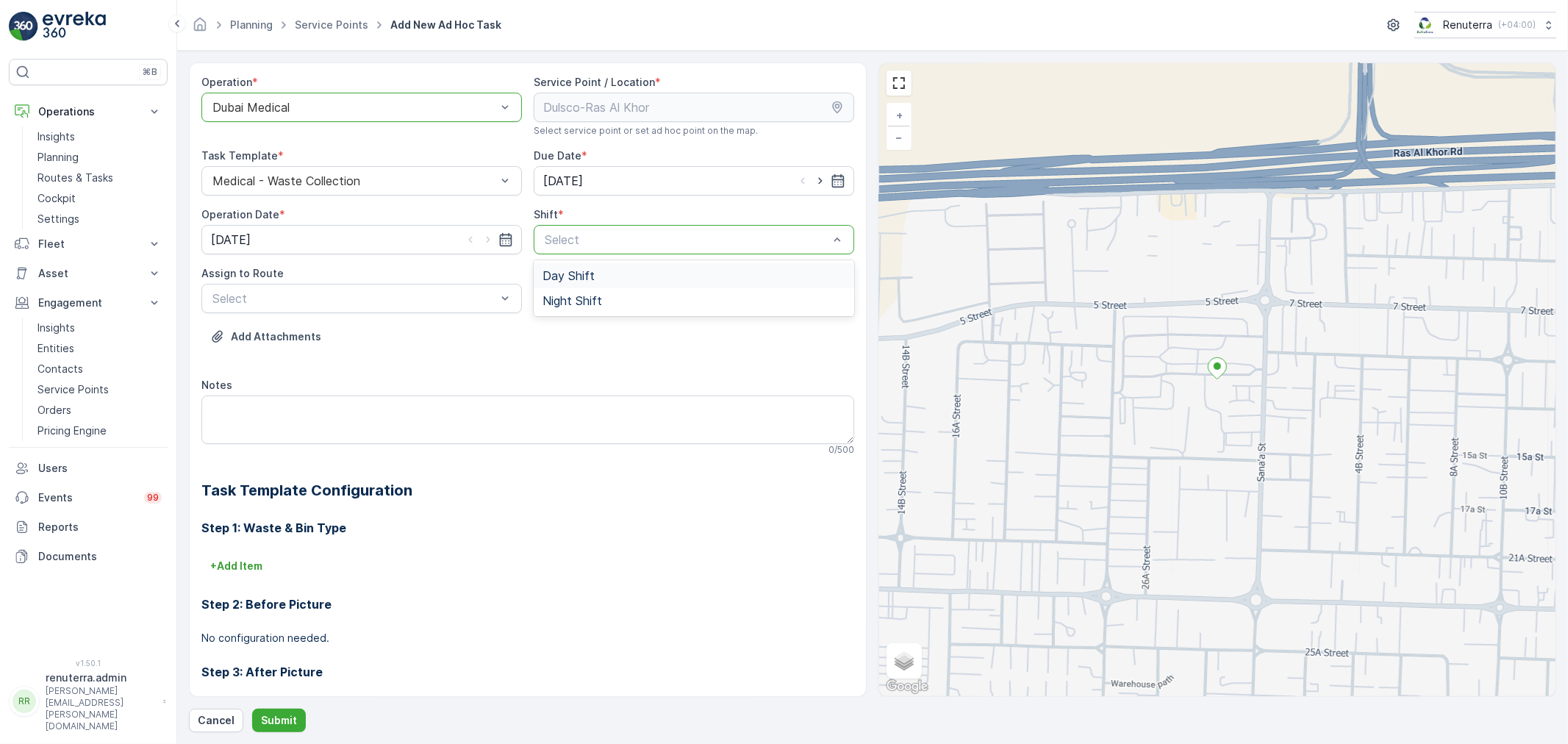
click at [563, 283] on div "Day Shift" at bounding box center [694, 275] width 321 height 25
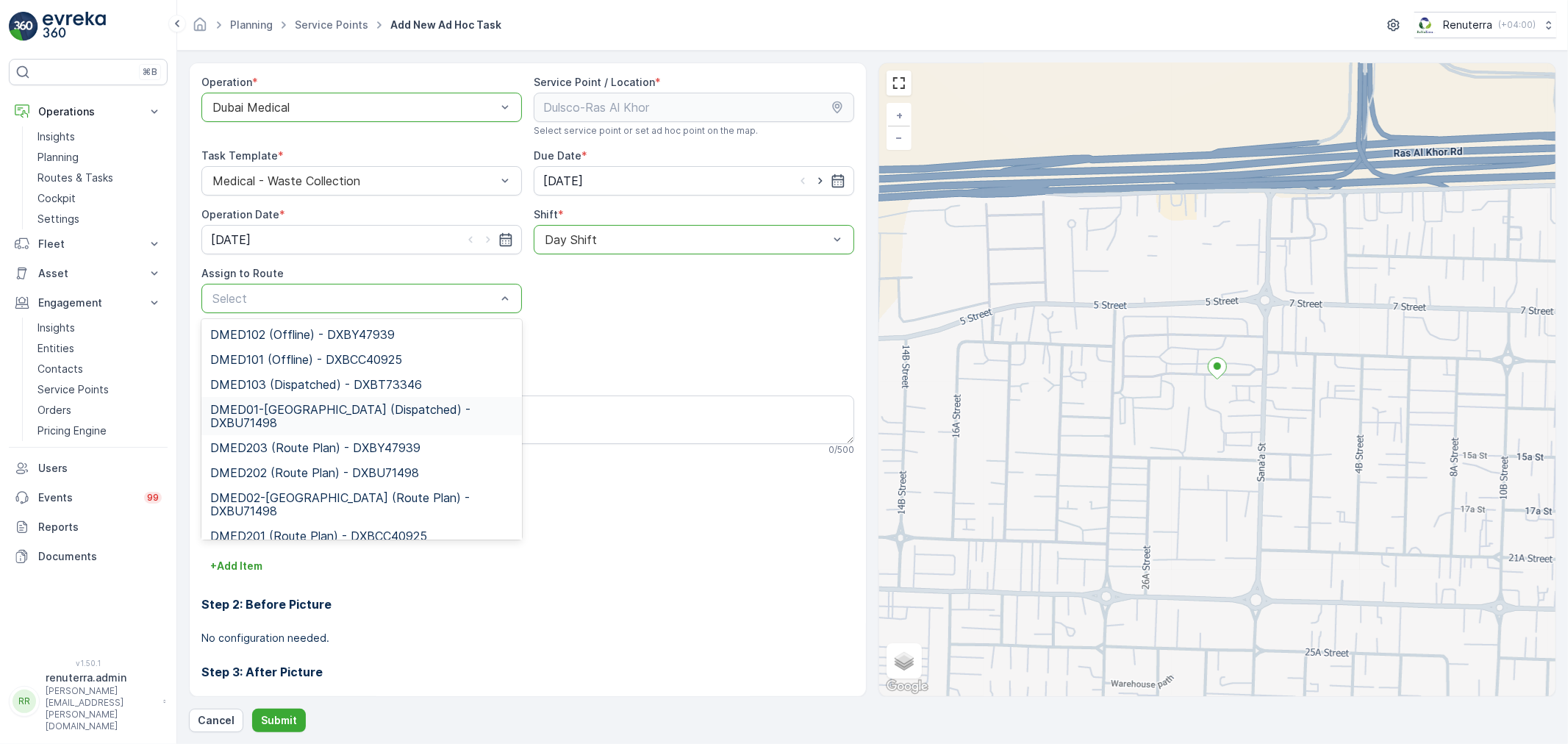
click at [287, 414] on span "DMED01-Khawaneej Yard (Dispatched) - DXBU71498" at bounding box center [361, 416] width 303 height 27
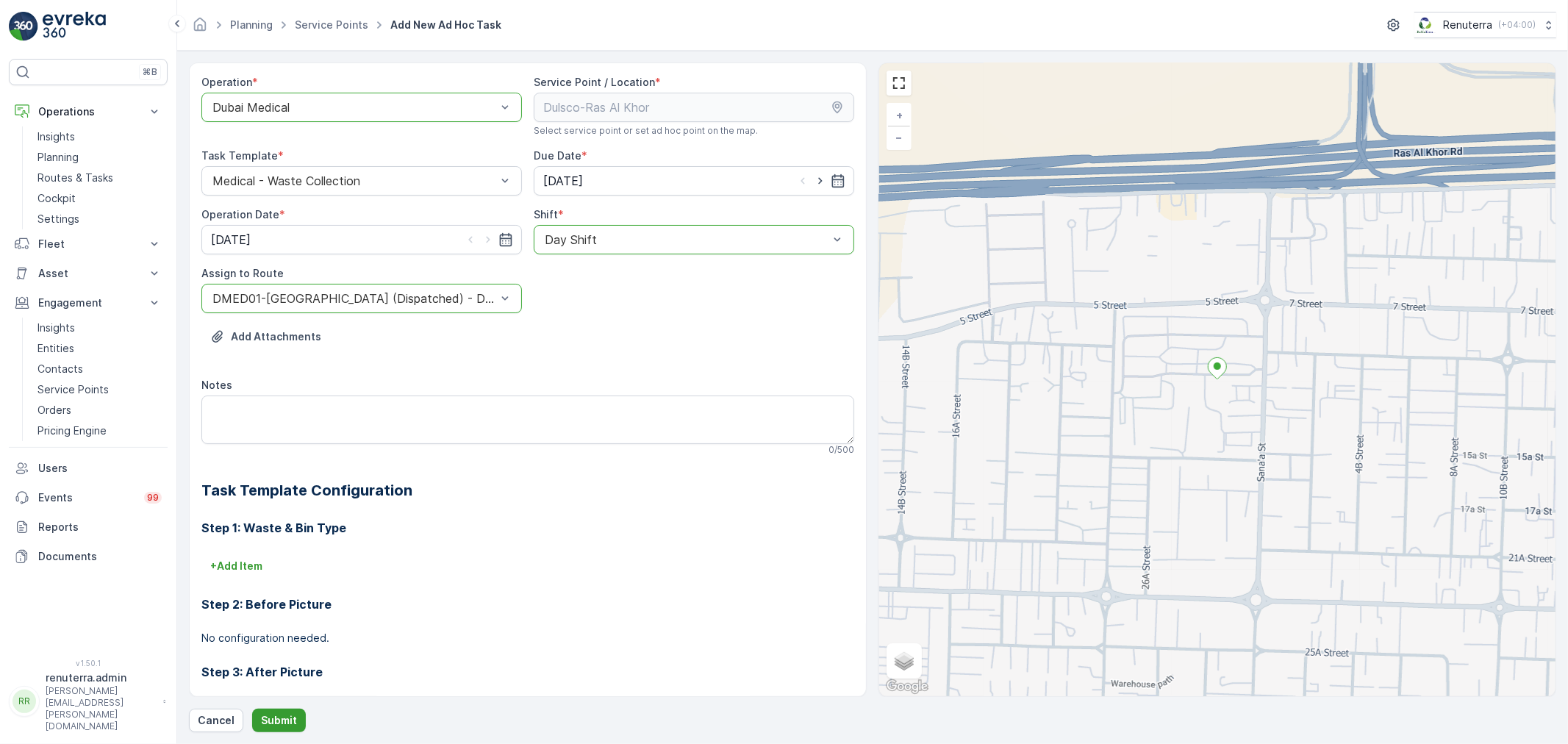
click at [289, 717] on p "Submit" at bounding box center [279, 721] width 36 height 15
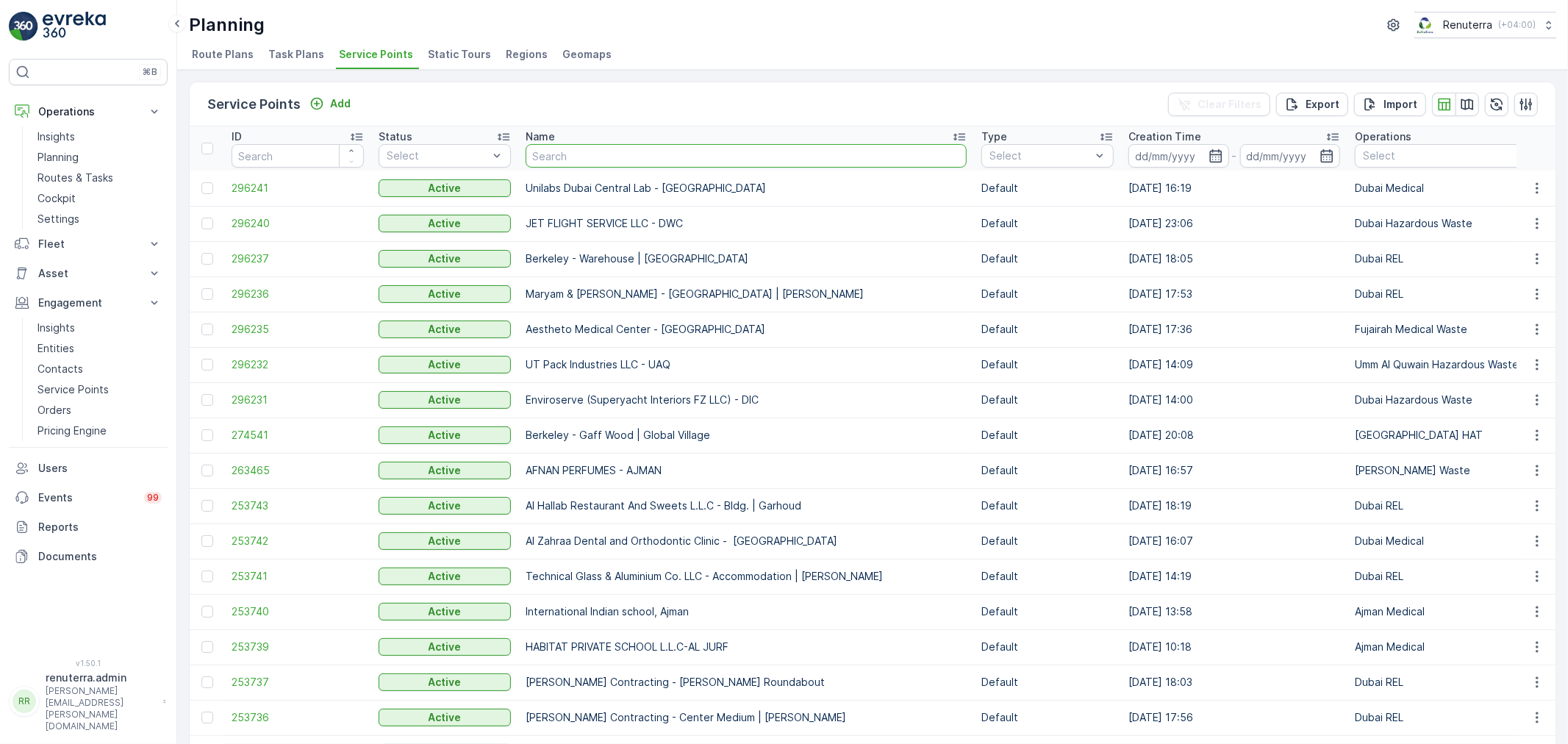
click at [656, 163] on input "text" at bounding box center [746, 155] width 441 height 23
type input "royal"
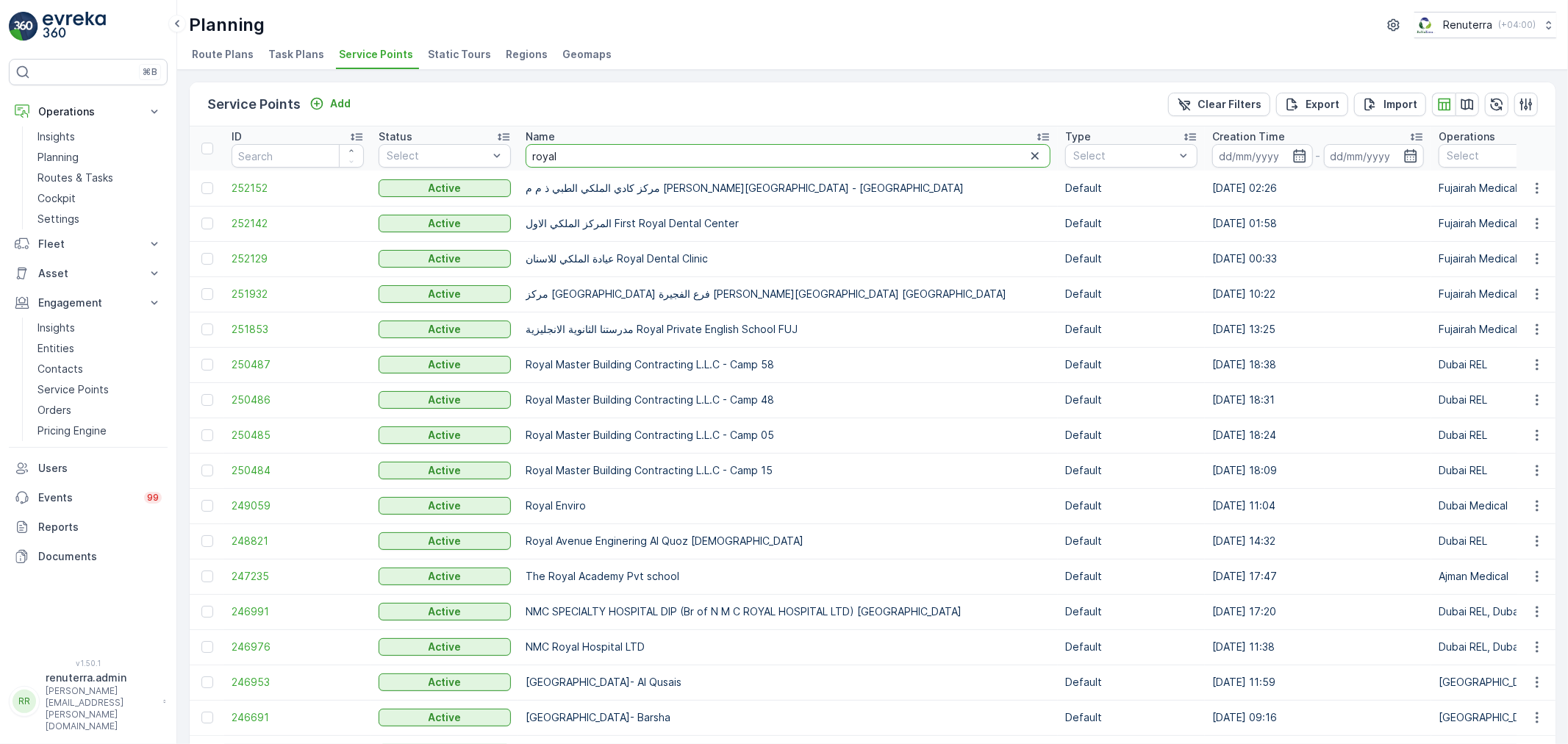
click at [563, 148] on input "royal" at bounding box center [788, 155] width 525 height 23
type input "royal env"
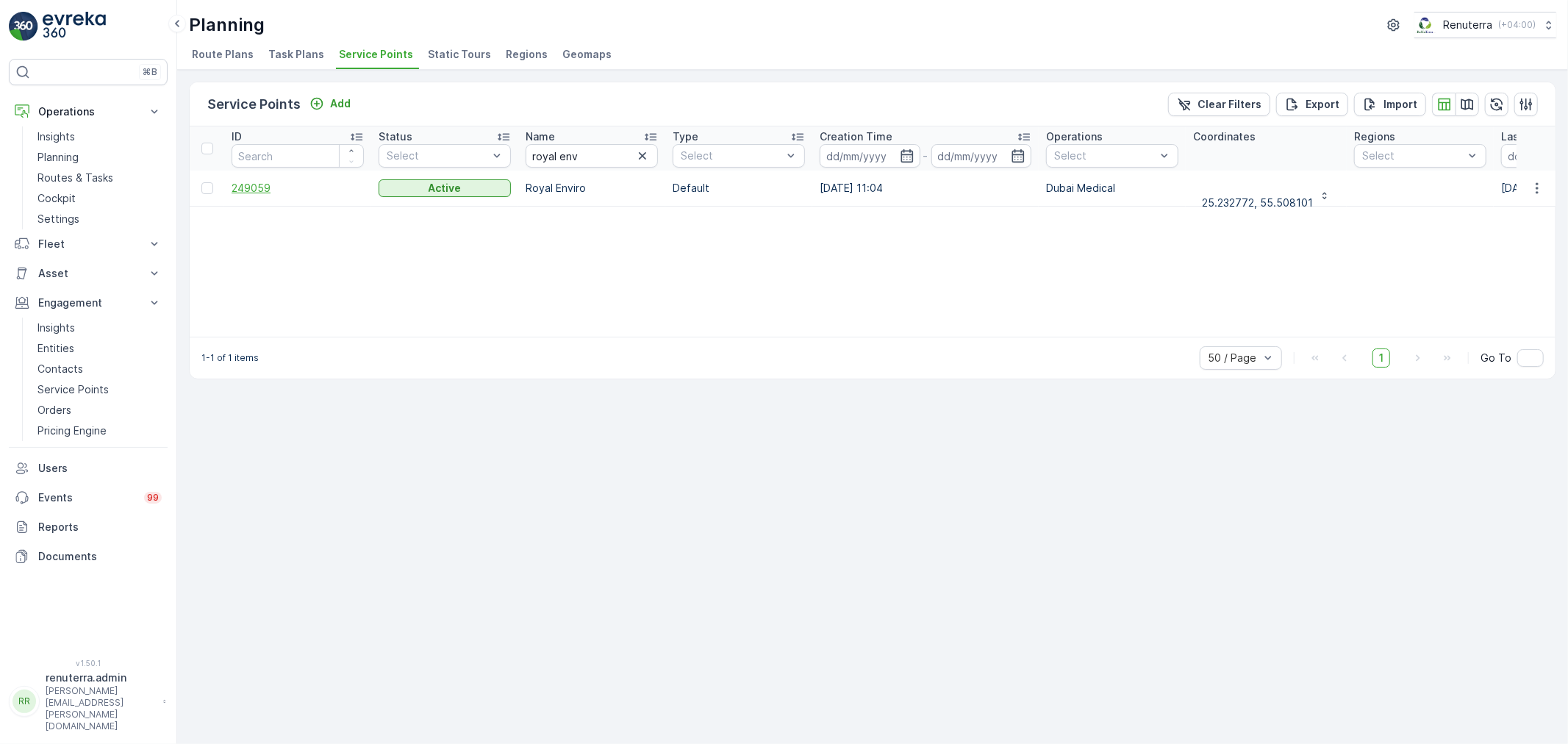
click at [255, 184] on span "249059" at bounding box center [297, 188] width 133 height 15
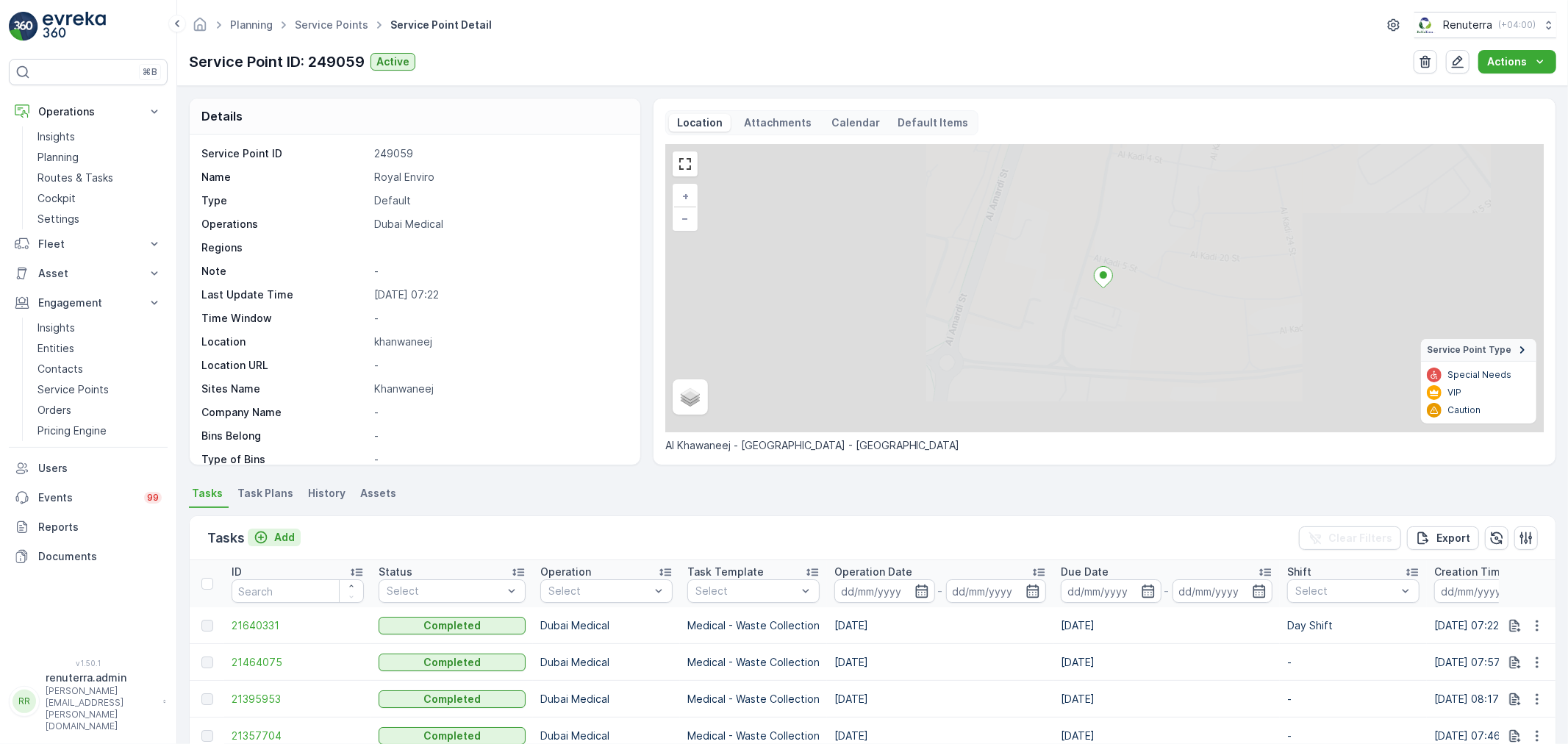
click at [279, 536] on p "Add" at bounding box center [285, 537] width 20 height 15
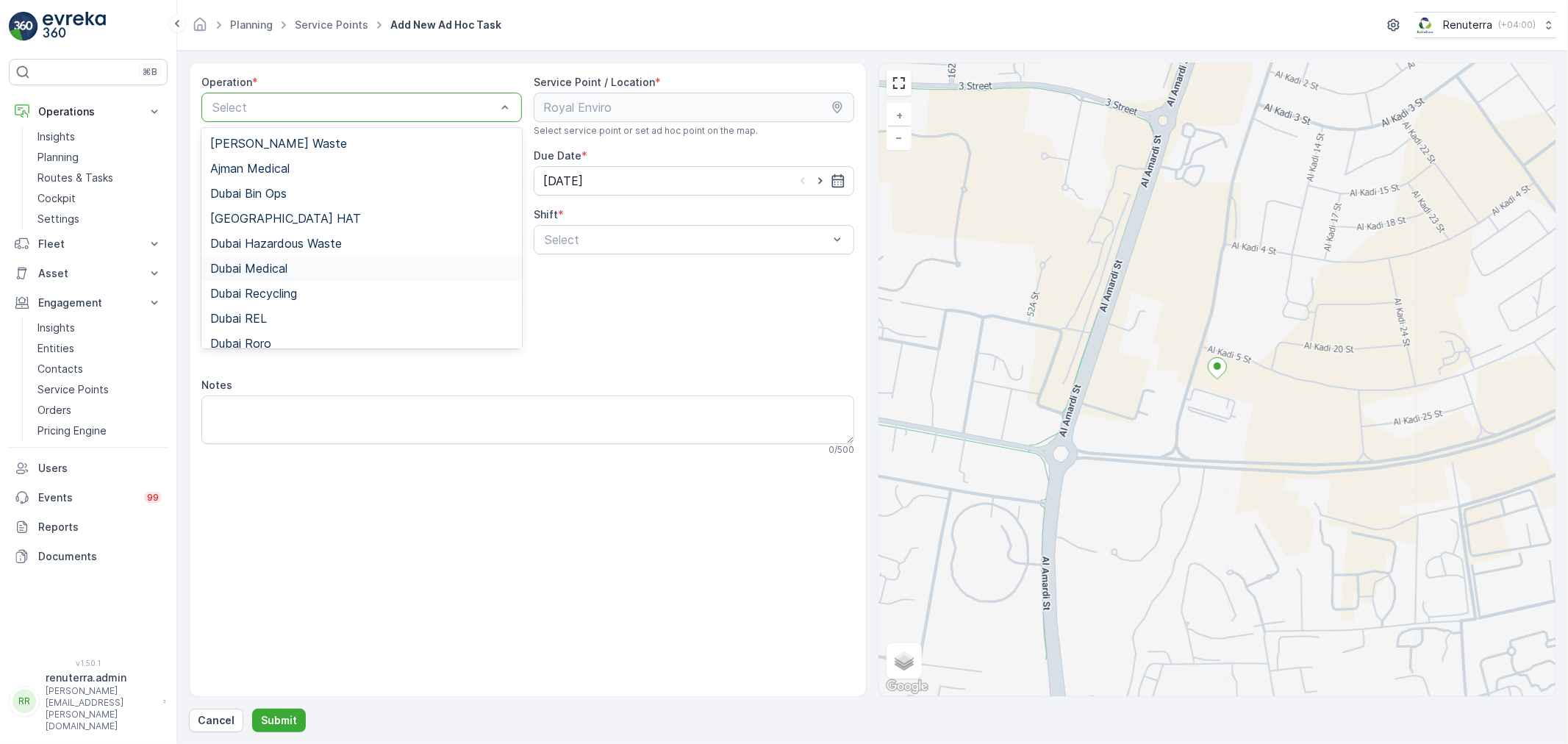
click at [272, 268] on span "Dubai Medical" at bounding box center [248, 268] width 77 height 13
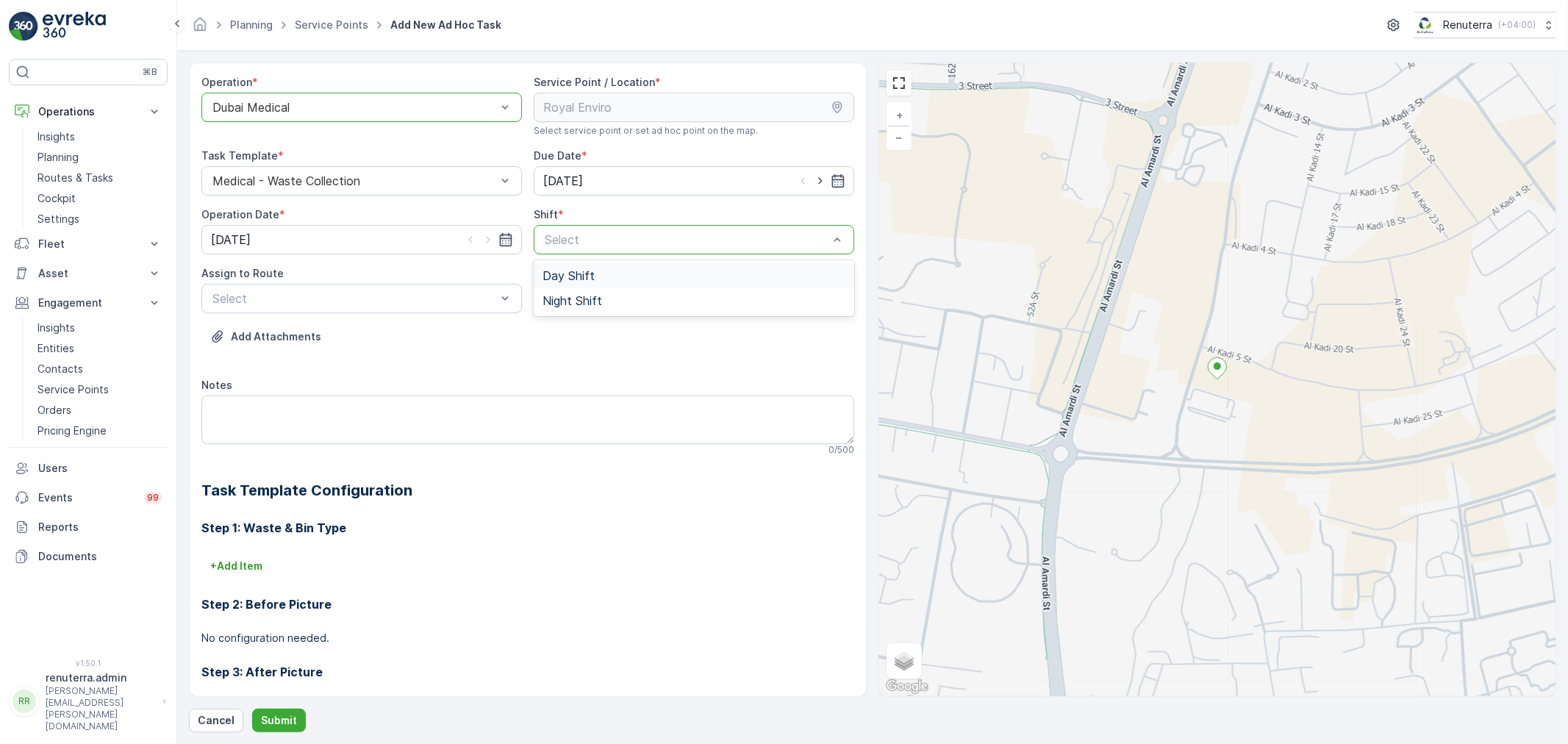
click at [571, 276] on span "Day Shift" at bounding box center [569, 275] width 52 height 13
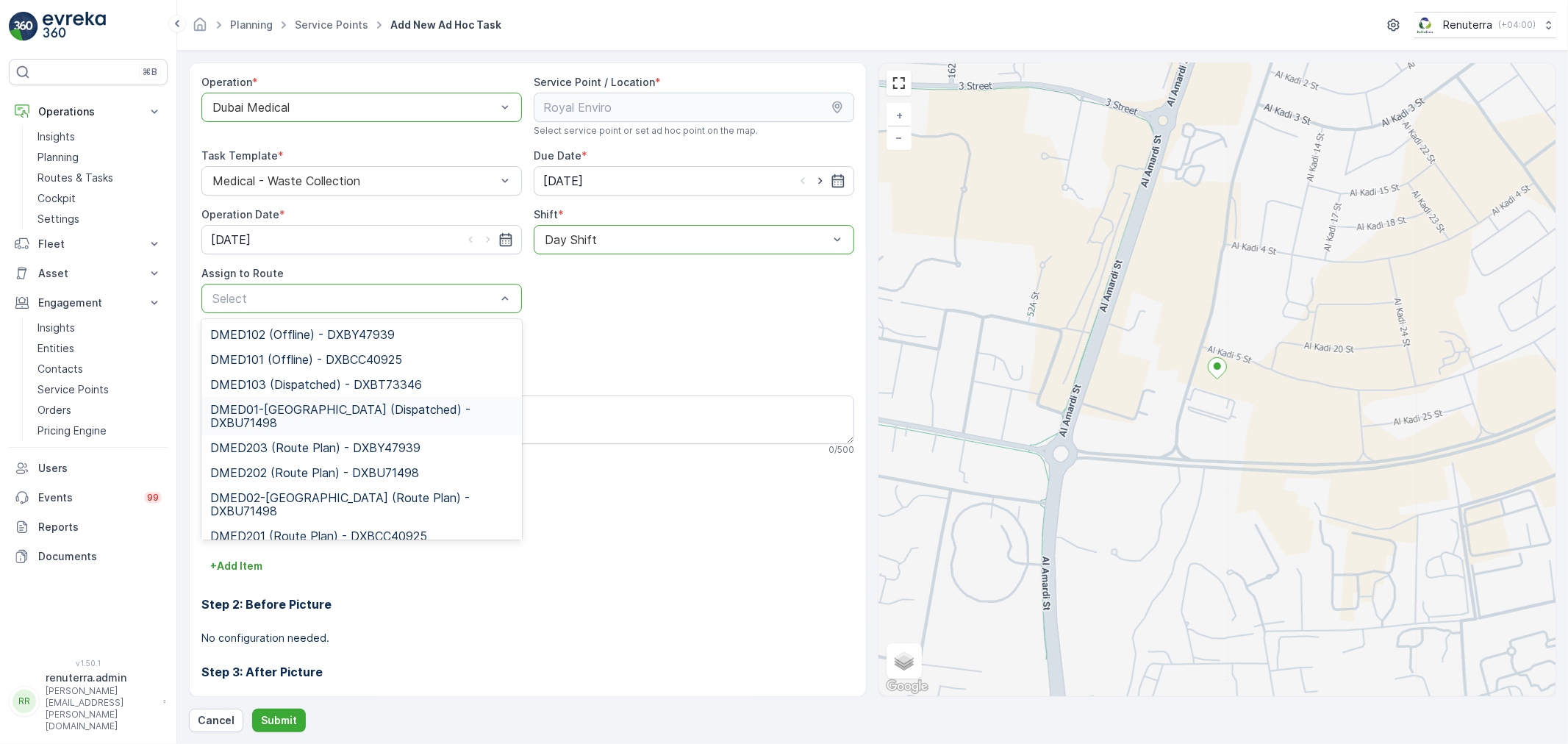
click at [313, 411] on span "DMED01-Khawaneej Yard (Dispatched) - DXBU71498" at bounding box center [361, 416] width 303 height 27
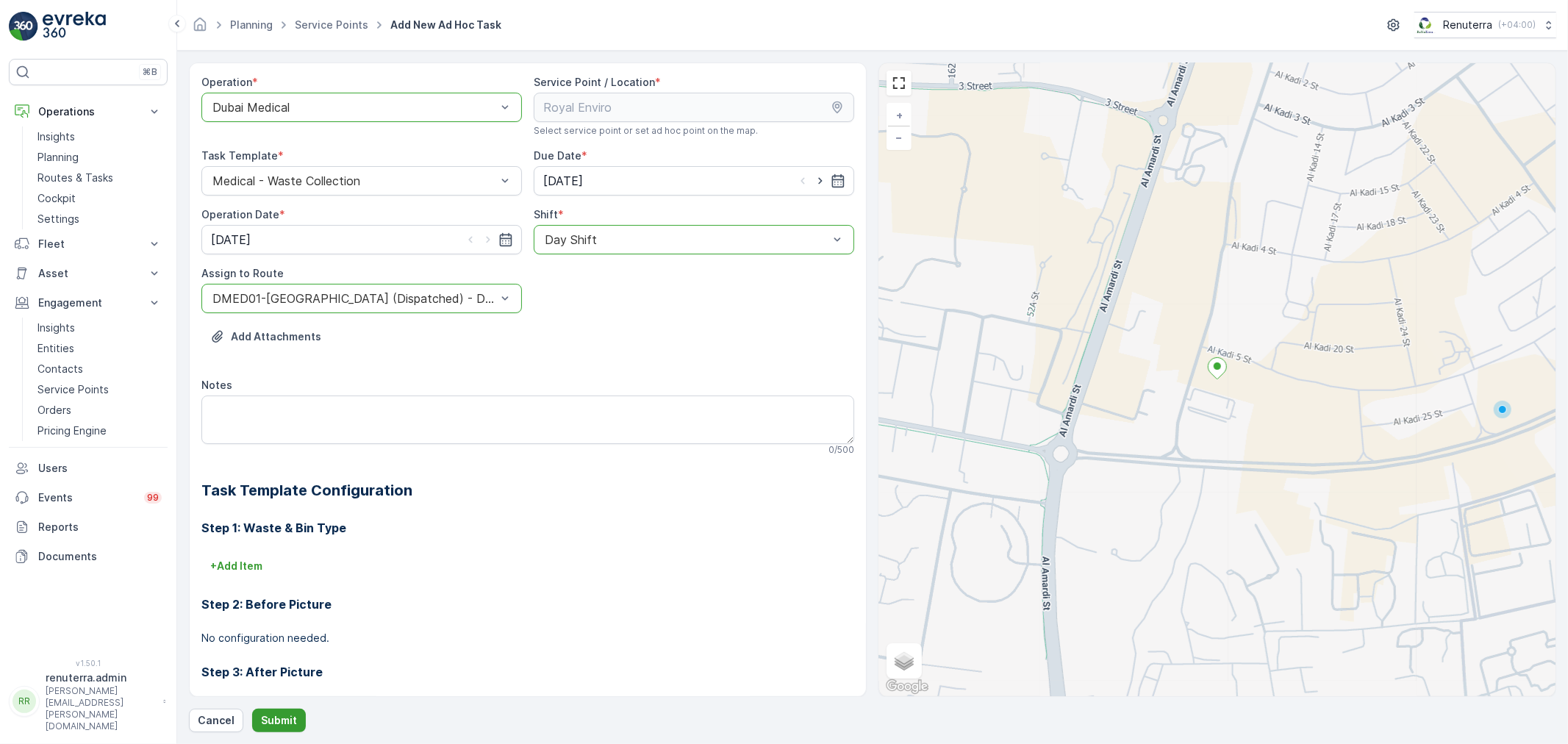
click at [278, 718] on p "Submit" at bounding box center [279, 721] width 36 height 15
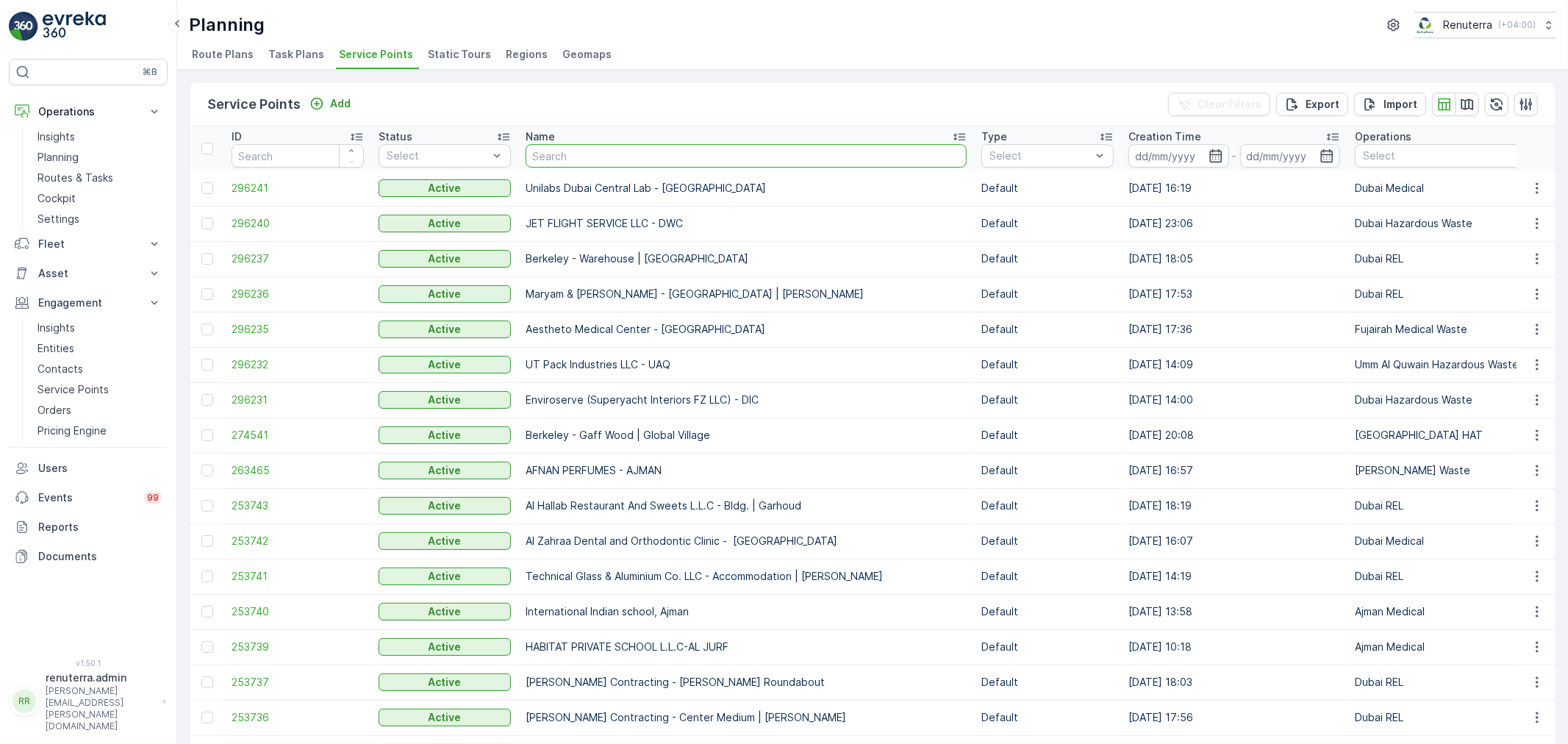
click at [578, 158] on input "text" at bounding box center [746, 155] width 441 height 23
type input "dulsc"
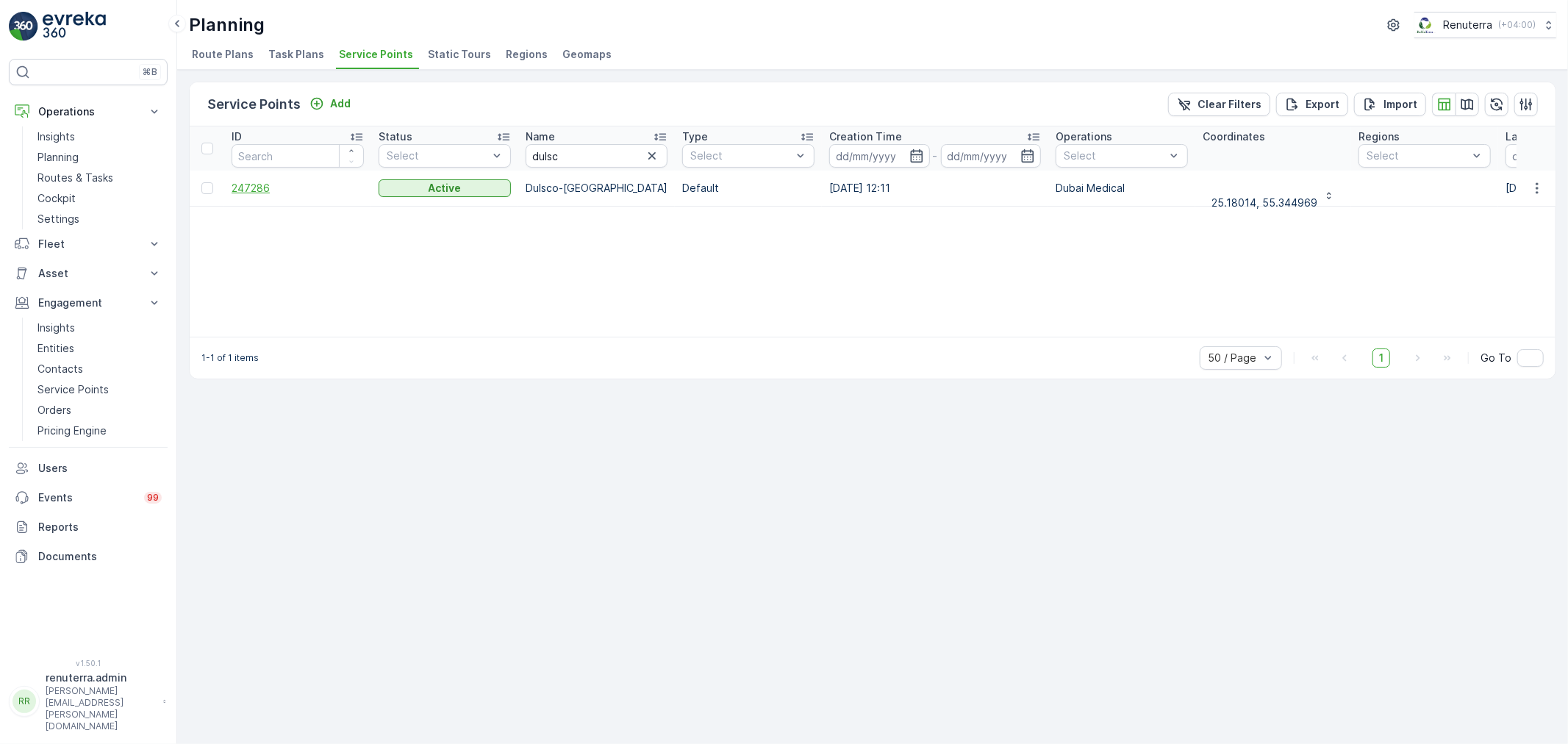
click at [258, 188] on span "247286" at bounding box center [297, 188] width 133 height 15
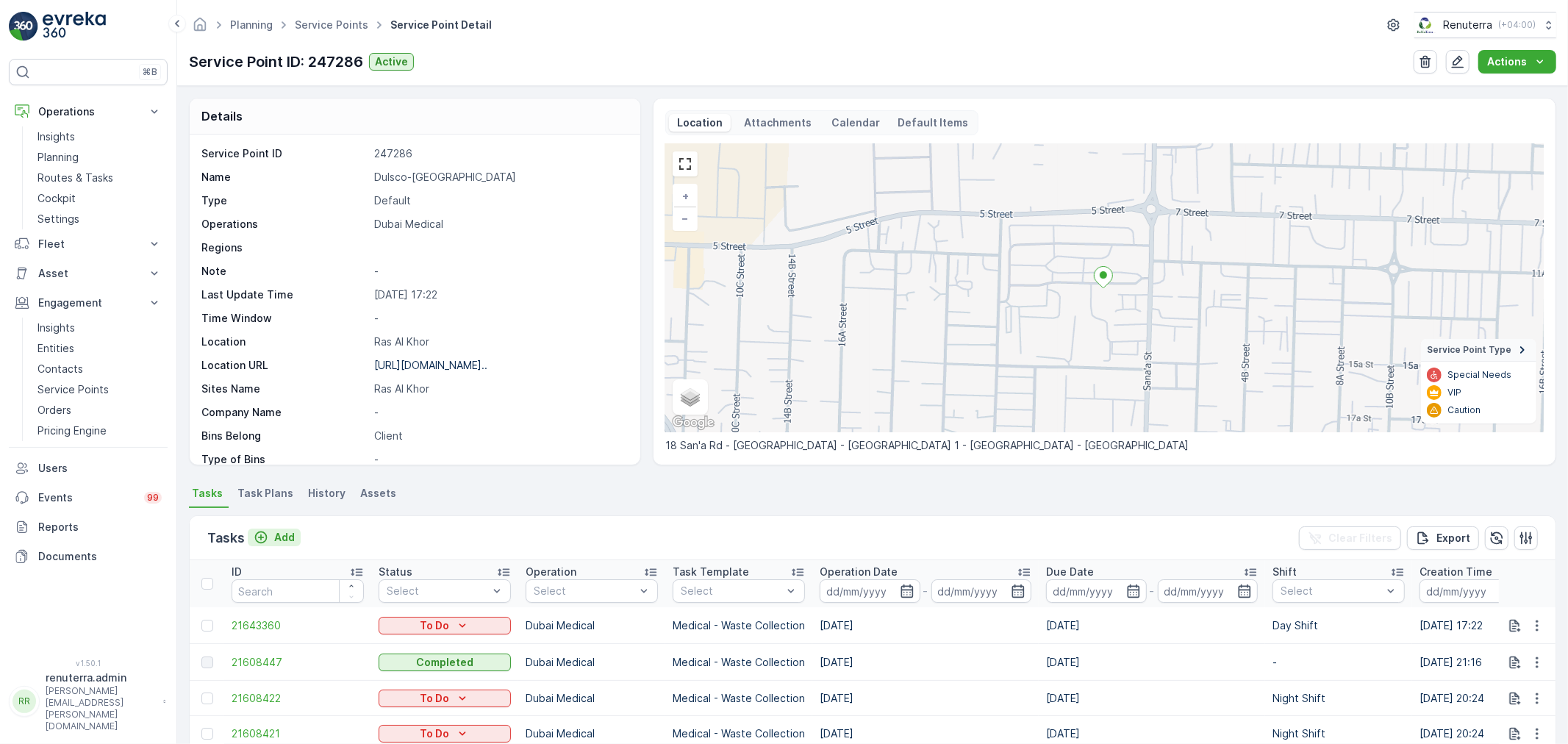
click at [282, 533] on p "Add" at bounding box center [285, 537] width 20 height 15
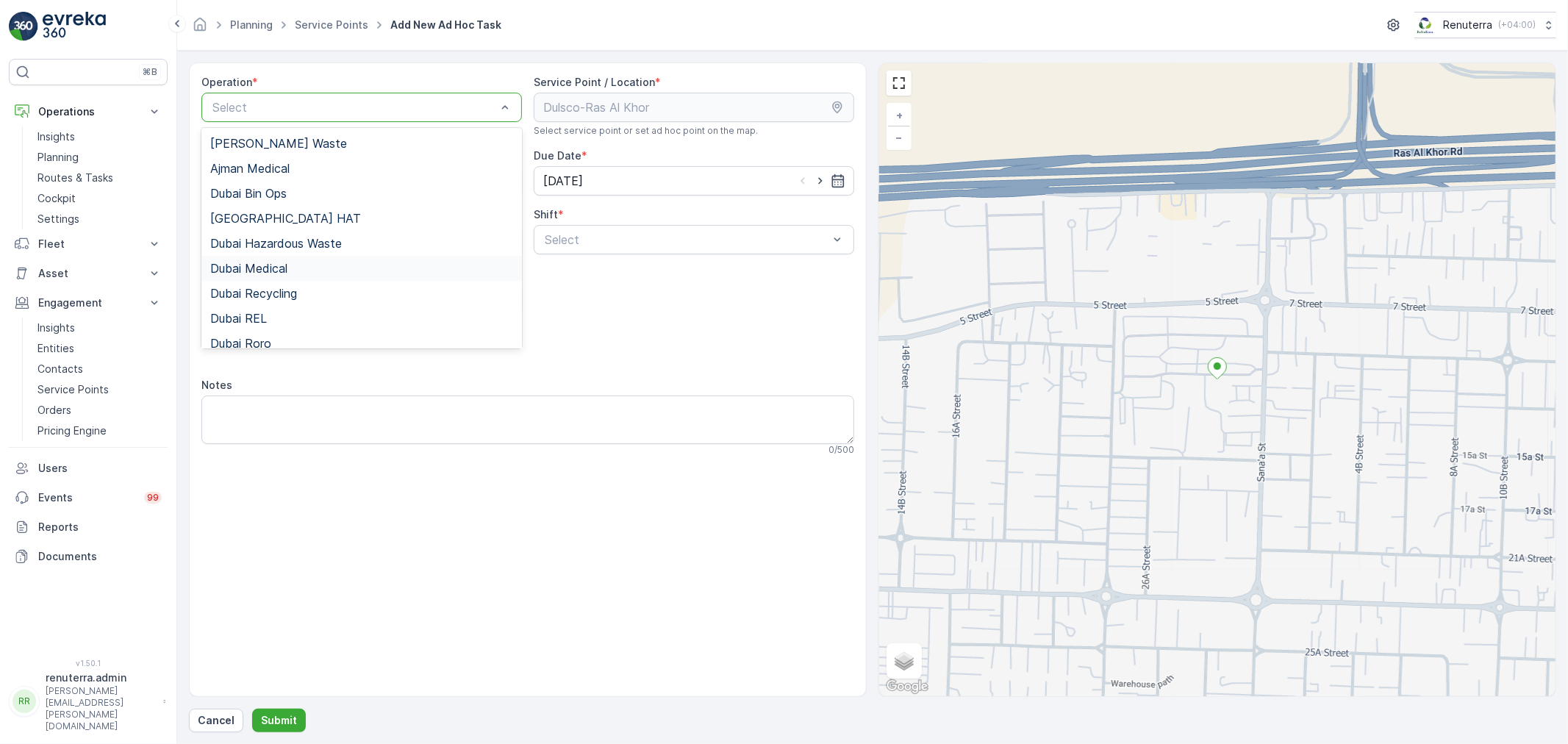
click at [272, 267] on span "Dubai Medical" at bounding box center [248, 268] width 77 height 13
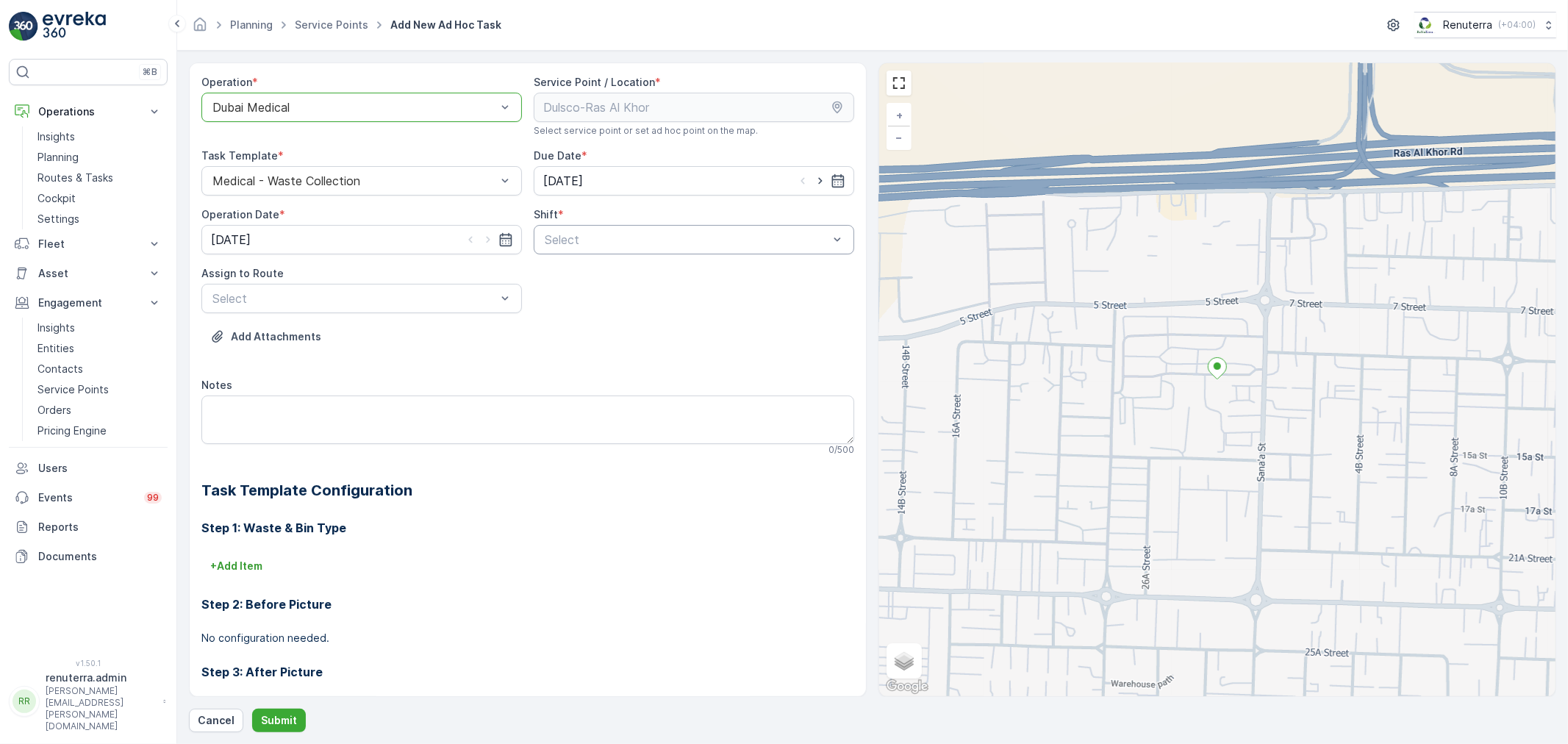
click at [570, 250] on div "Select" at bounding box center [694, 240] width 321 height 30
drag, startPoint x: 561, startPoint y: 277, endPoint x: 533, endPoint y: 284, distance: 28.9
click at [561, 276] on span "Day Shift" at bounding box center [569, 275] width 52 height 13
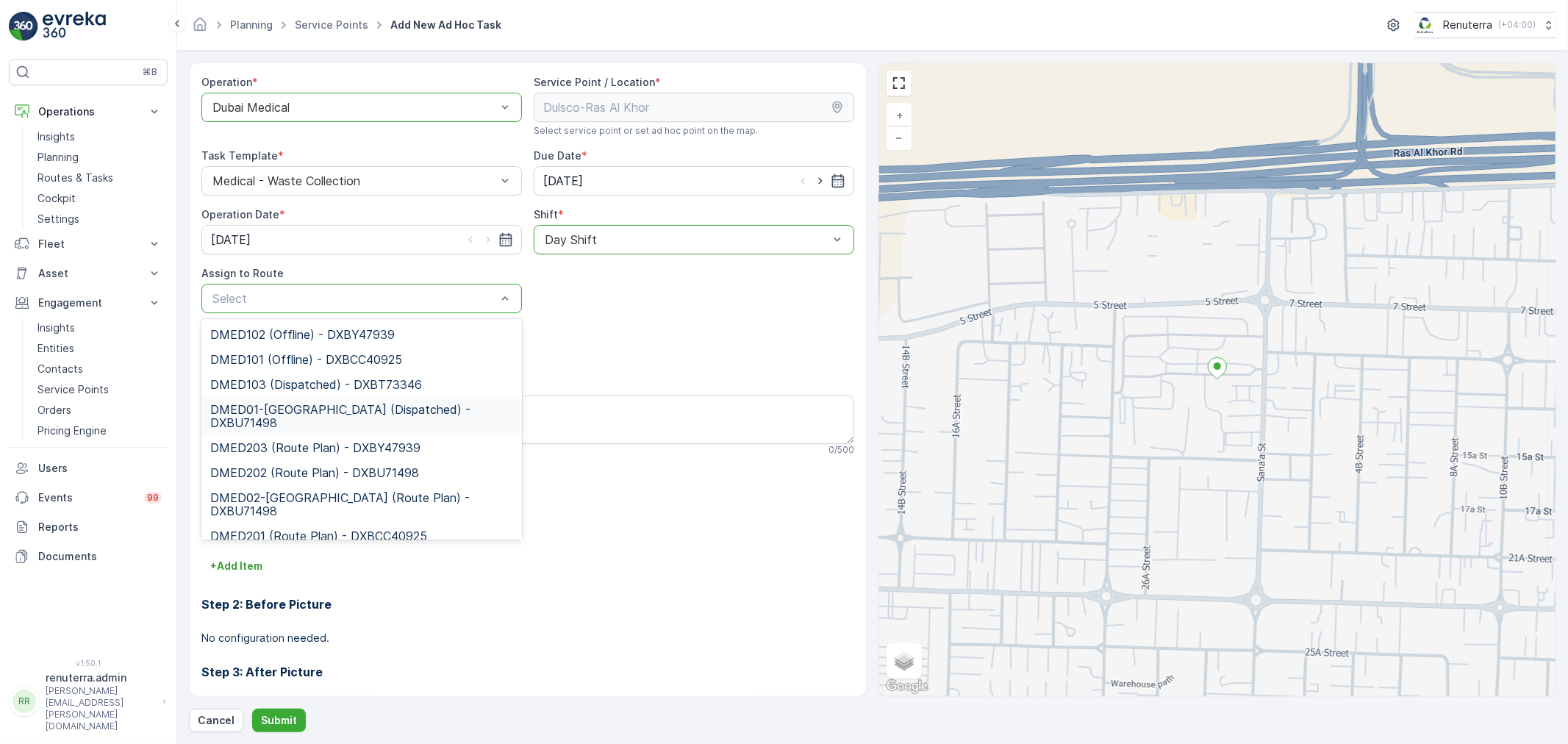
click at [304, 409] on span "DMED01-Khawaneej Yard (Dispatched) - DXBU71498" at bounding box center [361, 416] width 303 height 27
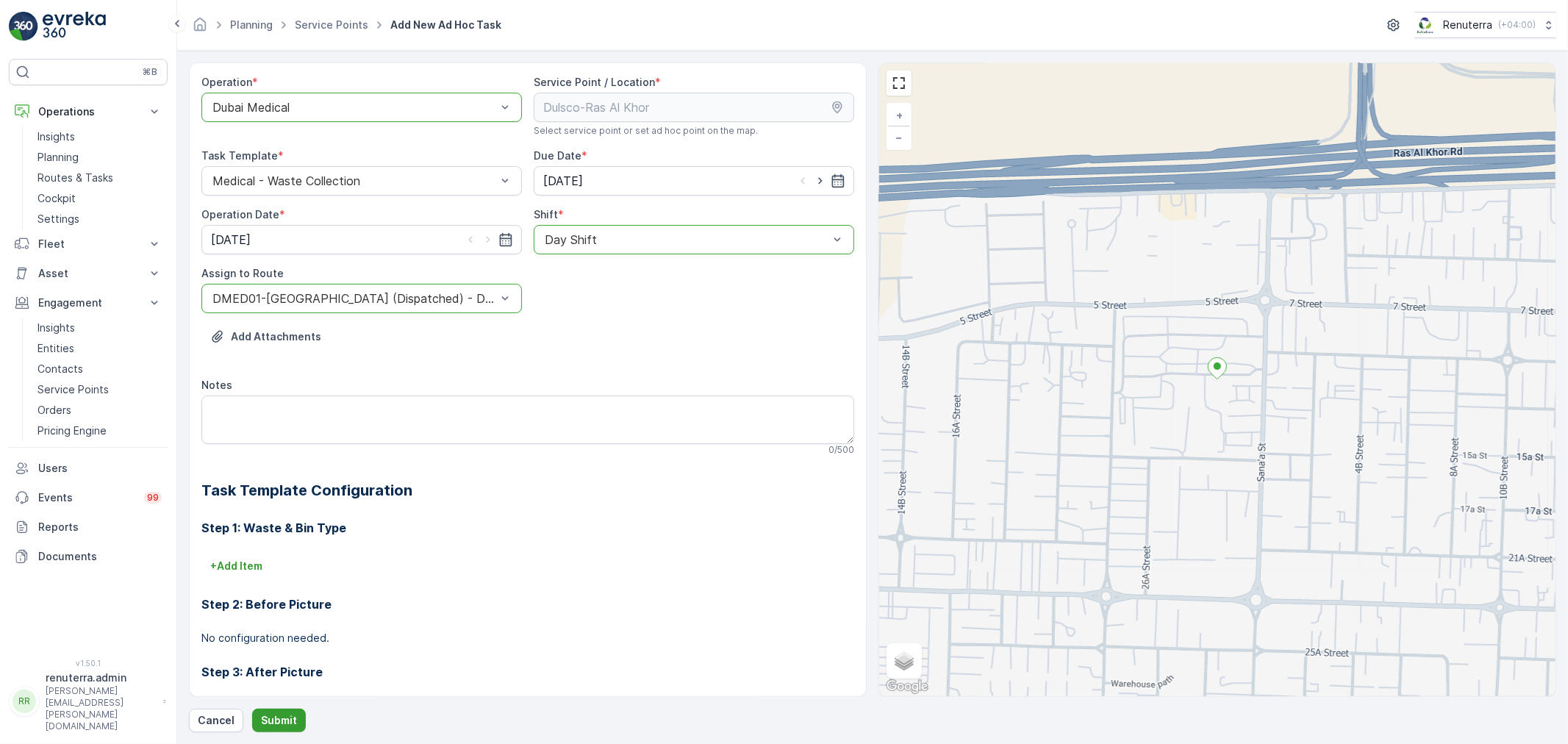
click at [265, 717] on p "Submit" at bounding box center [279, 721] width 36 height 15
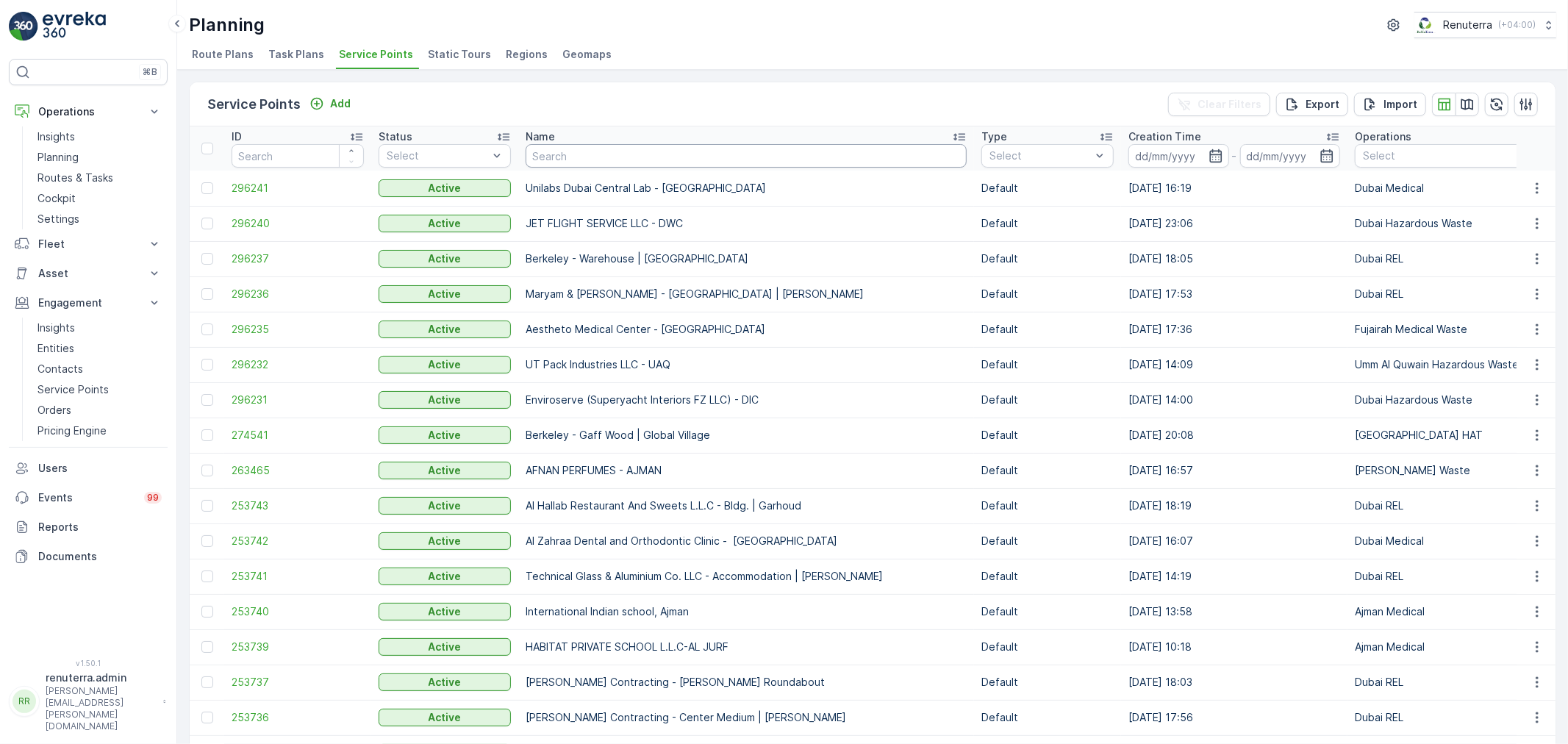
click at [696, 159] on input "text" at bounding box center [746, 155] width 441 height 23
type input "royal"
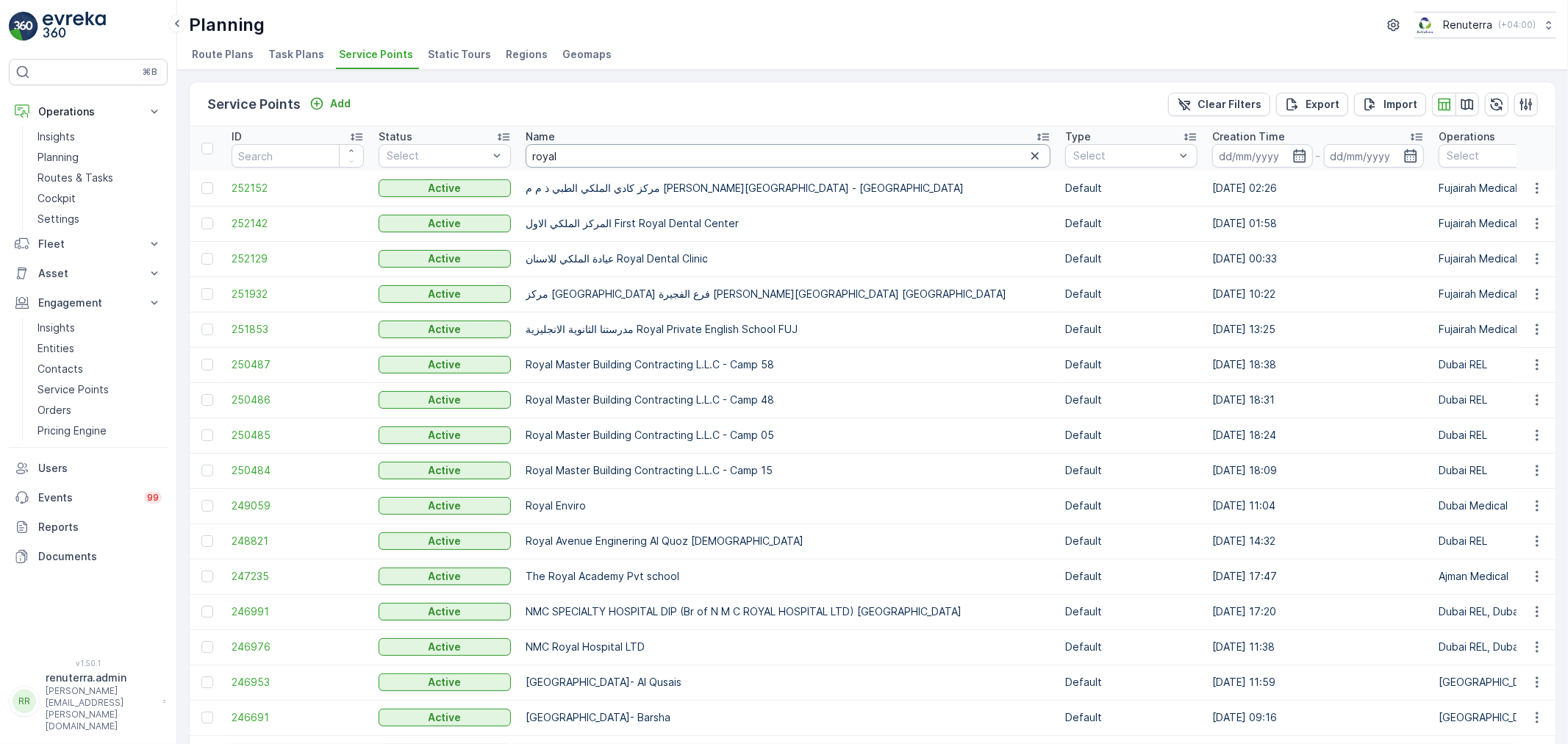
click at [692, 152] on input "royal" at bounding box center [788, 155] width 525 height 23
type input "royal env"
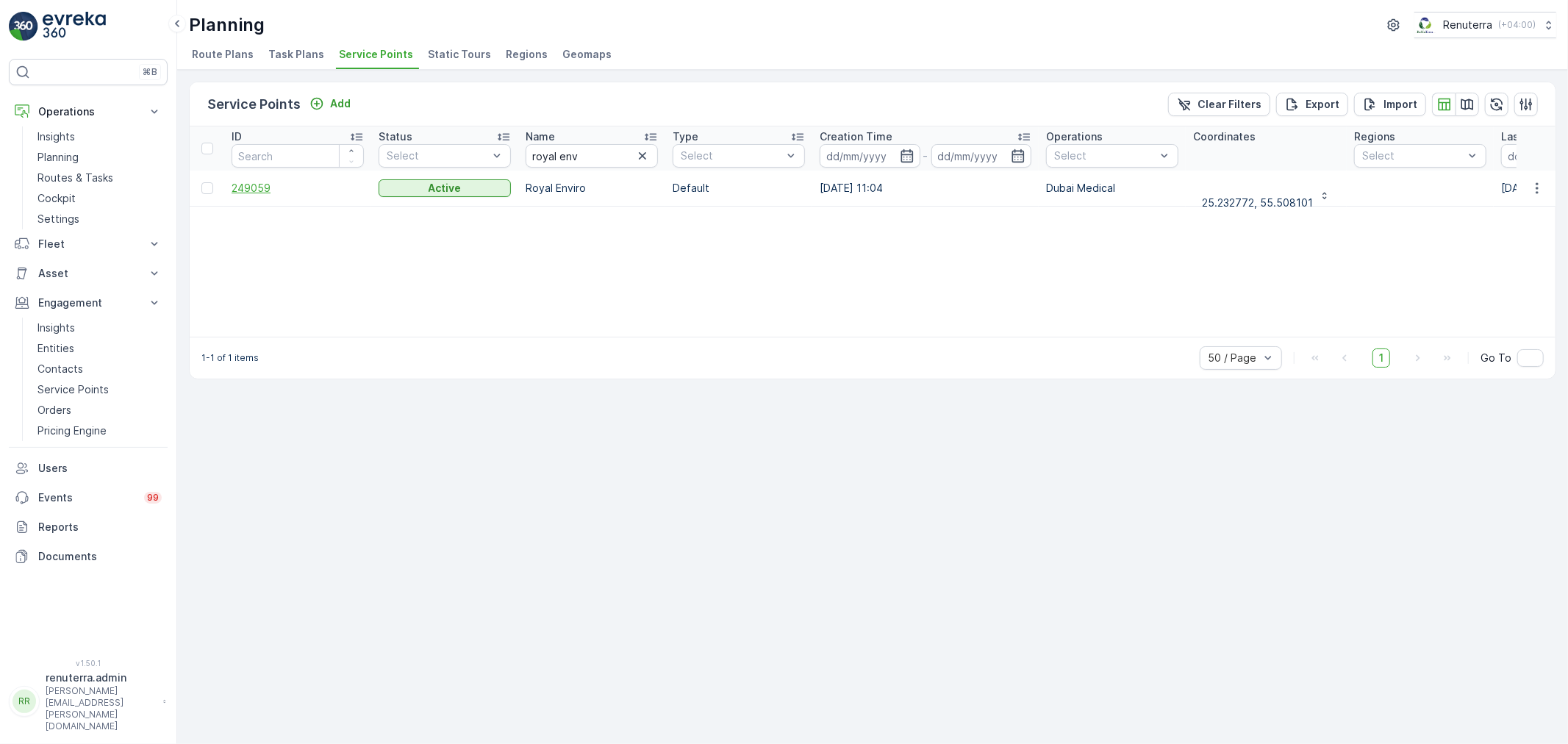
click at [259, 193] on span "249059" at bounding box center [297, 188] width 133 height 15
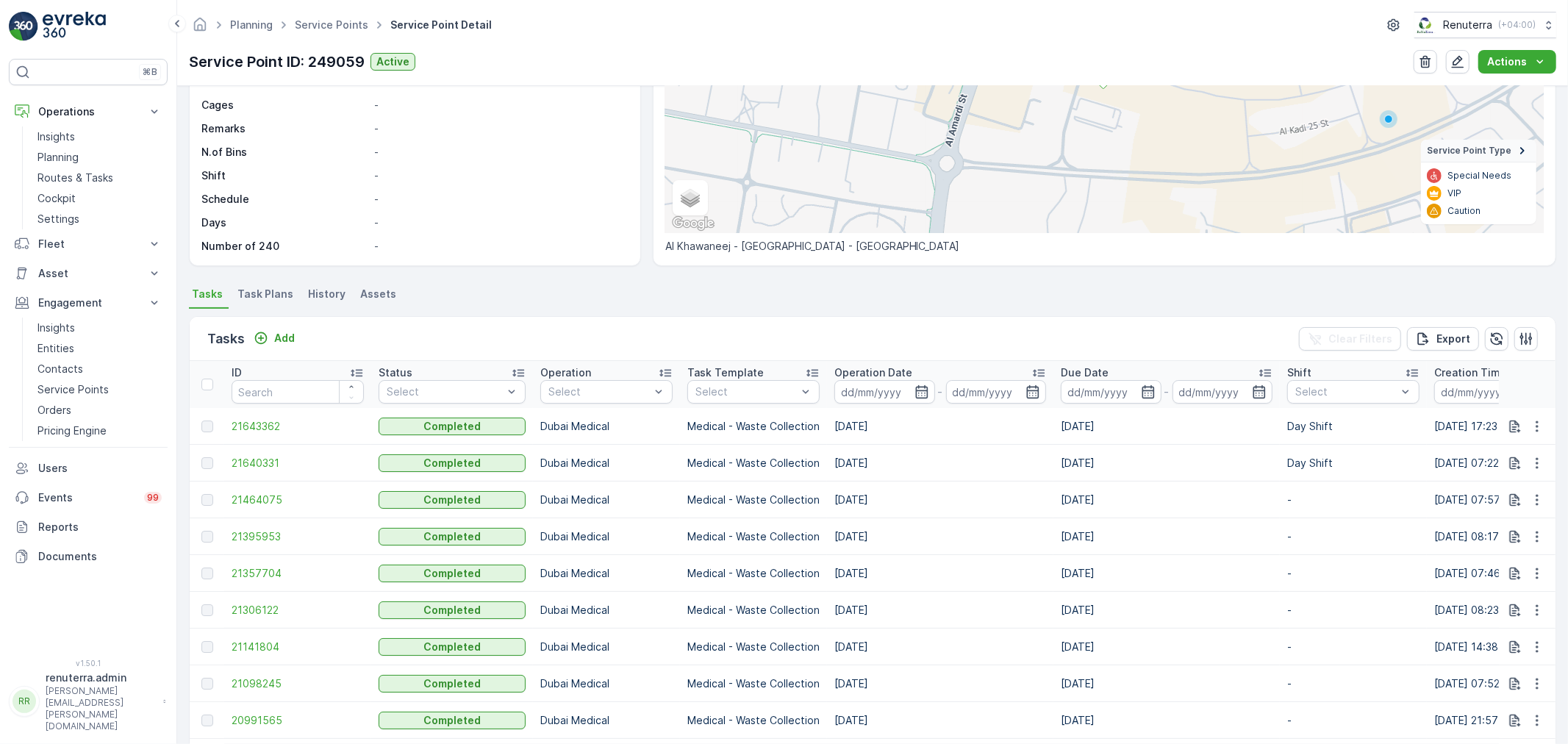
scroll to position [245, 0]
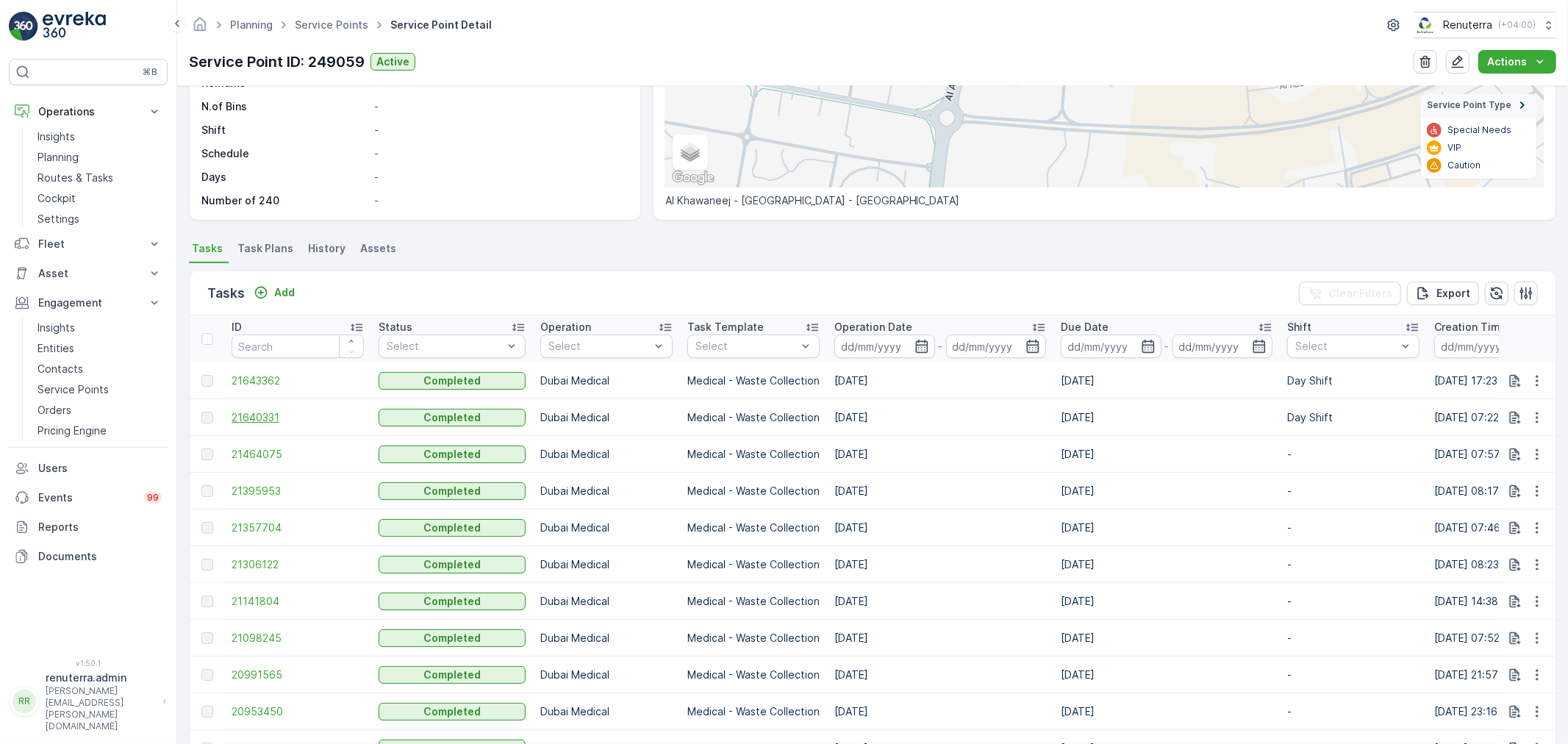
click at [281, 412] on span "21640331" at bounding box center [297, 418] width 133 height 15
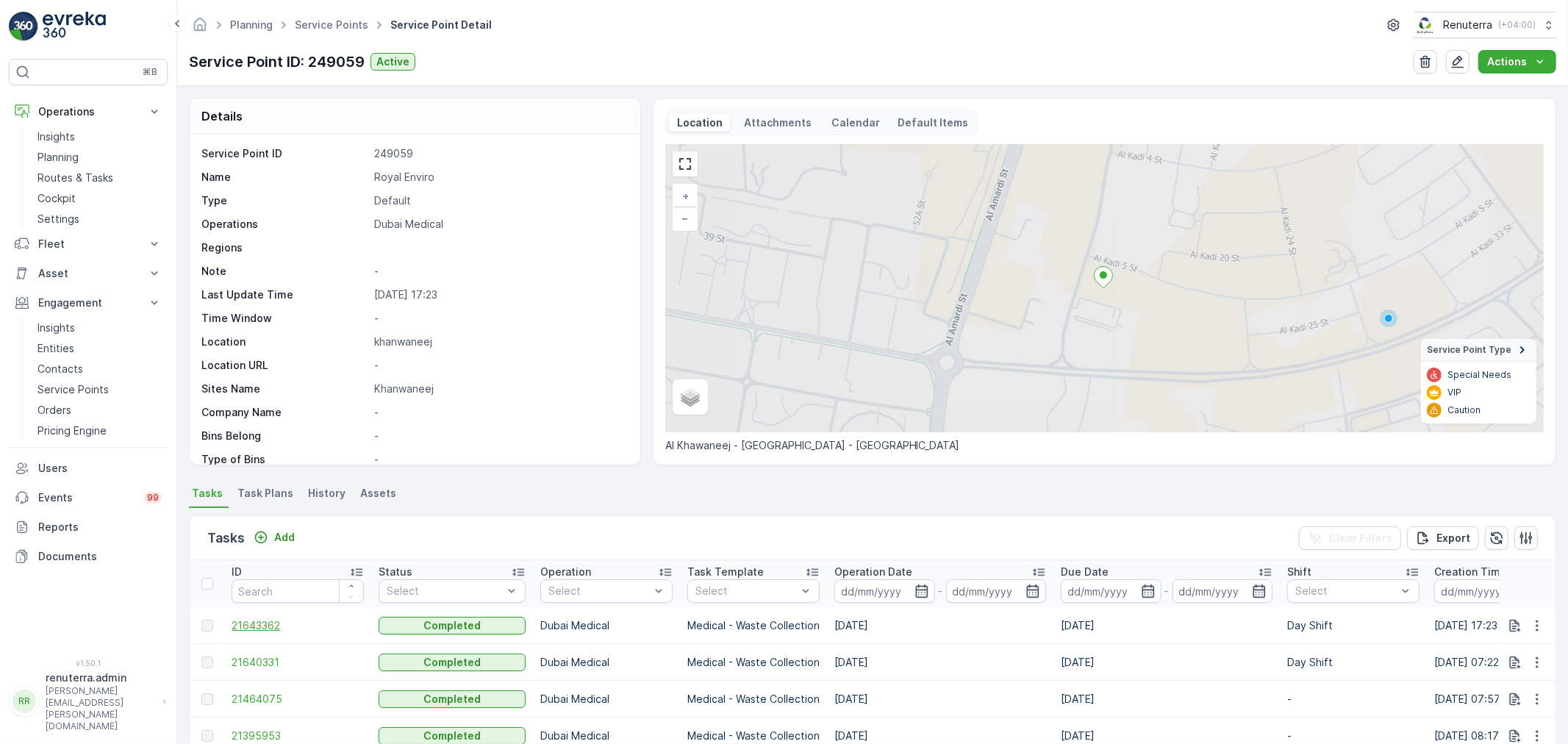
click at [271, 621] on span "21643362" at bounding box center [297, 625] width 133 height 15
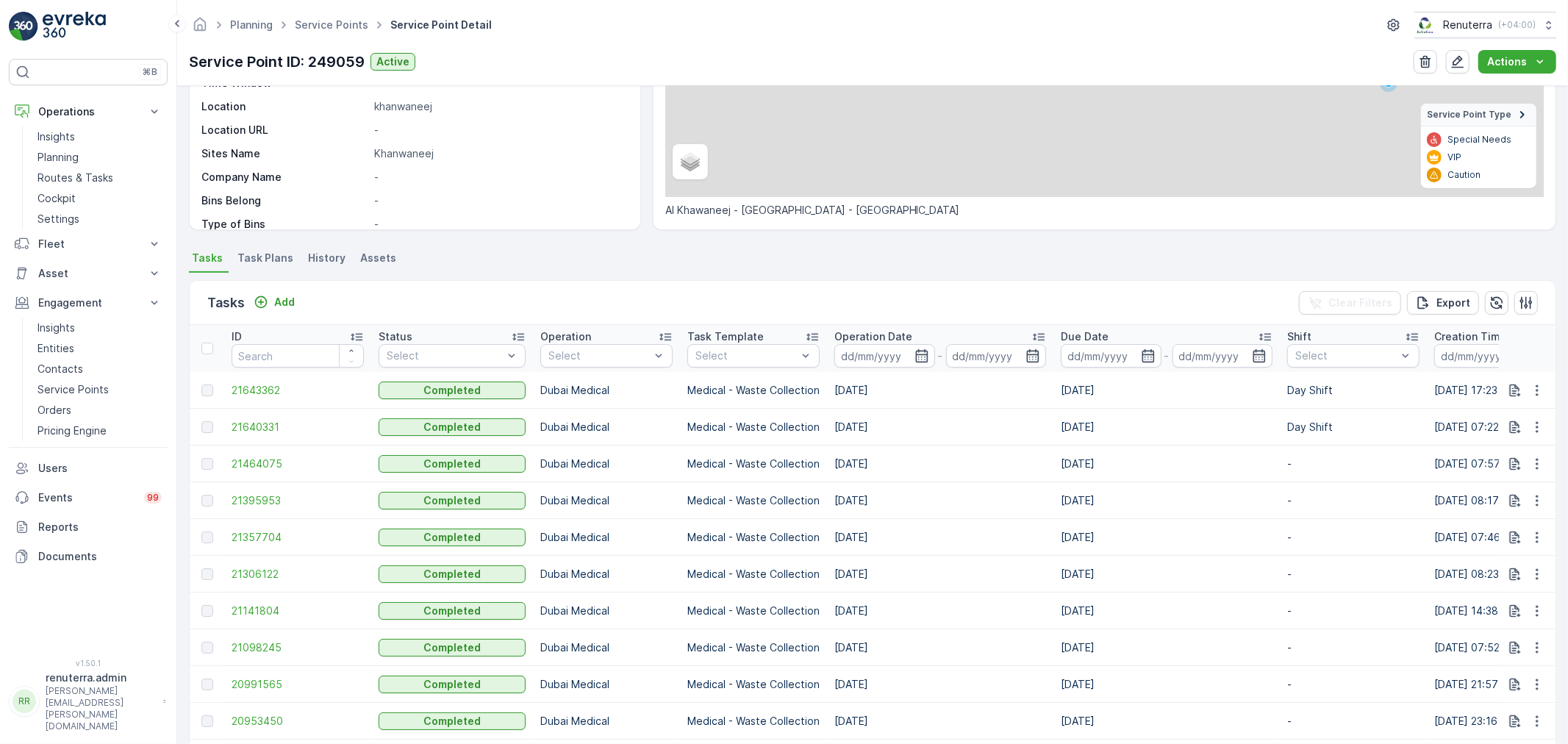
scroll to position [245, 0]
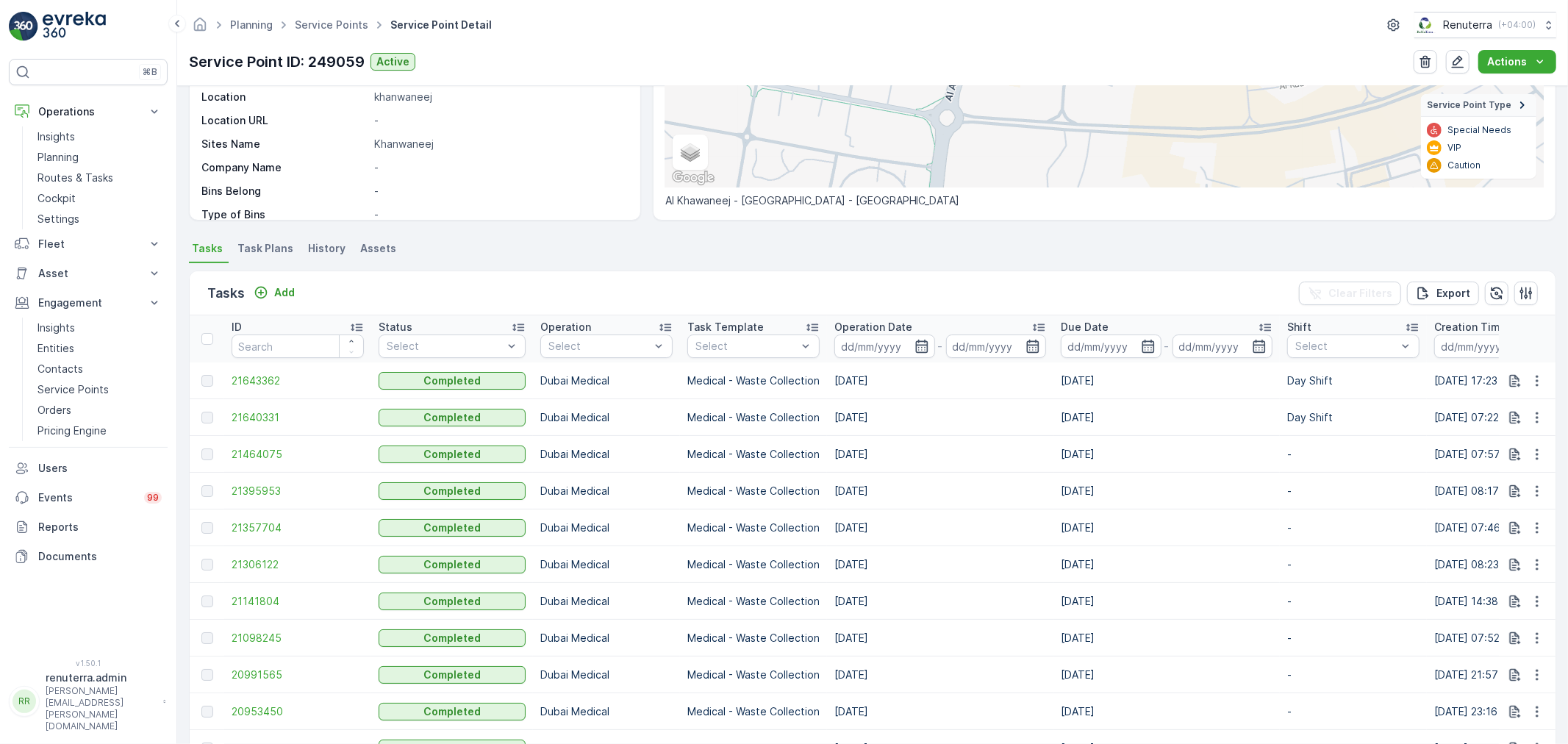
click at [209, 379] on div at bounding box center [207, 381] width 12 height 12
click at [209, 379] on div at bounding box center [207, 381] width 12 height 12
click at [251, 378] on span "21643362" at bounding box center [297, 381] width 133 height 15
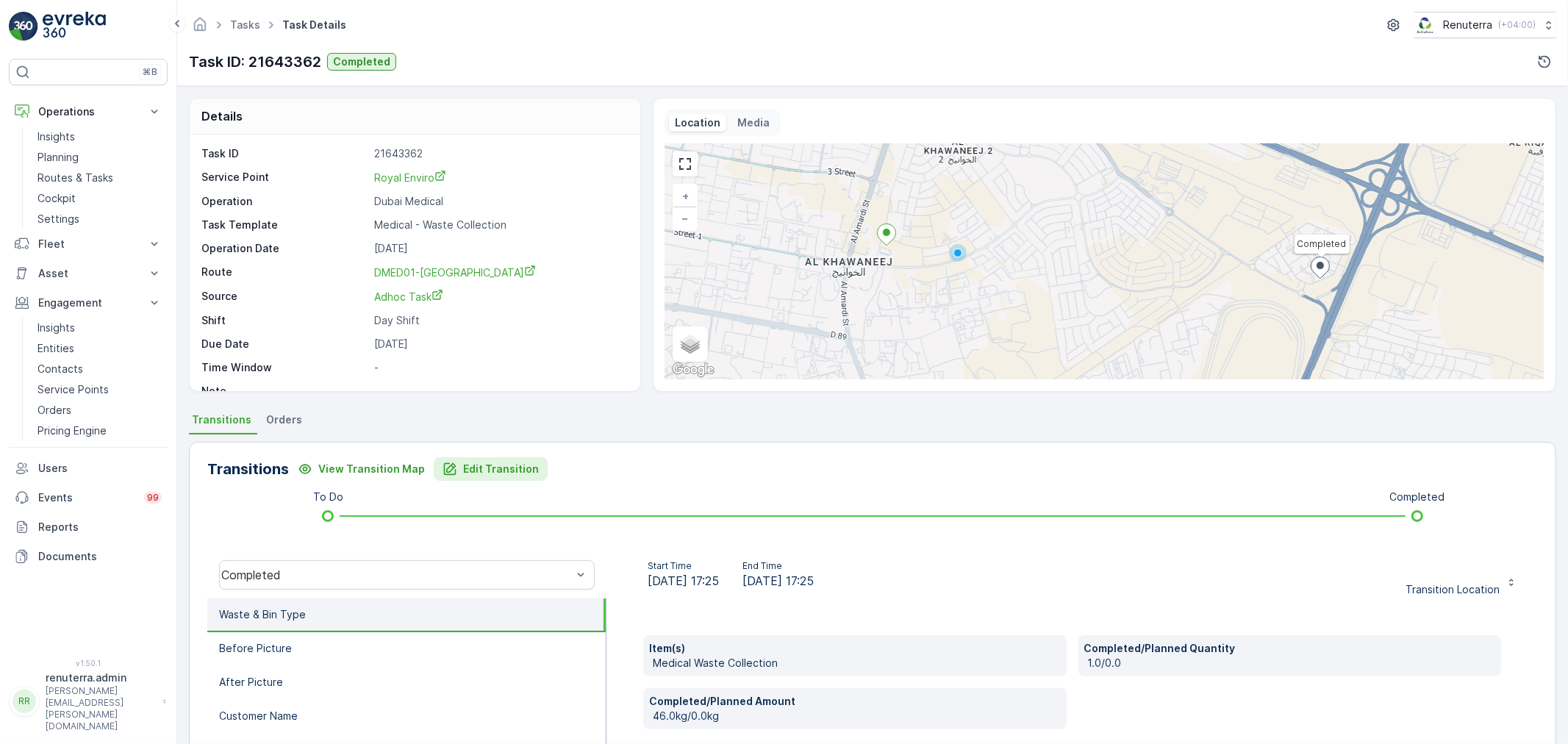
click at [466, 461] on p "Edit Transition" at bounding box center [501, 469] width 76 height 15
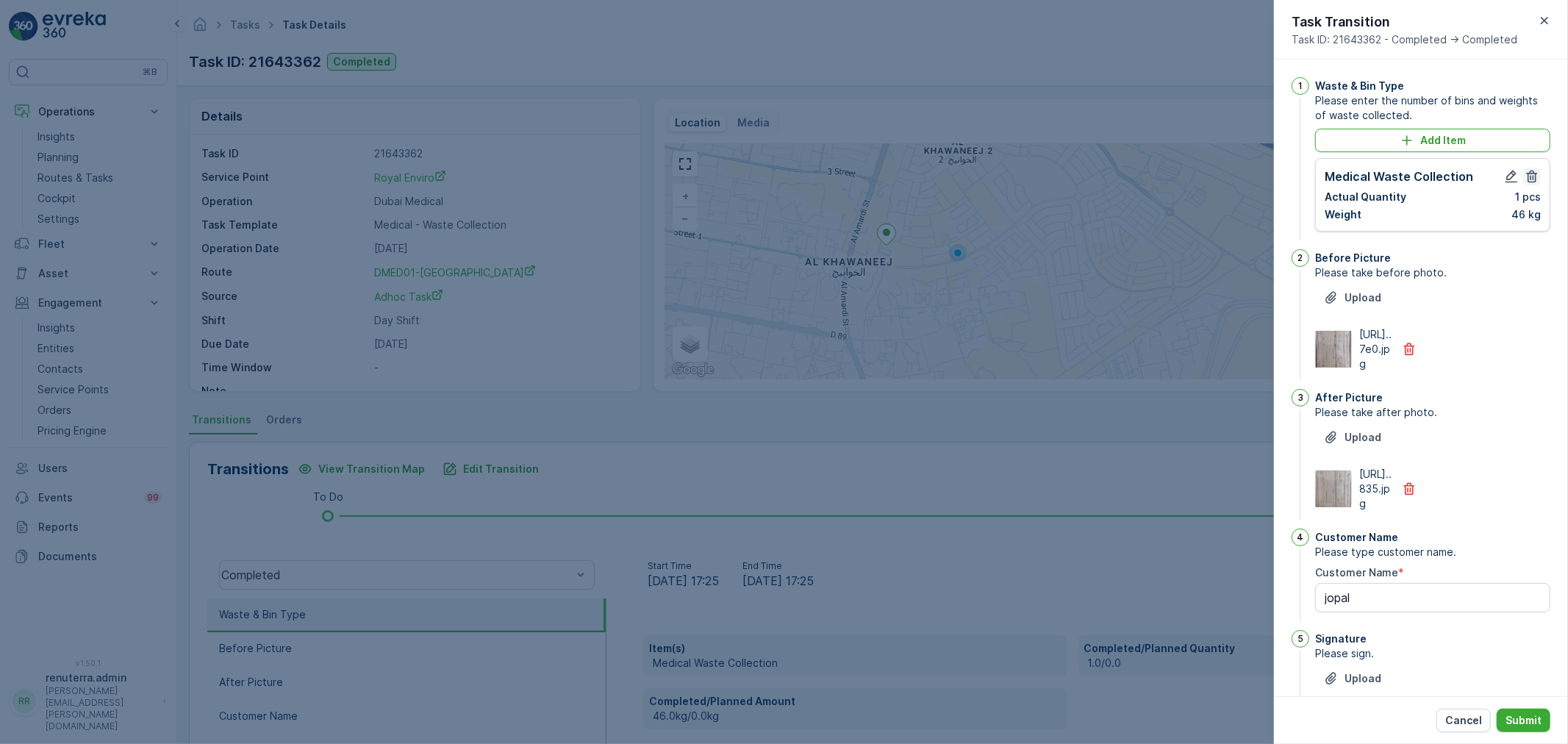
click at [1531, 177] on icon "button" at bounding box center [1533, 176] width 11 height 12
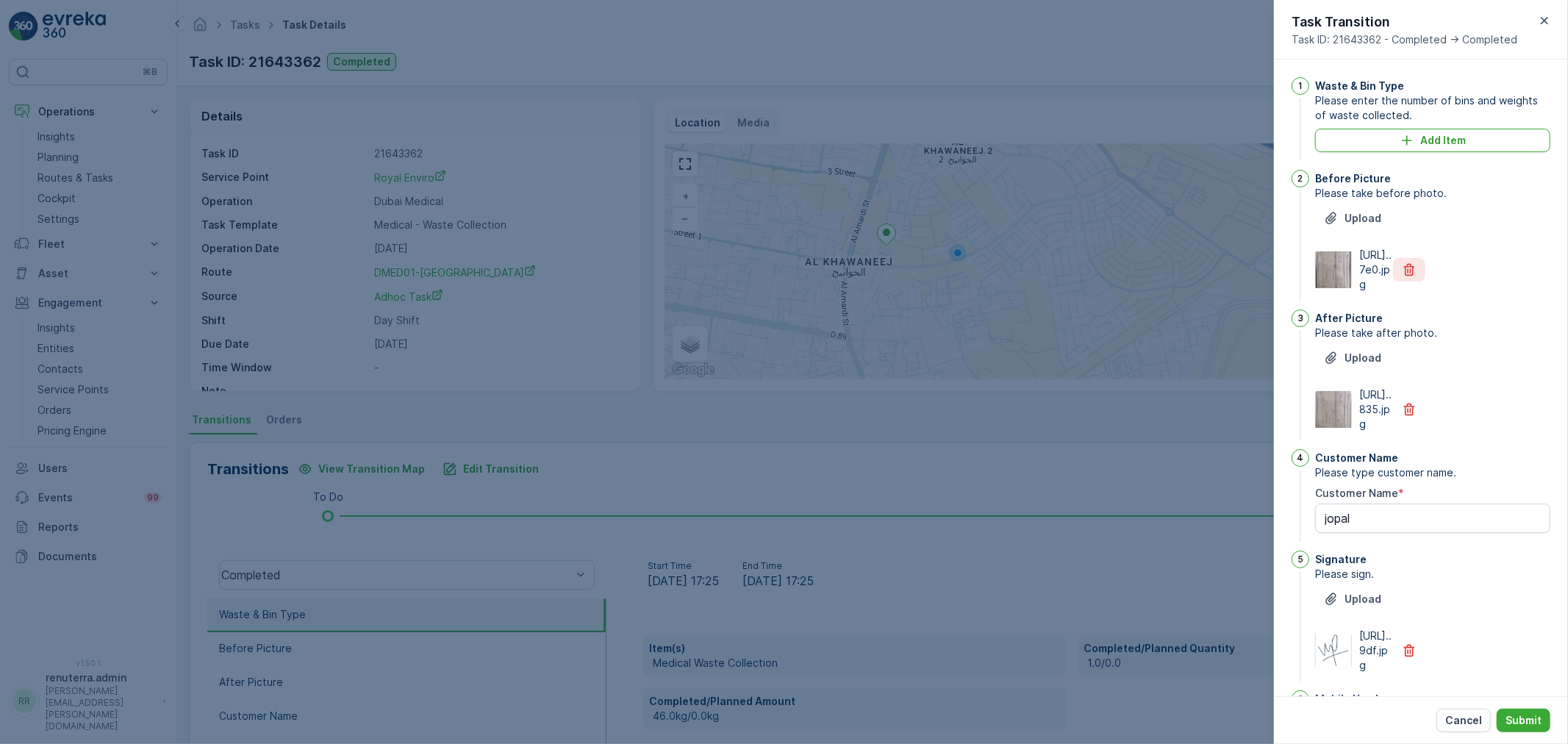
click at [1410, 277] on icon "button" at bounding box center [1410, 270] width 15 height 15
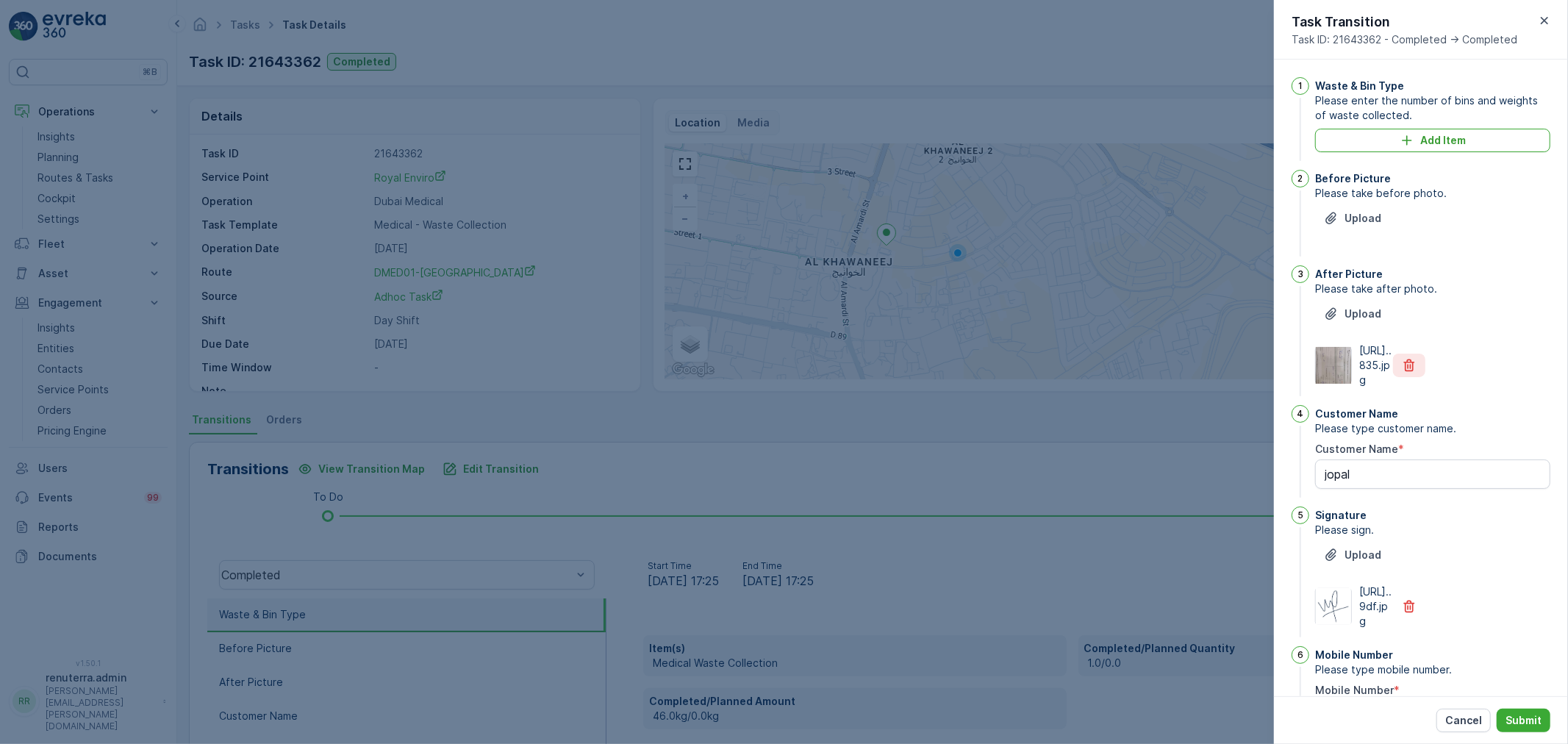
click at [1414, 372] on icon "button" at bounding box center [1410, 365] width 15 height 15
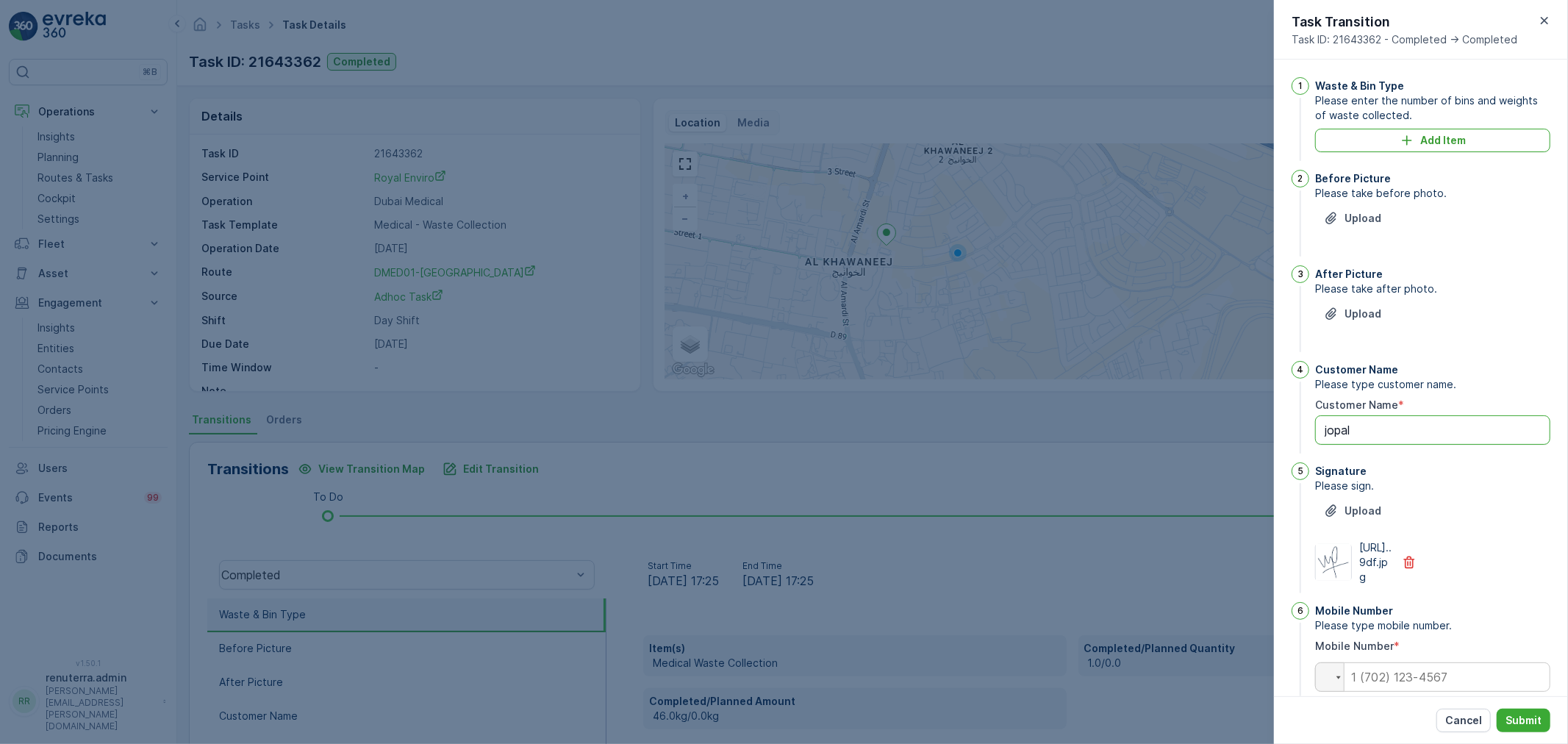
drag, startPoint x: 1368, startPoint y: 427, endPoint x: 1185, endPoint y: 427, distance: 183.0
click at [1185, 427] on div "Tasks Task Details Renuterra ( +04:00 ) Task ID: 21643362 Completed Details Tas…" at bounding box center [872, 372] width 1391 height 744
type Name "duplicate task"
click at [1412, 569] on icon "button" at bounding box center [1410, 562] width 15 height 15
click at [1412, 633] on input "tel" at bounding box center [1433, 633] width 235 height 30
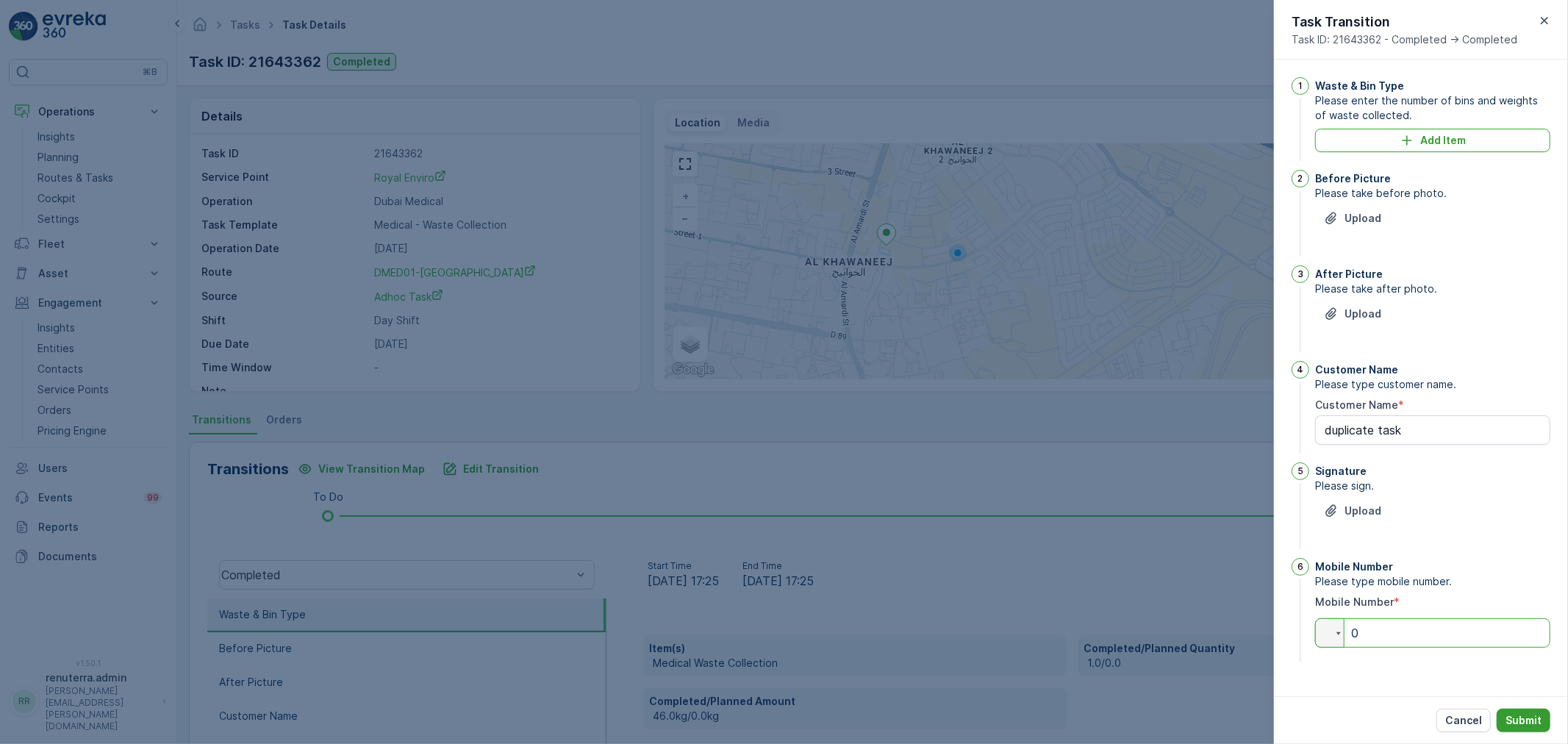
type input "0"
click at [1512, 719] on p "Submit" at bounding box center [1524, 721] width 36 height 15
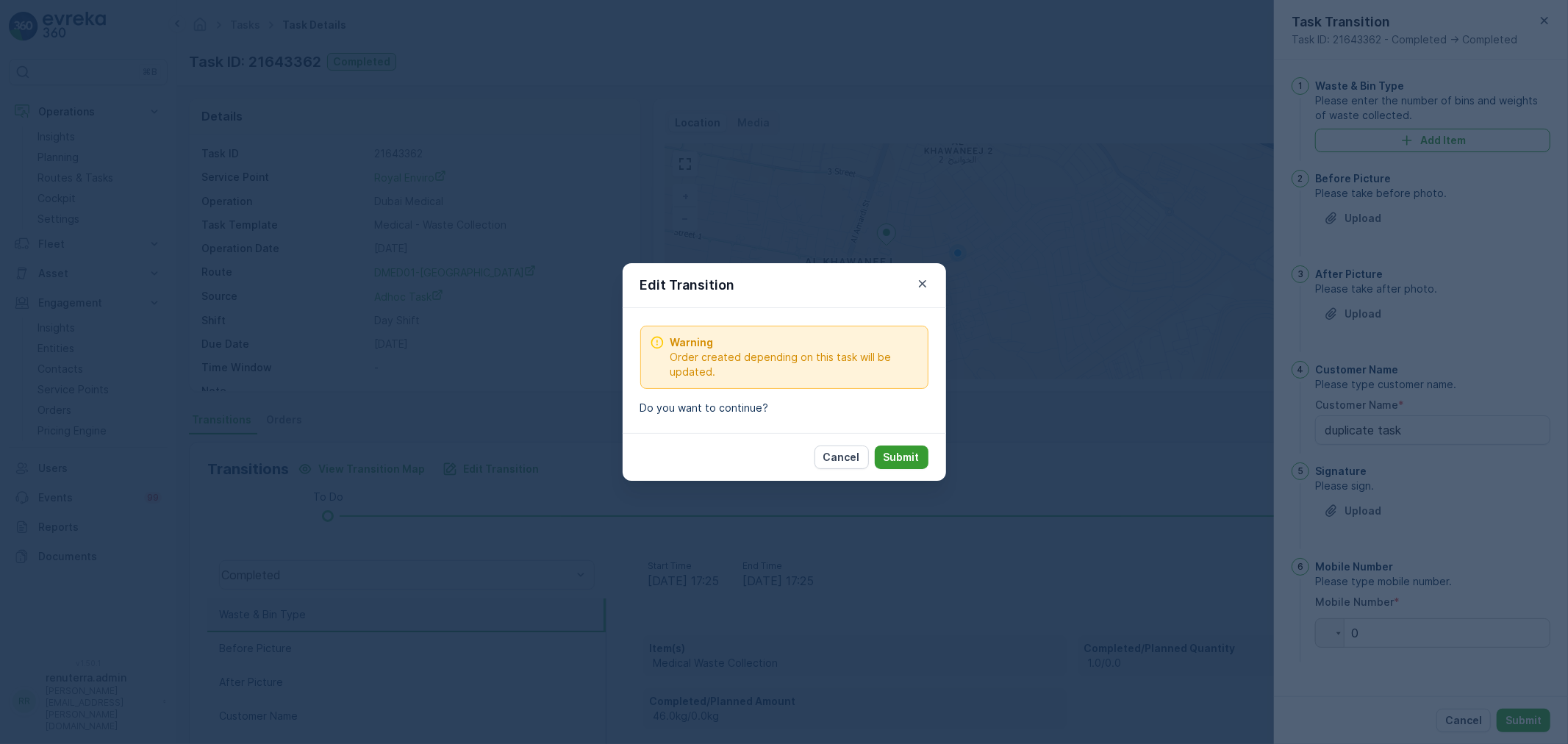
click at [904, 464] on p "Submit" at bounding box center [902, 458] width 36 height 15
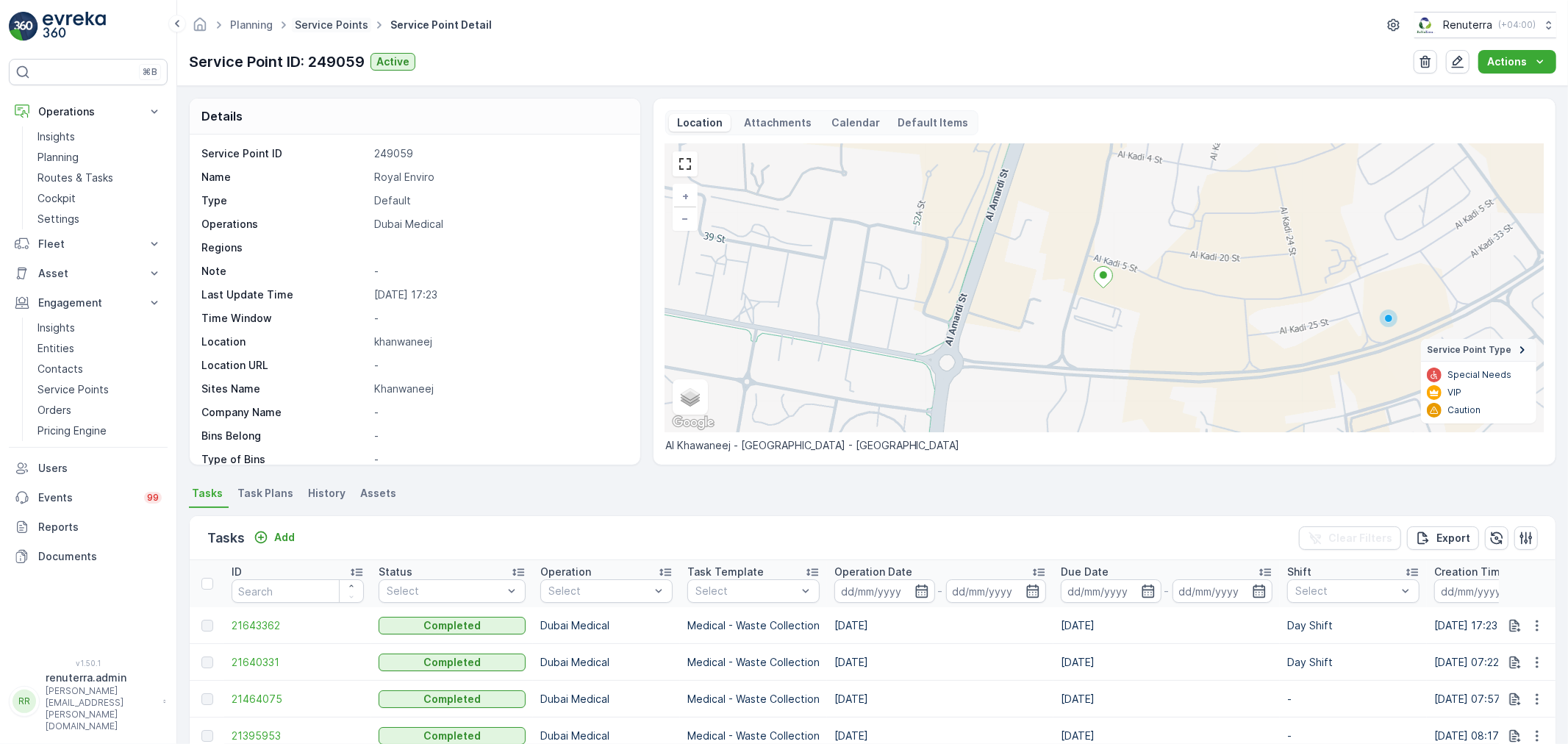
click at [331, 27] on link "Service Points" at bounding box center [331, 24] width 73 height 12
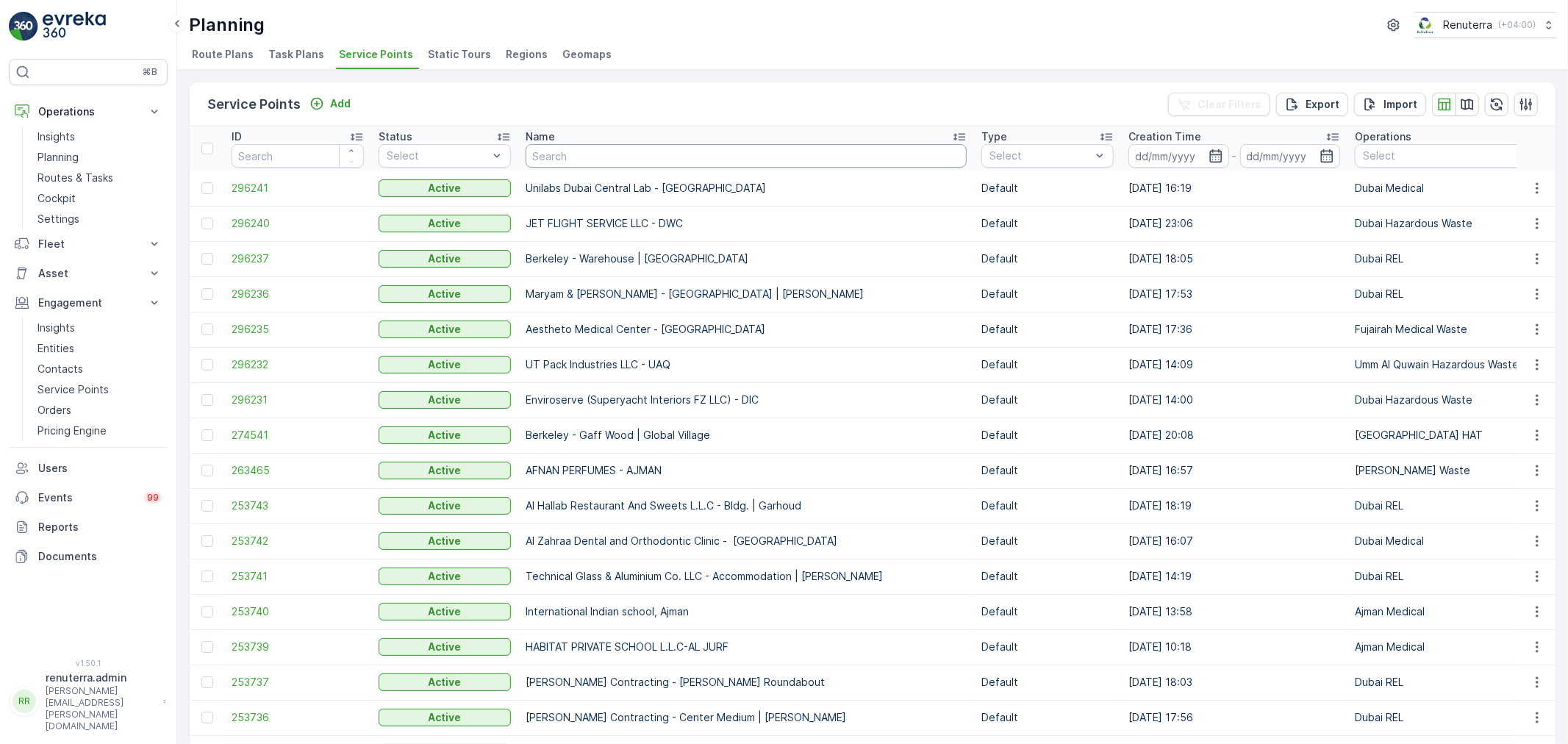
click at [603, 150] on input "text" at bounding box center [746, 155] width 441 height 23
type input "al nou"
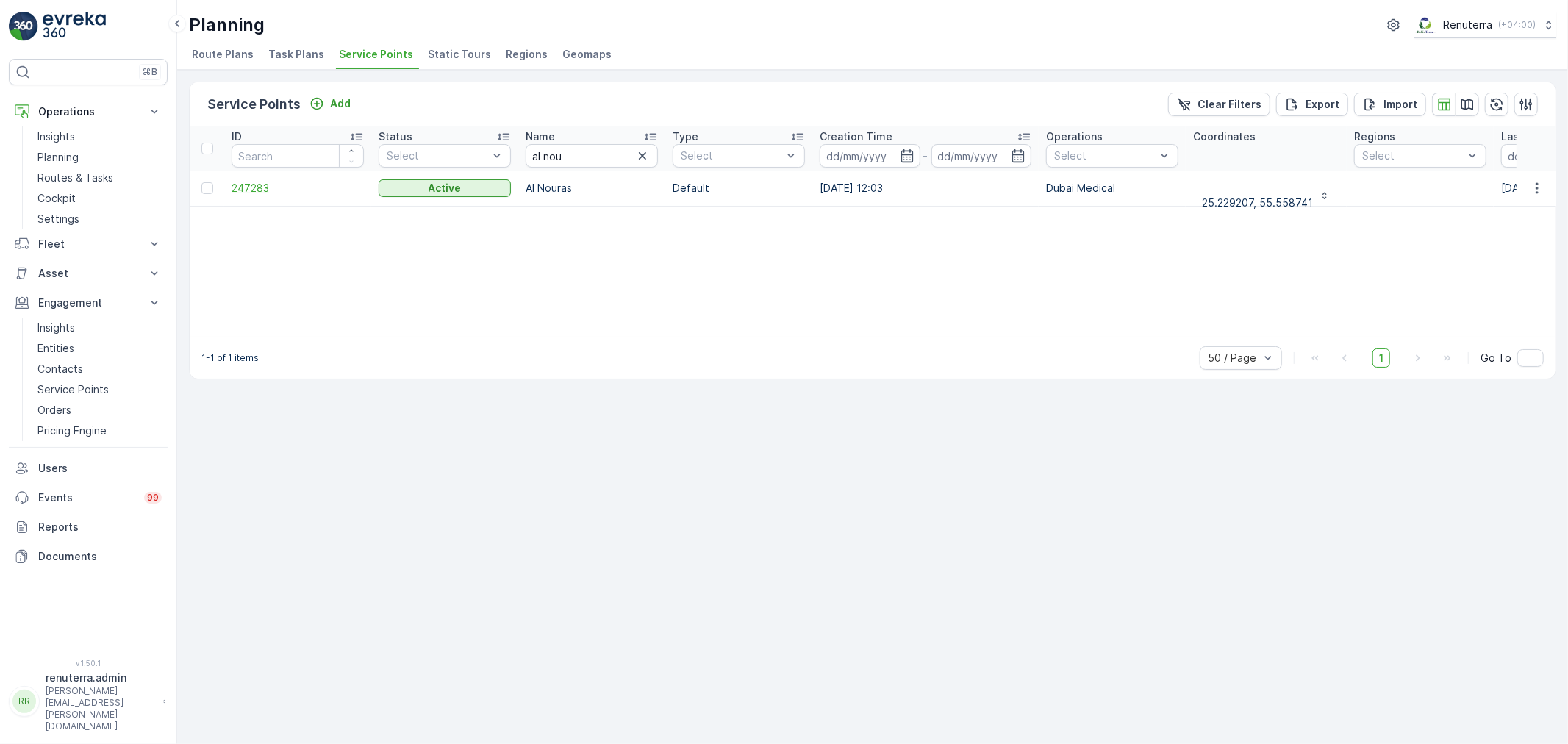
click at [233, 189] on span "247283" at bounding box center [297, 188] width 133 height 15
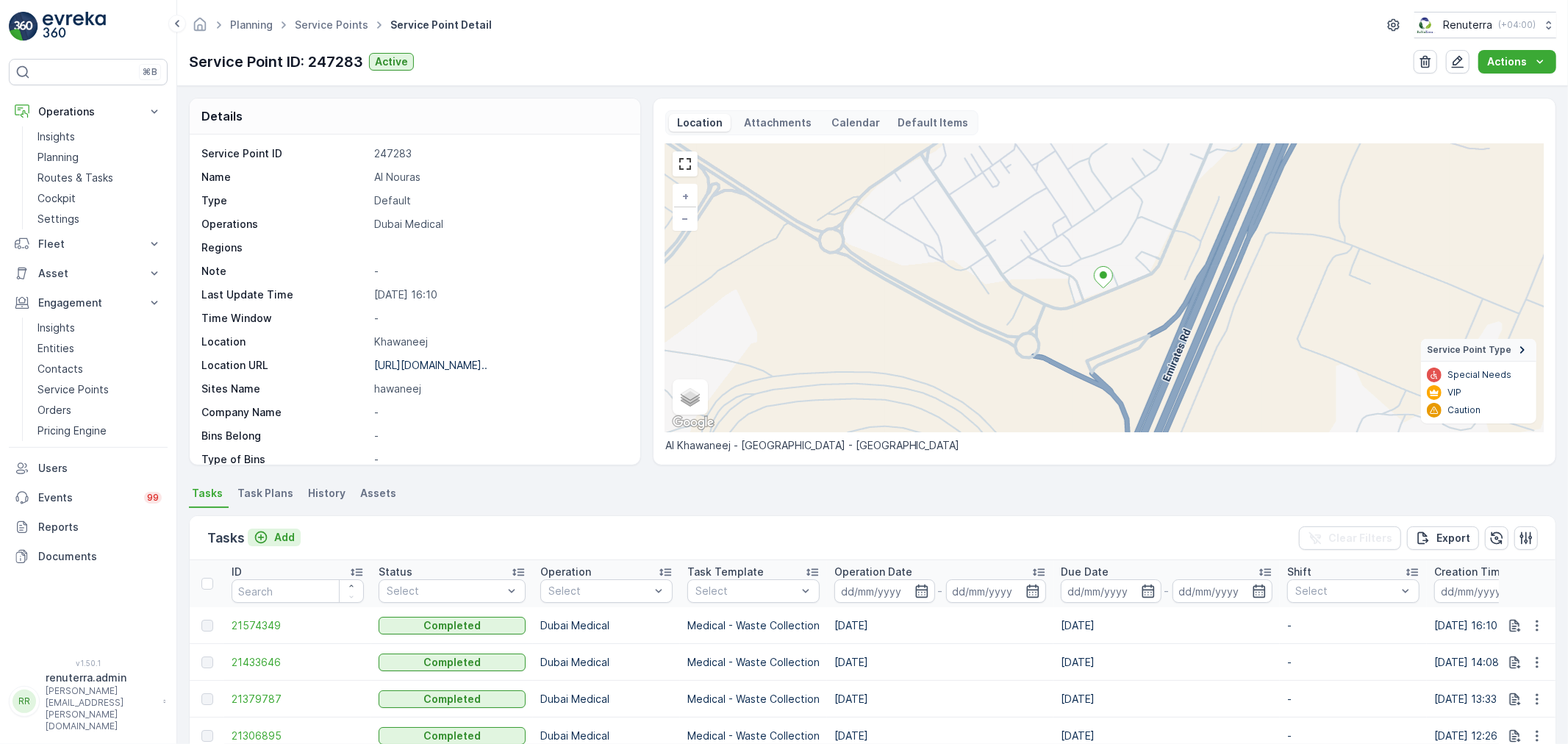
click at [285, 536] on p "Add" at bounding box center [285, 537] width 20 height 15
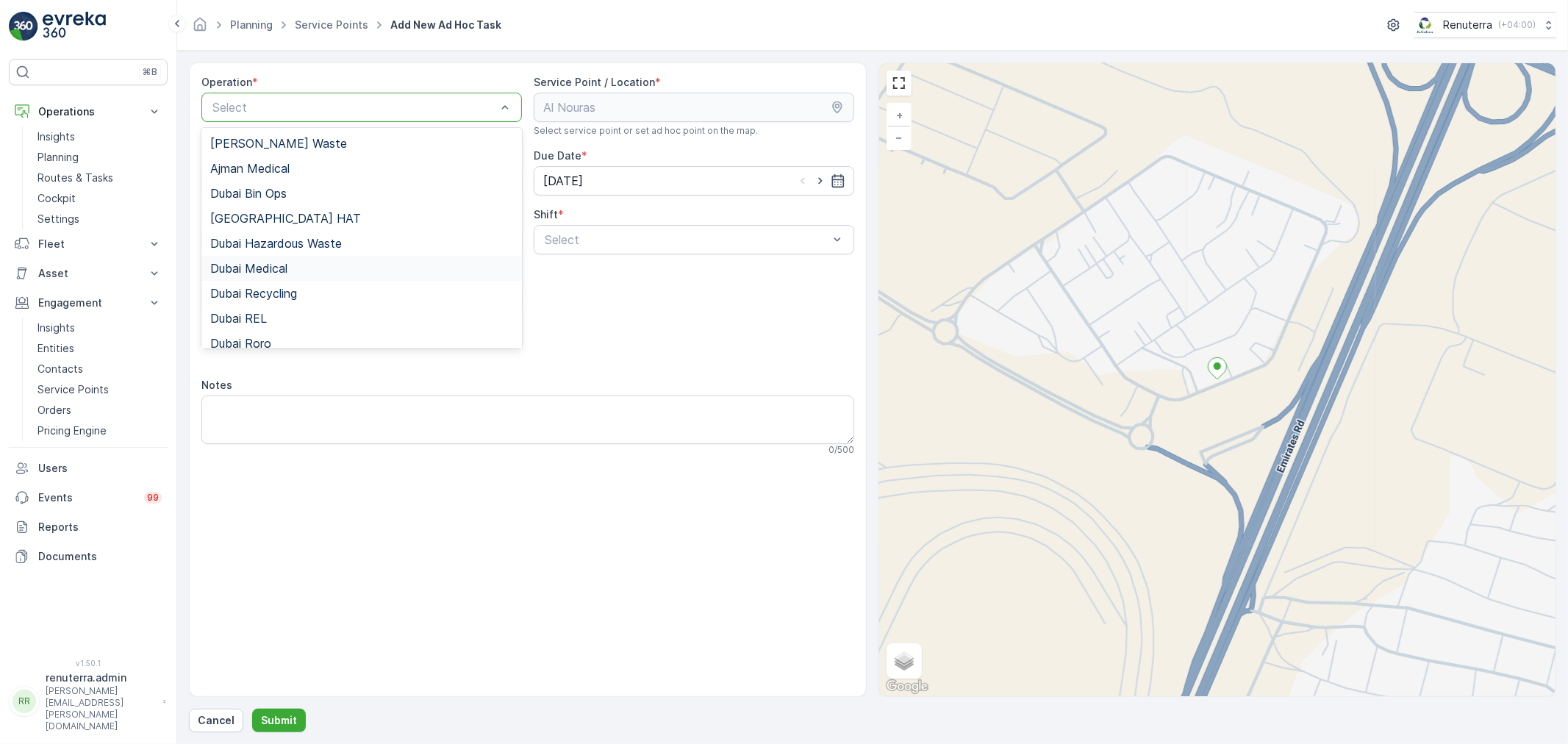
click at [270, 263] on span "Dubai Medical" at bounding box center [248, 268] width 77 height 13
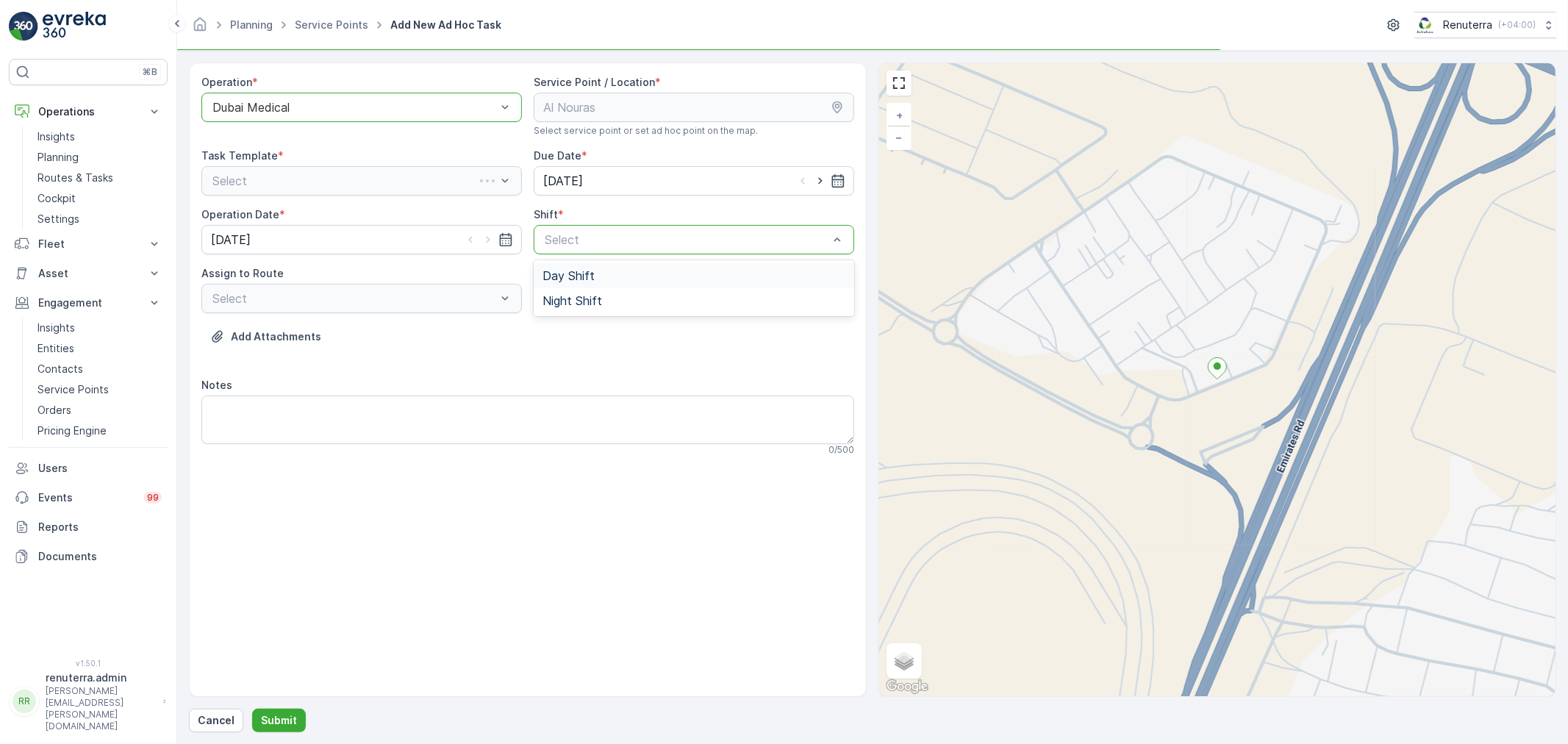
click at [592, 251] on div "Select" at bounding box center [694, 240] width 321 height 30
click at [570, 279] on span "Day Shift" at bounding box center [569, 275] width 52 height 13
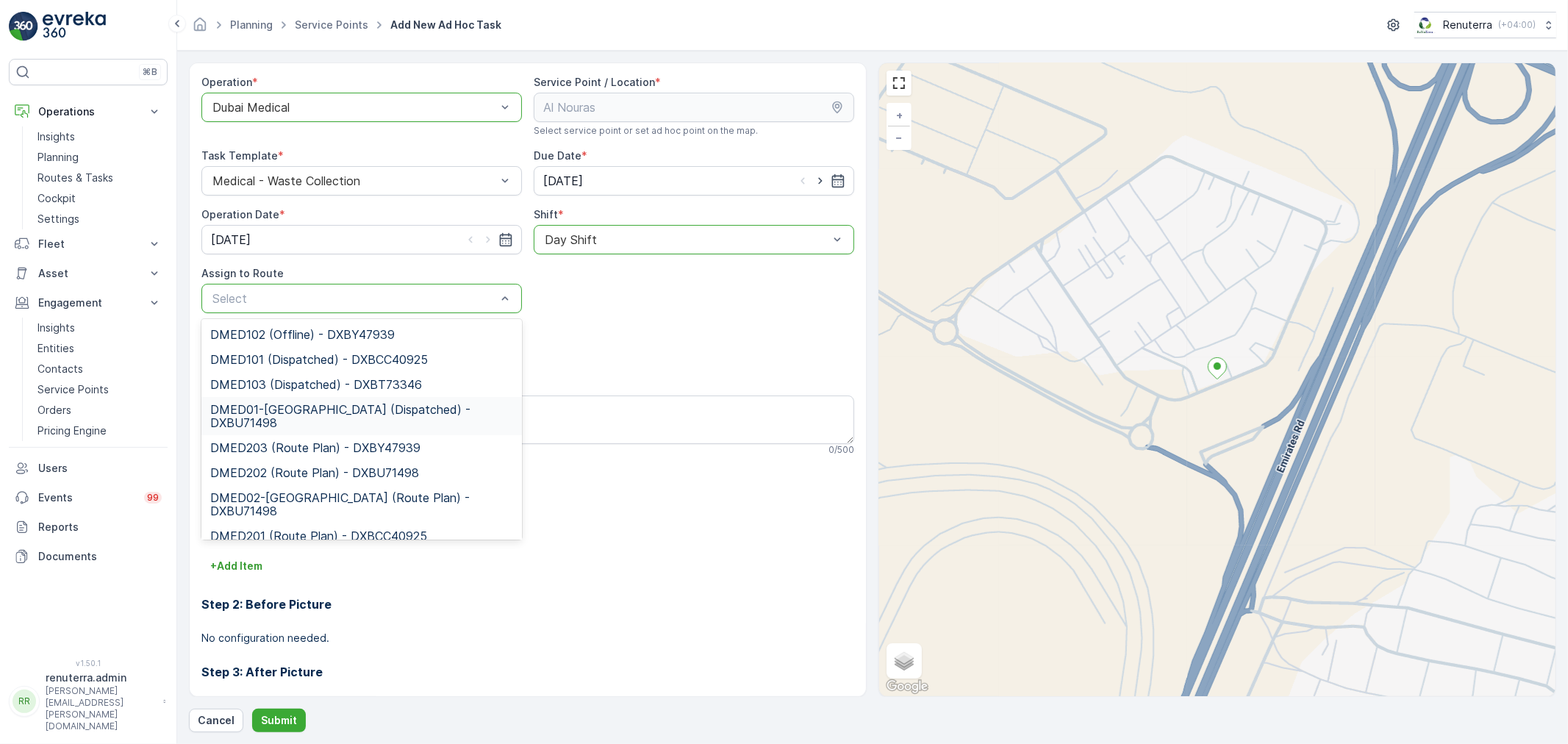
click at [338, 407] on span "DMED01-Khawaneej Yard (Dispatched) - DXBU71498" at bounding box center [361, 416] width 303 height 27
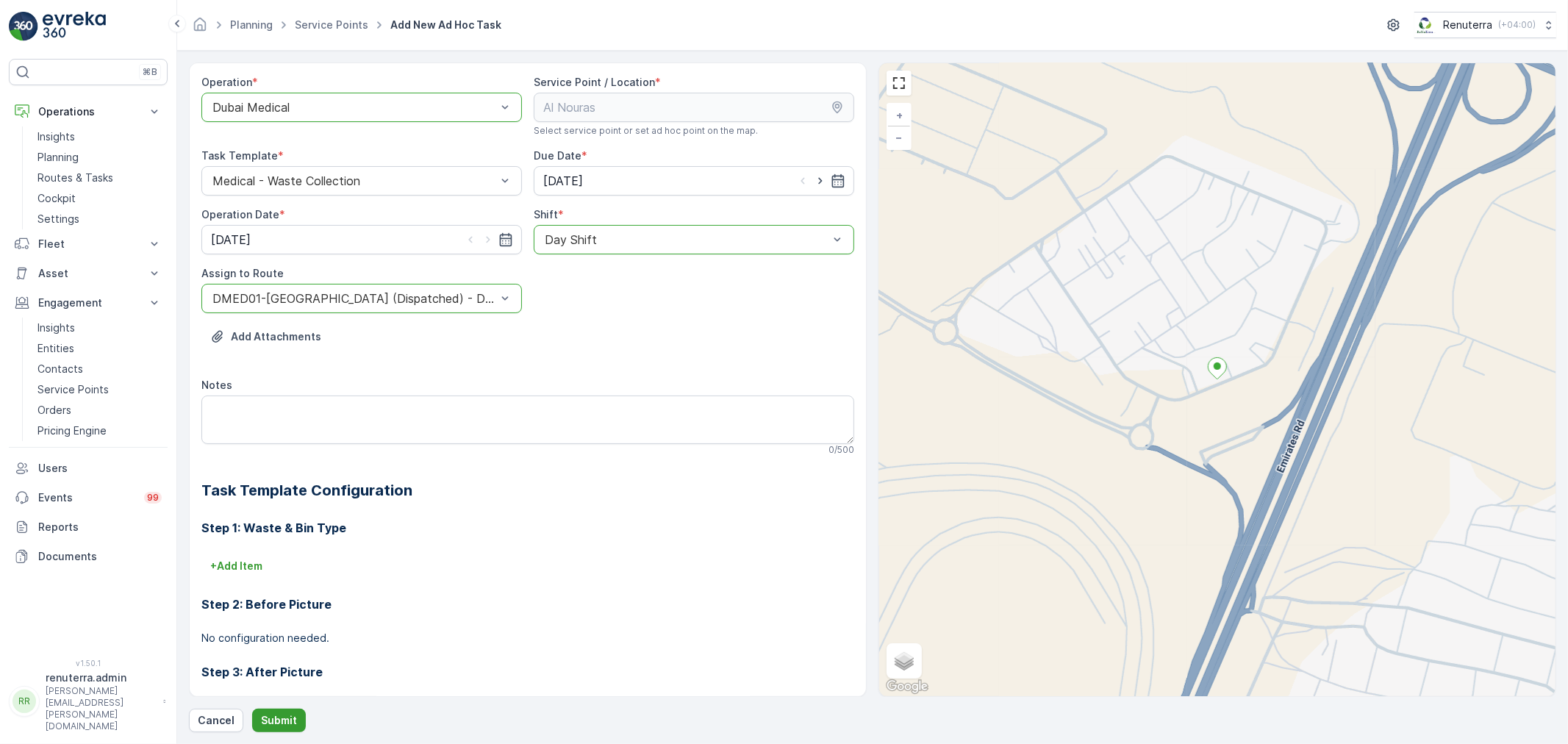
click at [273, 720] on p "Submit" at bounding box center [279, 721] width 36 height 15
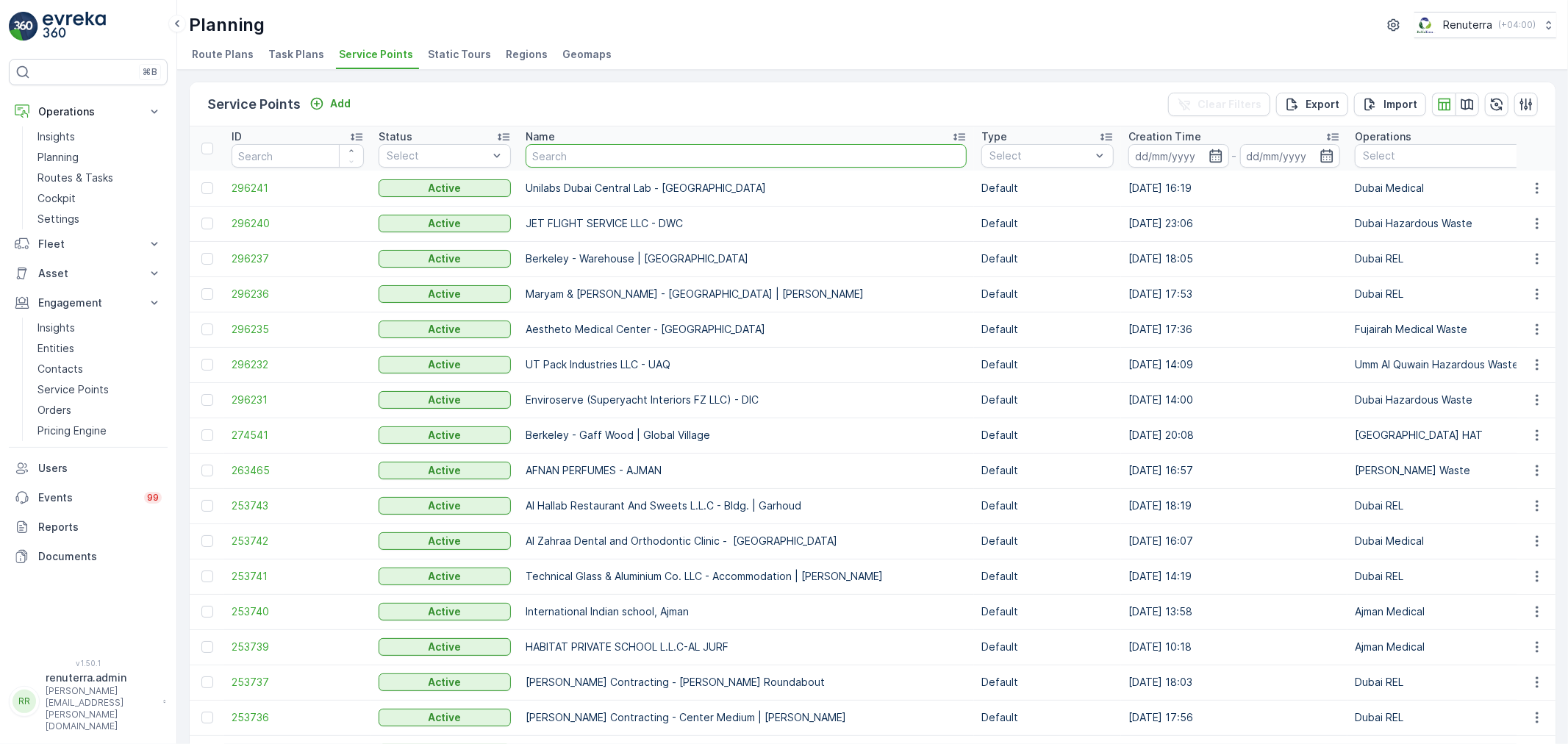
click at [587, 158] on input "text" at bounding box center [746, 155] width 441 height 23
type input "neph"
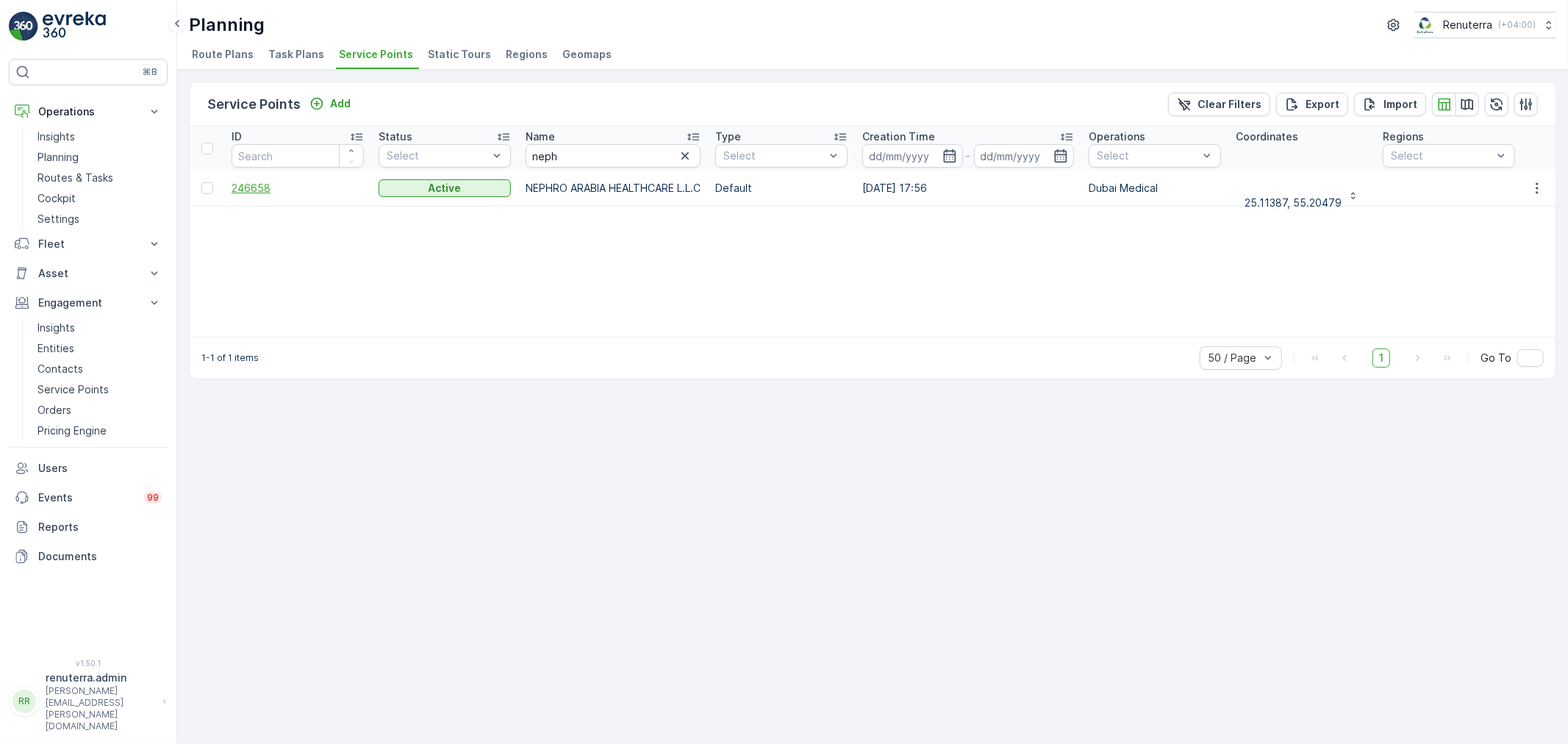
click at [247, 187] on span "246658" at bounding box center [297, 188] width 133 height 15
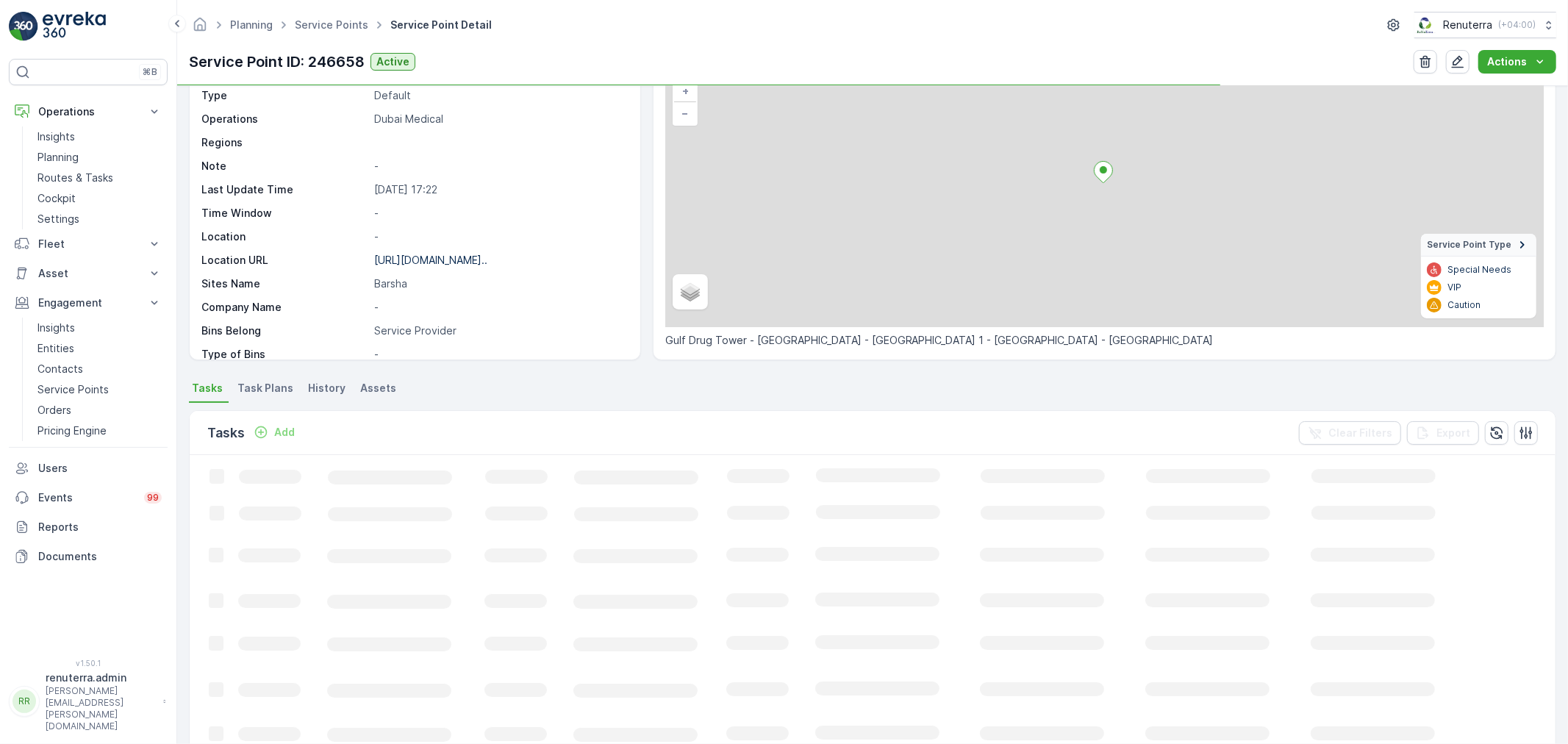
scroll to position [163, 0]
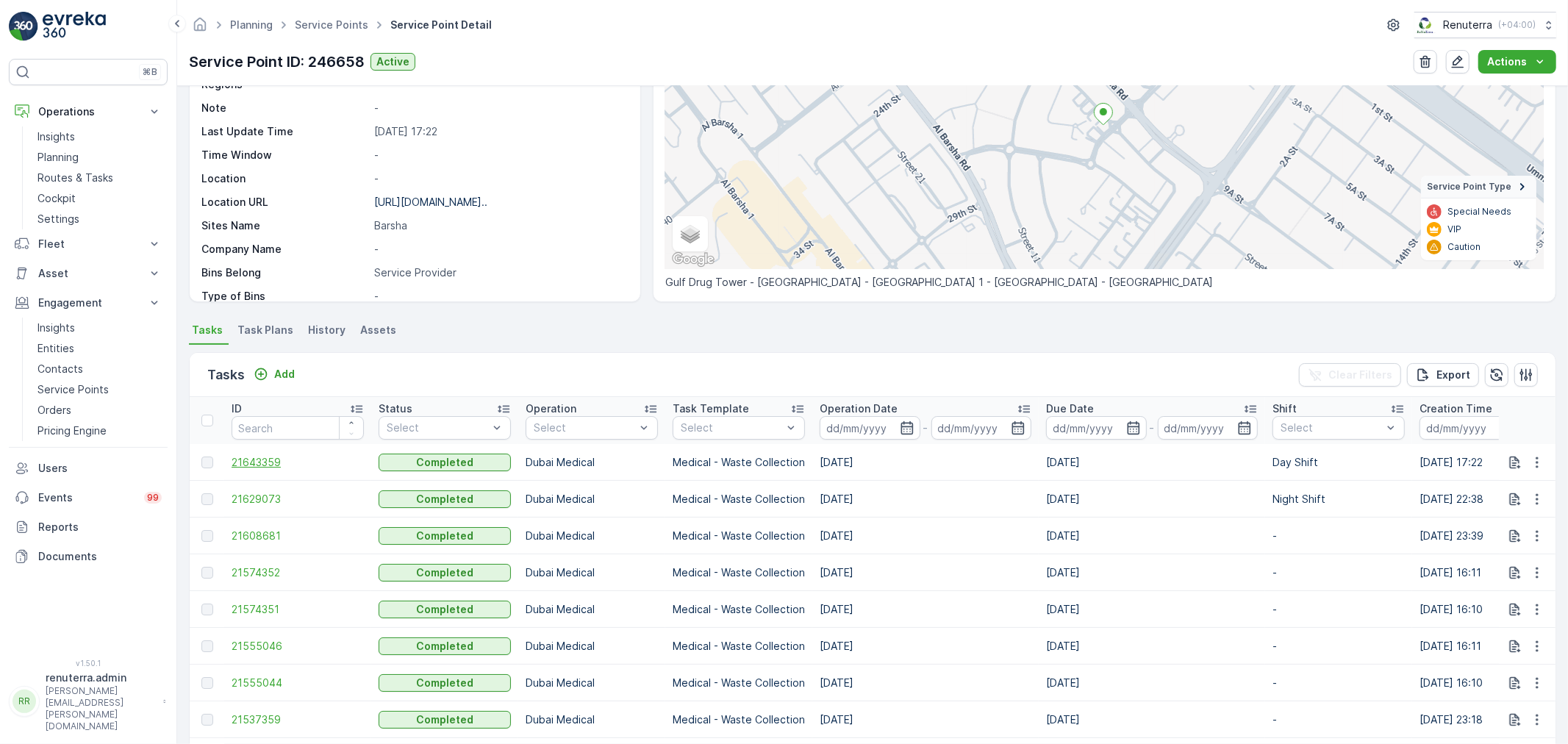
click at [241, 463] on span "21643359" at bounding box center [297, 462] width 133 height 15
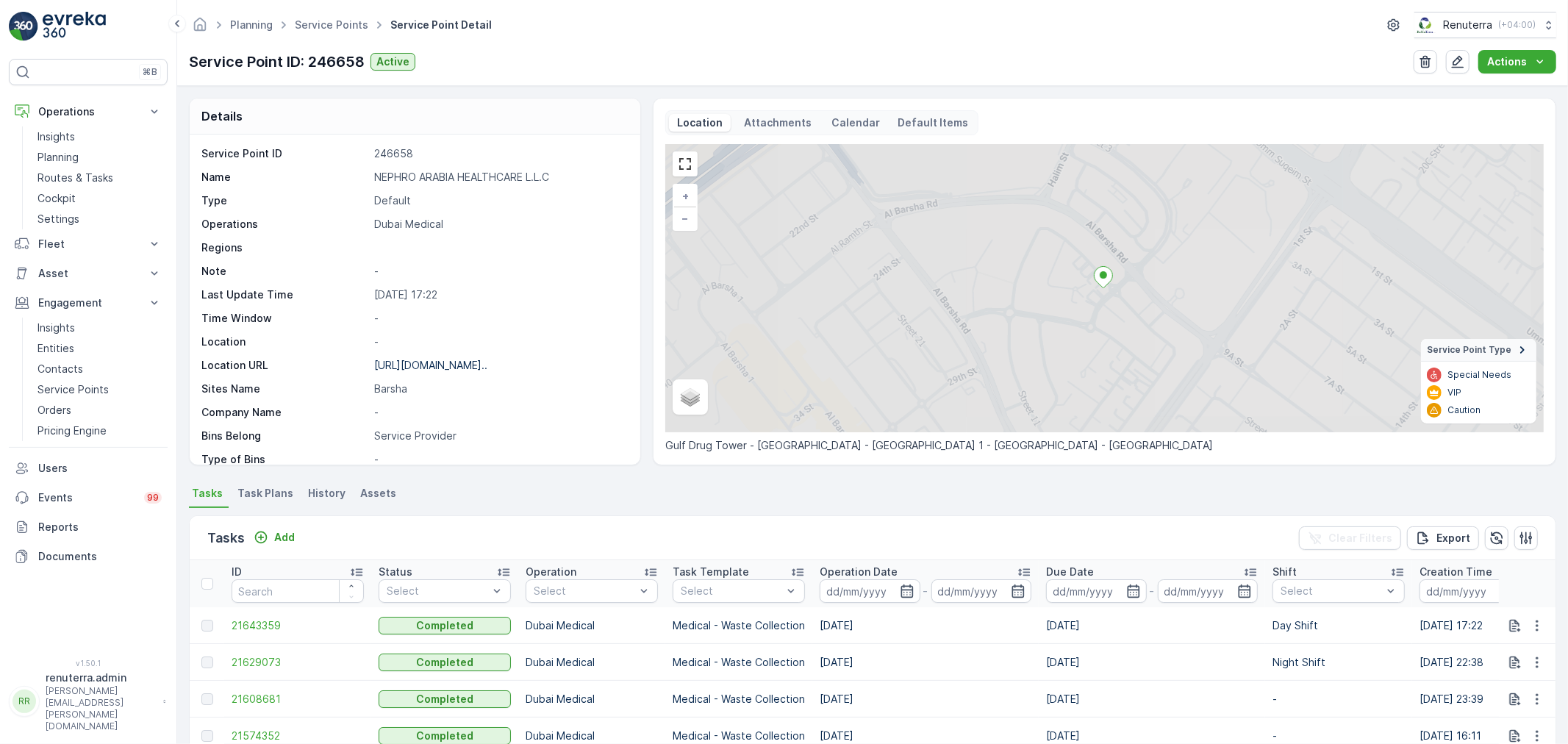
click at [278, 524] on div "Tasks Add Clear Filters Export" at bounding box center [873, 538] width 1366 height 44
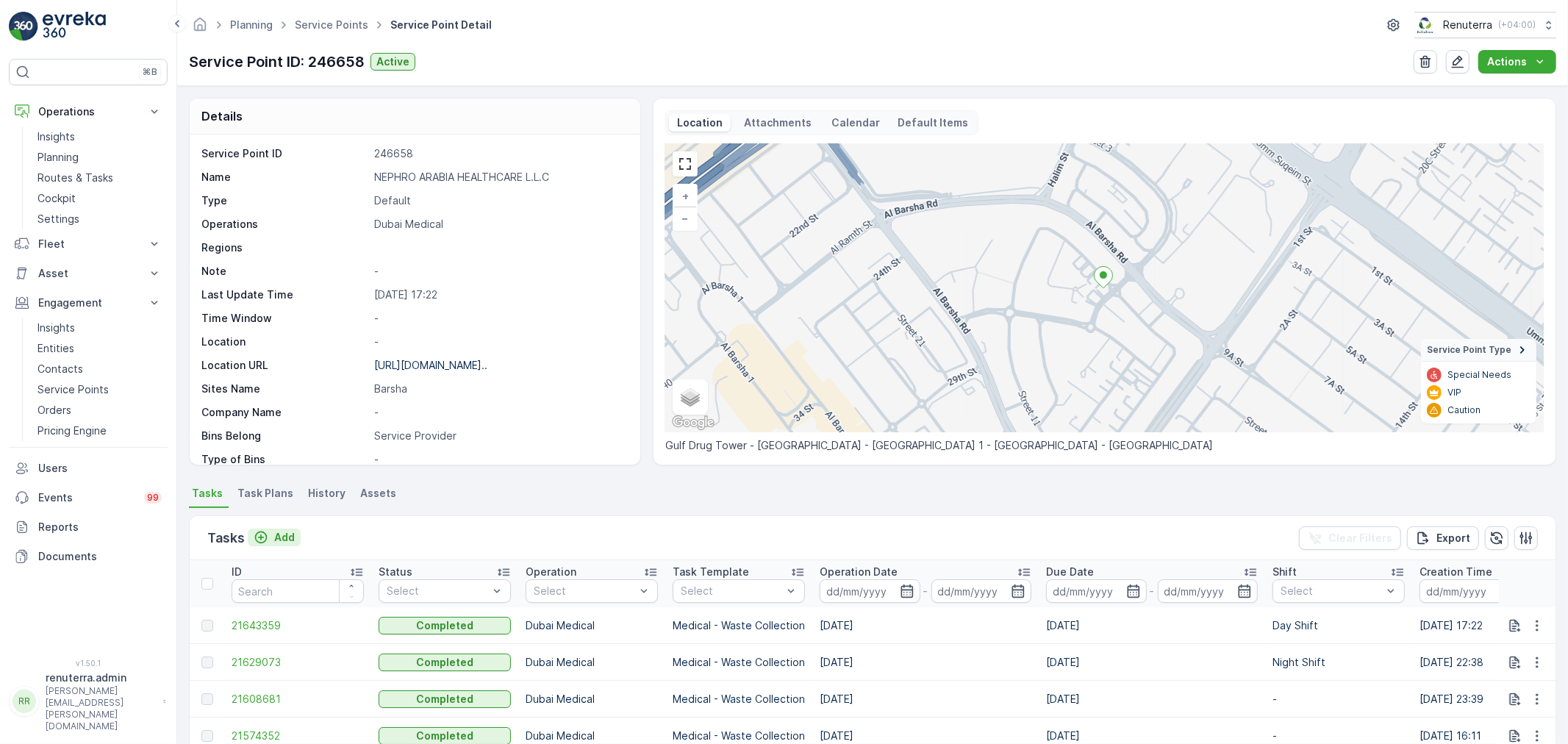
click at [286, 532] on p "Add" at bounding box center [285, 537] width 20 height 15
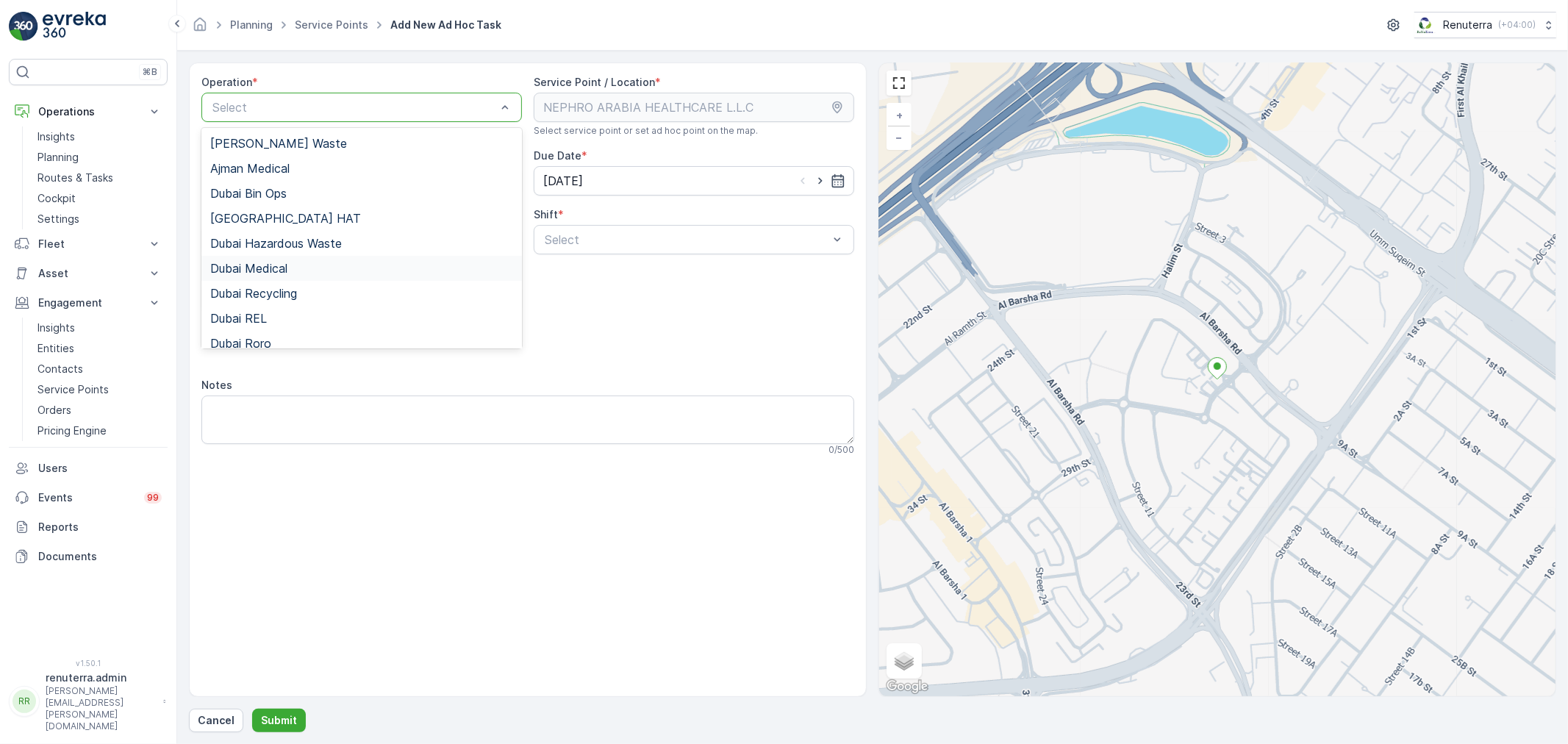
click at [255, 269] on span "Dubai Medical" at bounding box center [248, 268] width 77 height 13
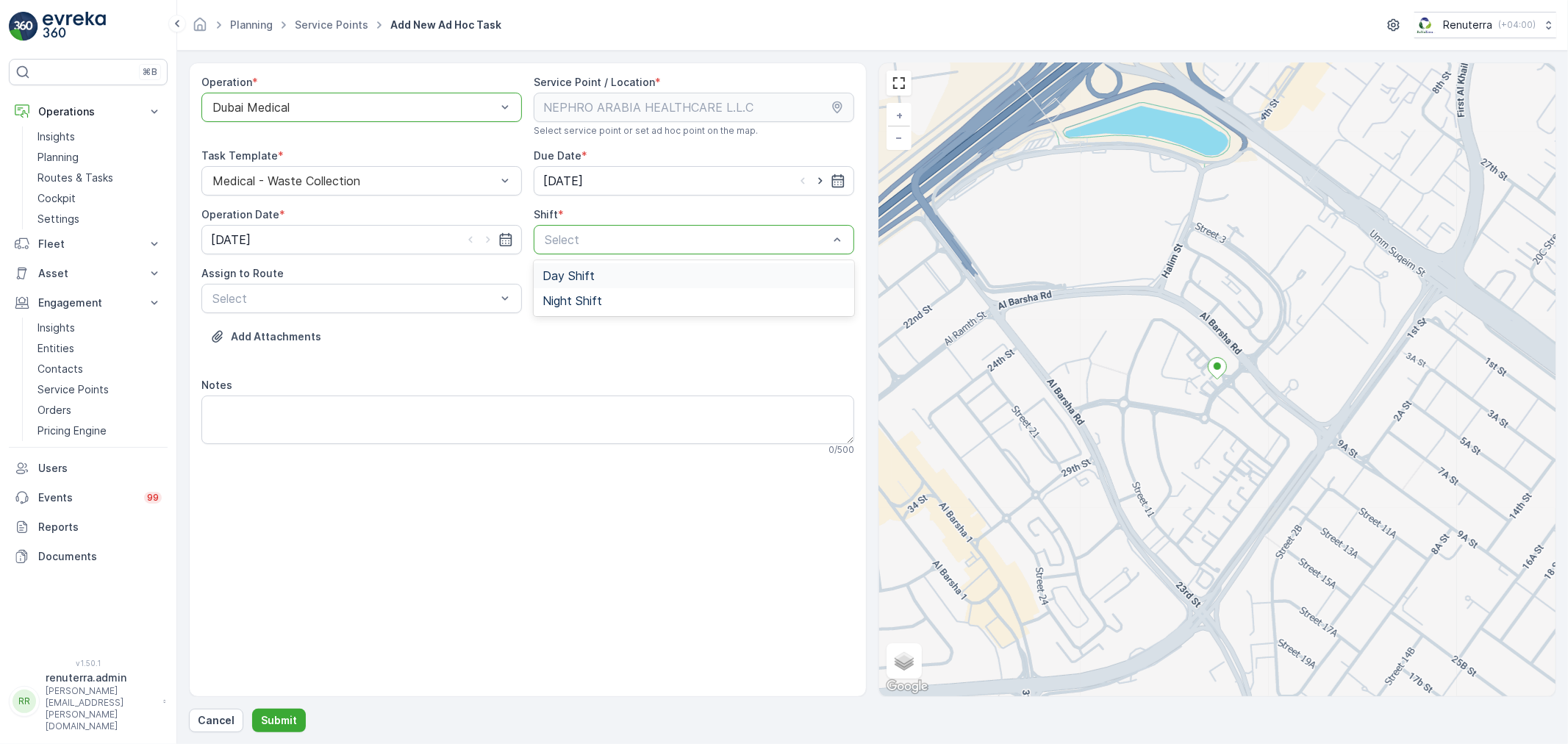
click at [569, 270] on span "Day Shift" at bounding box center [569, 275] width 52 height 13
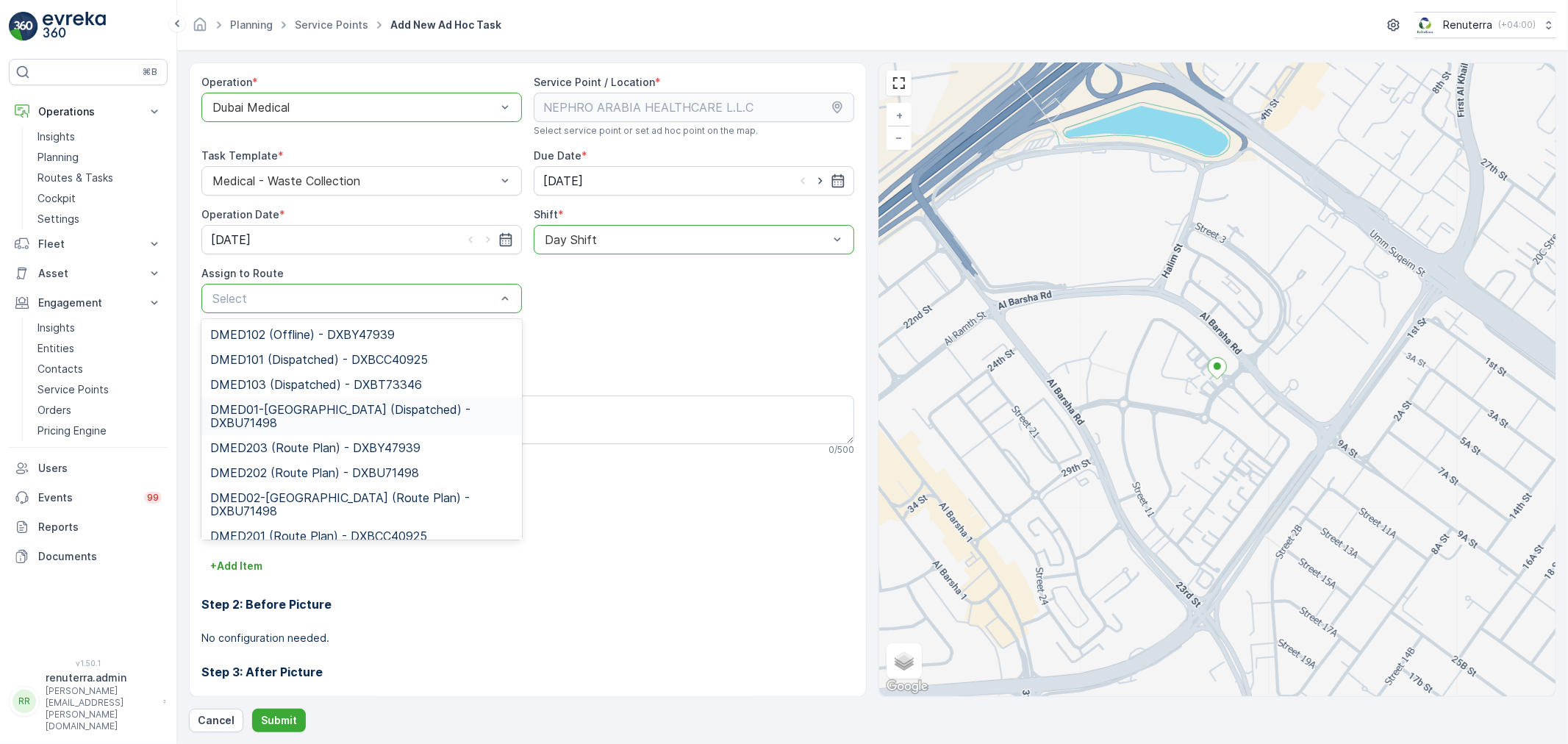
click at [279, 415] on span "DMED01-Khawaneej Yard (Dispatched) - DXBU71498" at bounding box center [361, 416] width 303 height 27
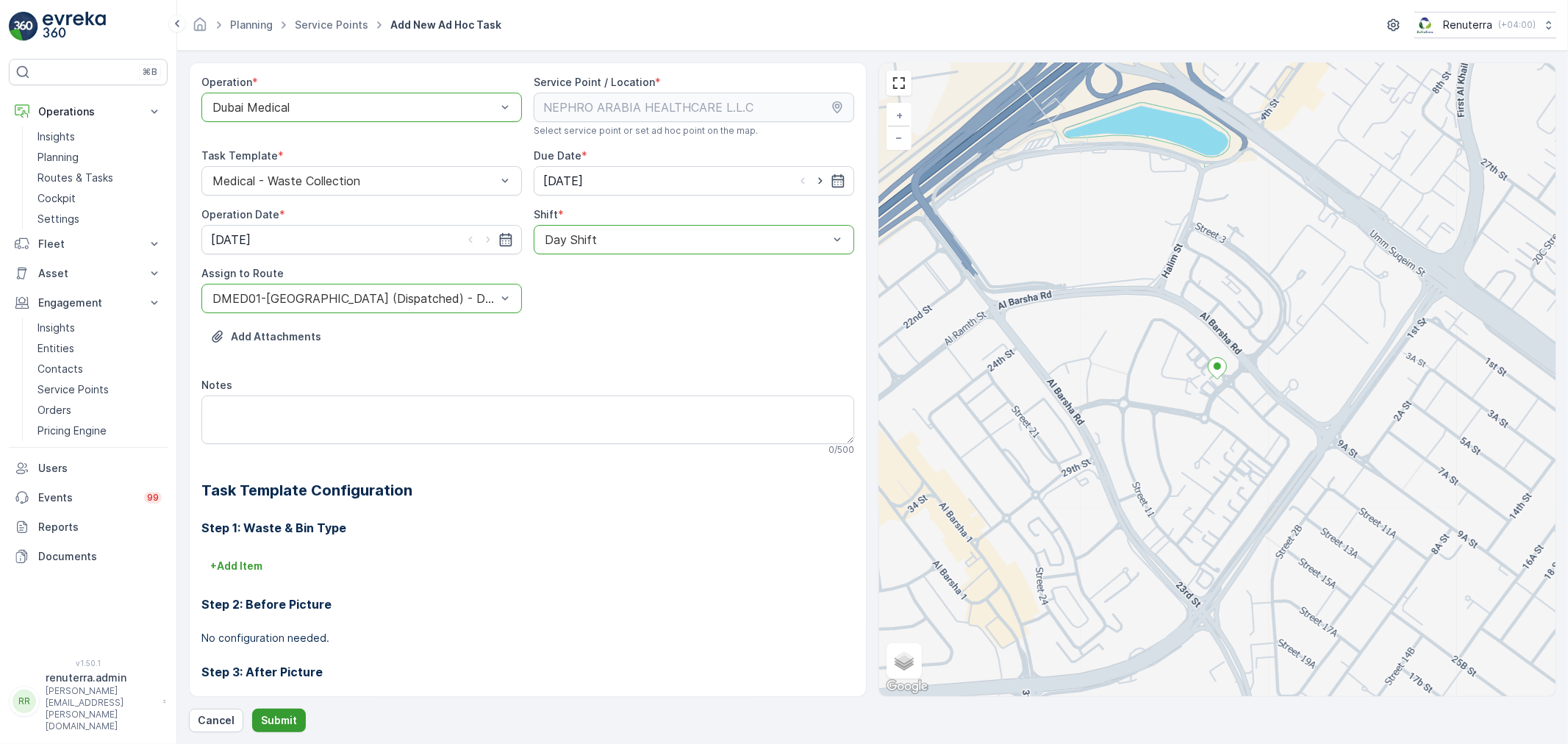
click at [293, 714] on p "Submit" at bounding box center [279, 721] width 36 height 15
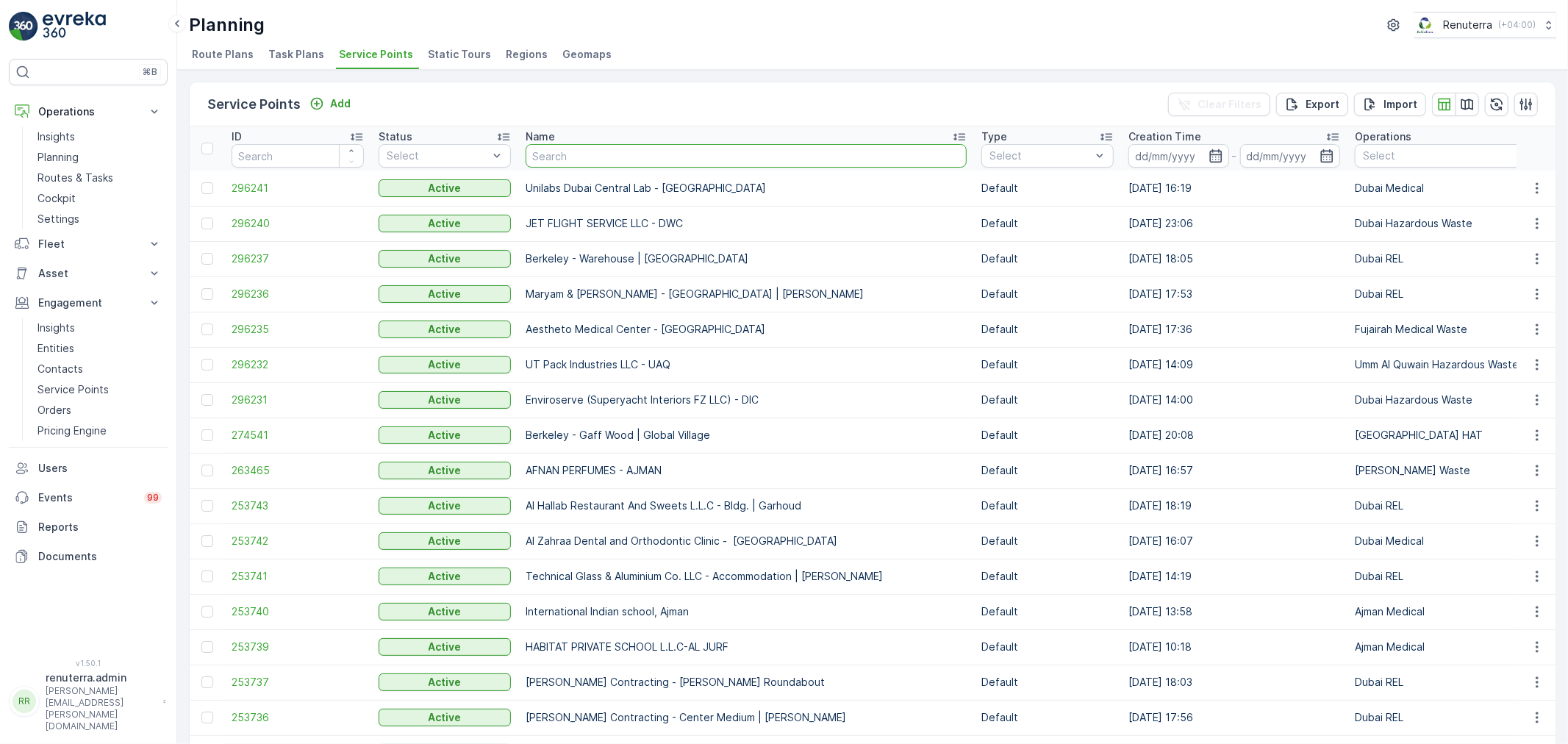
click at [722, 163] on input "text" at bounding box center [746, 155] width 441 height 23
type input "imdaas"
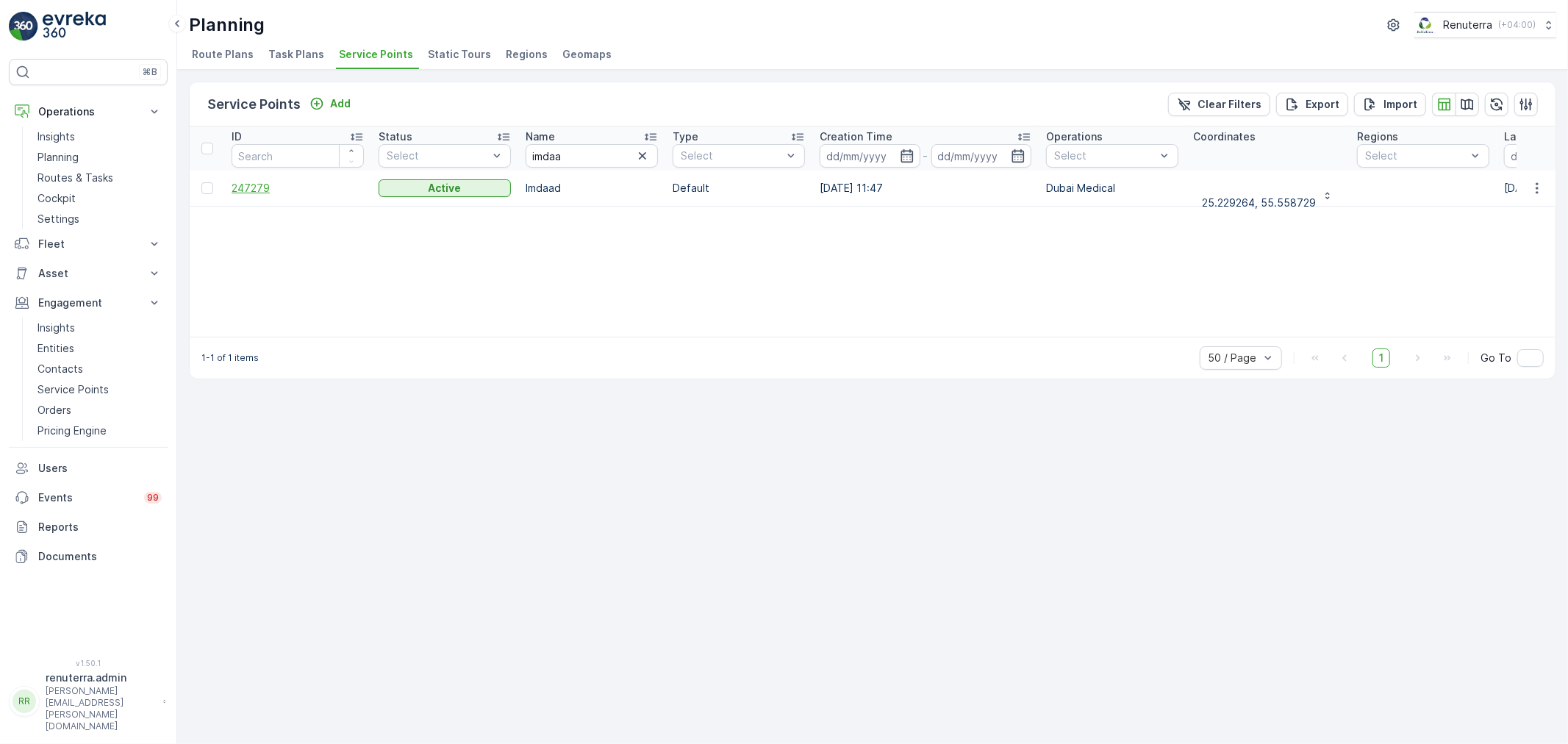
click at [259, 183] on span "247279" at bounding box center [297, 188] width 133 height 15
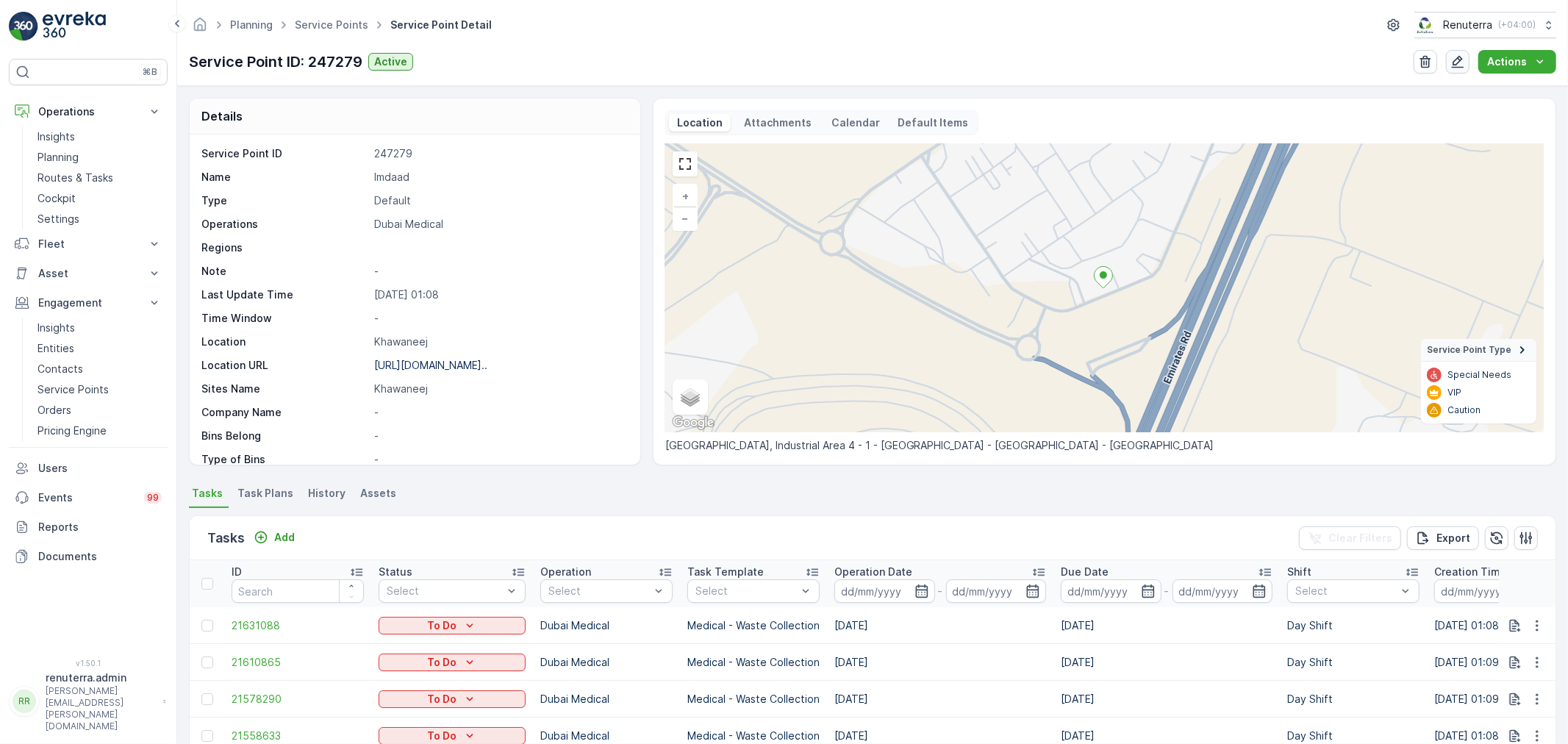
click at [1453, 59] on icon "button" at bounding box center [1458, 62] width 15 height 15
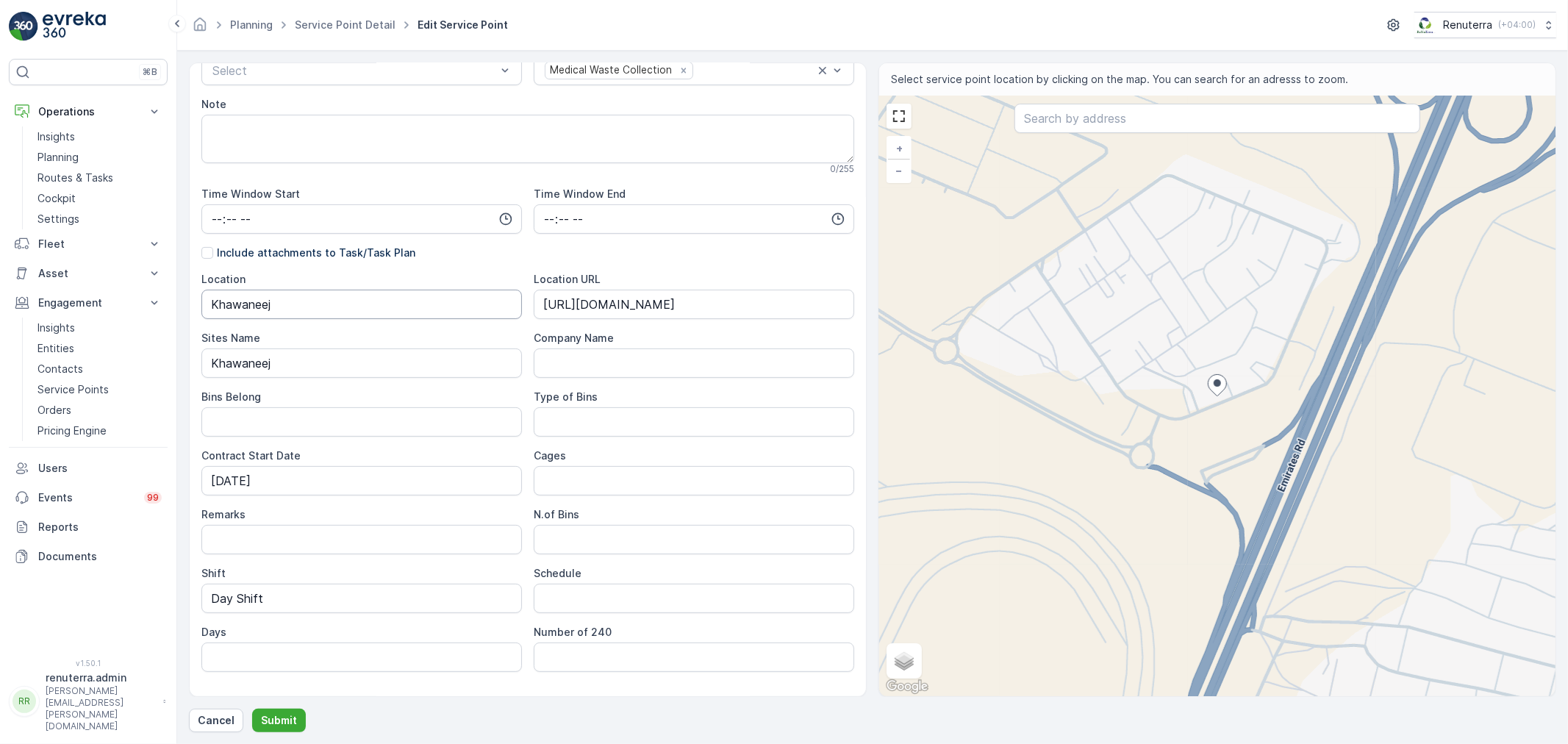
scroll to position [274, 0]
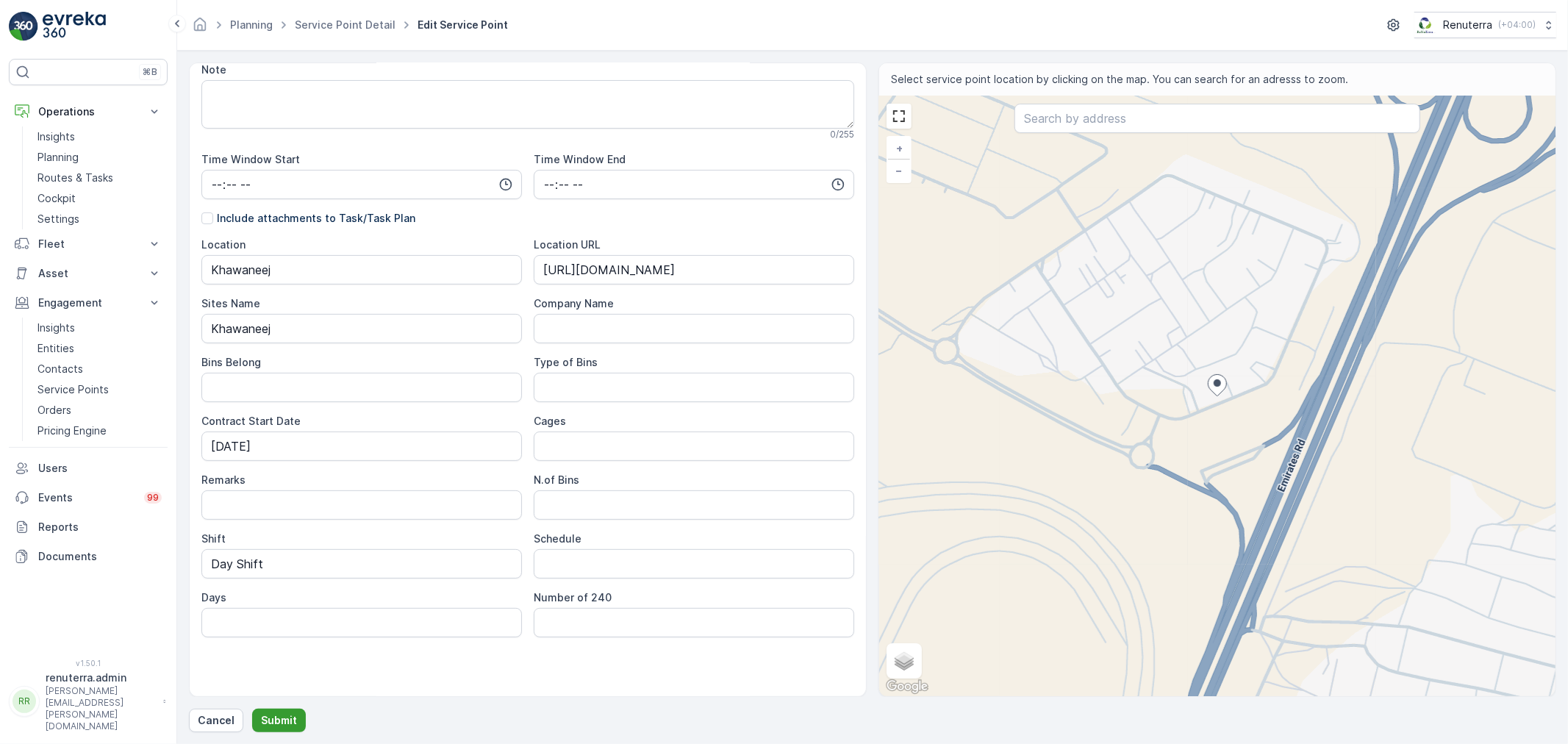
click at [278, 717] on p "Submit" at bounding box center [279, 721] width 36 height 15
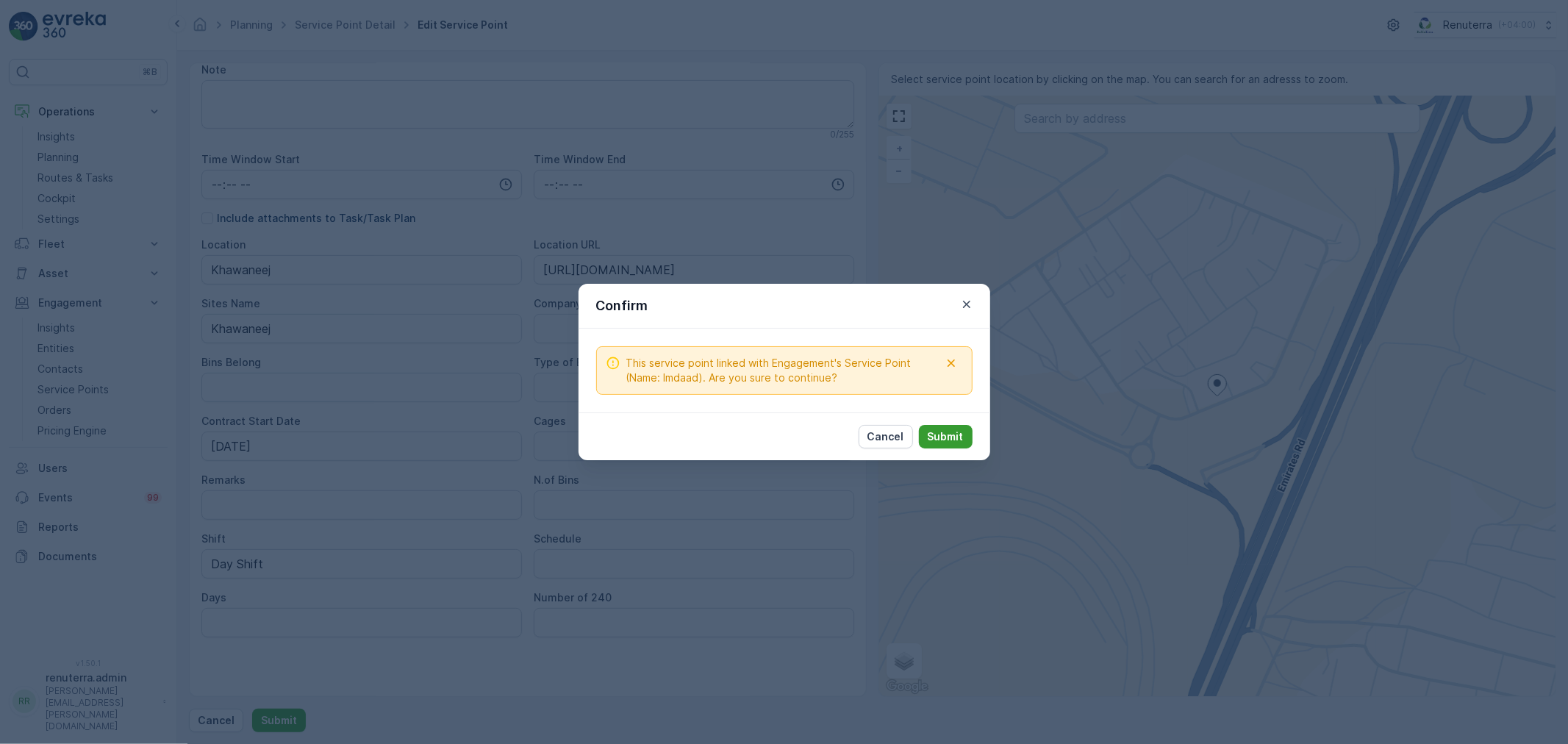
click at [934, 438] on p "Submit" at bounding box center [945, 436] width 36 height 15
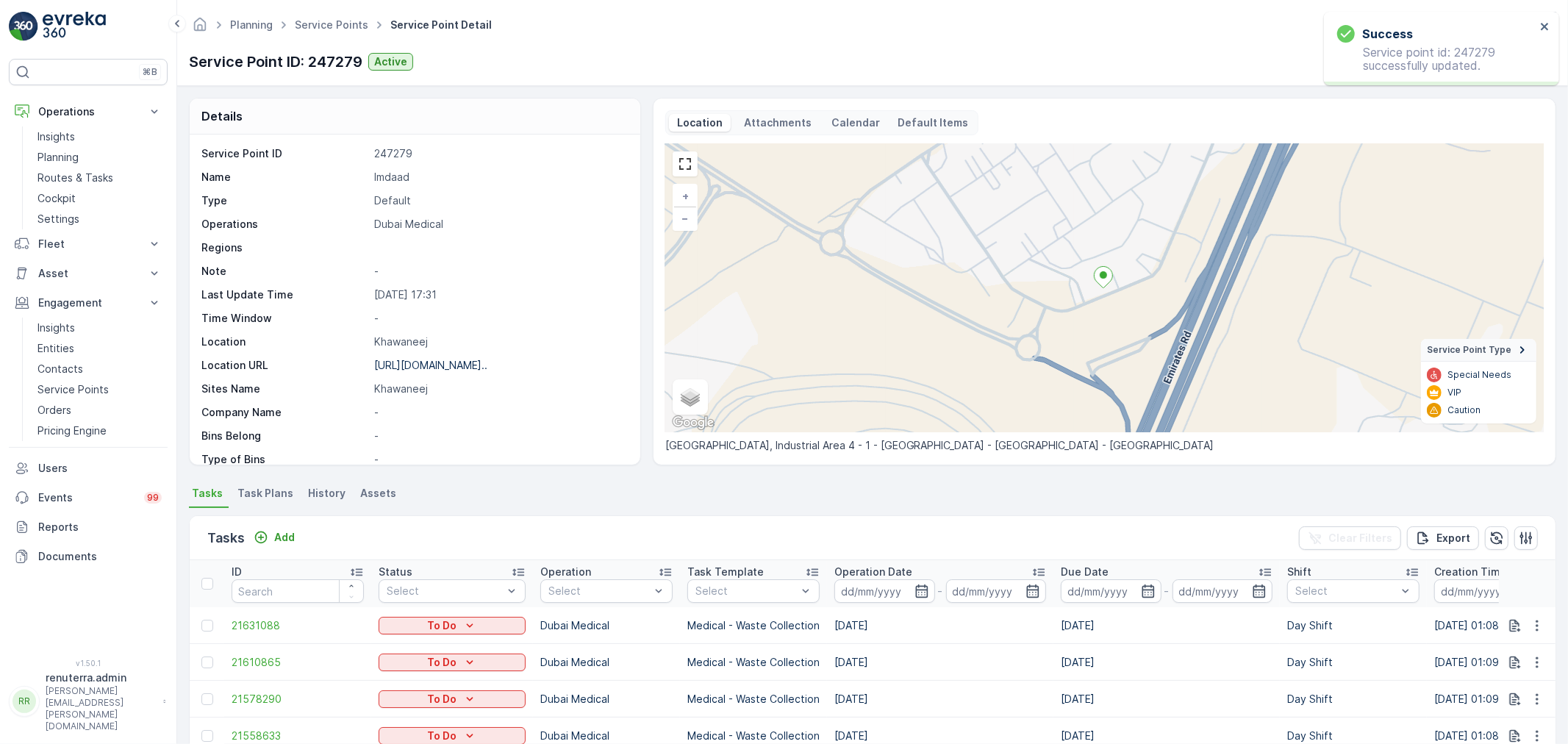
click at [254, 490] on span "Task Plans" at bounding box center [265, 493] width 56 height 15
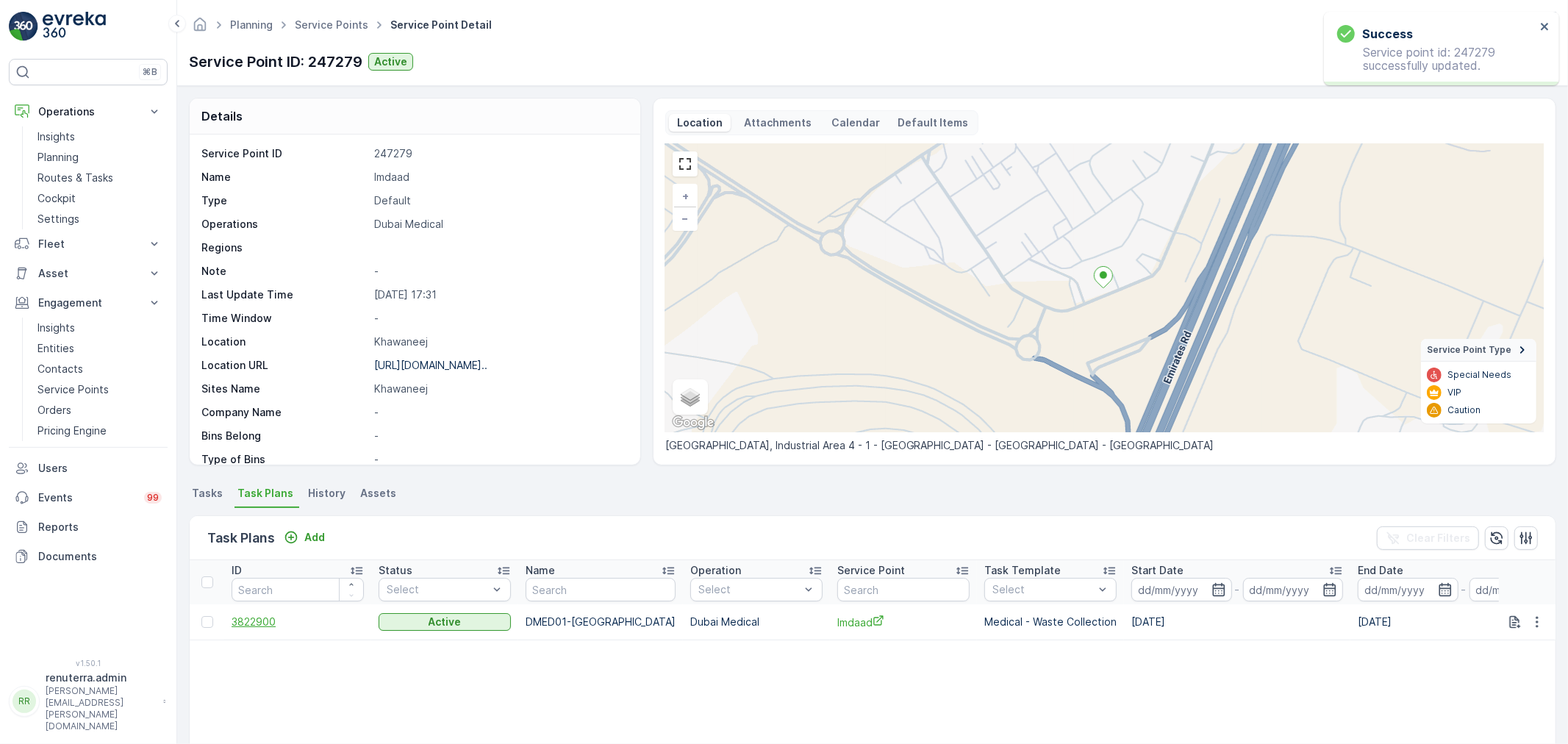
click at [258, 624] on span "3822900" at bounding box center [297, 622] width 133 height 15
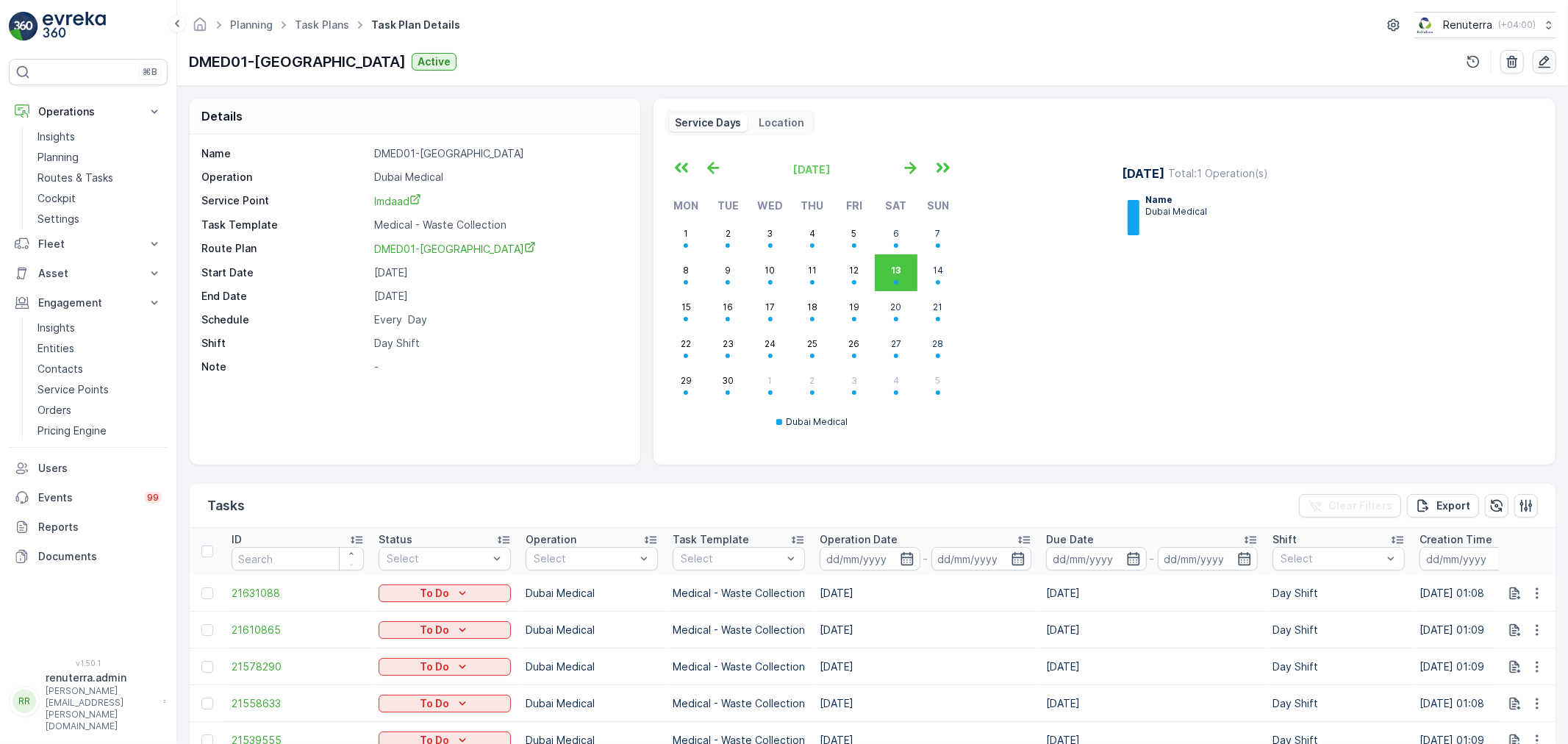
click at [1539, 62] on icon "button" at bounding box center [1545, 62] width 15 height 15
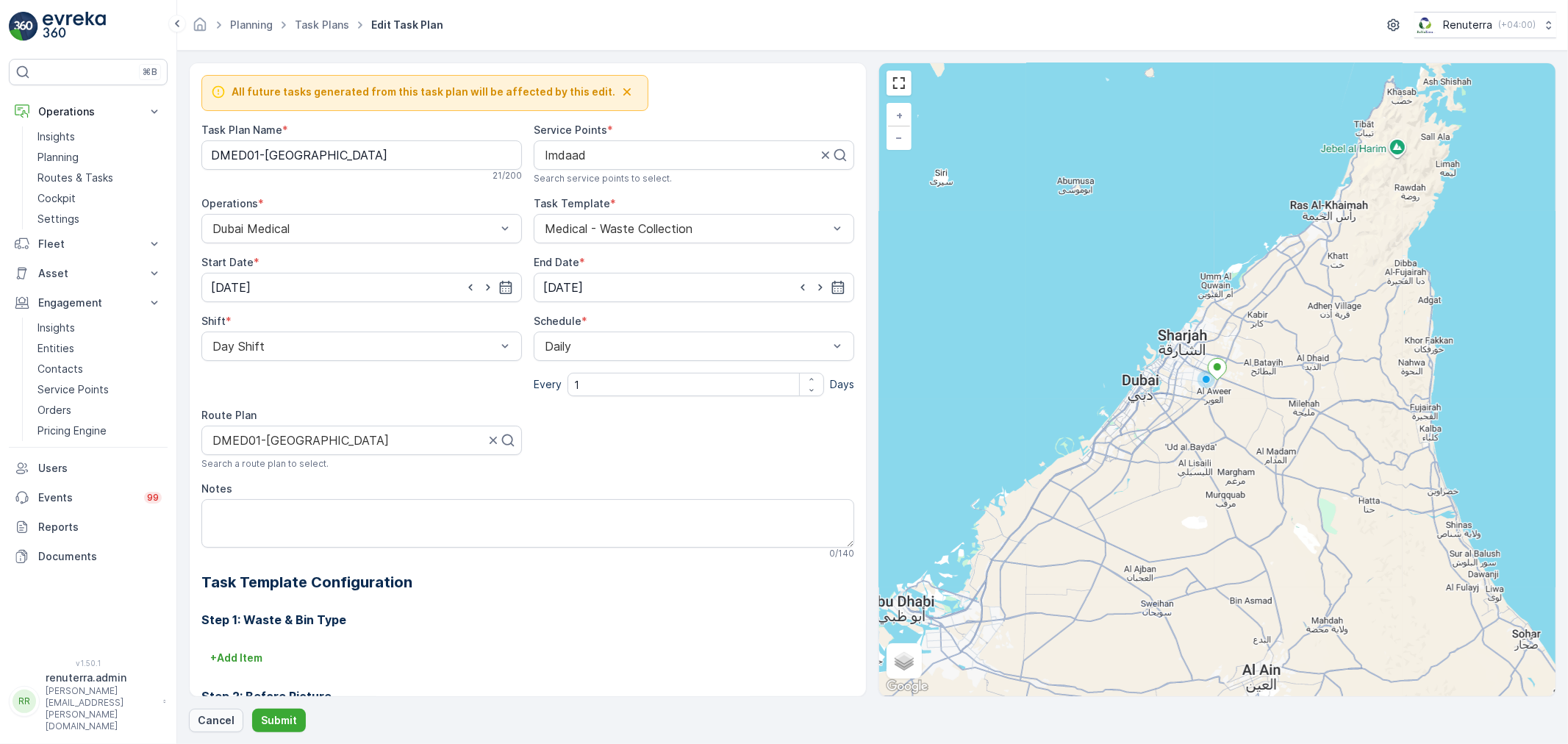
click at [211, 718] on p "Cancel" at bounding box center [216, 721] width 37 height 15
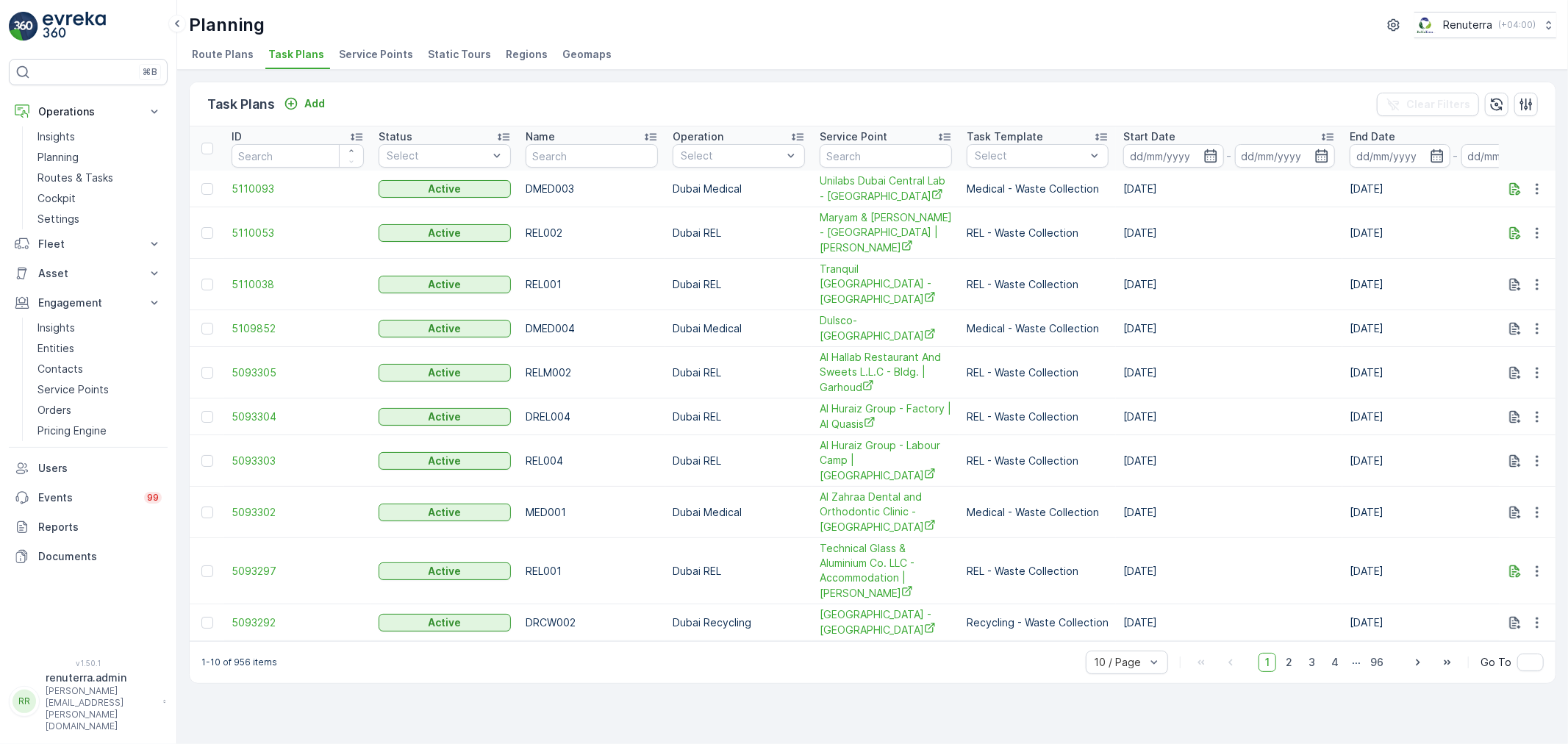
click at [346, 56] on span "Service Points" at bounding box center [376, 55] width 74 height 15
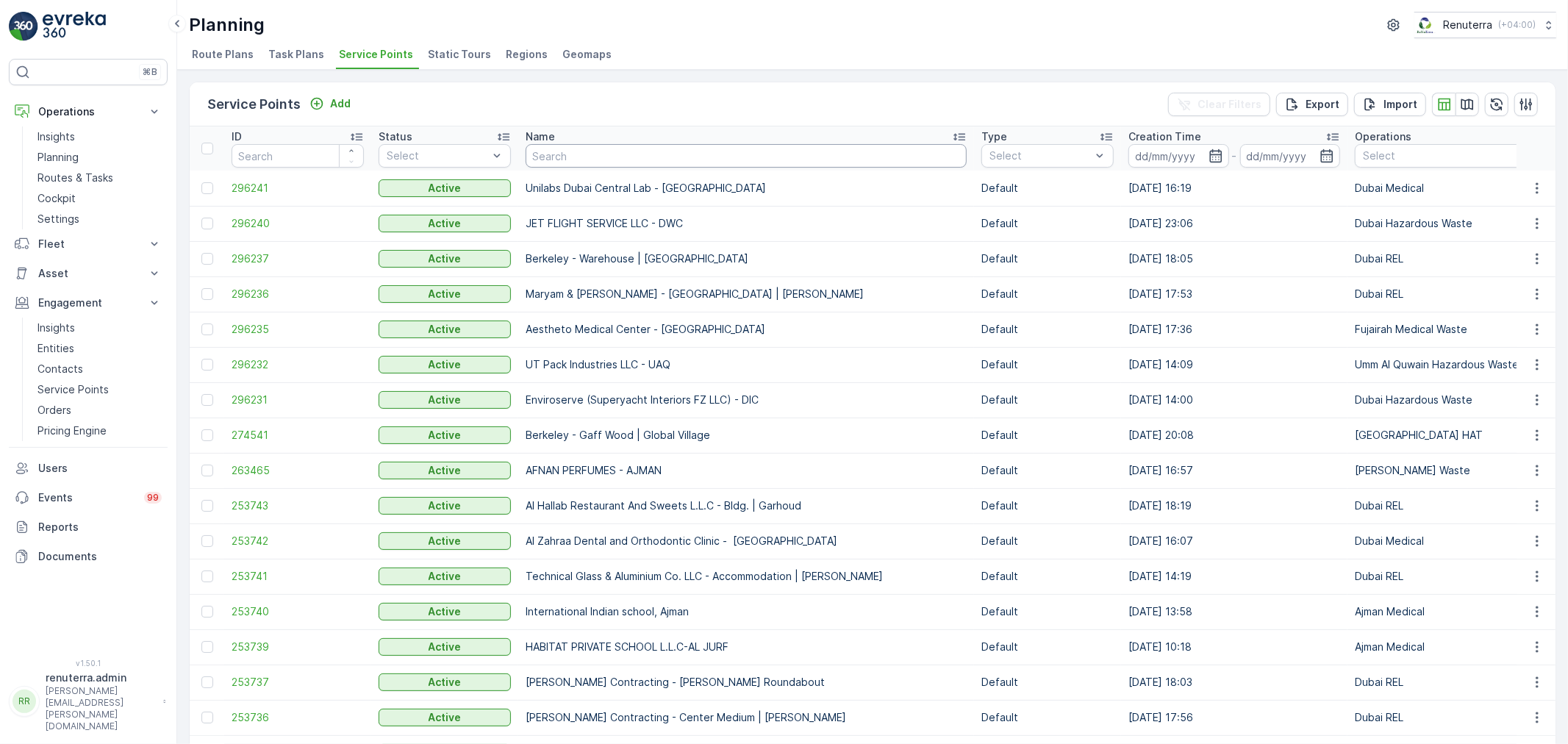
click at [594, 155] on input "text" at bounding box center [746, 155] width 441 height 23
type input "aaki"
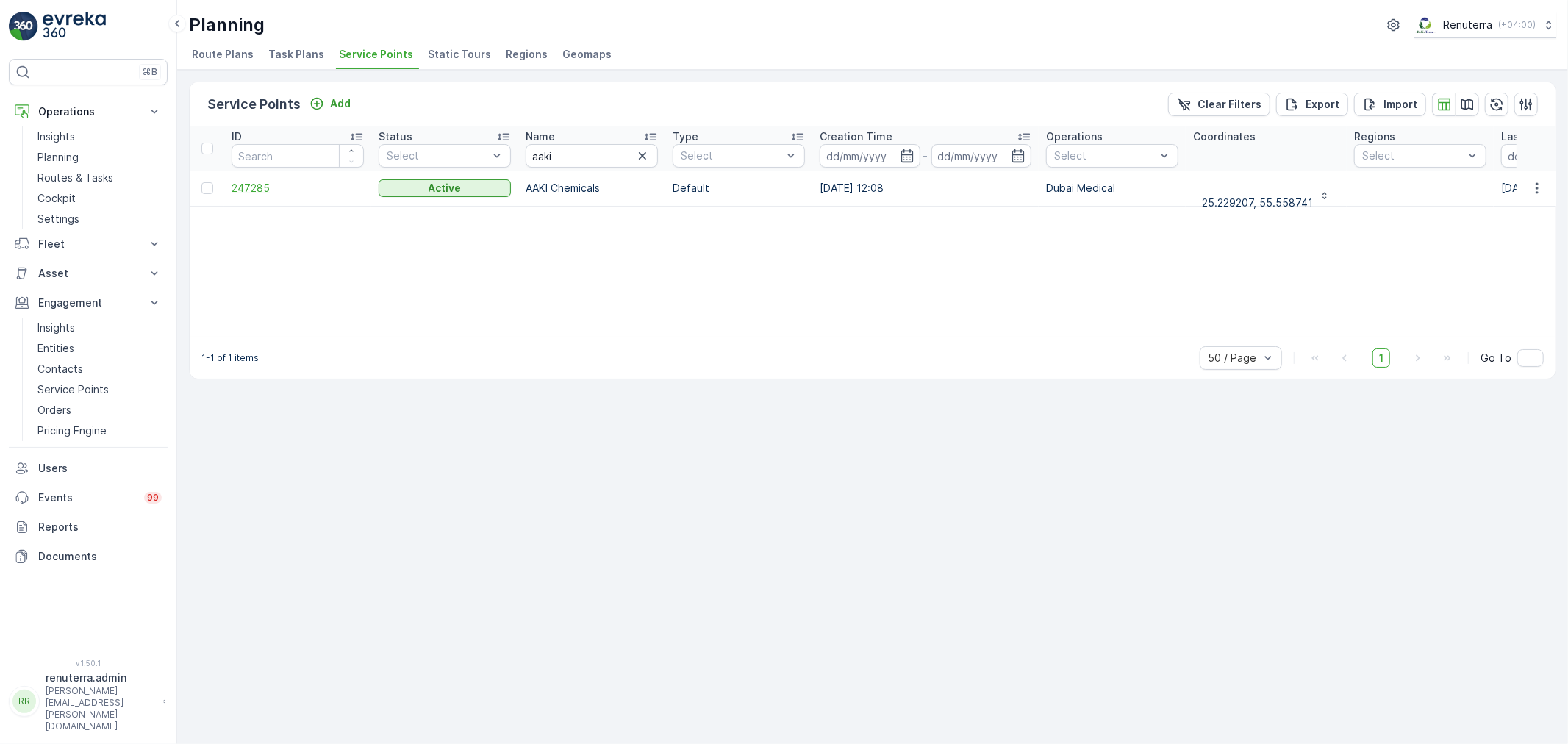
click at [251, 194] on span "247285" at bounding box center [297, 188] width 133 height 15
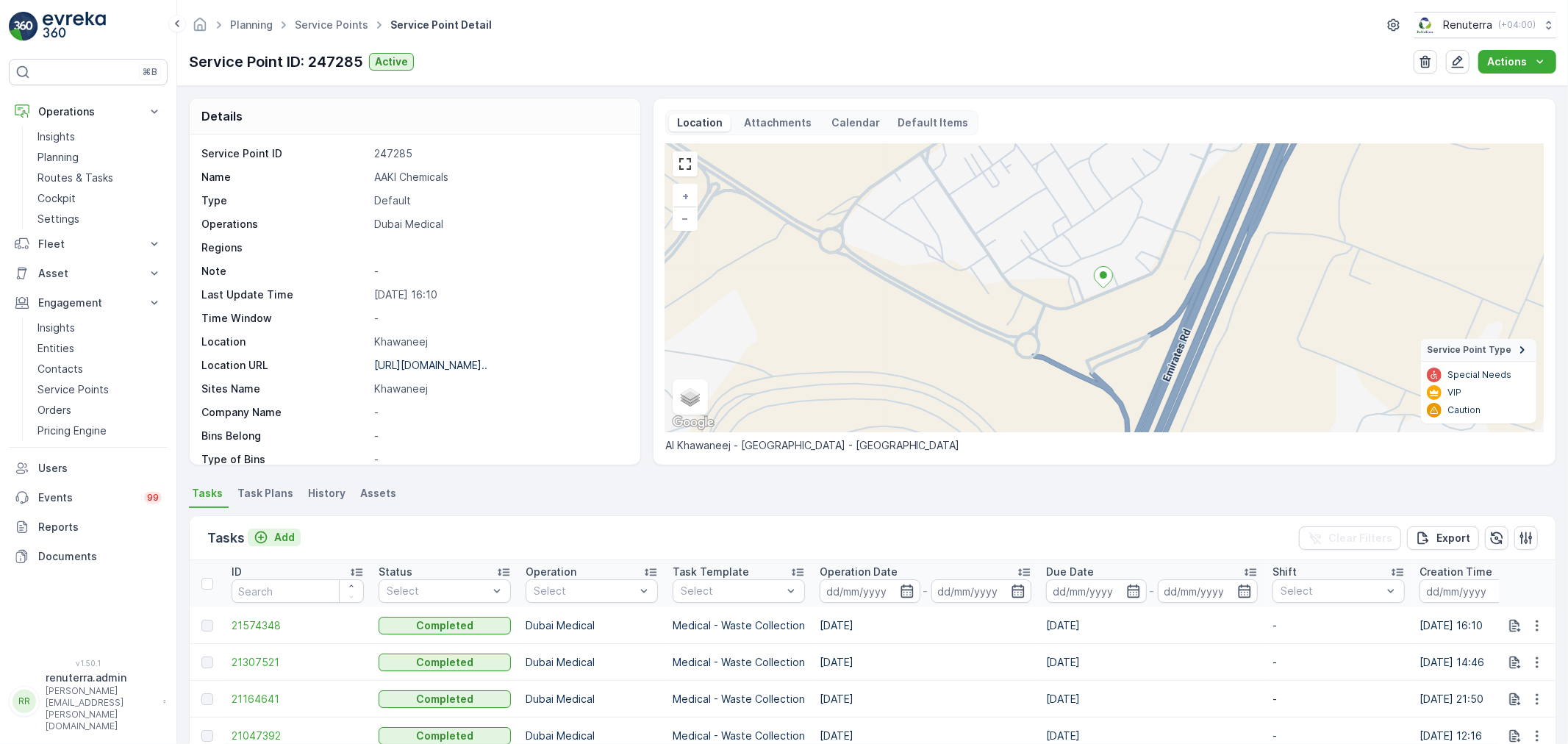
click at [283, 535] on p "Add" at bounding box center [285, 537] width 20 height 15
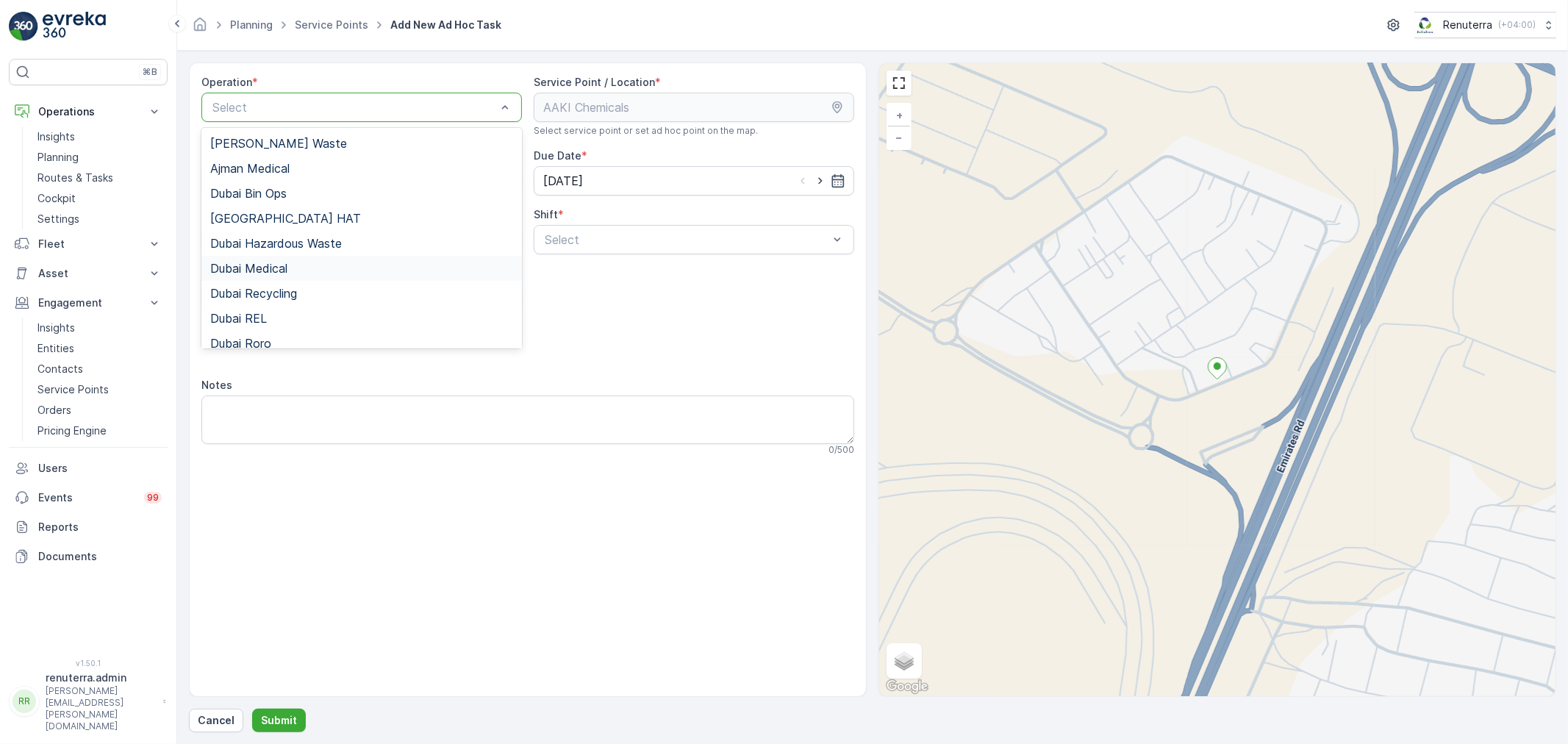
click at [276, 270] on span "Dubai Medical" at bounding box center [248, 268] width 77 height 13
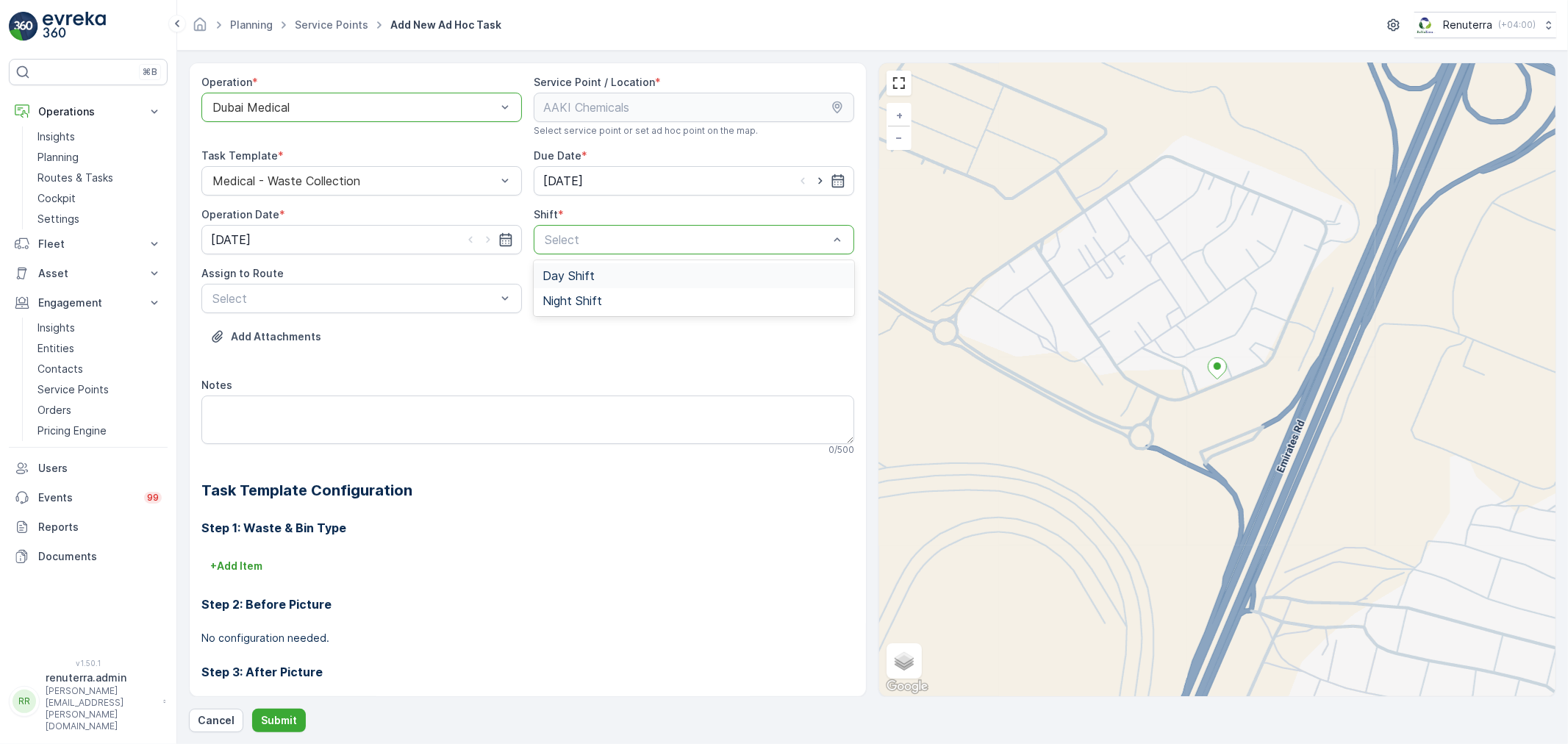
click at [555, 269] on span "Day Shift" at bounding box center [569, 275] width 52 height 13
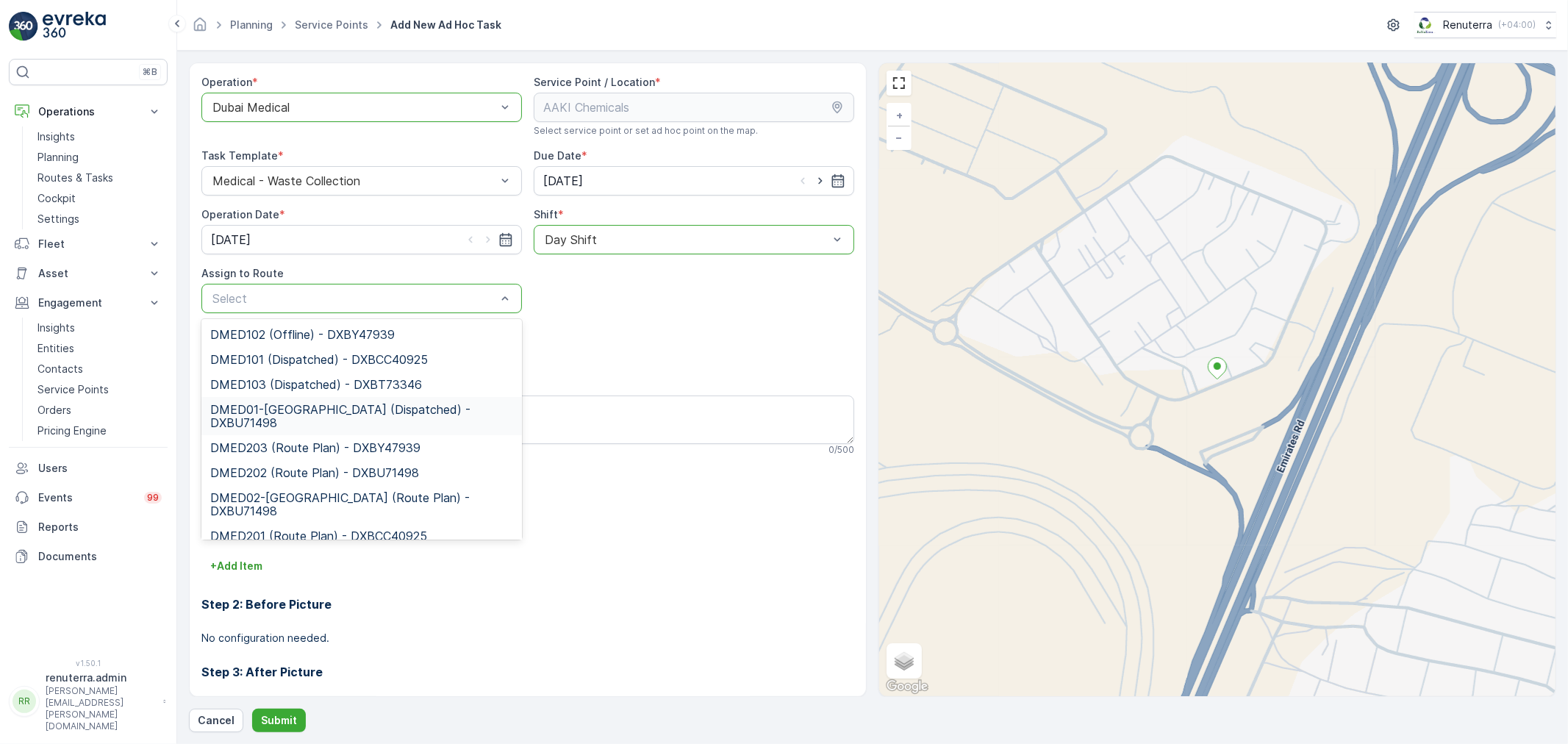
click at [315, 415] on span "DMED01-Khawaneej Yard (Dispatched) - DXBU71498" at bounding box center [361, 416] width 303 height 27
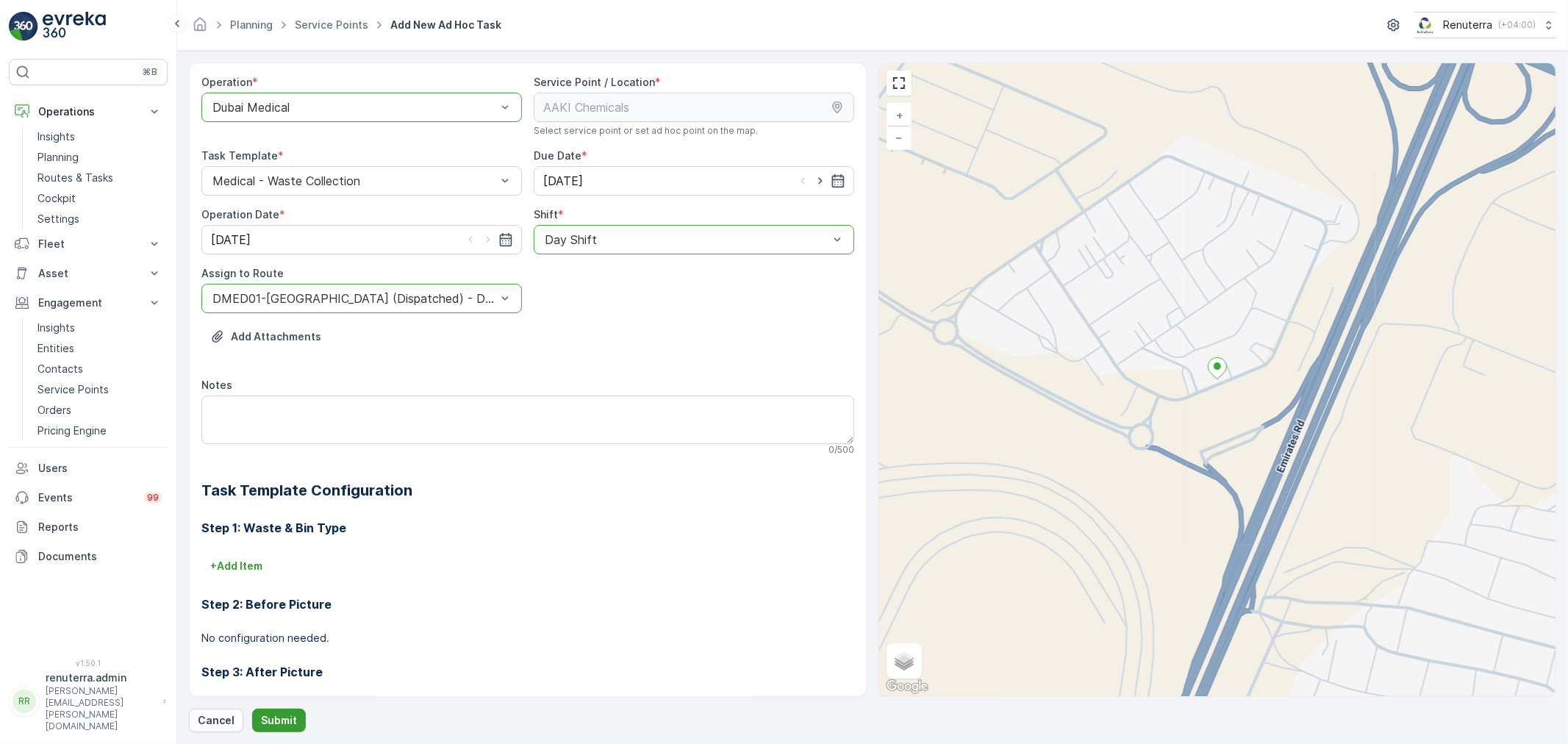
click at [283, 717] on p "Submit" at bounding box center [279, 721] width 36 height 15
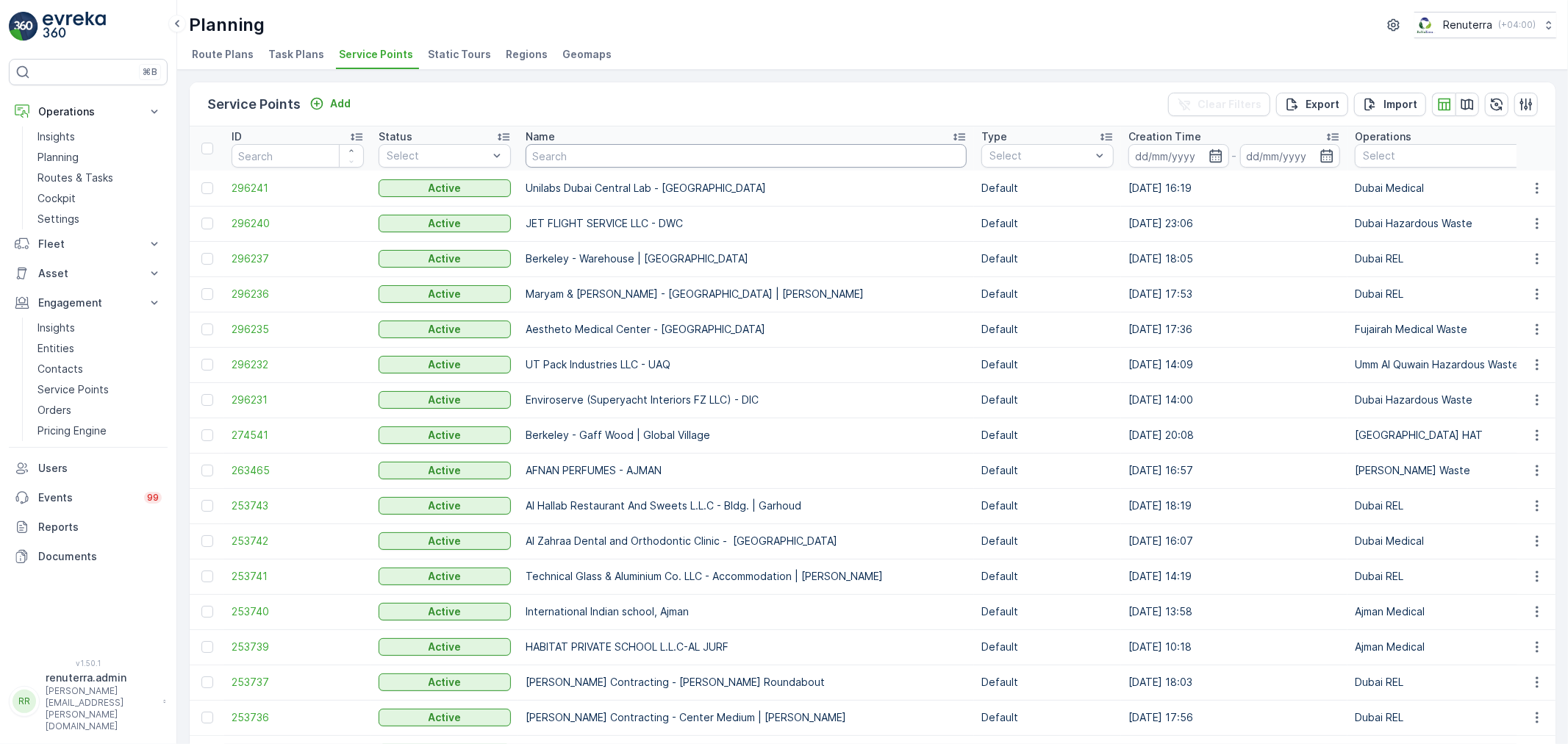
click at [546, 156] on input "text" at bounding box center [746, 155] width 441 height 23
type input "neph"
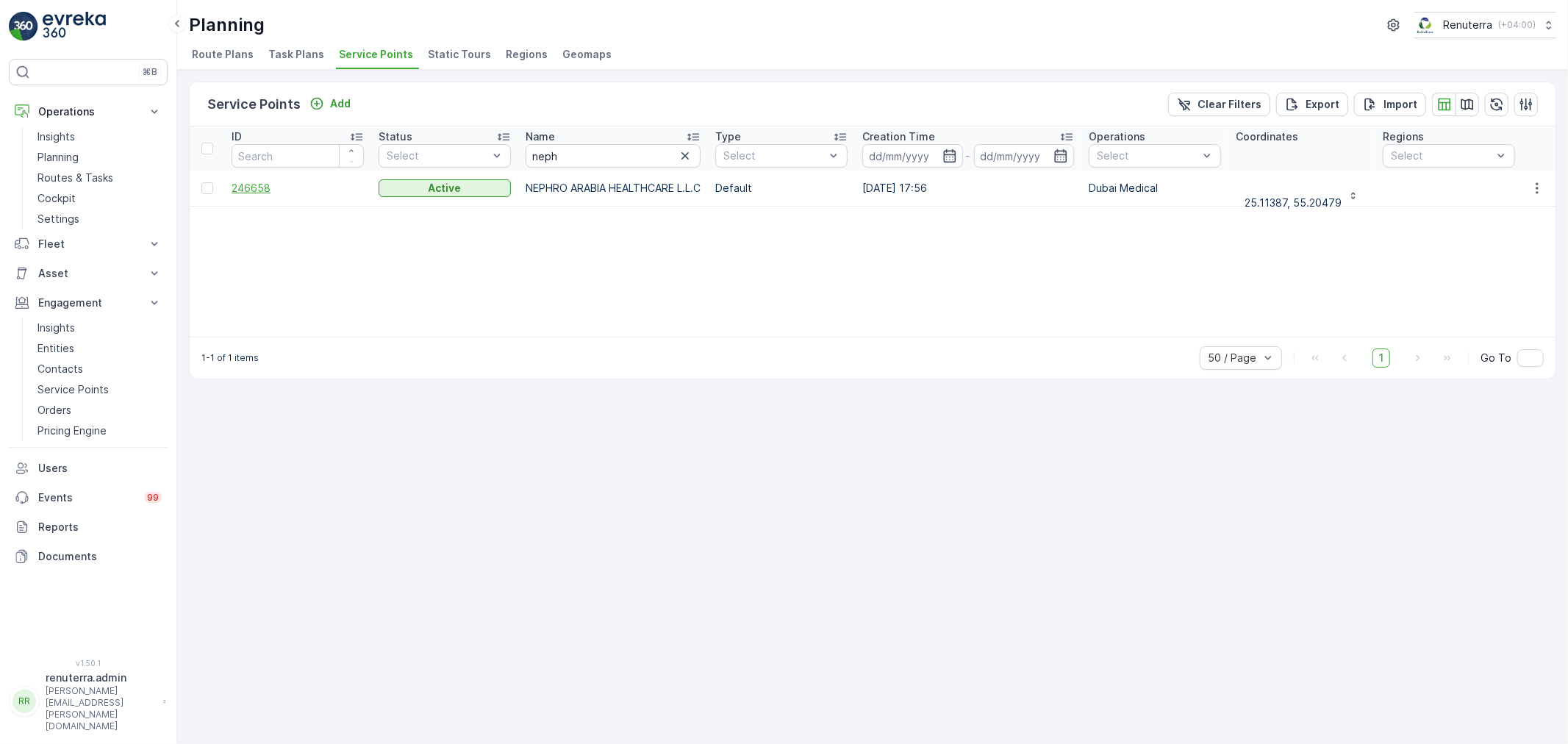
click at [247, 181] on span "246658" at bounding box center [297, 188] width 133 height 15
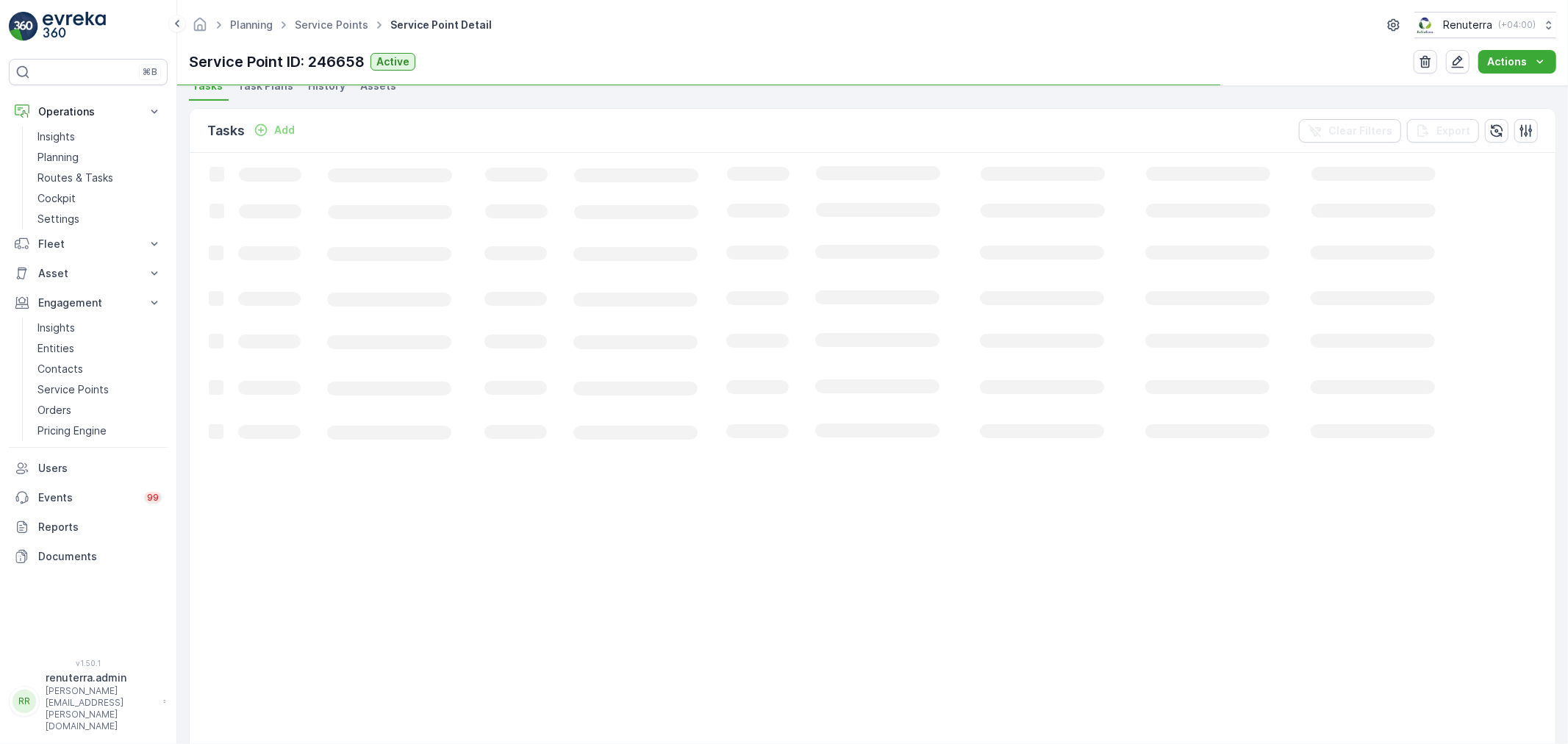
scroll to position [408, 0]
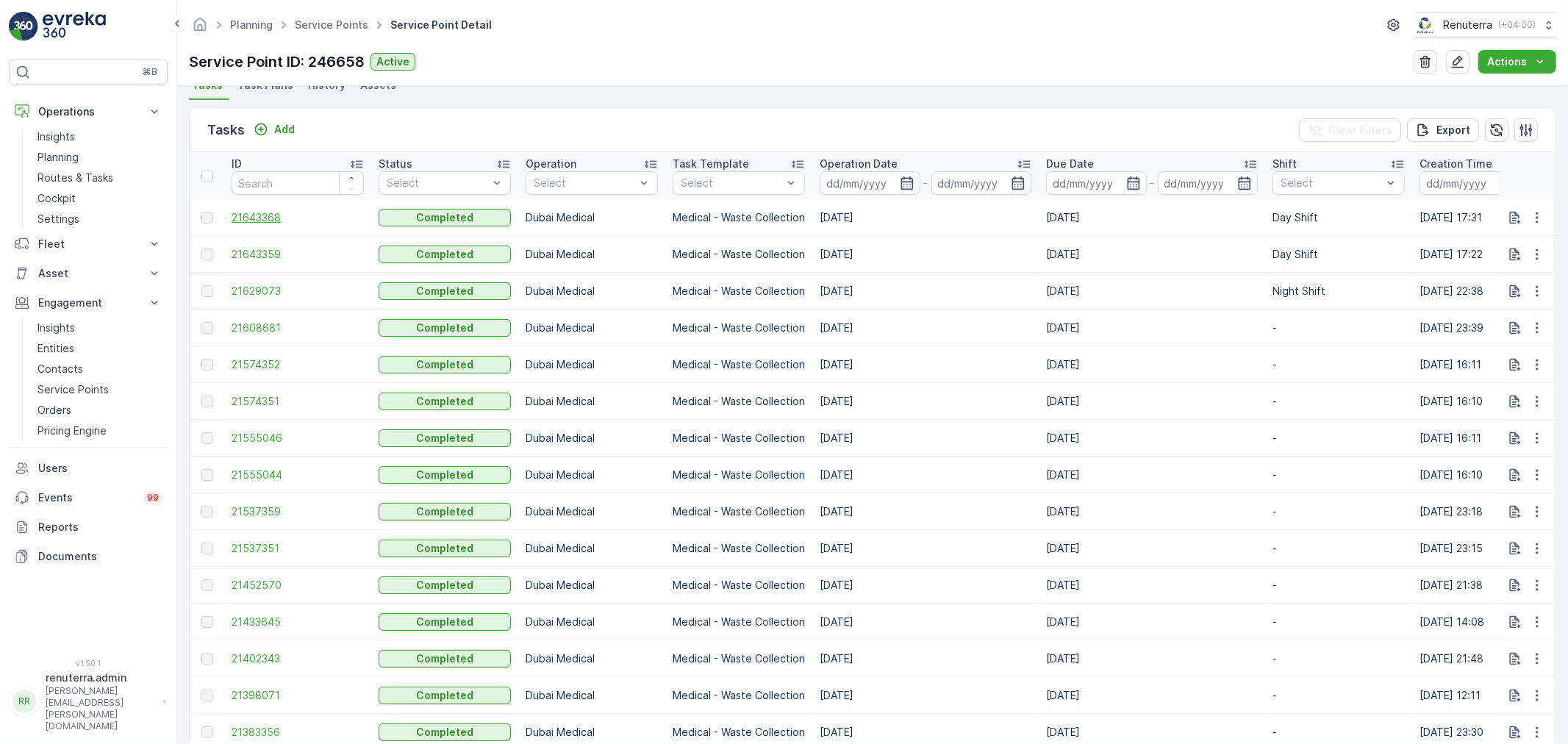
click at [261, 214] on span "21643368" at bounding box center [297, 218] width 133 height 15
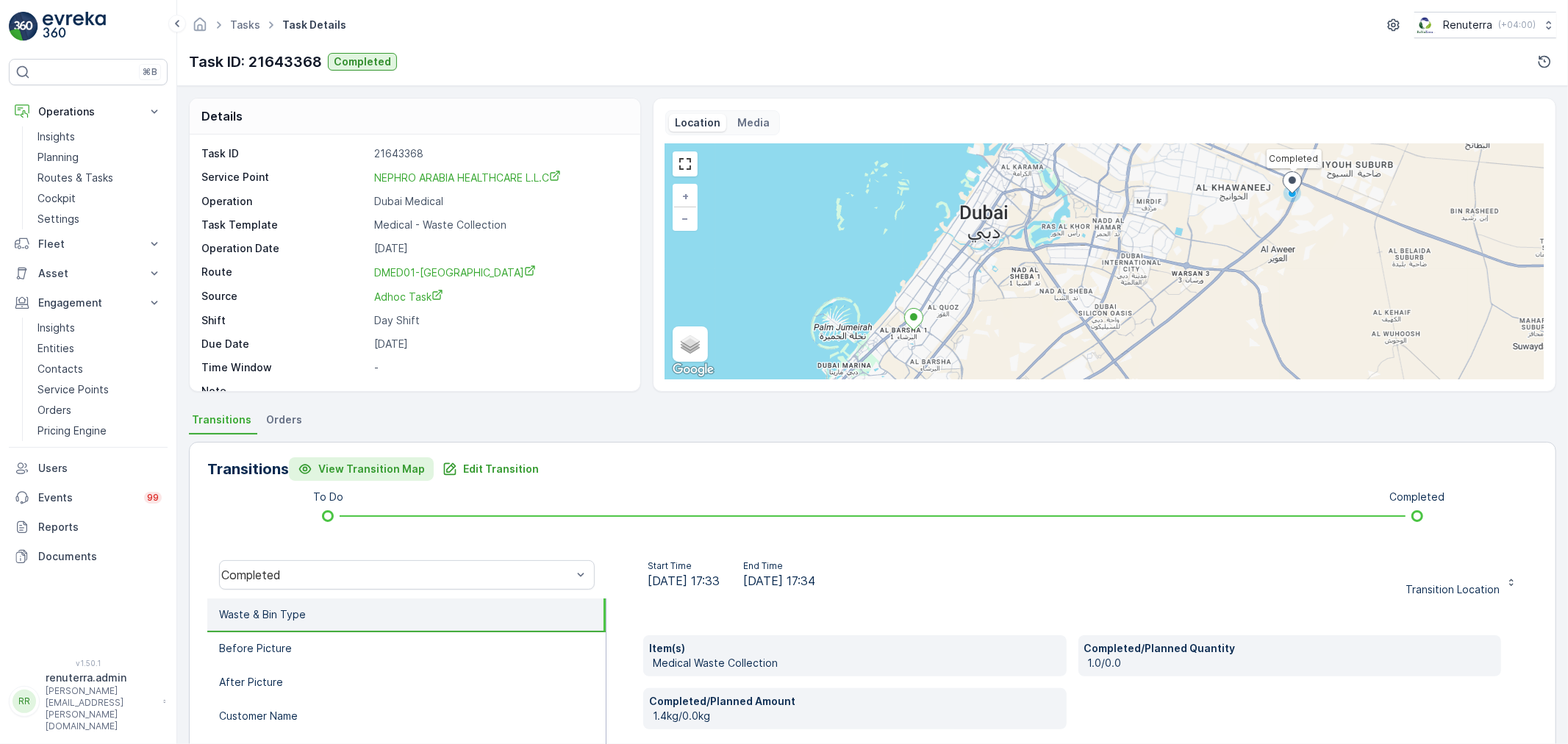
scroll to position [82, 0]
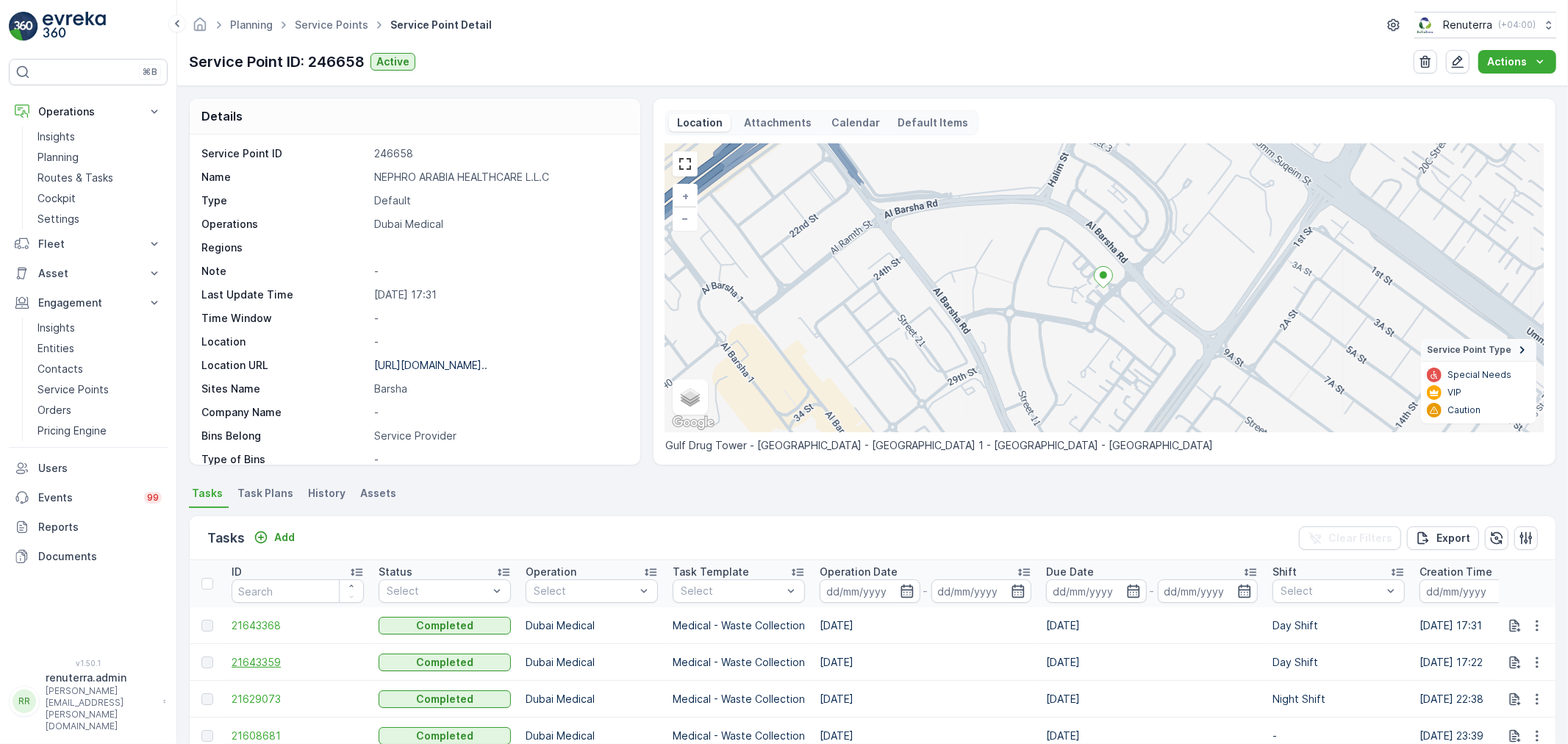
click at [265, 659] on span "21643359" at bounding box center [297, 662] width 133 height 15
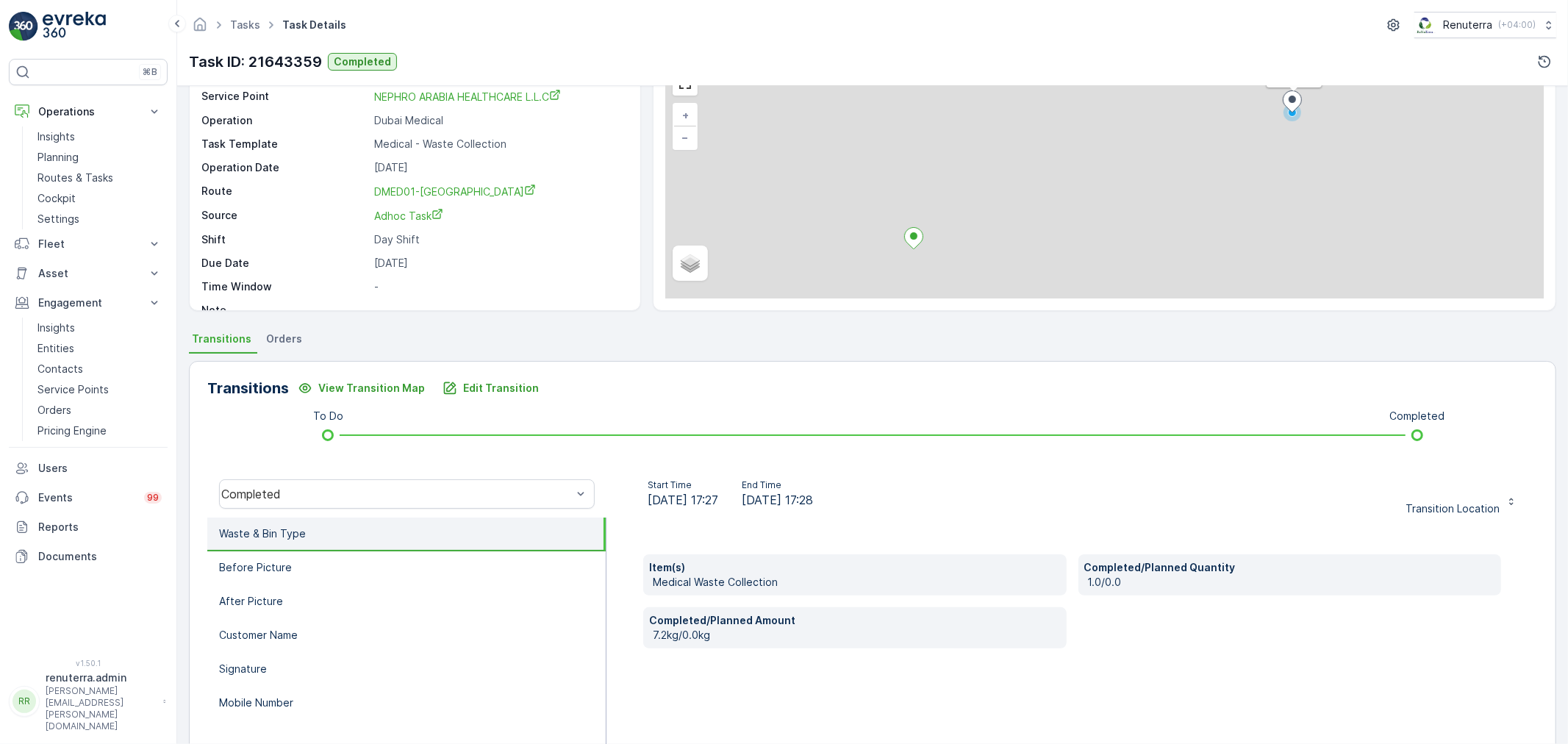
scroll to position [82, 0]
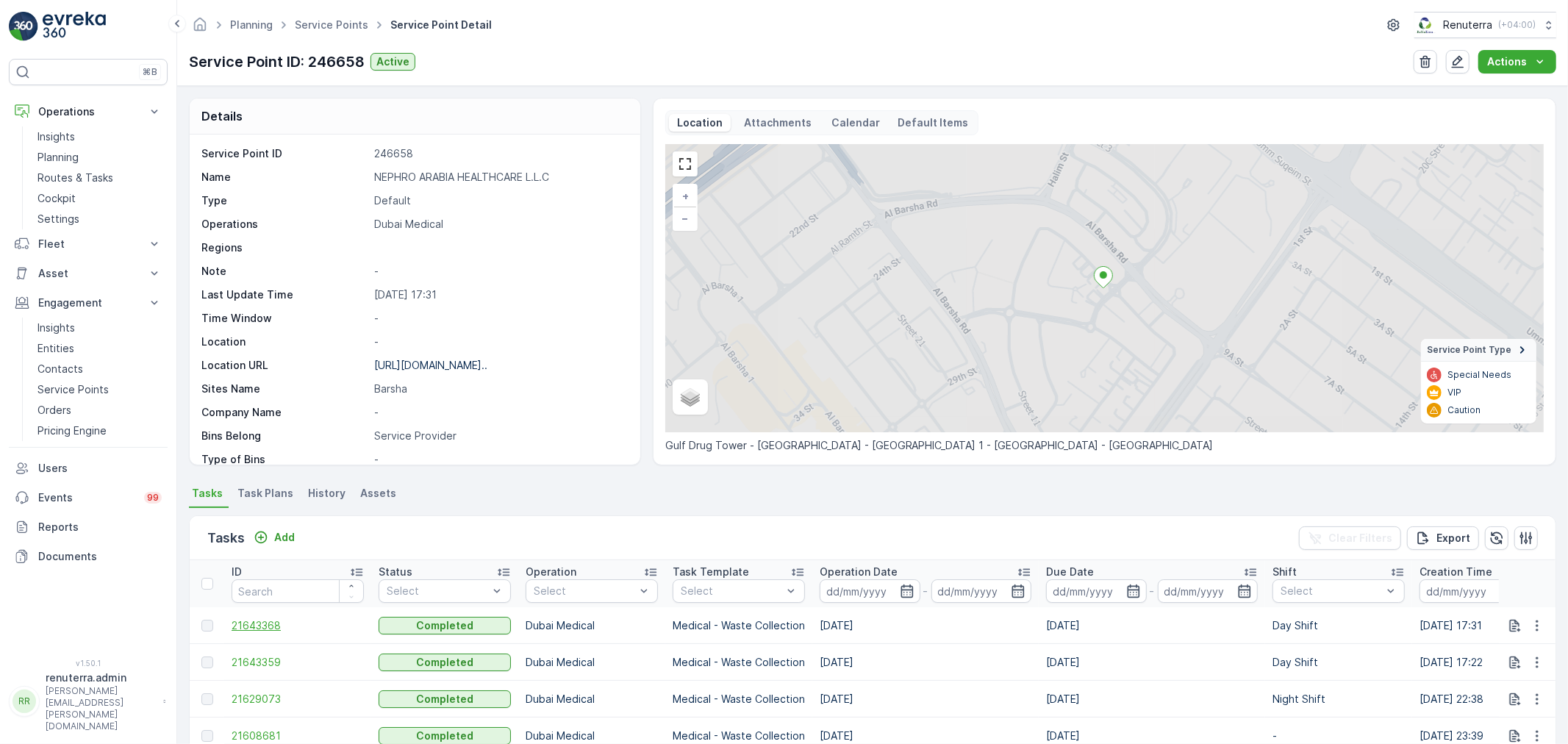
click at [265, 625] on span "21643368" at bounding box center [297, 625] width 133 height 15
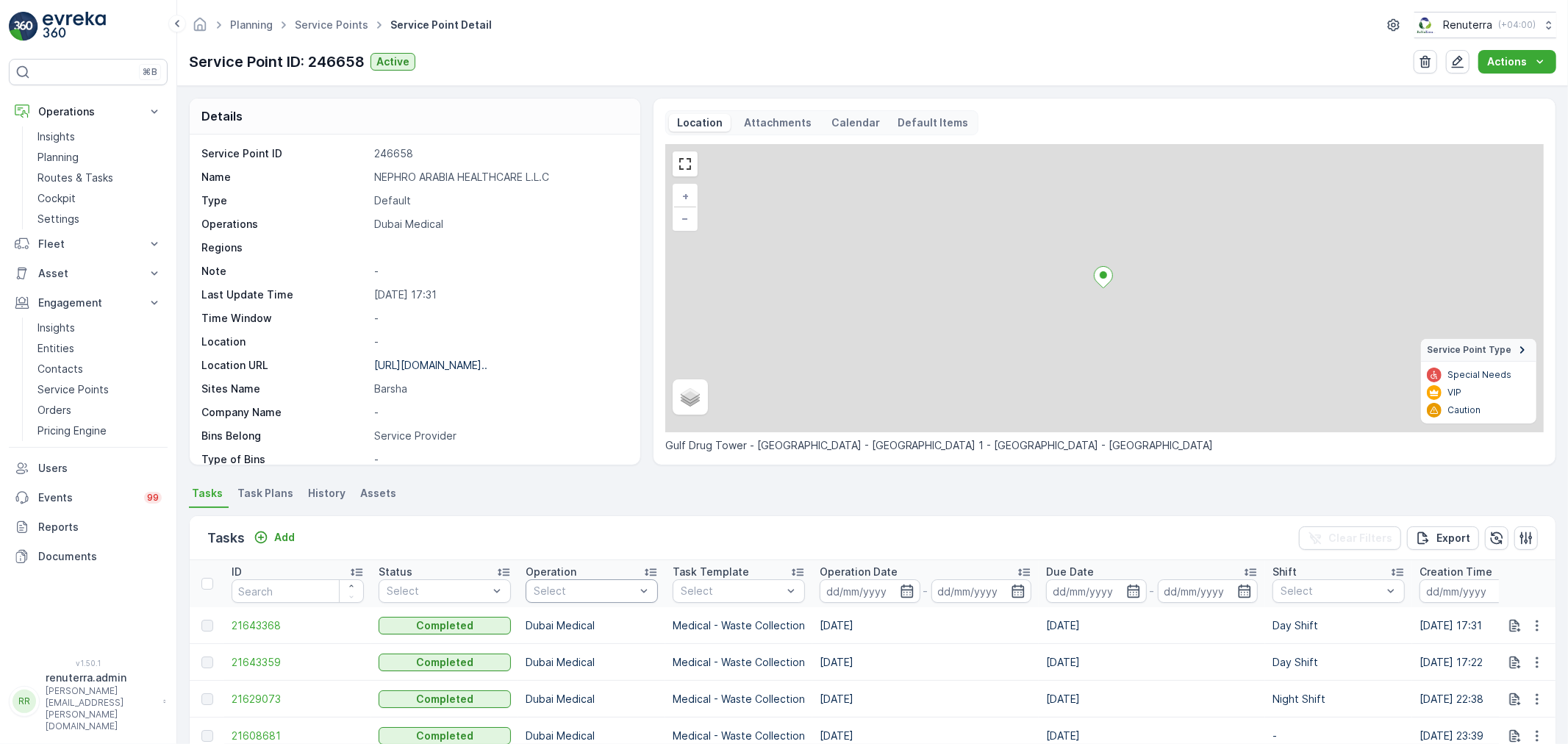
scroll to position [3, 0]
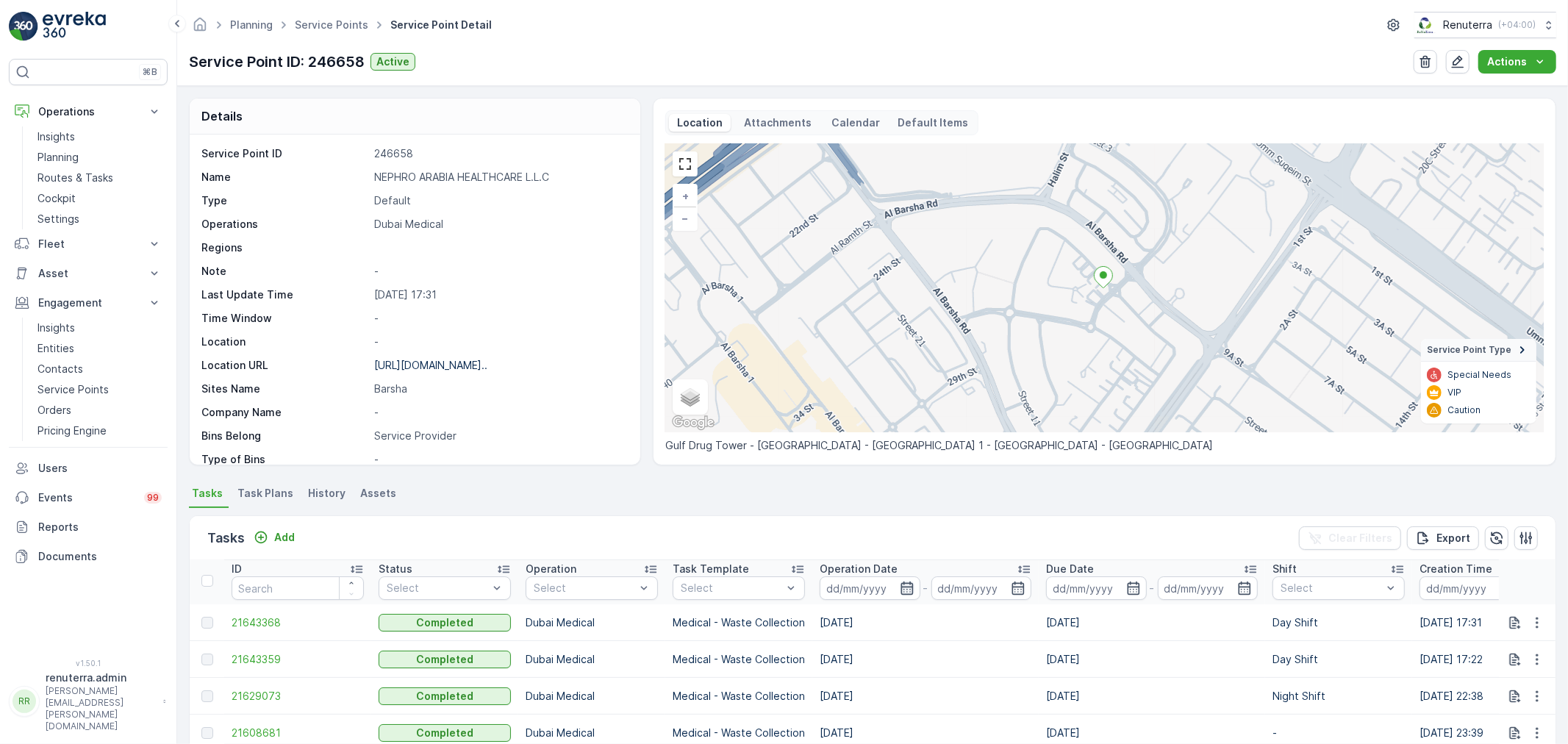
click at [908, 586] on icon "button" at bounding box center [907, 588] width 15 height 15
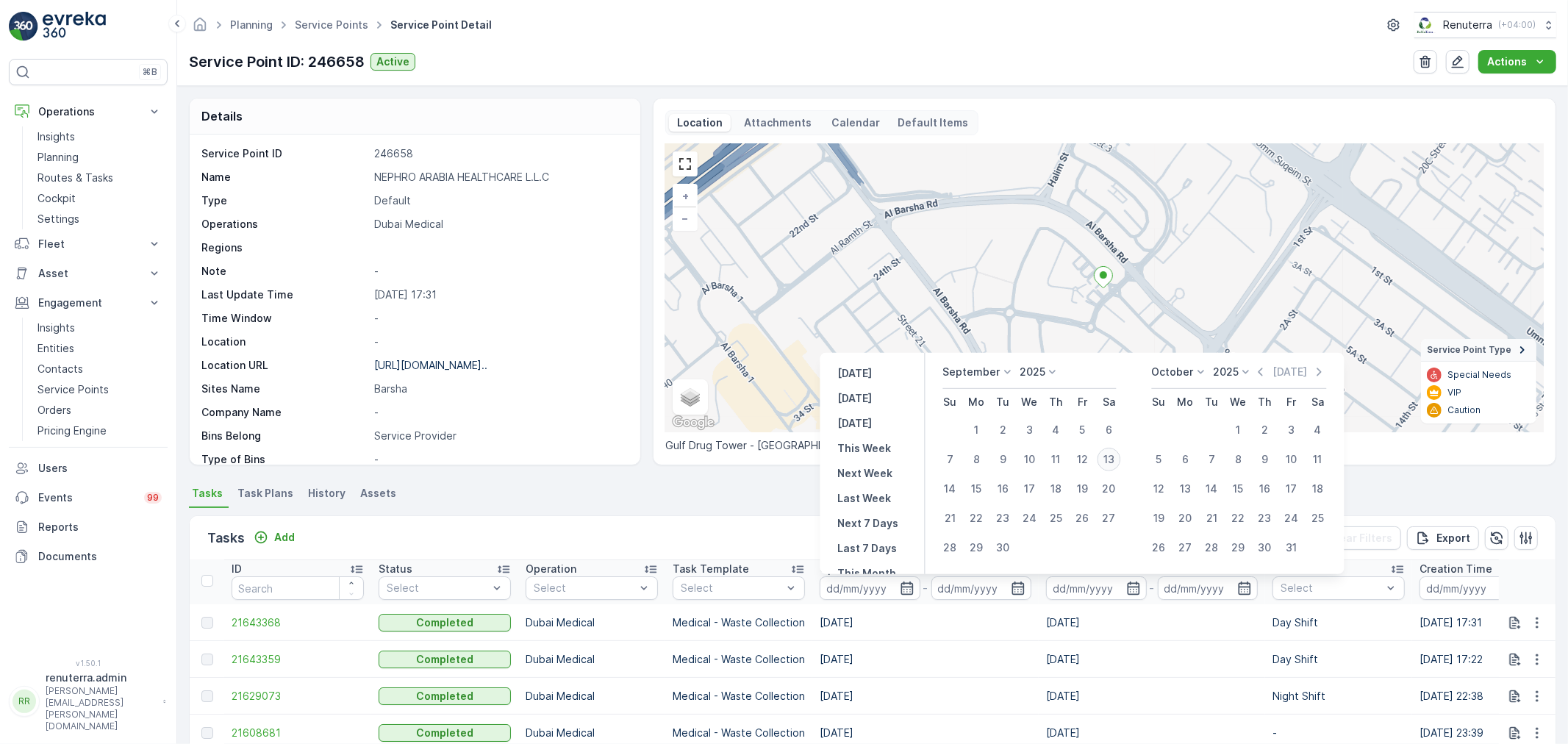
click at [1116, 460] on div "13" at bounding box center [1108, 459] width 23 height 23
type input "[DATE]"
click at [1116, 460] on div "13" at bounding box center [1108, 459] width 23 height 23
type input "[DATE]"
click at [688, 491] on ul "Tasks Task Plans History Assets" at bounding box center [873, 495] width 1368 height 25
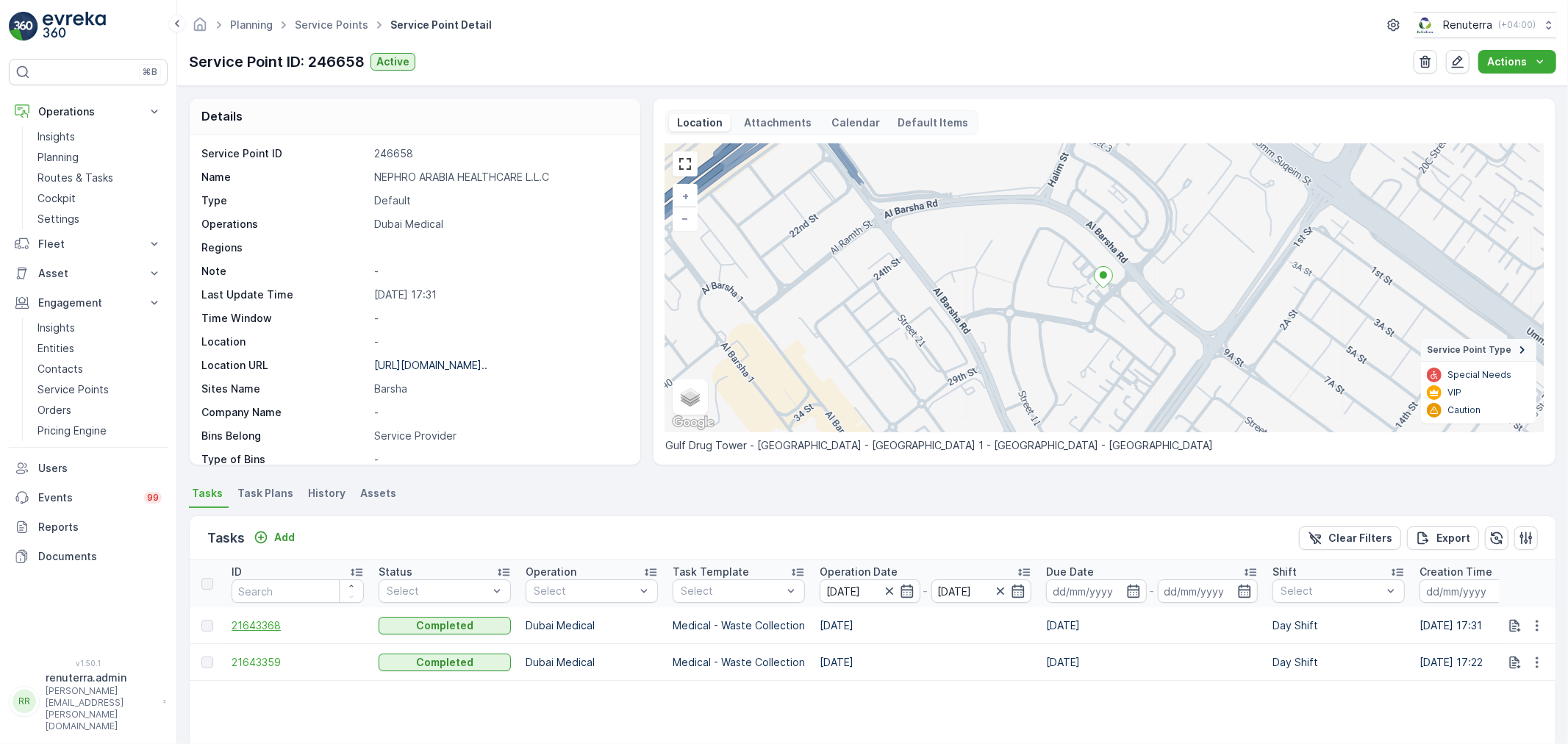
click at [276, 619] on span "21643368" at bounding box center [297, 625] width 133 height 15
click at [261, 664] on span "21643359" at bounding box center [297, 662] width 133 height 15
click at [263, 537] on icon "Add" at bounding box center [261, 537] width 15 height 15
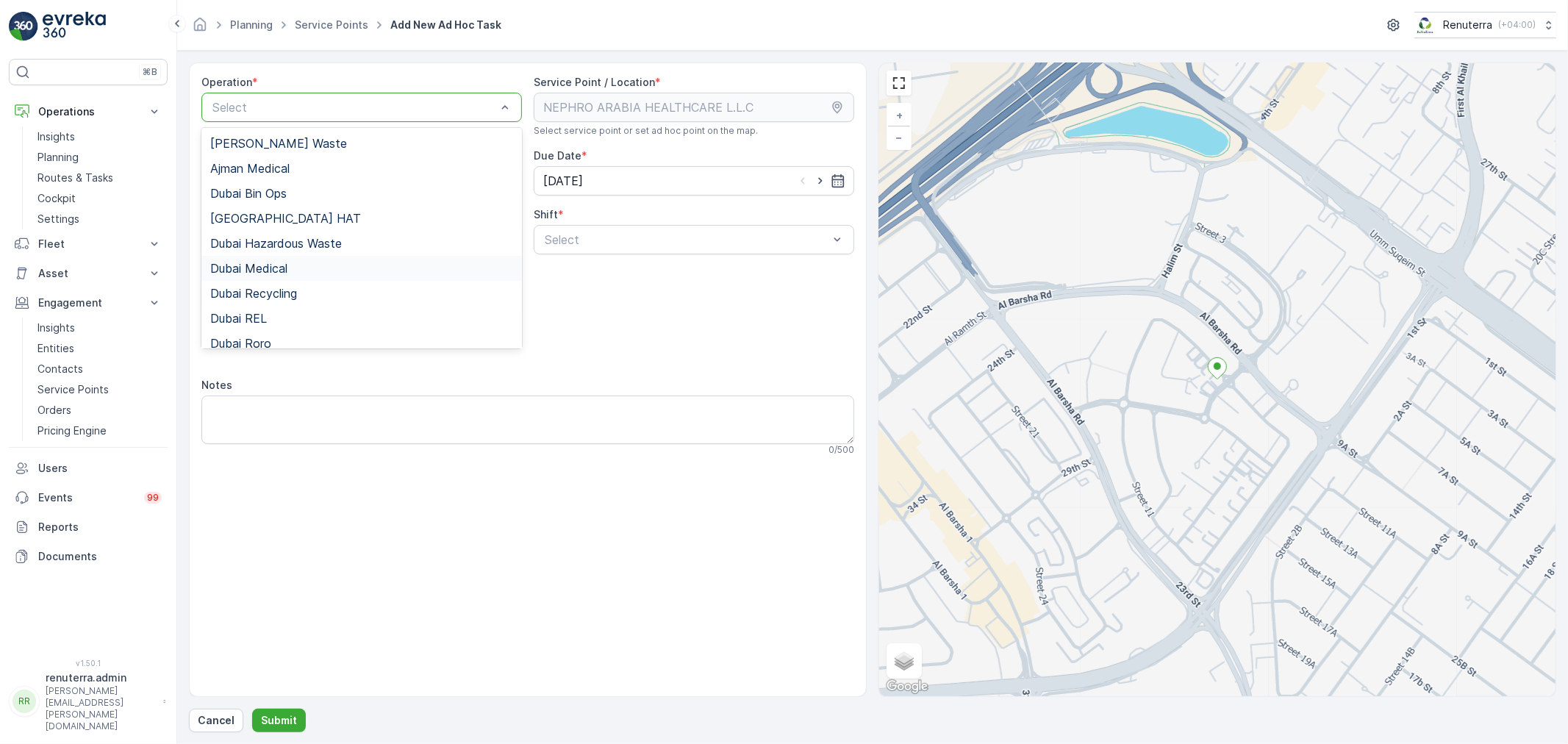
click at [268, 270] on span "Dubai Medical" at bounding box center [248, 268] width 77 height 13
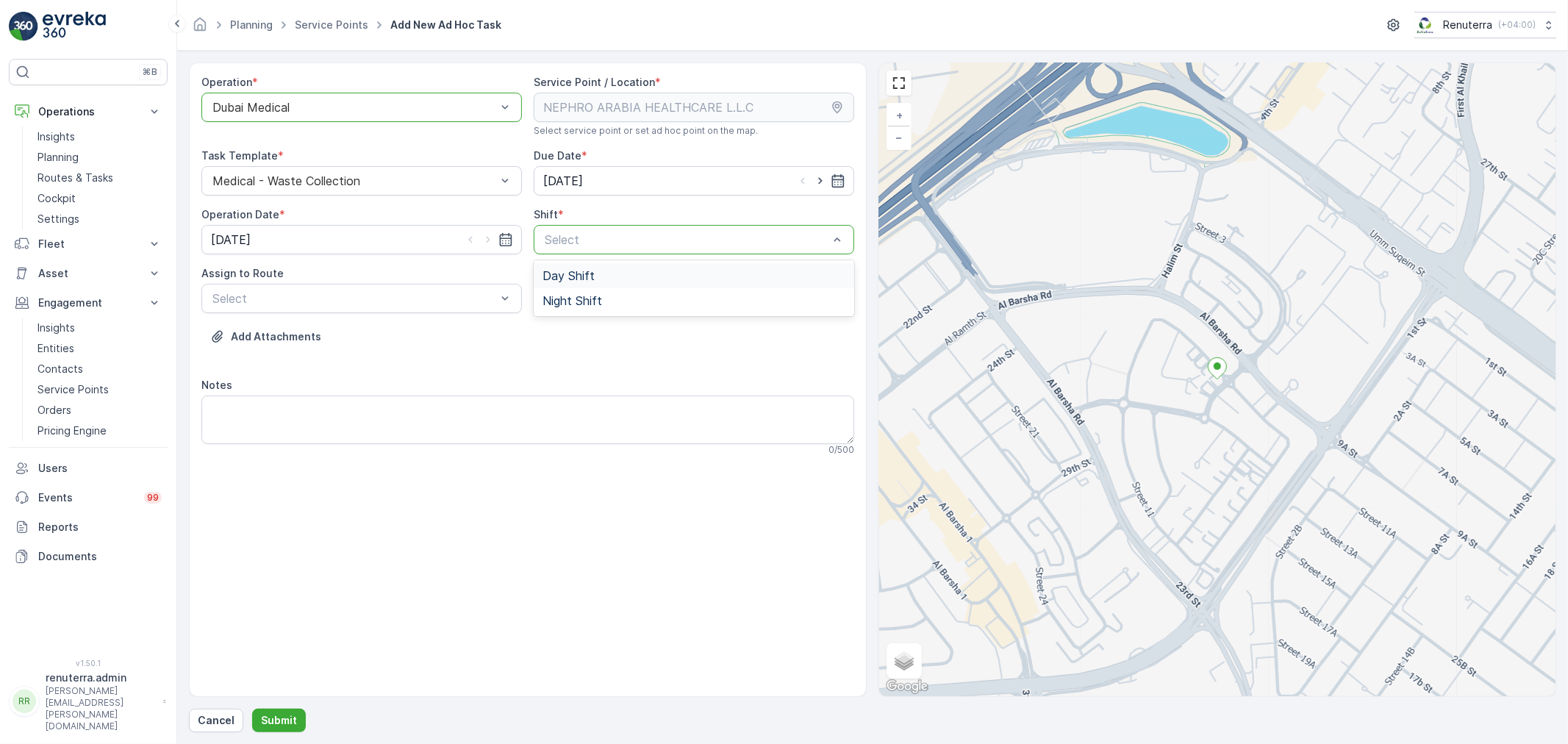
click at [572, 274] on span "Day Shift" at bounding box center [569, 275] width 52 height 13
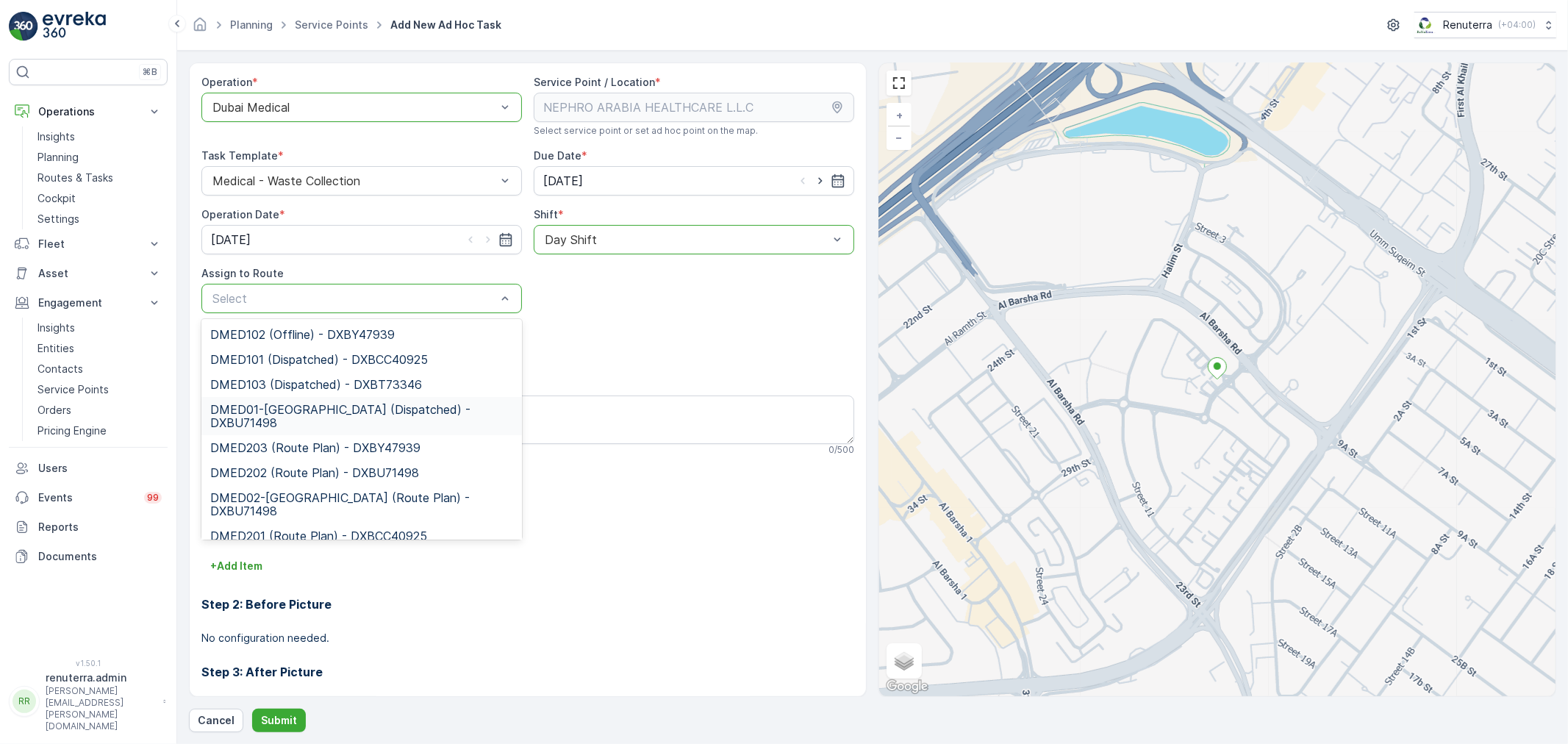
click at [347, 408] on span "DMED01-Khawaneej Yard (Dispatched) - DXBU71498" at bounding box center [361, 416] width 303 height 27
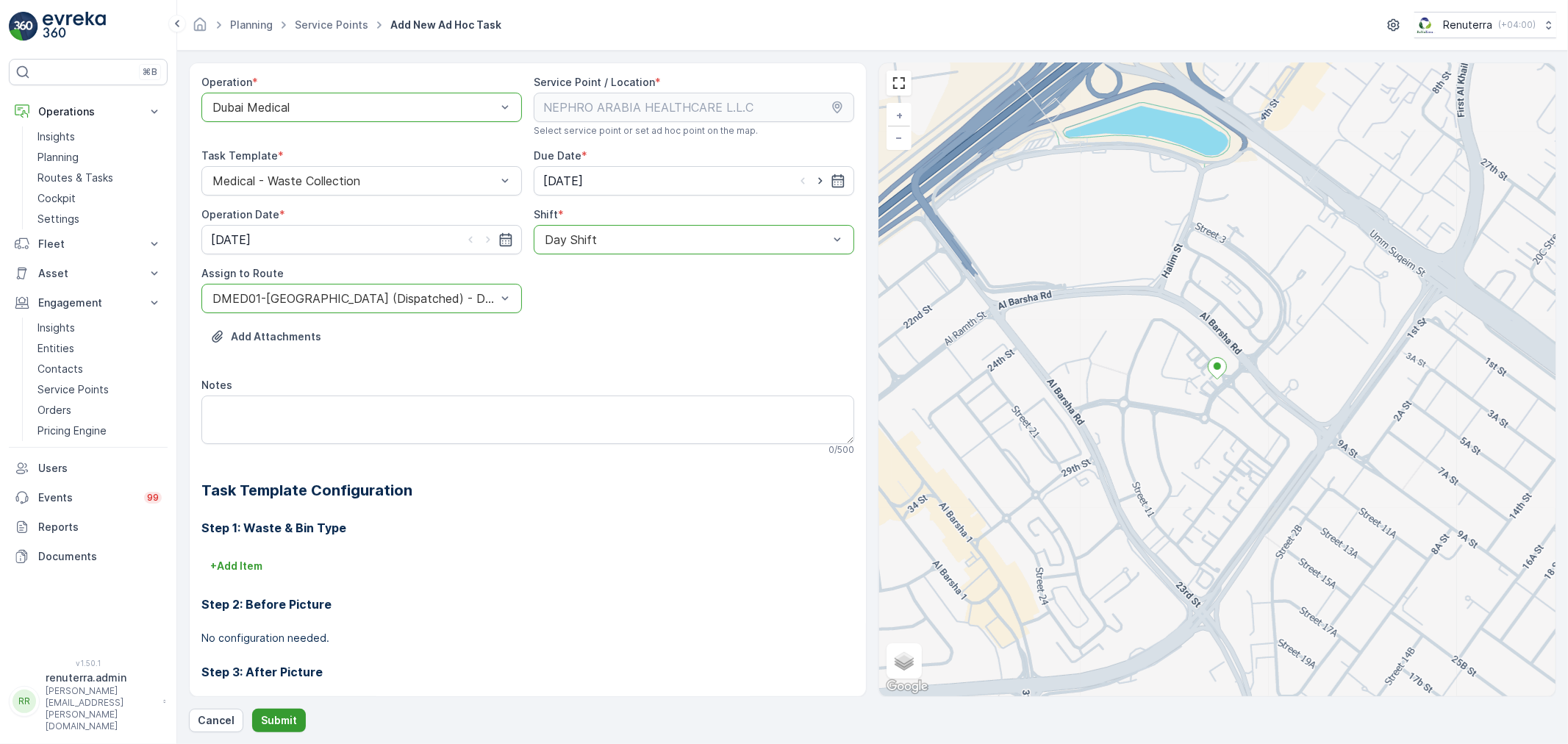
click at [265, 725] on p "Submit" at bounding box center [279, 721] width 36 height 15
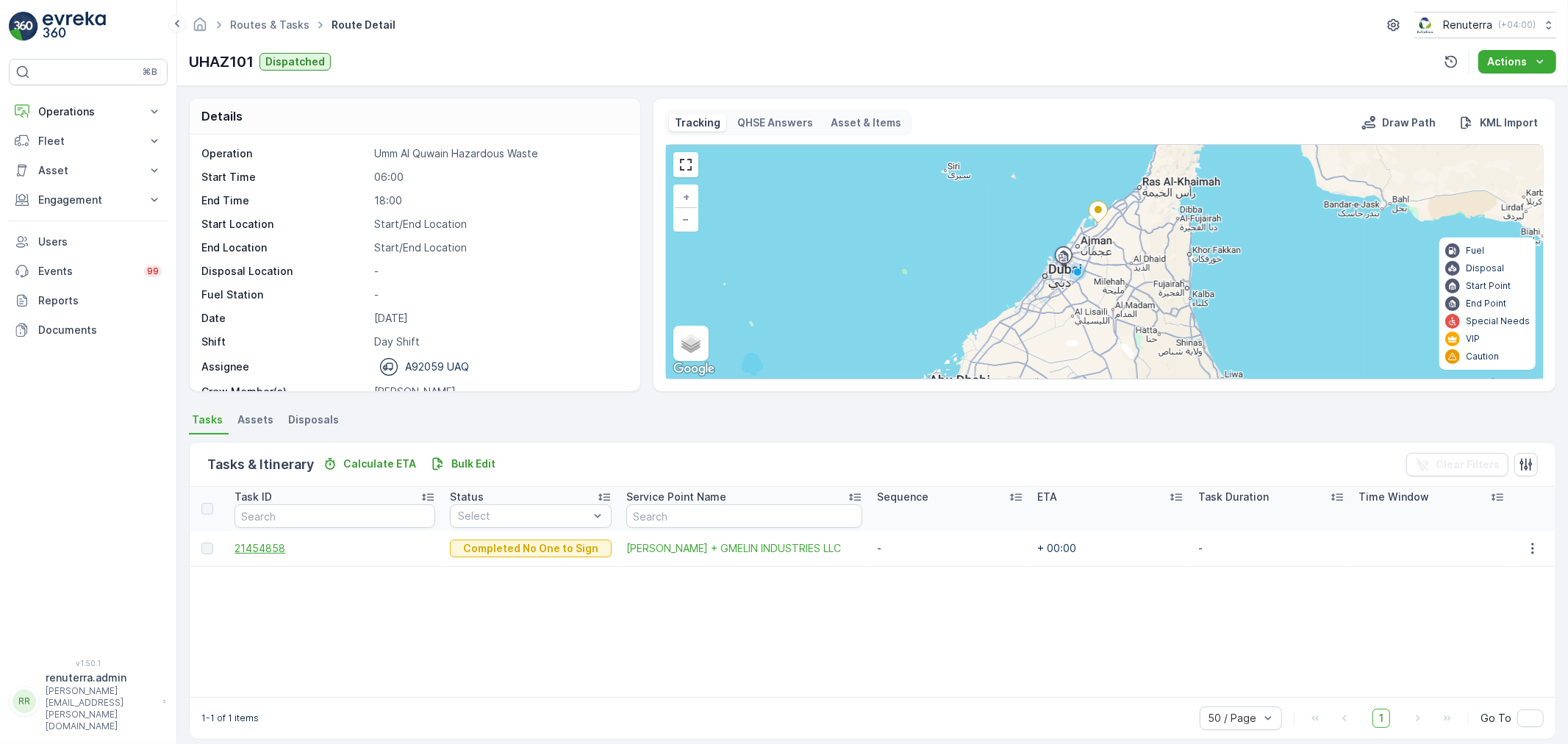
click at [263, 549] on span "21454858" at bounding box center [335, 549] width 201 height 15
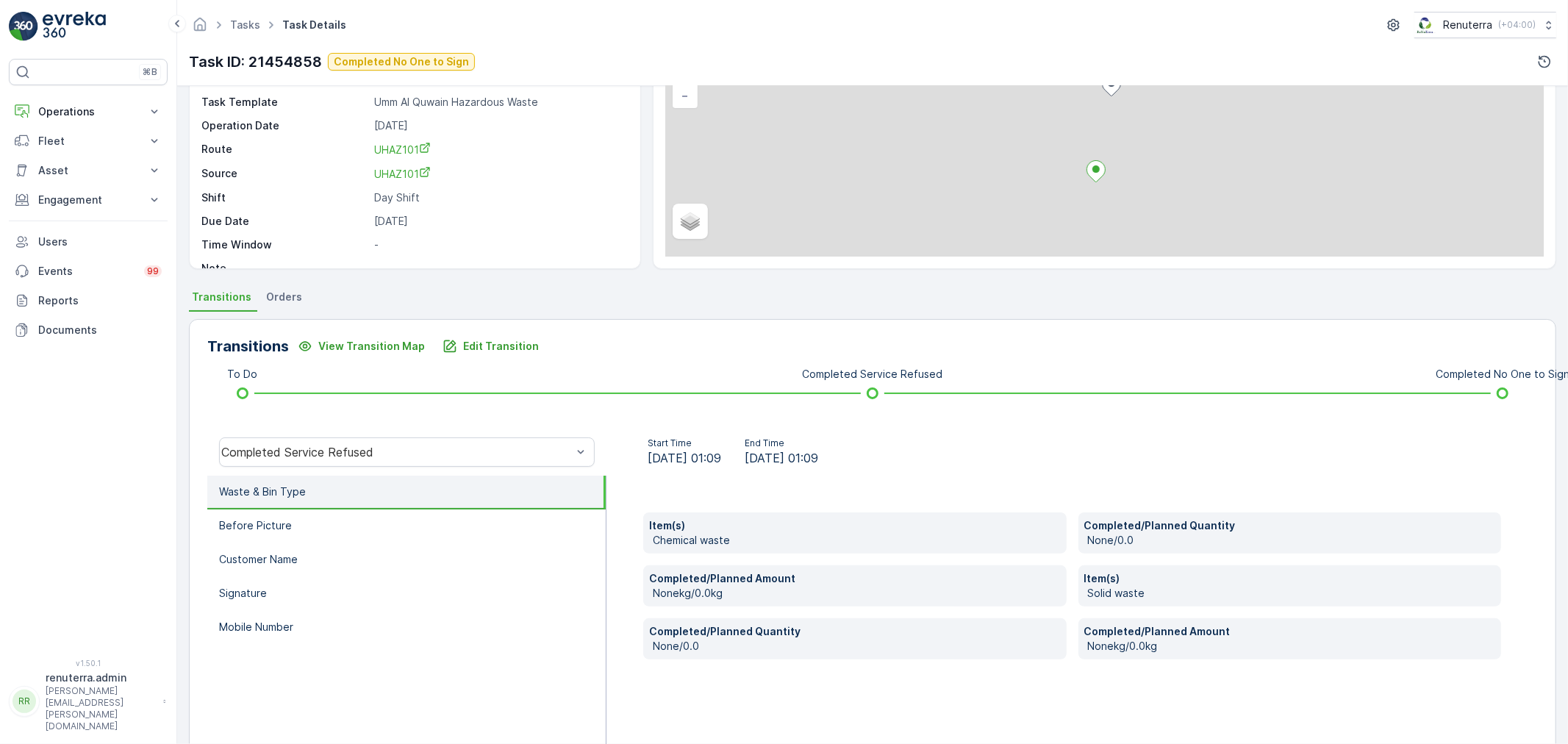
scroll to position [182, 0]
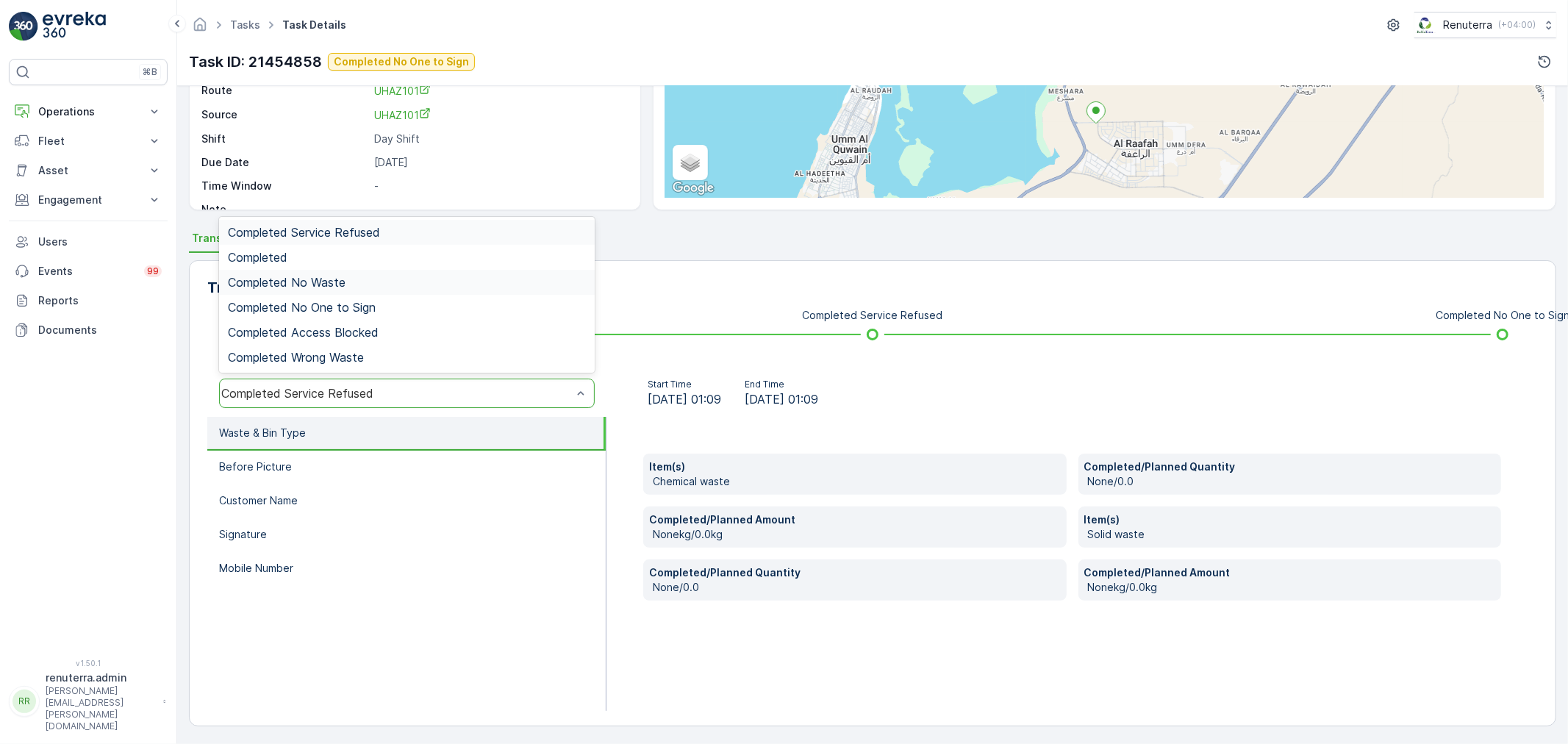
click at [304, 282] on span "Completed No Waste" at bounding box center [286, 283] width 118 height 13
click at [317, 389] on div "Completed No Waste" at bounding box center [397, 393] width 350 height 13
click at [319, 297] on div "Completed No One to Sign" at bounding box center [406, 307] width 375 height 25
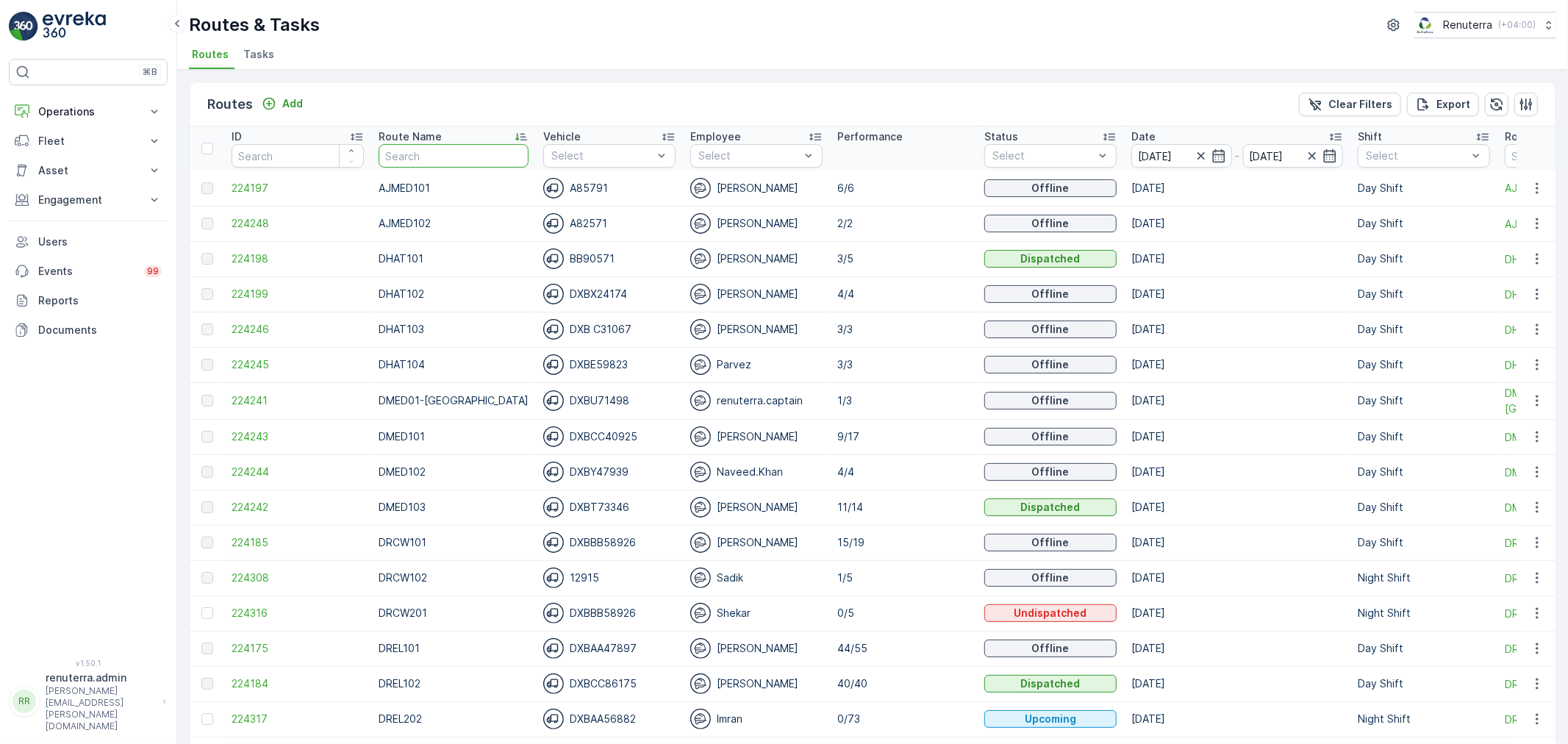
click at [450, 149] on input "text" at bounding box center [454, 155] width 150 height 23
type input "rel"
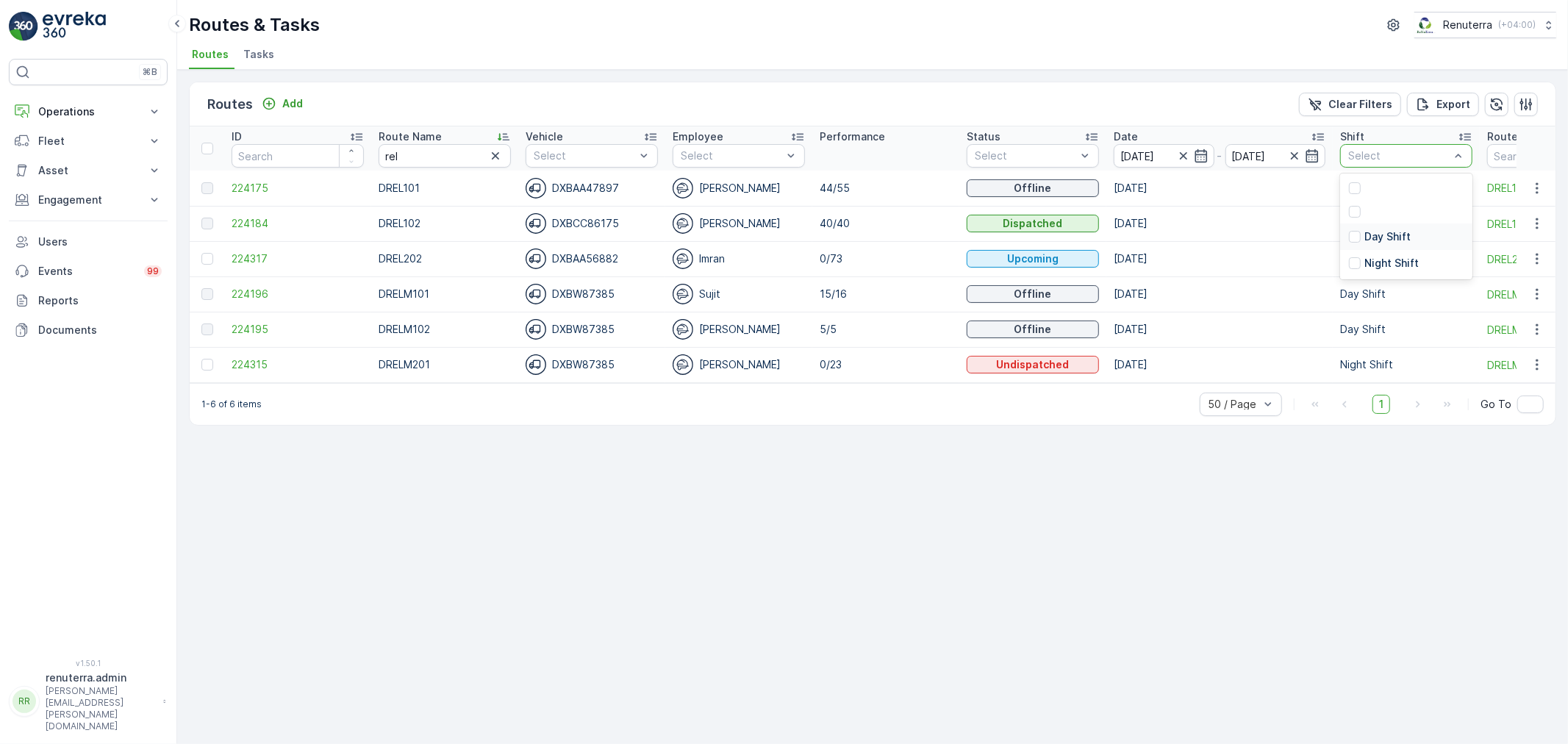
click at [1388, 230] on p "Day Shift" at bounding box center [1387, 237] width 46 height 15
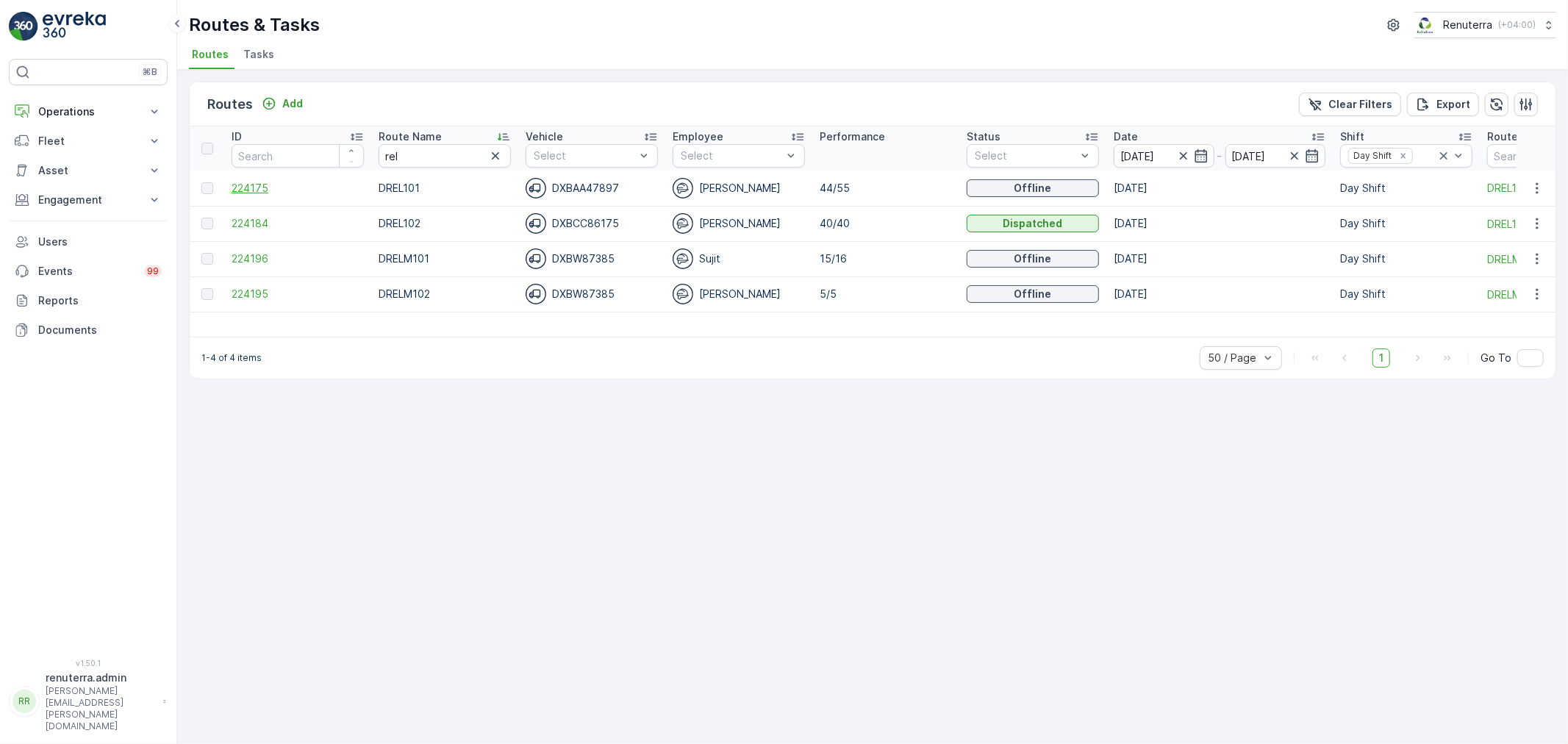
click at [259, 186] on span "224175" at bounding box center [297, 188] width 133 height 15
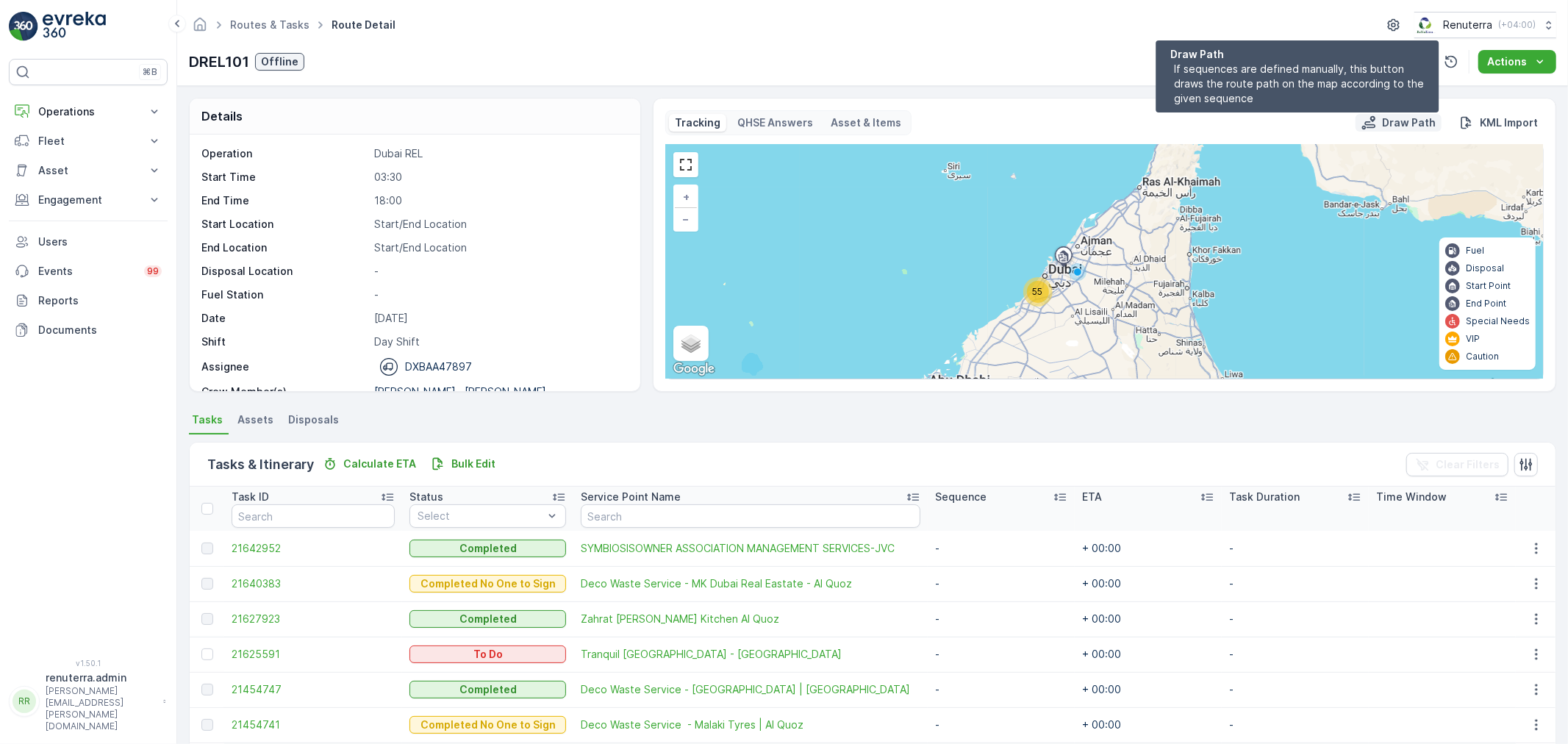
click at [1406, 116] on p "Draw Path" at bounding box center [1410, 123] width 54 height 15
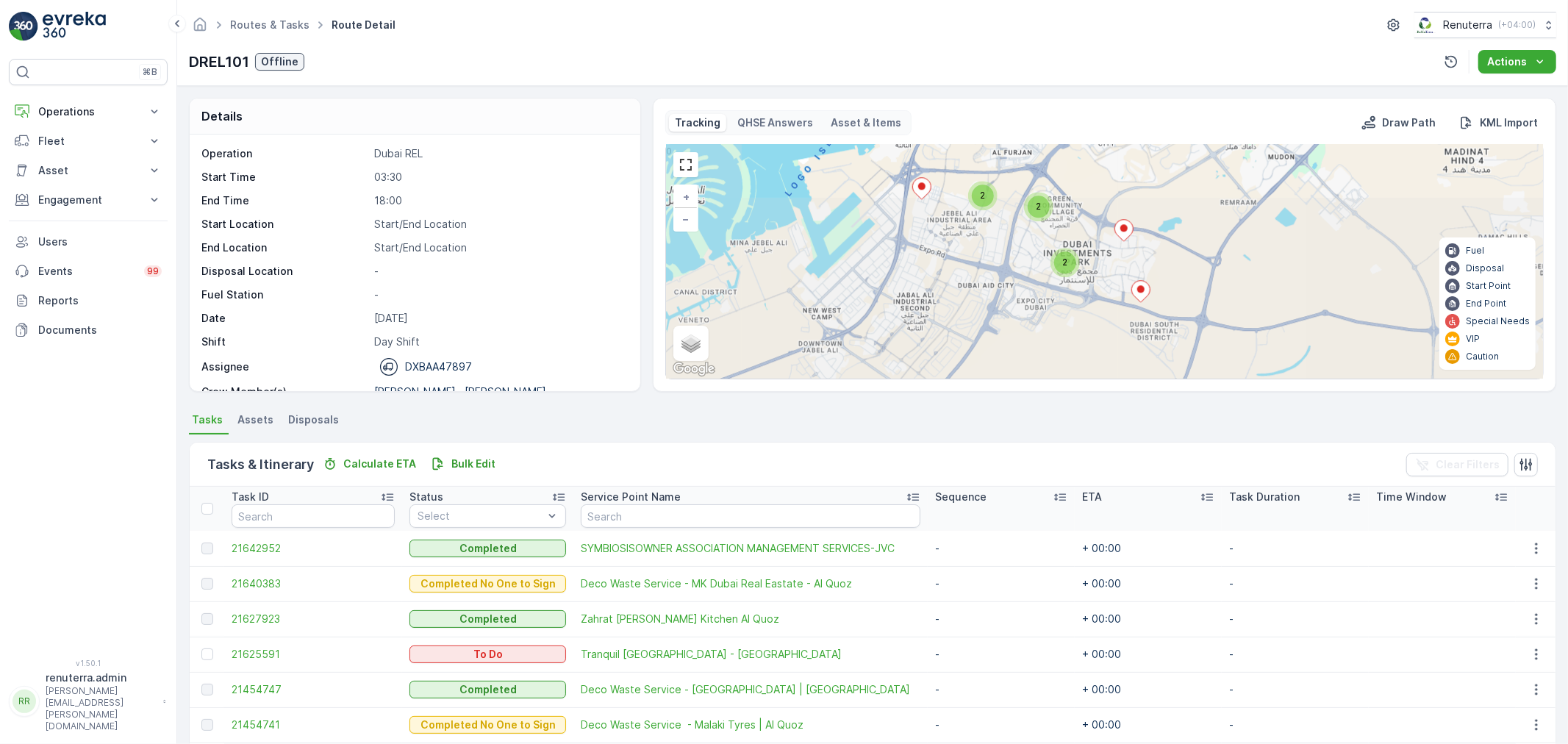
drag, startPoint x: 972, startPoint y: 333, endPoint x: 1195, endPoint y: 140, distance: 294.9
click at [1195, 140] on div "Tracking QHSE Answers Asset & Items Draw Path KML Import 4 11 5 12 5 4 2 2 2 + …" at bounding box center [1105, 245] width 879 height 269
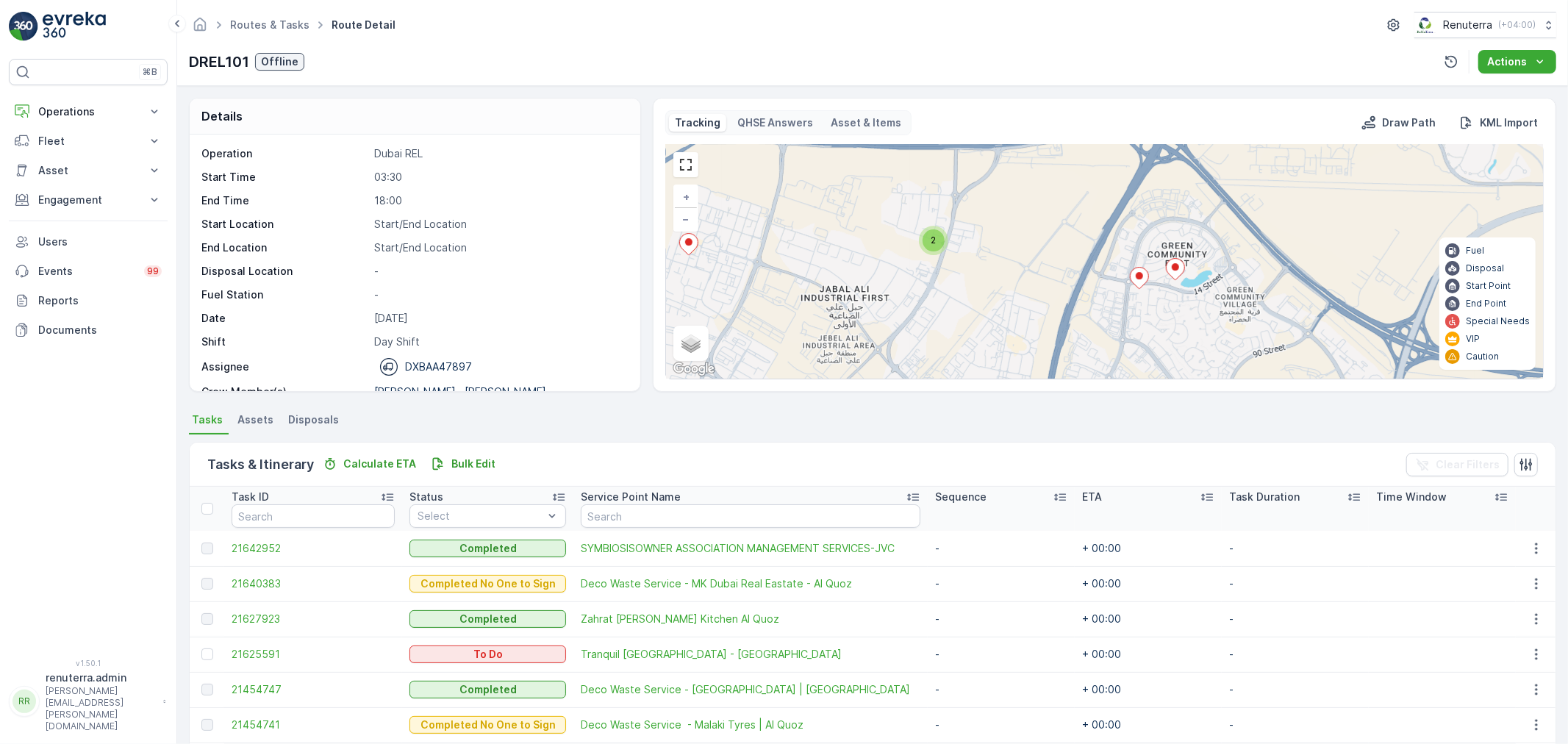
drag, startPoint x: 1063, startPoint y: 230, endPoint x: 1048, endPoint y: 329, distance: 100.1
click at [1048, 329] on div "2 2 4 3 2 2 2 2 3 2 + − Satellite Roadmap Terrain Hybrid Leaflet Keyboard short…" at bounding box center [1105, 261] width 877 height 233
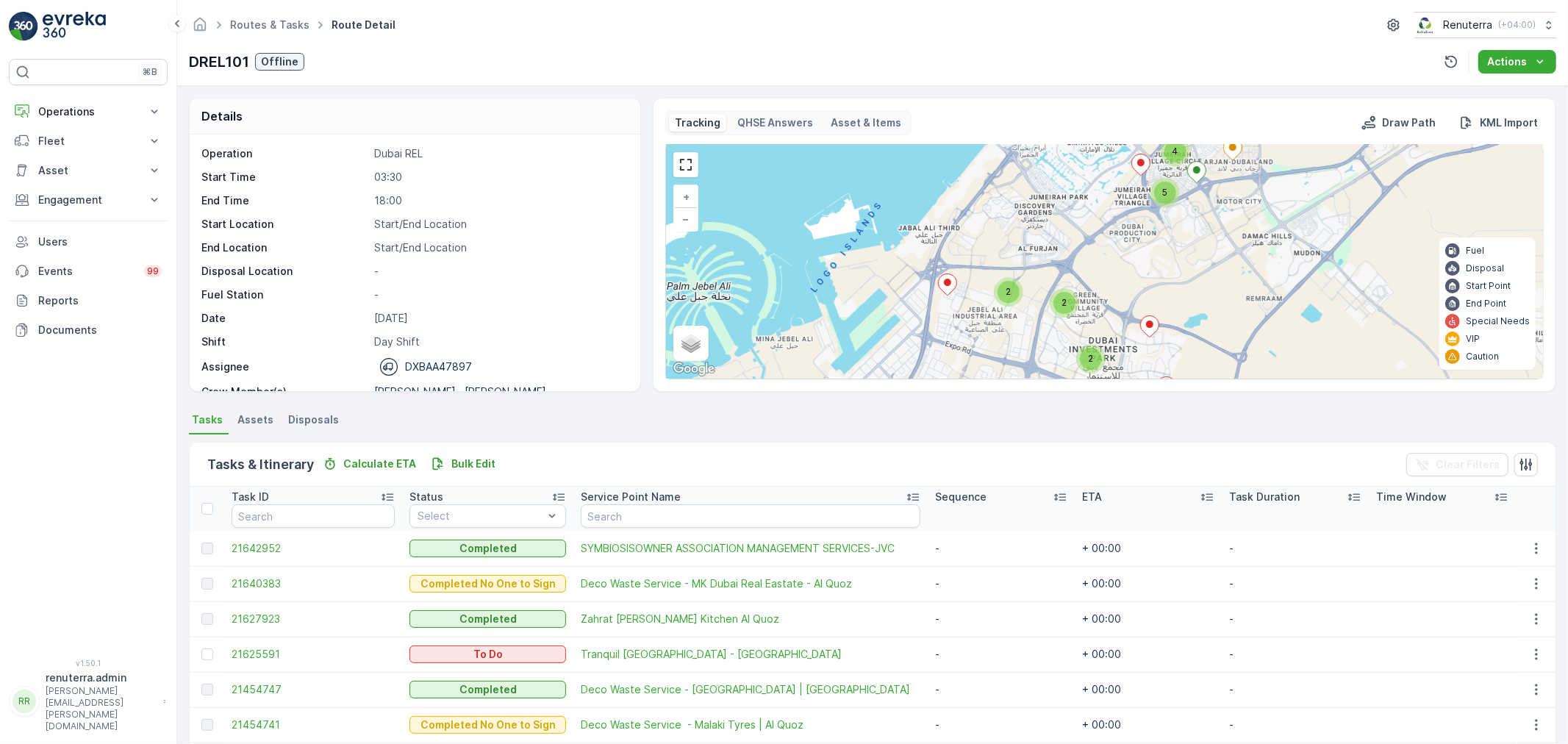
drag, startPoint x: 1172, startPoint y: 229, endPoint x: 1097, endPoint y: 366, distance: 156.2
click at [1097, 366] on div "4 11 5 12 5 4 2 2 2 + − Satellite Roadmap Terrain Hybrid Leaflet Keyboard short…" at bounding box center [1105, 261] width 877 height 233
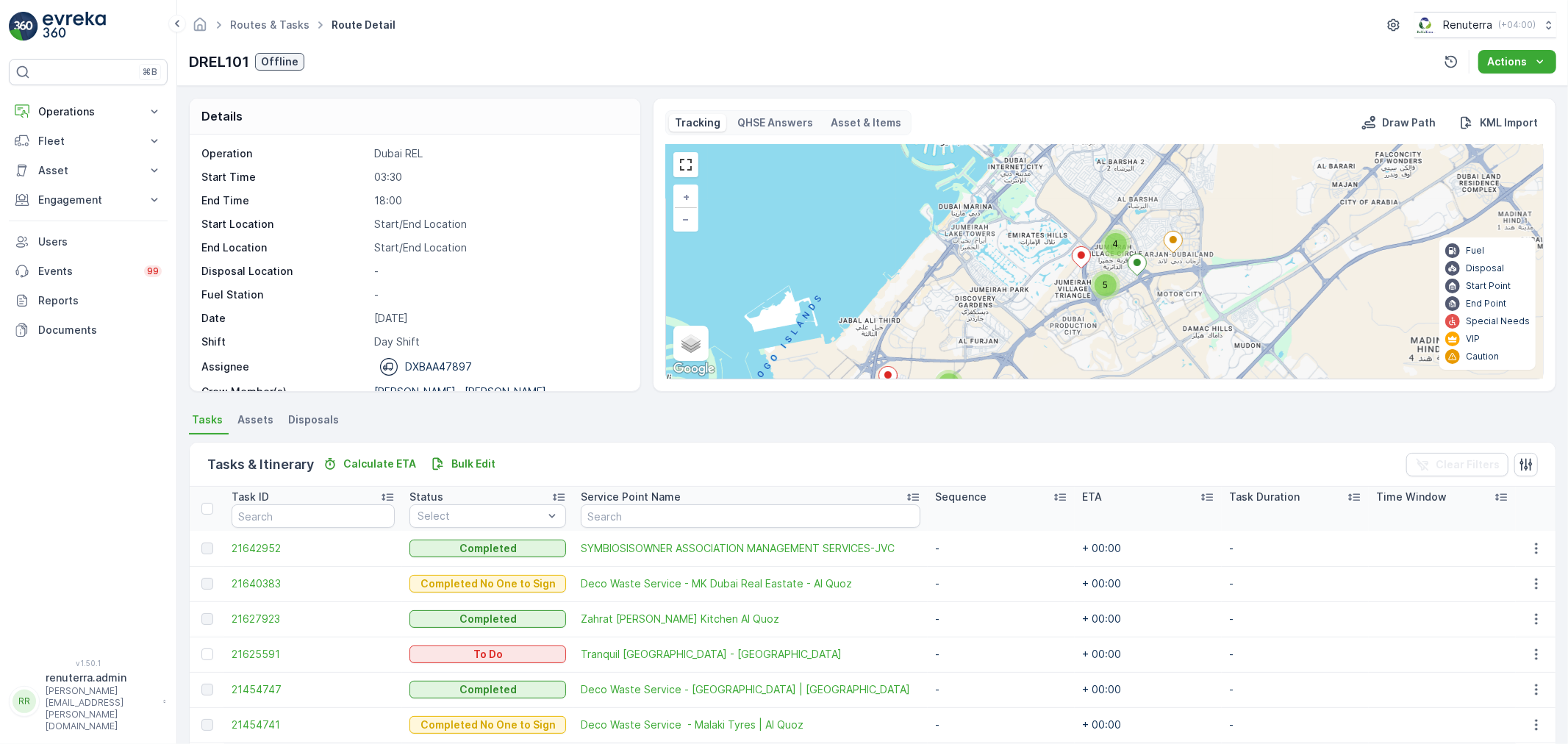
click at [1108, 281] on div "5" at bounding box center [1106, 285] width 22 height 22
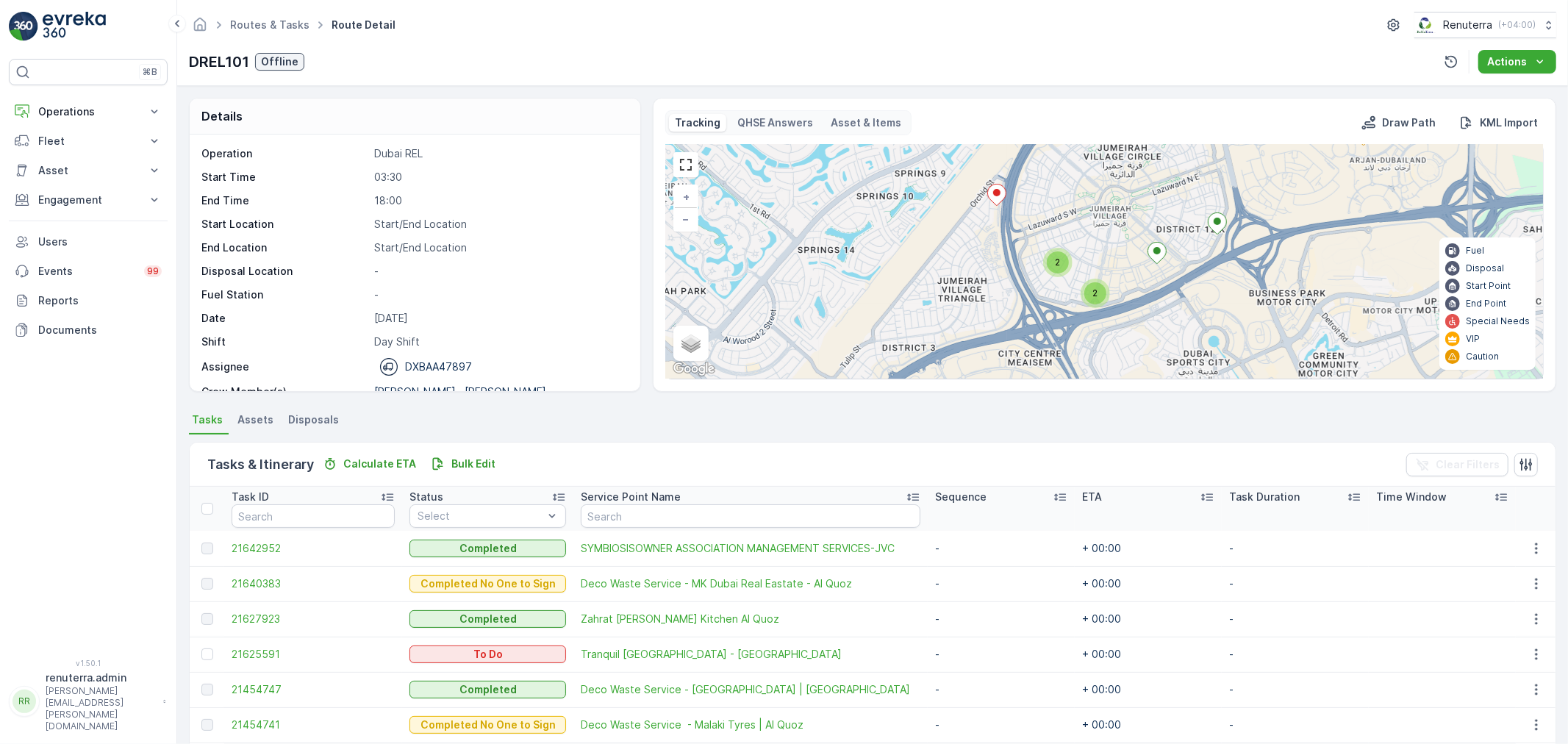
click at [993, 196] on icon at bounding box center [996, 194] width 19 height 21
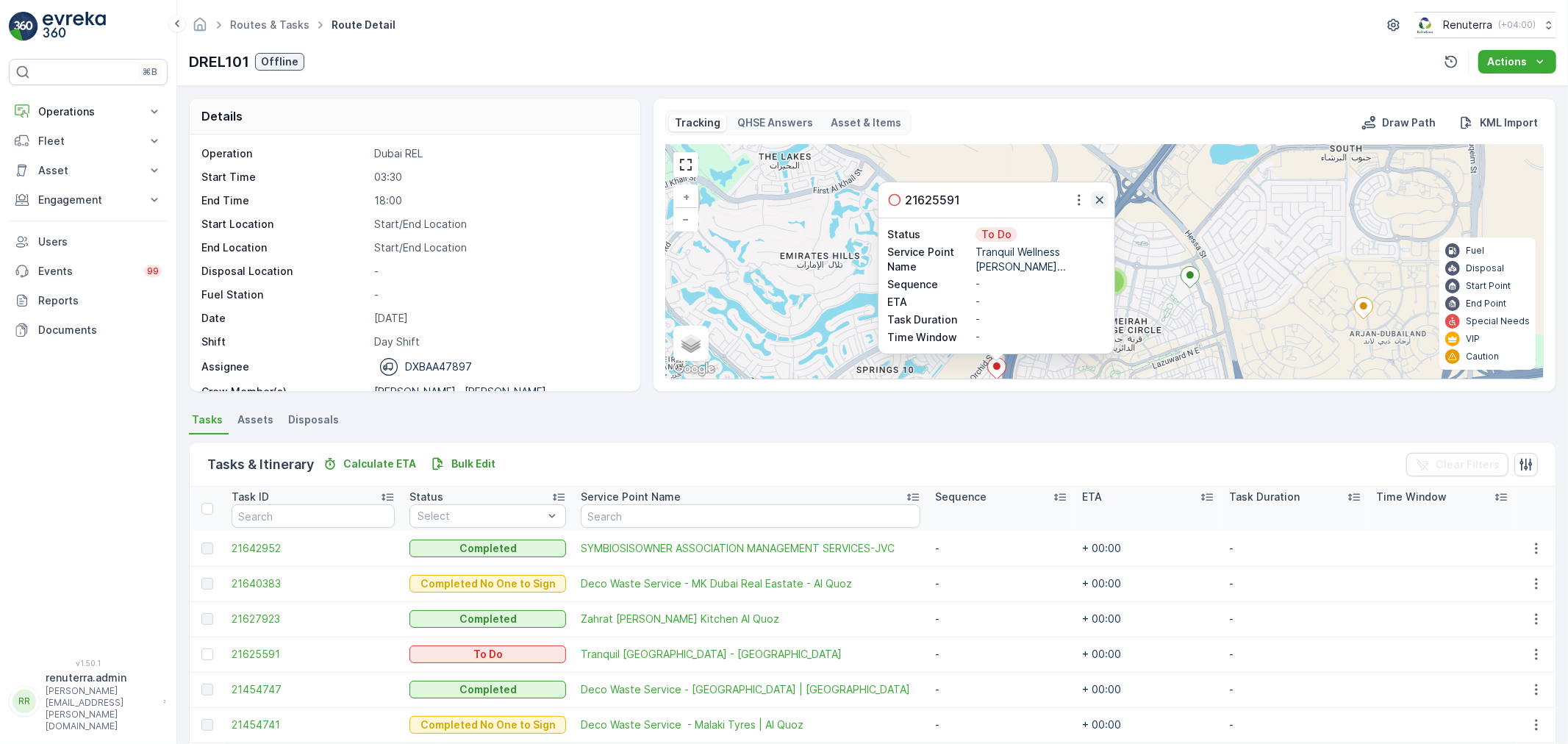
click at [1097, 199] on icon "button" at bounding box center [1100, 200] width 7 height 7
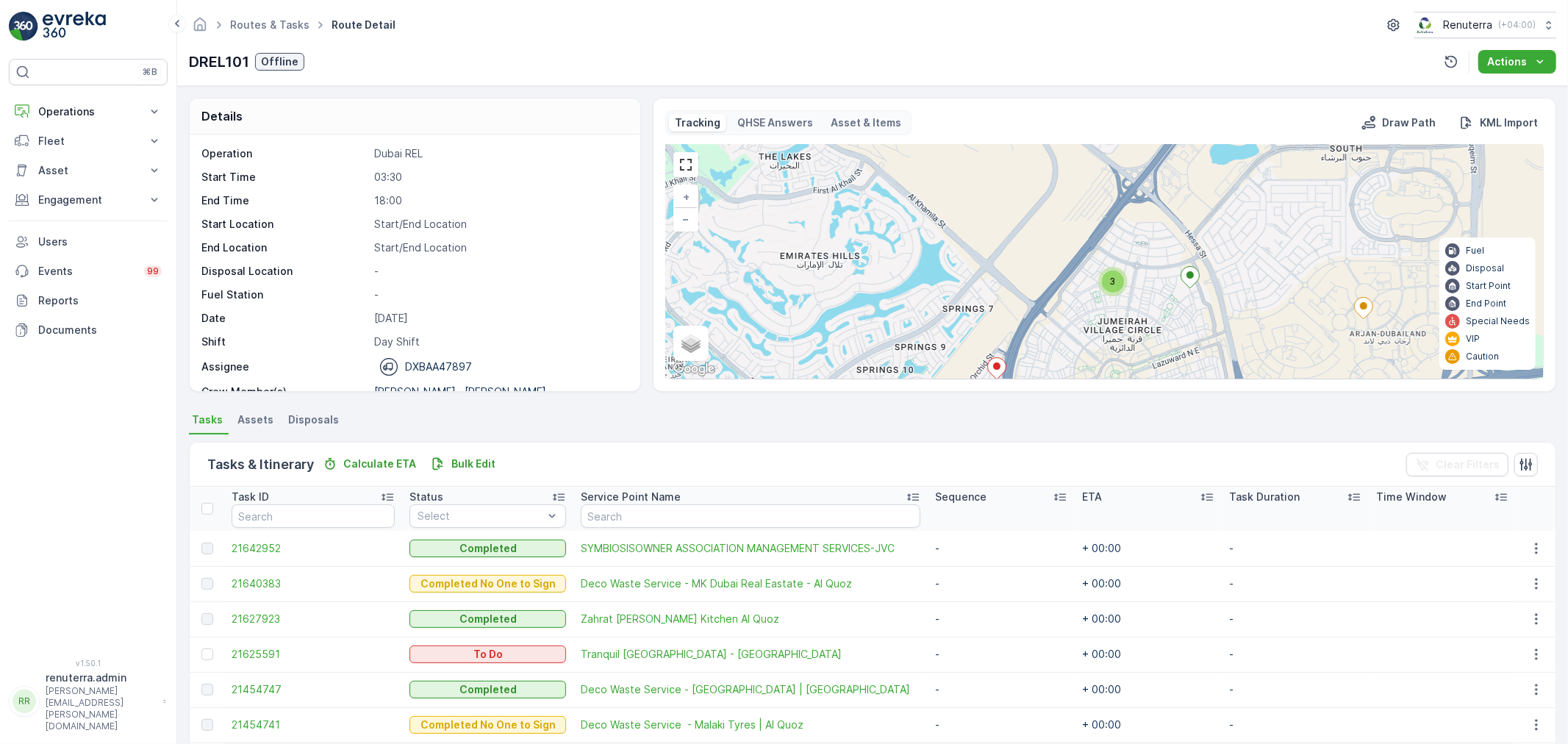
click at [1113, 282] on span "3" at bounding box center [1113, 282] width 6 height 11
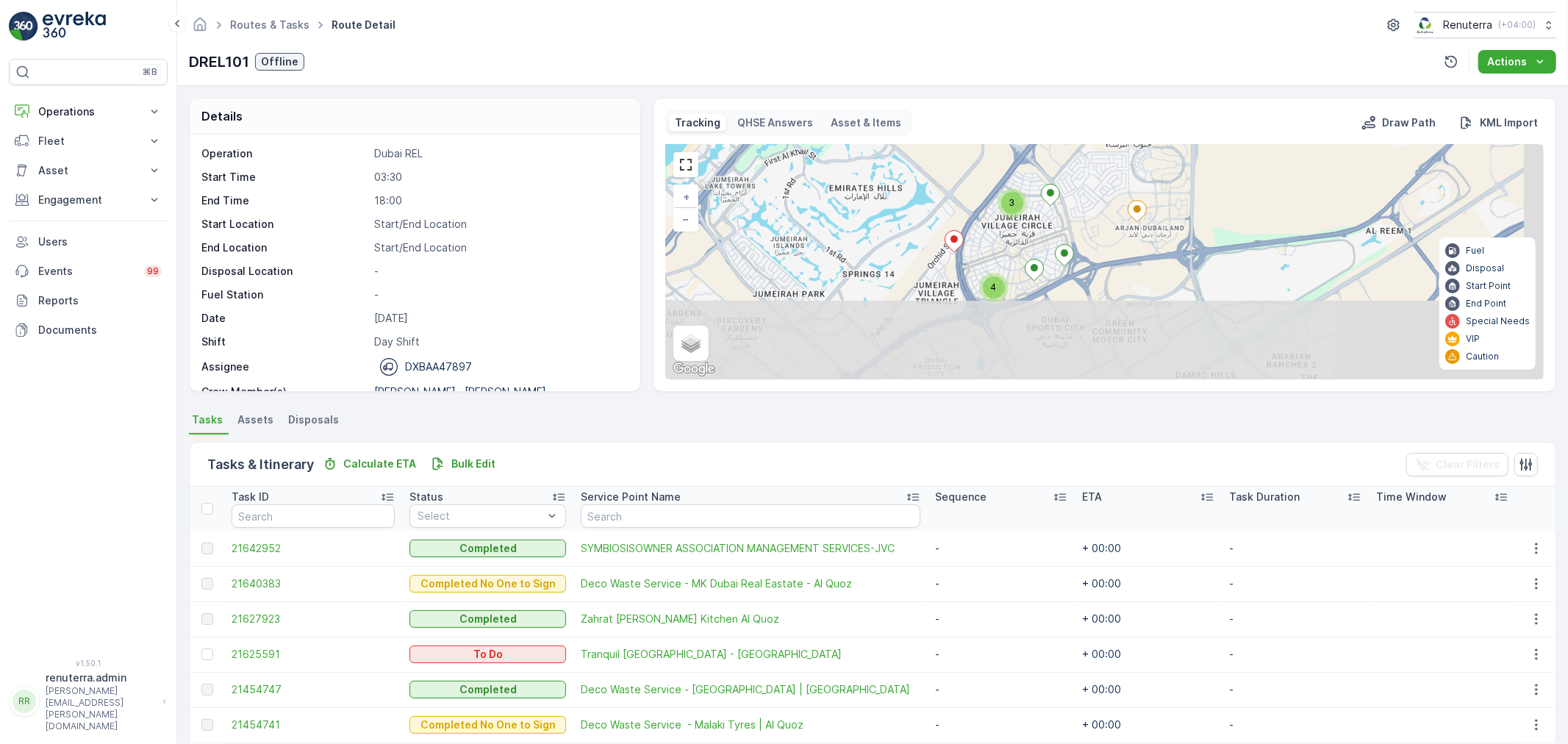
drag, startPoint x: 1148, startPoint y: 334, endPoint x: 1085, endPoint y: 250, distance: 105.0
click at [1085, 250] on div "3 2 2 7 4 3 2 3 3 4 3 2 2 + − Satellite Roadmap Terrain Hybrid Leaflet Keyboard…" at bounding box center [1105, 261] width 877 height 233
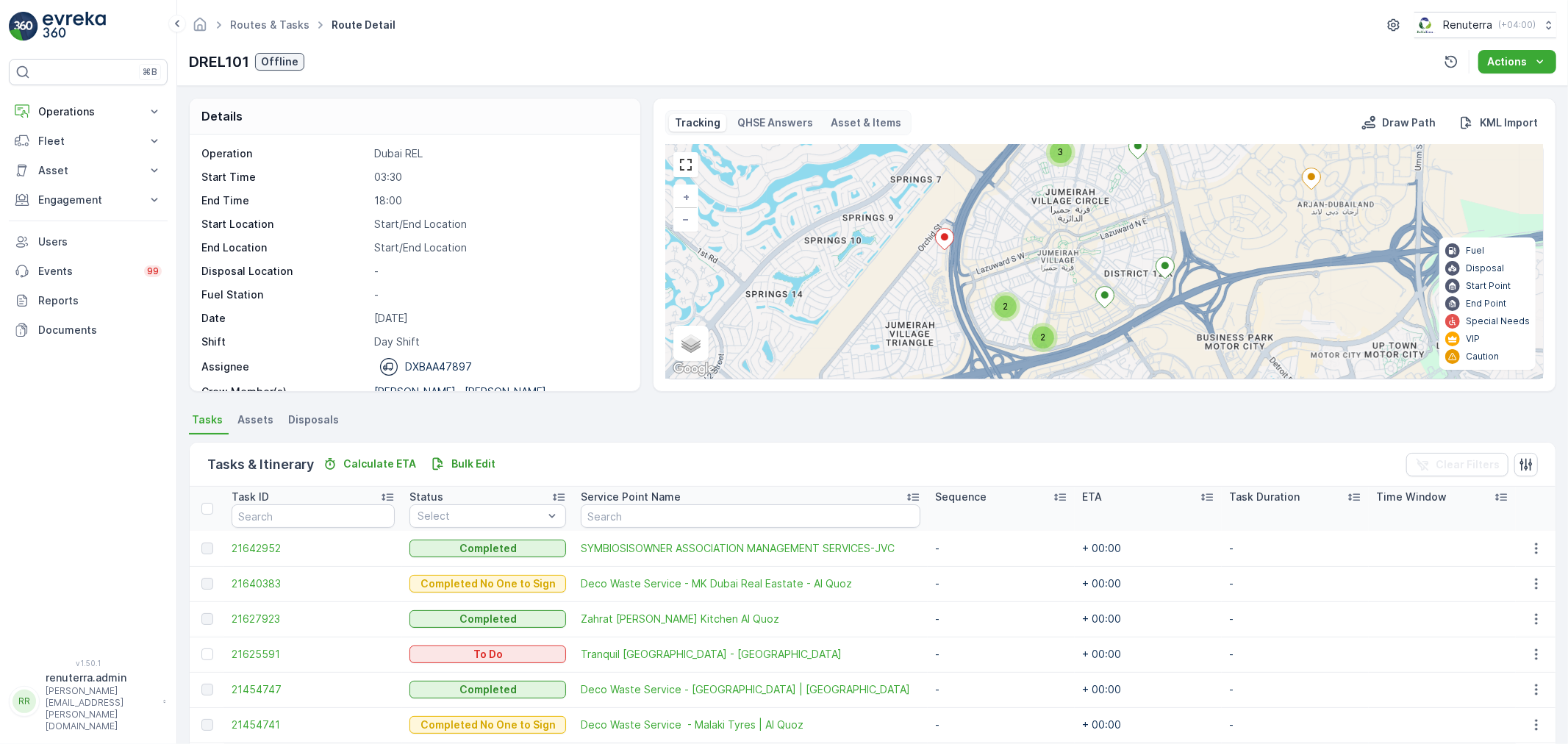
click at [945, 237] on ellipse at bounding box center [945, 236] width 7 height 7
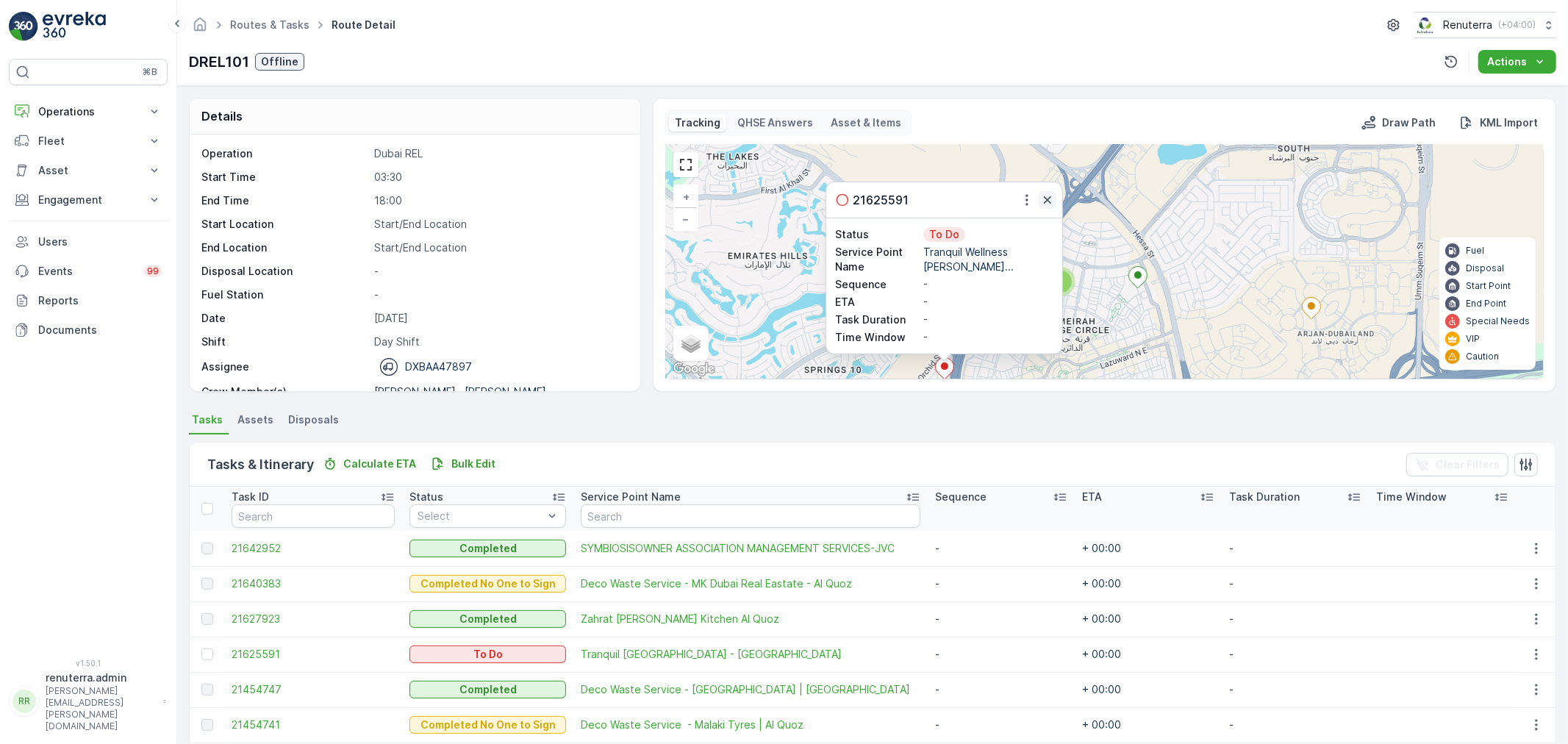
click at [1043, 201] on icon "button" at bounding box center [1048, 200] width 15 height 15
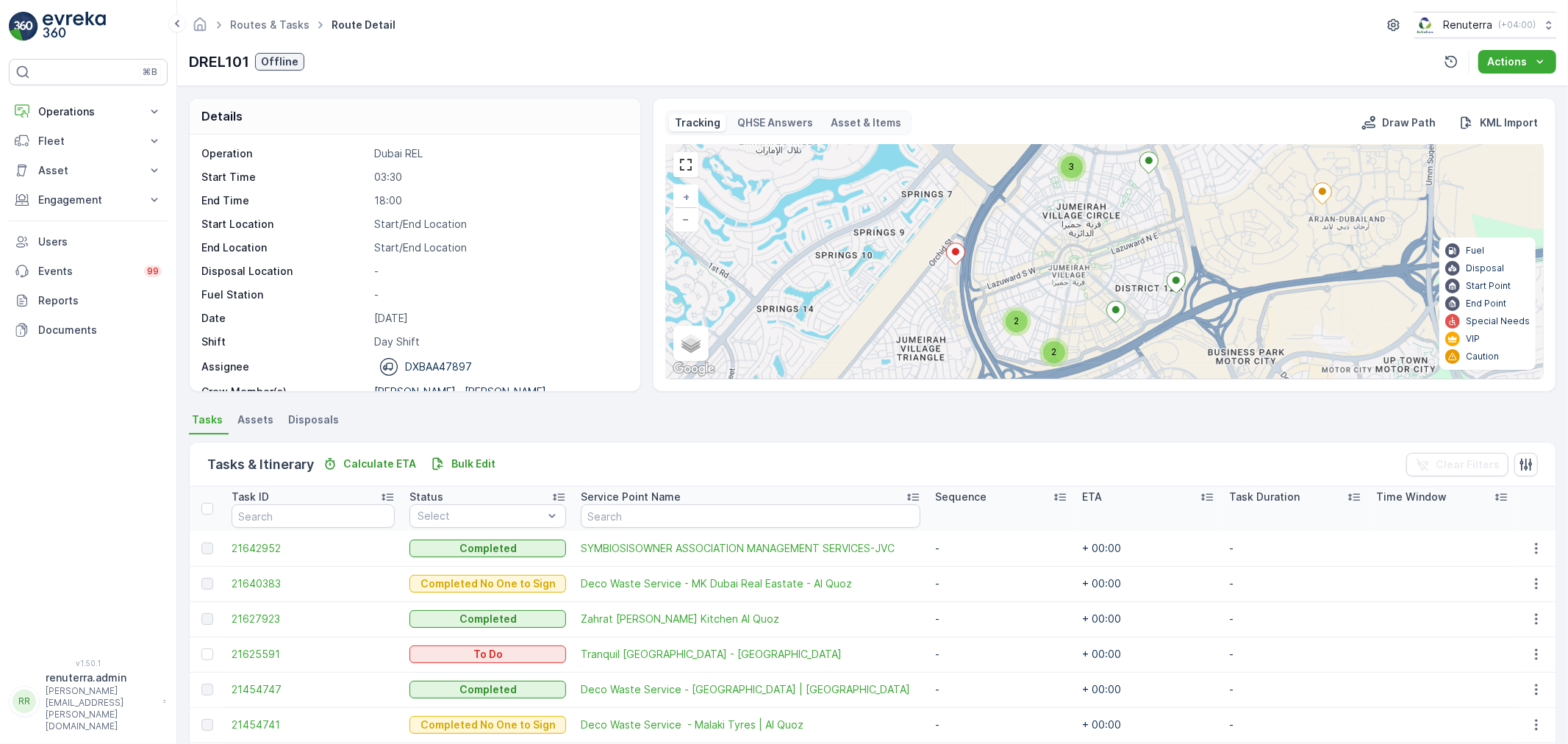
drag, startPoint x: 1031, startPoint y: 332, endPoint x: 1044, endPoint y: 201, distance: 131.6
click at [1044, 201] on div "2 2 4 3 2 2 2 2 3 2 + − Satellite Roadmap Terrain Hybrid Leaflet Keyboard short…" at bounding box center [1105, 261] width 877 height 233
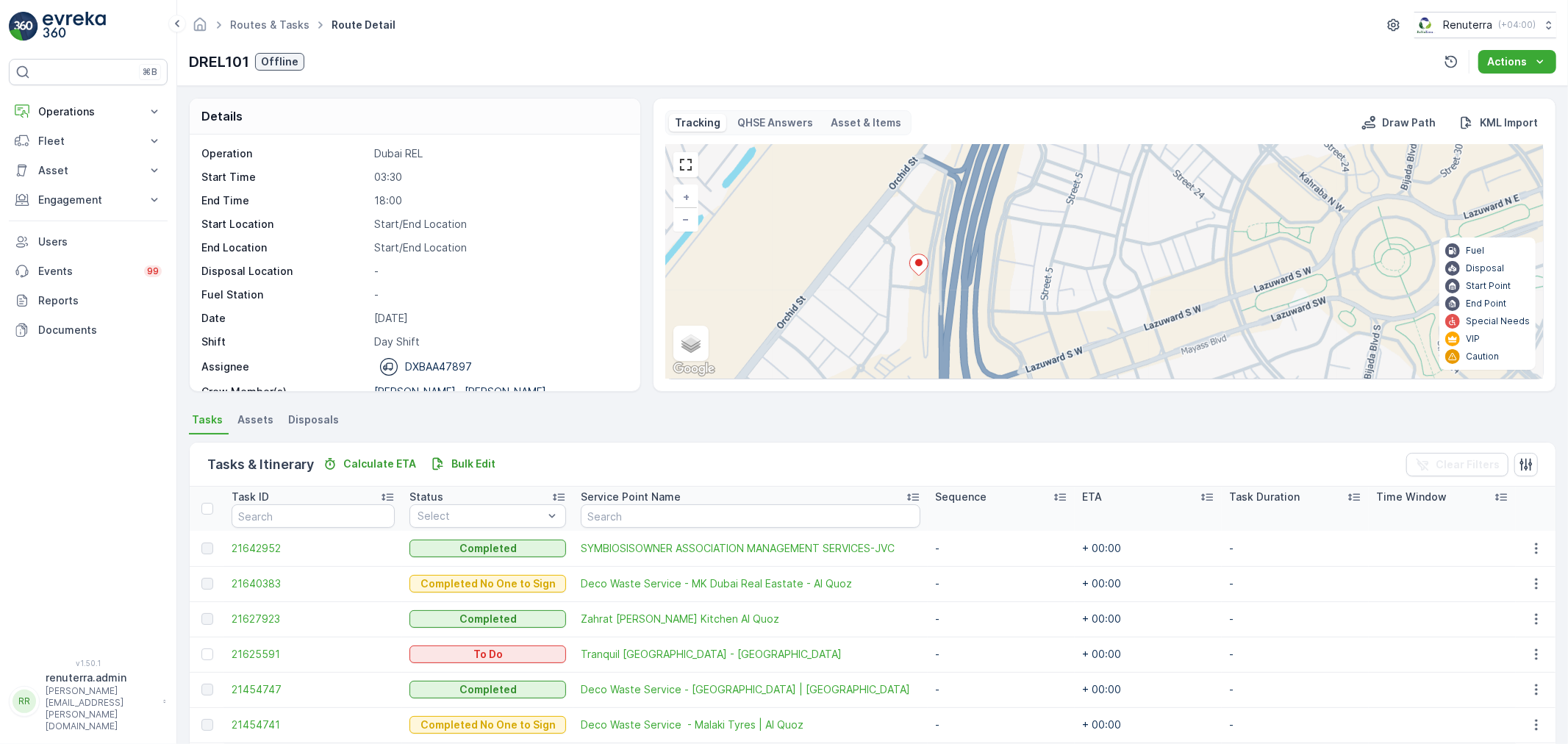
click at [917, 265] on ellipse at bounding box center [919, 262] width 7 height 7
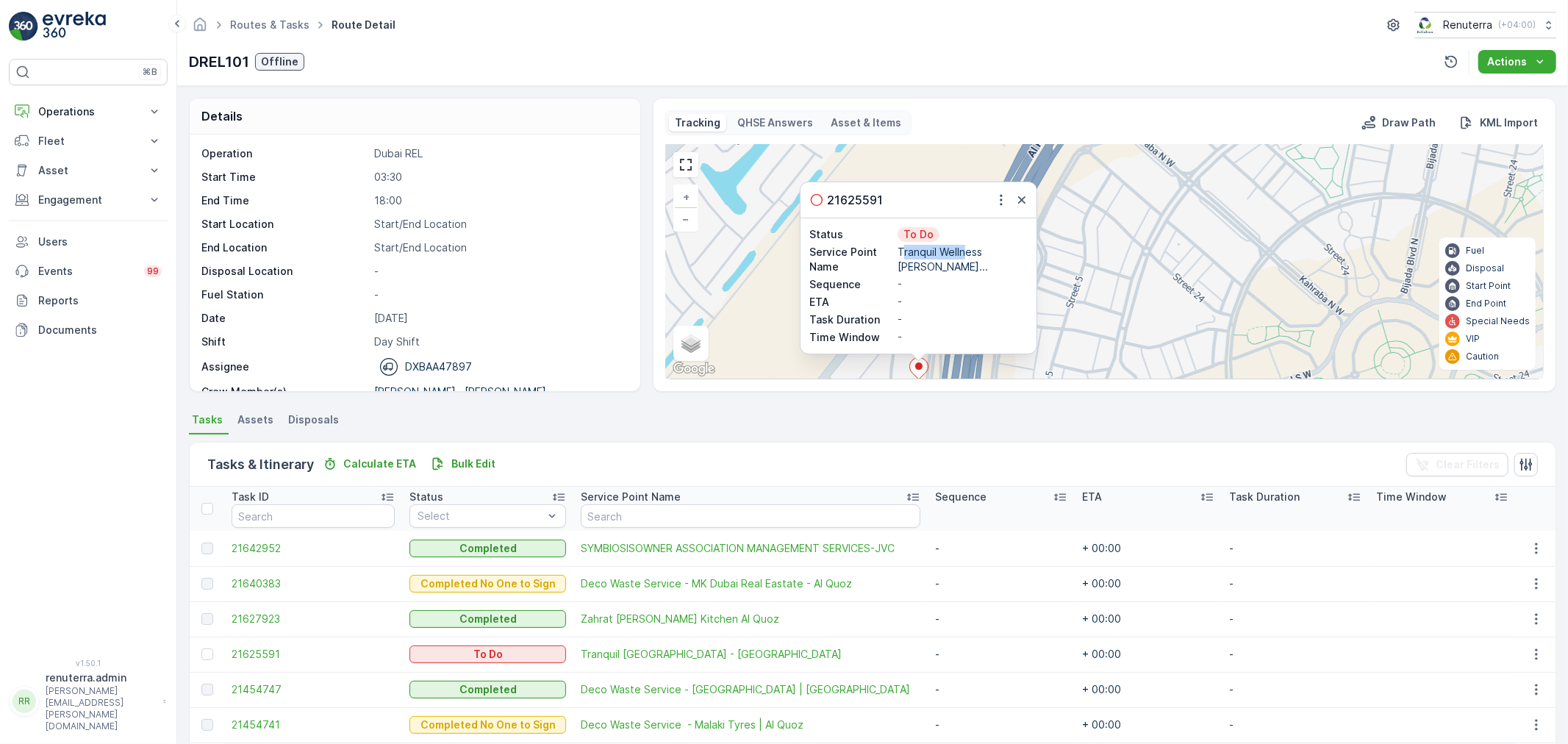
drag, startPoint x: 903, startPoint y: 258, endPoint x: 966, endPoint y: 262, distance: 63.1
click at [966, 262] on div "Tranquil Wellness [PERSON_NAME]..." at bounding box center [963, 259] width 130 height 30
click at [1019, 200] on icon "button" at bounding box center [1022, 200] width 7 height 7
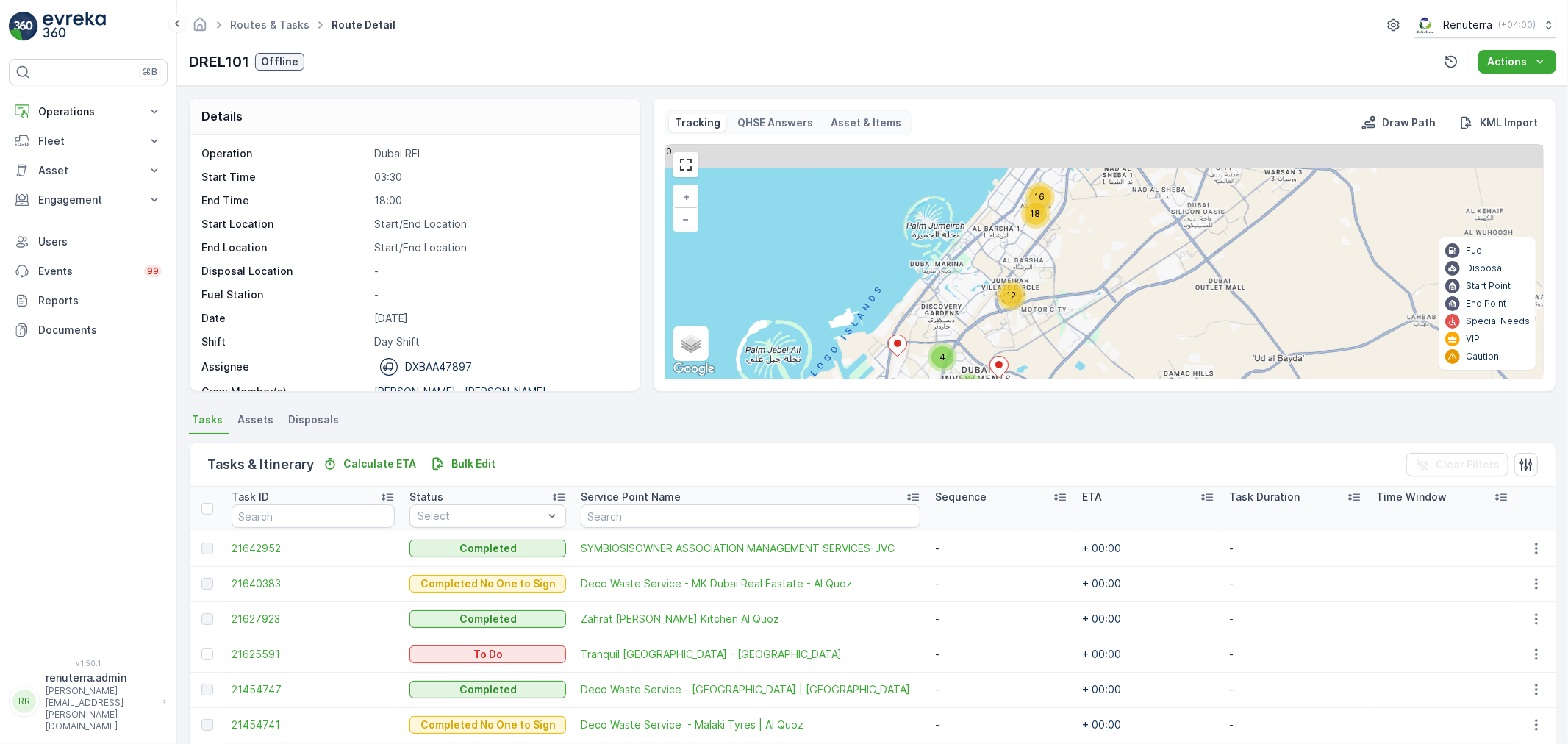
drag, startPoint x: 1184, startPoint y: 251, endPoint x: 1087, endPoint y: 299, distance: 108.2
click at [1087, 299] on div "16 18 12 2 4 + − Satellite Roadmap Terrain Hybrid Leaflet Keyboard shortcuts Ma…" at bounding box center [1105, 261] width 877 height 233
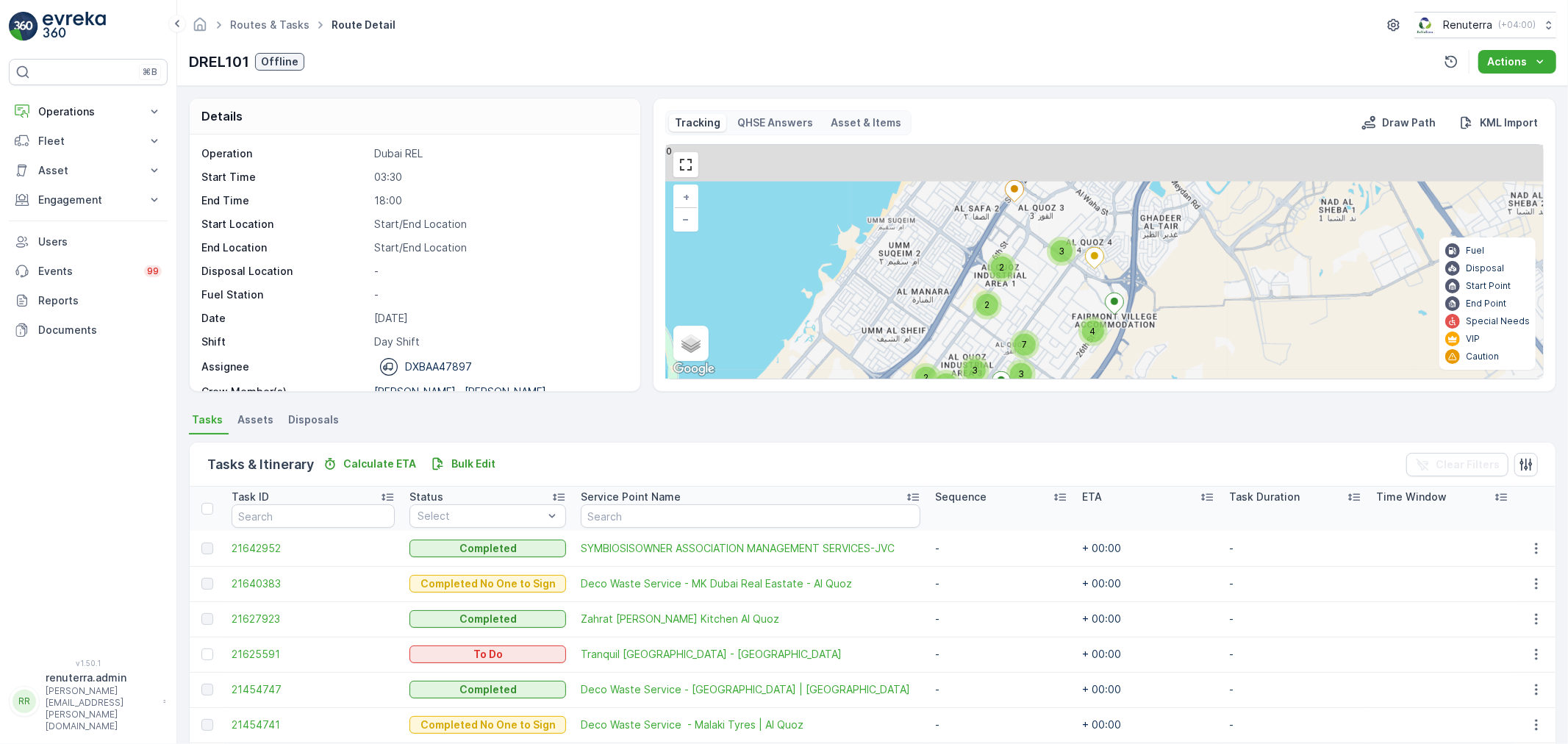
drag, startPoint x: 1116, startPoint y: 250, endPoint x: 1062, endPoint y: 361, distance: 123.4
click at [1062, 361] on div "3 2 2 7 4 3 2 3 3 4 3 2 2 + − Satellite Roadmap Terrain Hybrid Leaflet Keyboard…" at bounding box center [1105, 261] width 877 height 233
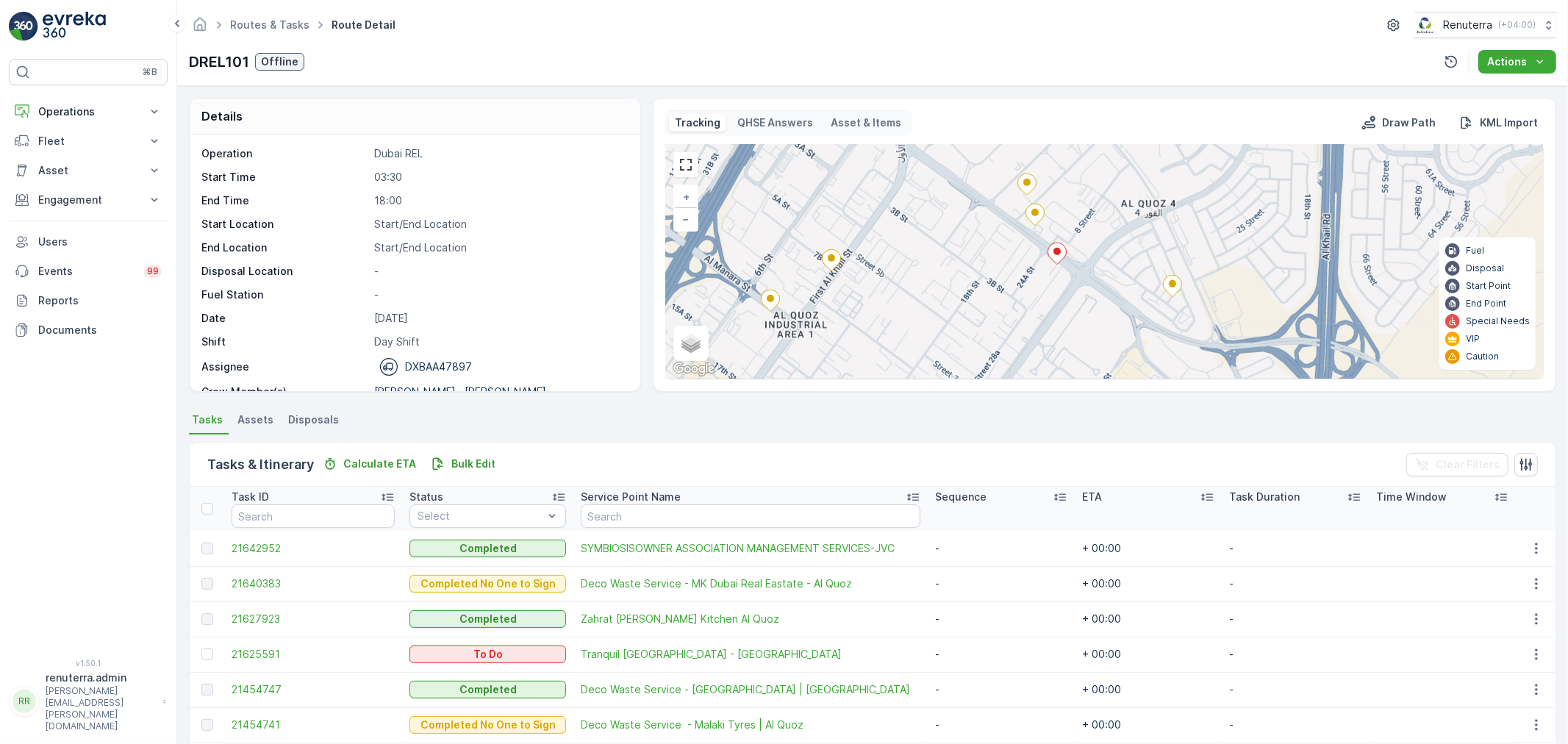
click at [1053, 255] on icon at bounding box center [1057, 253] width 19 height 21
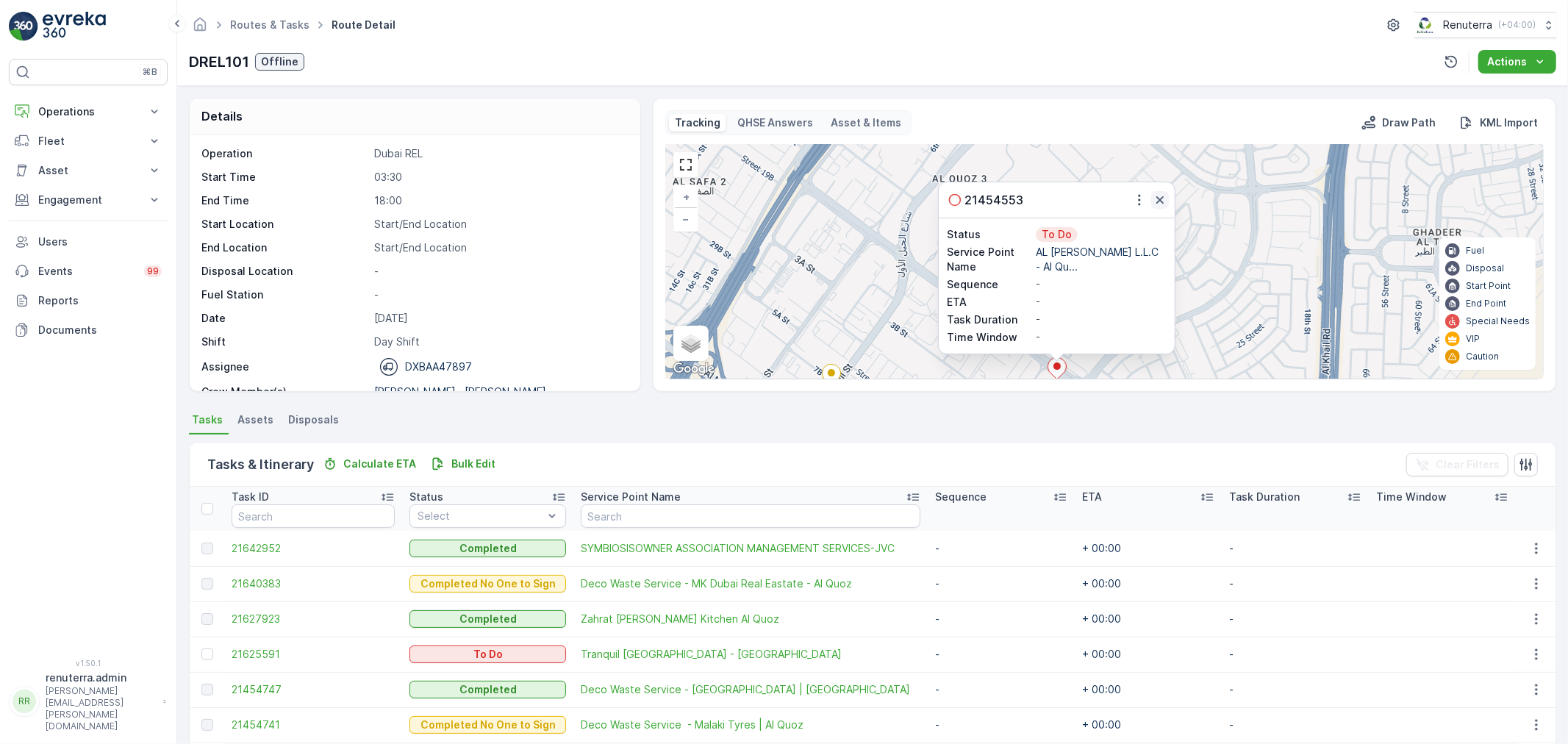
click at [1162, 196] on icon "button" at bounding box center [1160, 200] width 7 height 7
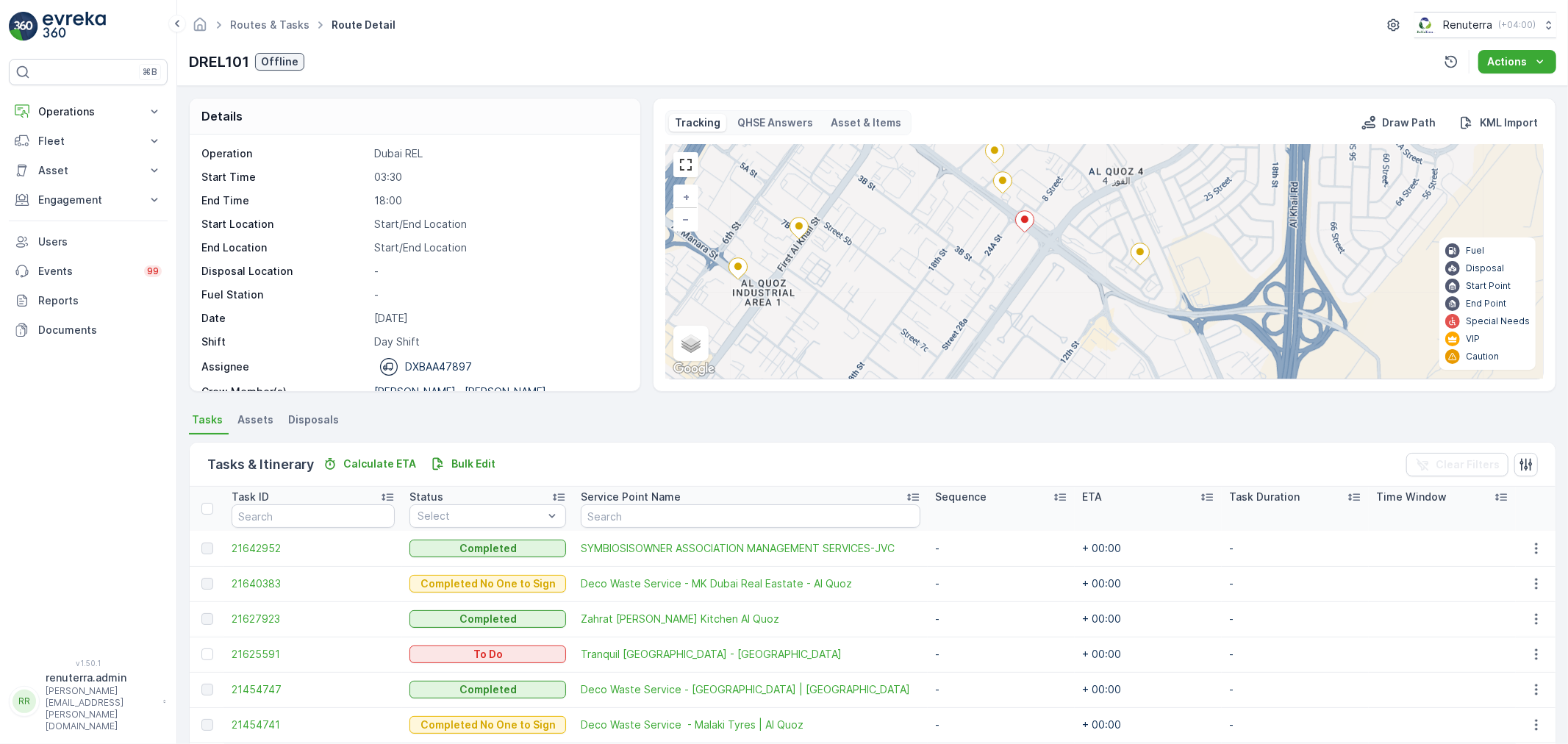
drag, startPoint x: 1163, startPoint y: 305, endPoint x: 1131, endPoint y: 158, distance: 150.4
click at [1131, 158] on div "2 2 2 2 + − Satellite Roadmap Terrain Hybrid Leaflet Keyboard shortcuts Map Dat…" at bounding box center [1105, 261] width 877 height 233
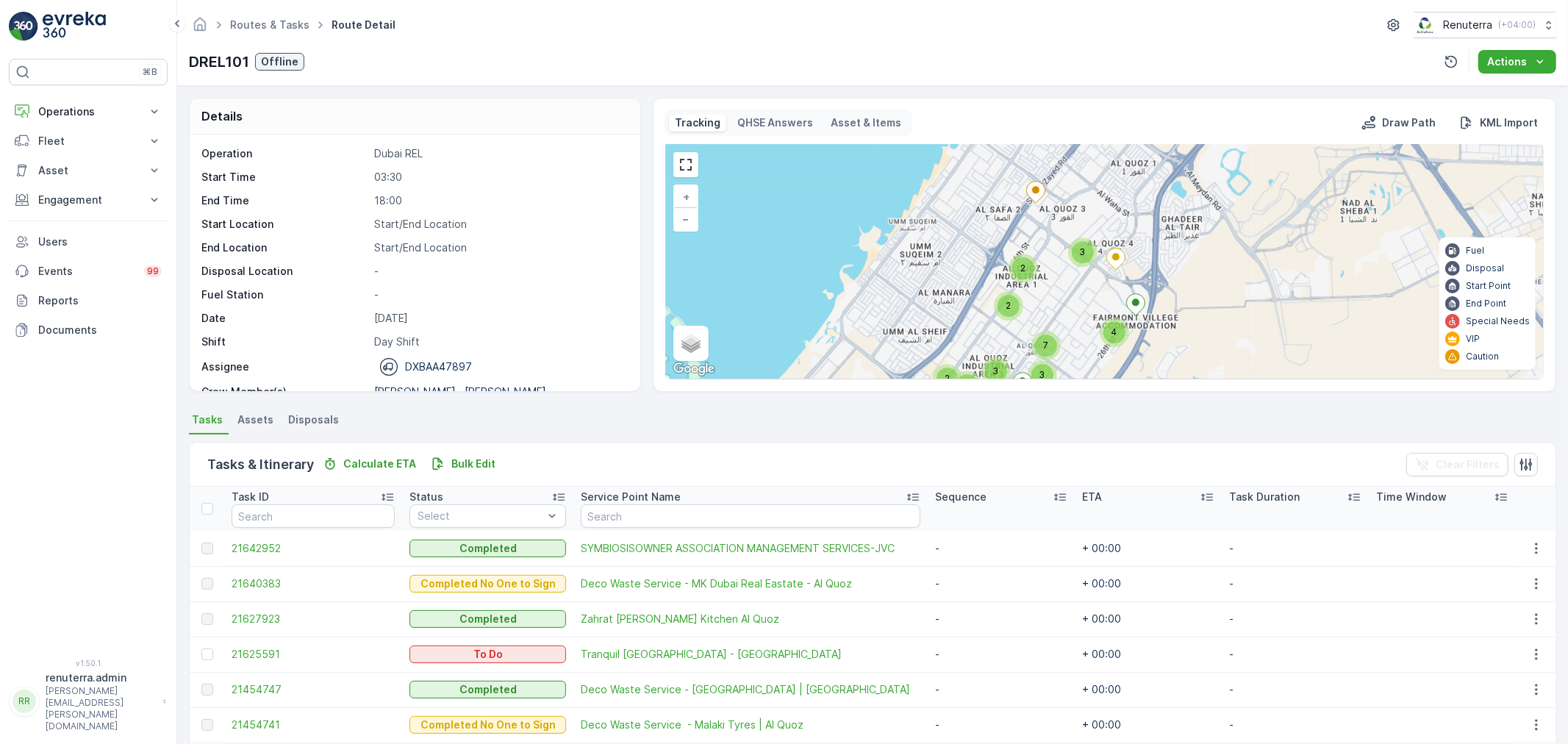
click at [1112, 327] on span "4" at bounding box center [1115, 332] width 6 height 11
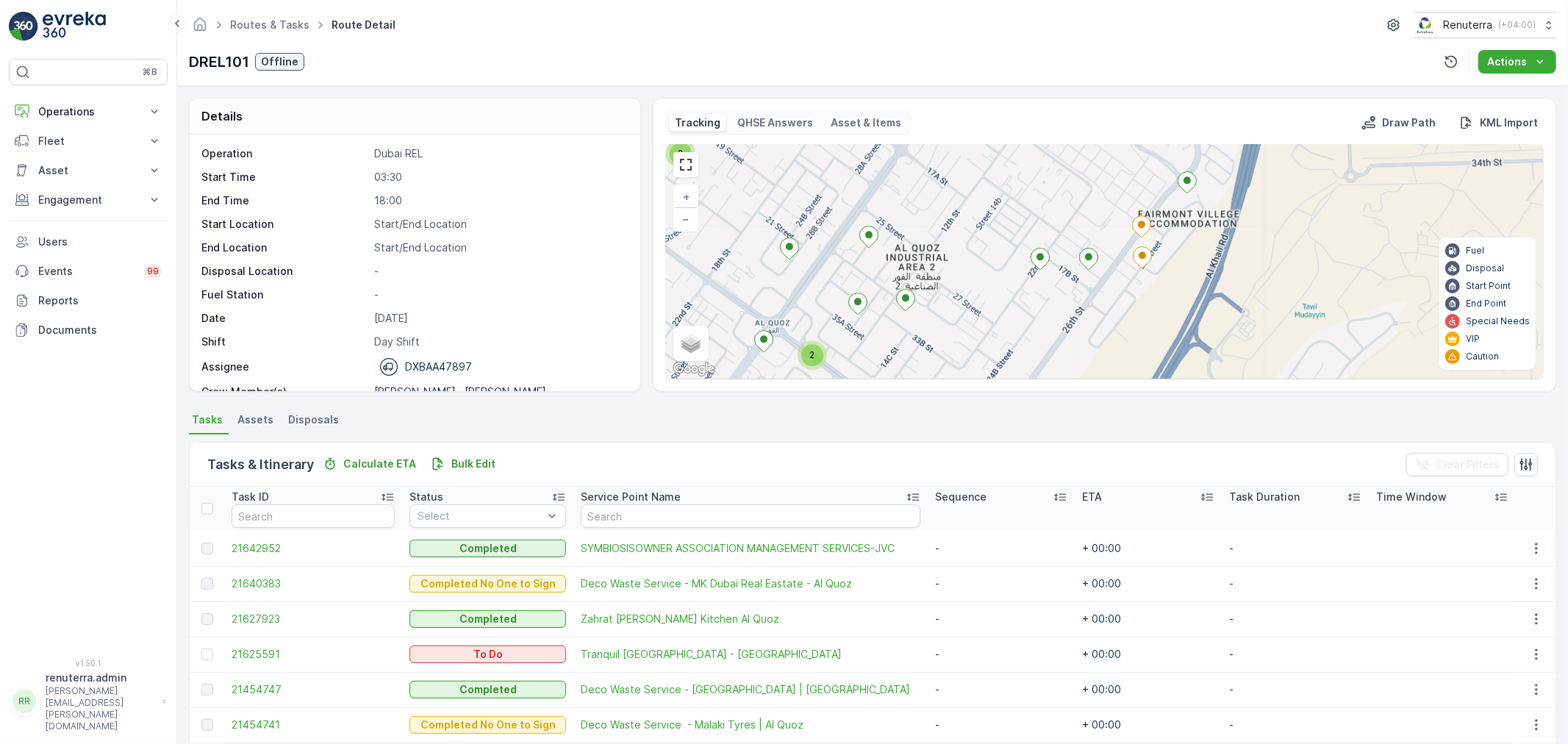
click at [813, 354] on span "2" at bounding box center [812, 355] width 6 height 11
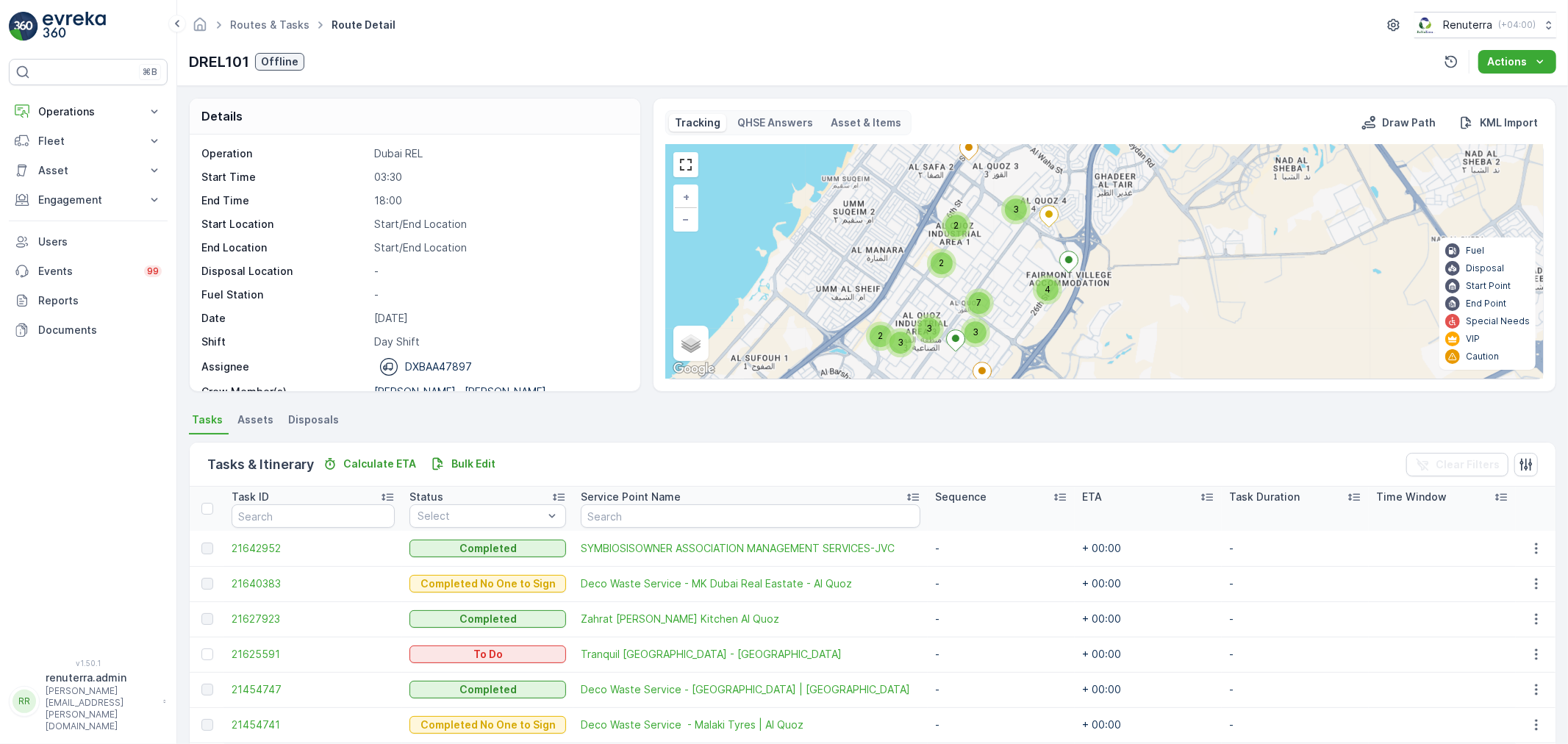
drag, startPoint x: 1273, startPoint y: 282, endPoint x: 1093, endPoint y: 296, distance: 180.5
click at [1106, 293] on div "3 2 2 7 4 3 2 3 3 4 3 2 2 + − Satellite Roadmap Terrain Hybrid Leaflet Keyboard…" at bounding box center [1105, 261] width 877 height 233
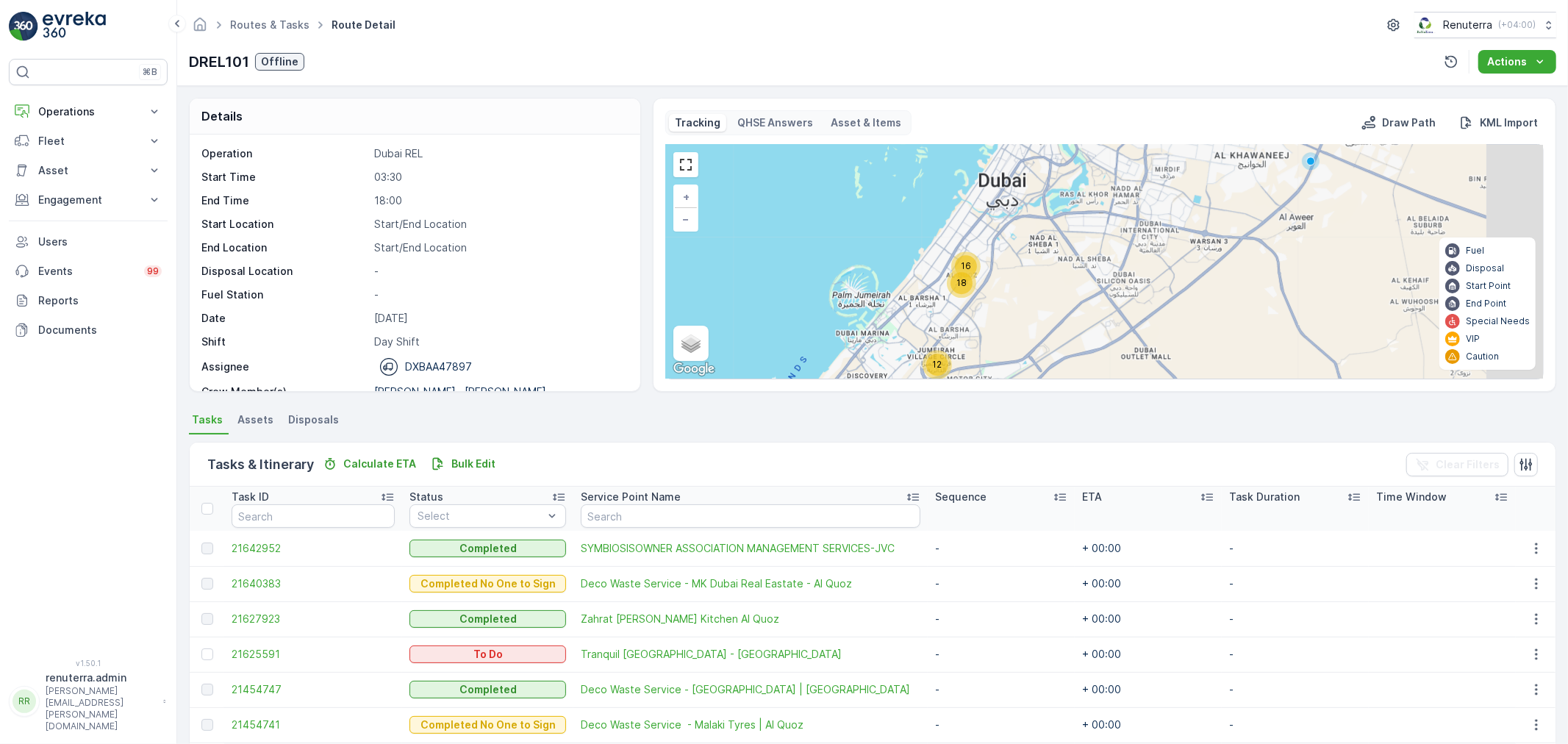
drag, startPoint x: 1165, startPoint y: 286, endPoint x: 1060, endPoint y: 269, distance: 106.4
click at [1060, 269] on div "16 18 12 2 4 + − Satellite Roadmap Terrain Hybrid Leaflet Keyboard shortcuts Ma…" at bounding box center [1105, 261] width 877 height 233
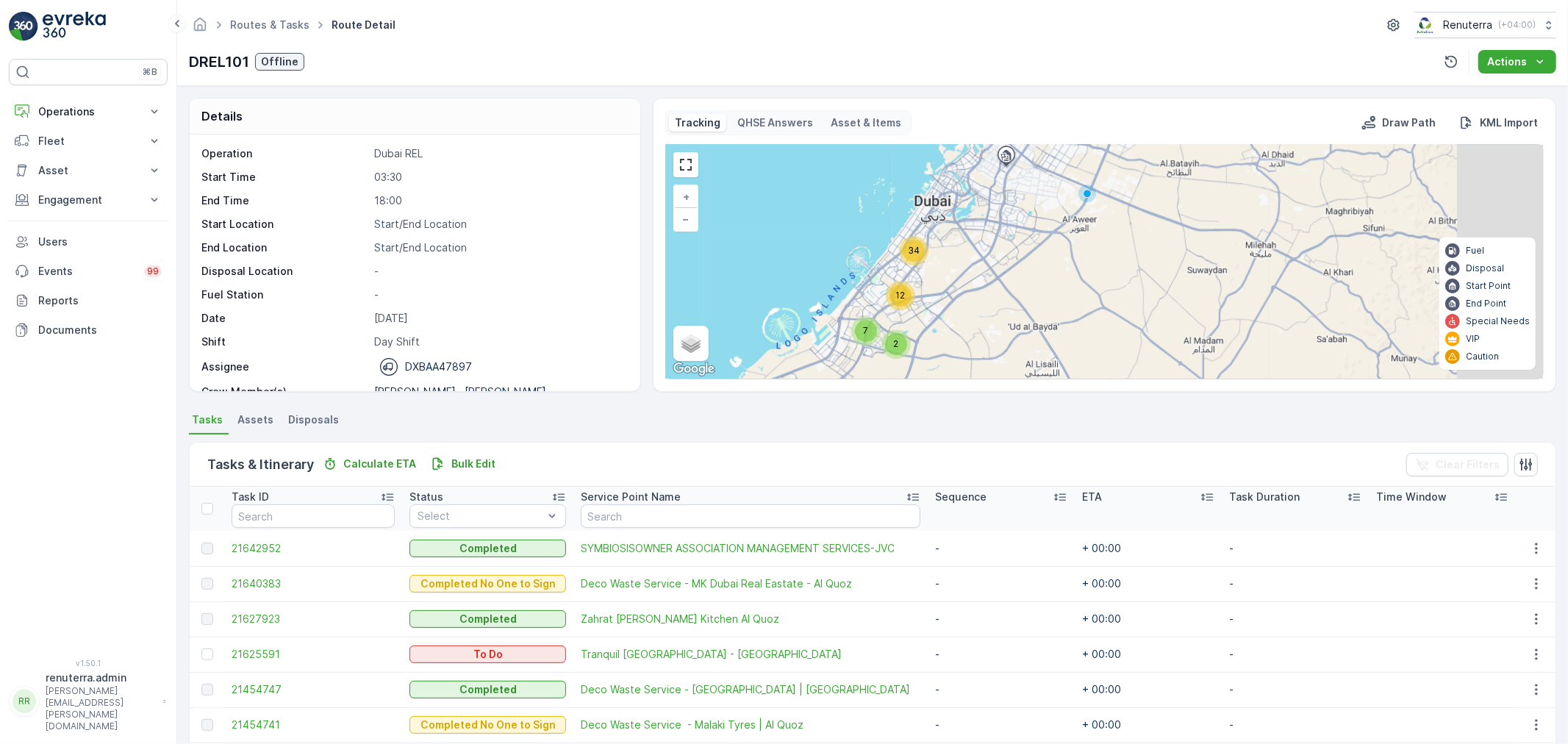
drag, startPoint x: 1173, startPoint y: 301, endPoint x: 1076, endPoint y: 281, distance: 99.0
click at [1076, 281] on div "34 2 12 7 + − Satellite Roadmap Terrain Hybrid Leaflet Keyboard shortcuts Map D…" at bounding box center [1105, 261] width 877 height 233
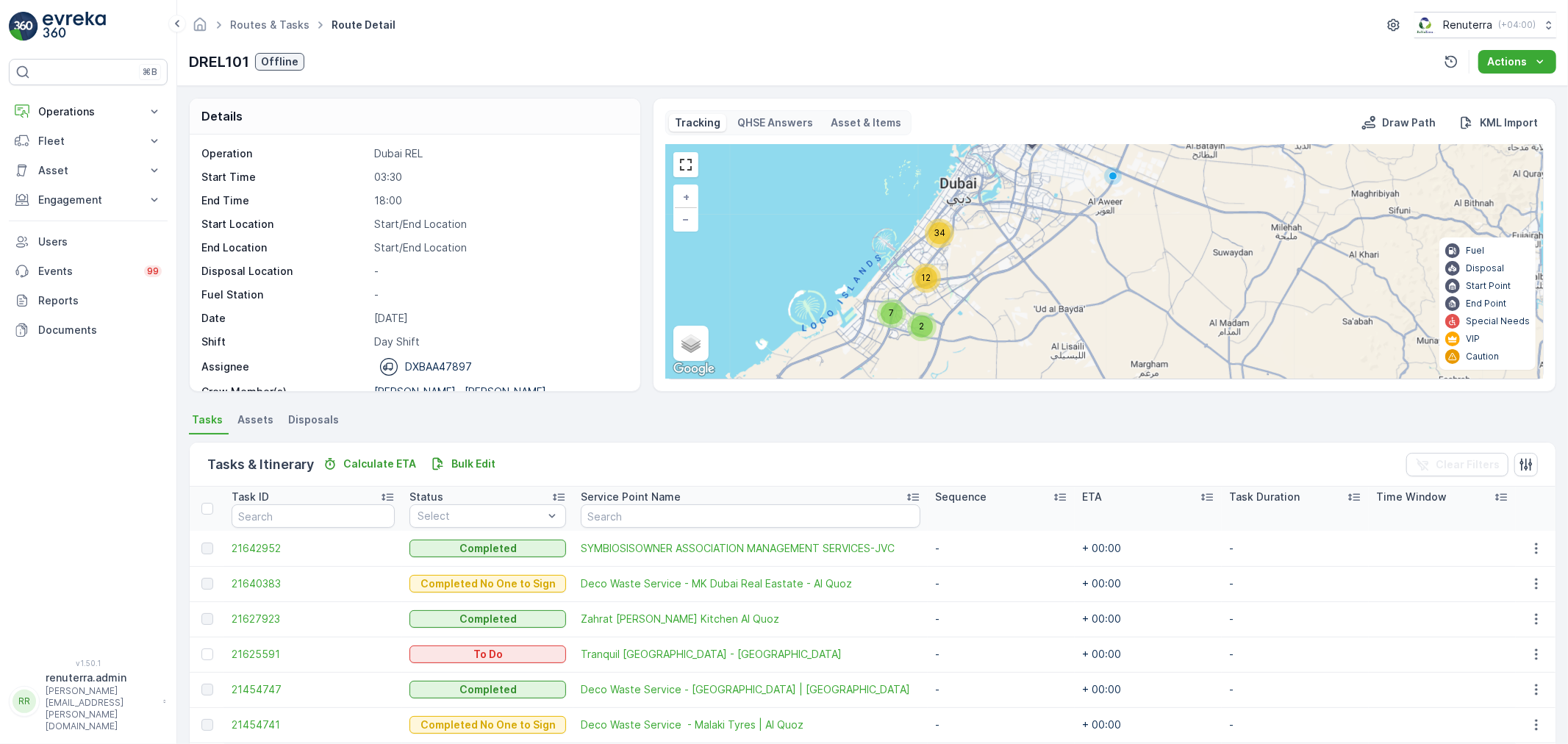
drag, startPoint x: 1040, startPoint y: 213, endPoint x: 1047, endPoint y: 222, distance: 11.4
click at [1047, 222] on div "34 2 12 7 + − Satellite Roadmap Terrain Hybrid Leaflet Keyboard shortcuts Map D…" at bounding box center [1105, 261] width 877 height 233
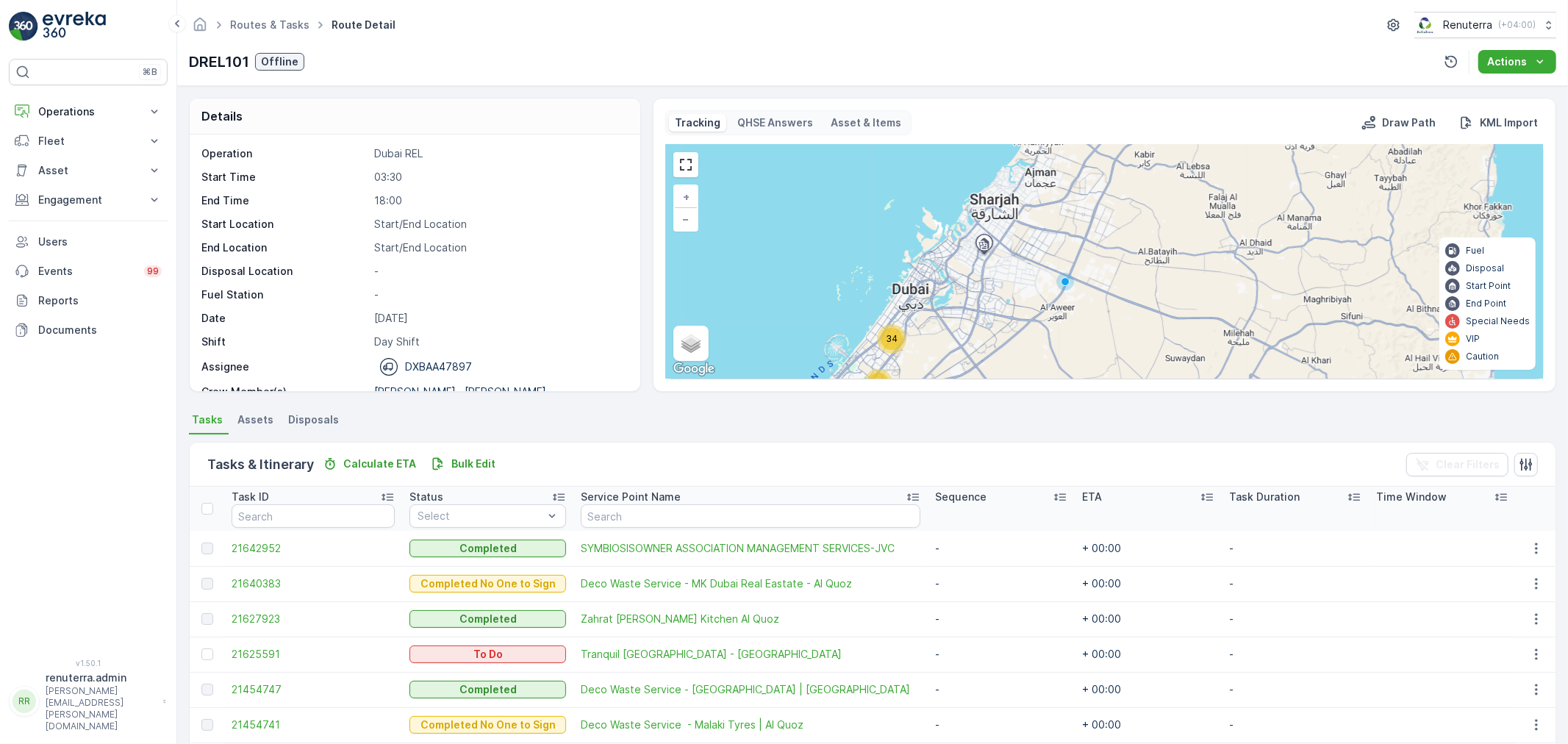
drag, startPoint x: 1062, startPoint y: 233, endPoint x: 1012, endPoint y: 347, distance: 124.5
click at [1012, 347] on div "34 2 12 7 + − Satellite Roadmap Terrain Hybrid Leaflet Keyboard shortcuts Map D…" at bounding box center [1105, 261] width 877 height 233
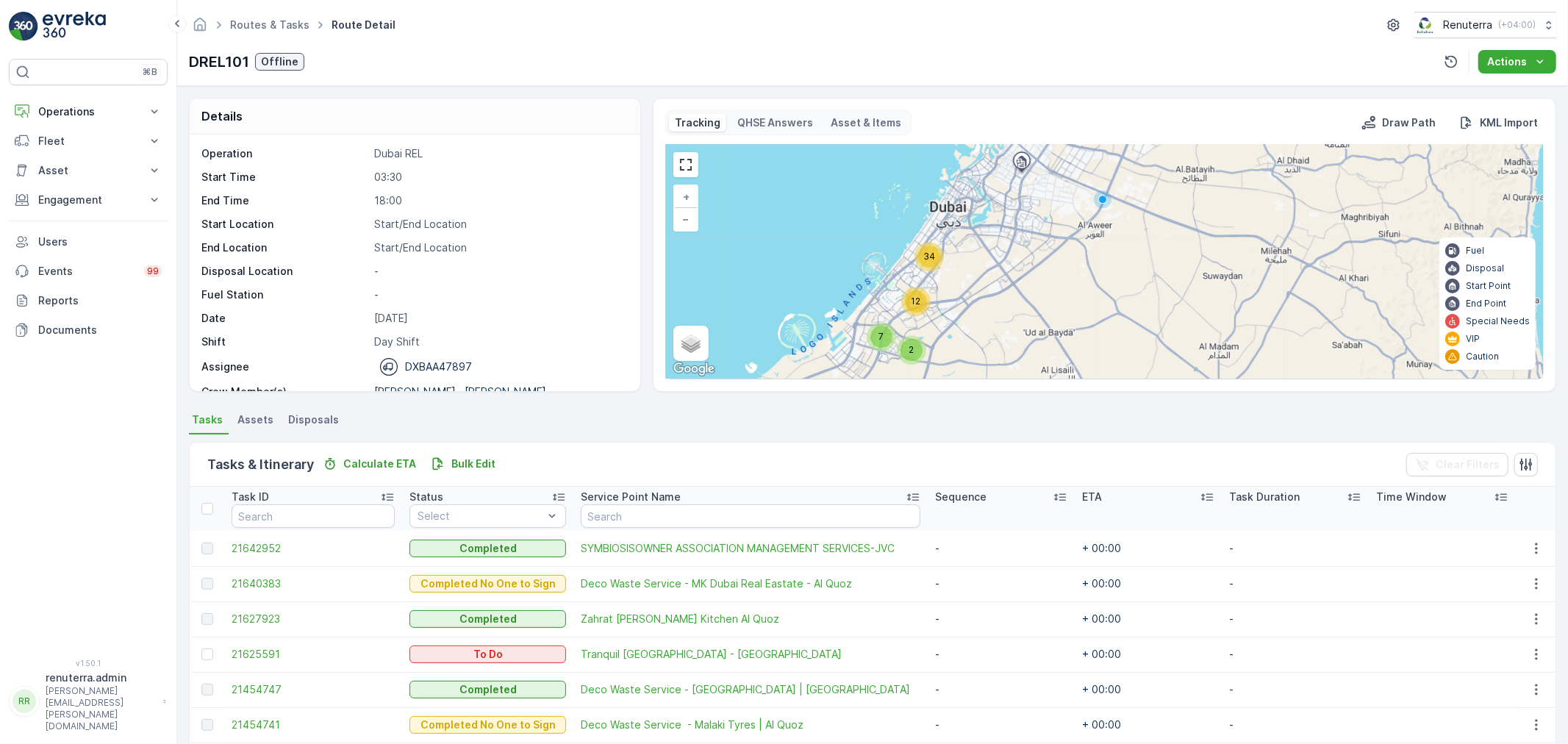
drag, startPoint x: 1018, startPoint y: 333, endPoint x: 1047, endPoint y: 226, distance: 110.9
click at [1047, 226] on div "34 2 12 7 + − Satellite Roadmap Terrain Hybrid Leaflet Keyboard shortcuts Map D…" at bounding box center [1105, 261] width 877 height 233
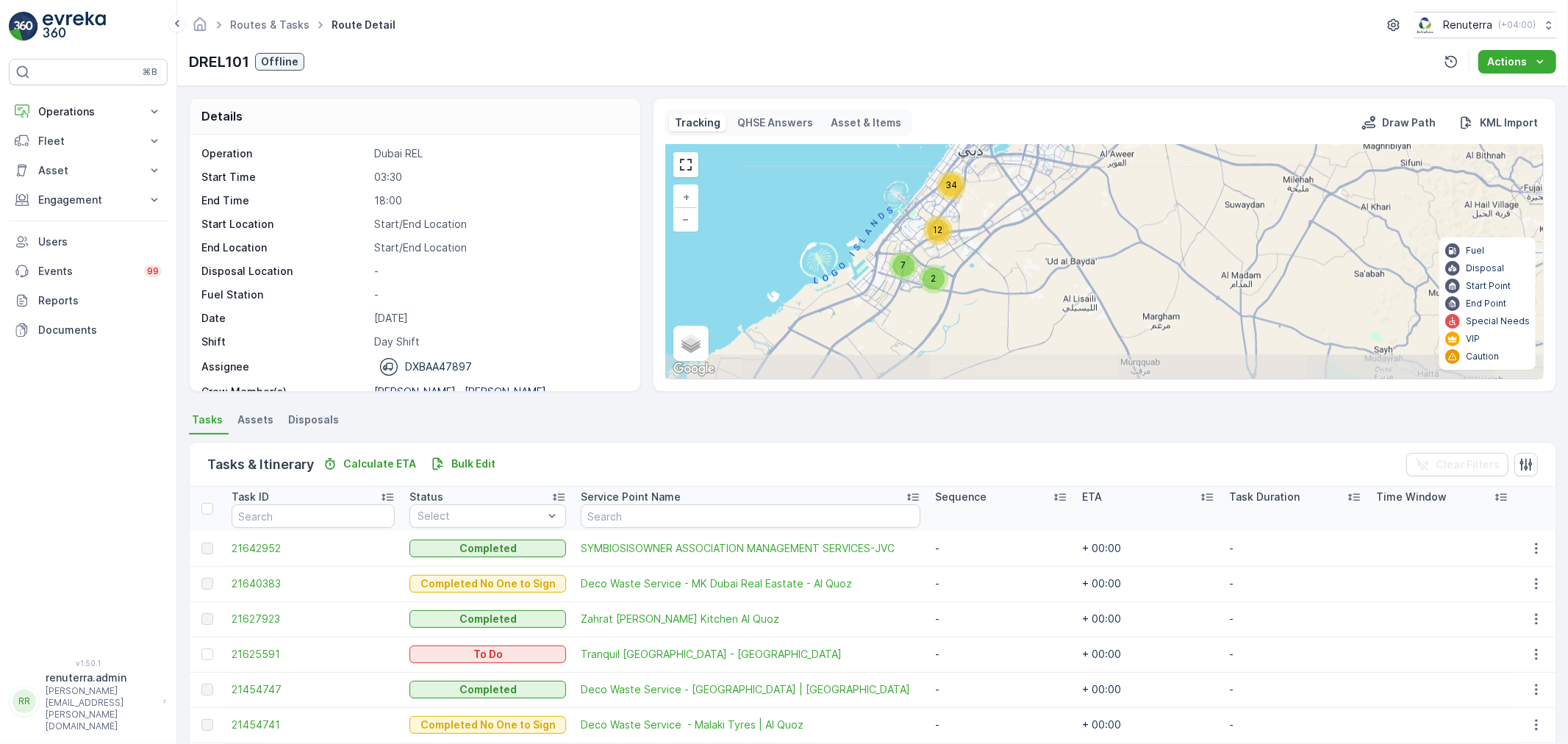
drag, startPoint x: 1005, startPoint y: 310, endPoint x: 1027, endPoint y: 239, distance: 74.3
click at [1027, 239] on div "34 2 12 7 + − Satellite Roadmap Terrain Hybrid Leaflet Keyboard shortcuts Map D…" at bounding box center [1105, 261] width 877 height 233
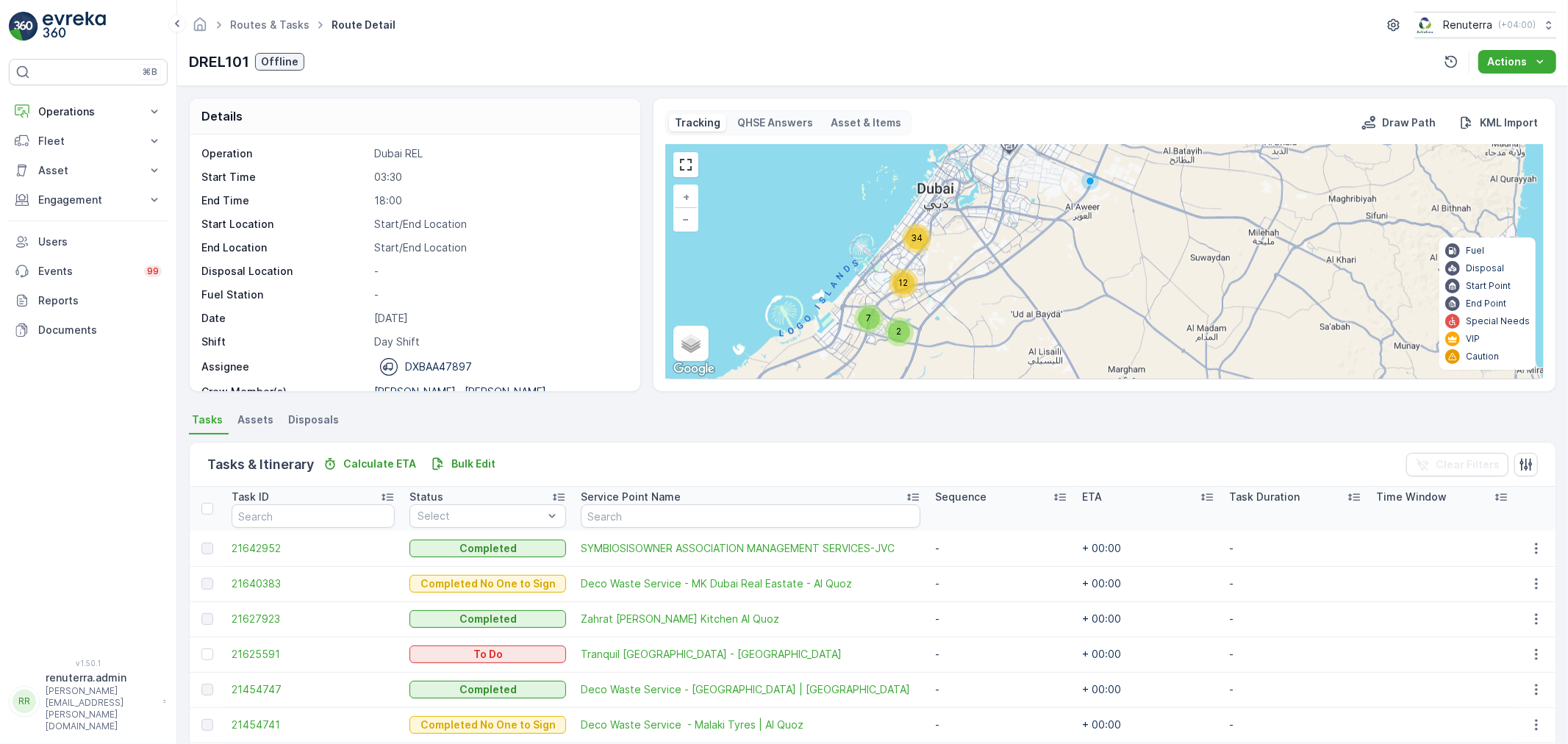
drag, startPoint x: 1094, startPoint y: 244, endPoint x: 1056, endPoint y: 298, distance: 66.0
click at [1056, 298] on div "34 2 12 7 + − Satellite Roadmap Terrain Hybrid Leaflet Keyboard shortcuts Map D…" at bounding box center [1105, 261] width 877 height 233
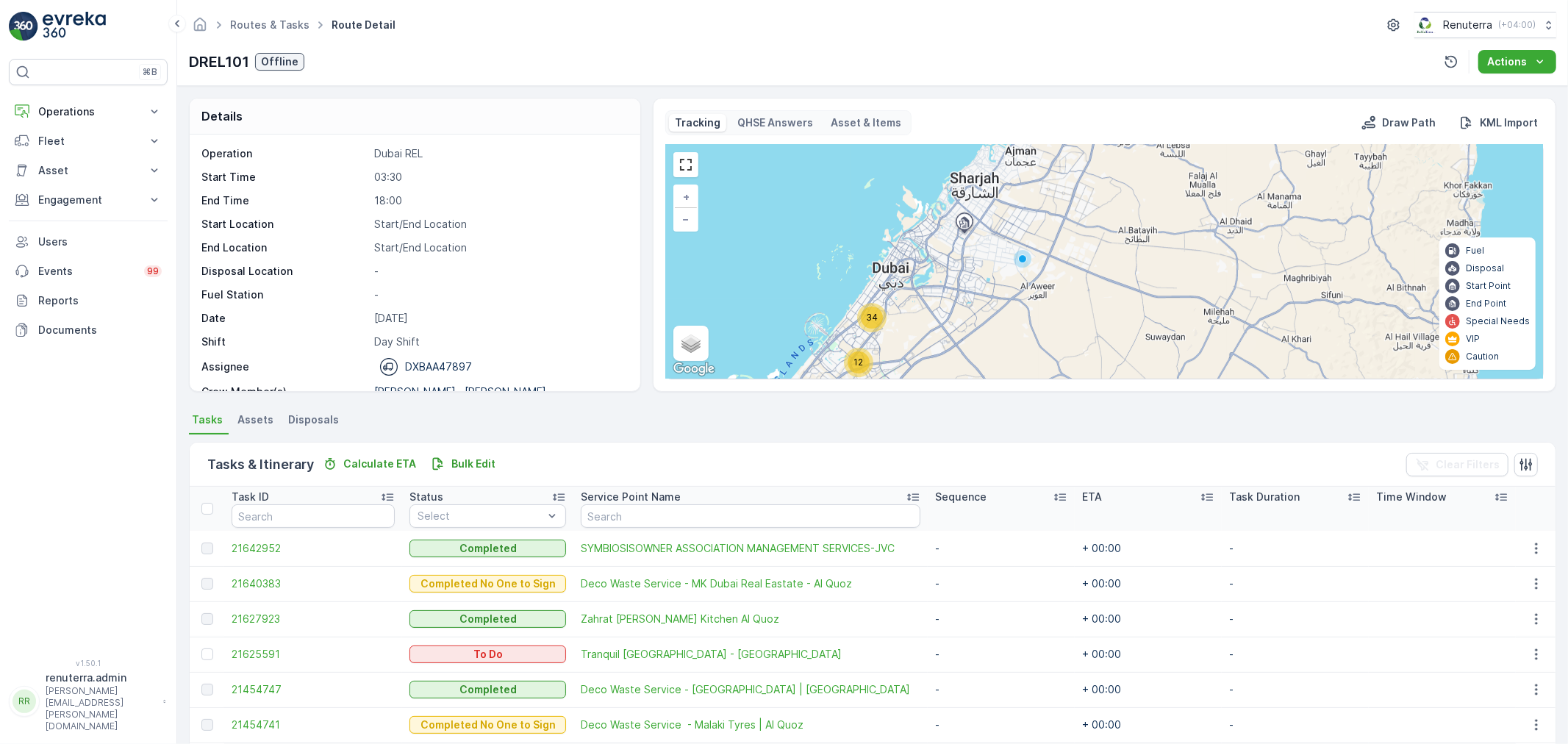
drag, startPoint x: 1091, startPoint y: 217, endPoint x: 1048, endPoint y: 294, distance: 88.2
click at [1048, 294] on div "34 2 12 7 + − Satellite Roadmap Terrain Hybrid Leaflet Keyboard shortcuts Map D…" at bounding box center [1105, 261] width 877 height 233
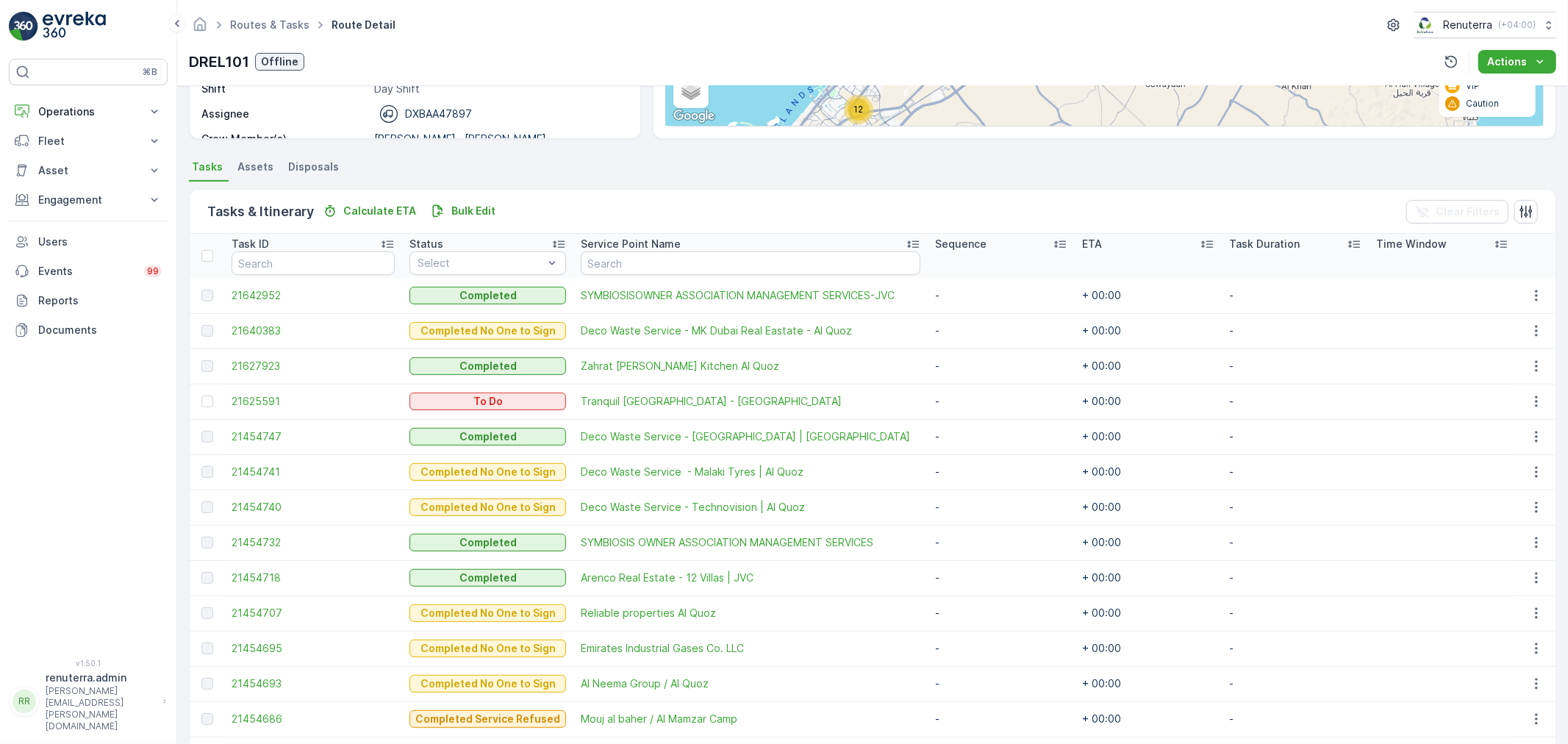
scroll to position [82, 0]
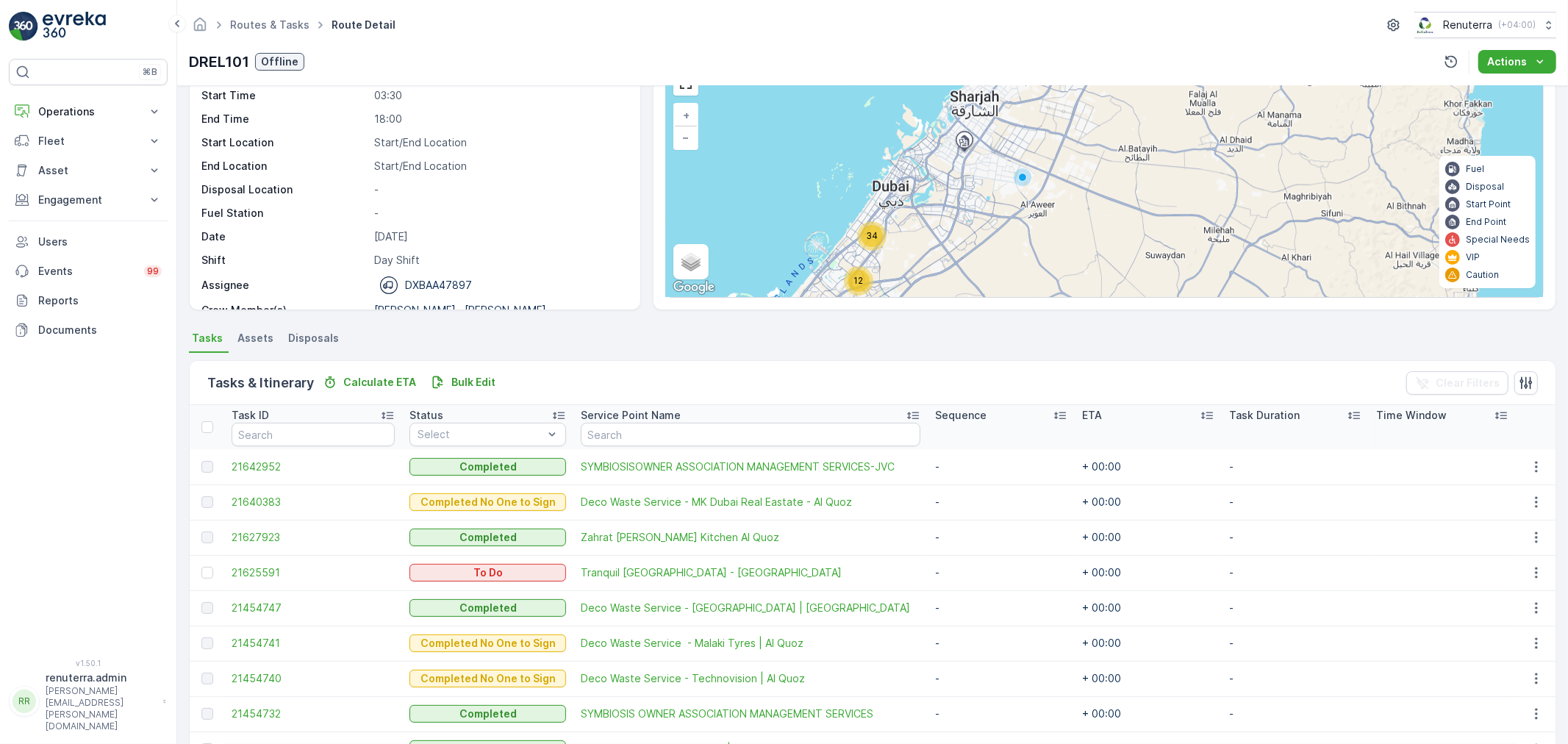
click at [204, 419] on th at bounding box center [207, 427] width 34 height 44
click at [208, 422] on div at bounding box center [207, 427] width 12 height 12
click at [209, 422] on input "checkbox" at bounding box center [209, 422] width 0 height 0
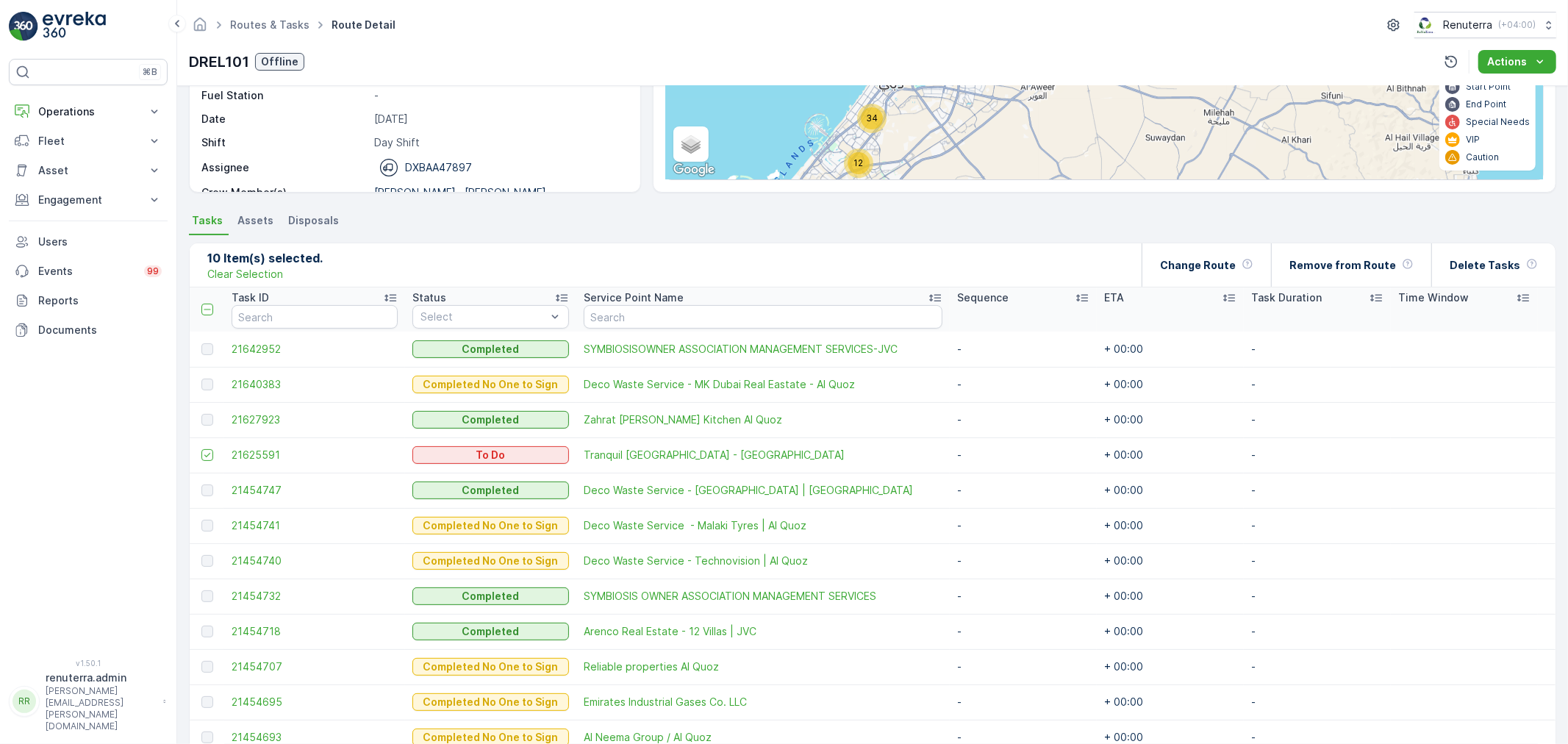
scroll to position [0, 0]
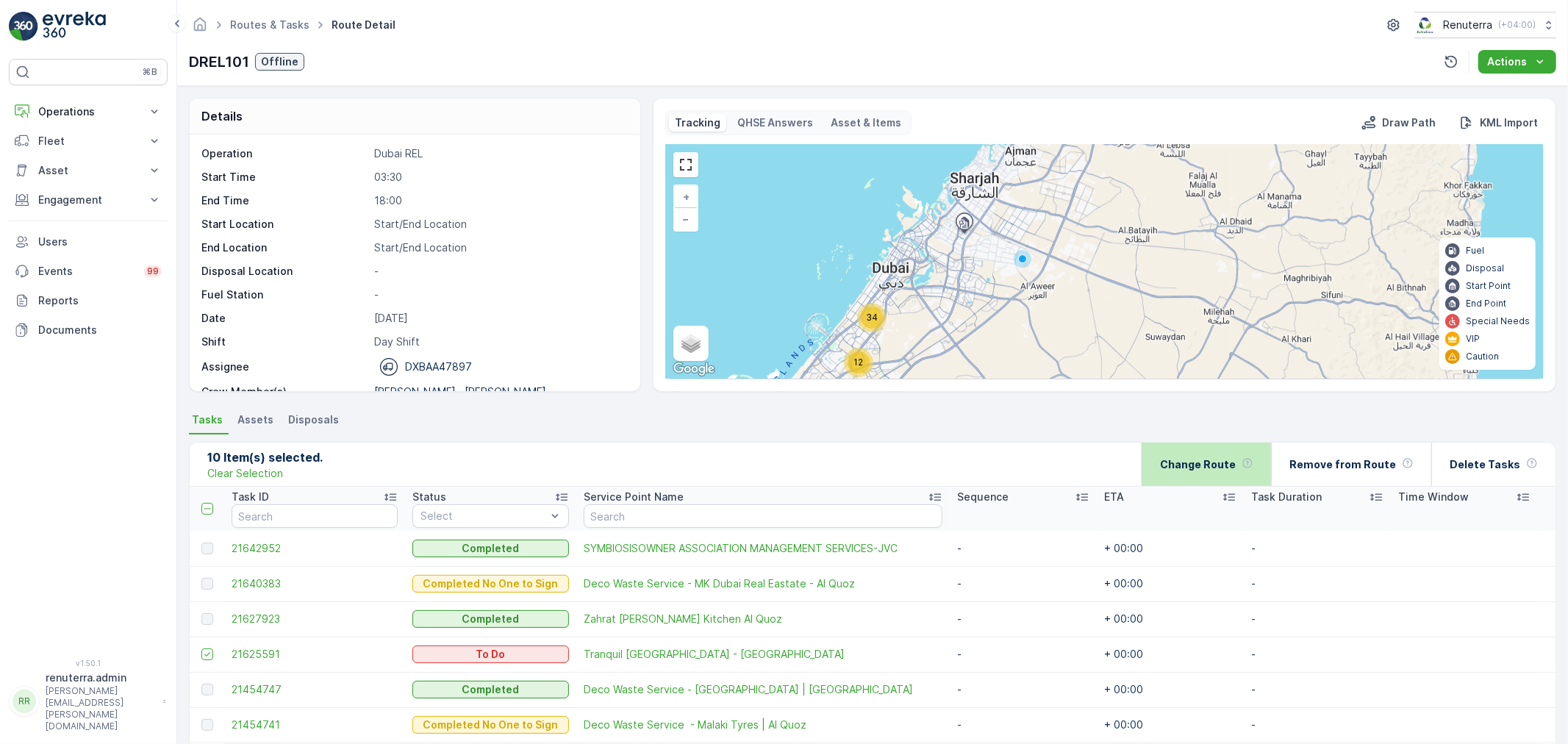
click at [1208, 460] on p "Change Route" at bounding box center [1198, 464] width 76 height 15
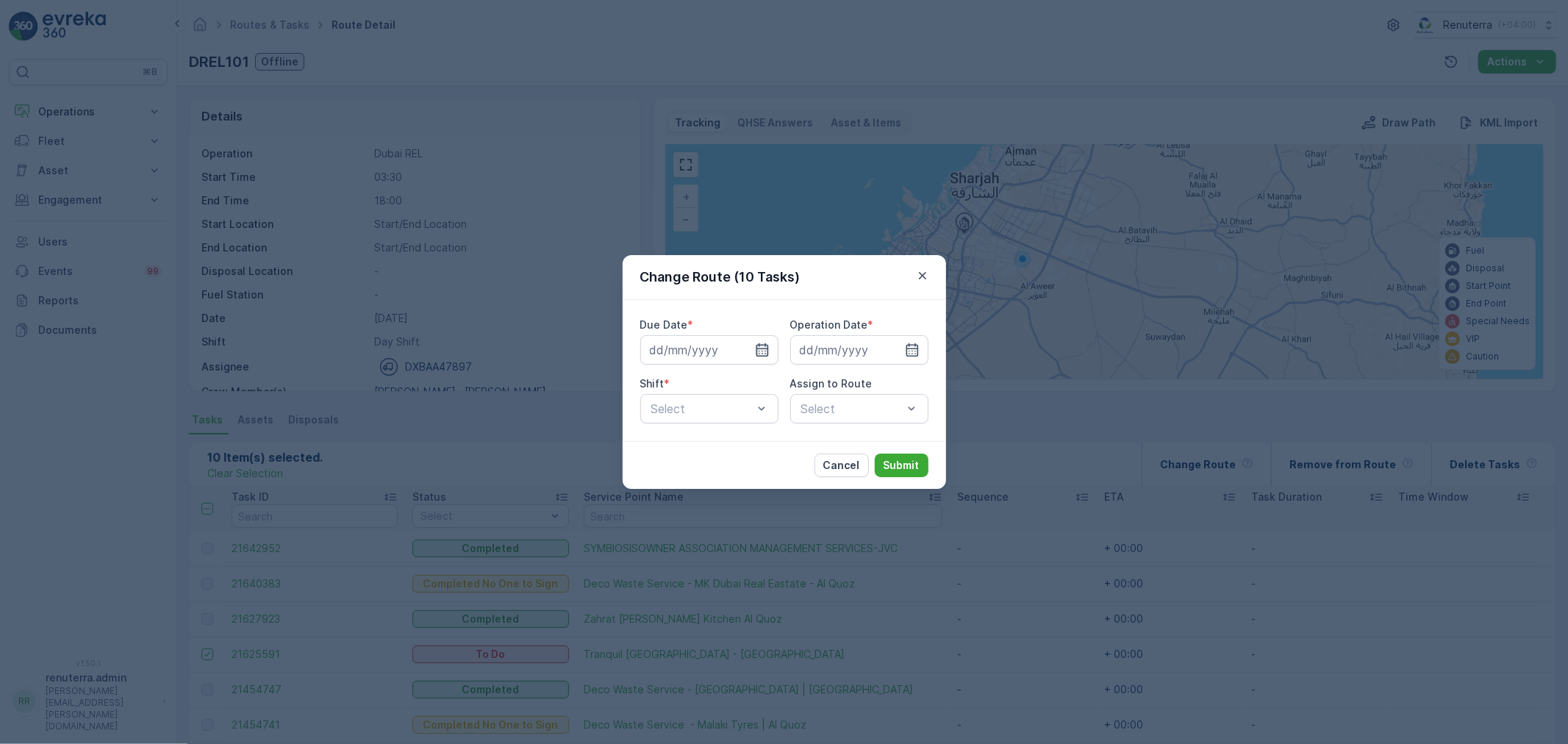
click at [758, 349] on icon "button" at bounding box center [763, 350] width 15 height 15
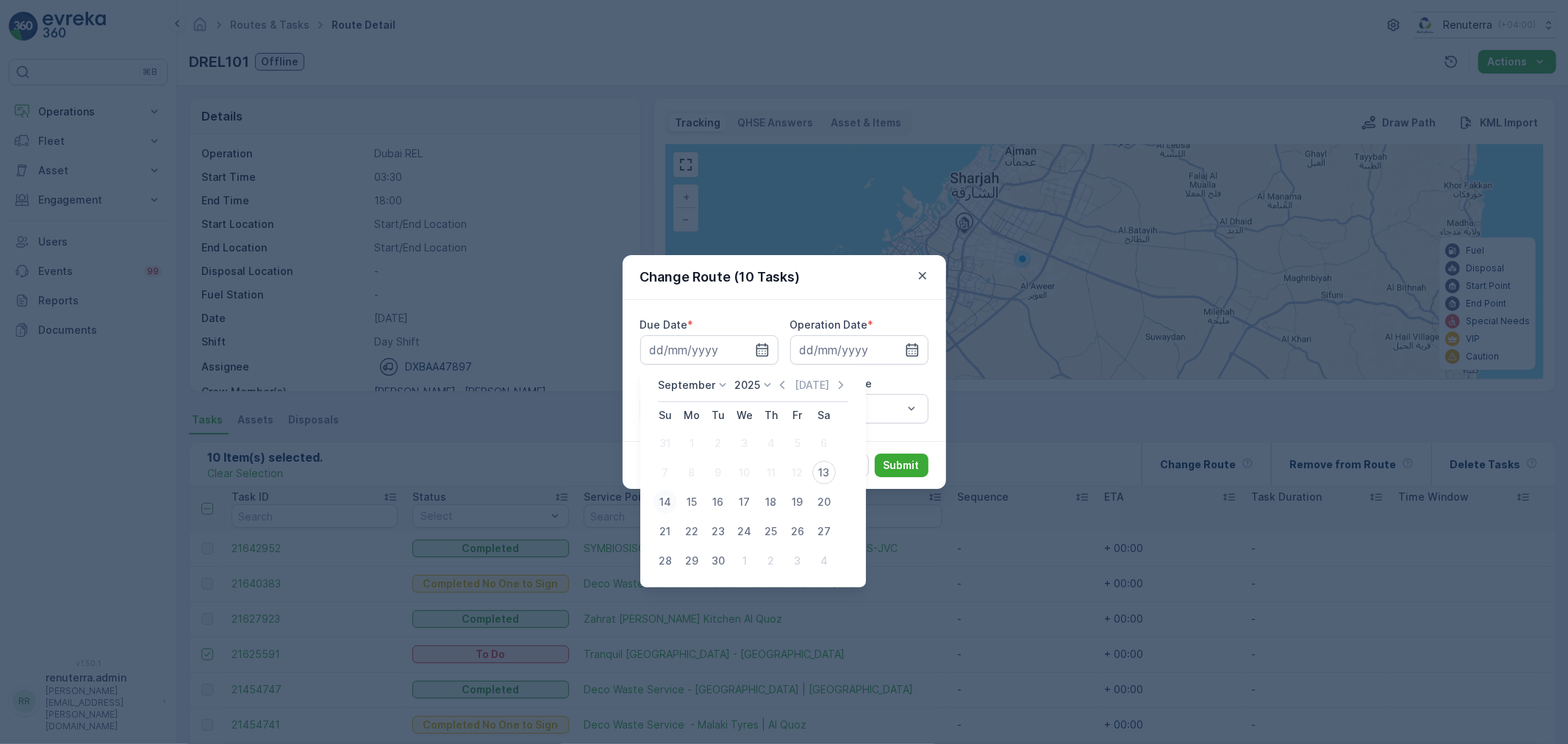
click at [663, 500] on div "14" at bounding box center [664, 501] width 23 height 23
type input "14.09.2025"
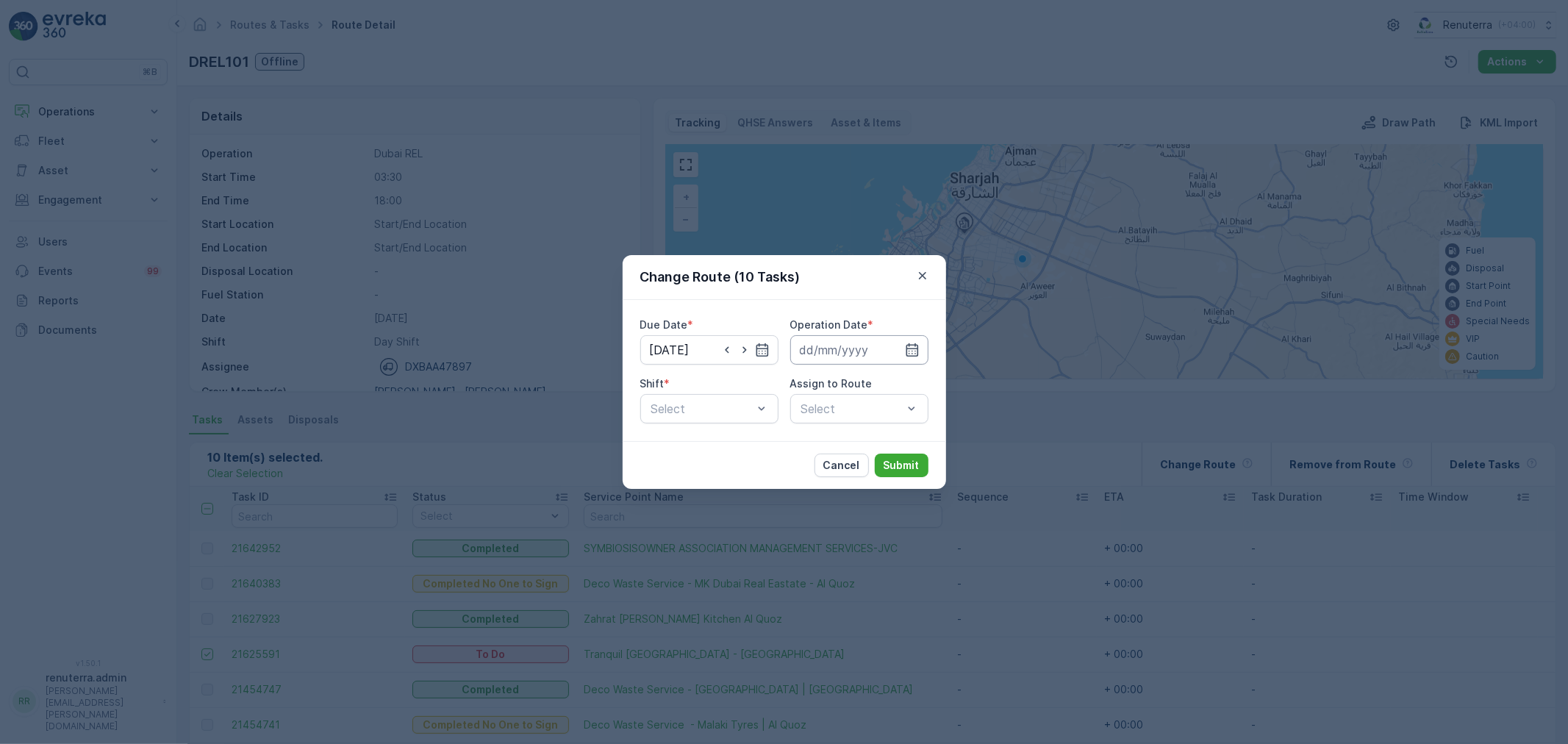
drag, startPoint x: 877, startPoint y: 348, endPoint x: 870, endPoint y: 362, distance: 15.7
click at [877, 347] on input at bounding box center [859, 350] width 138 height 30
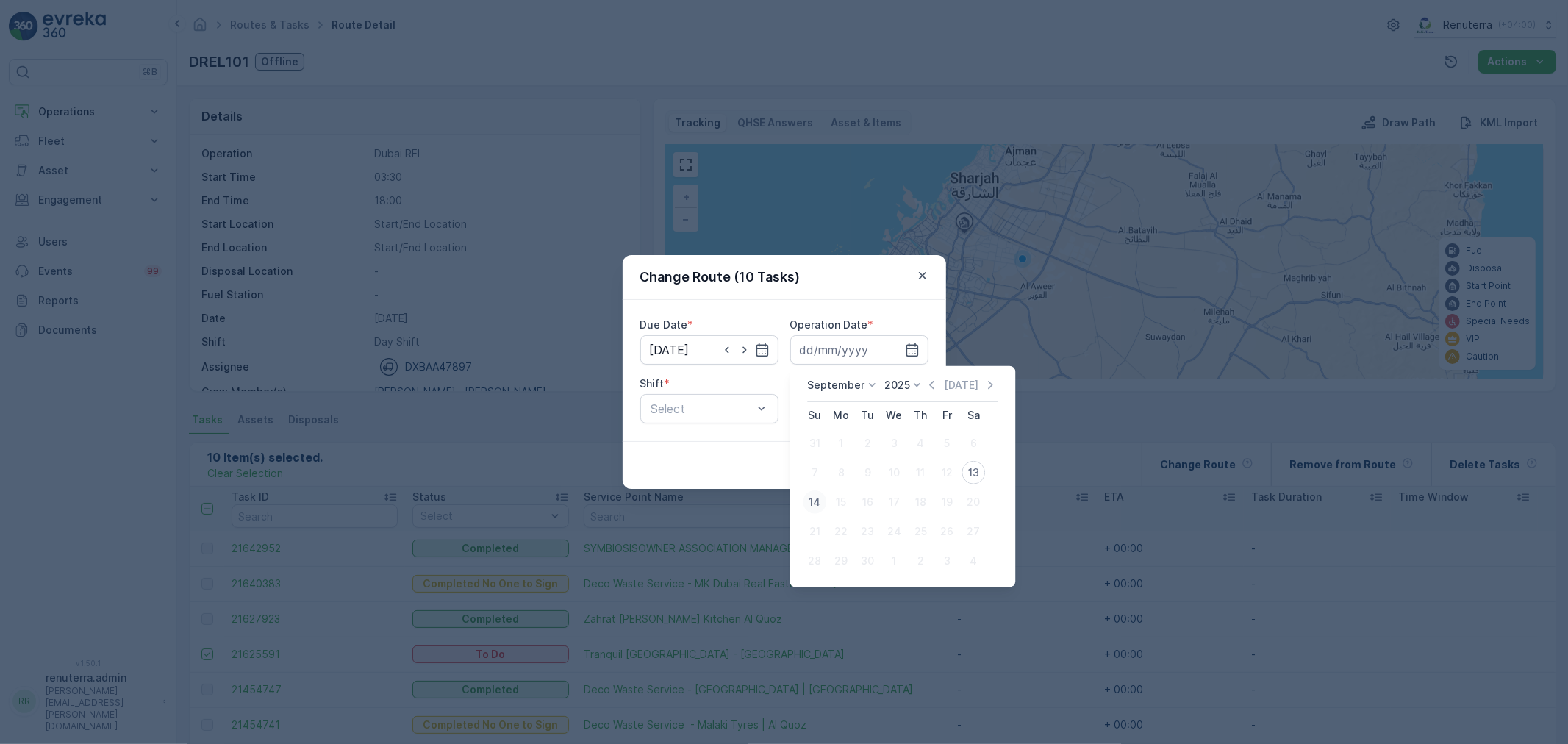
click at [819, 497] on div "14" at bounding box center [814, 501] width 23 height 23
type input "14.09.2025"
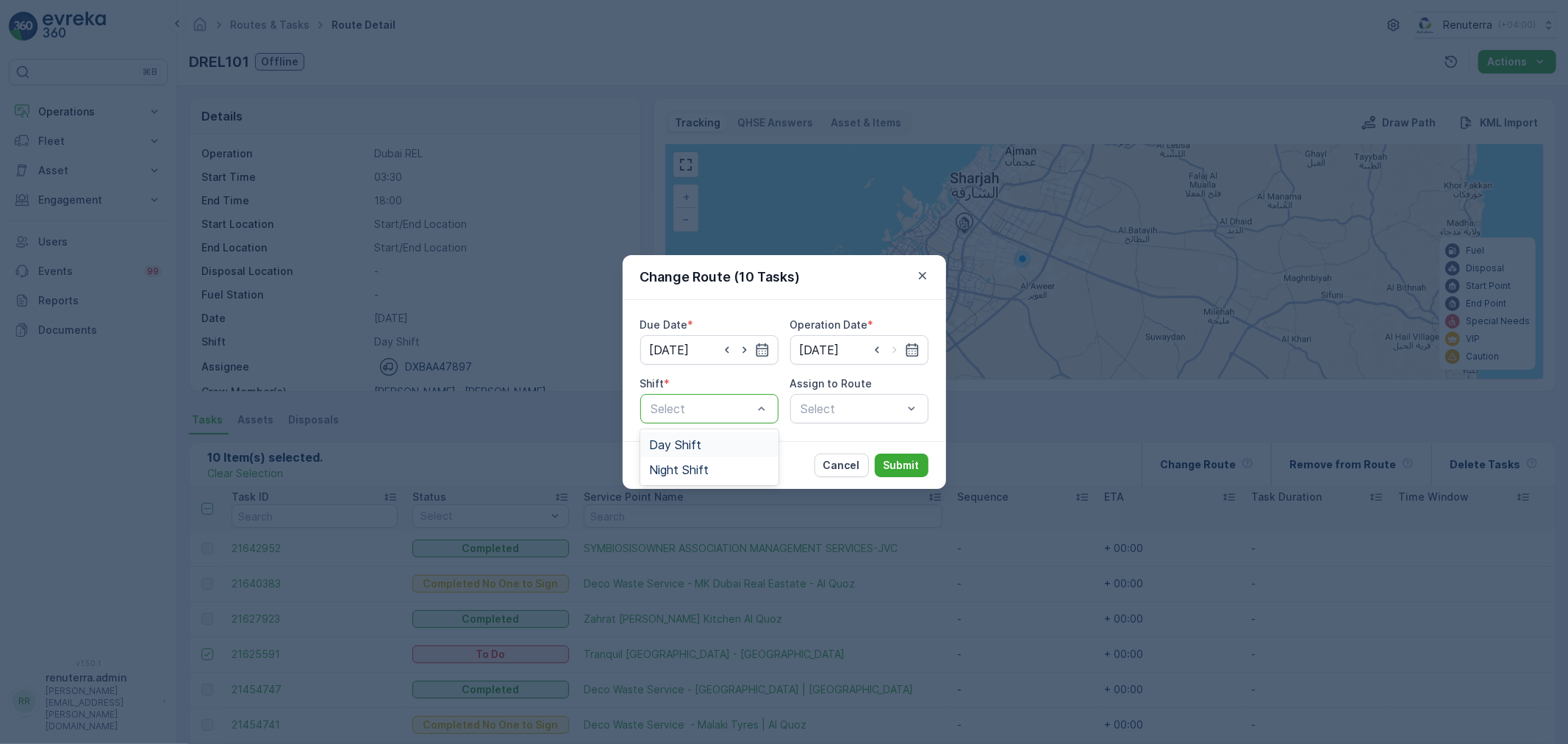
click at [699, 445] on span "Day Shift" at bounding box center [676, 445] width 52 height 13
click at [840, 409] on div "Select" at bounding box center [859, 409] width 138 height 30
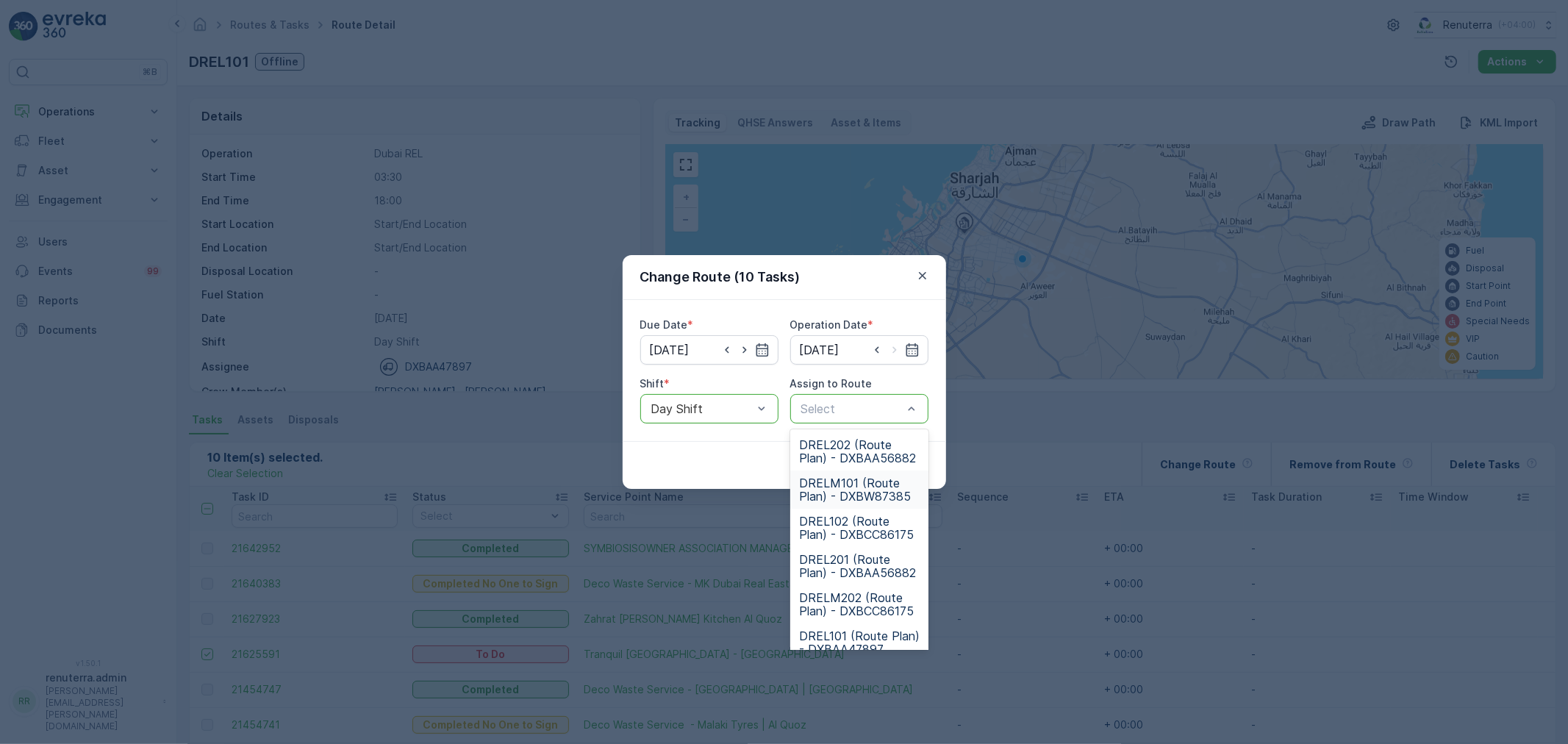
click at [850, 497] on span "DRELM101 (Route Plan) - DXBW87385" at bounding box center [859, 489] width 120 height 27
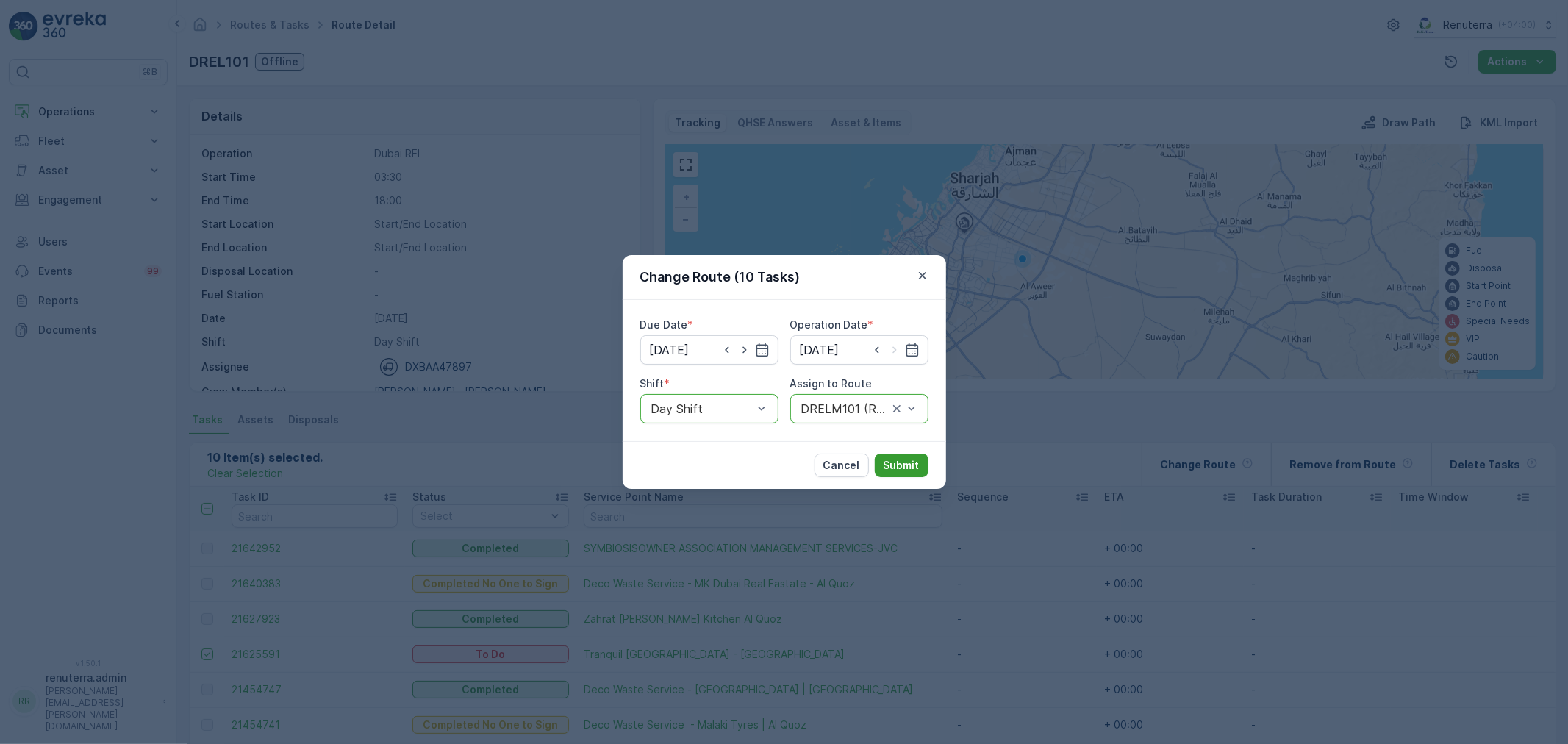
click at [894, 468] on p "Submit" at bounding box center [902, 465] width 36 height 15
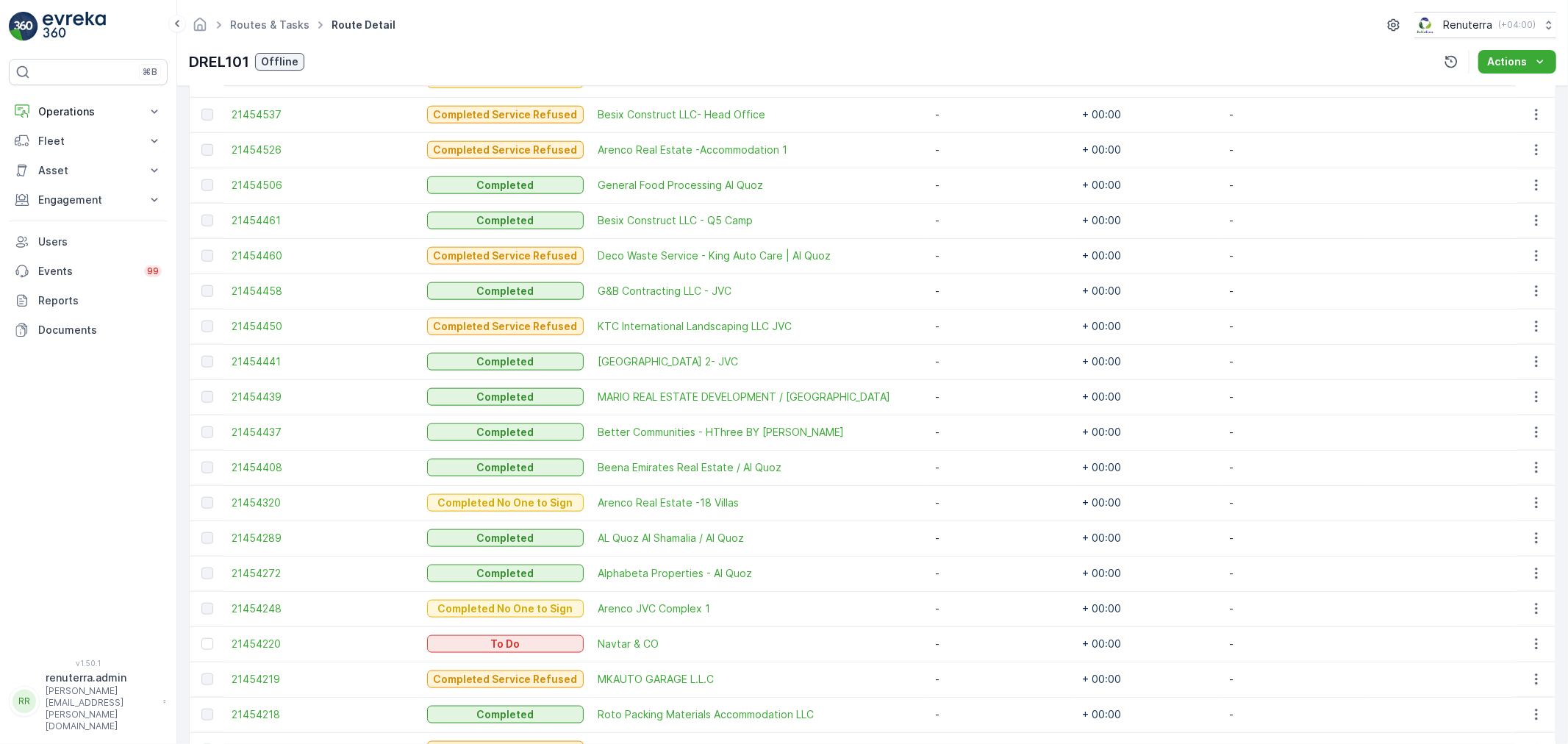
scroll to position [1179, 0]
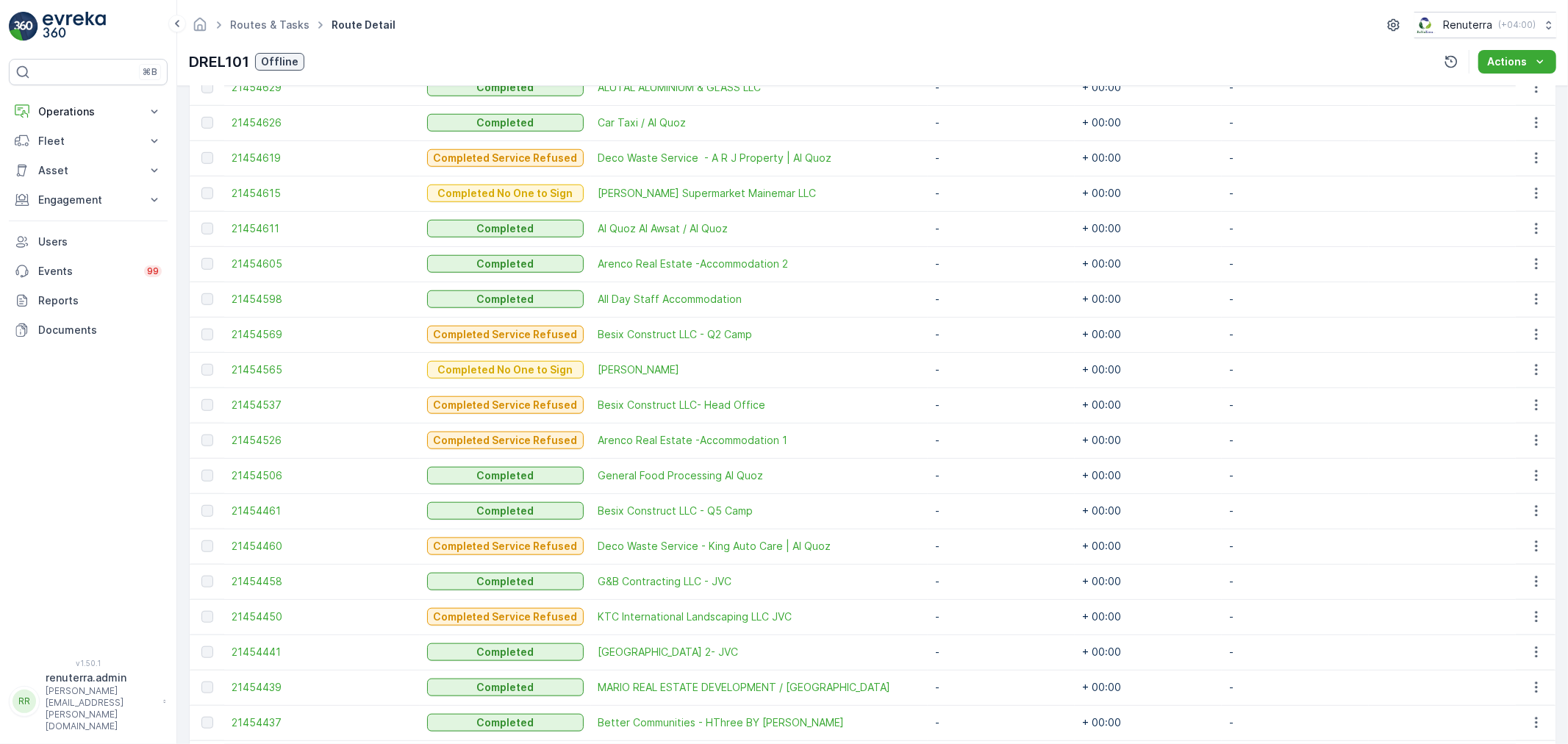
scroll to position [1435, 0]
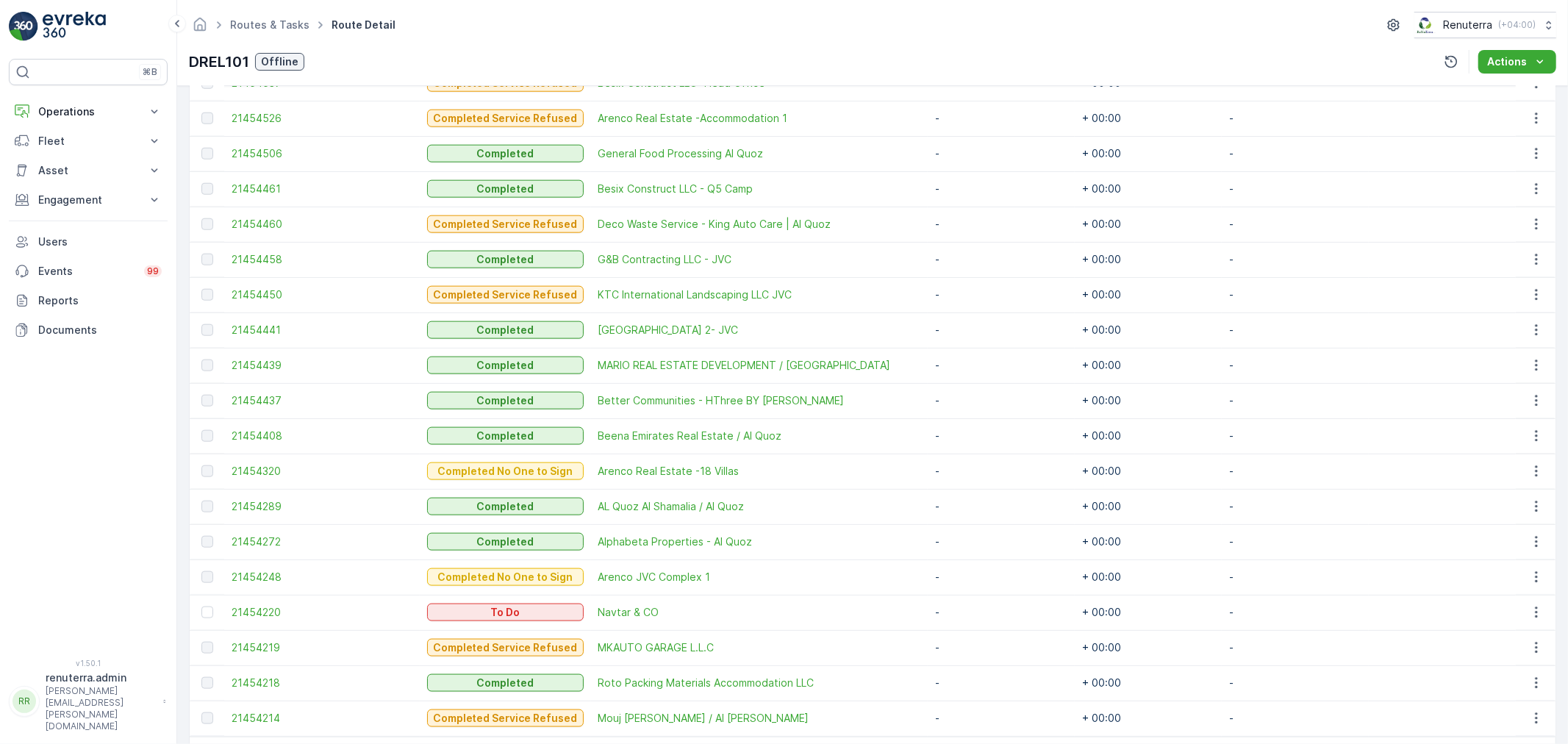
scroll to position [1435, 0]
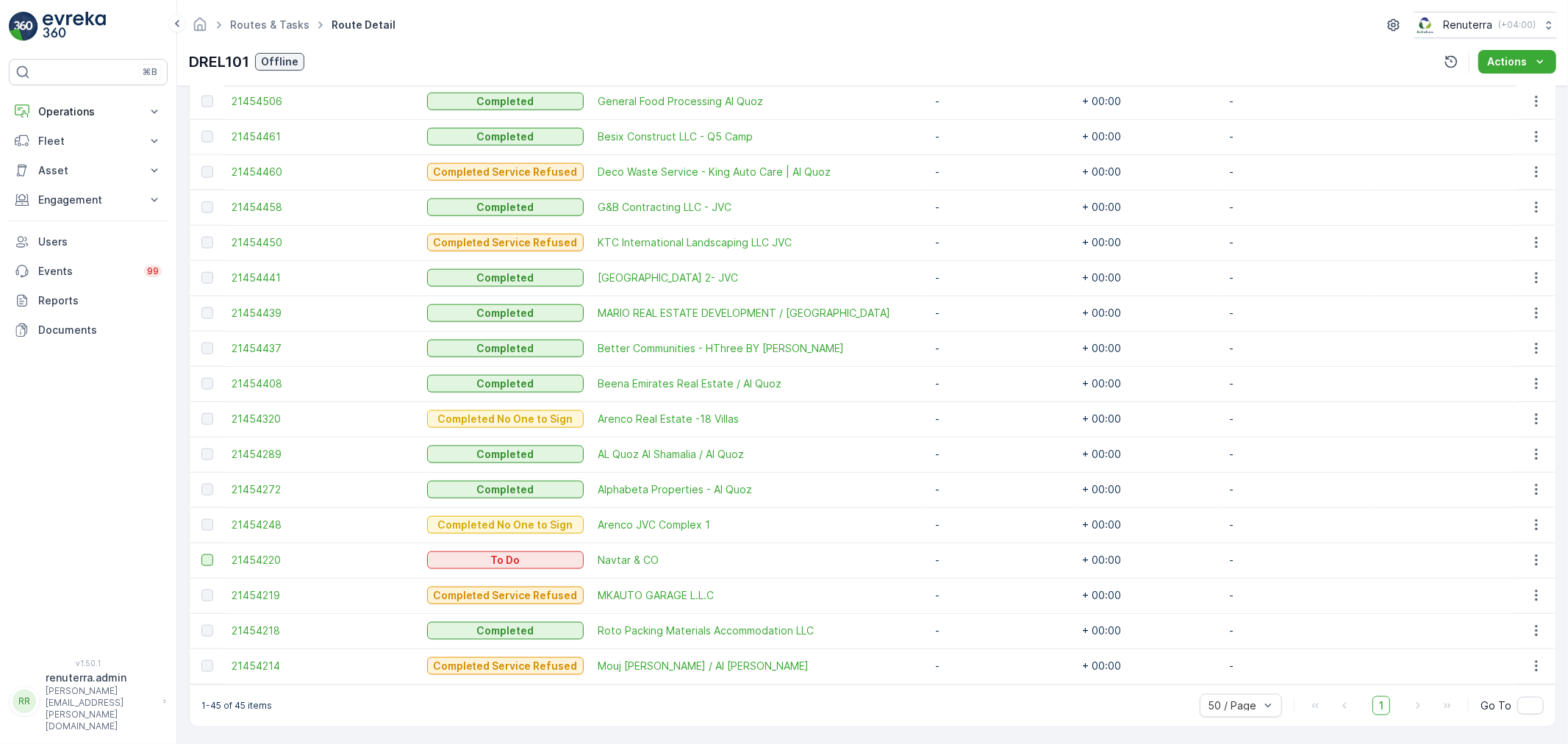
click at [203, 556] on div at bounding box center [207, 560] width 12 height 12
click at [201, 554] on input "checkbox" at bounding box center [201, 554] width 0 height 0
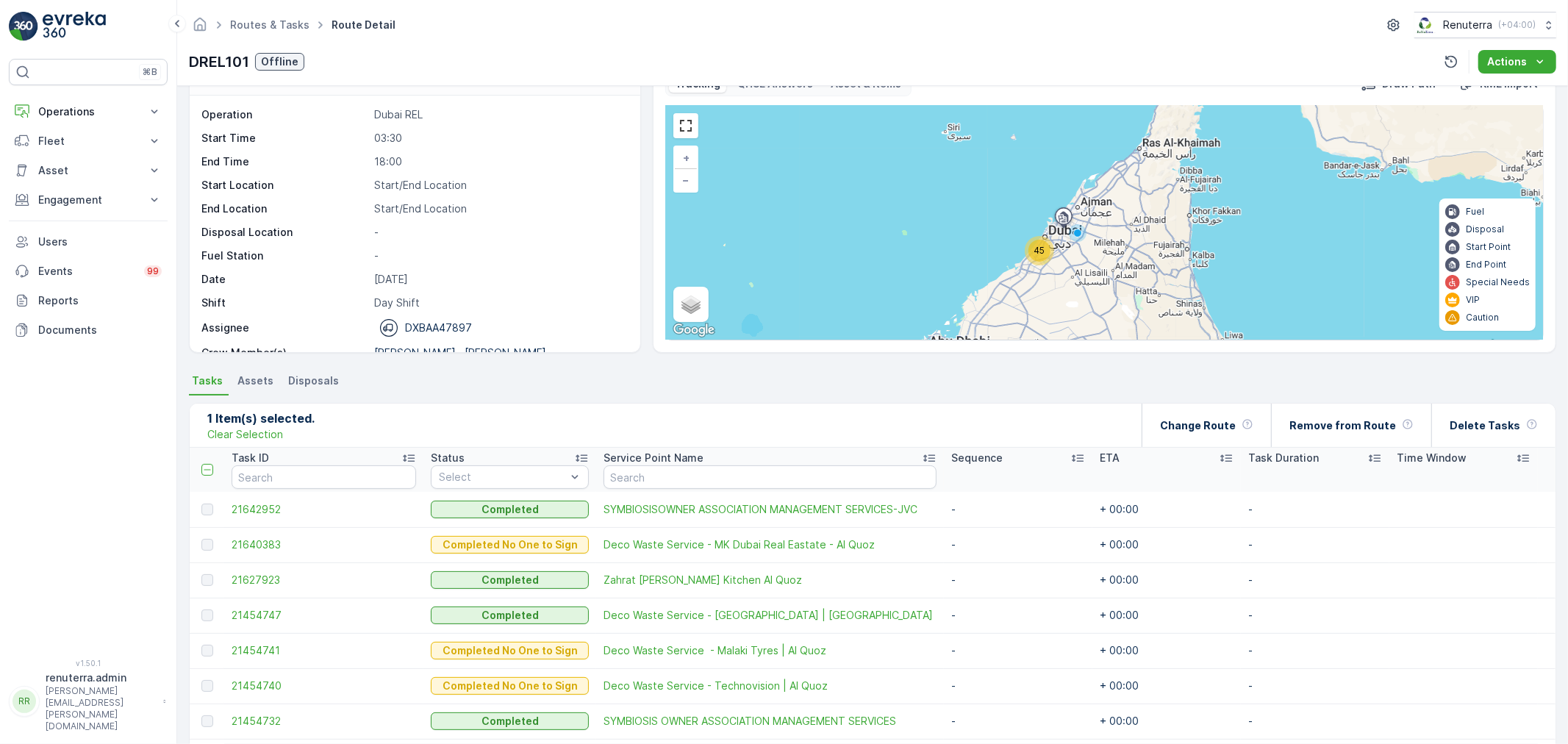
scroll to position [0, 0]
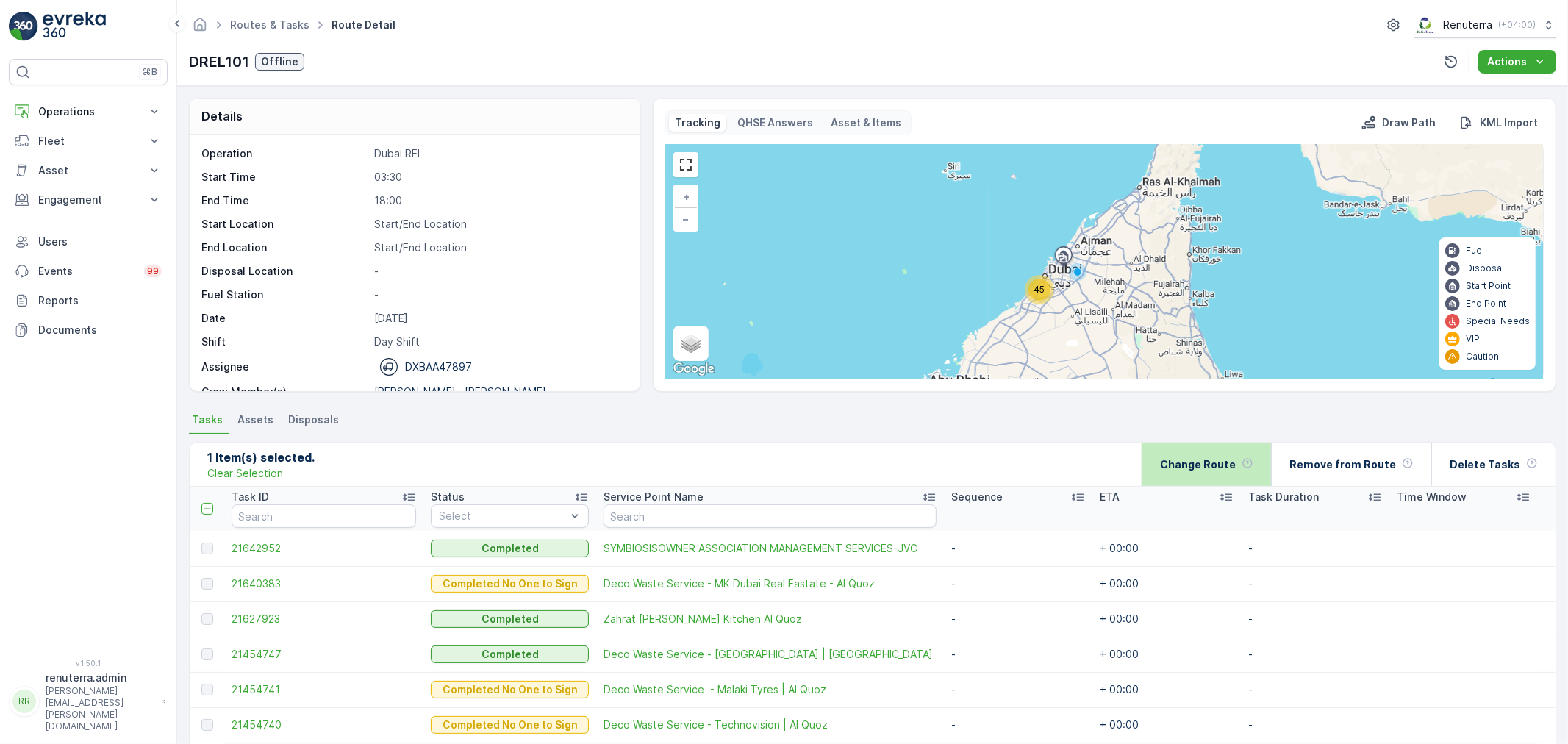
click at [1217, 469] on p "Change Route" at bounding box center [1198, 464] width 76 height 15
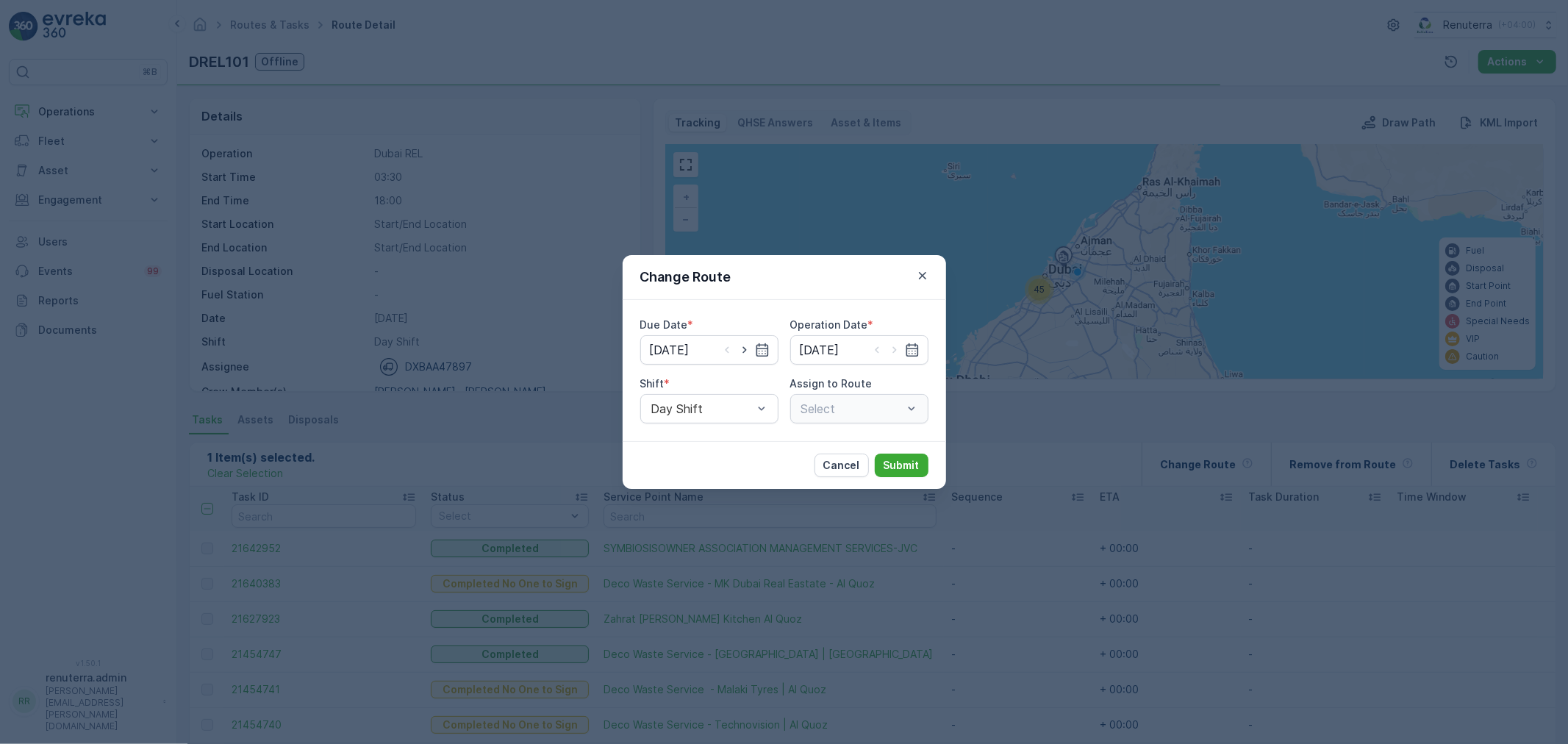
type input "[DATE]"
click at [747, 348] on icon "button" at bounding box center [745, 350] width 15 height 15
type input "[DATE]"
click at [898, 347] on icon "button" at bounding box center [895, 350] width 15 height 15
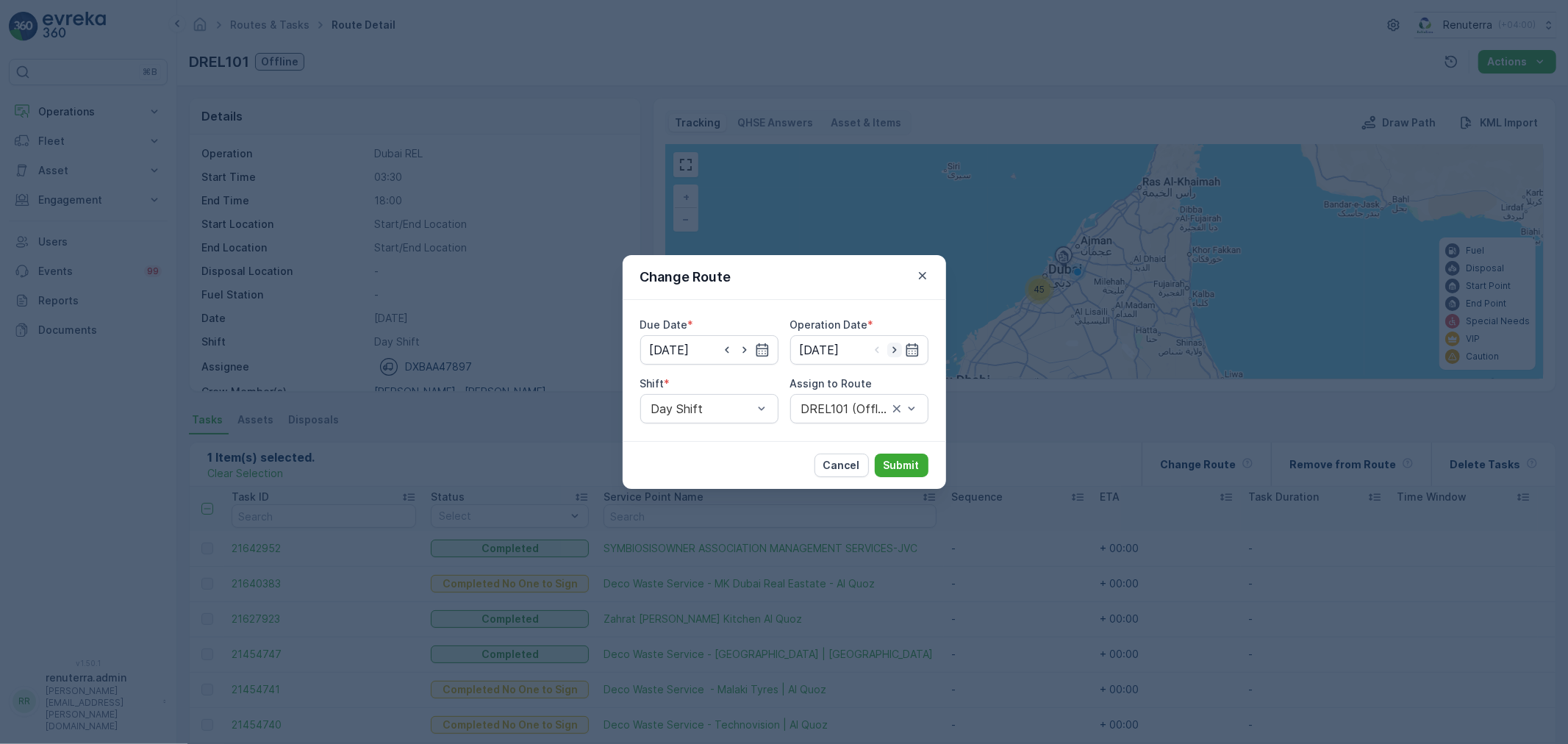
type input "[DATE]"
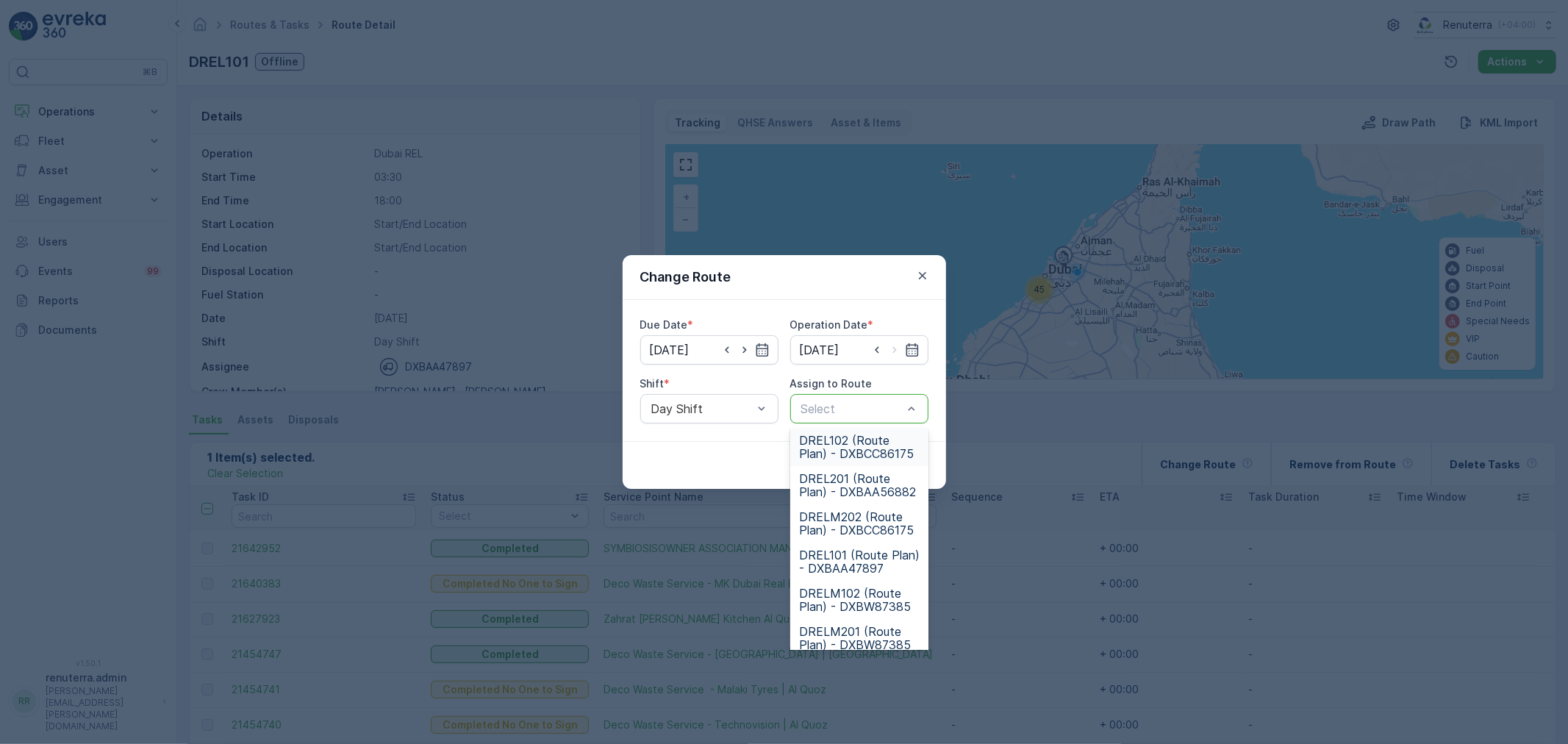
scroll to position [82, 0]
click at [849, 554] on span "DREL101 (Route Plan) - DXBAA47897" at bounding box center [859, 561] width 120 height 27
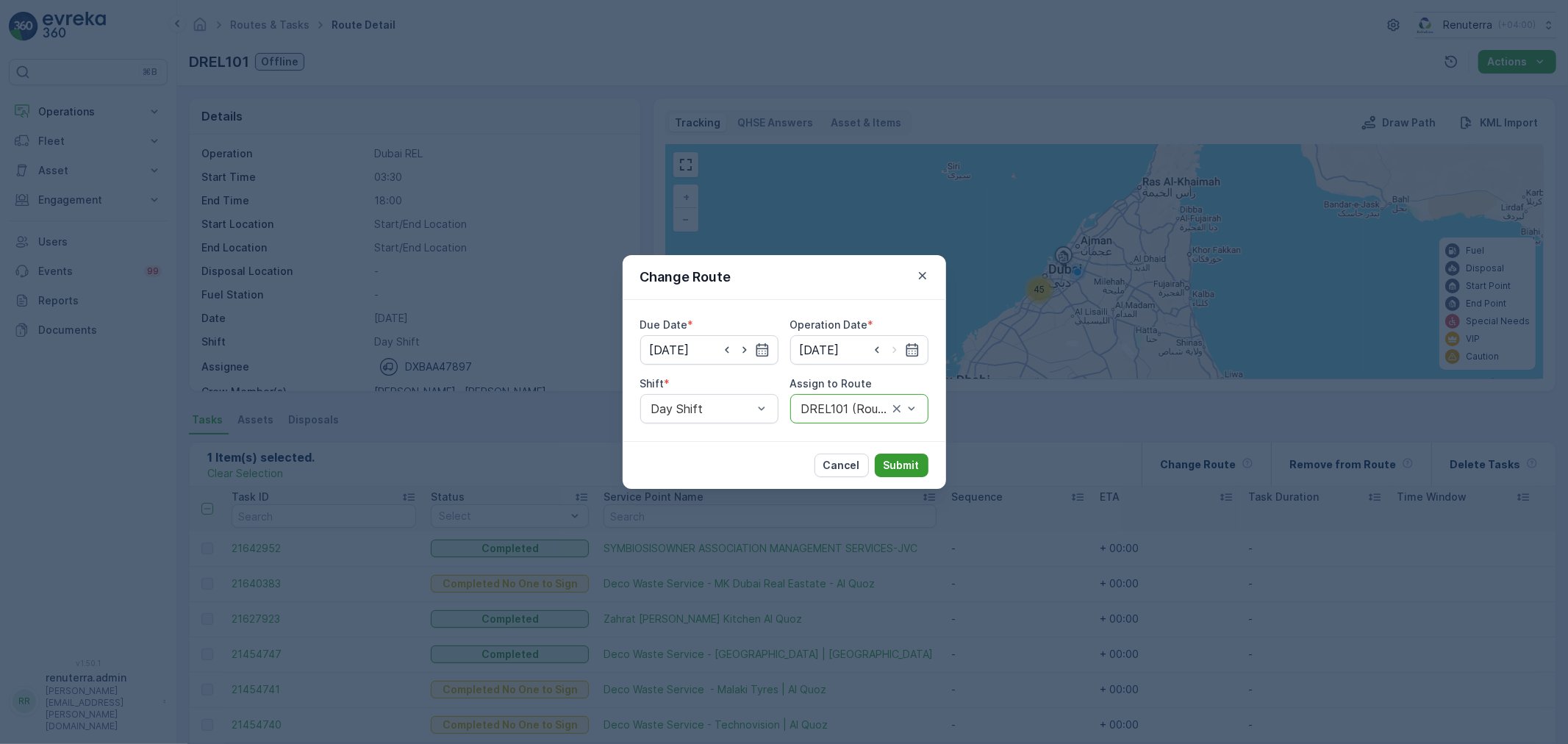
click at [909, 461] on p "Submit" at bounding box center [902, 465] width 36 height 15
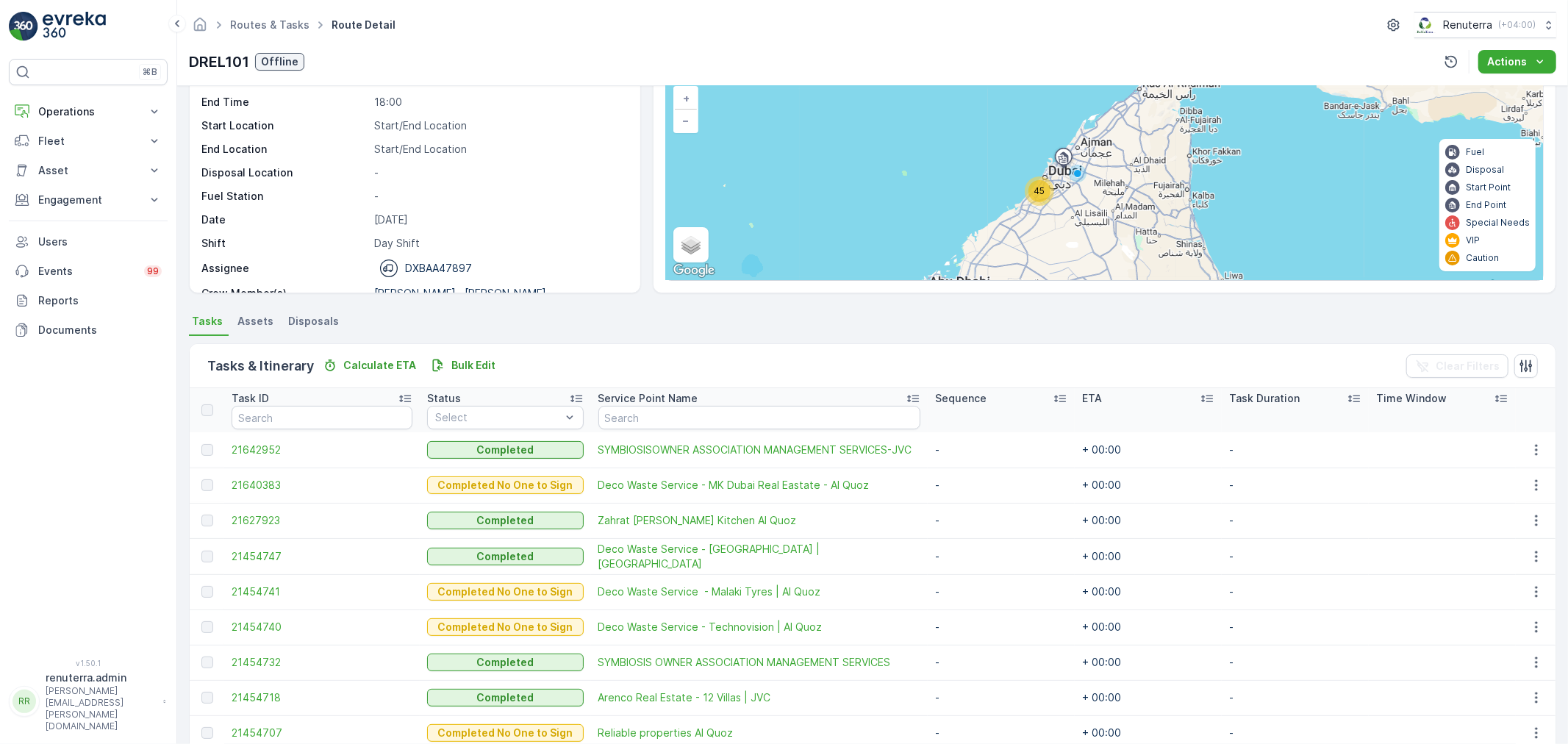
scroll to position [94, 0]
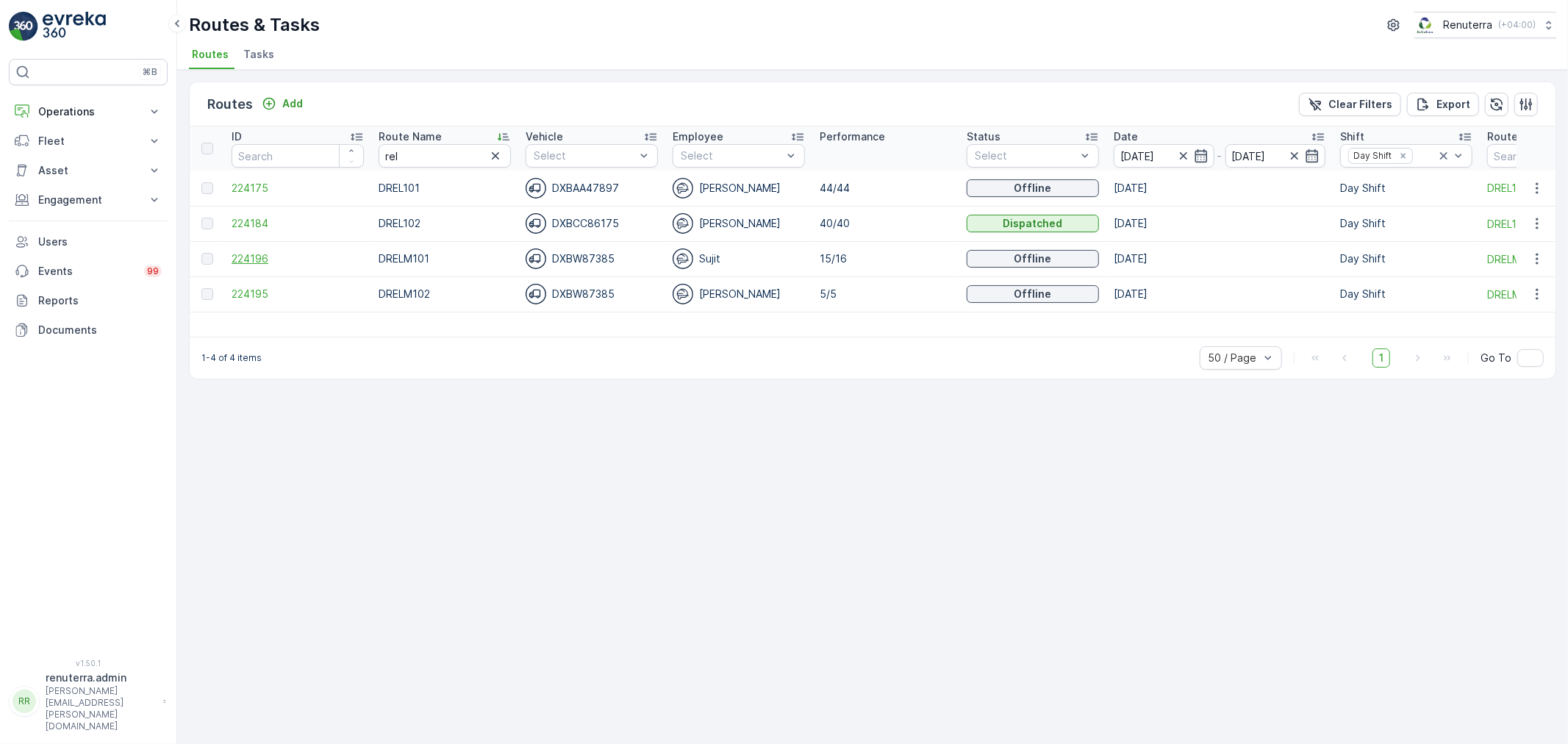
click at [259, 255] on span "224196" at bounding box center [297, 259] width 133 height 15
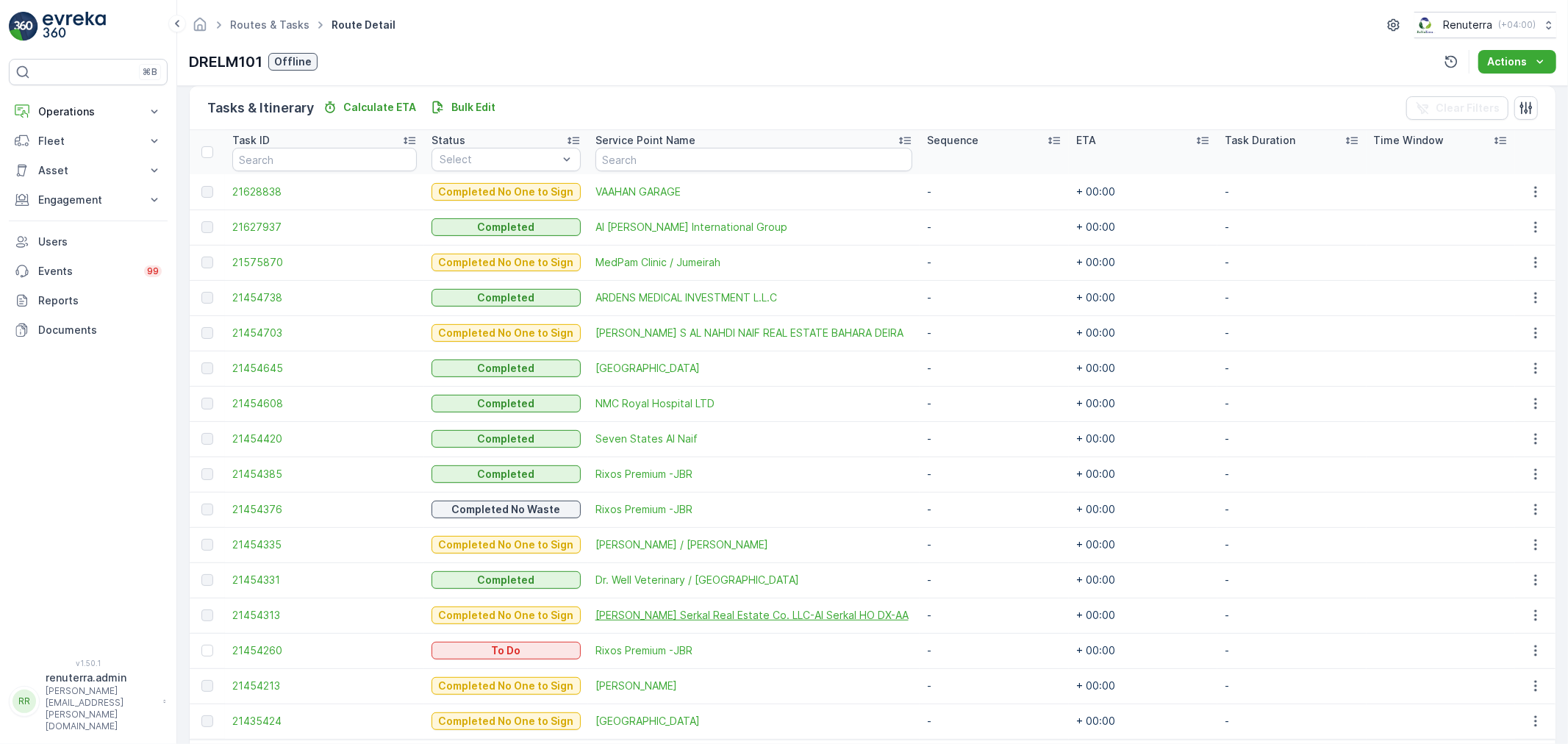
scroll to position [413, 0]
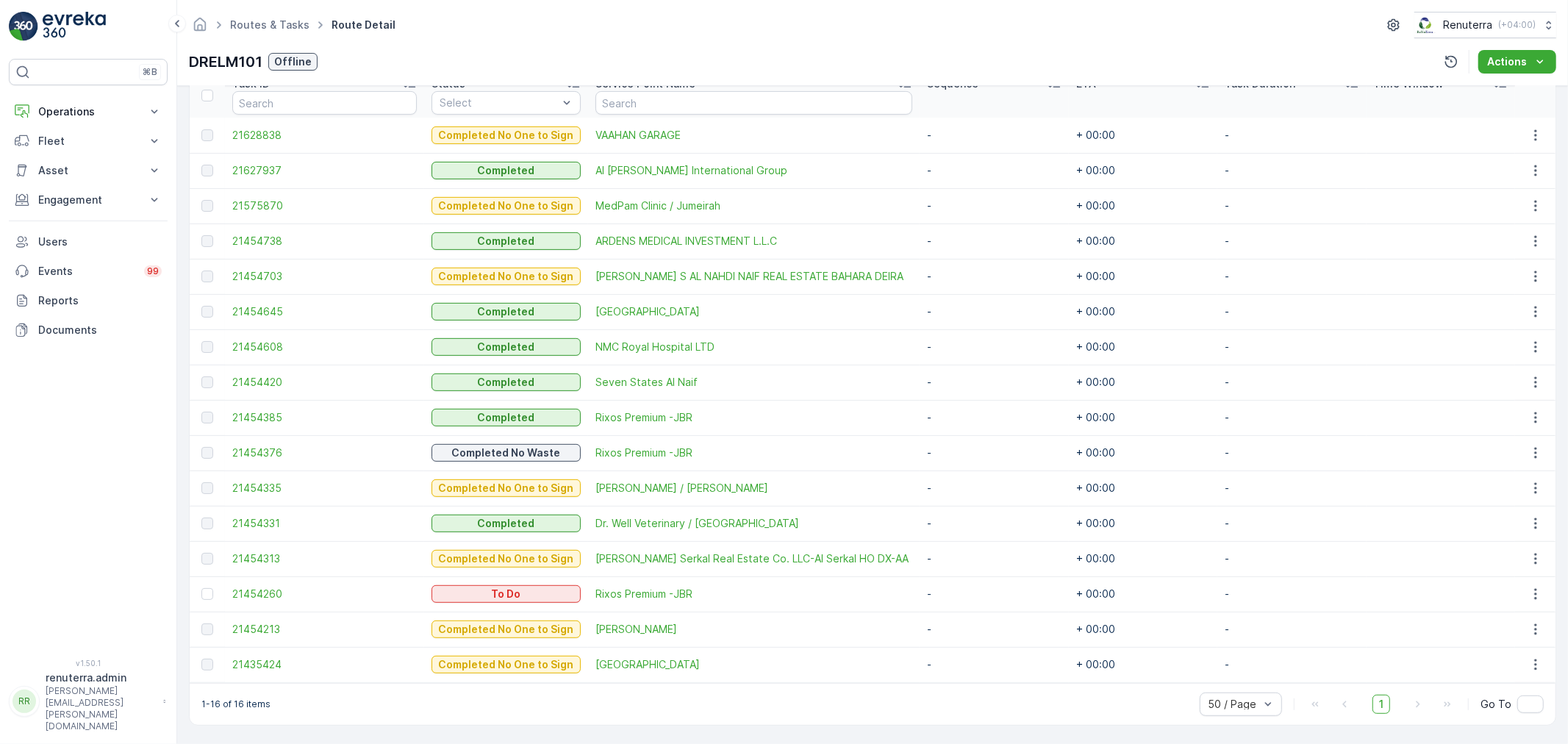
drag, startPoint x: 204, startPoint y: 588, endPoint x: 314, endPoint y: 616, distance: 113.5
click at [204, 588] on div at bounding box center [207, 594] width 12 height 12
click at [201, 588] on input "checkbox" at bounding box center [201, 588] width 0 height 0
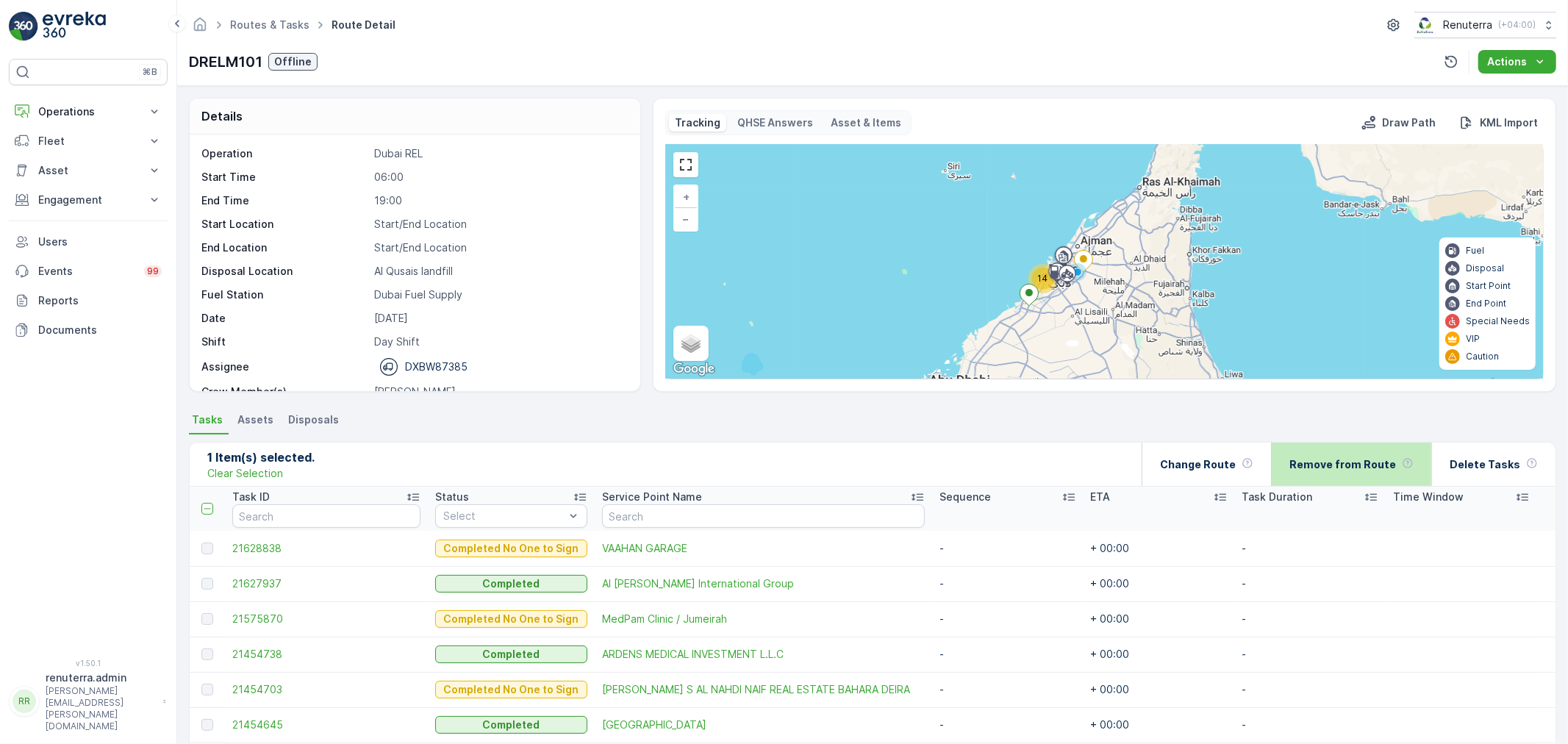
click at [1361, 457] on p "Remove from Route" at bounding box center [1343, 464] width 107 height 15
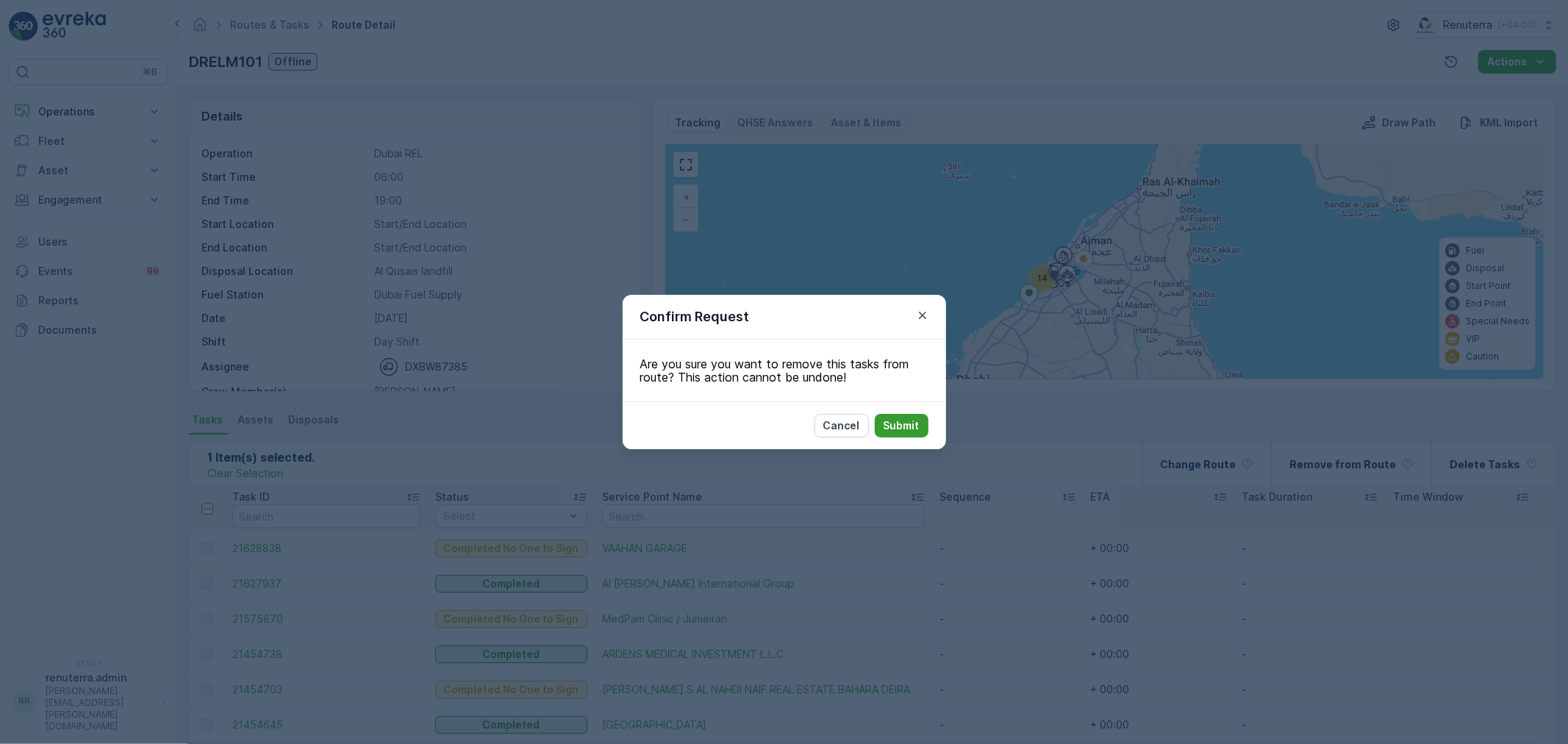
click at [898, 422] on p "Submit" at bounding box center [902, 425] width 36 height 15
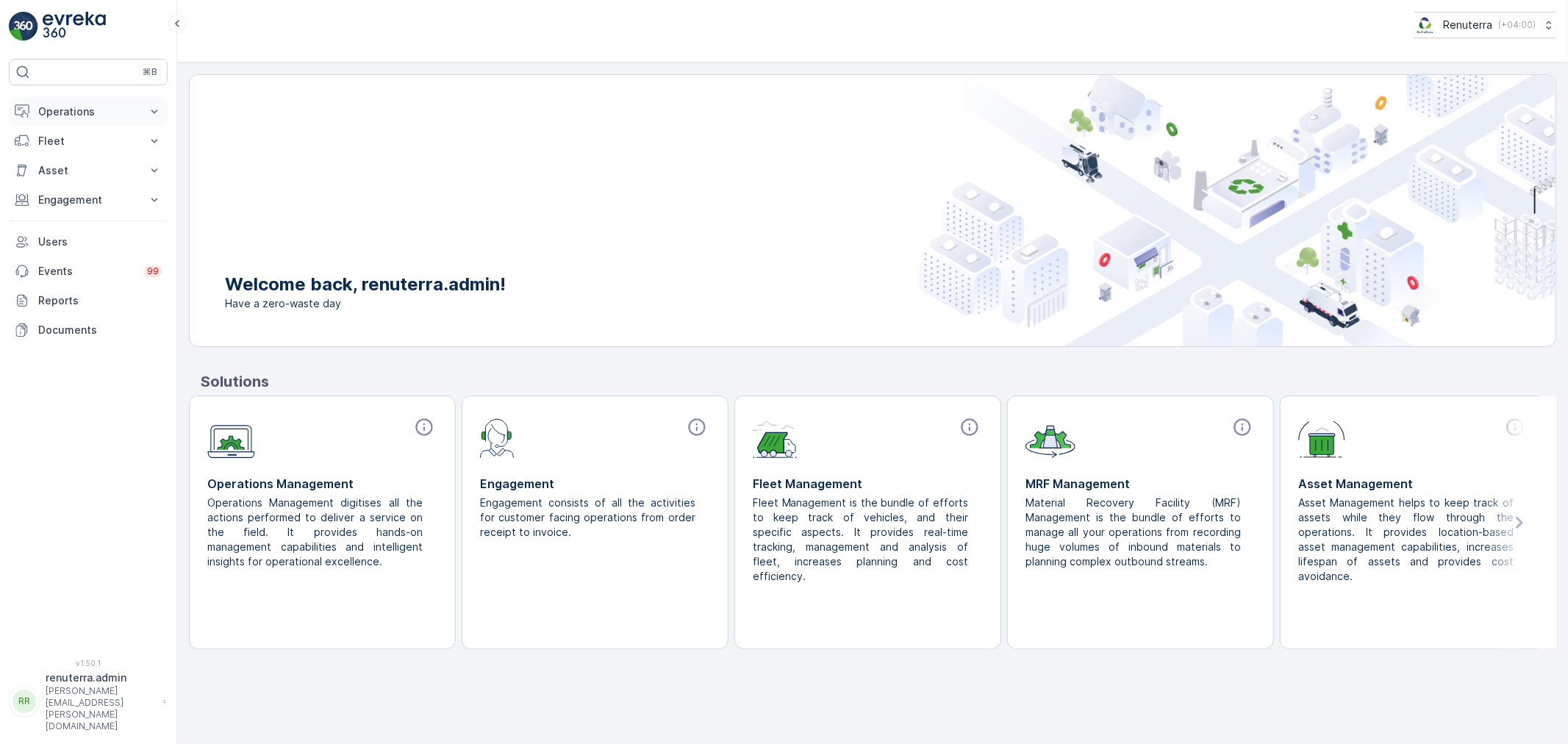
click at [61, 110] on p "Operations" at bounding box center [88, 112] width 100 height 15
click at [68, 157] on p "Planning" at bounding box center [57, 158] width 41 height 15
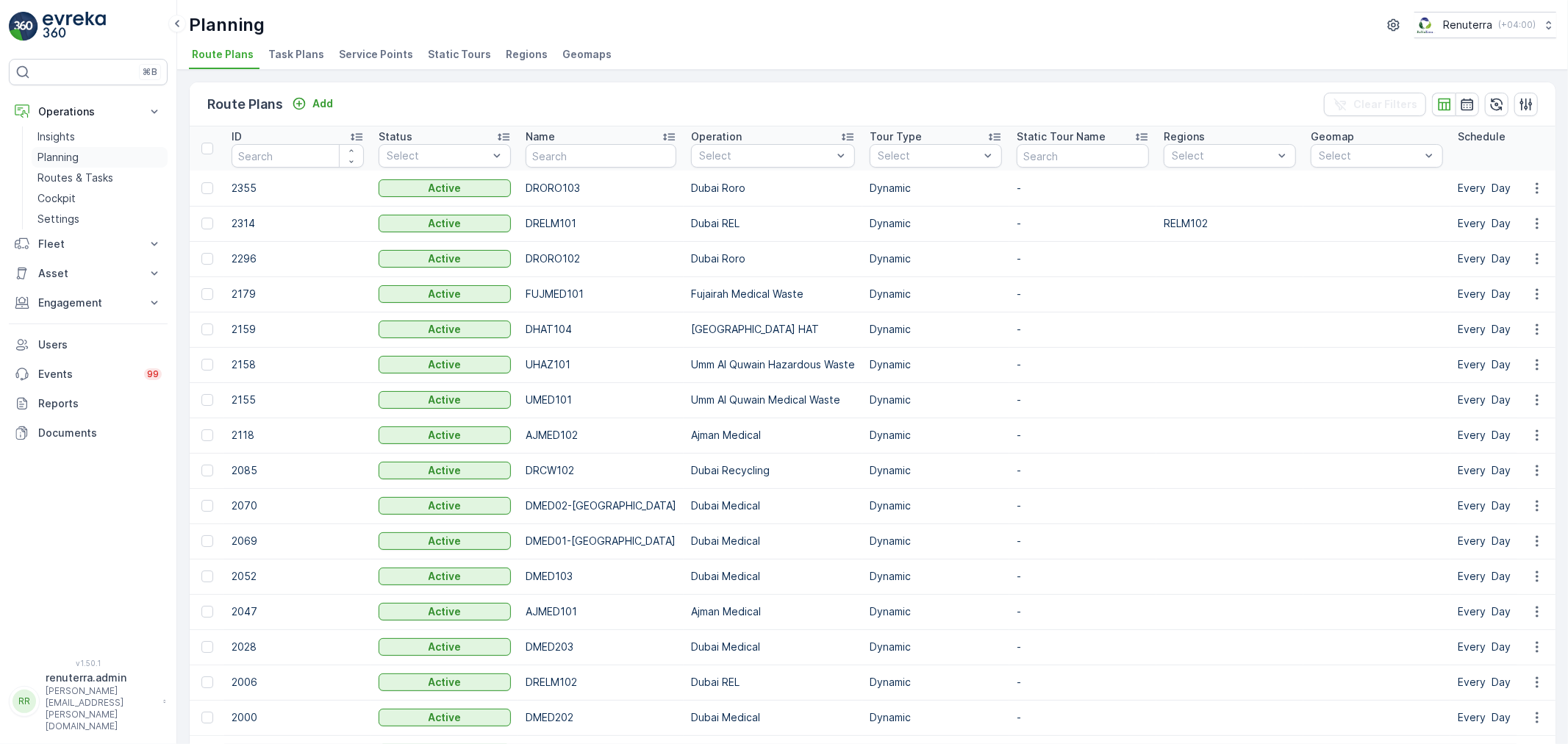
click at [66, 151] on p "Planning" at bounding box center [57, 158] width 41 height 15
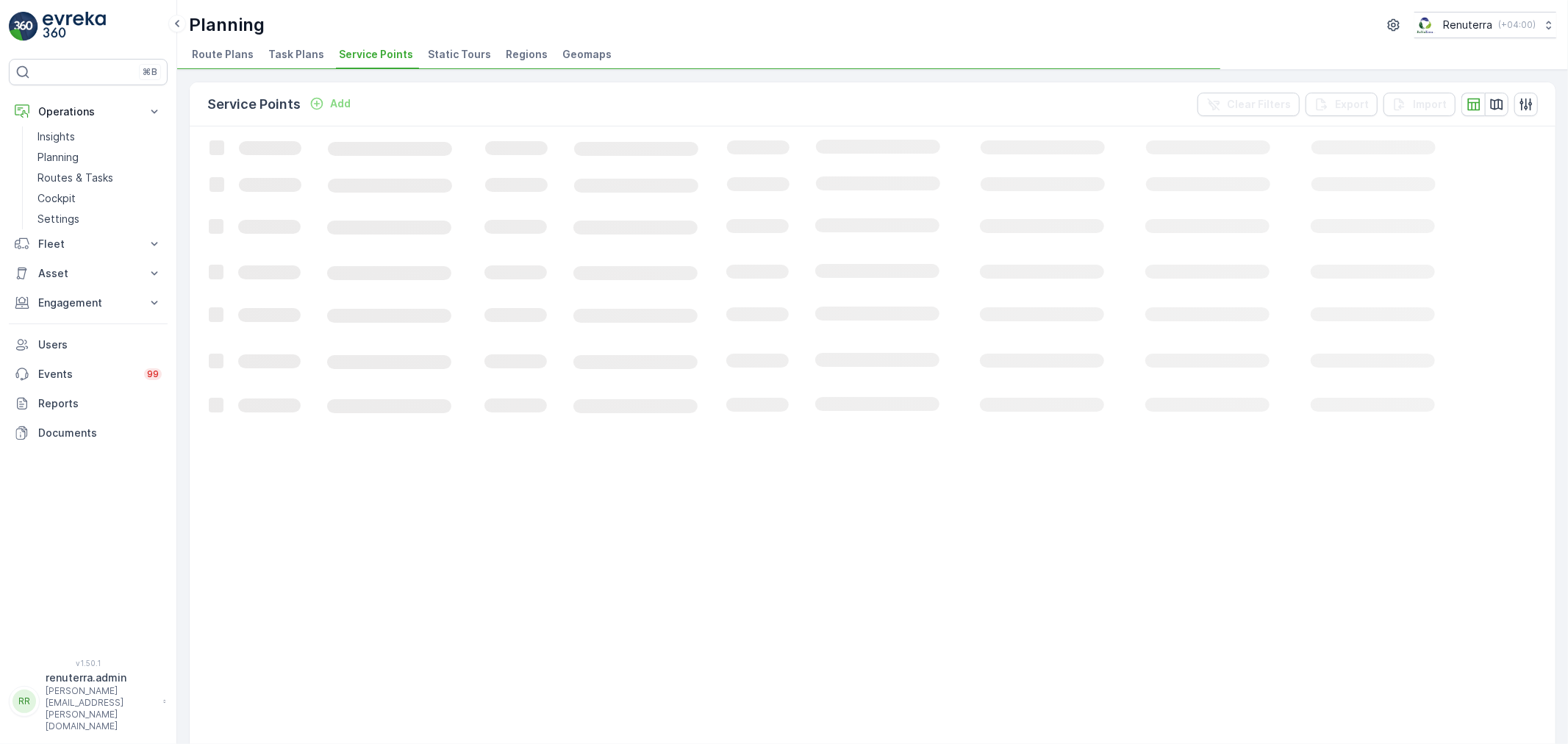
click at [372, 56] on span "Service Points" at bounding box center [376, 55] width 74 height 15
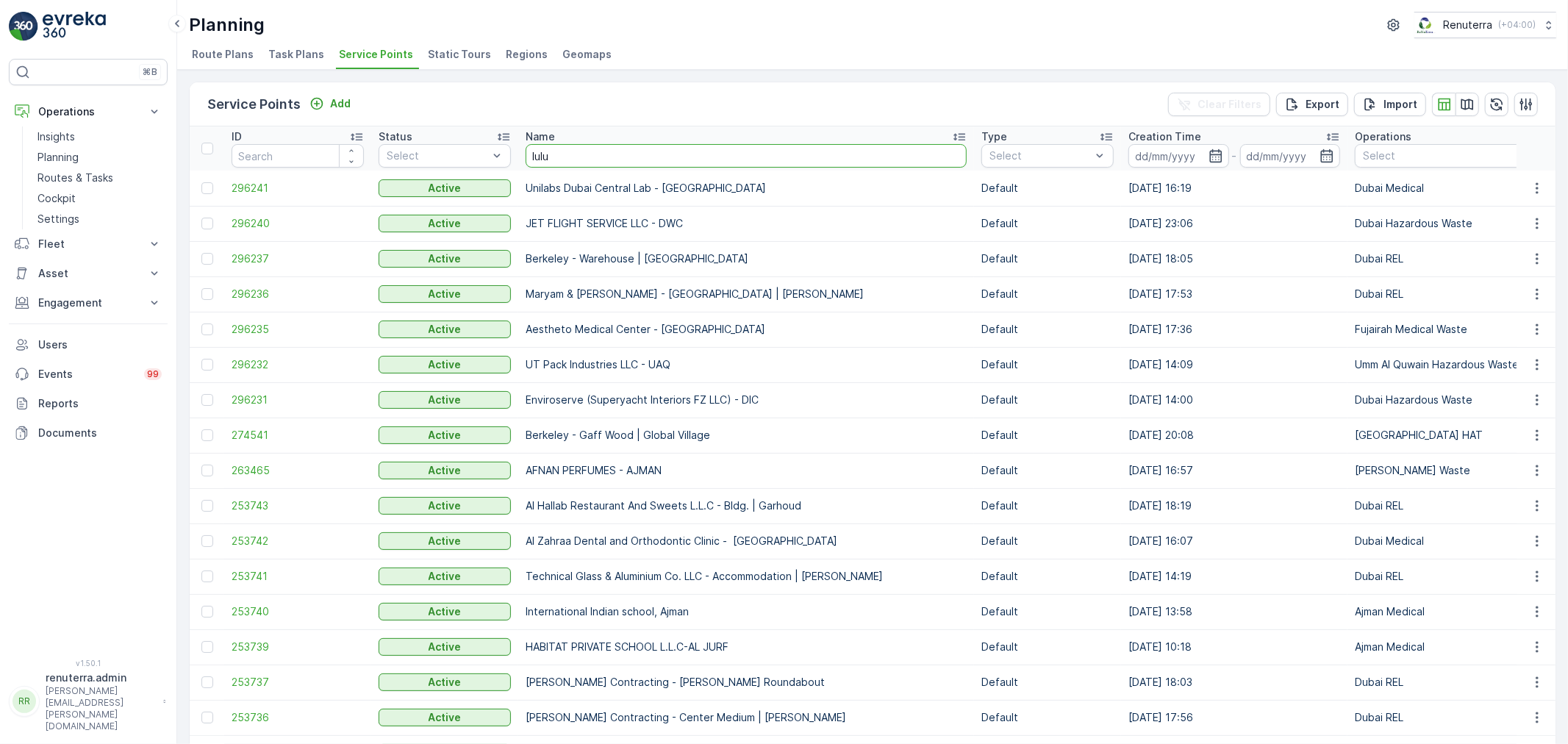
type input "lulu v"
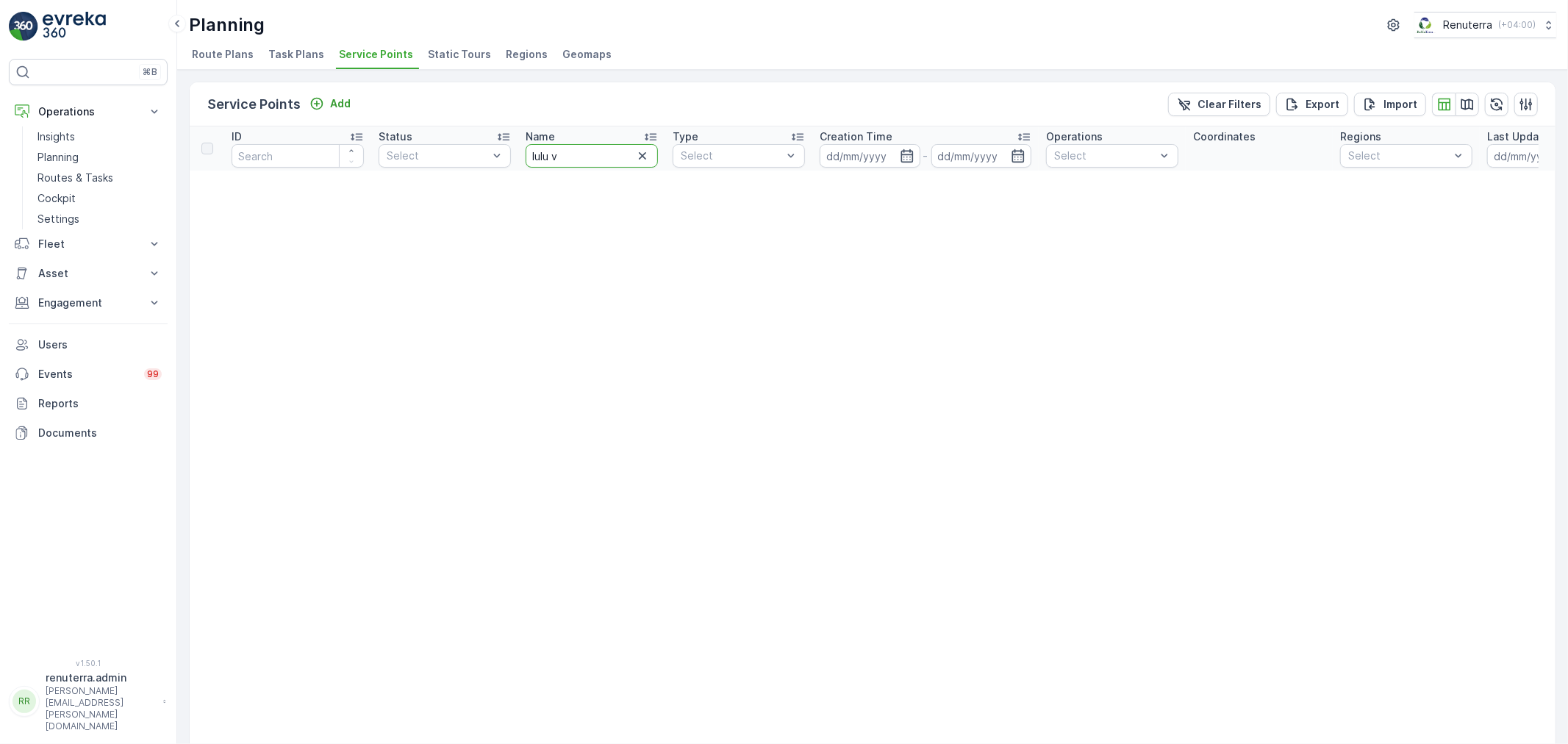
click at [588, 148] on input "lulu v" at bounding box center [591, 155] width 133 height 23
type input "lulu"
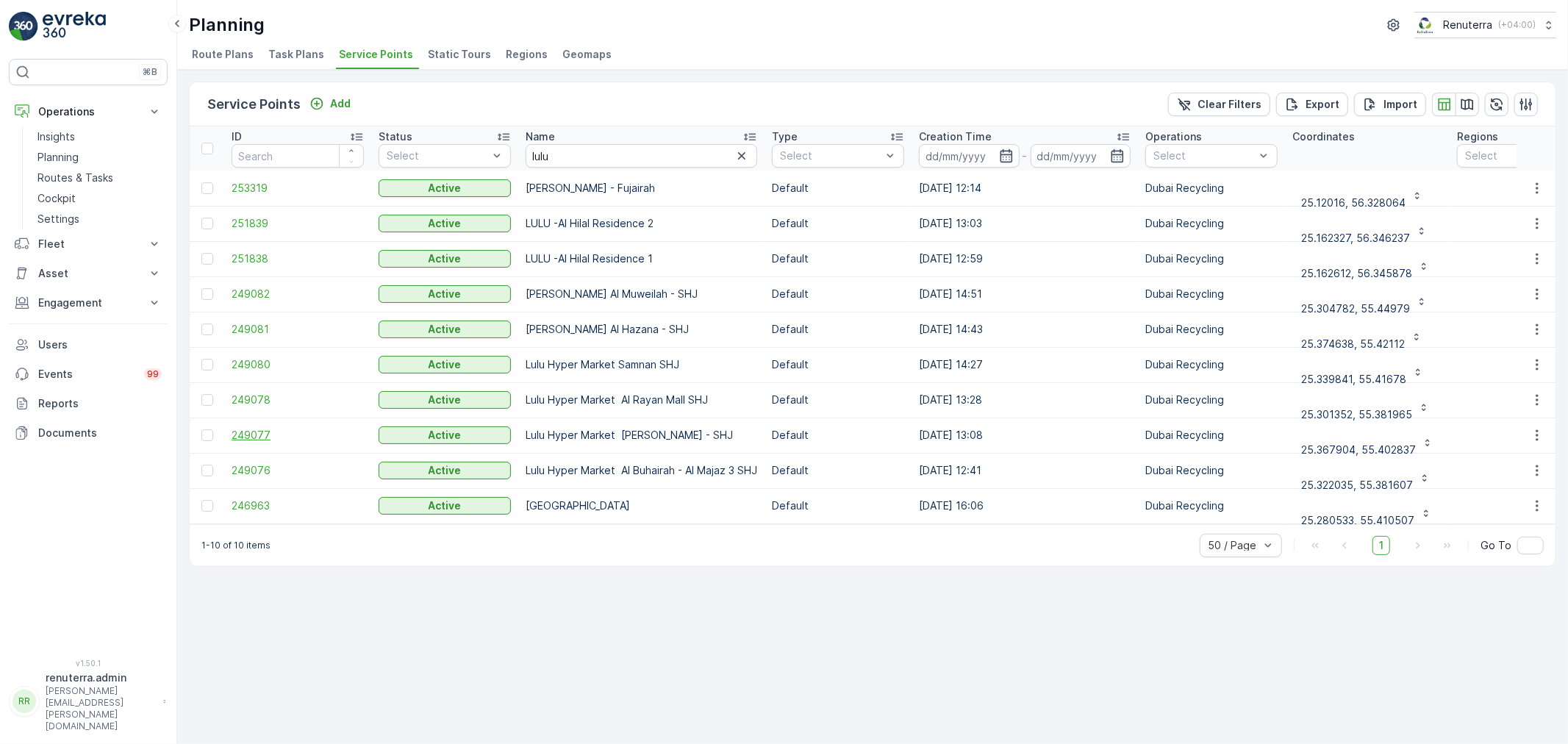
click at [269, 431] on span "249077" at bounding box center [297, 435] width 133 height 15
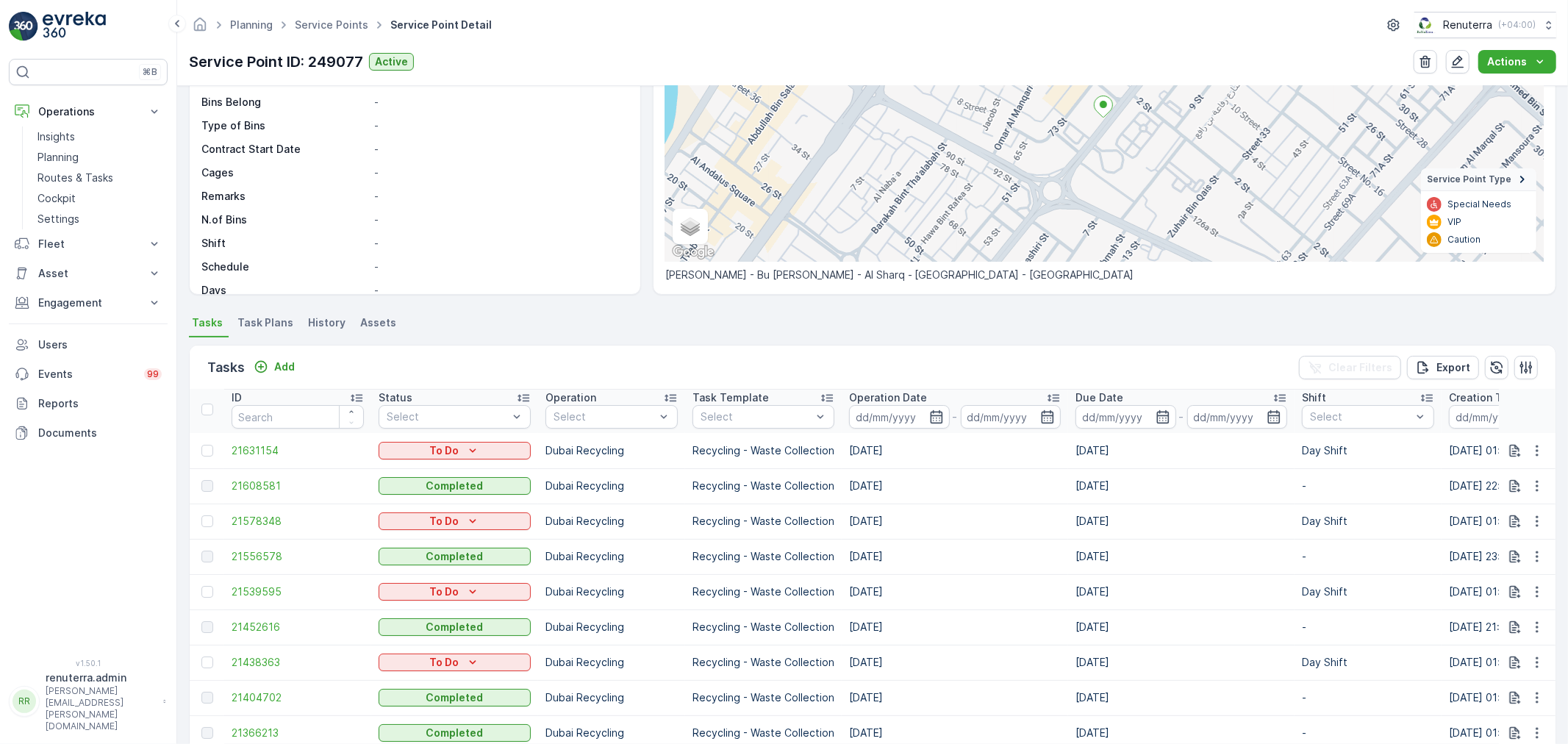
scroll to position [245, 0]
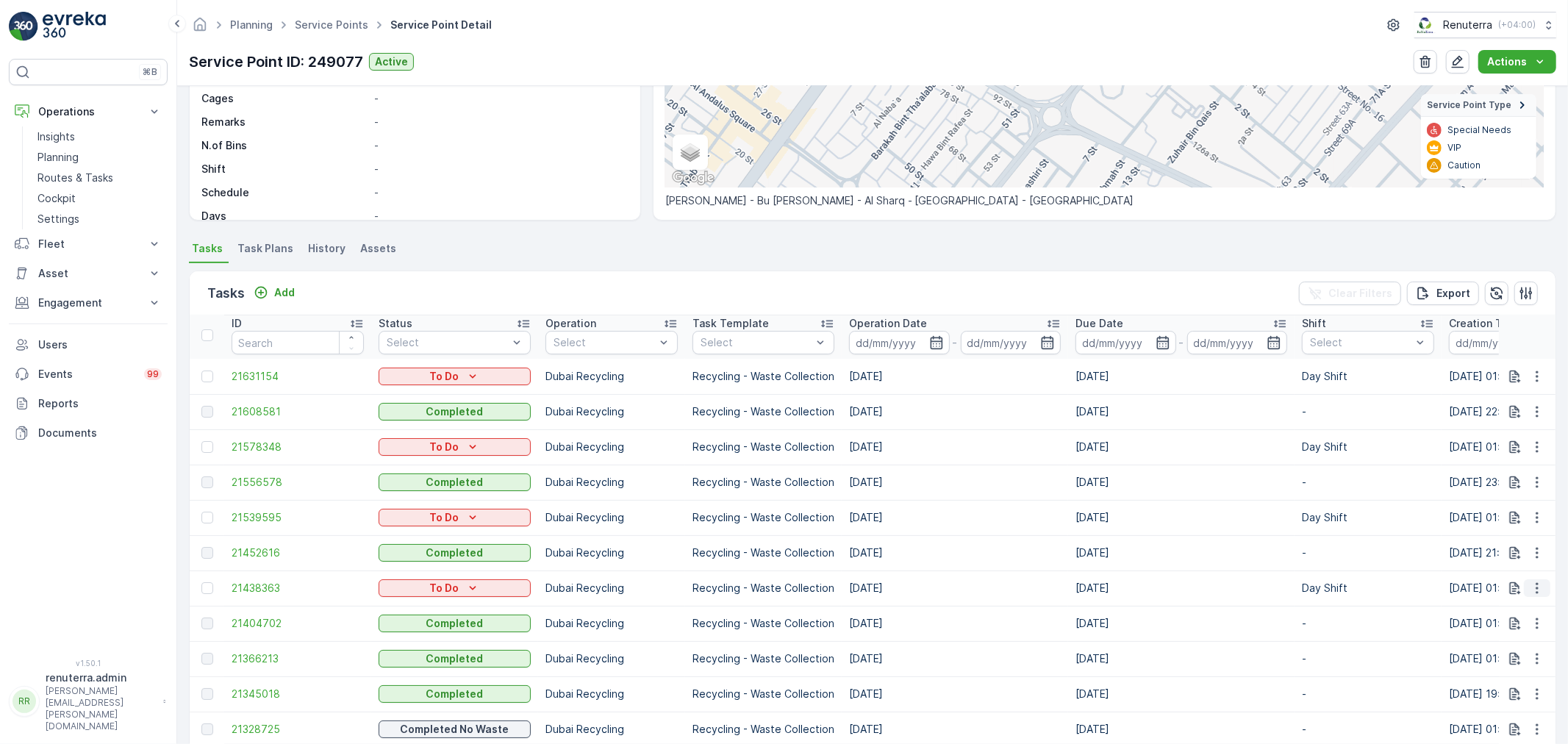
click at [1534, 586] on icon "button" at bounding box center [1537, 588] width 15 height 15
click at [1502, 652] on span "Change Route" at bounding box center [1499, 649] width 71 height 15
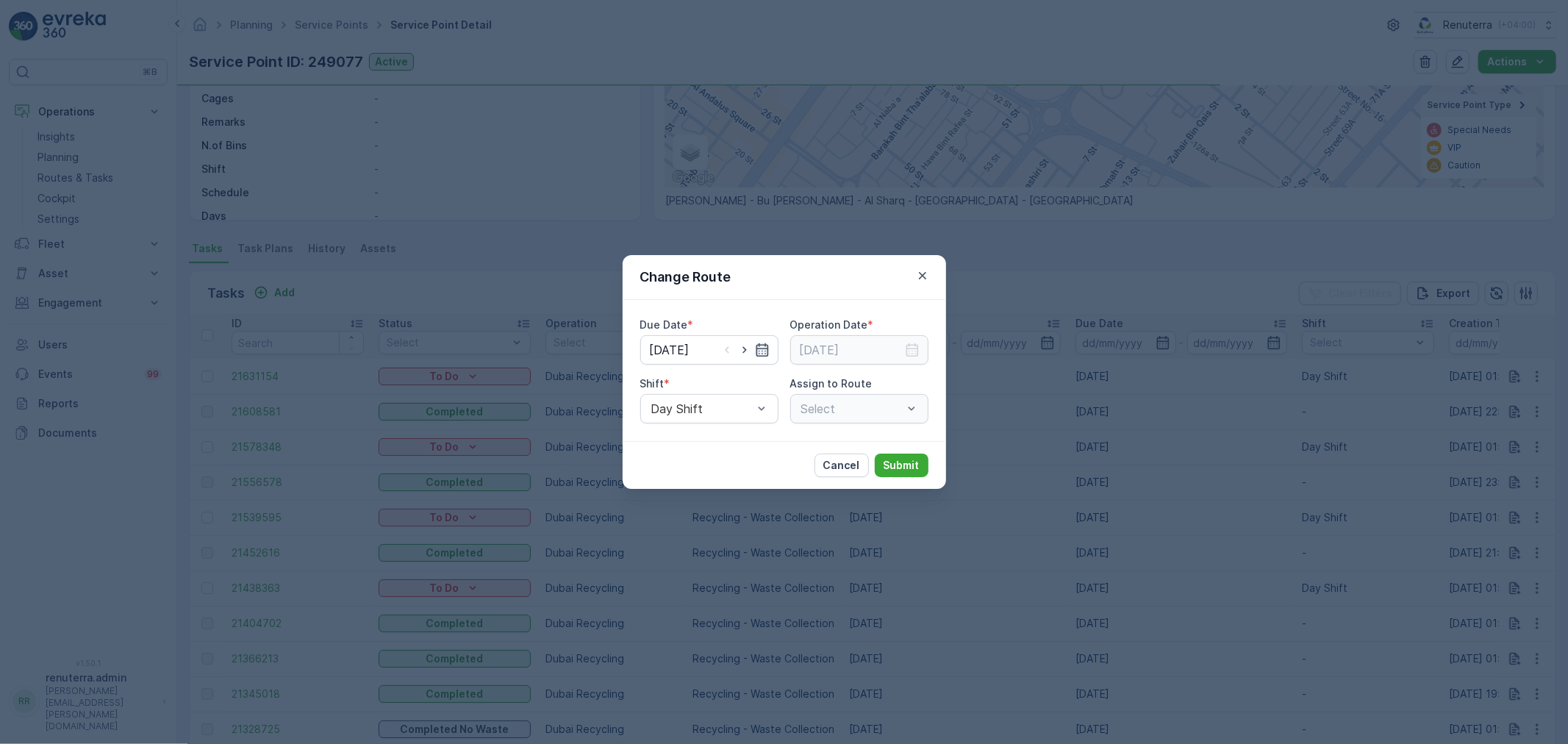
type input "[DATE]"
click at [744, 348] on icon "button" at bounding box center [744, 349] width 4 height 6
type input "[DATE]"
click at [915, 350] on icon "button" at bounding box center [913, 350] width 15 height 15
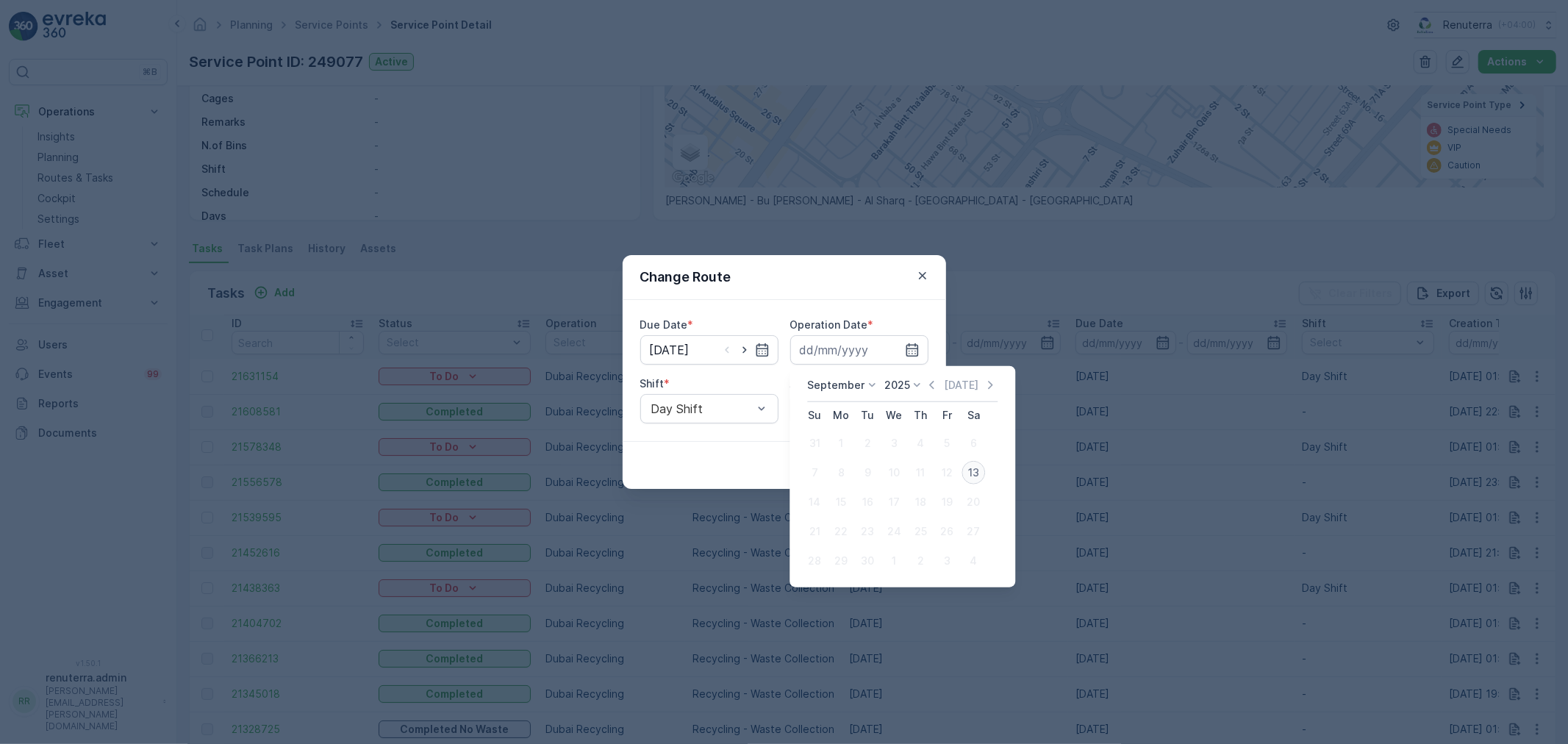
click at [980, 475] on div "13" at bounding box center [973, 472] width 23 height 23
type input "[DATE]"
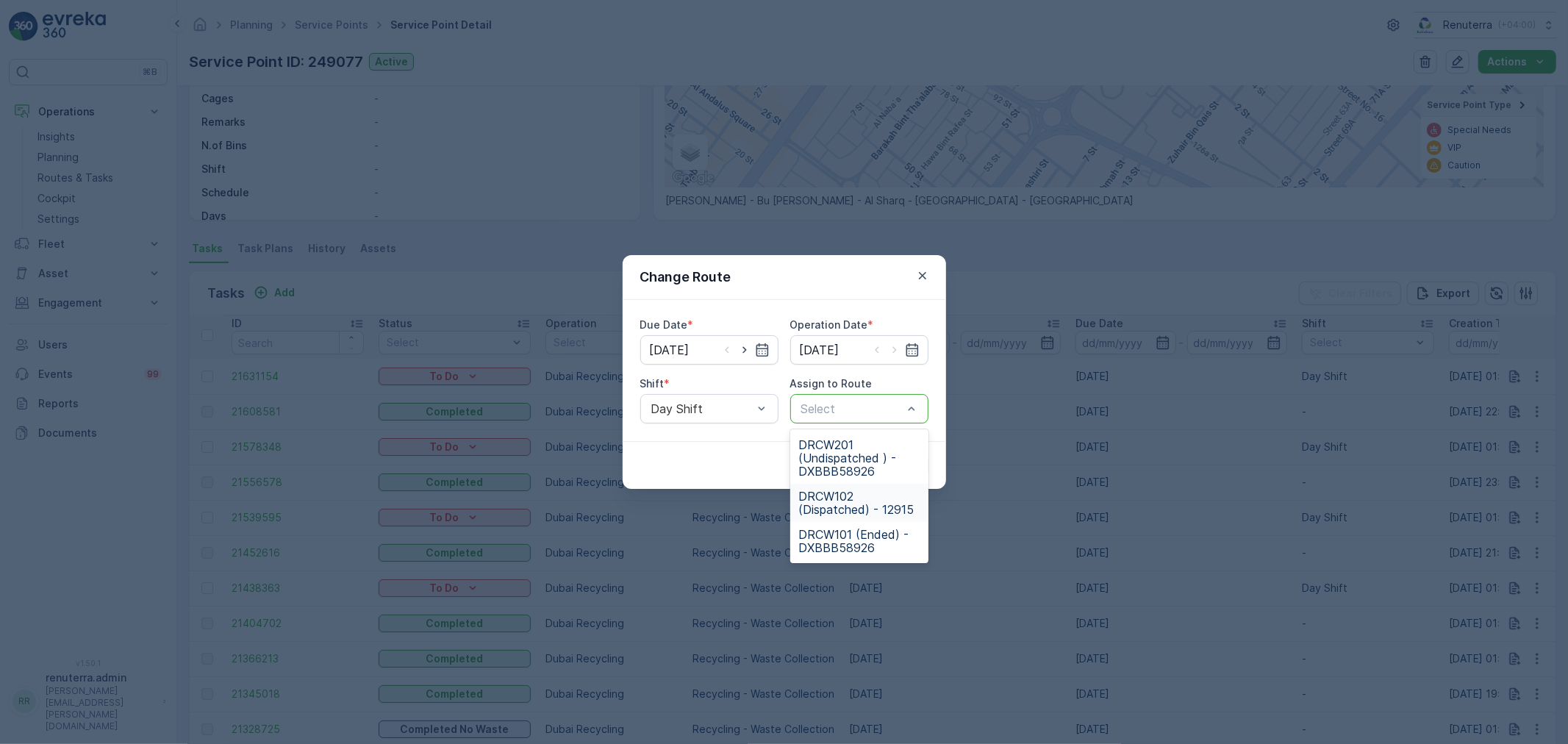
click at [851, 503] on span "DRCW102 (Dispatched) - 12915" at bounding box center [859, 502] width 120 height 27
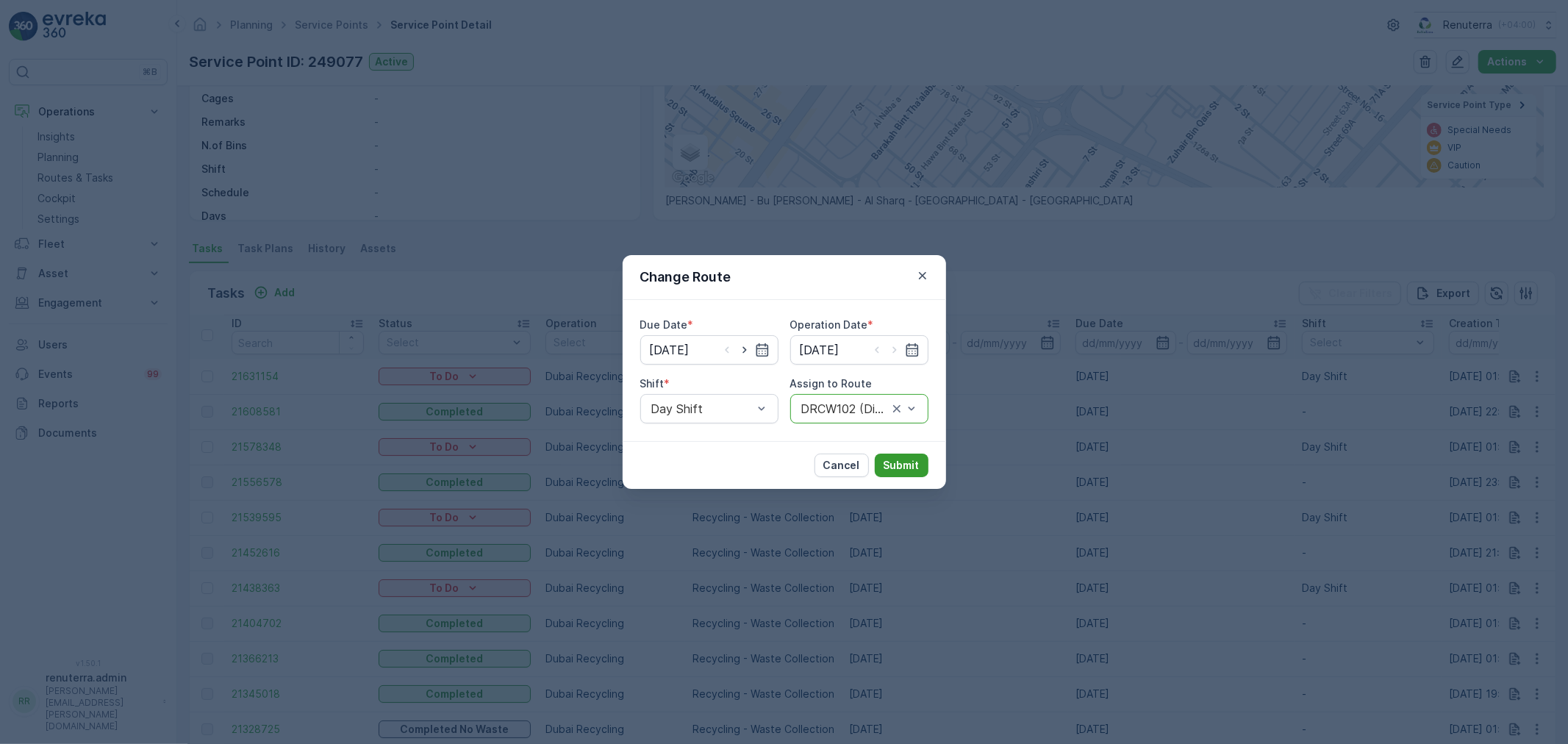
click at [895, 467] on p "Submit" at bounding box center [902, 465] width 36 height 15
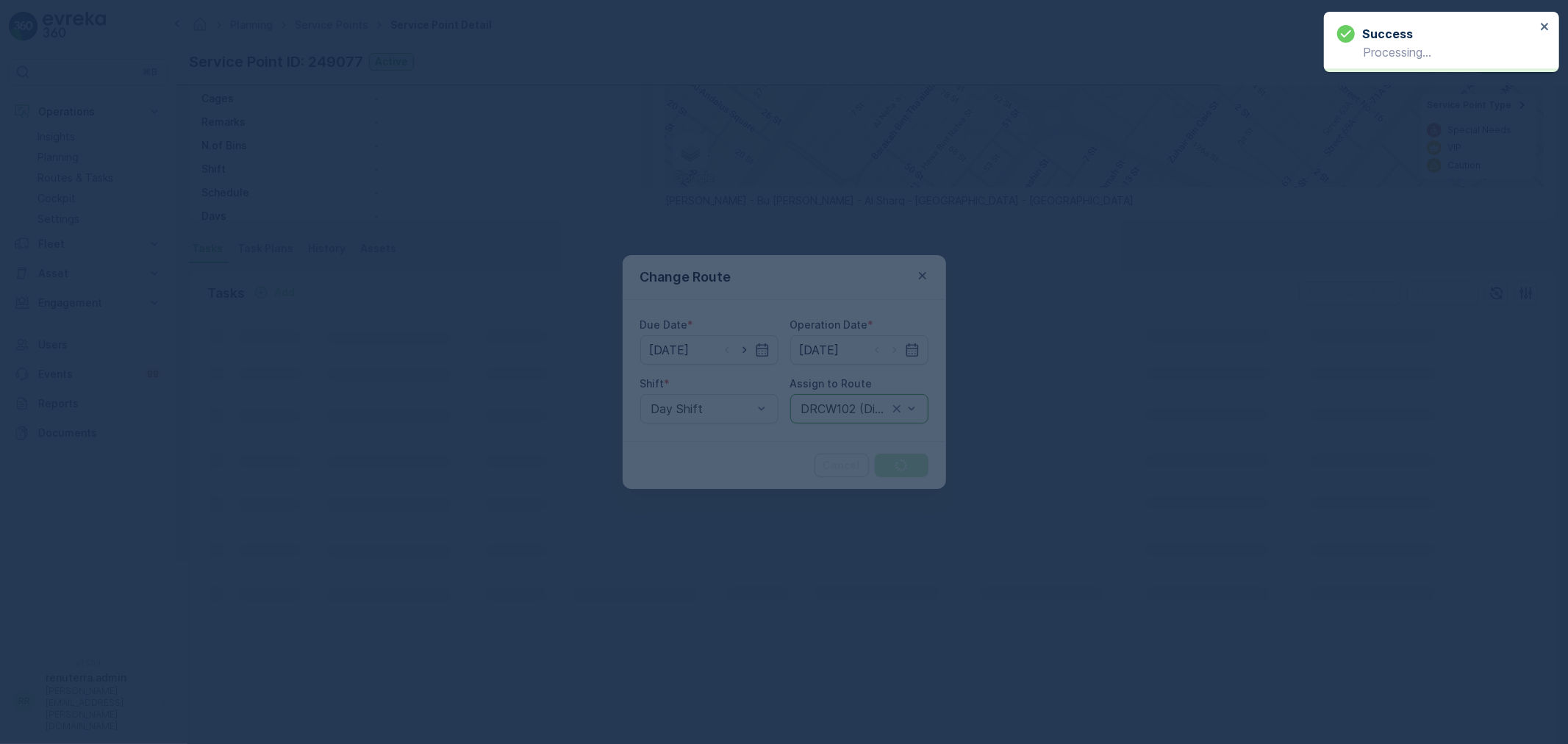
scroll to position [0, 0]
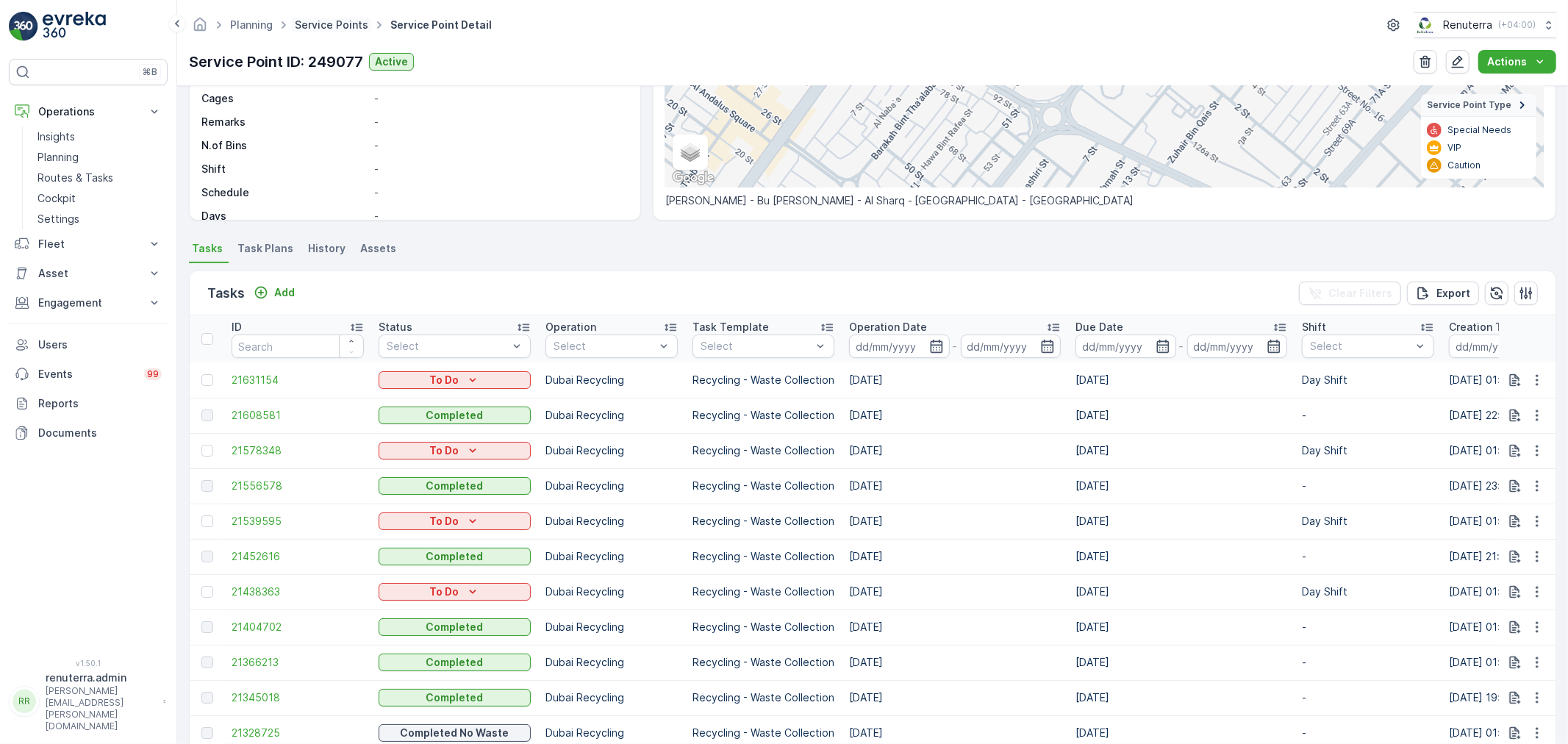
click at [338, 24] on link "Service Points" at bounding box center [331, 24] width 73 height 12
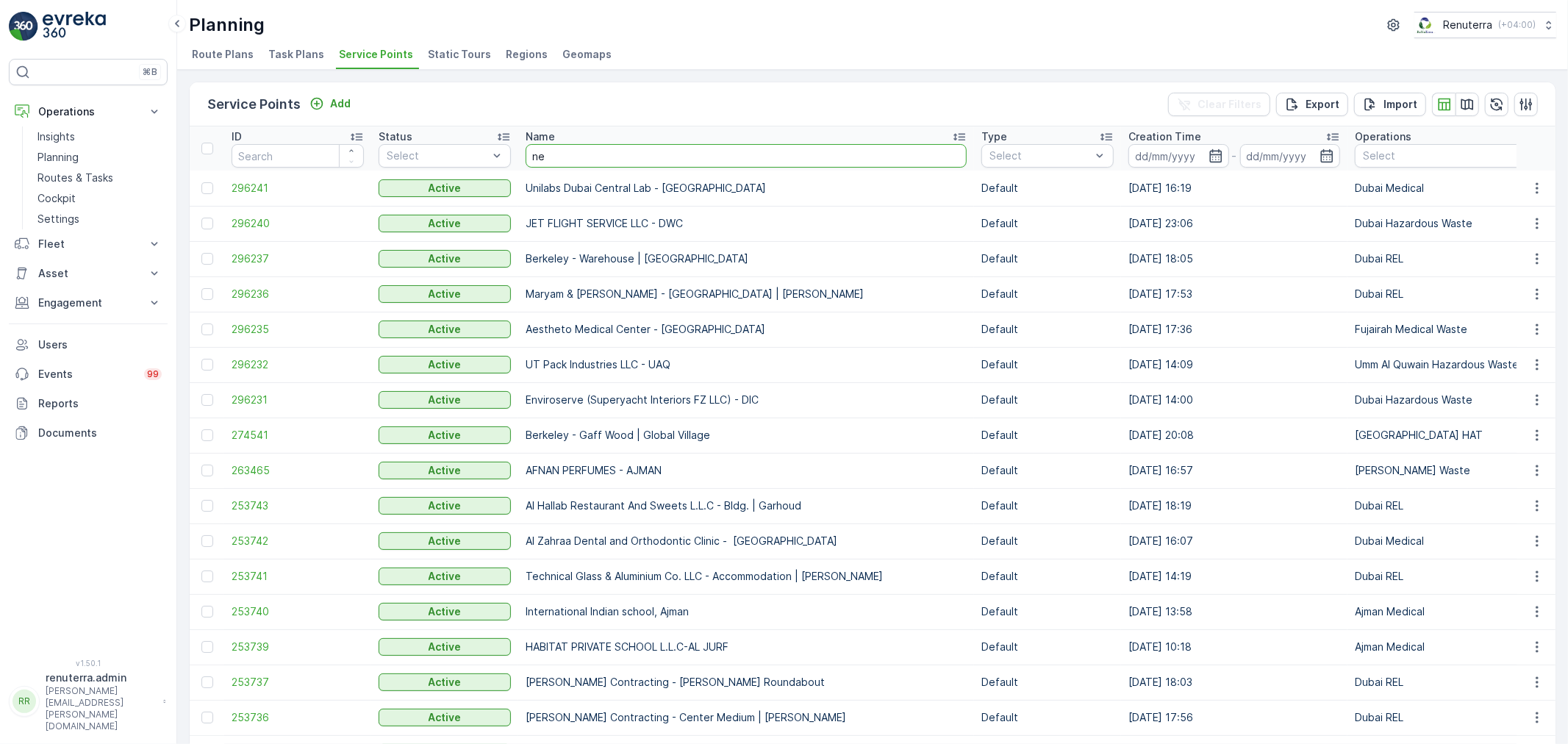
type input "nep"
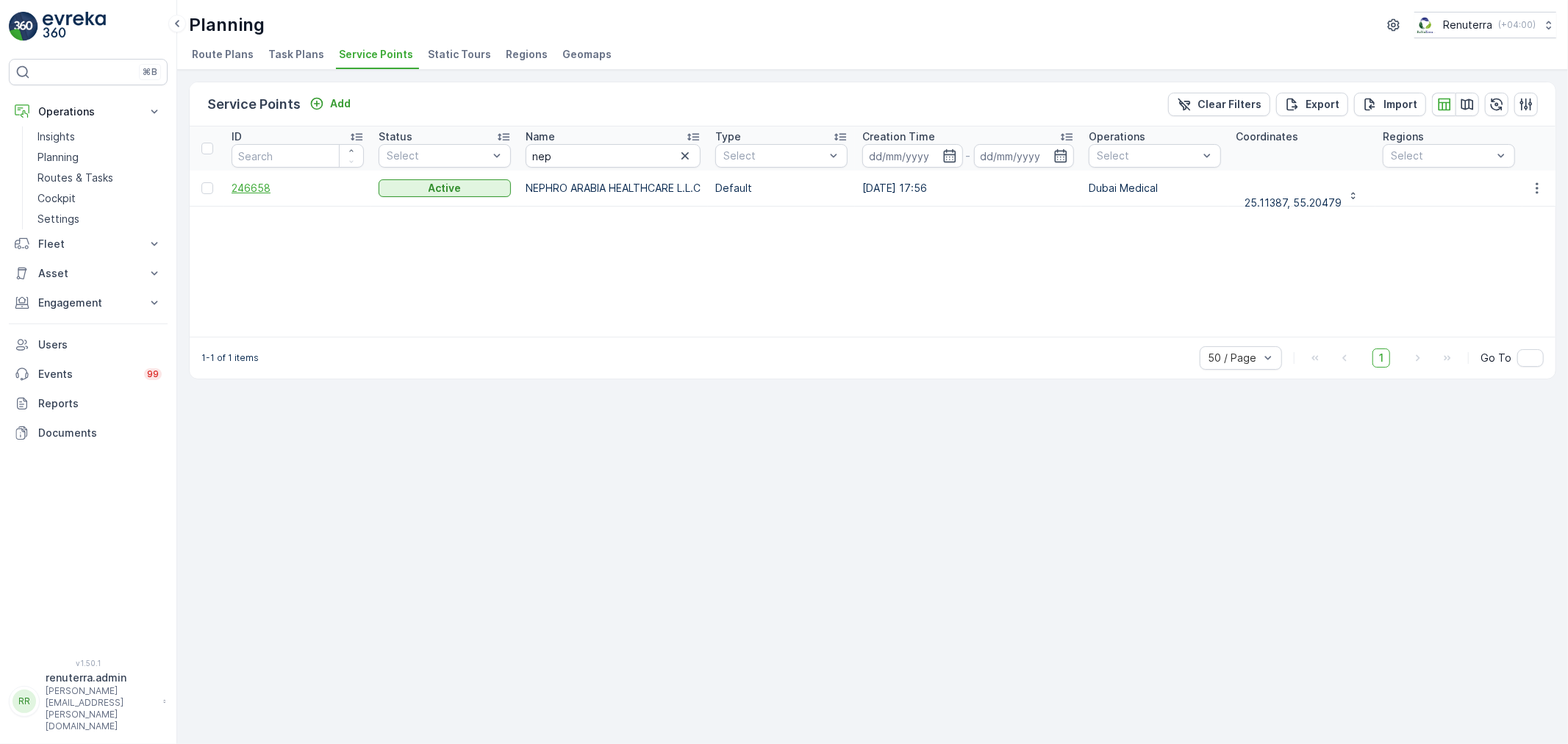
click at [265, 187] on span "246658" at bounding box center [297, 188] width 133 height 15
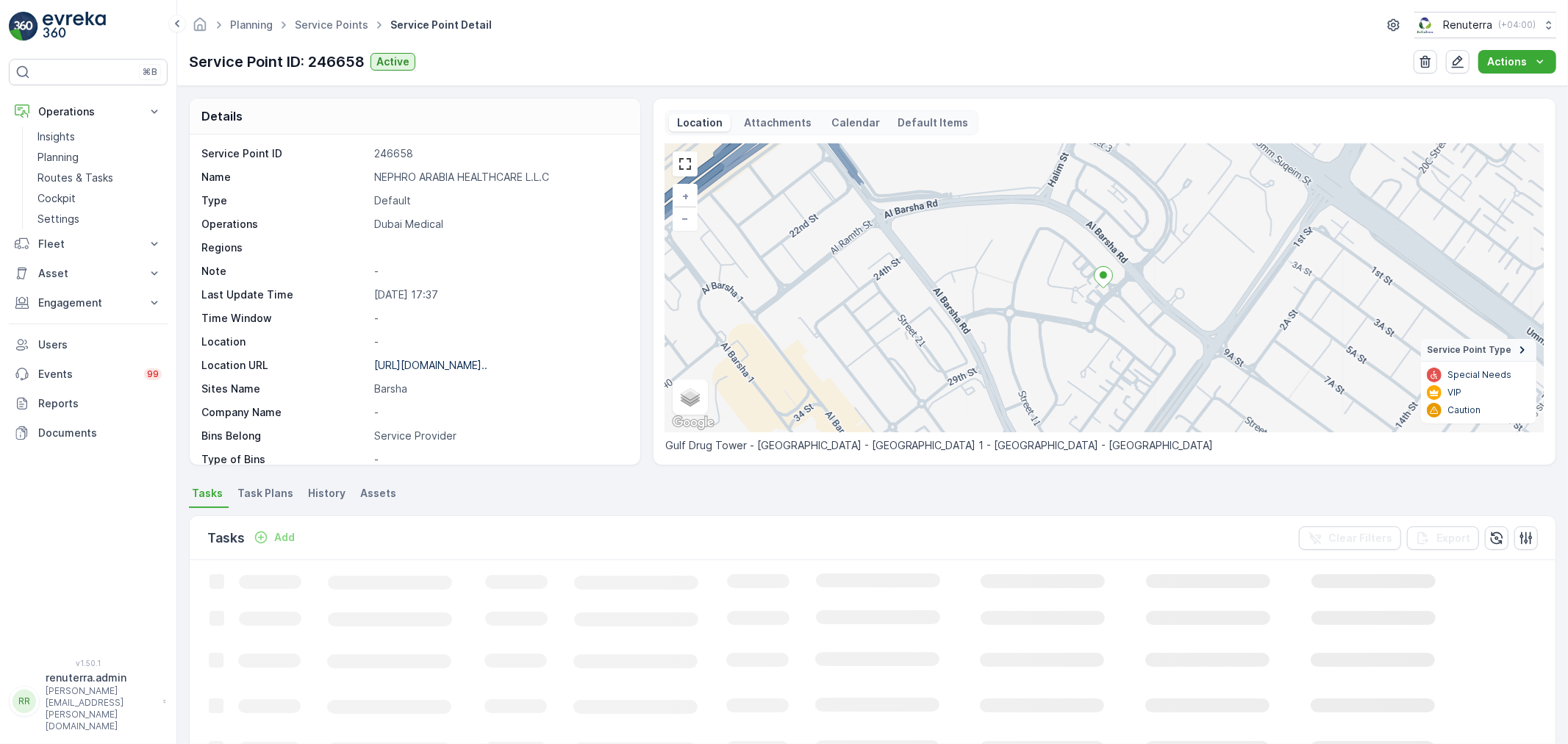
click at [283, 536] on p "Add" at bounding box center [285, 537] width 20 height 15
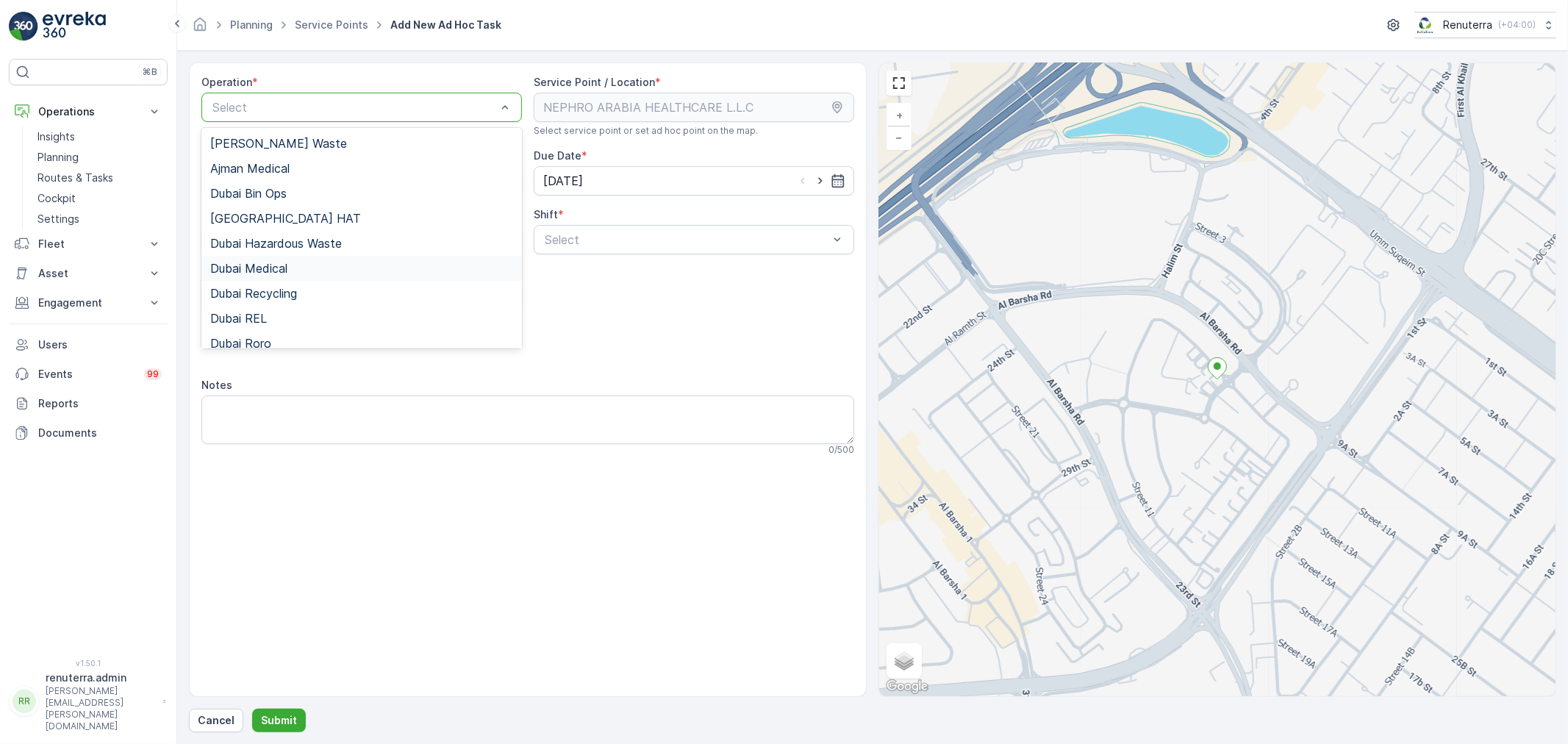
click at [276, 265] on span "Dubai Medical" at bounding box center [248, 268] width 77 height 13
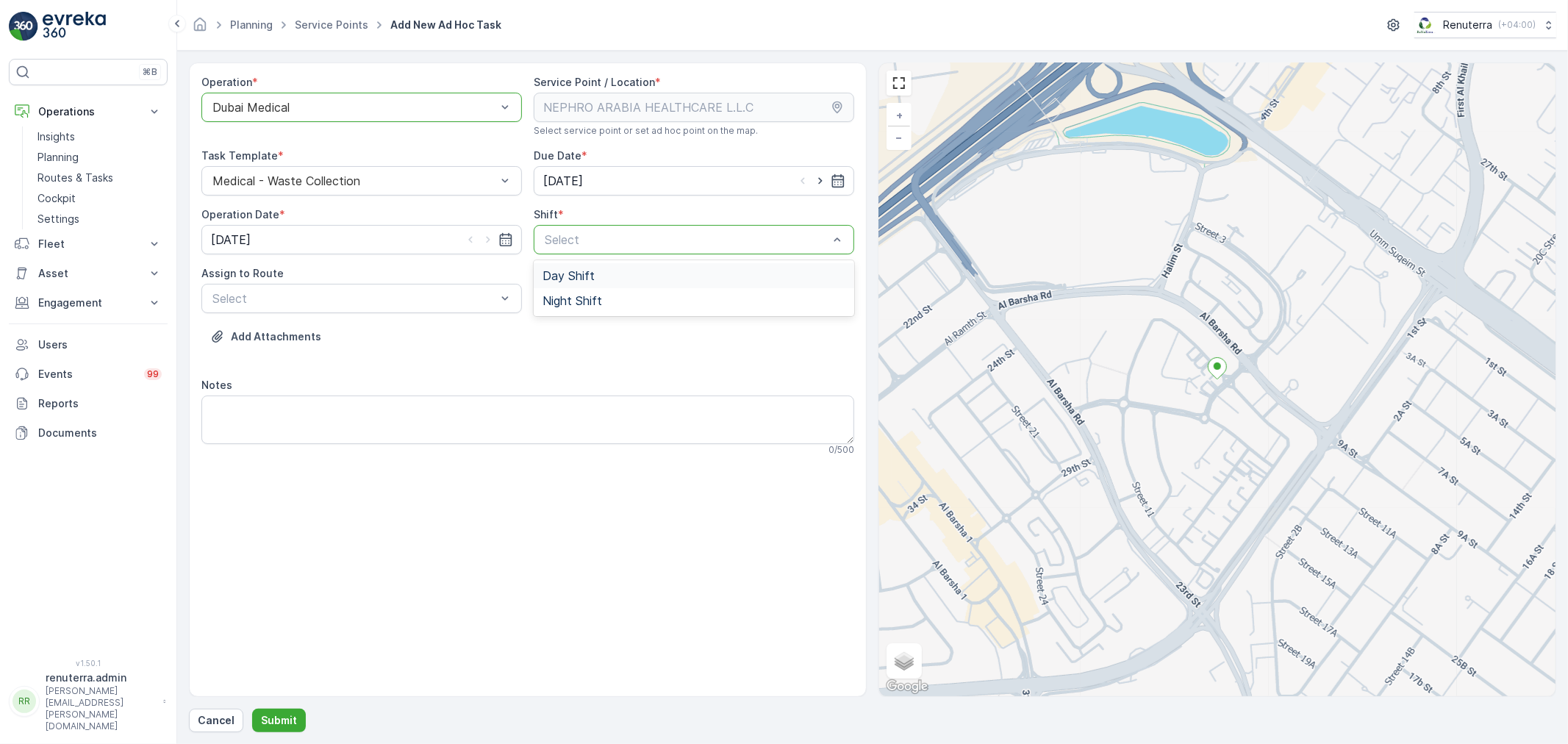
click at [575, 272] on span "Day Shift" at bounding box center [569, 275] width 52 height 13
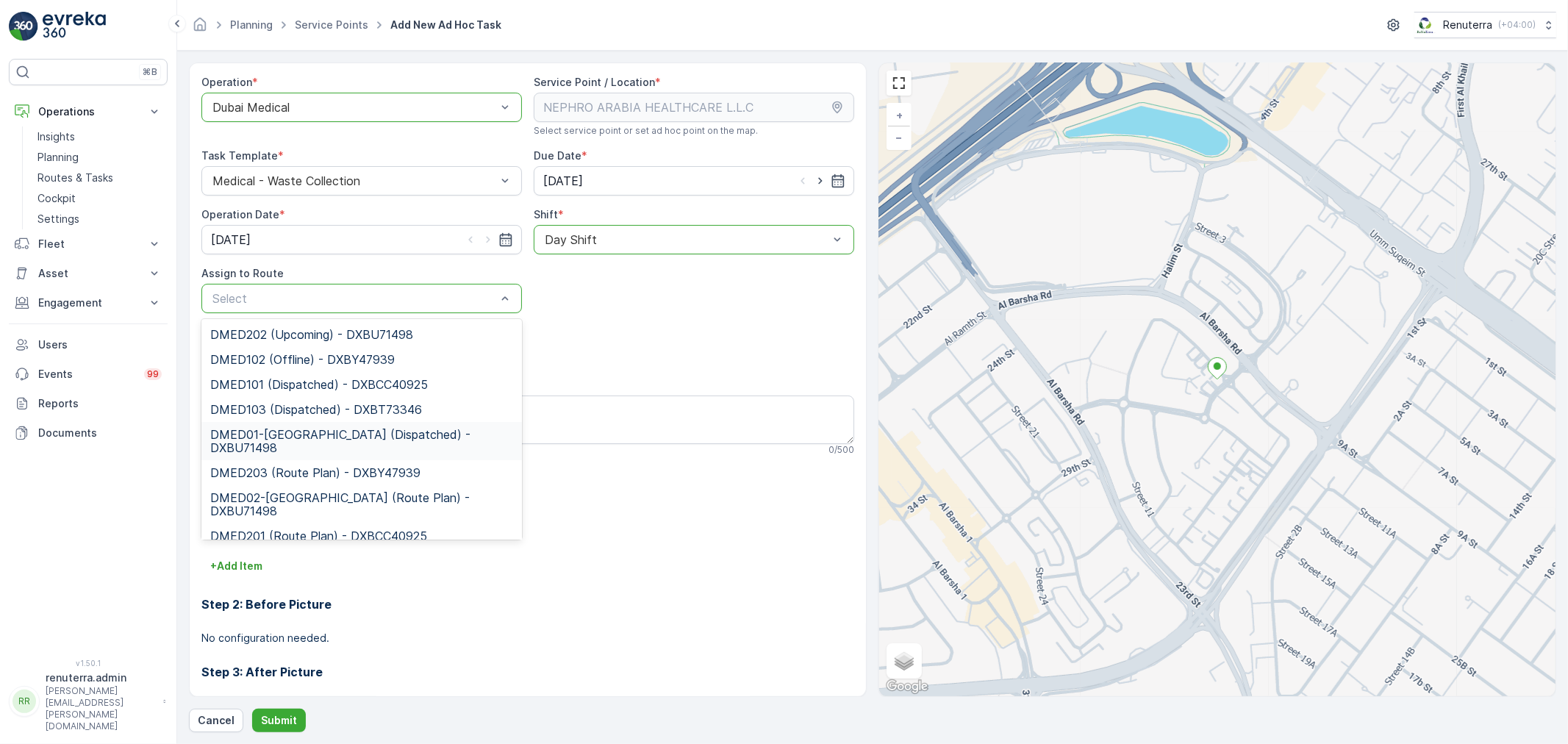
click at [336, 435] on span "DMED01-Khawaneej Yard (Dispatched) - DXBU71498" at bounding box center [361, 441] width 303 height 27
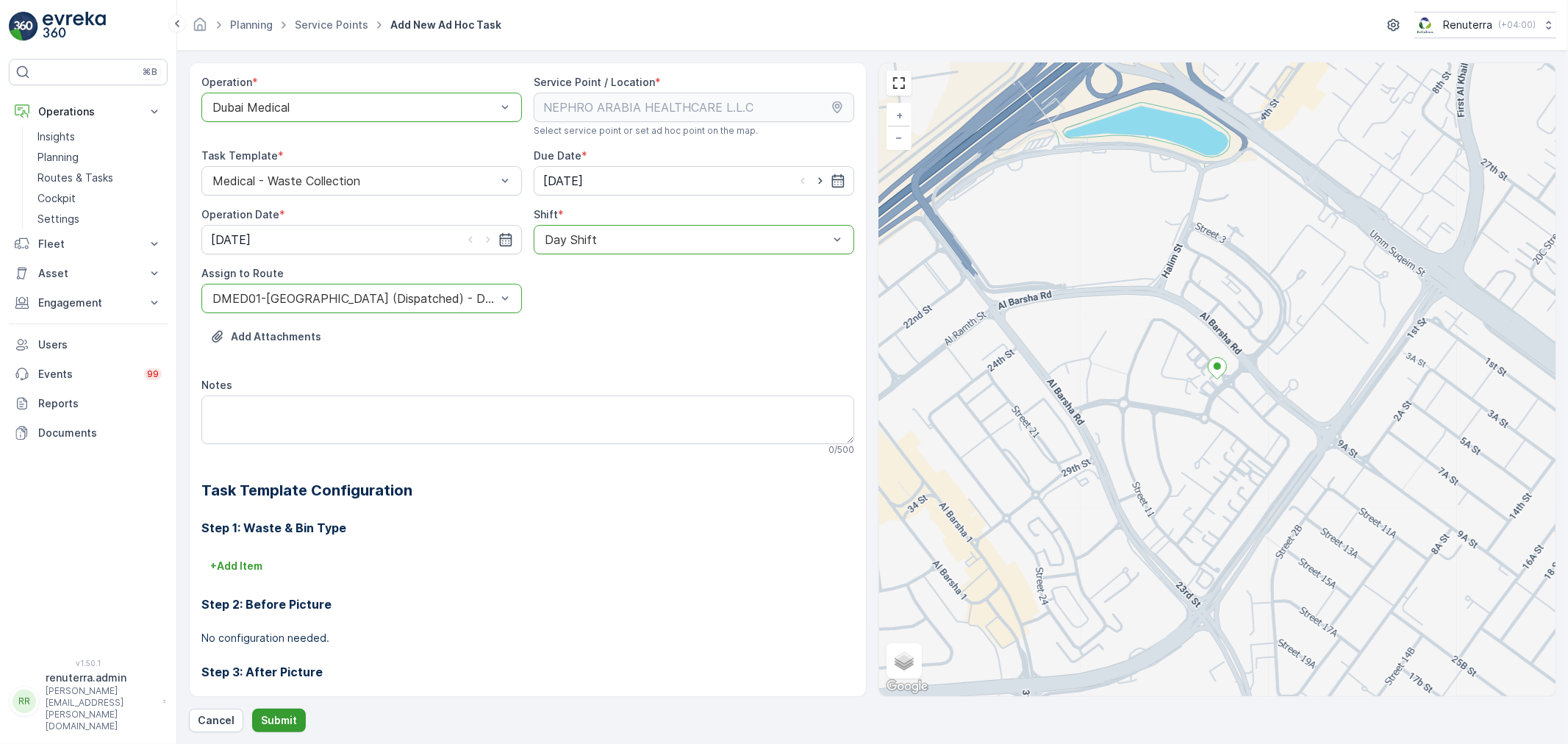
click at [285, 719] on p "Submit" at bounding box center [279, 721] width 36 height 15
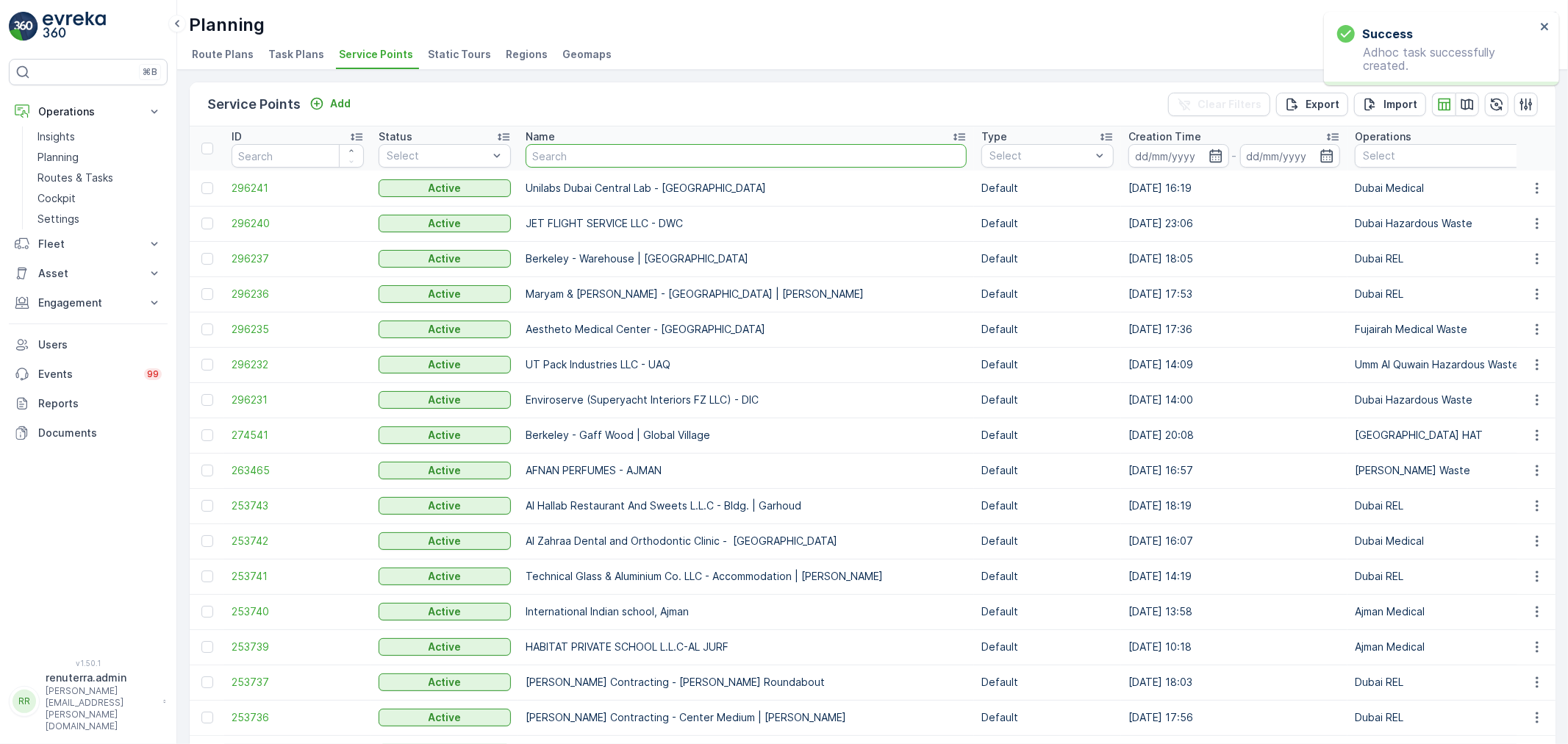
click at [575, 157] on input "text" at bounding box center [746, 155] width 441 height 23
type input "gulf"
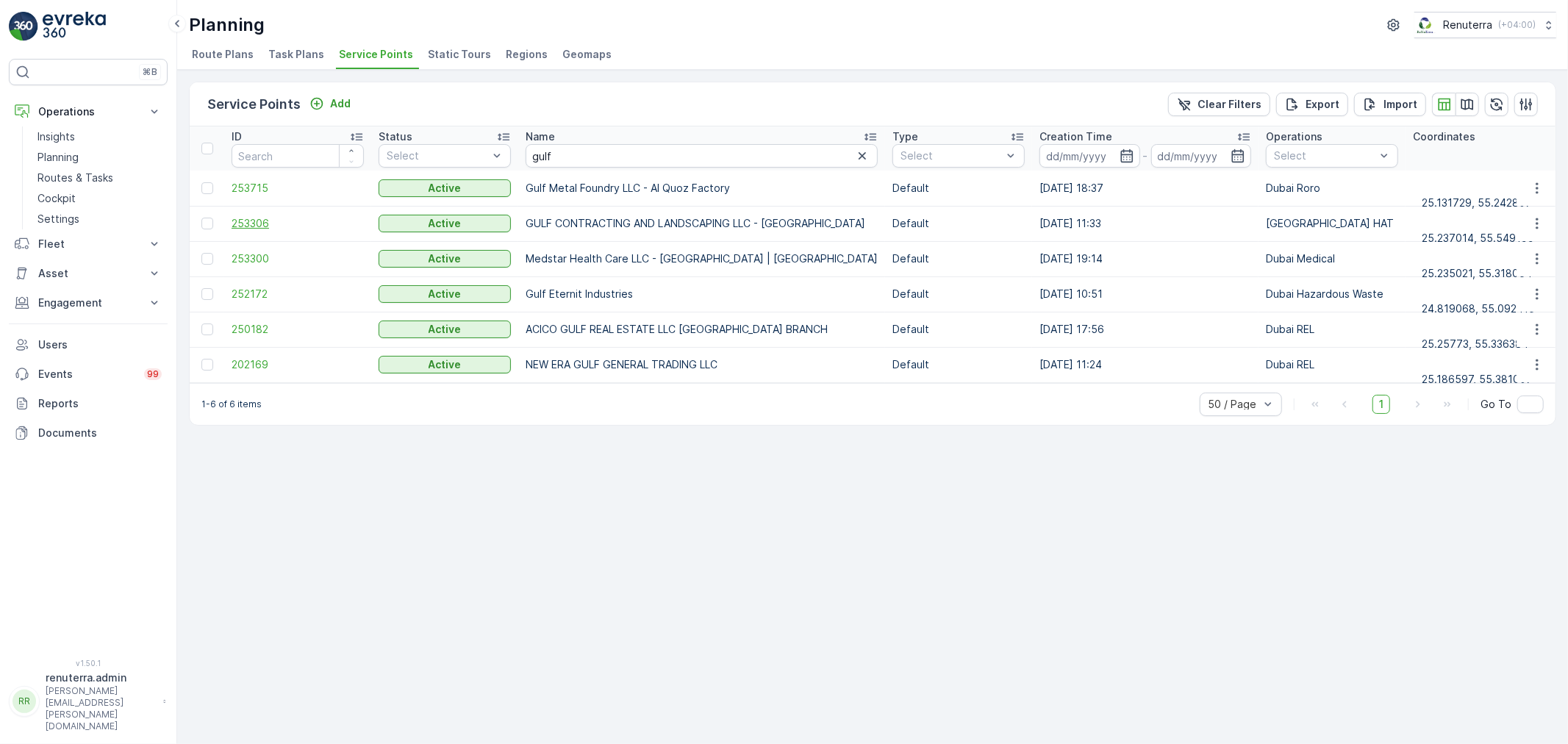
click at [265, 221] on span "253306" at bounding box center [297, 223] width 133 height 15
